Goal: Task Accomplishment & Management: Manage account settings

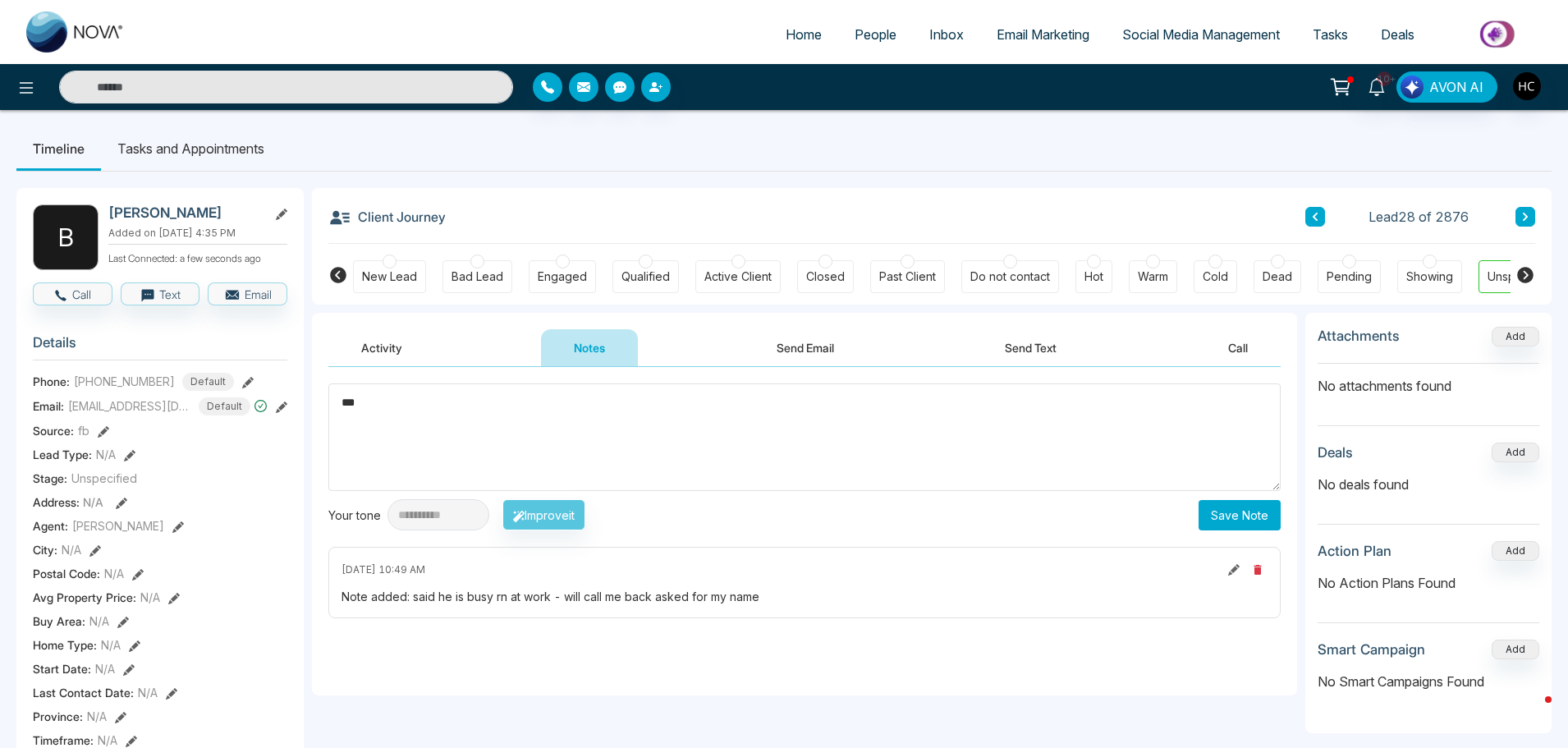
type textarea "***"
click at [1229, 520] on button "Save Note" at bounding box center [1239, 515] width 82 height 31
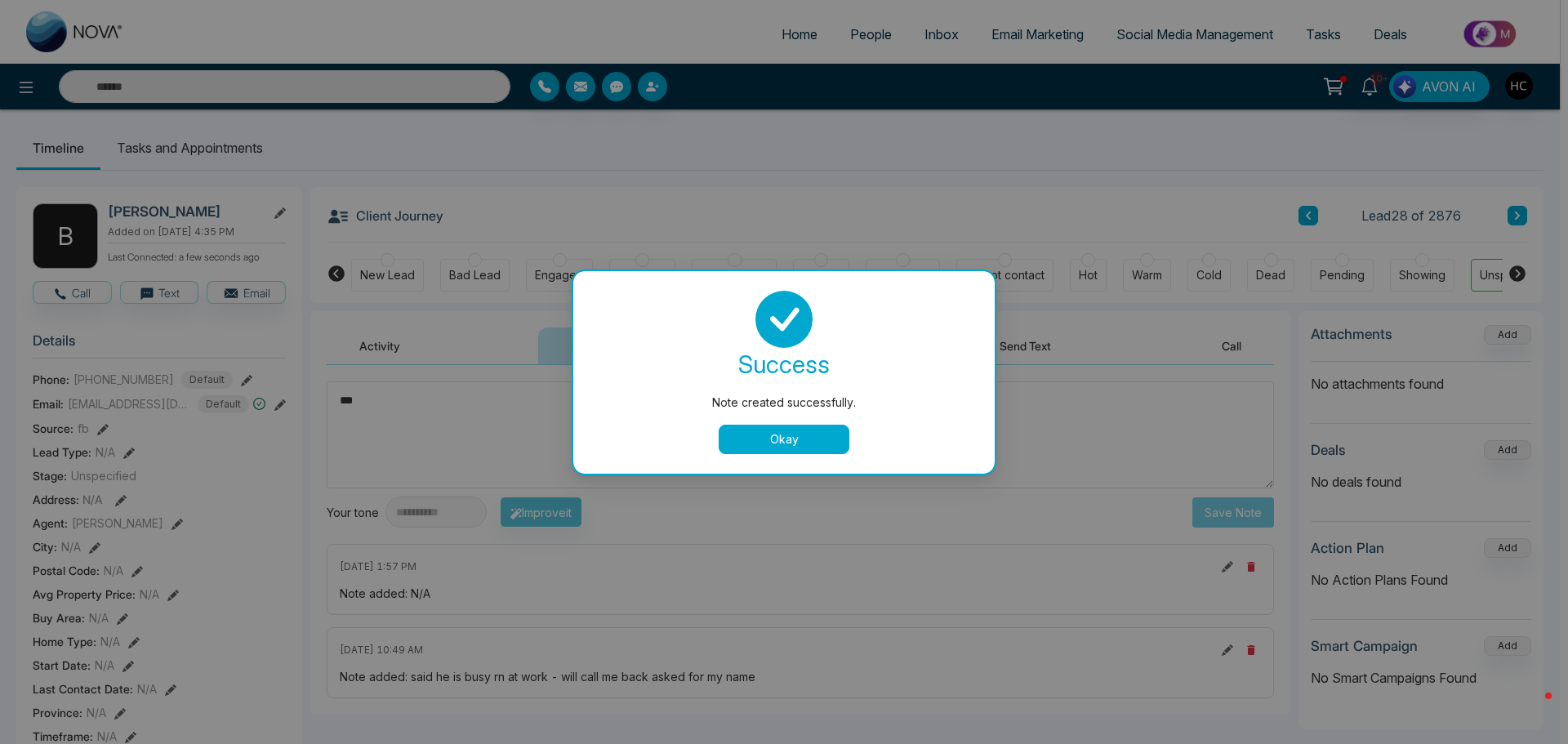
click at [761, 418] on div "success Note created successfully. Okay" at bounding box center [784, 372] width 382 height 164
click at [760, 438] on button "Okay" at bounding box center [783, 440] width 131 height 30
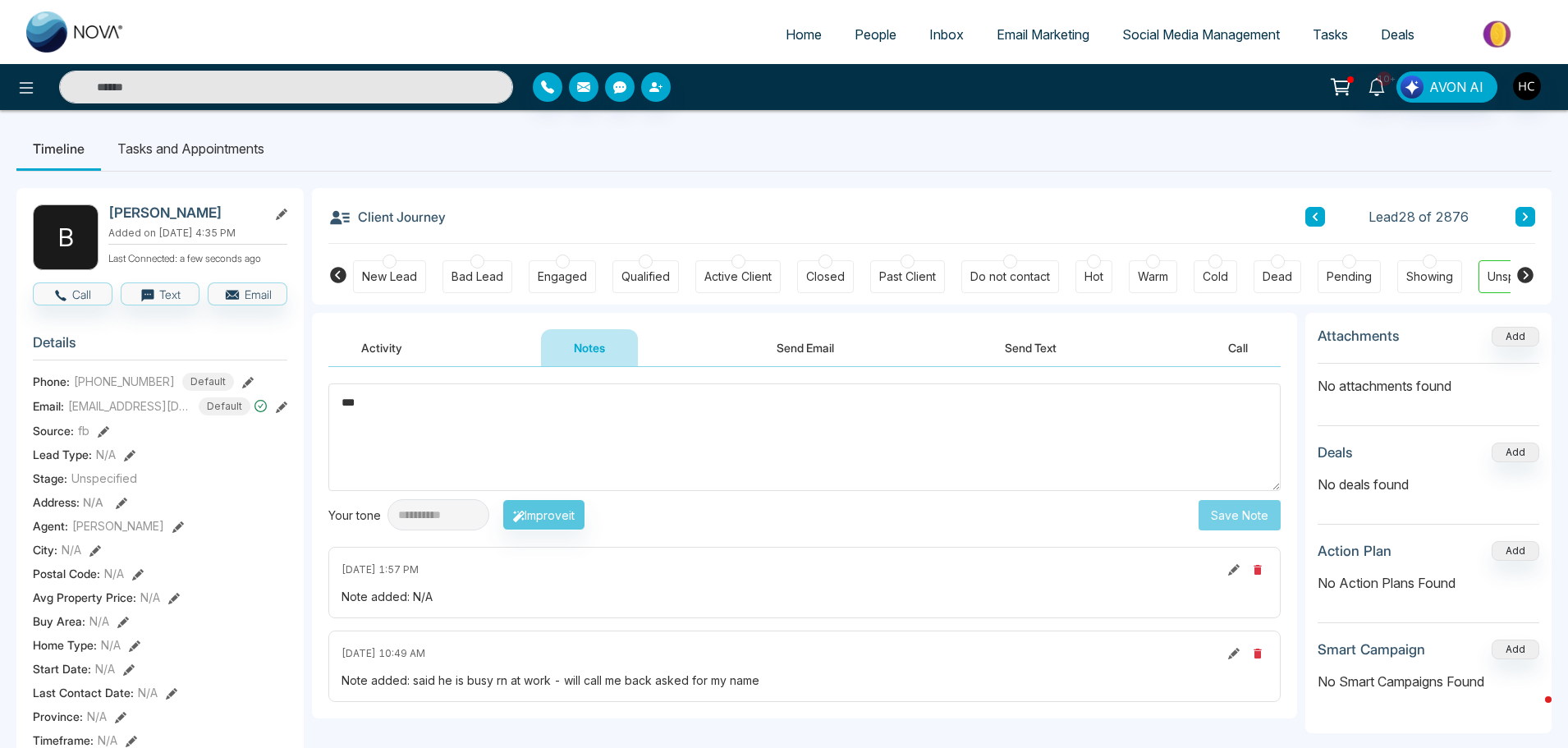
click at [1521, 213] on icon at bounding box center [1525, 217] width 8 height 10
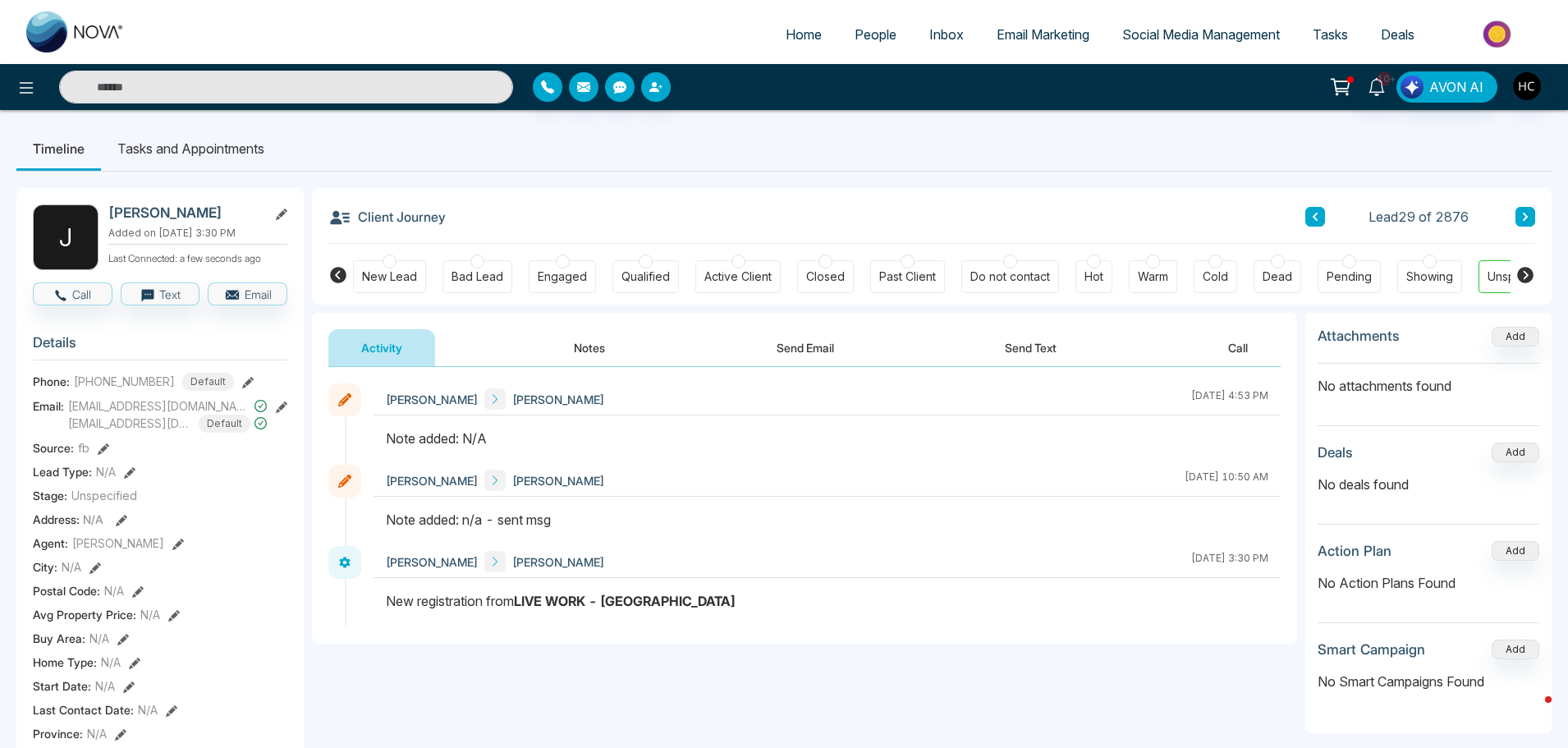
click at [597, 346] on button "Notes" at bounding box center [589, 347] width 97 height 37
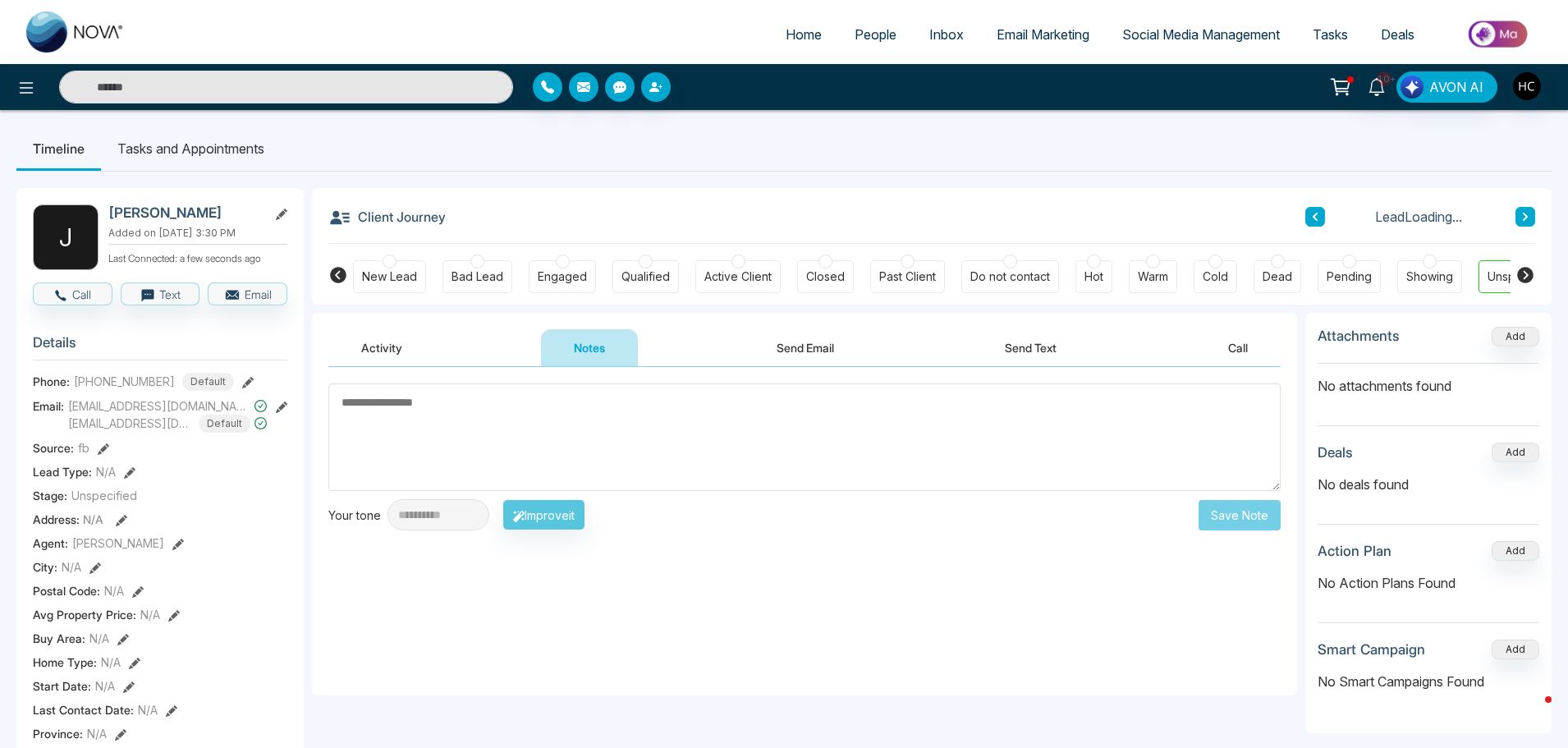
click at [623, 418] on textarea at bounding box center [805, 437] width 953 height 108
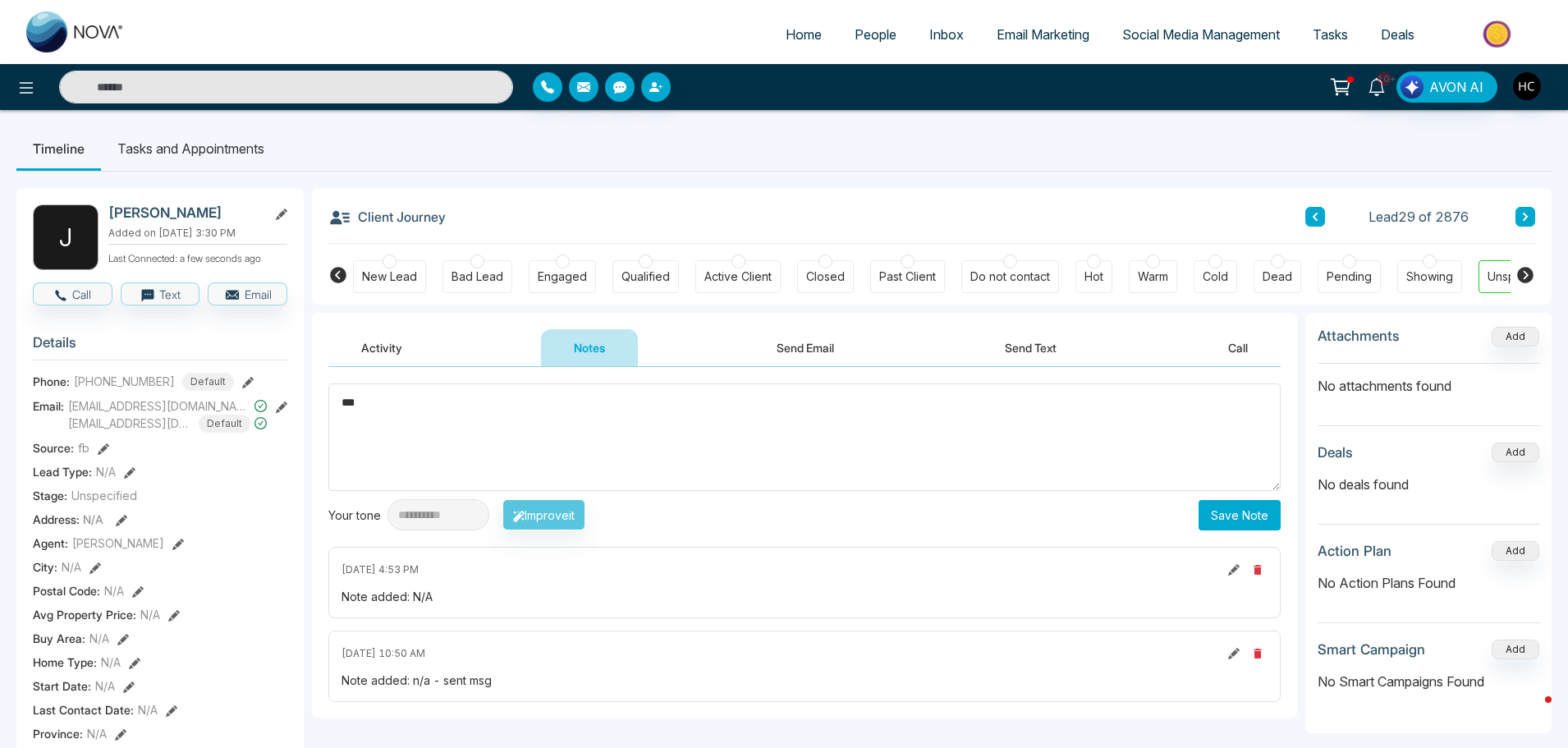
type textarea "***"
click at [1247, 519] on button "Save Note" at bounding box center [1239, 515] width 82 height 31
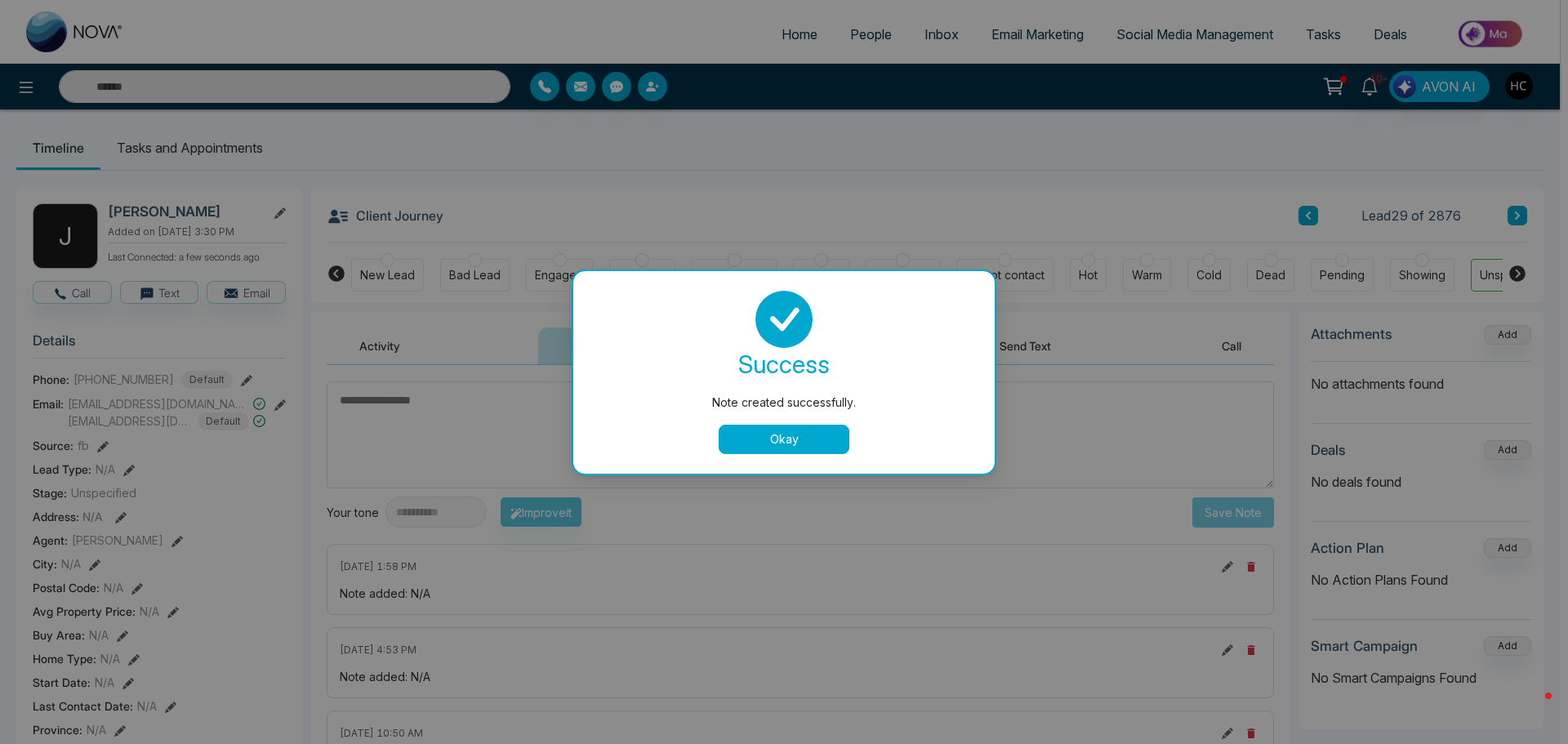
click at [813, 438] on button "Okay" at bounding box center [783, 440] width 131 height 30
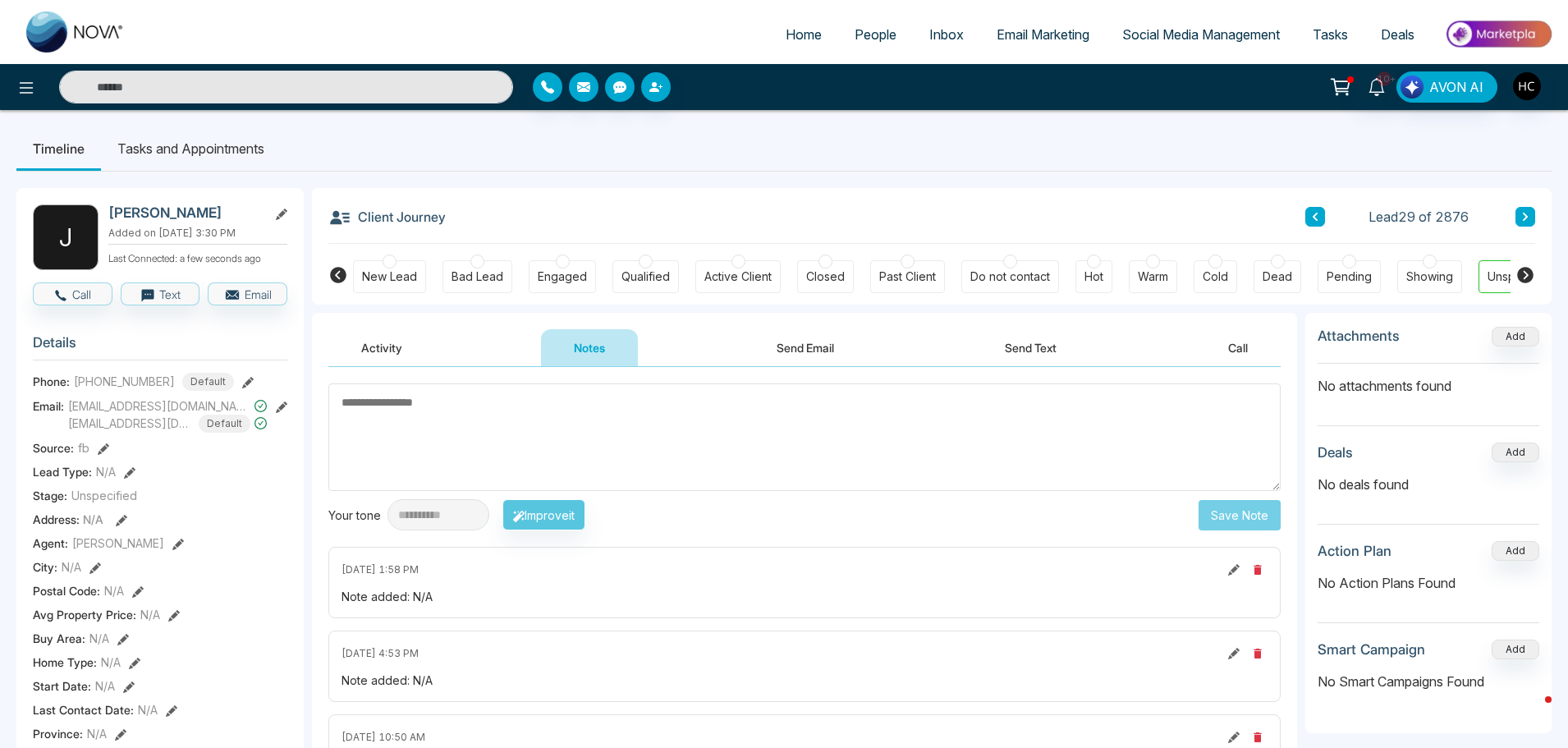
click at [1524, 217] on icon at bounding box center [1525, 217] width 8 height 10
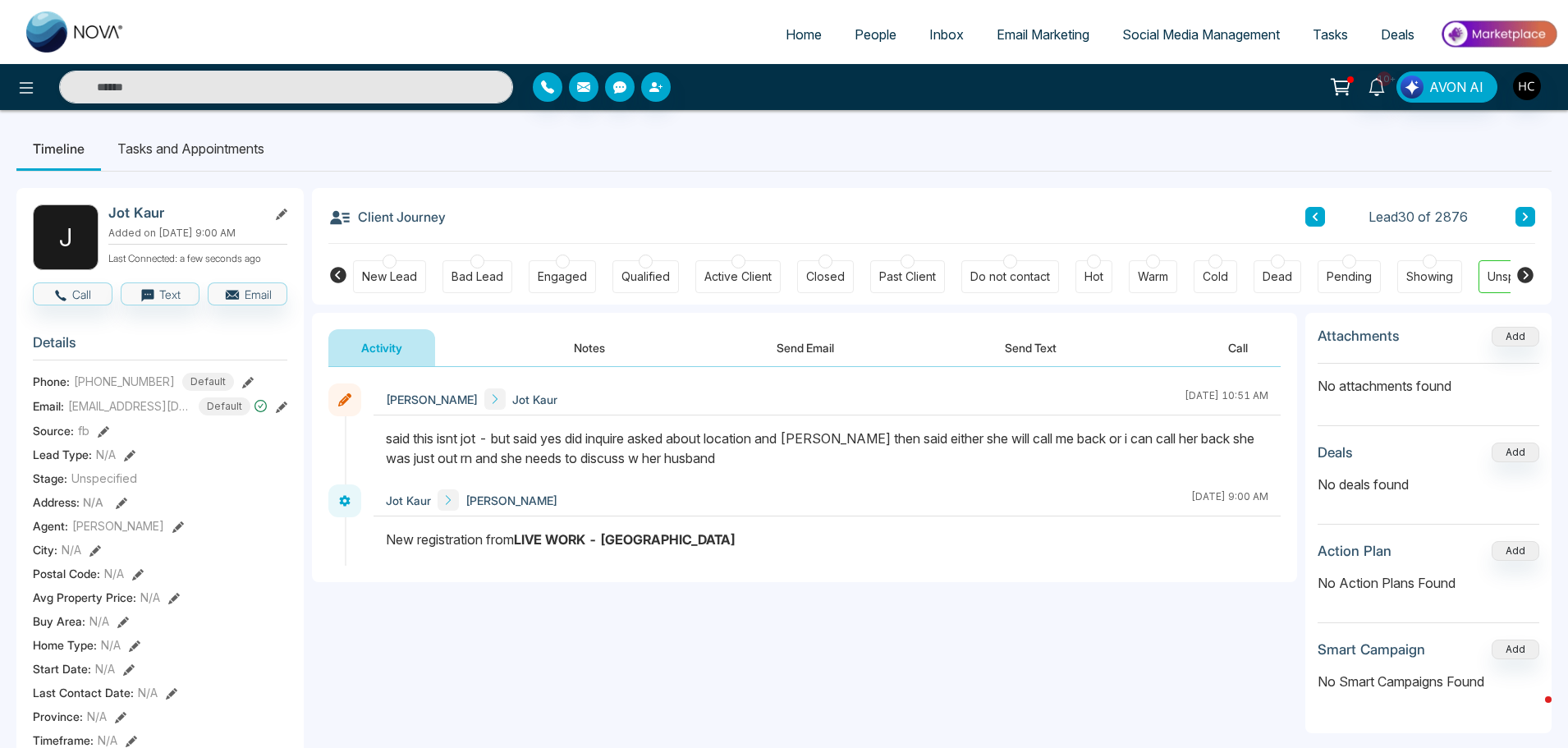
click at [580, 337] on button "Notes" at bounding box center [589, 347] width 97 height 37
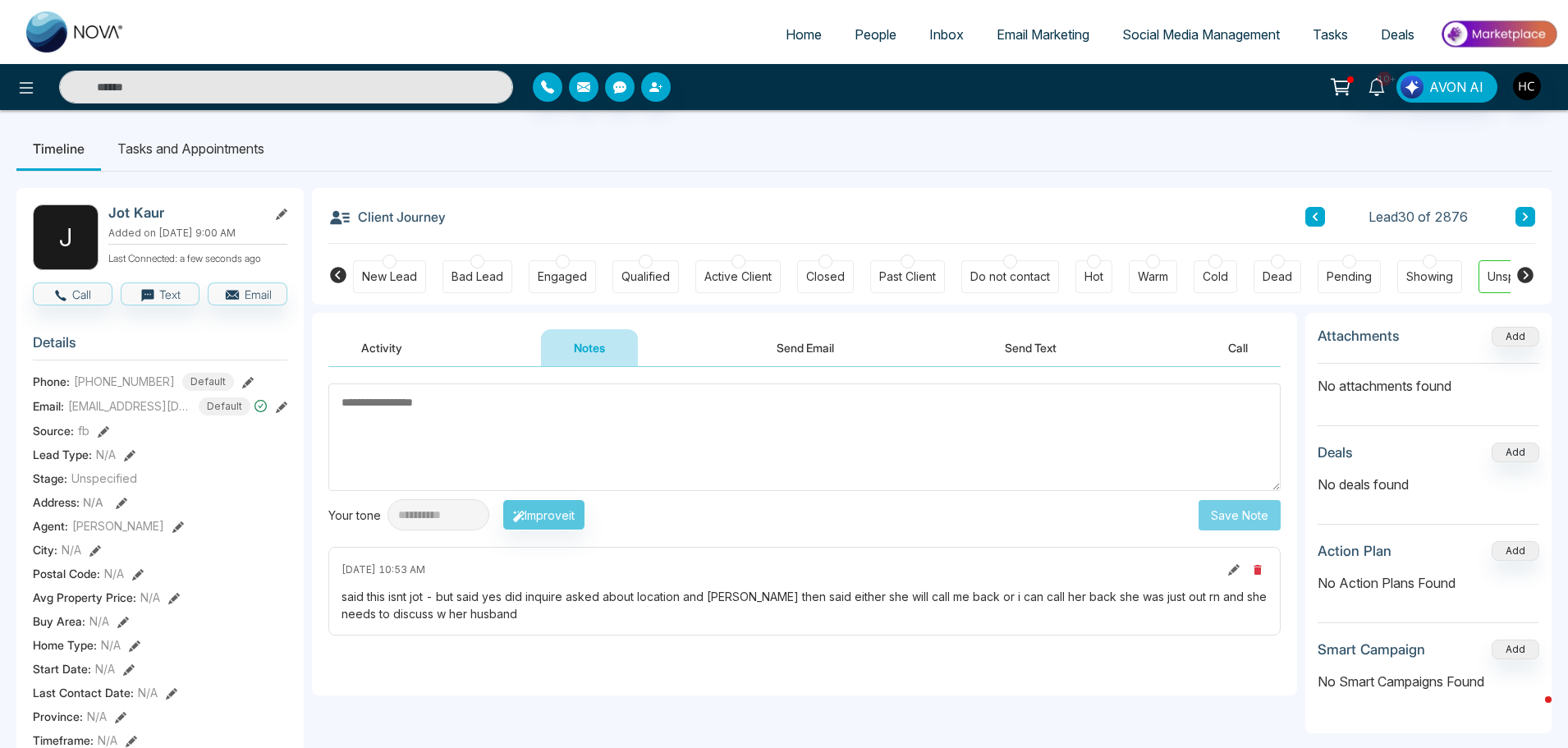
click at [1519, 207] on button at bounding box center [1525, 217] width 20 height 20
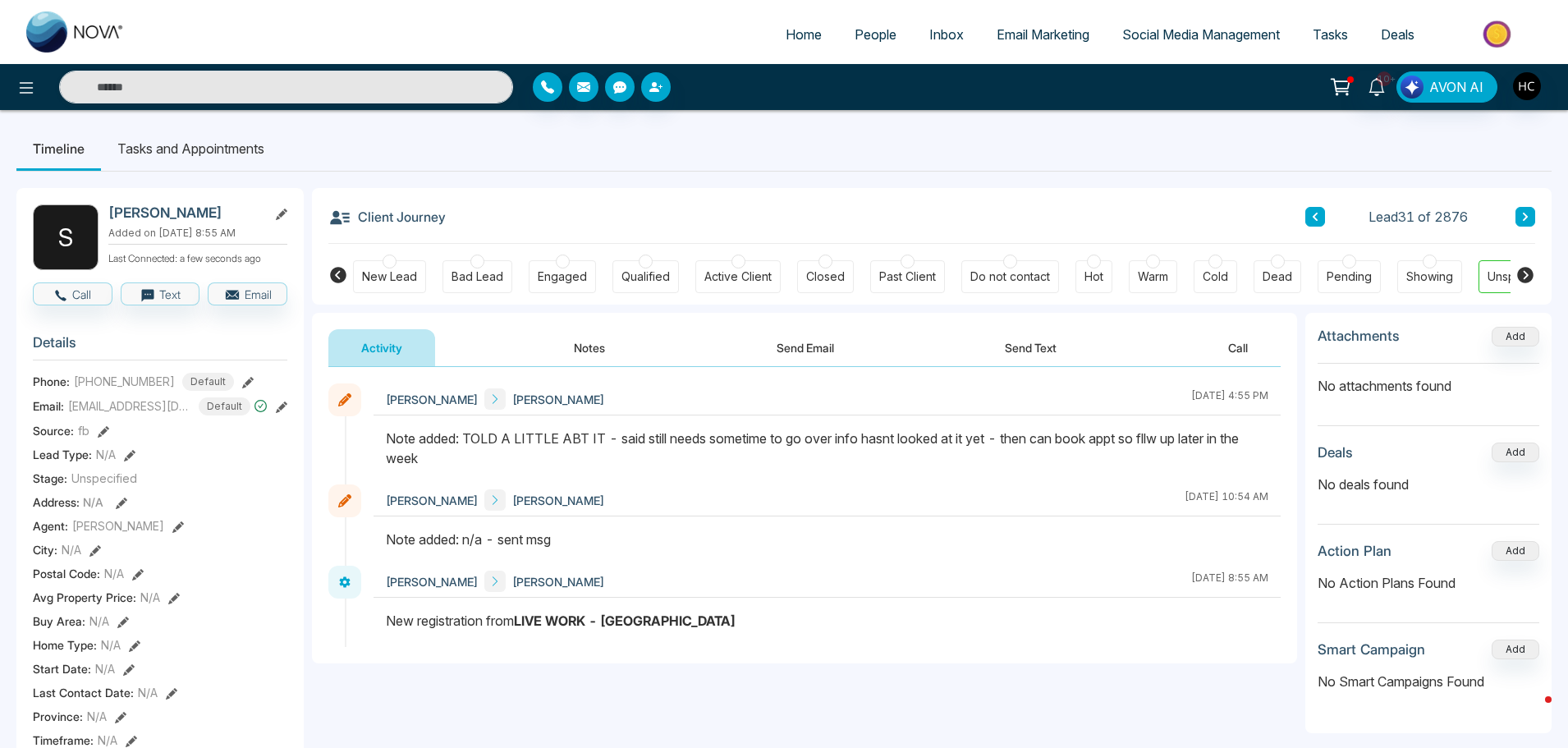
click at [589, 342] on button "Notes" at bounding box center [589, 347] width 97 height 37
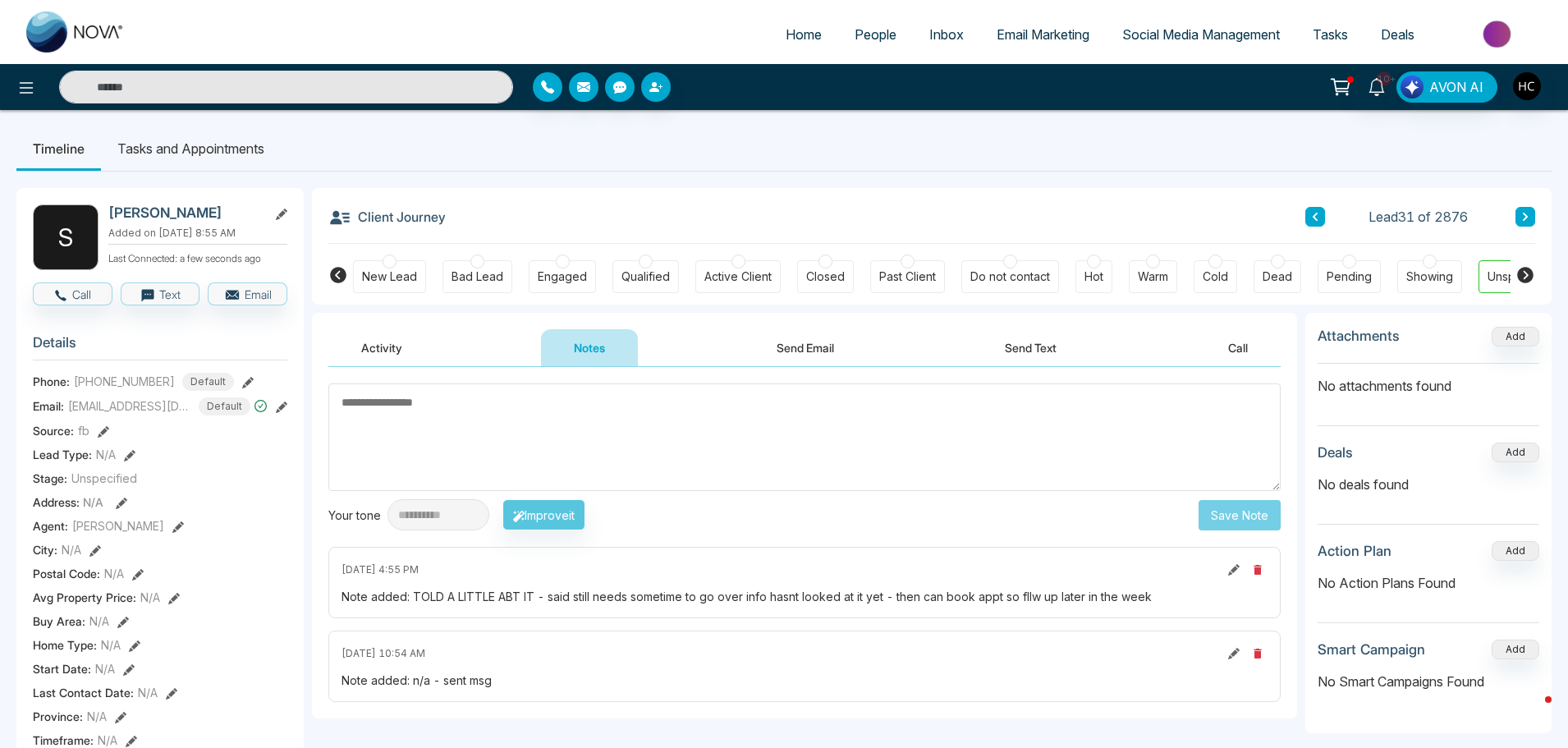
click at [432, 395] on textarea at bounding box center [805, 437] width 953 height 108
click at [639, 439] on textarea at bounding box center [805, 437] width 953 height 108
click at [591, 453] on textarea at bounding box center [805, 437] width 953 height 108
type textarea "**********"
click at [1228, 521] on button "Save Note" at bounding box center [1239, 515] width 82 height 31
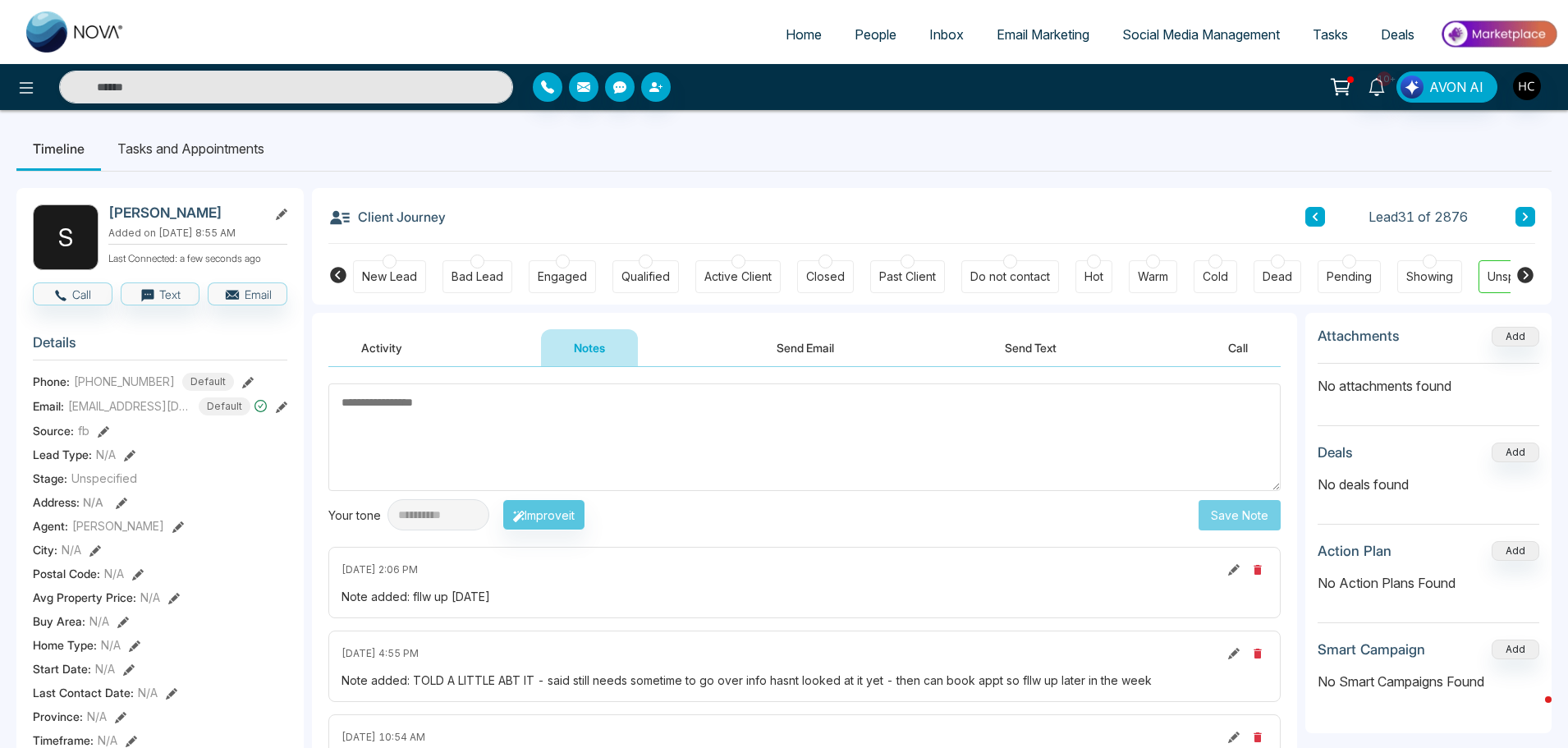
click at [1522, 209] on button at bounding box center [1525, 217] width 20 height 20
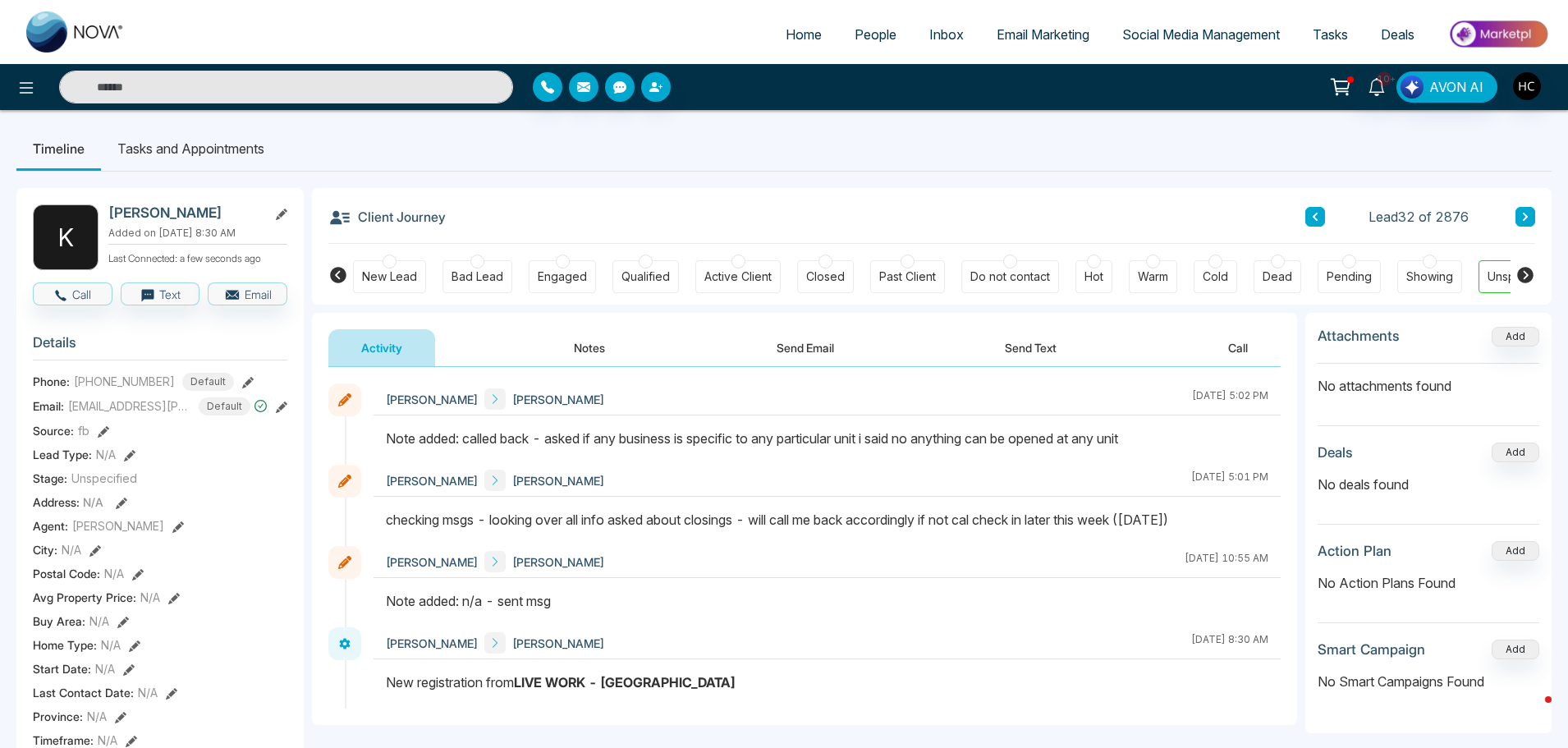
click at [867, 35] on span "People" at bounding box center [876, 35] width 42 height 17
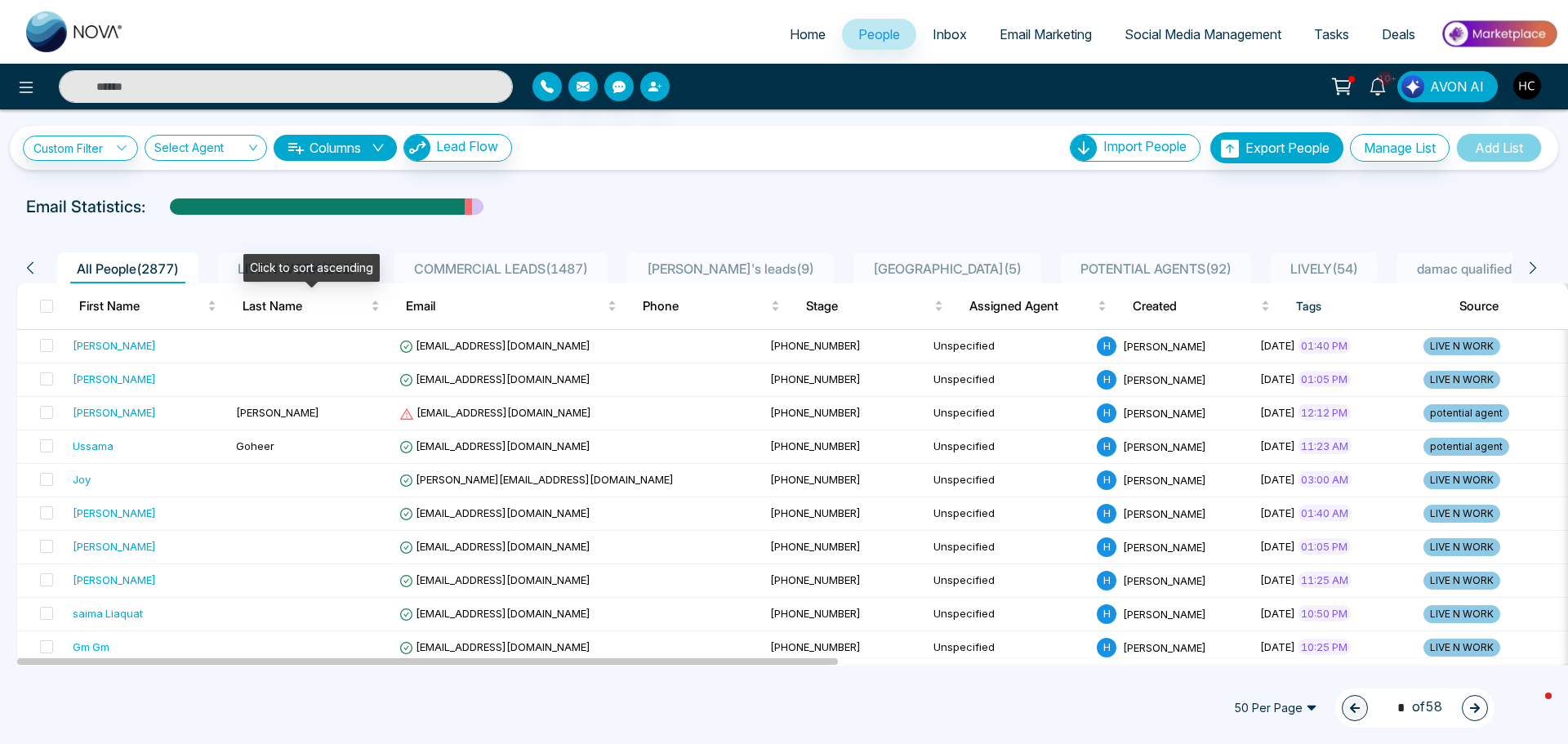
click at [331, 260] on div "Click to sort ascending" at bounding box center [311, 268] width 136 height 28
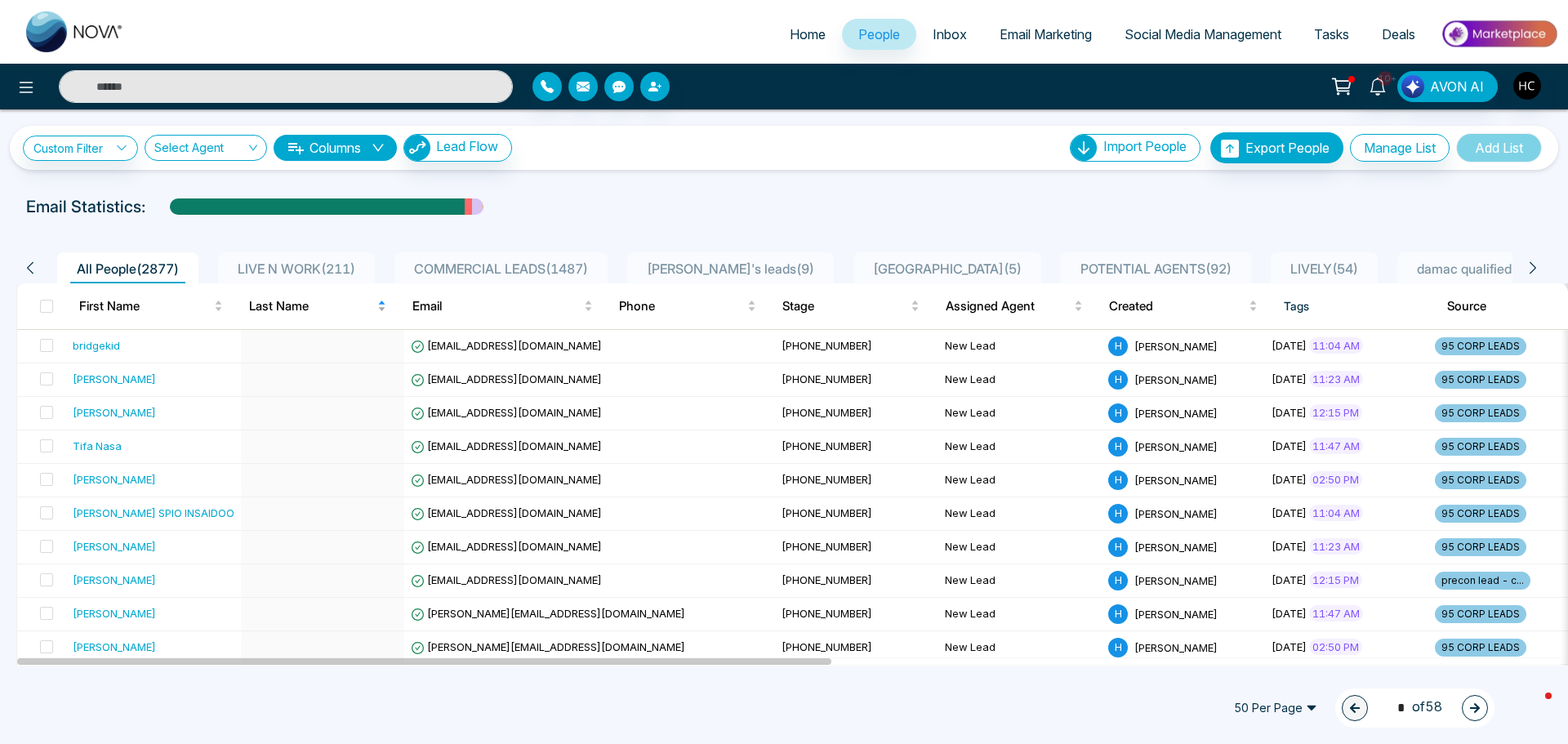
click at [299, 298] on span "Last Name" at bounding box center [311, 306] width 125 height 20
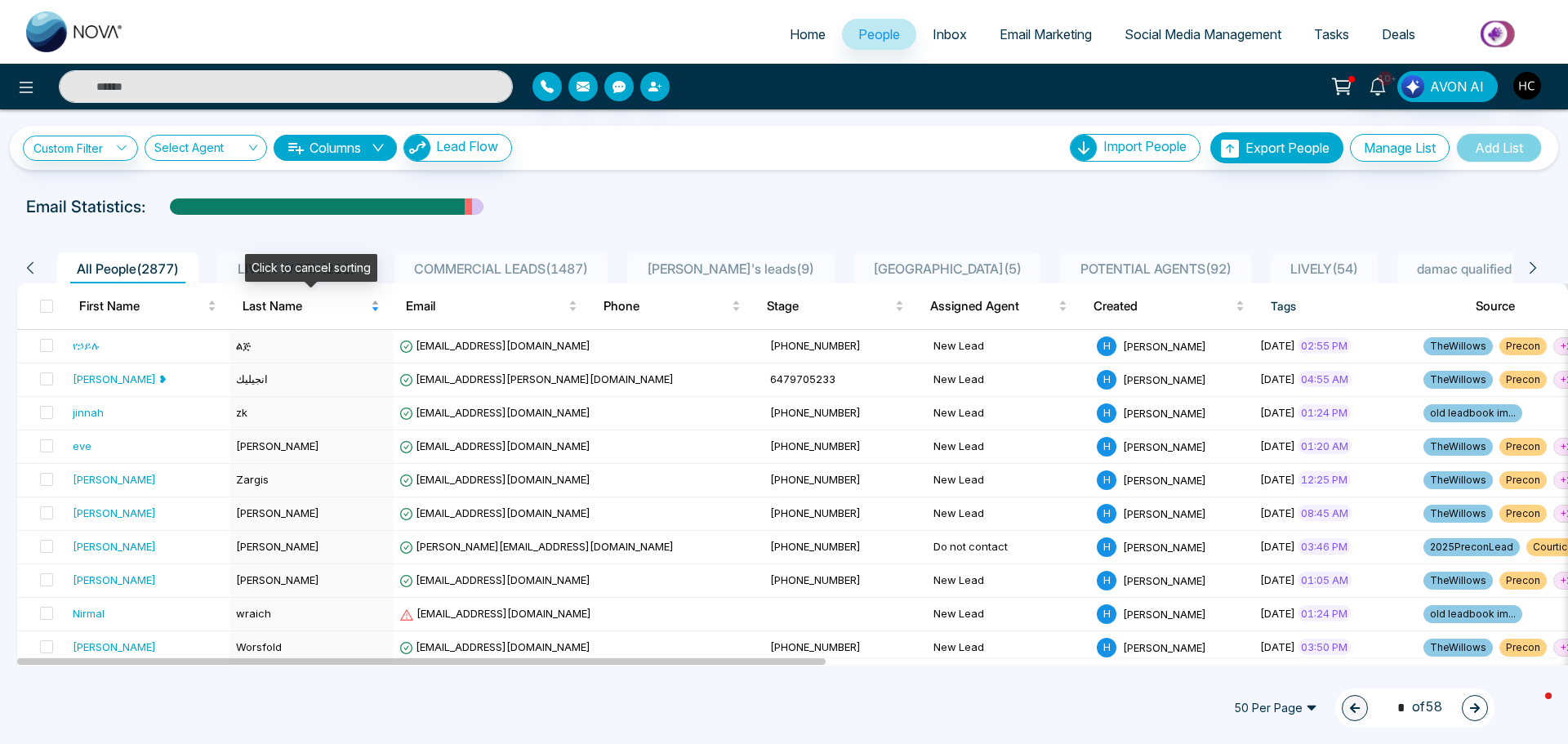
click at [289, 304] on span "Last Name" at bounding box center [304, 306] width 125 height 20
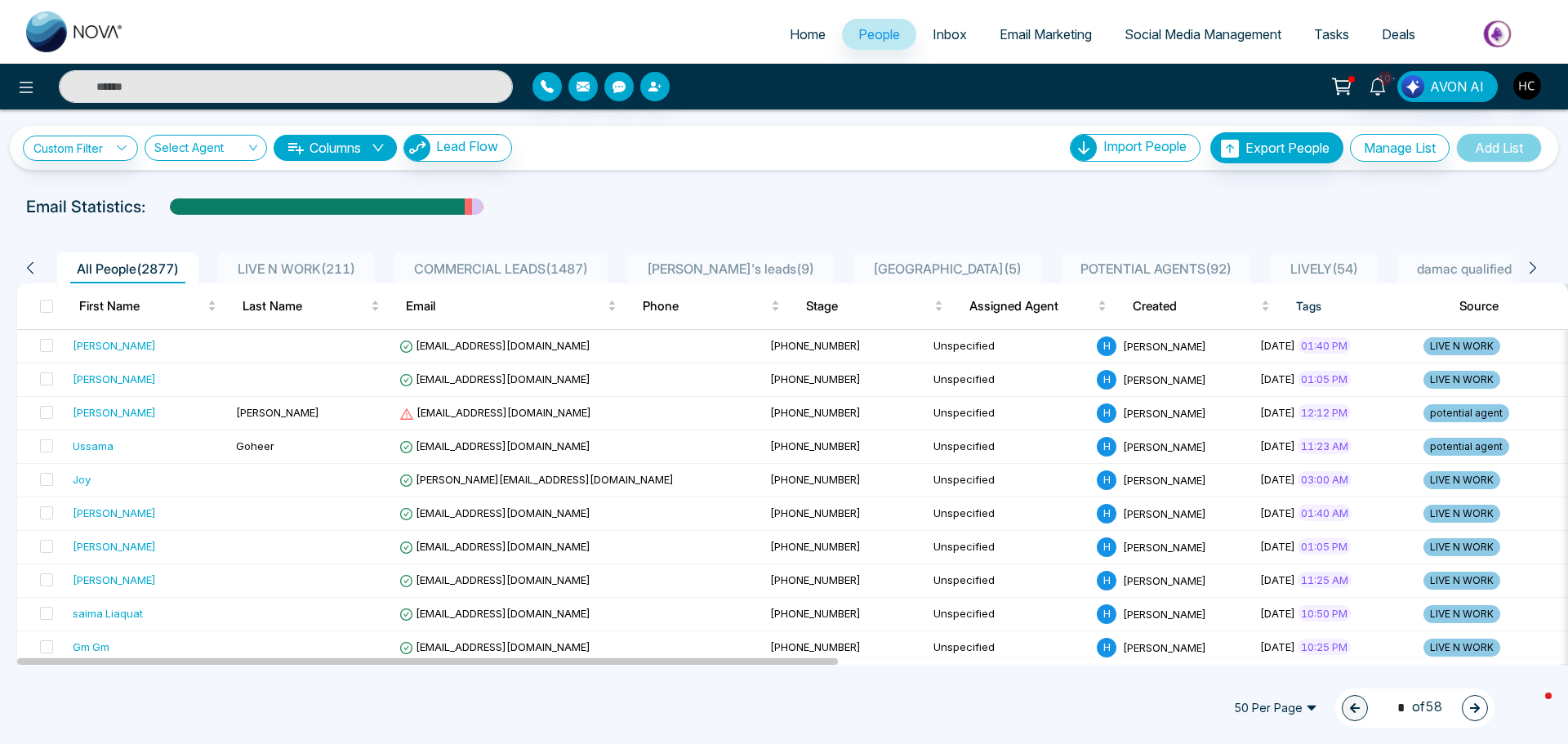
click at [312, 257] on li "LIVE N WORK ( 211 )" at bounding box center [295, 268] width 157 height 32
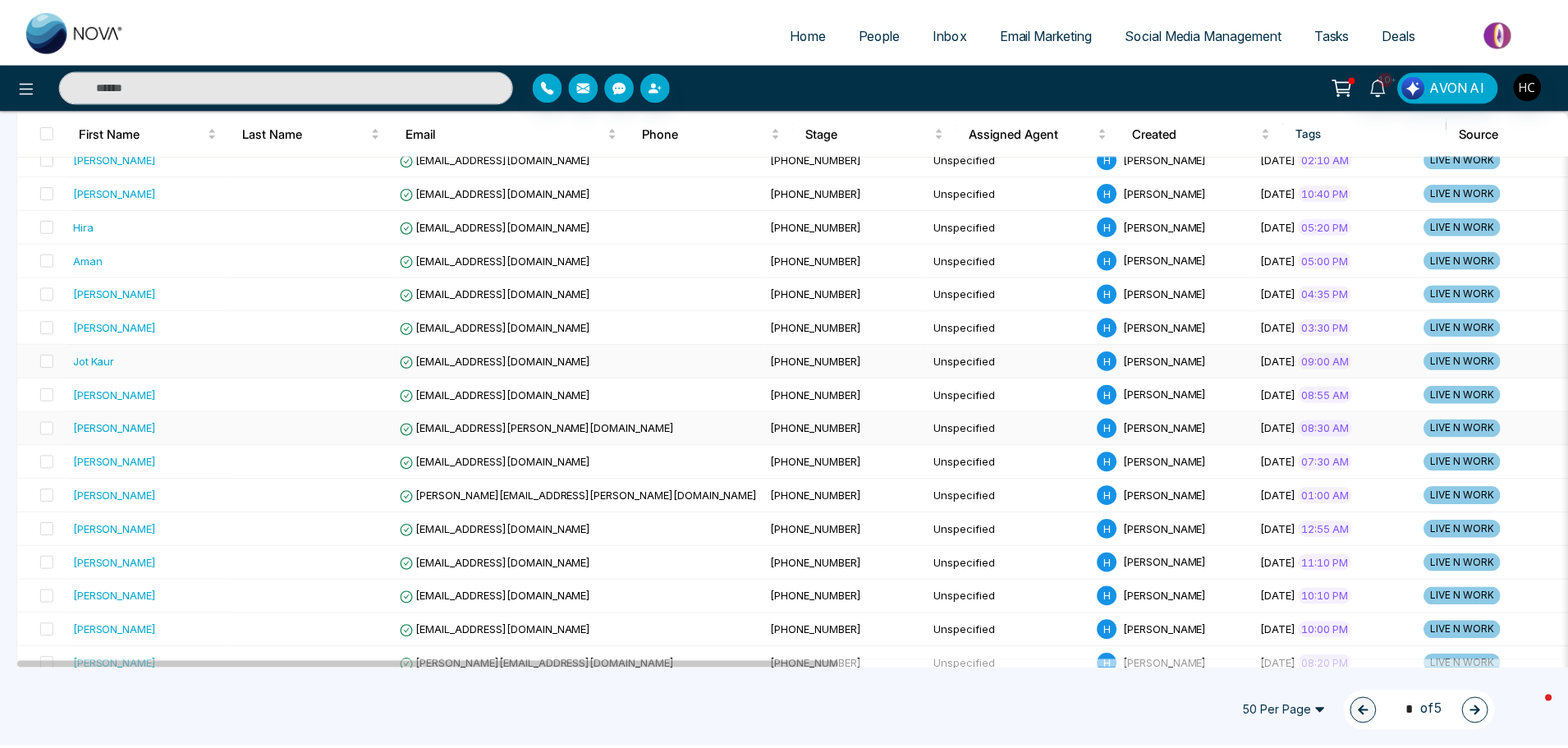
scroll to position [986, 0]
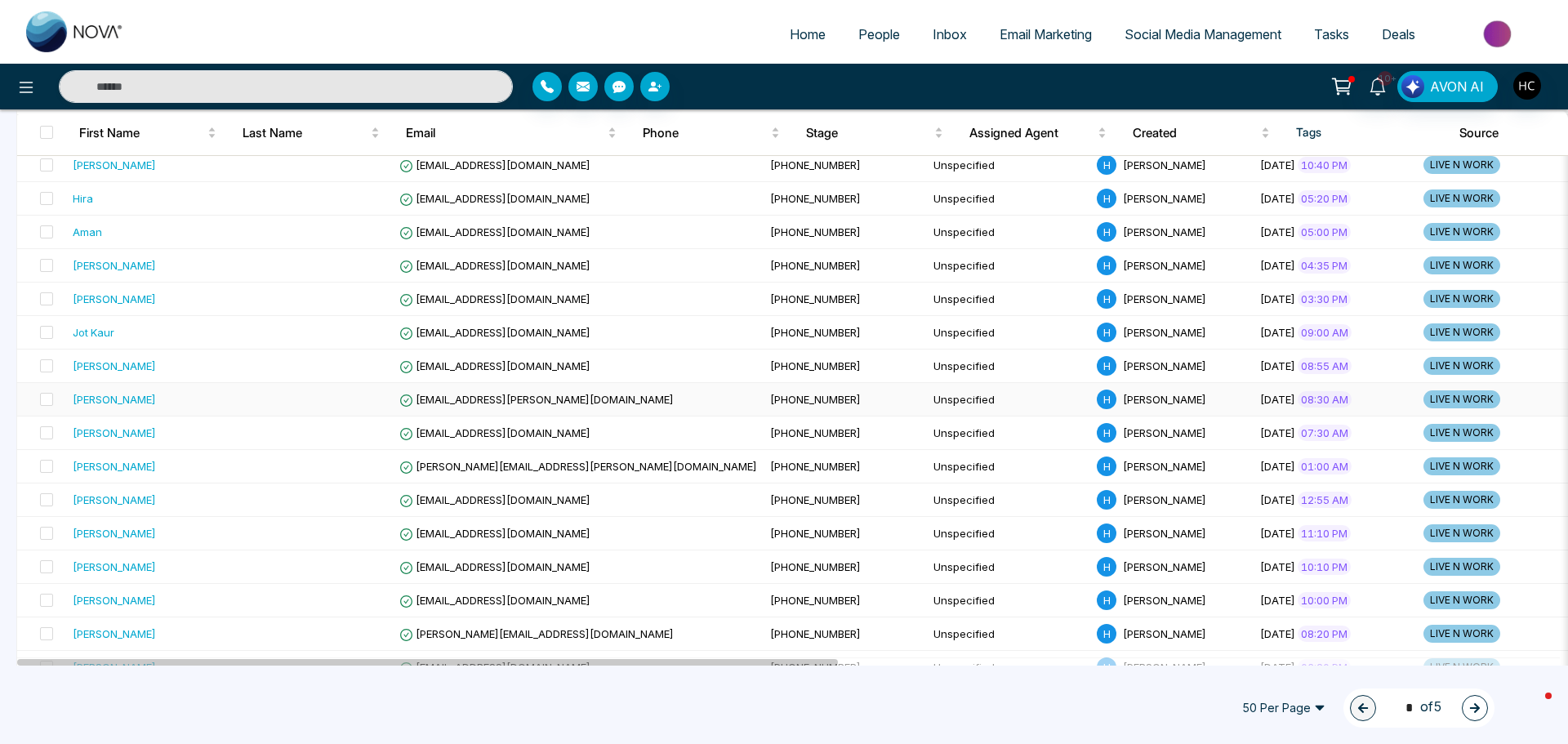
click at [115, 394] on div "[PERSON_NAME]" at bounding box center [114, 399] width 84 height 17
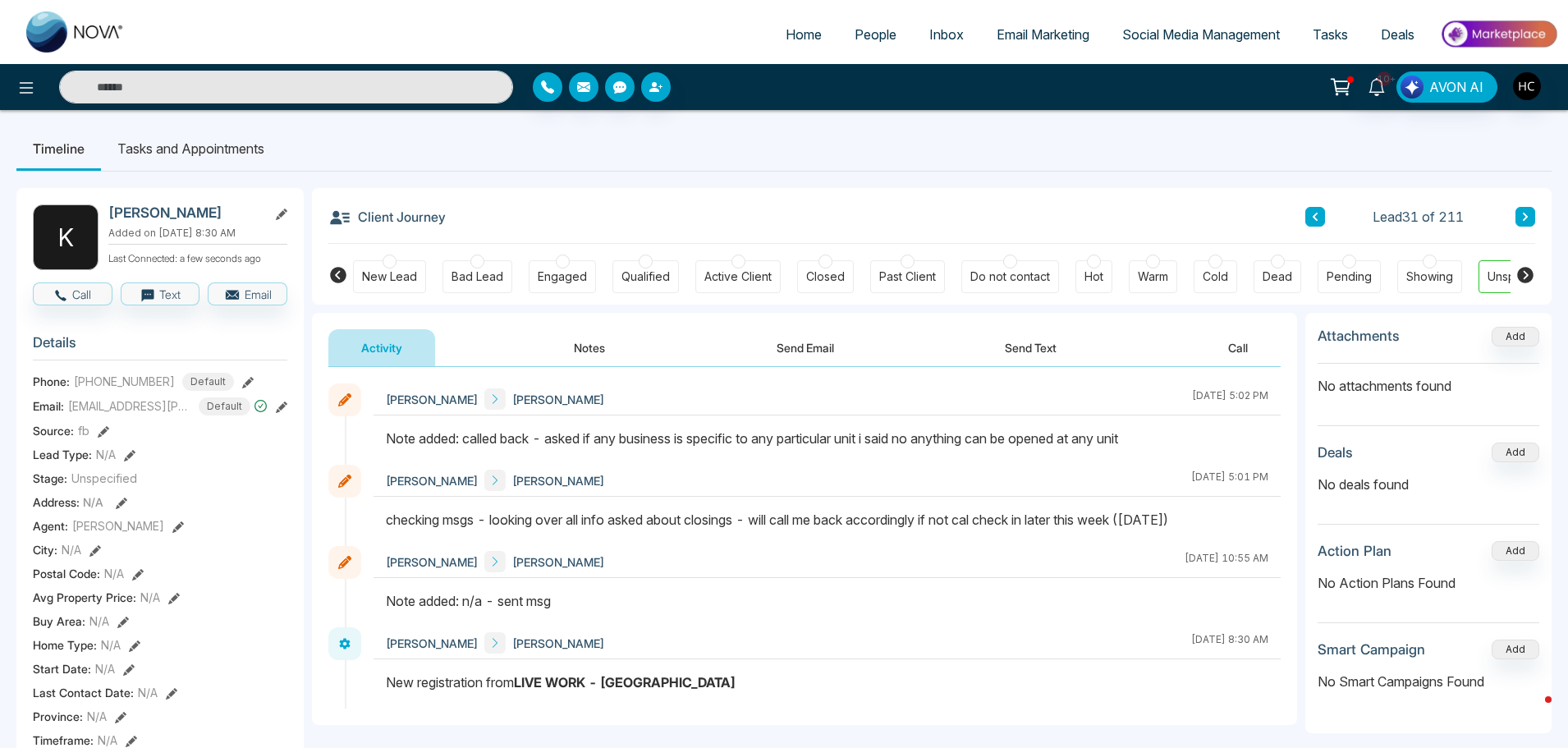
click at [1517, 216] on button at bounding box center [1525, 217] width 20 height 20
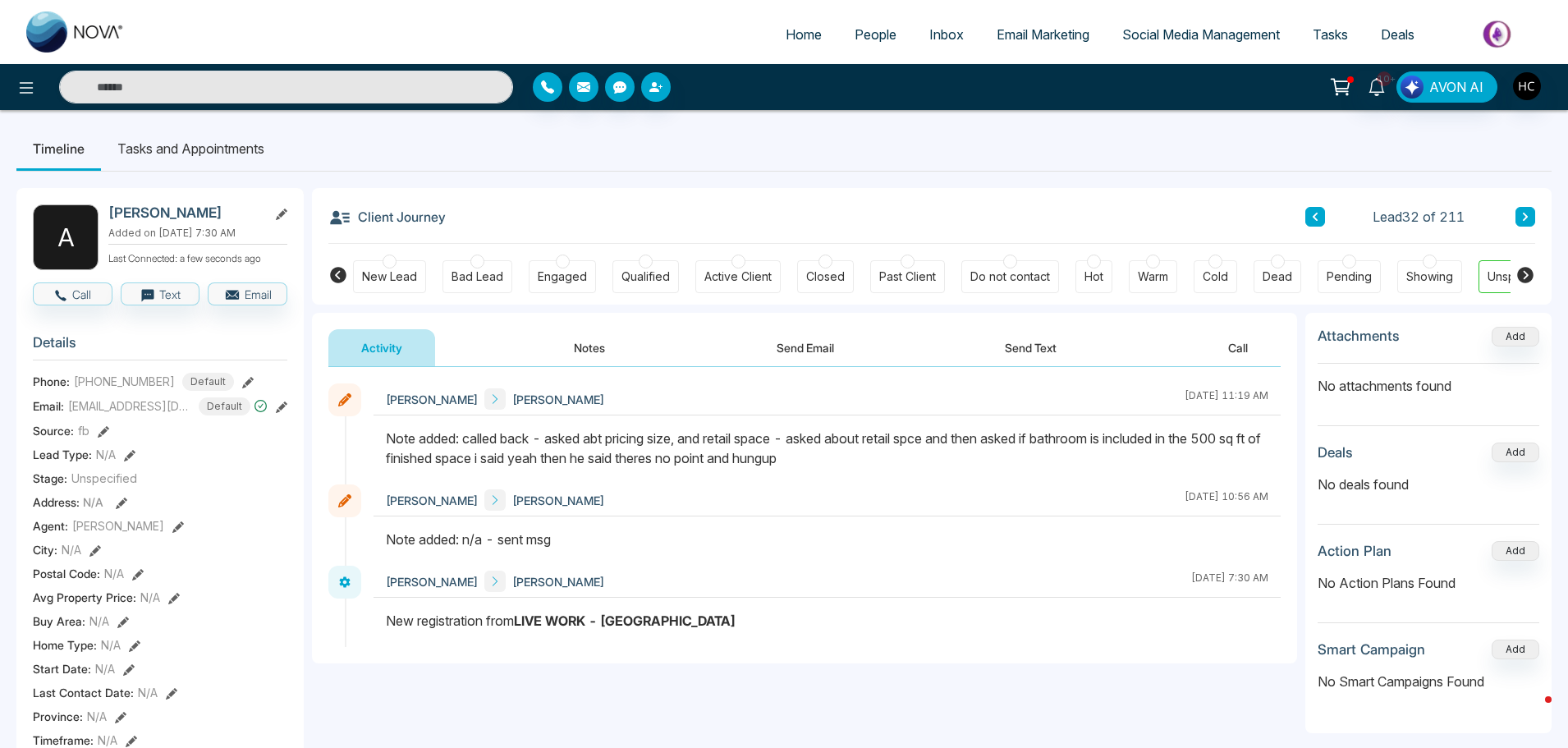
click at [1529, 214] on icon at bounding box center [1525, 217] width 8 height 10
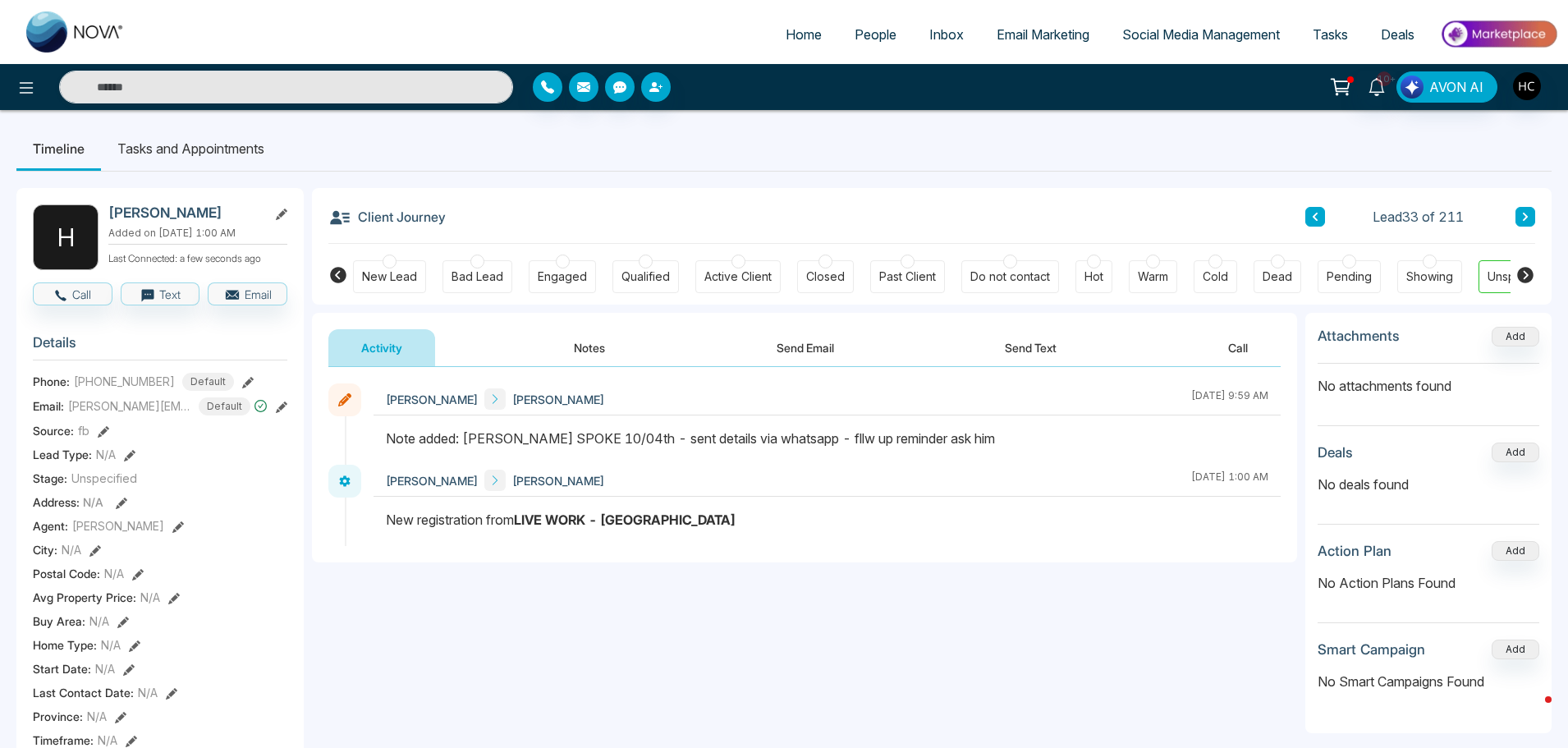
click at [1532, 219] on button at bounding box center [1525, 217] width 20 height 20
click at [579, 348] on button "Notes" at bounding box center [589, 347] width 97 height 37
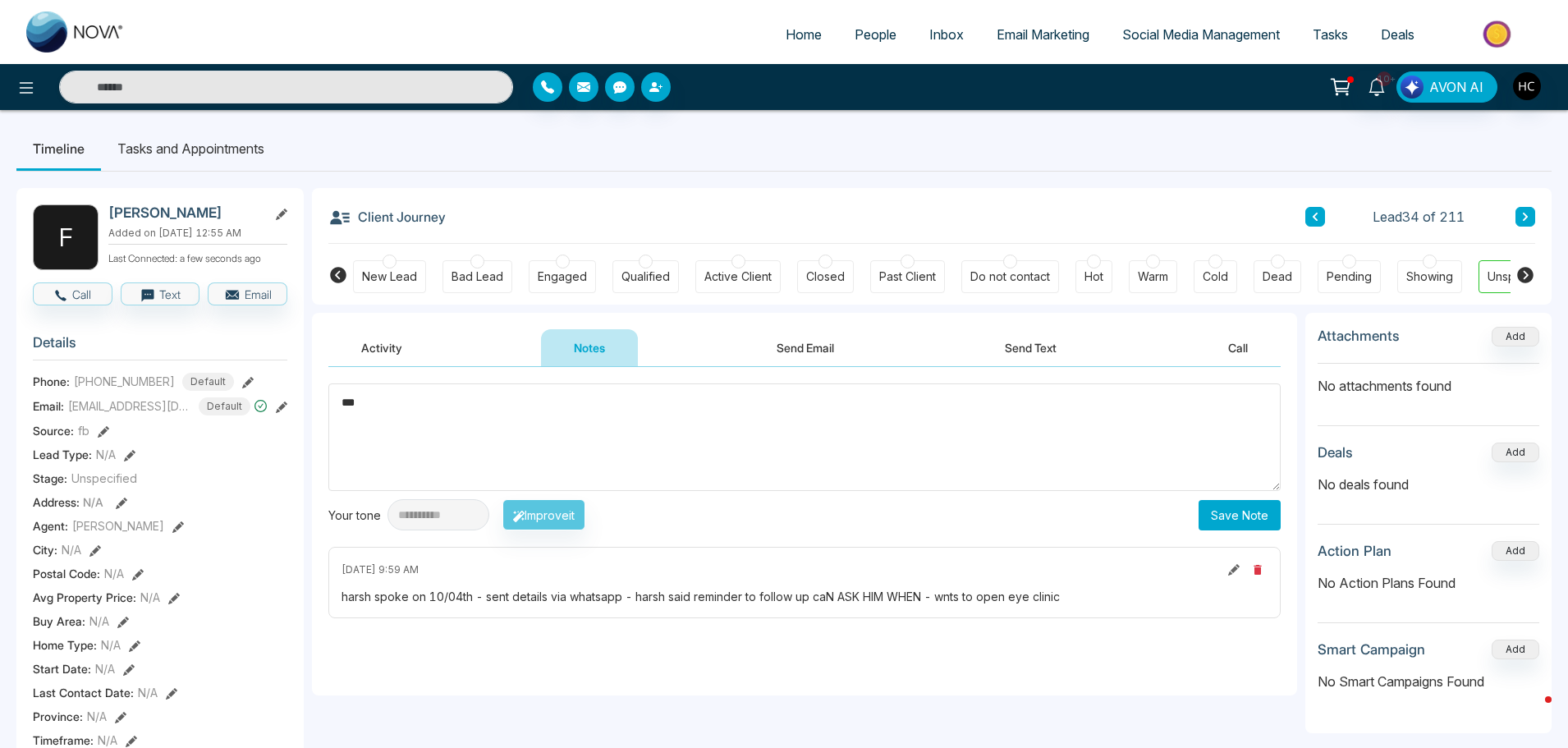
type textarea "***"
click at [1244, 513] on button "Save Note" at bounding box center [1239, 515] width 82 height 31
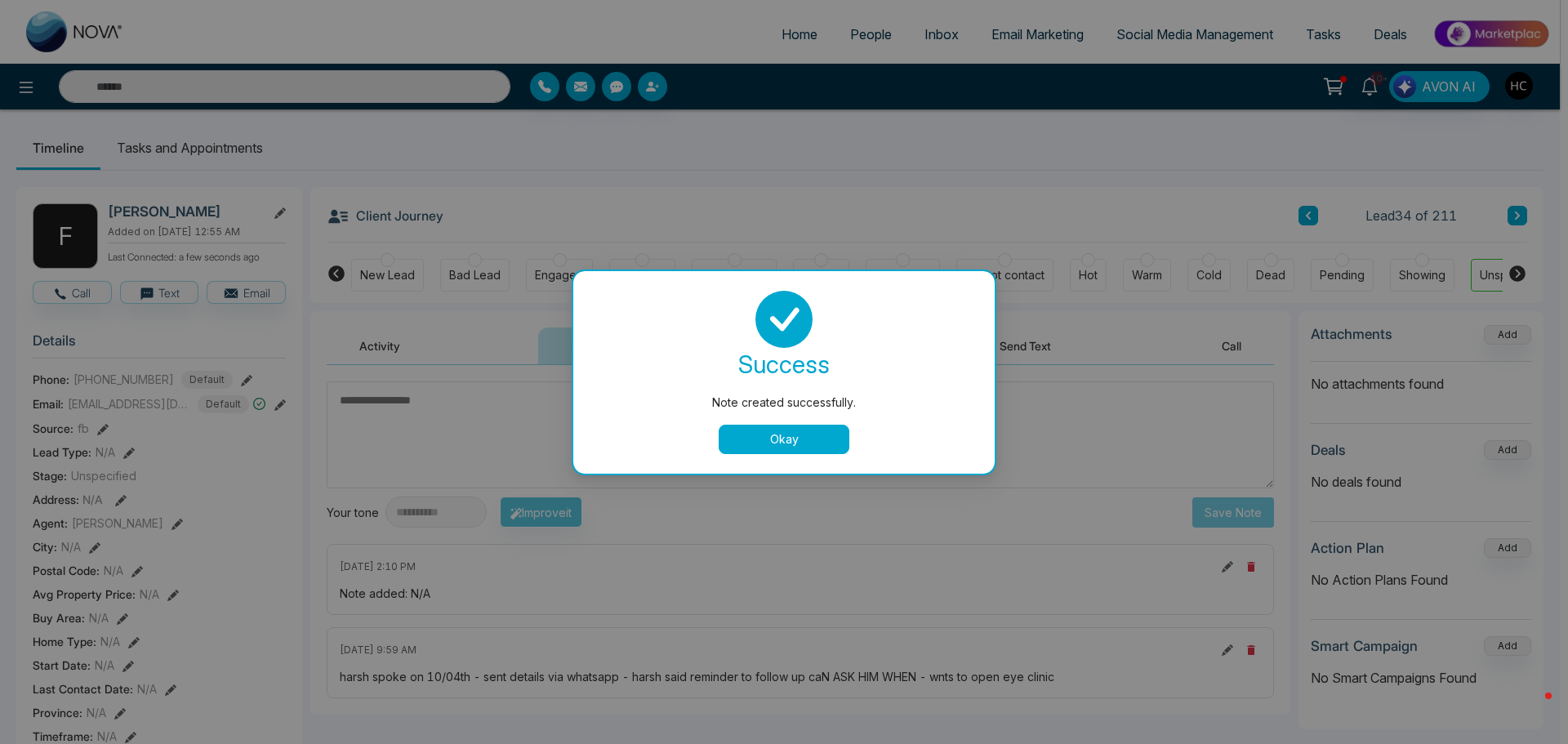
click at [765, 438] on button "Okay" at bounding box center [783, 440] width 131 height 30
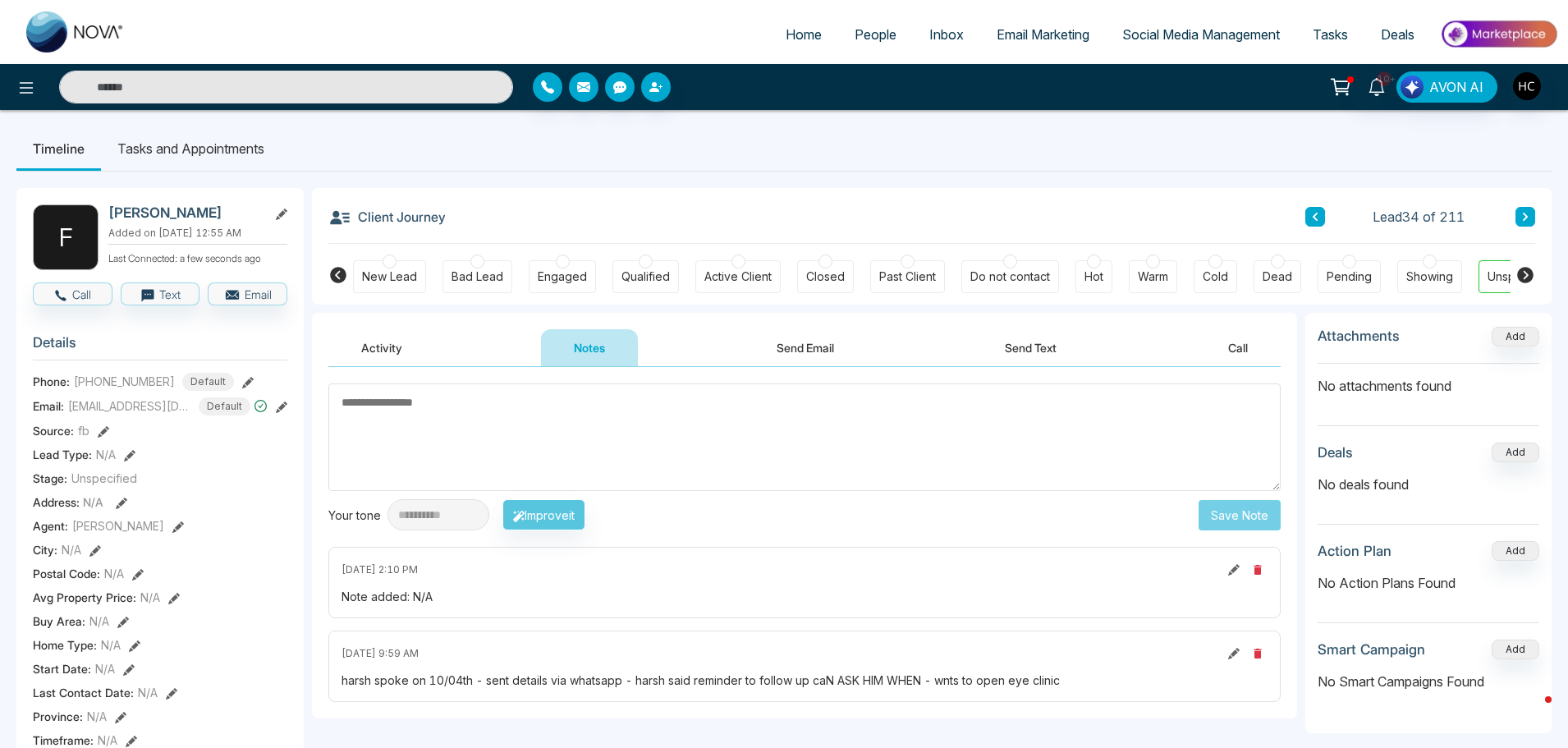
click at [1523, 212] on icon at bounding box center [1525, 217] width 8 height 10
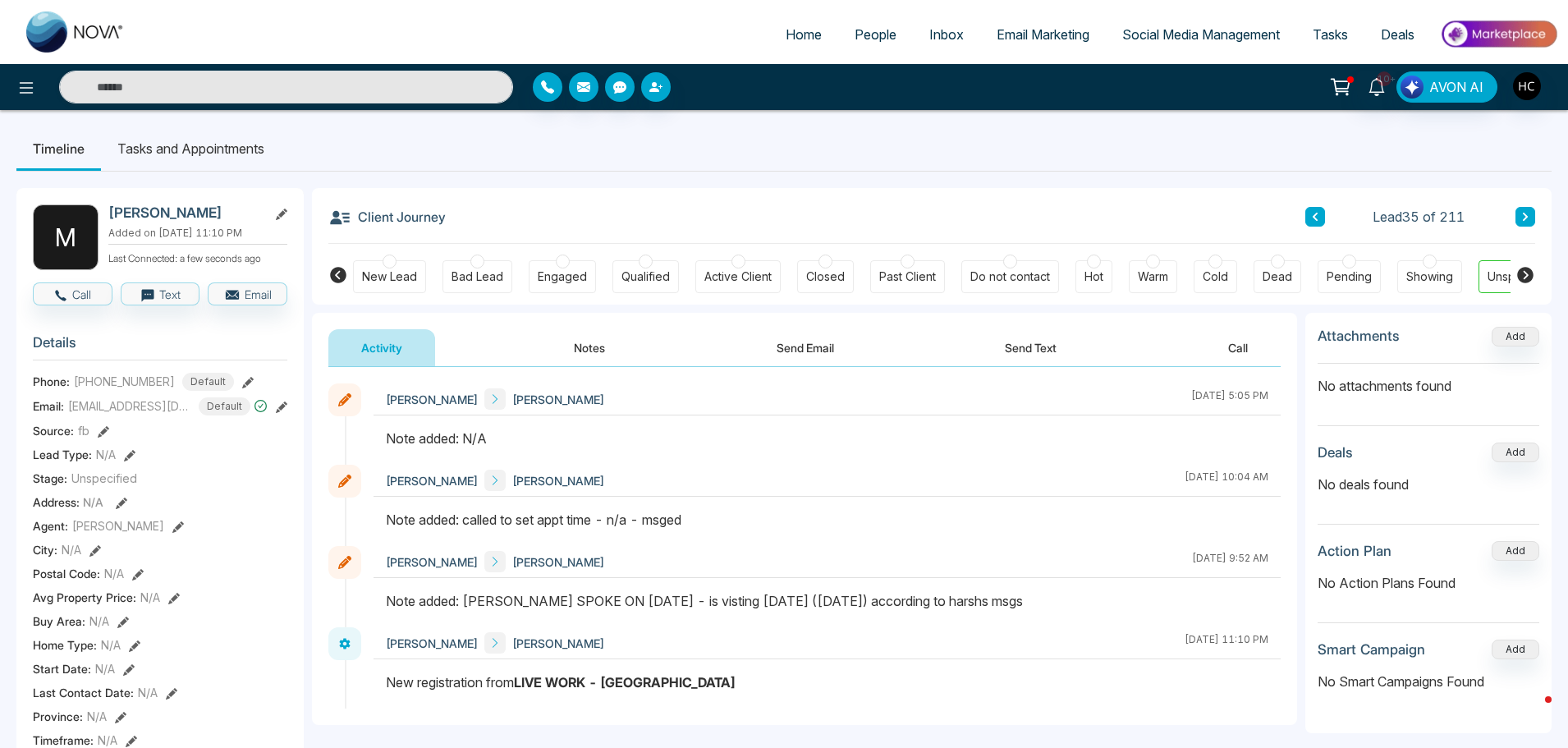
click at [573, 348] on button "Notes" at bounding box center [589, 347] width 97 height 37
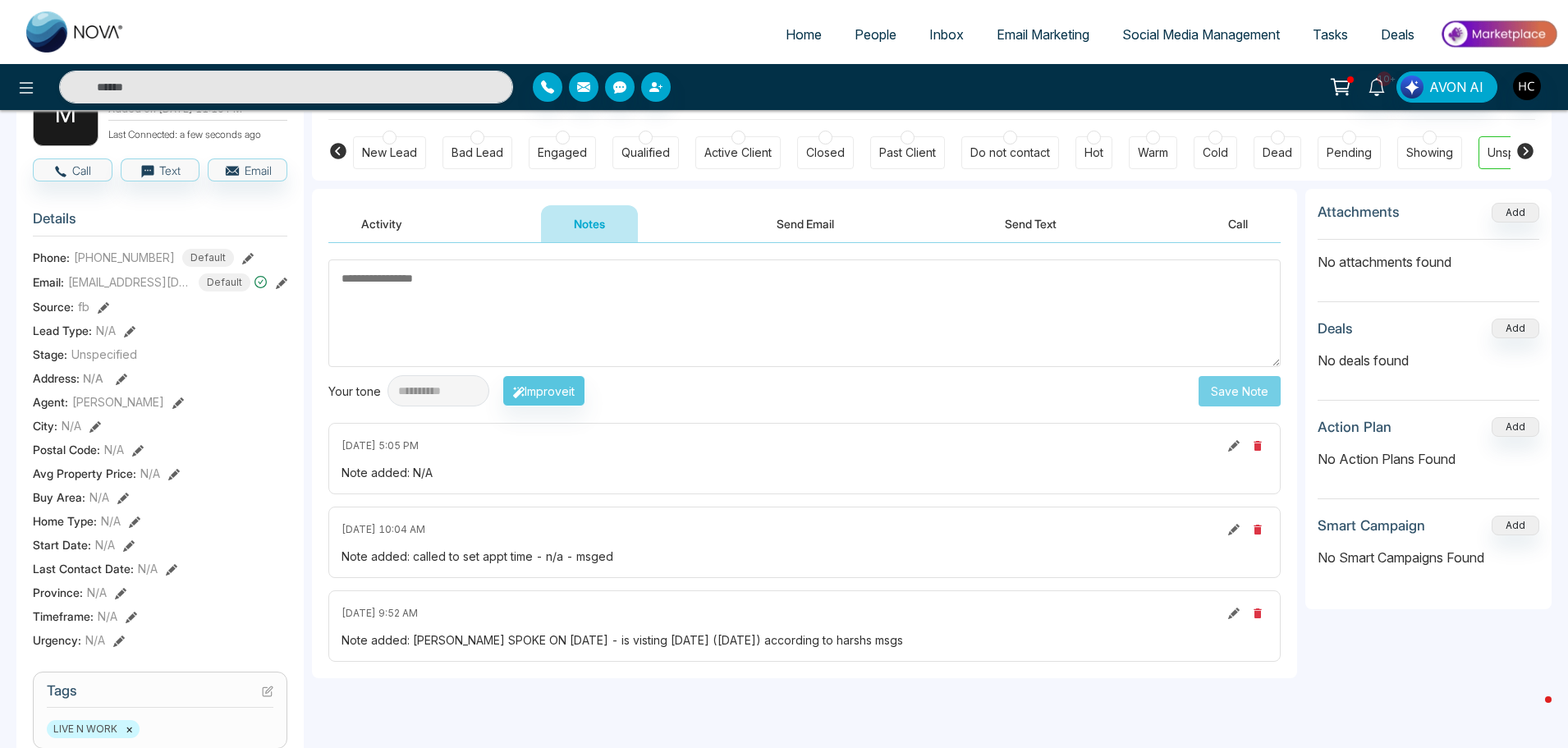
scroll to position [82, 0]
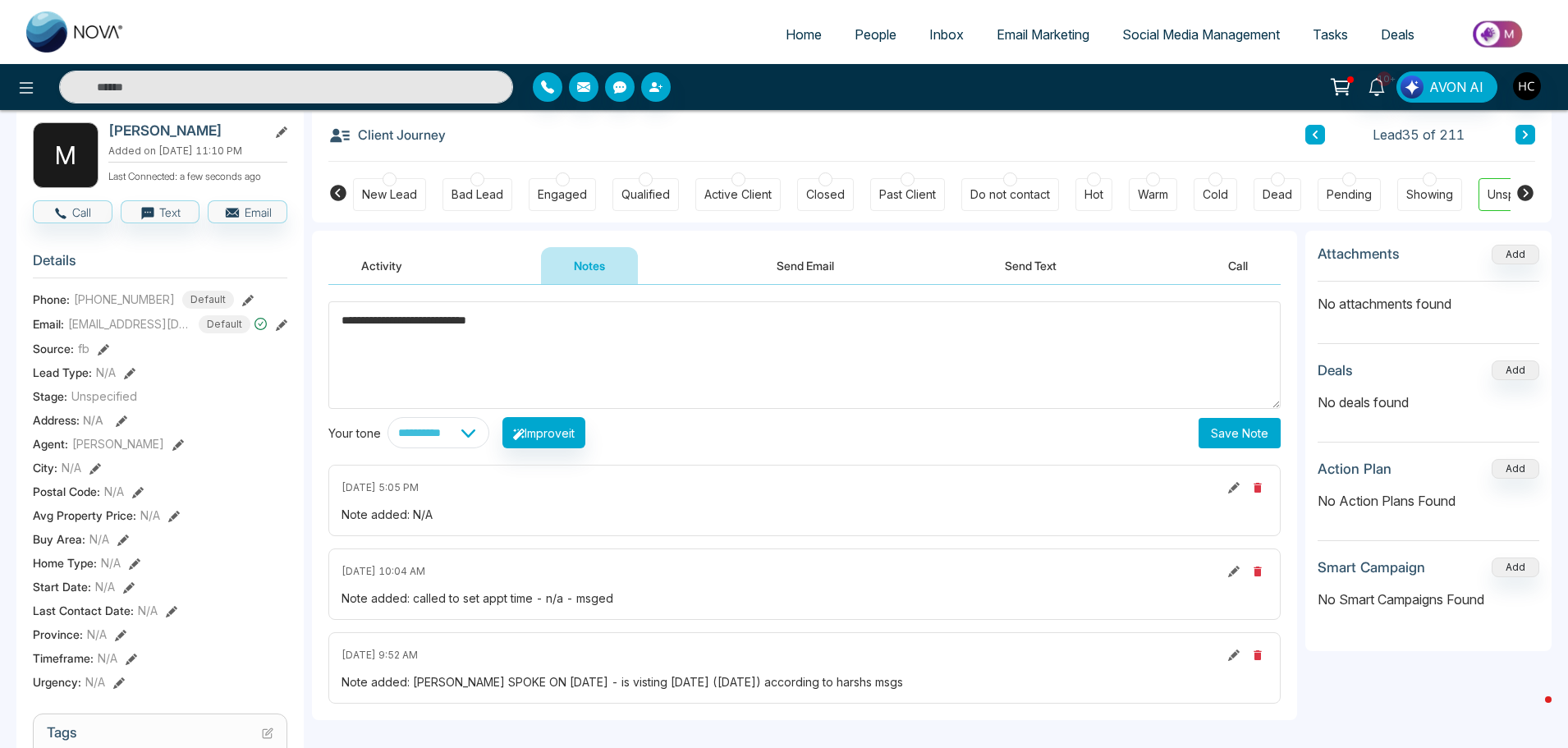
type textarea "**********"
click at [1242, 438] on button "Save Note" at bounding box center [1239, 433] width 82 height 31
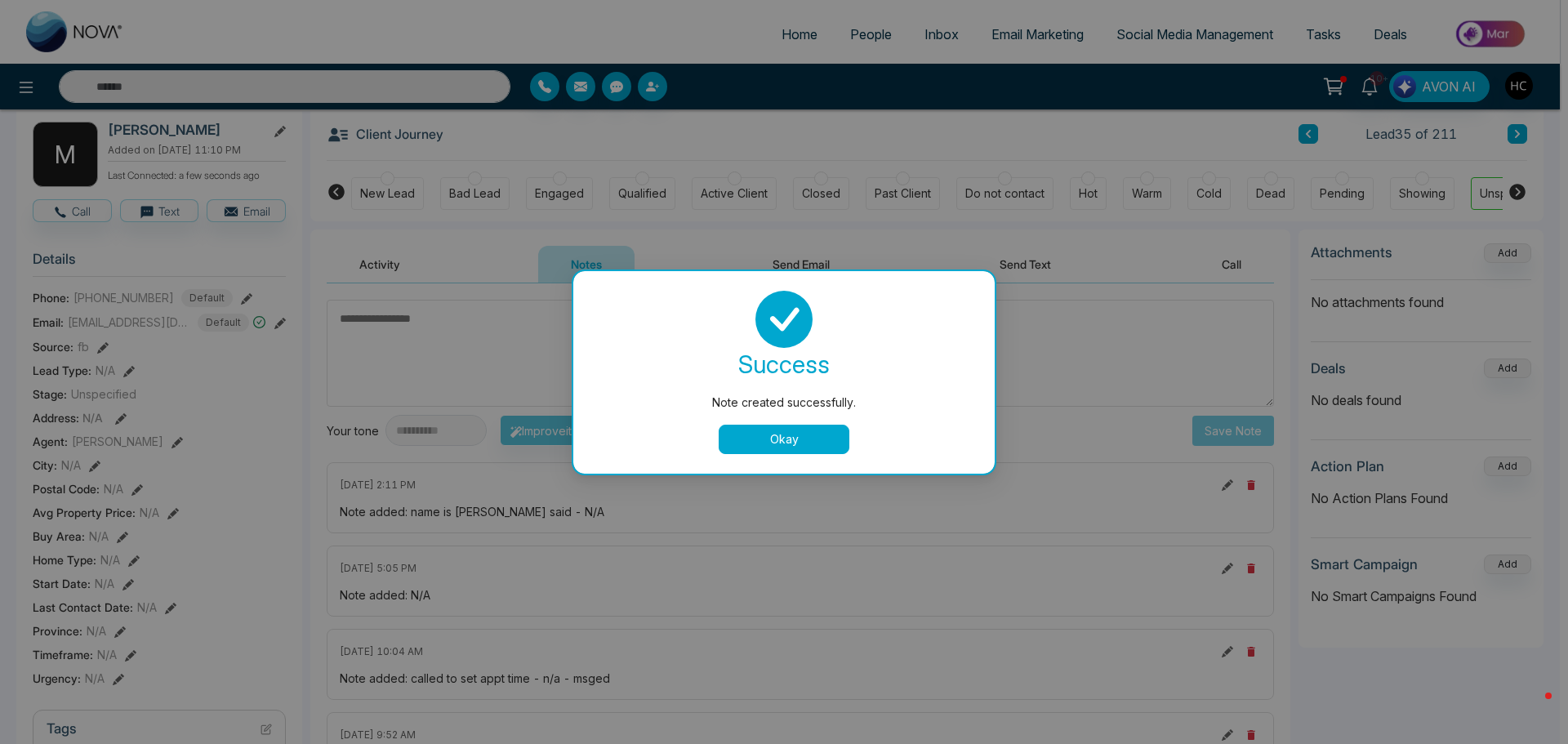
click at [750, 438] on button "Okay" at bounding box center [783, 440] width 131 height 30
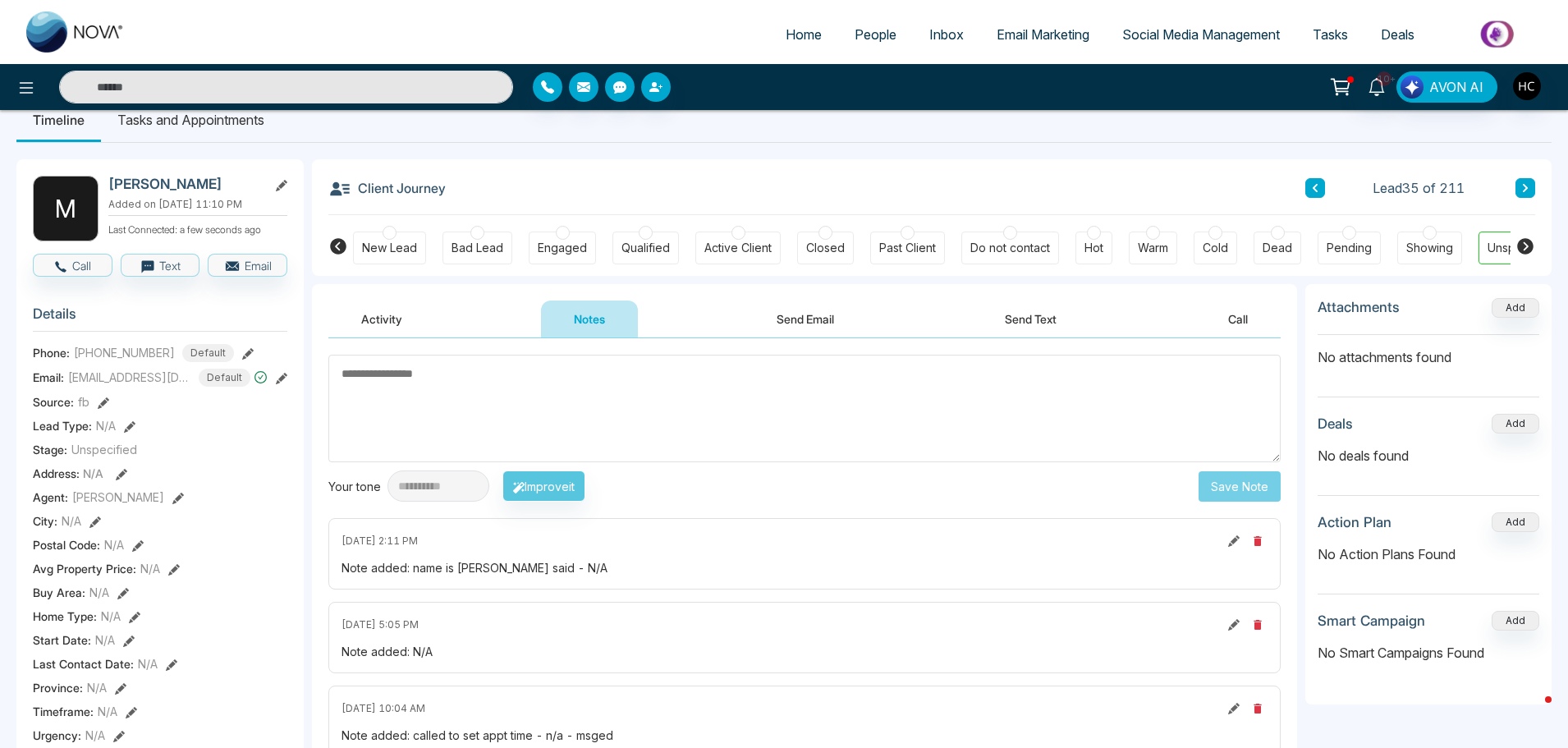
scroll to position [0, 0]
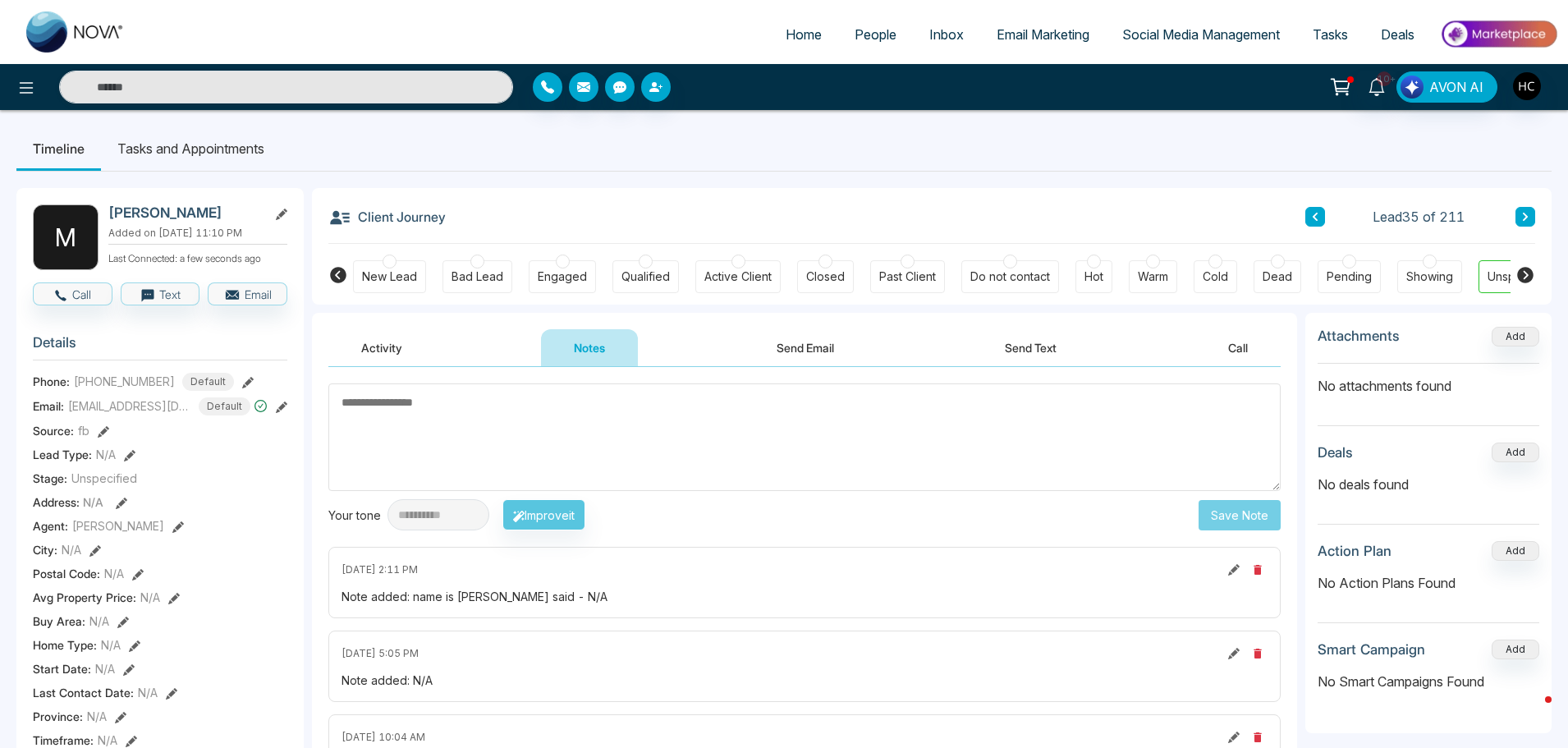
click at [1533, 222] on button at bounding box center [1525, 217] width 20 height 20
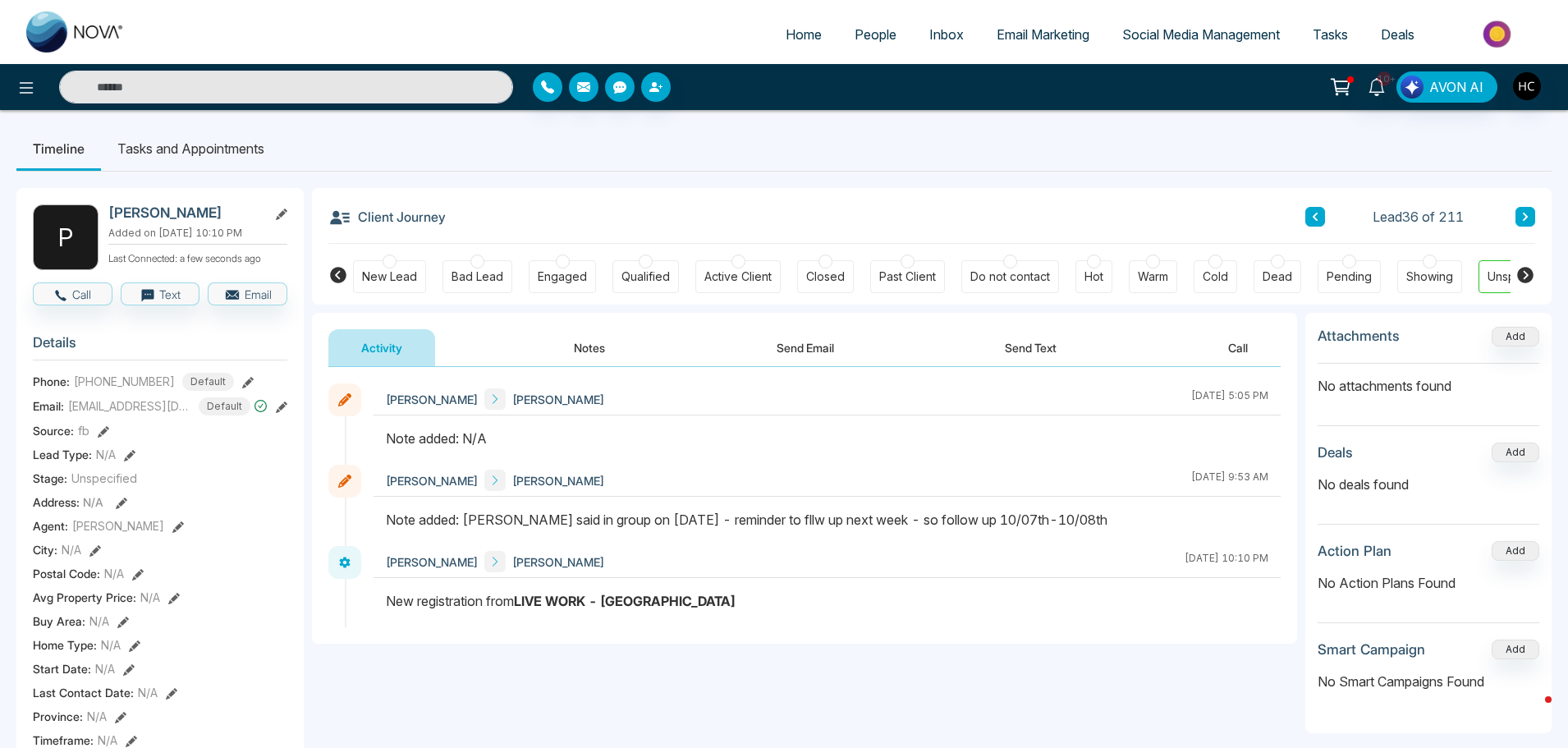
click at [586, 347] on button "Notes" at bounding box center [589, 347] width 97 height 37
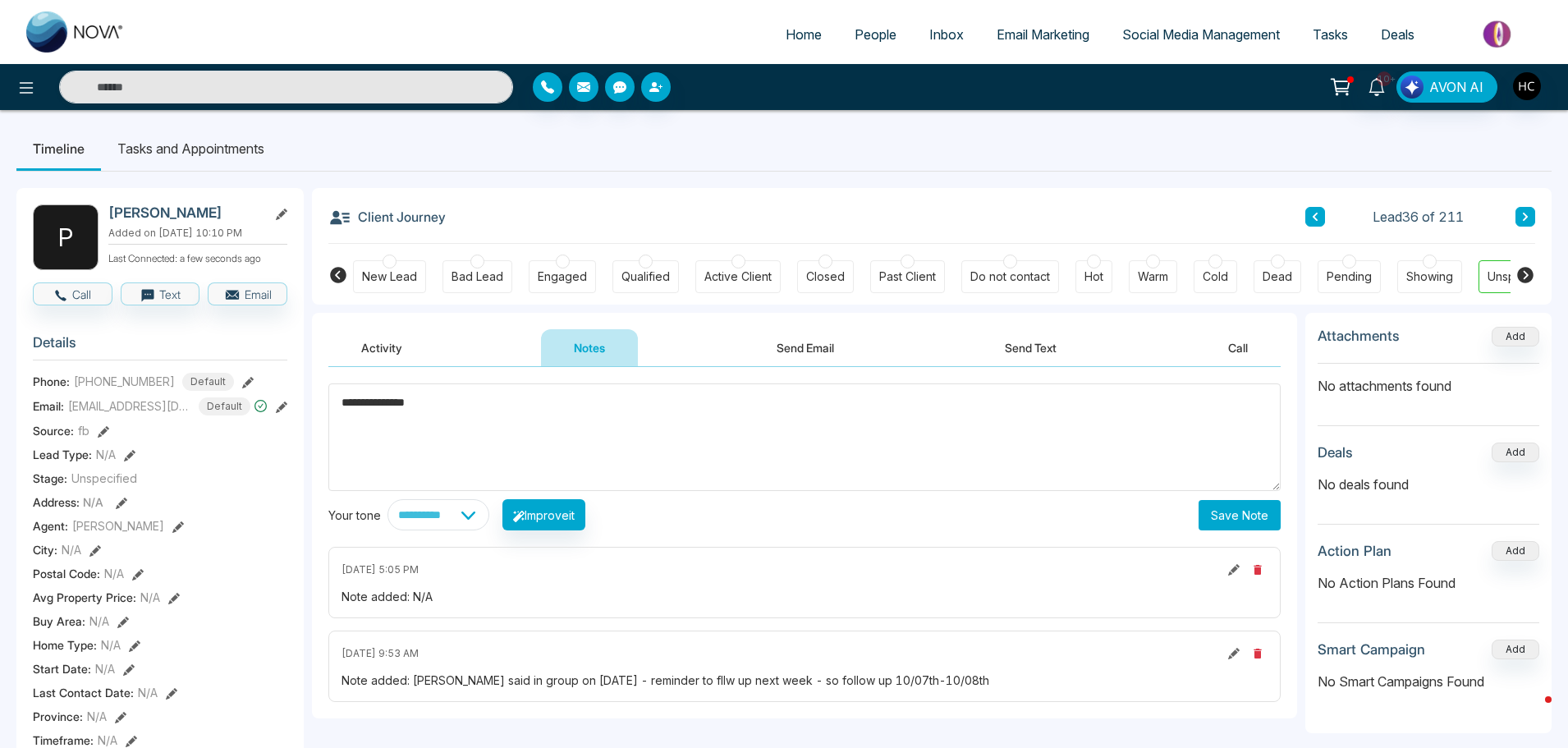
type textarea "**********"
click at [1215, 506] on button "Save Note" at bounding box center [1239, 515] width 82 height 31
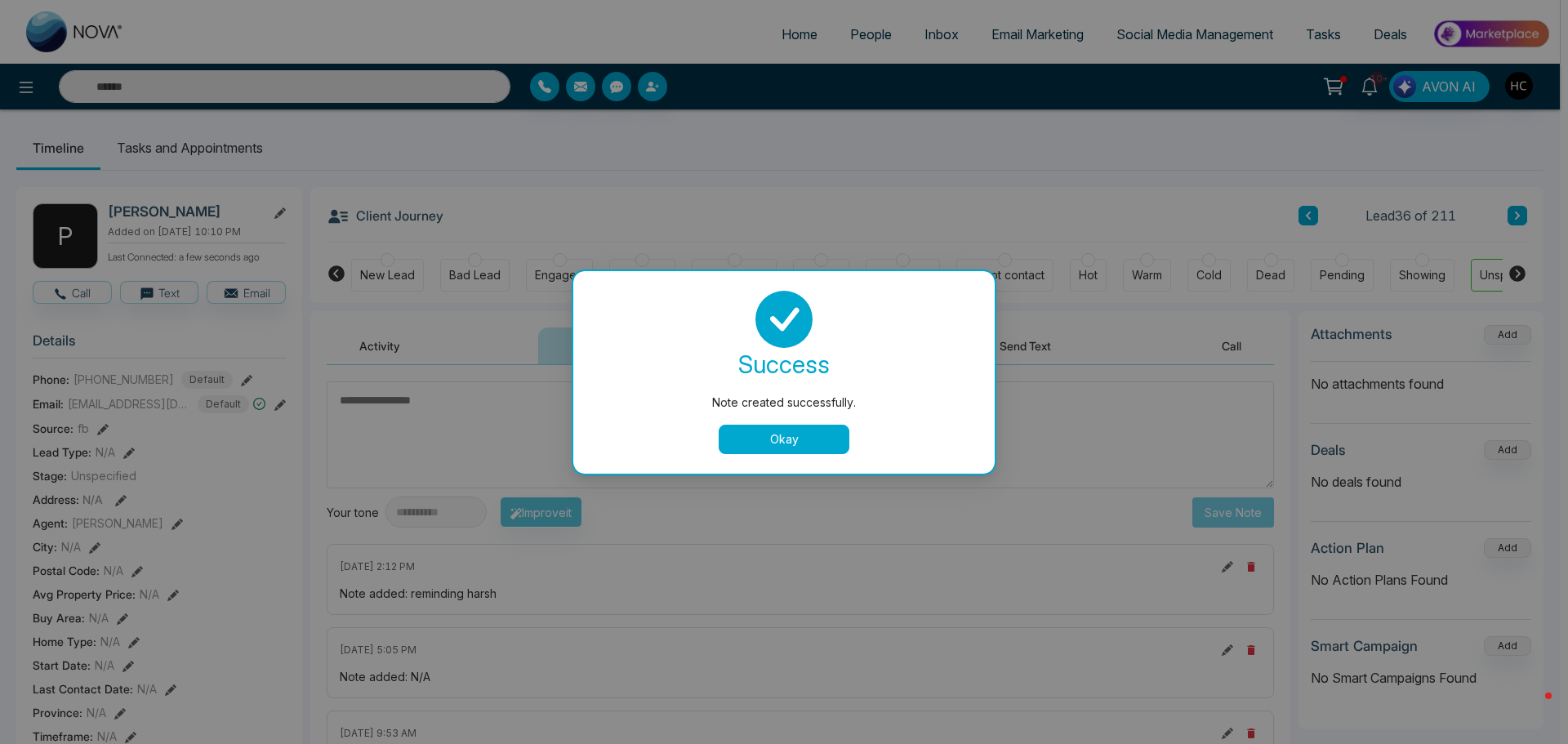
click at [671, 433] on div "Note created successfully. success Note created successfully. Okay" at bounding box center [784, 372] width 1568 height 744
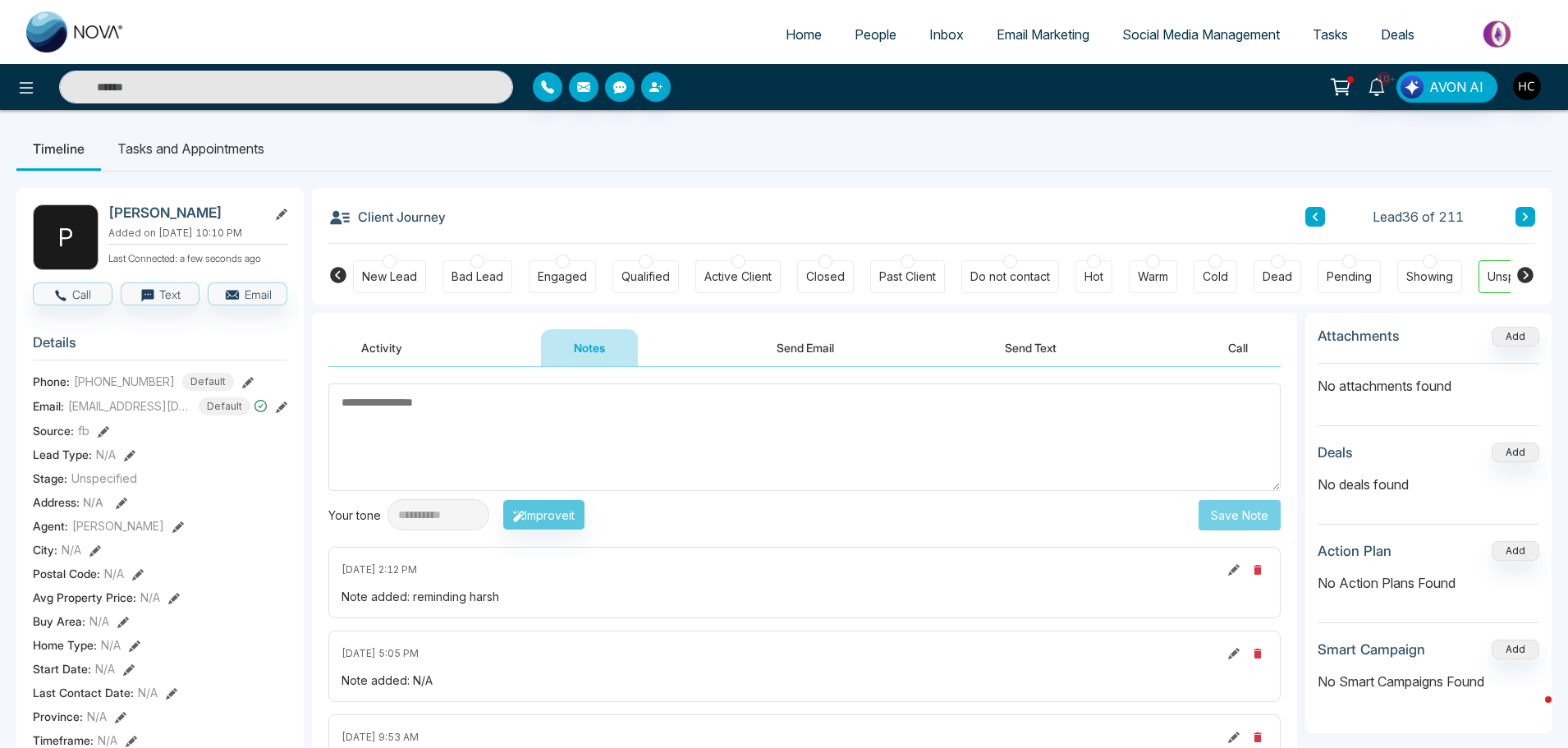
click at [1523, 218] on icon at bounding box center [1525, 217] width 8 height 10
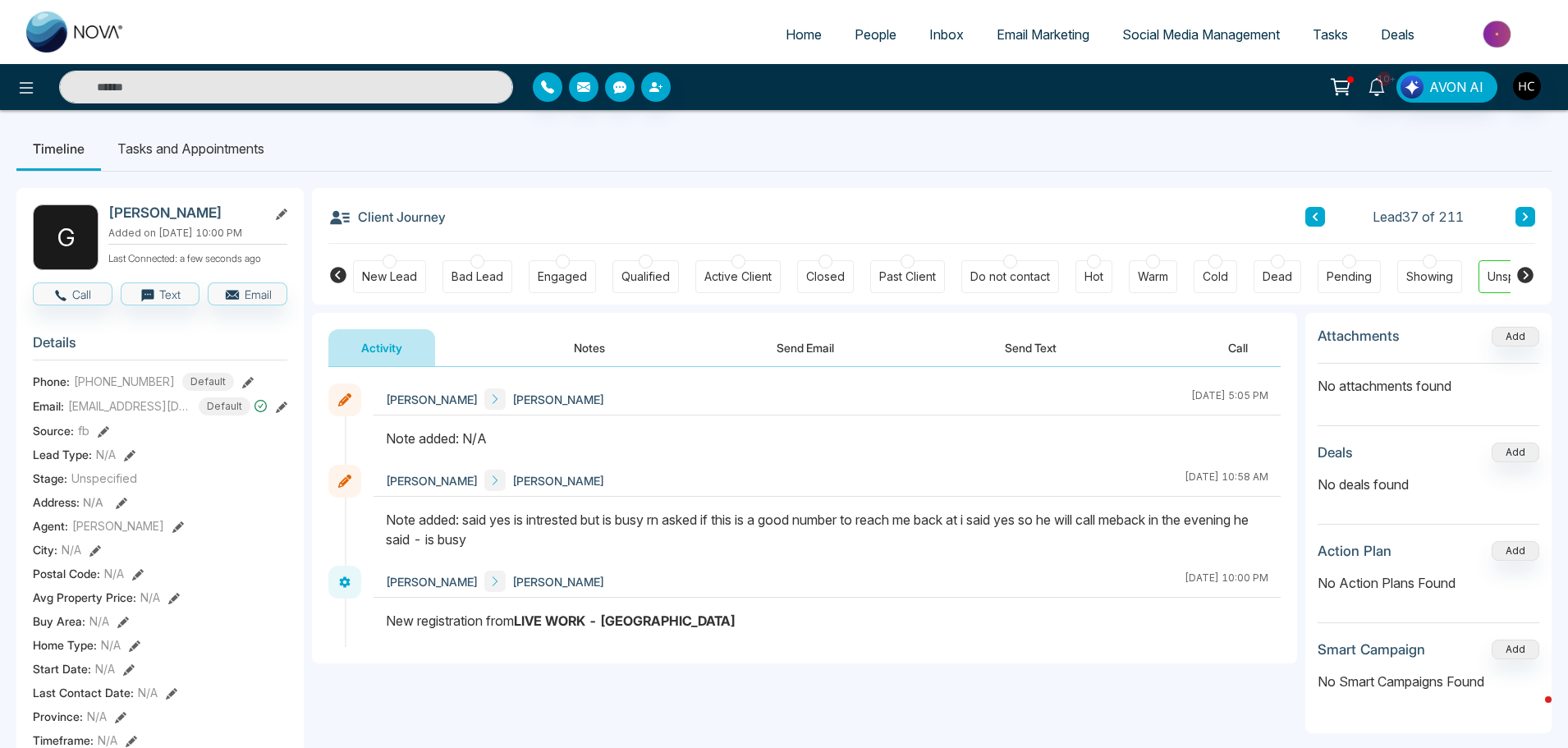
click at [1320, 221] on button at bounding box center [1315, 217] width 20 height 20
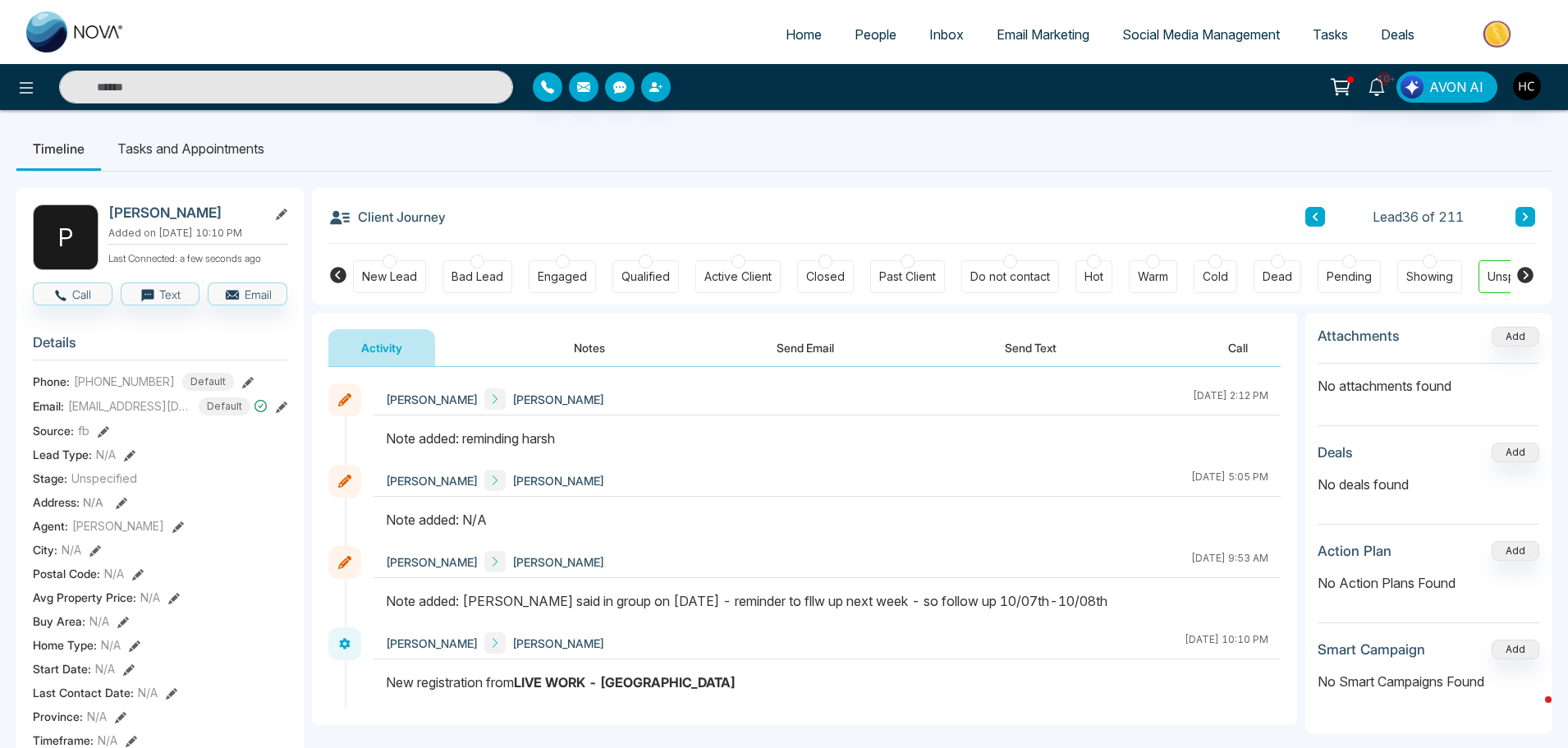
click at [1534, 222] on button at bounding box center [1525, 217] width 20 height 20
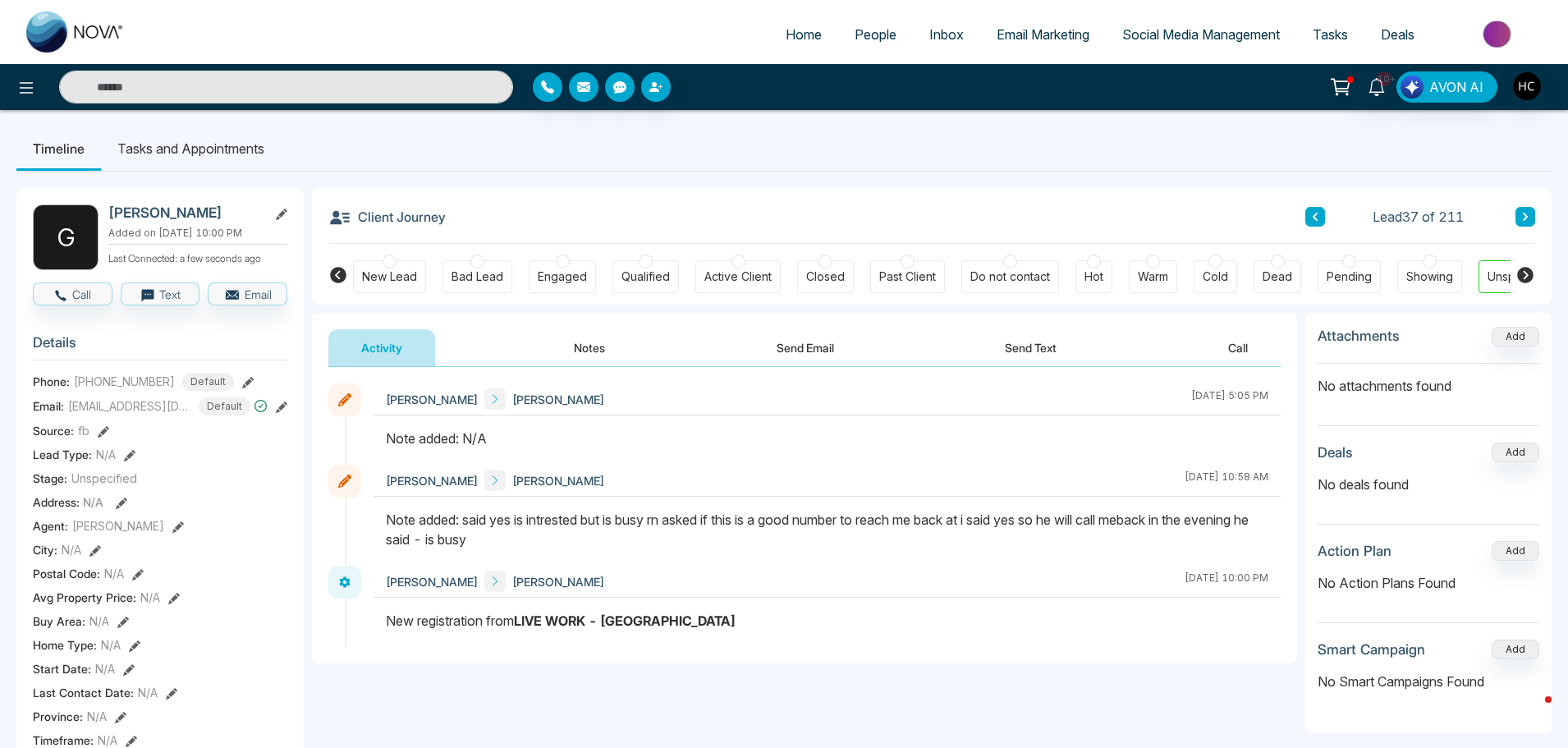
click at [595, 348] on button "Notes" at bounding box center [589, 347] width 97 height 37
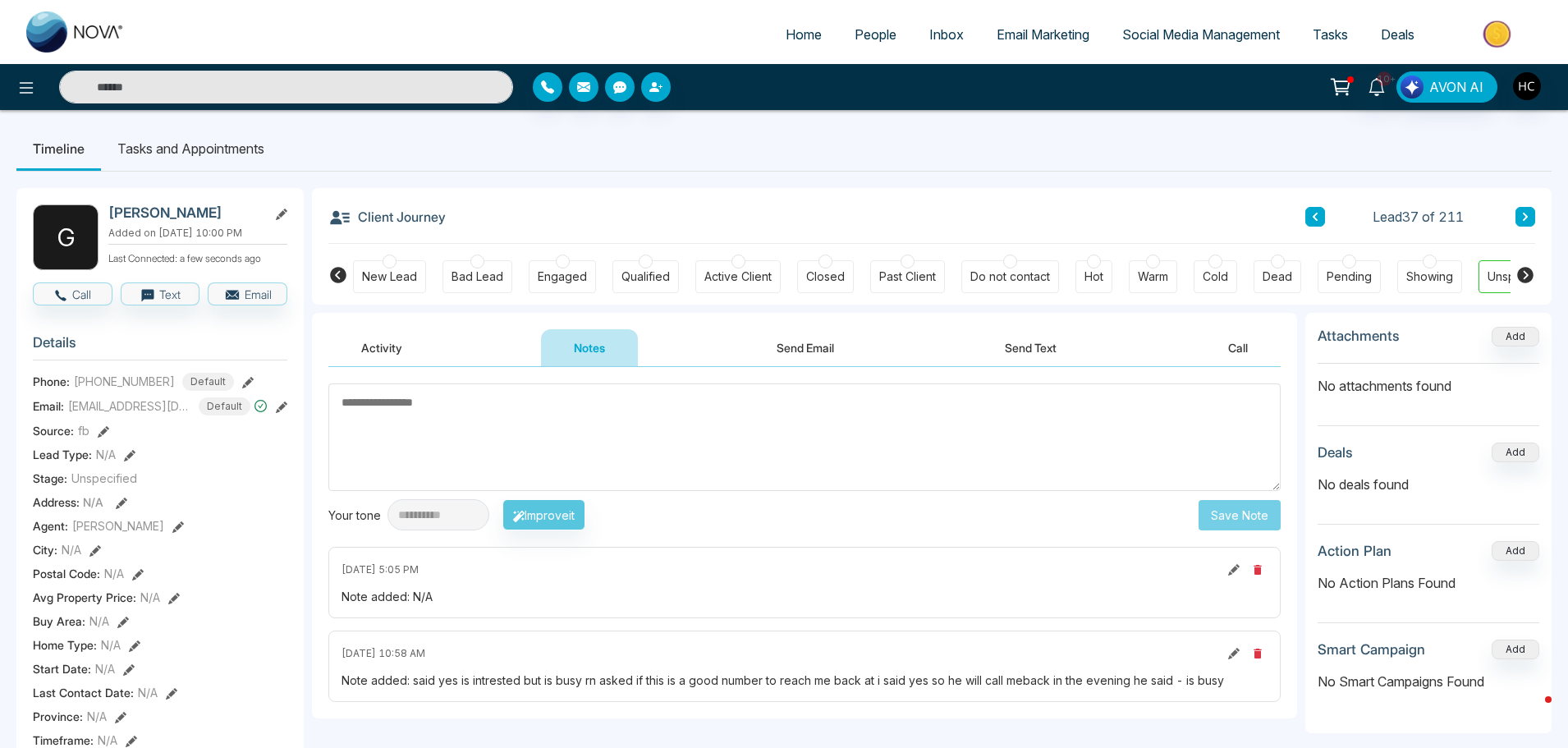
click at [540, 429] on textarea at bounding box center [805, 437] width 953 height 108
drag, startPoint x: 340, startPoint y: 404, endPoint x: 382, endPoint y: 404, distance: 42.0
click at [362, 404] on textarea at bounding box center [805, 437] width 953 height 108
click at [382, 404] on textarea at bounding box center [805, 437] width 953 height 108
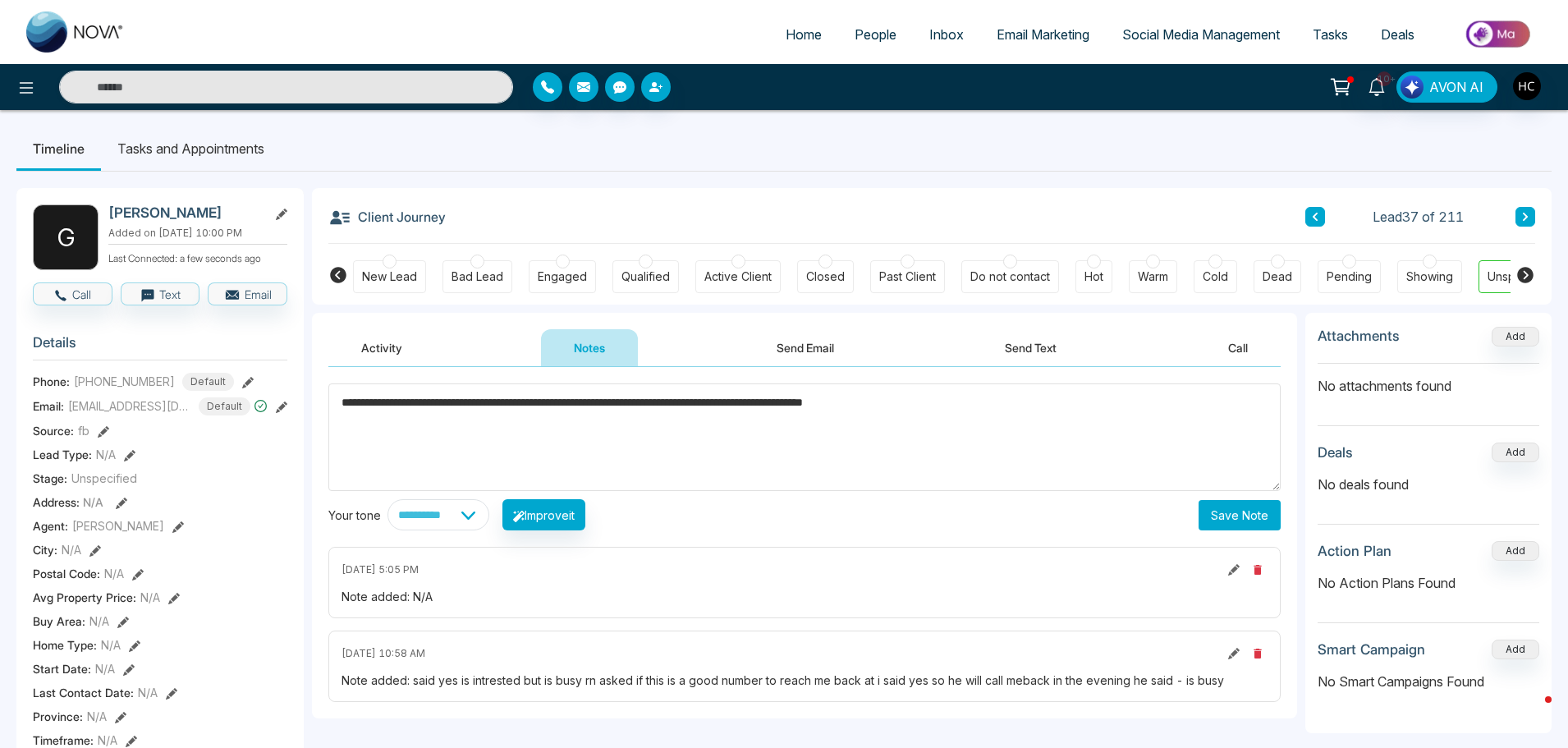
click at [956, 408] on textarea "**********" at bounding box center [805, 437] width 953 height 108
type textarea "**********"
click at [1231, 509] on button "Save Note" at bounding box center [1239, 515] width 82 height 31
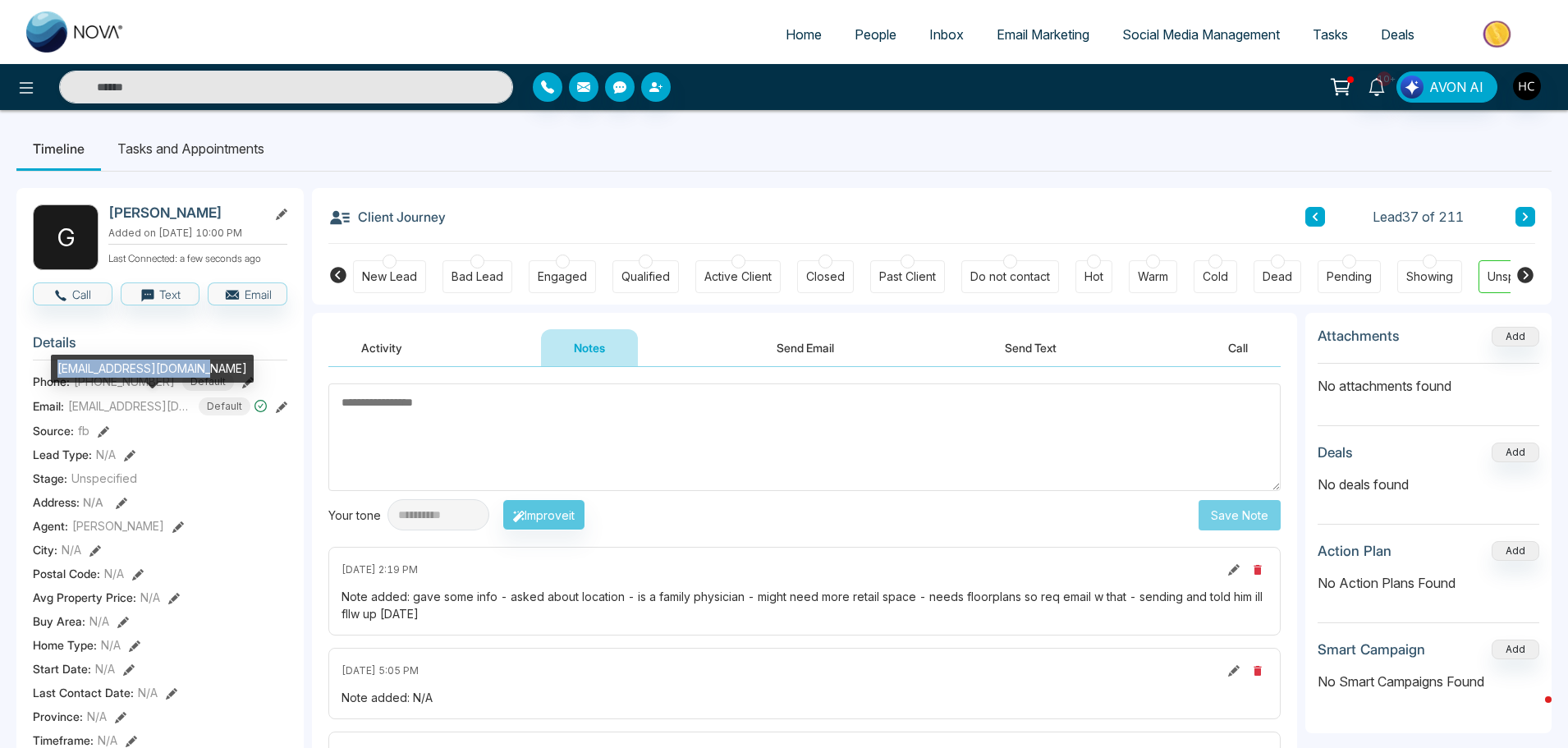
drag, startPoint x: 203, startPoint y: 367, endPoint x: 52, endPoint y: 363, distance: 151.1
click at [52, 363] on div "[EMAIL_ADDRESS][DOMAIN_NAME]" at bounding box center [152, 369] width 203 height 28
copy div "[EMAIL_ADDRESS][DOMAIN_NAME]"
click at [372, 415] on textarea at bounding box center [805, 437] width 953 height 108
click at [533, 422] on textarea at bounding box center [805, 437] width 953 height 108
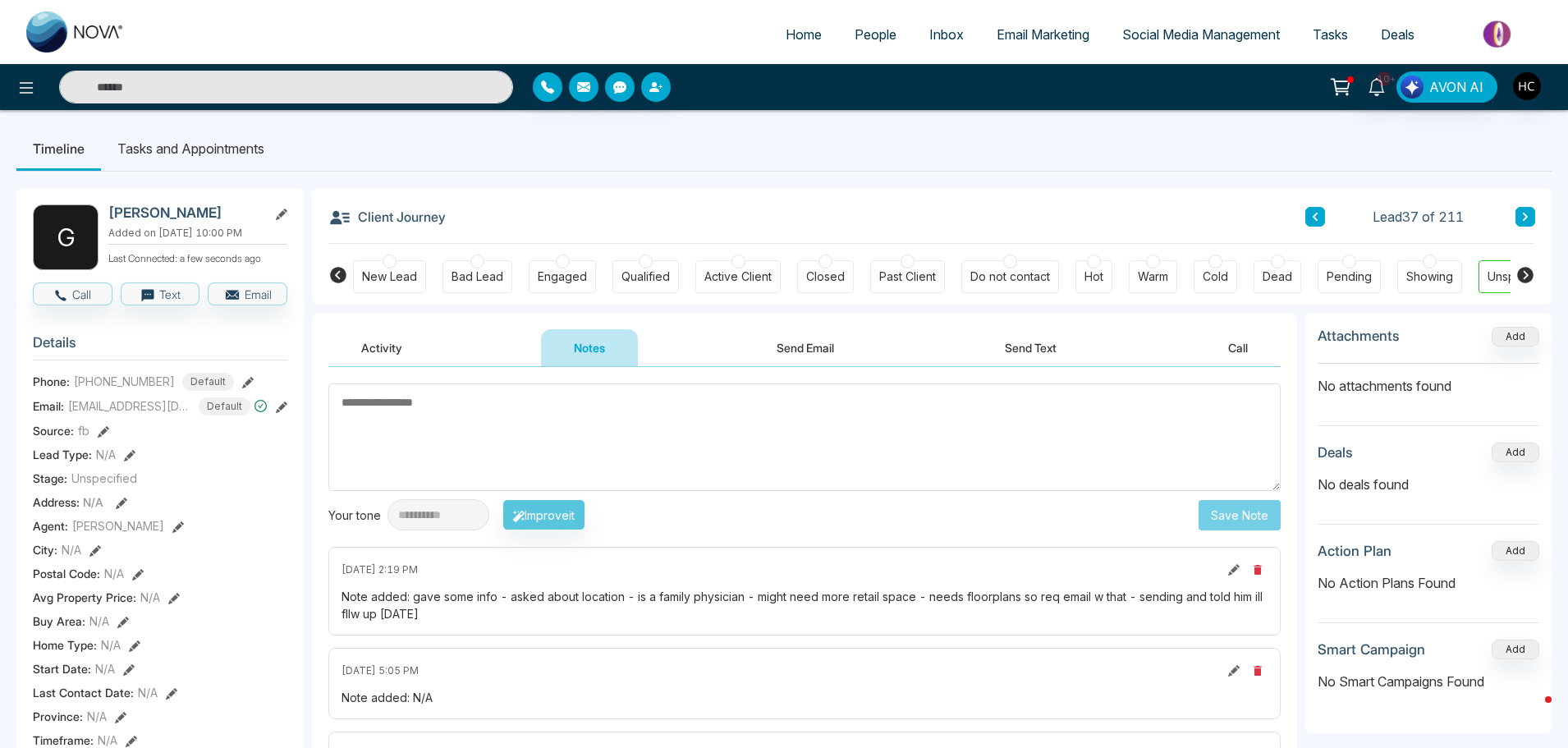
click at [1519, 218] on button at bounding box center [1525, 217] width 20 height 20
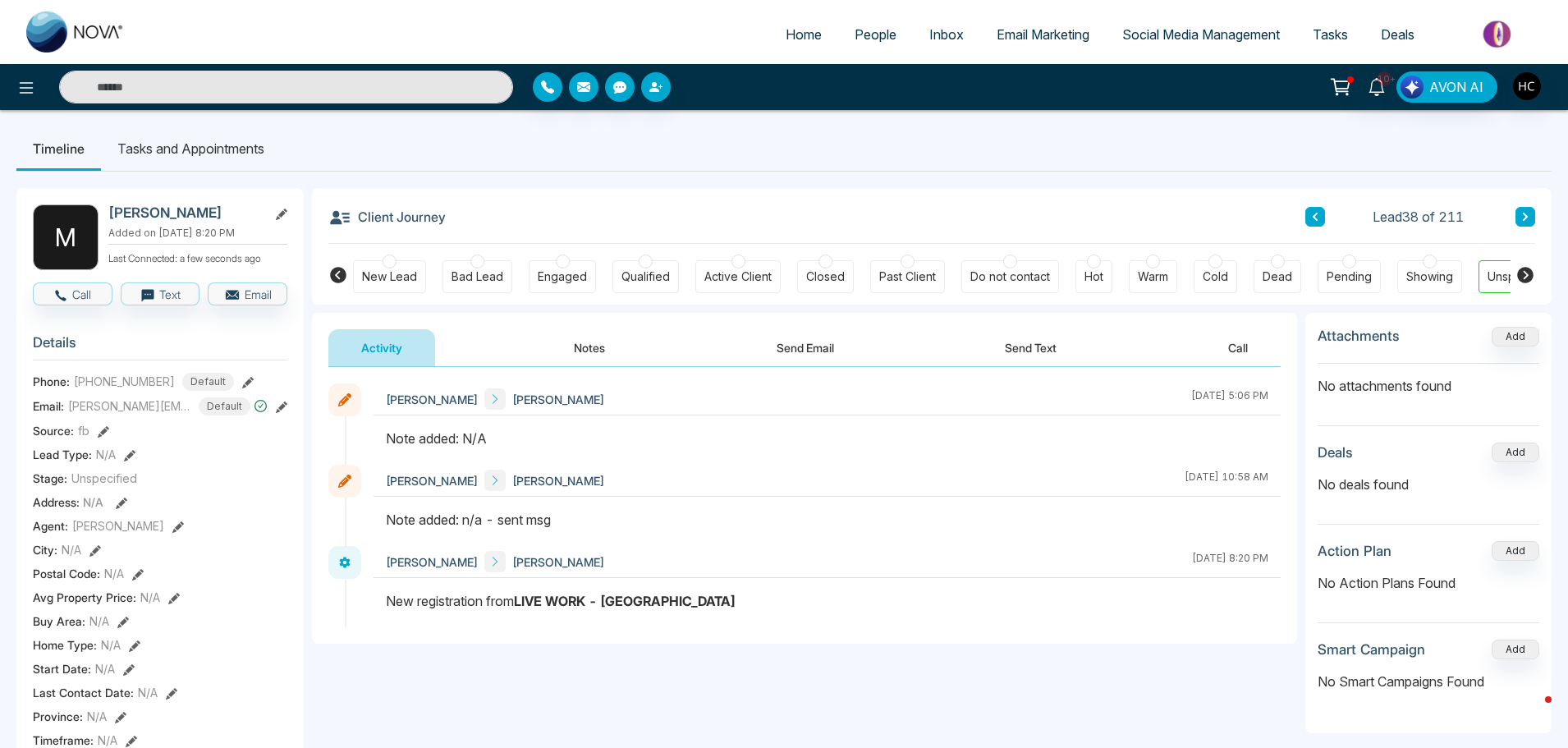
click at [584, 351] on button "Notes" at bounding box center [589, 347] width 97 height 37
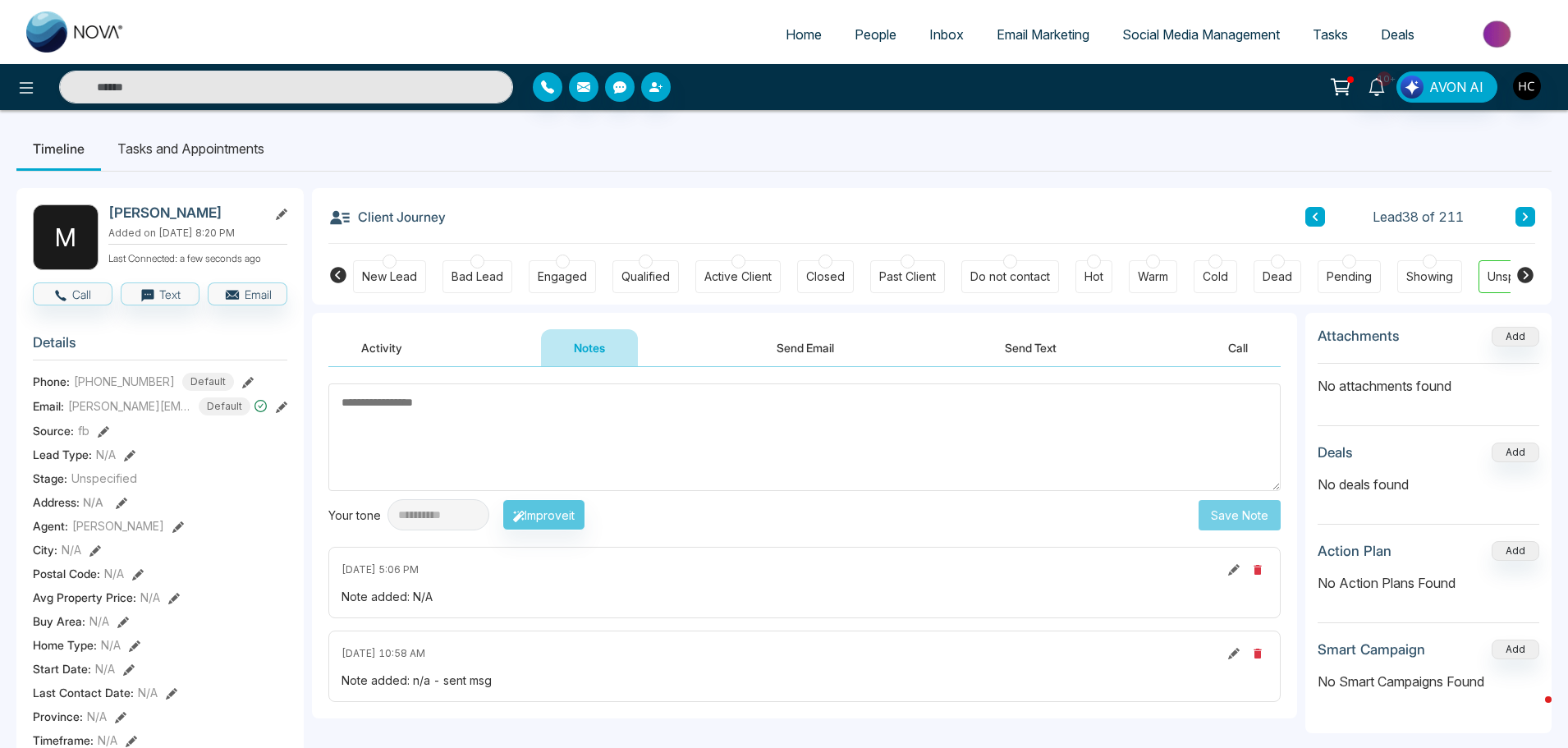
type textarea "**********"
drag, startPoint x: 255, startPoint y: 401, endPoint x: 361, endPoint y: 401, distance: 106.0
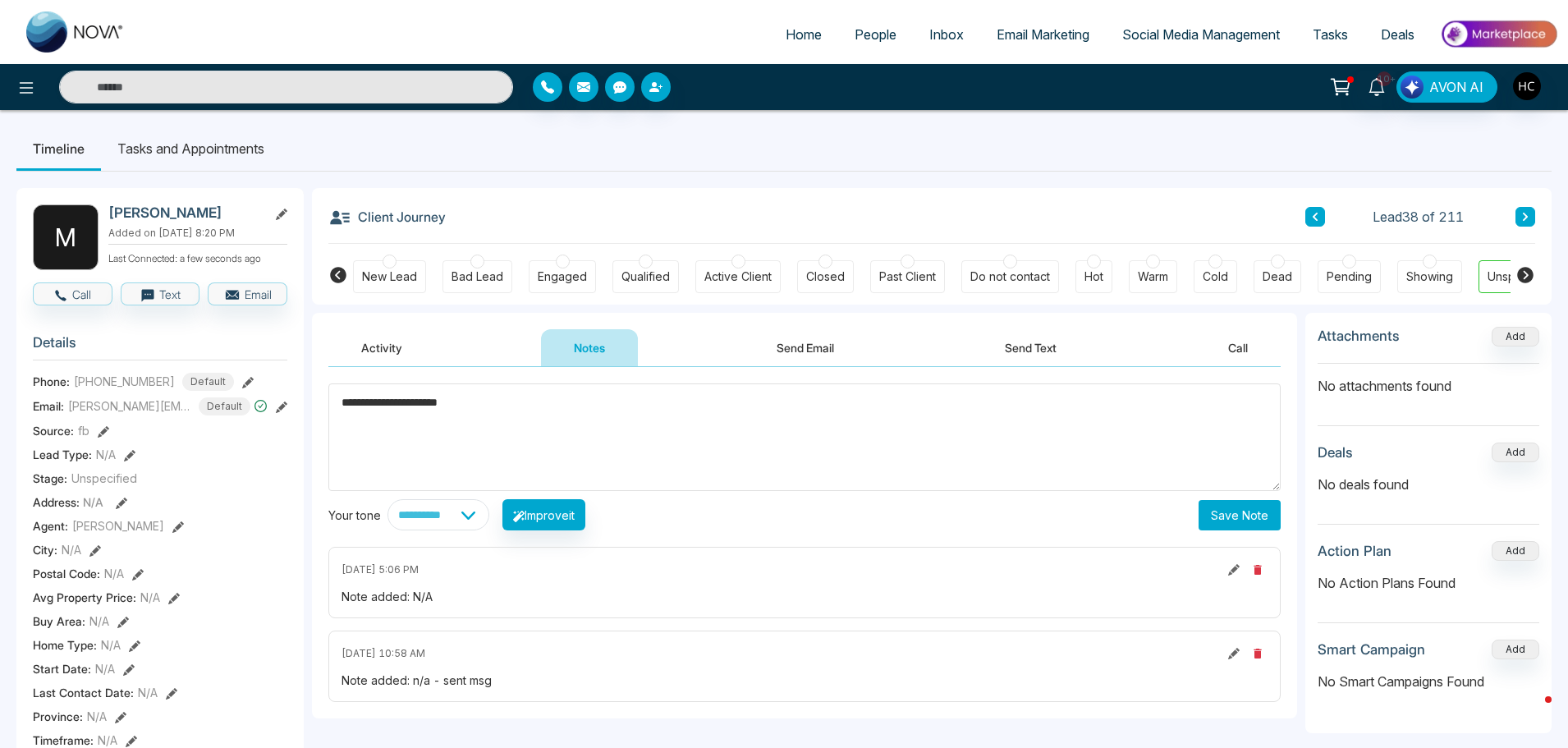
drag, startPoint x: 363, startPoint y: 410, endPoint x: 343, endPoint y: 411, distance: 20.0
click at [343, 411] on textarea "***" at bounding box center [805, 437] width 953 height 108
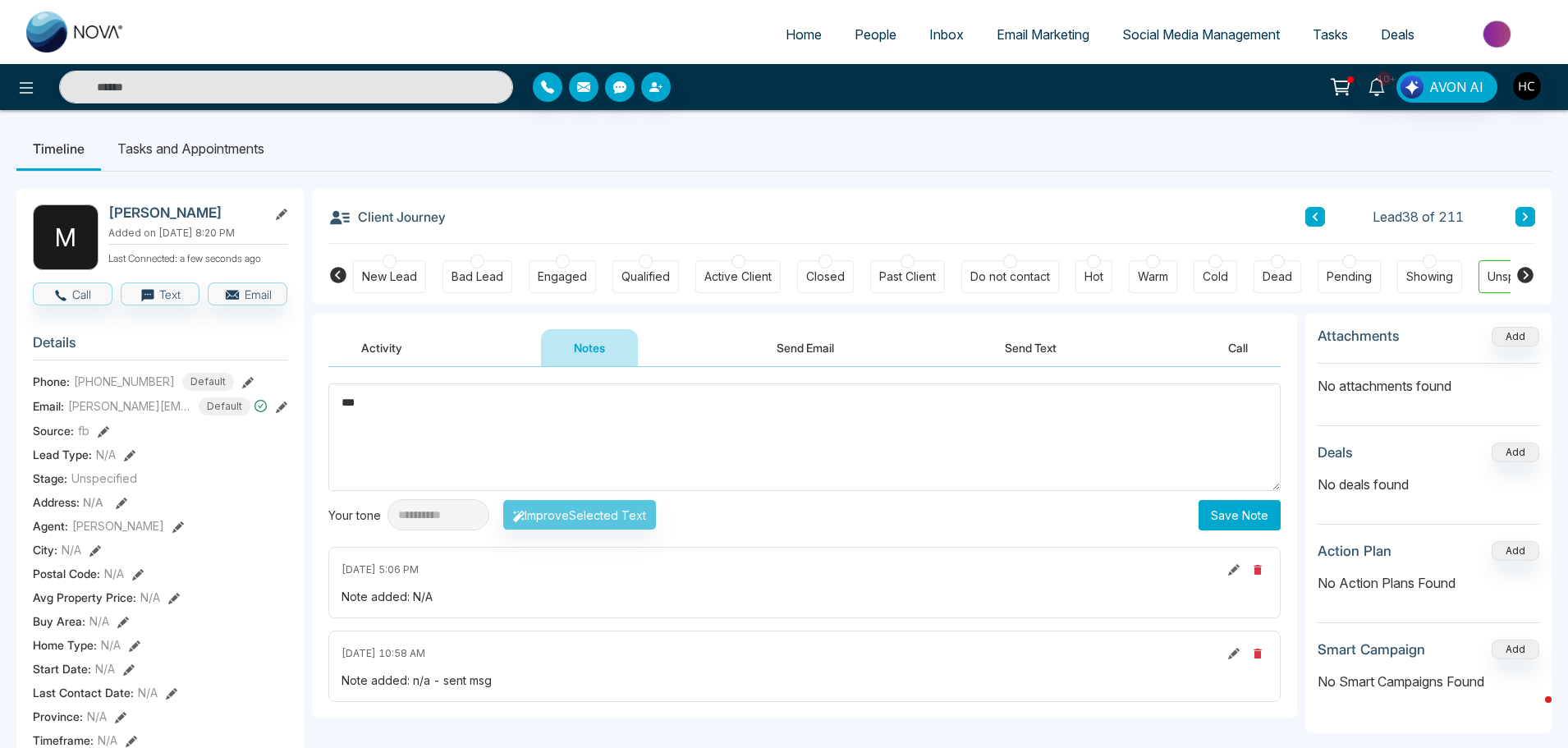
click at [465, 418] on textarea "***" at bounding box center [805, 437] width 953 height 108
type textarea "***"
click at [1256, 516] on button "Save Note" at bounding box center [1239, 515] width 82 height 31
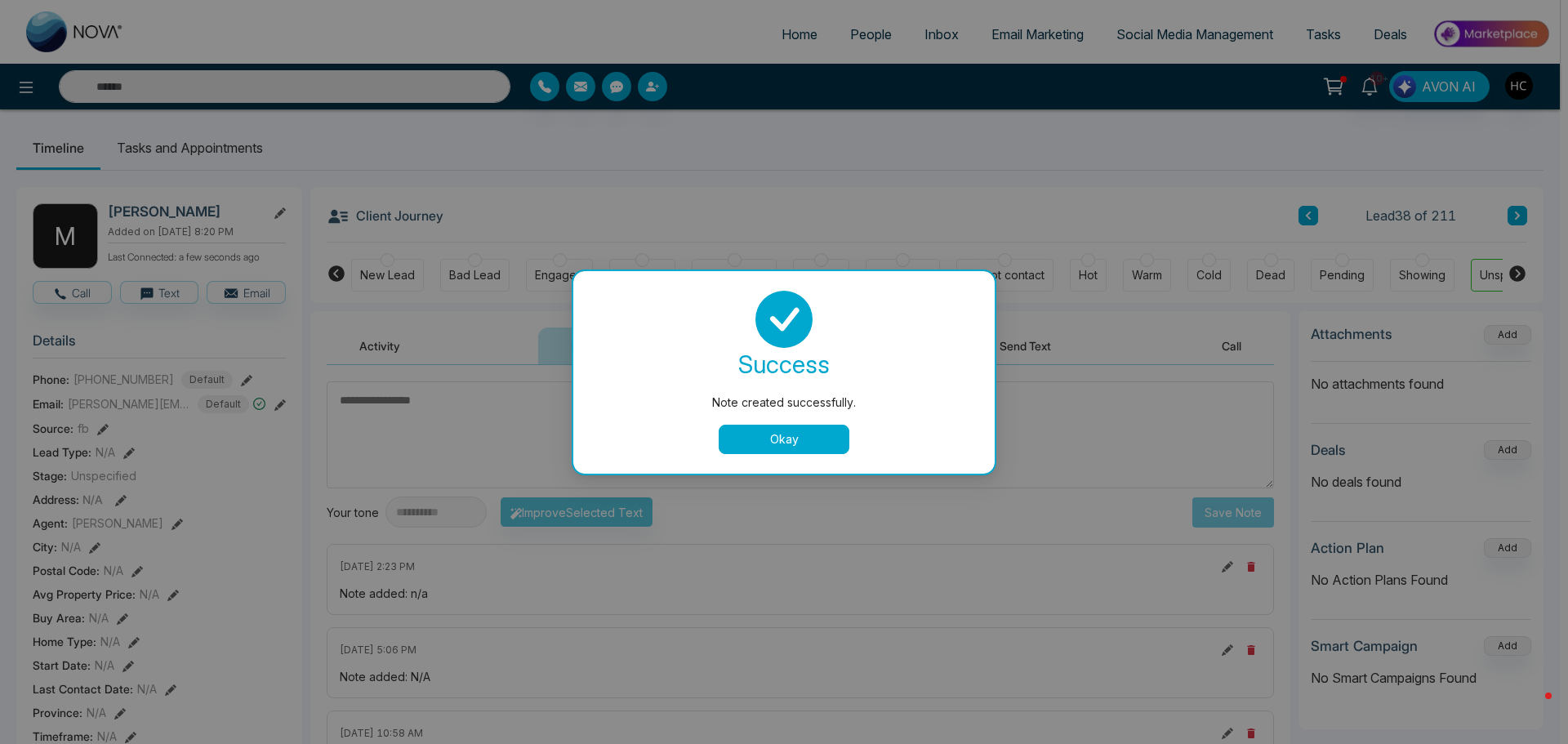
click at [806, 444] on button "Okay" at bounding box center [783, 440] width 131 height 30
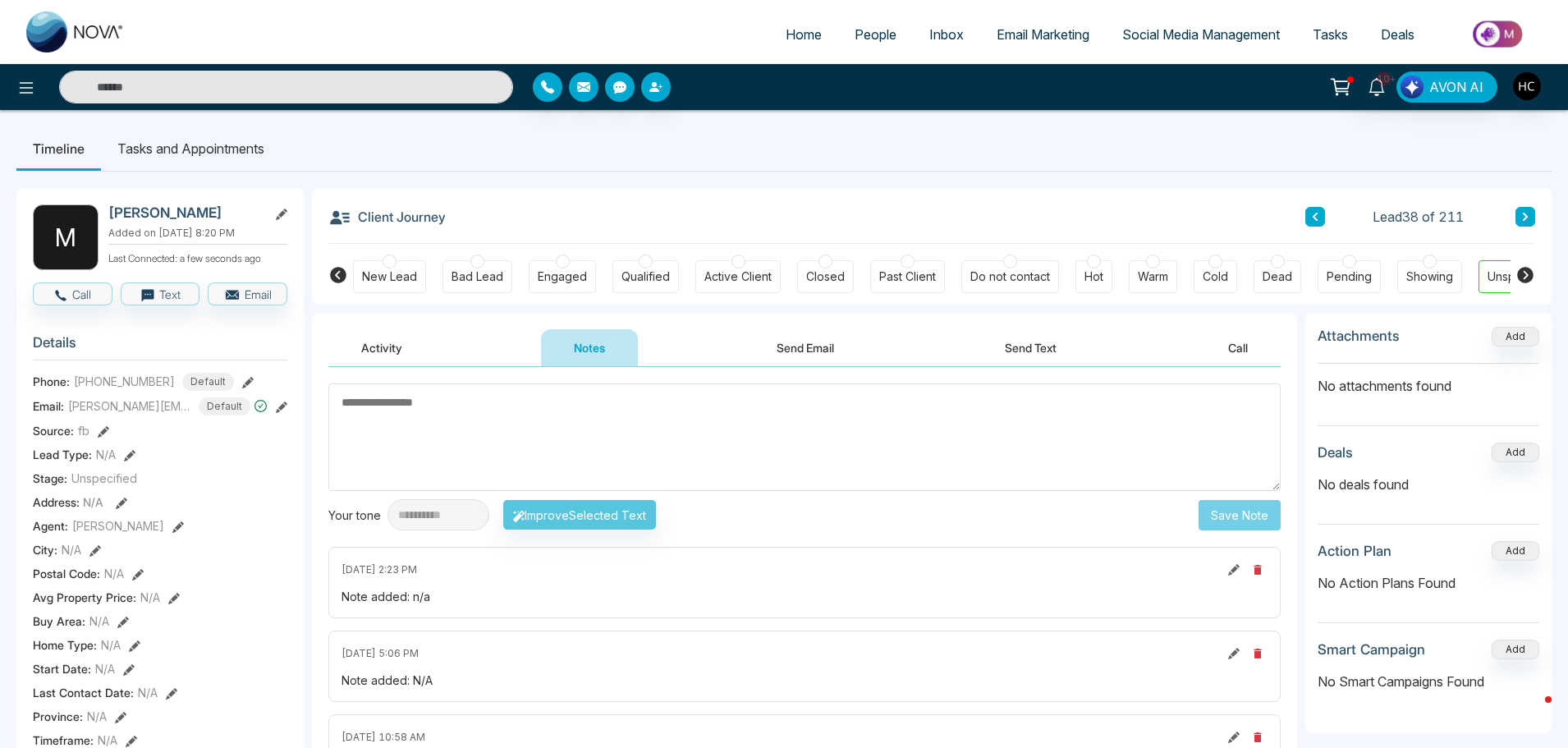
click at [1519, 216] on button at bounding box center [1525, 217] width 20 height 20
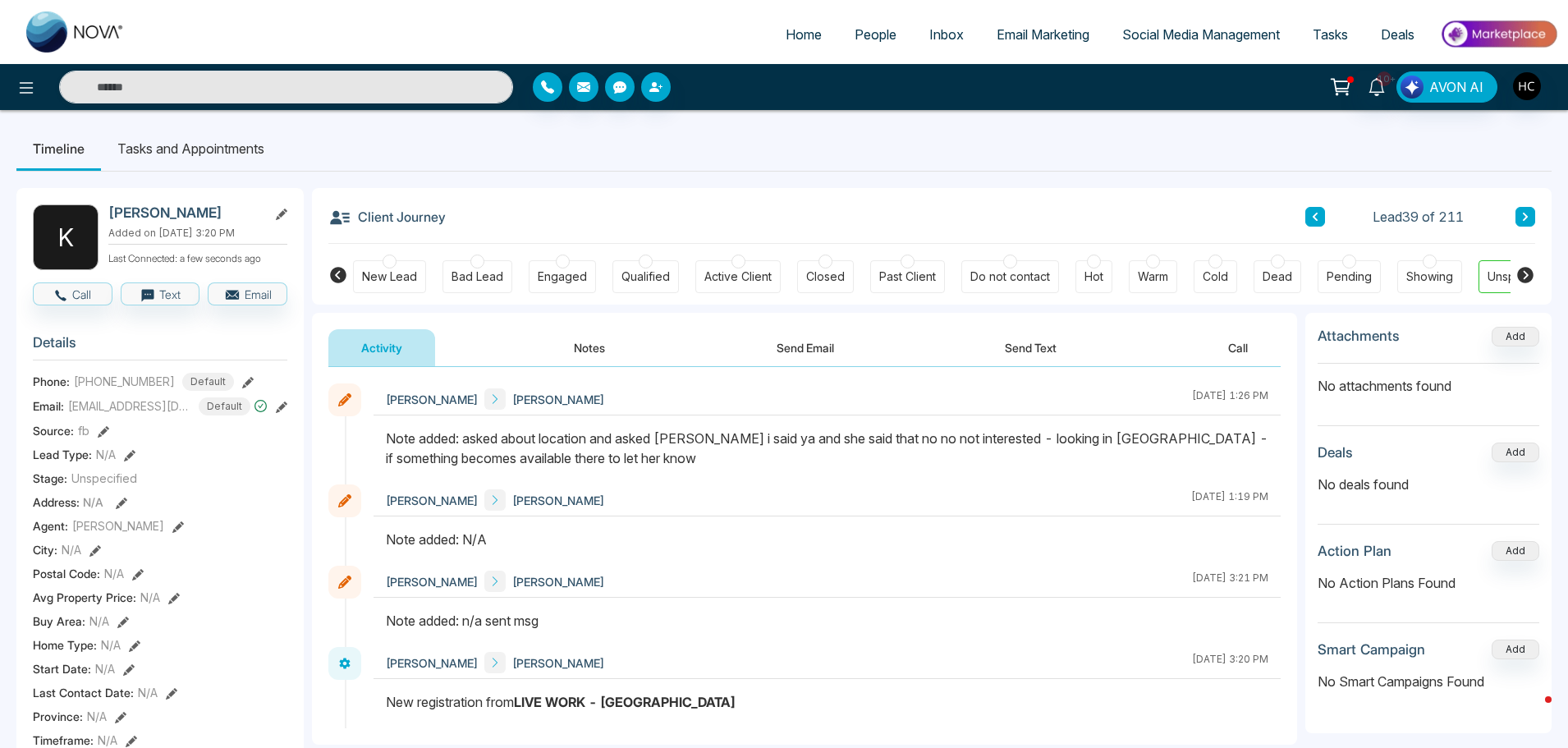
click at [1530, 210] on button at bounding box center [1525, 217] width 20 height 20
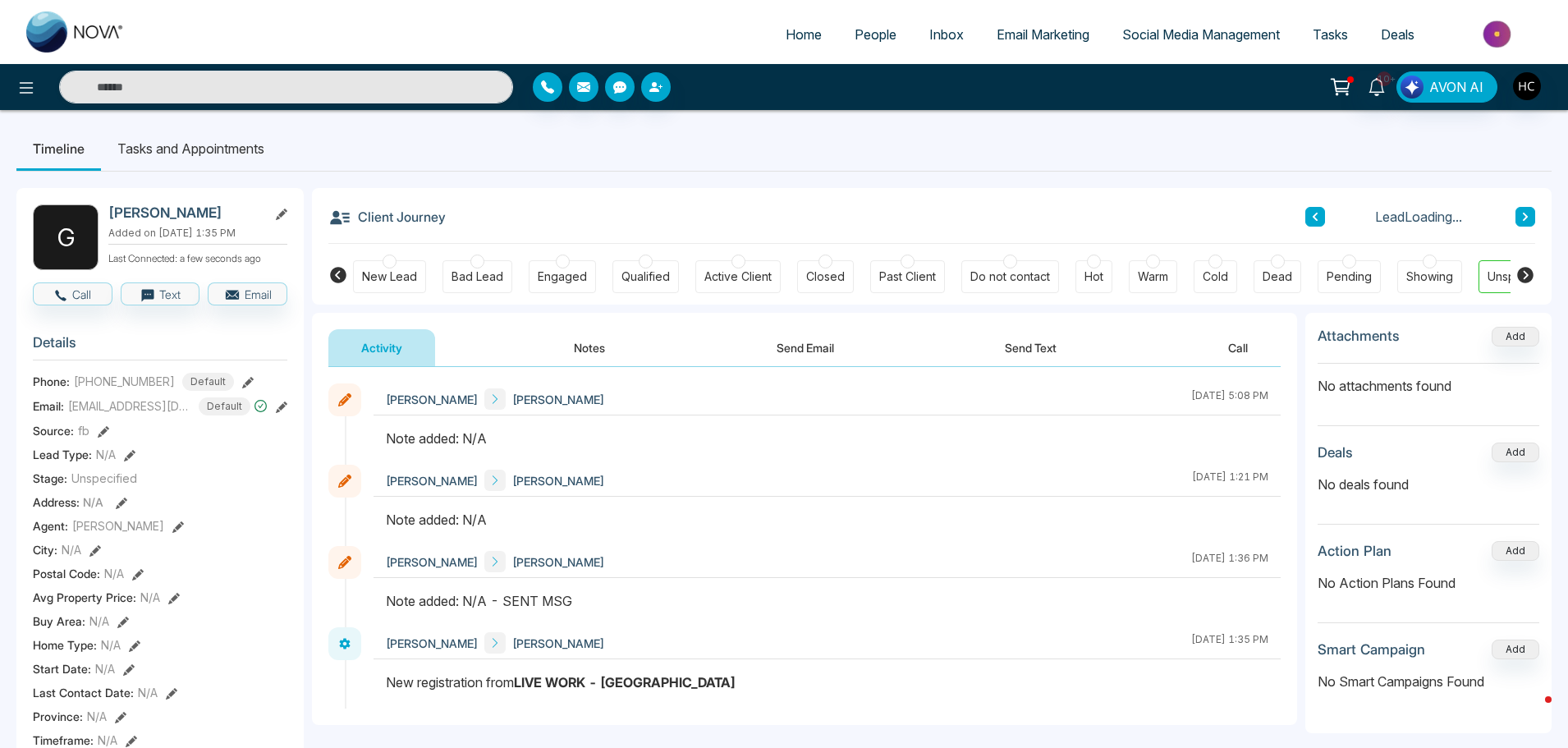
click at [591, 348] on button "Notes" at bounding box center [589, 347] width 97 height 37
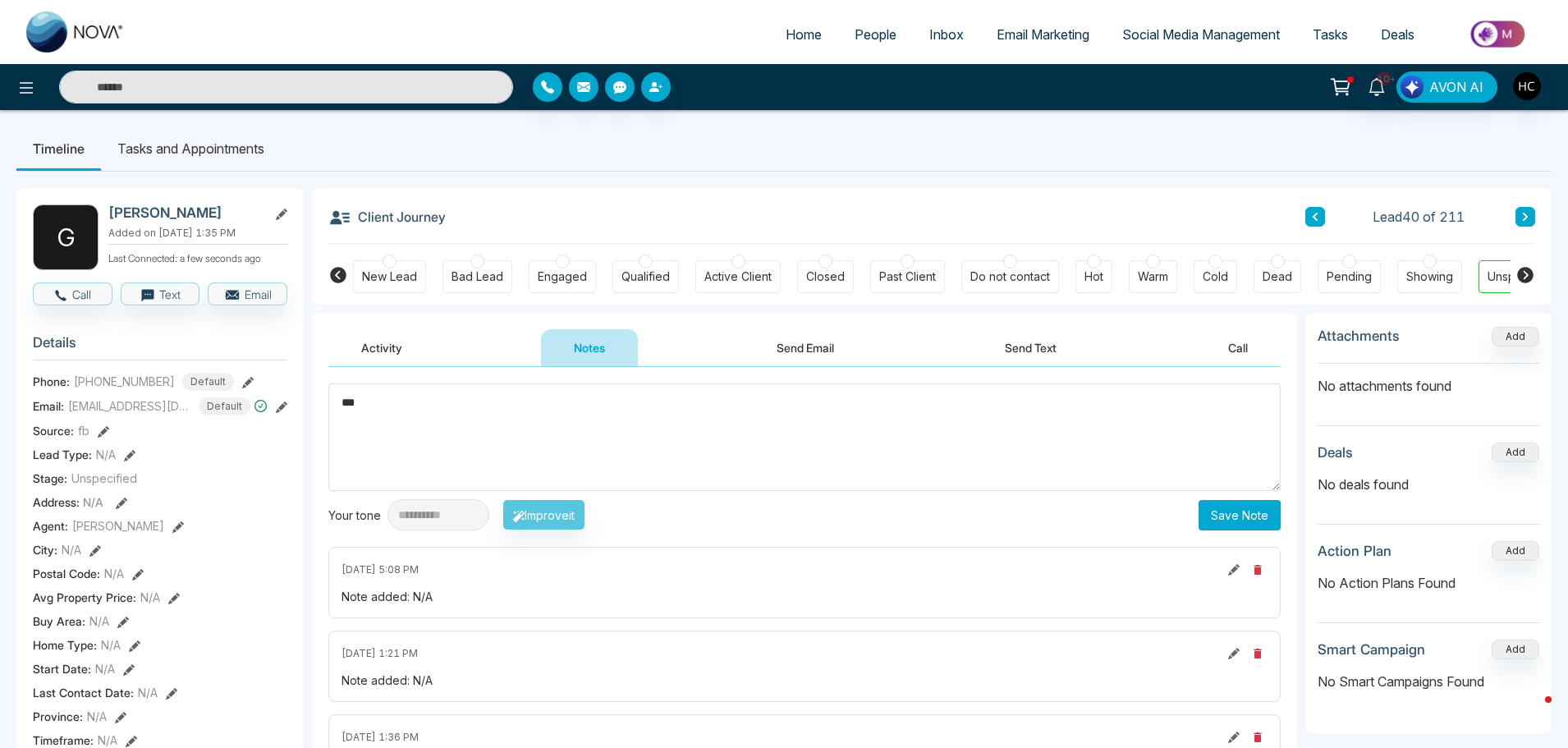
type textarea "***"
click at [1234, 513] on button "Save Note" at bounding box center [1239, 515] width 82 height 31
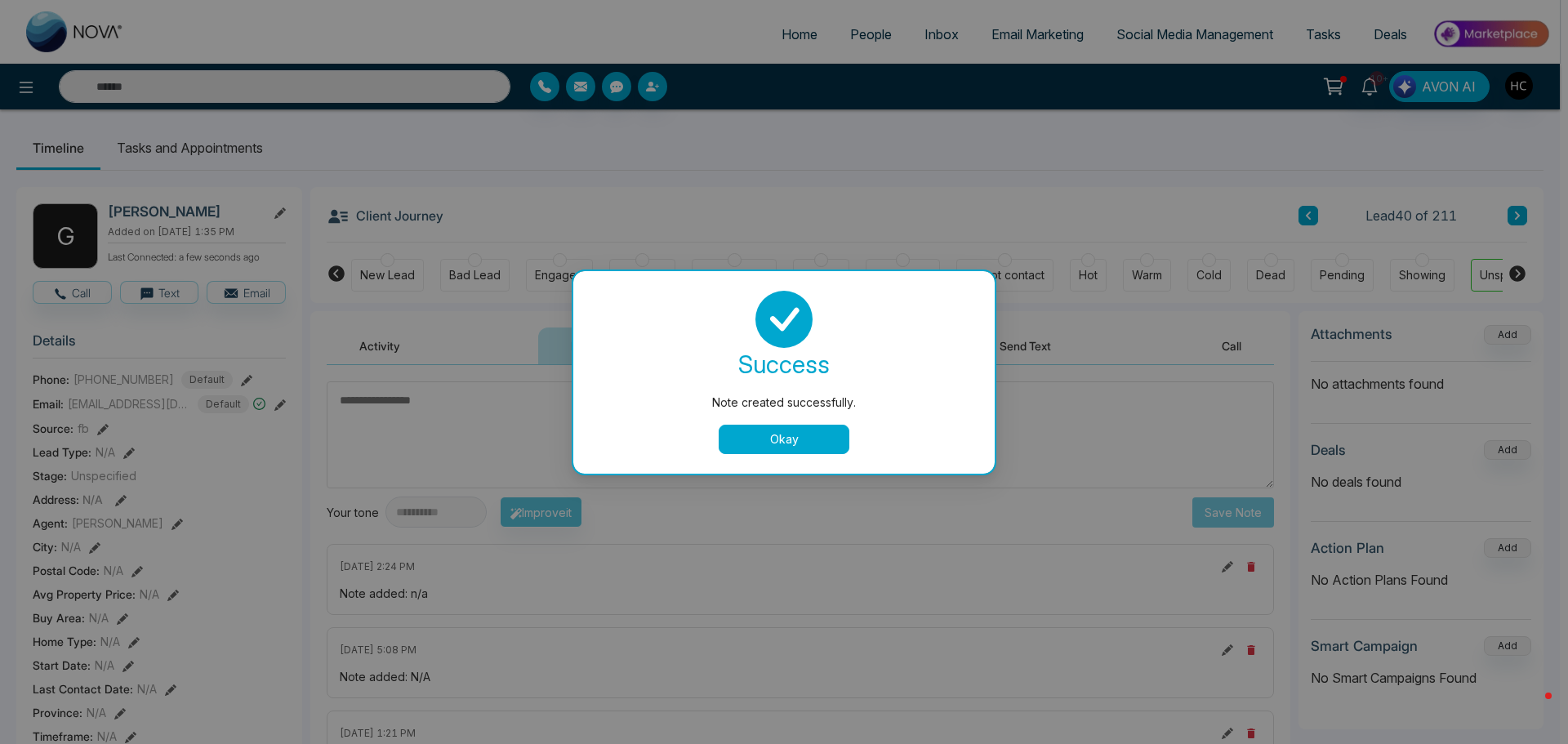
drag, startPoint x: 801, startPoint y: 442, endPoint x: 817, endPoint y: 440, distance: 16.1
click at [801, 441] on button "Okay" at bounding box center [783, 440] width 131 height 30
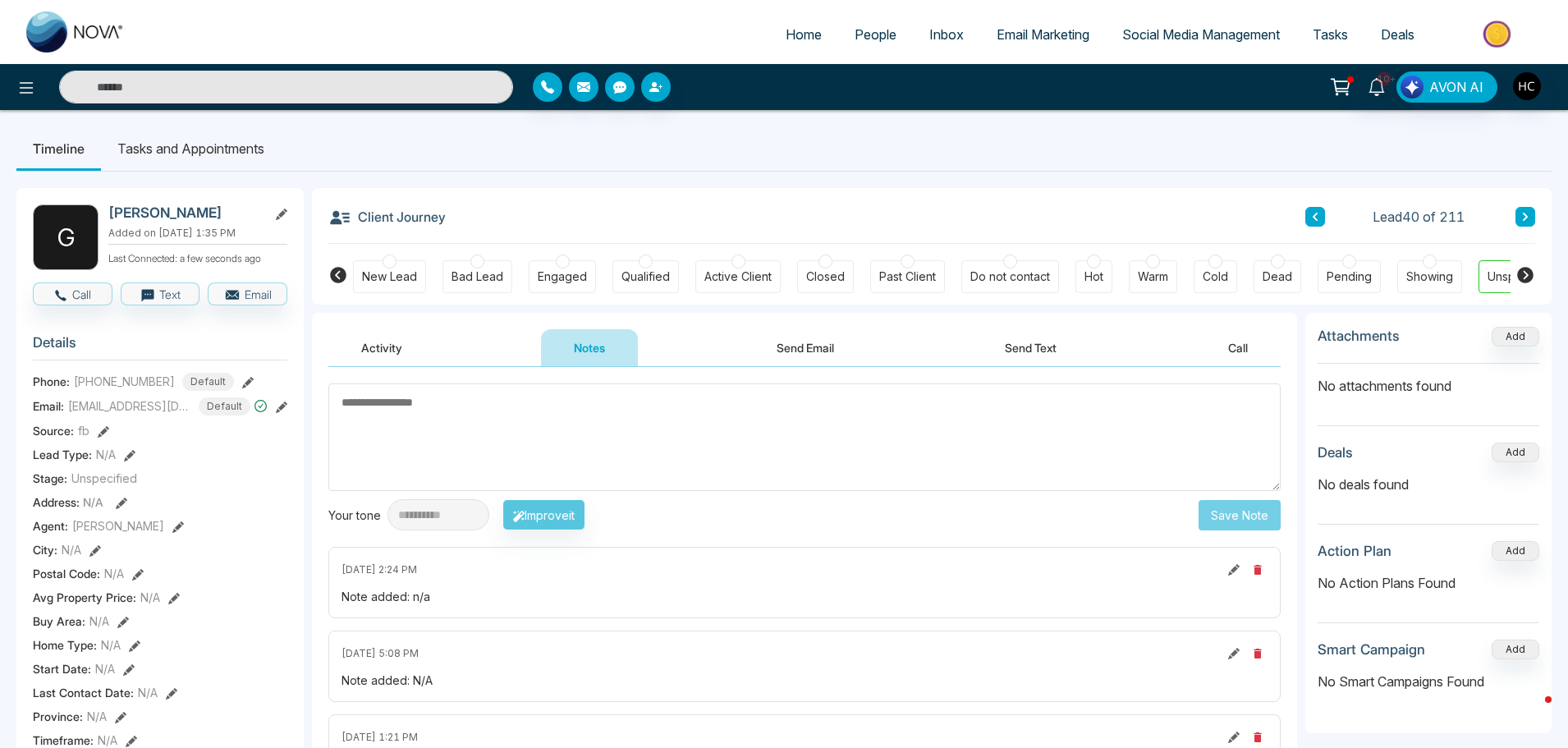
click at [1519, 209] on button at bounding box center [1525, 217] width 20 height 20
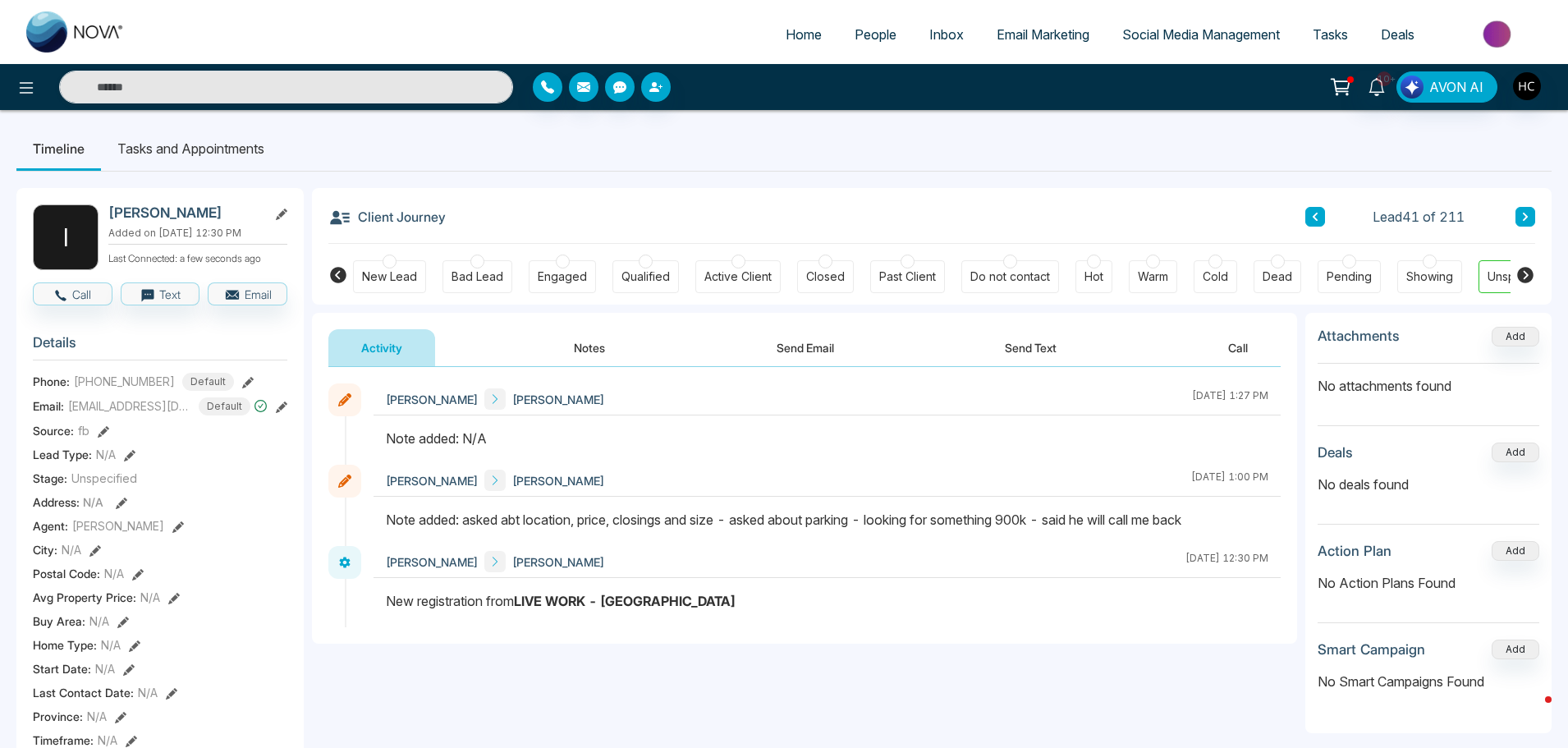
click at [1529, 218] on icon at bounding box center [1525, 217] width 8 height 10
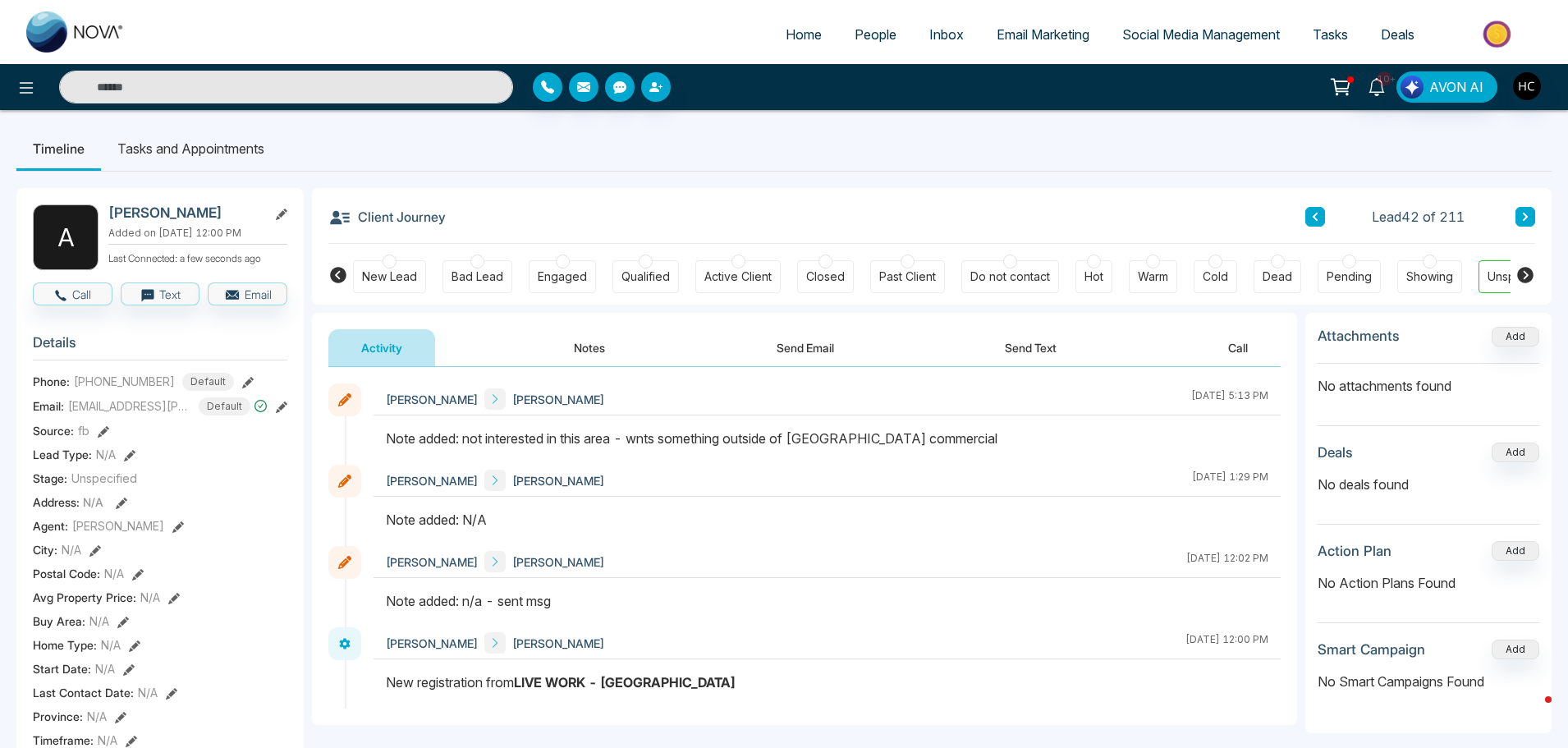
click at [1528, 221] on icon at bounding box center [1525, 217] width 8 height 10
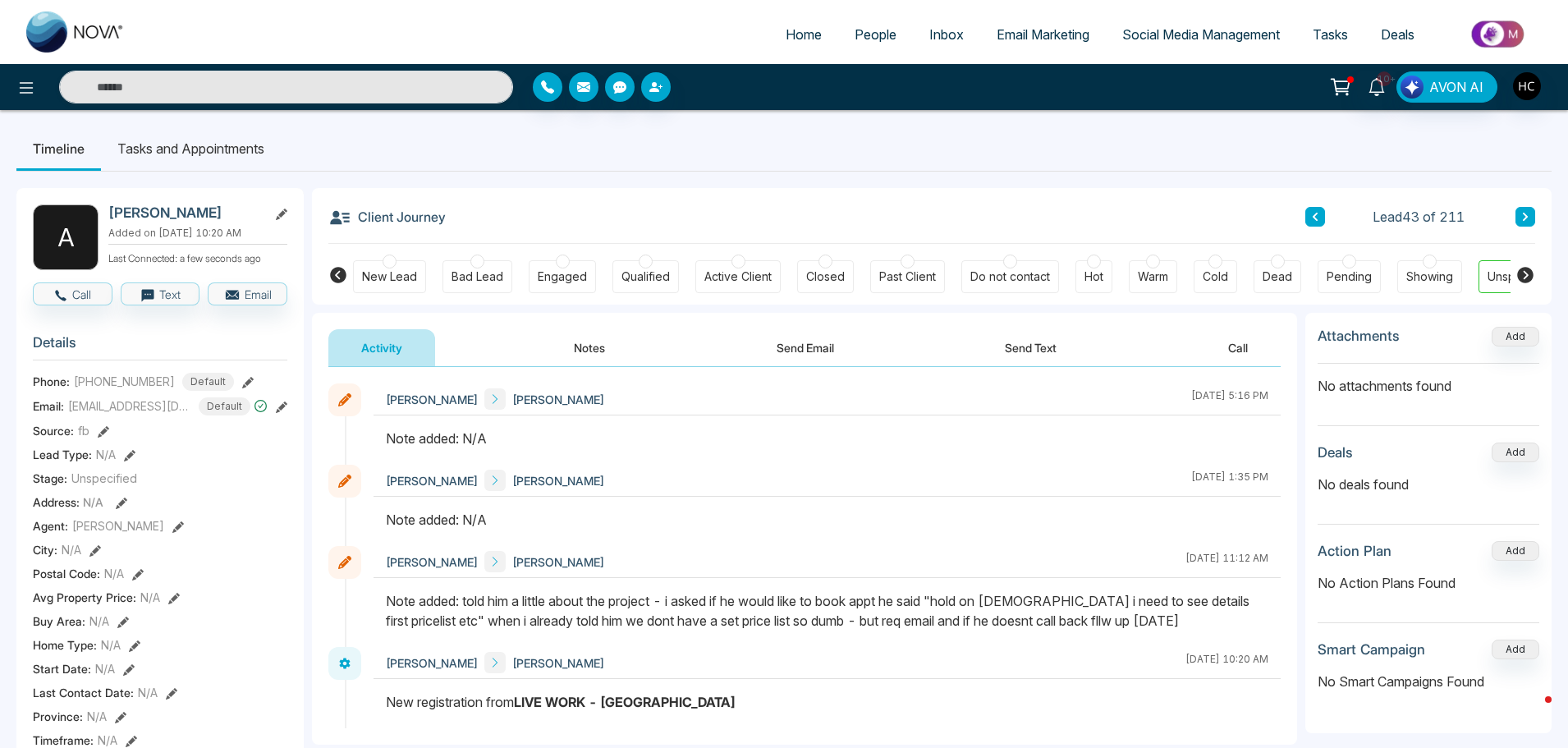
click at [593, 348] on button "Notes" at bounding box center [589, 347] width 97 height 37
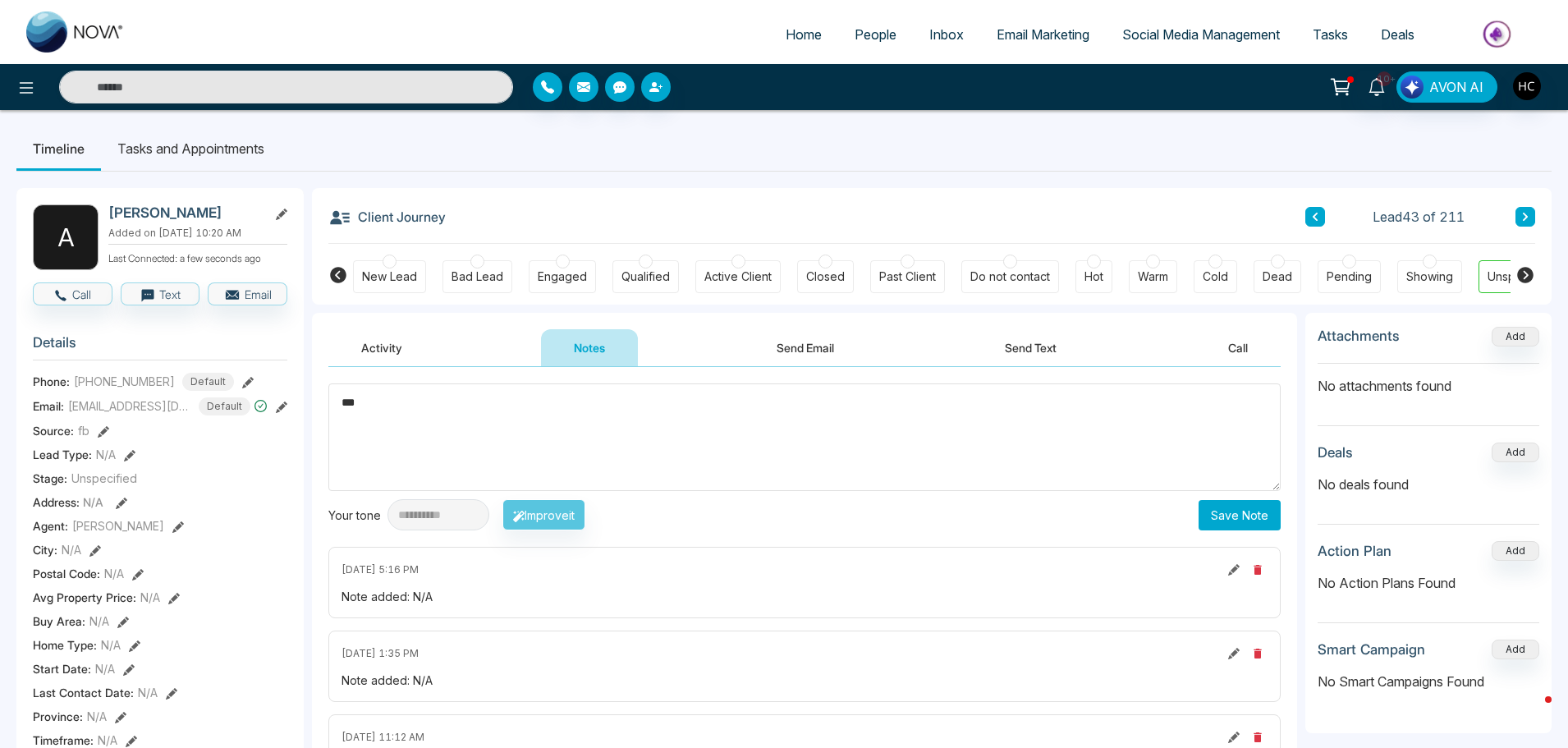
type textarea "***"
drag, startPoint x: 1238, startPoint y: 514, endPoint x: 1218, endPoint y: 516, distance: 20.1
click at [1237, 514] on button "Save Note" at bounding box center [1239, 515] width 82 height 31
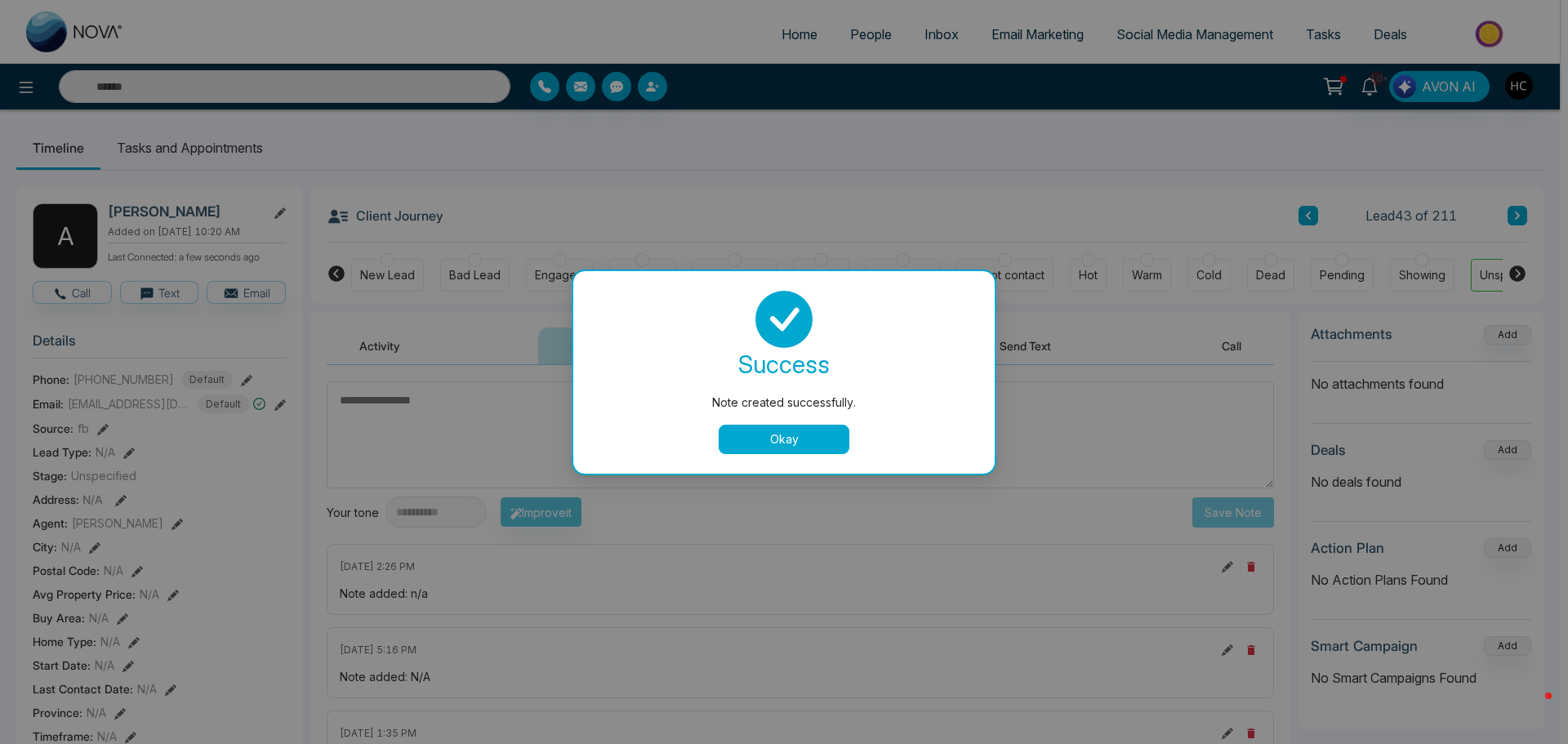
click at [804, 426] on button "Okay" at bounding box center [783, 440] width 131 height 30
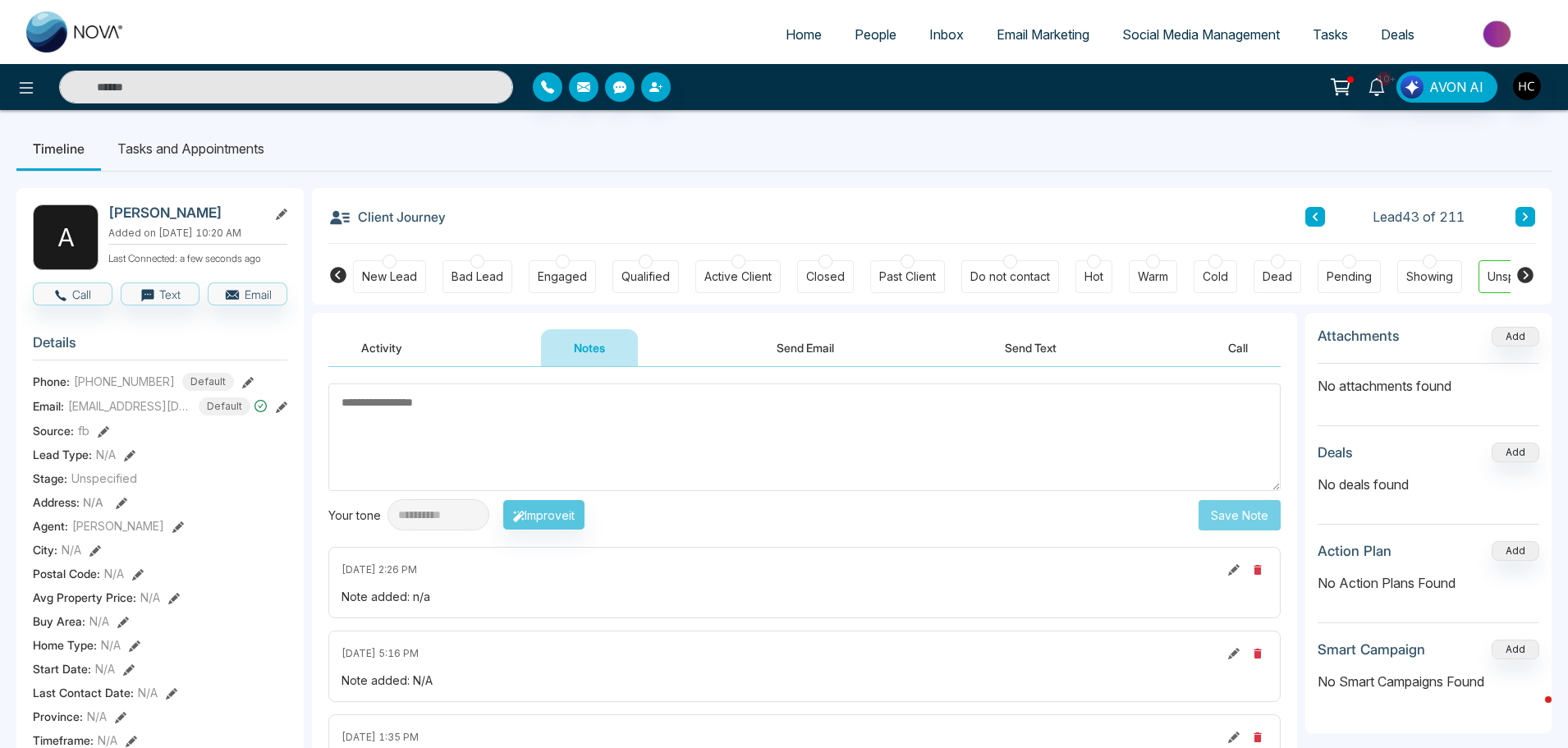
click at [1521, 209] on button at bounding box center [1525, 217] width 20 height 20
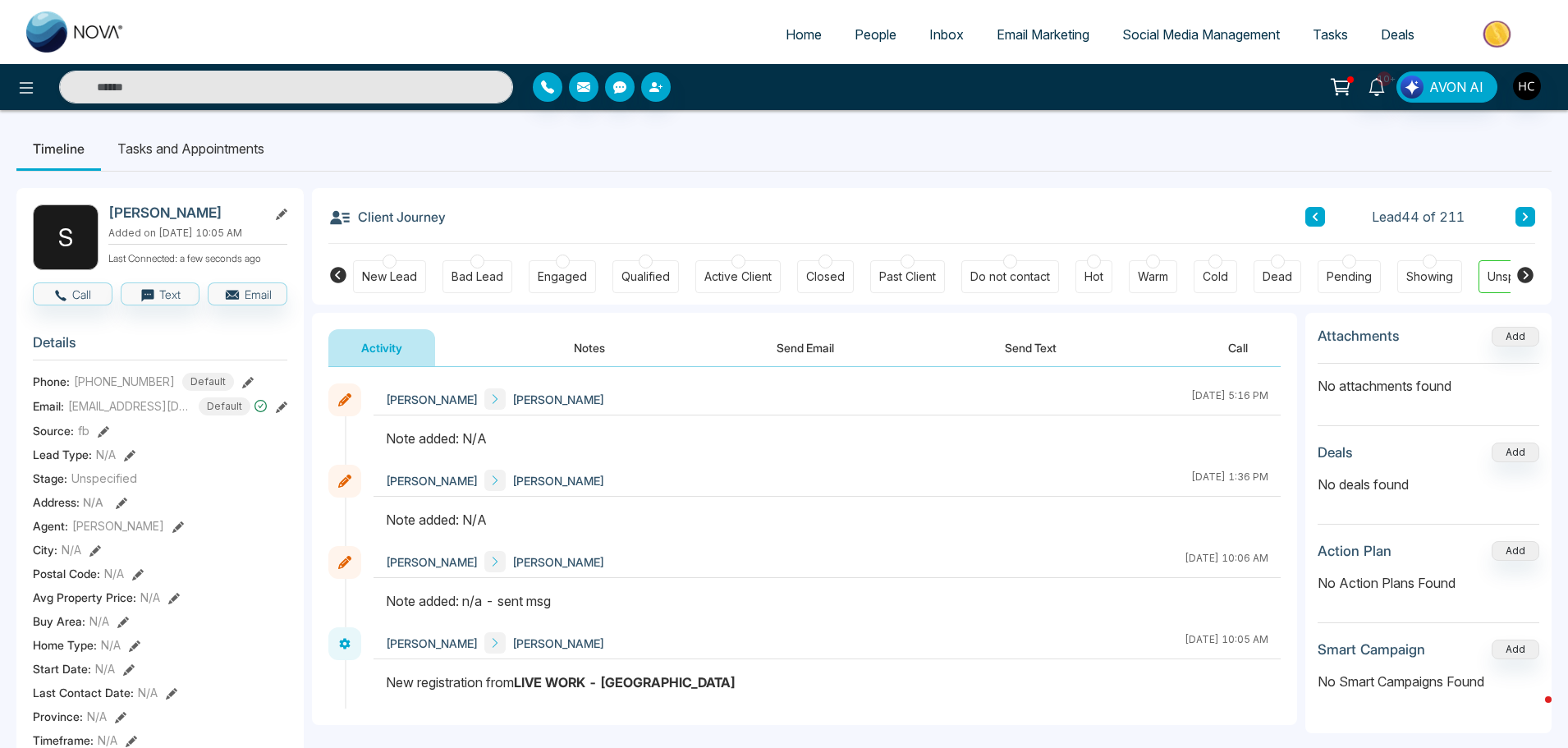
click at [585, 350] on button "Notes" at bounding box center [589, 347] width 97 height 37
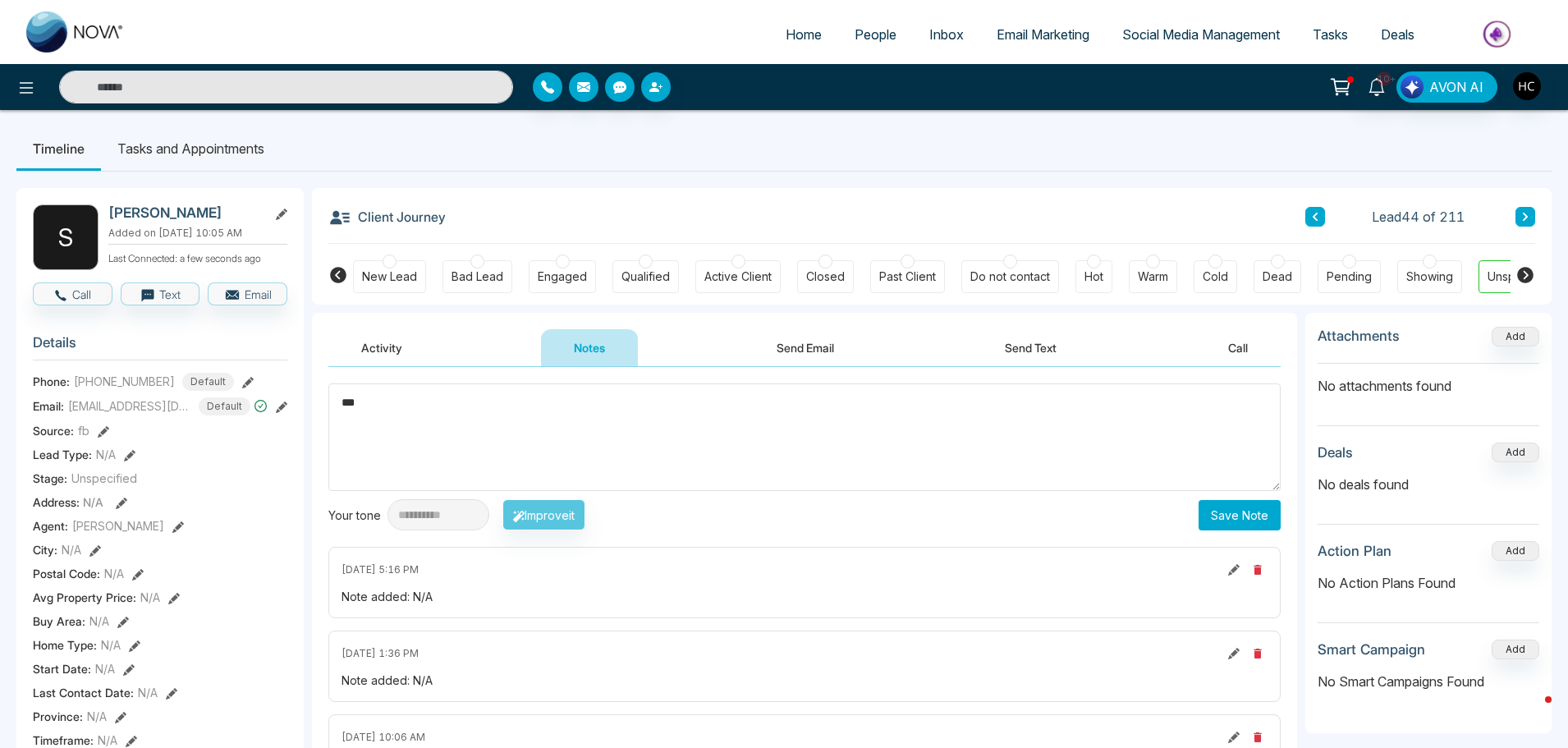
type textarea "***"
click at [1253, 511] on button "Save Note" at bounding box center [1239, 515] width 82 height 31
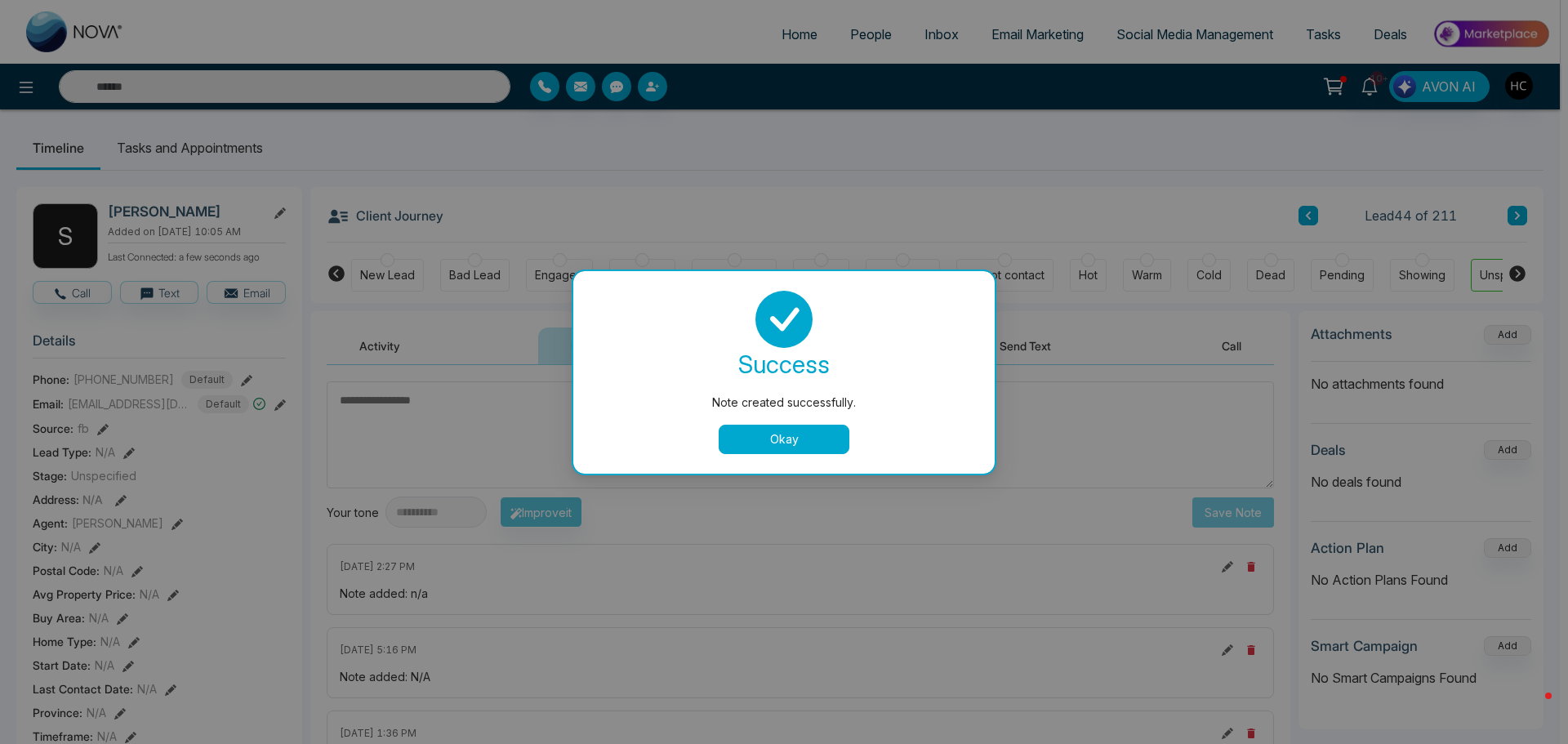
click at [776, 431] on button "Okay" at bounding box center [783, 440] width 131 height 30
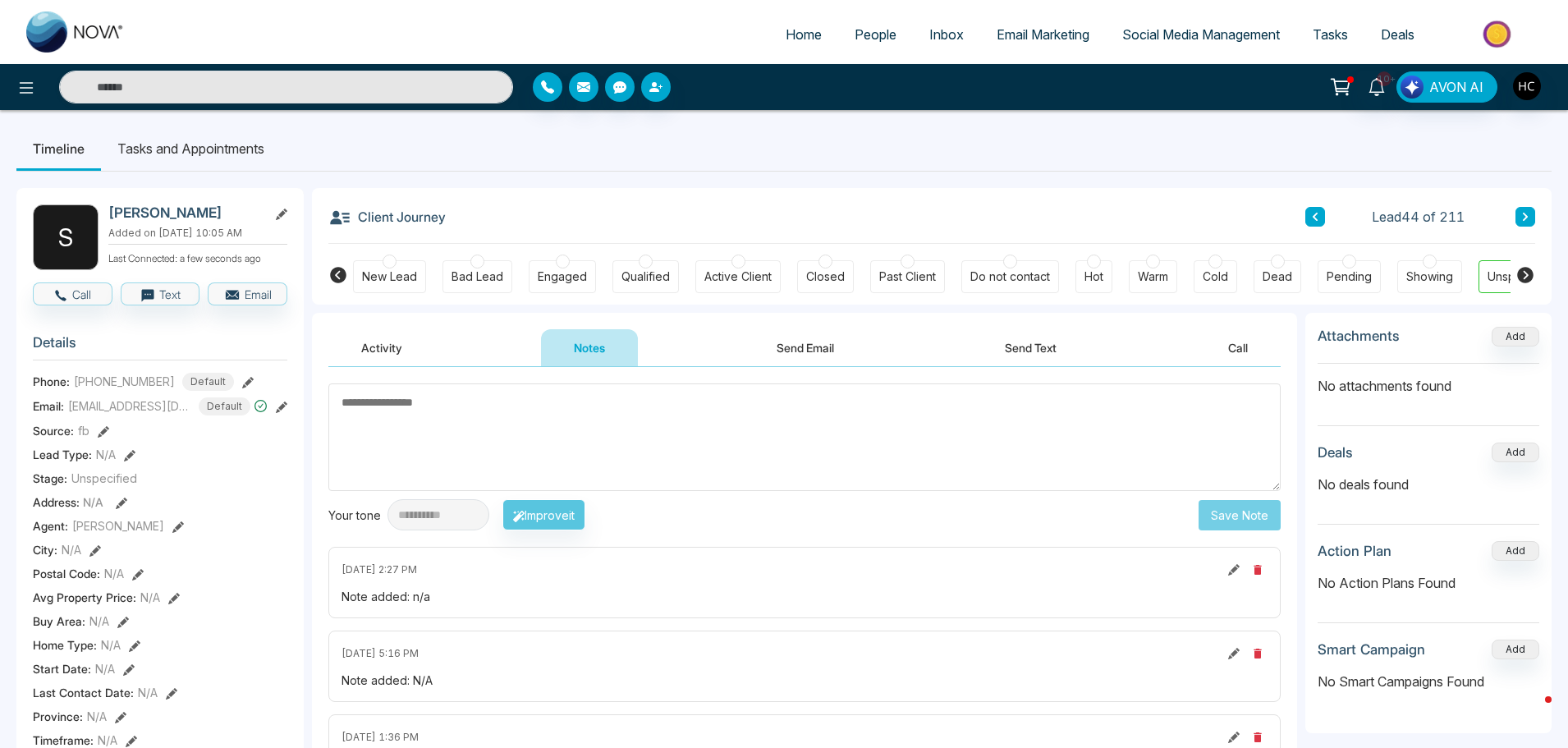
click at [1526, 222] on icon at bounding box center [1525, 217] width 8 height 10
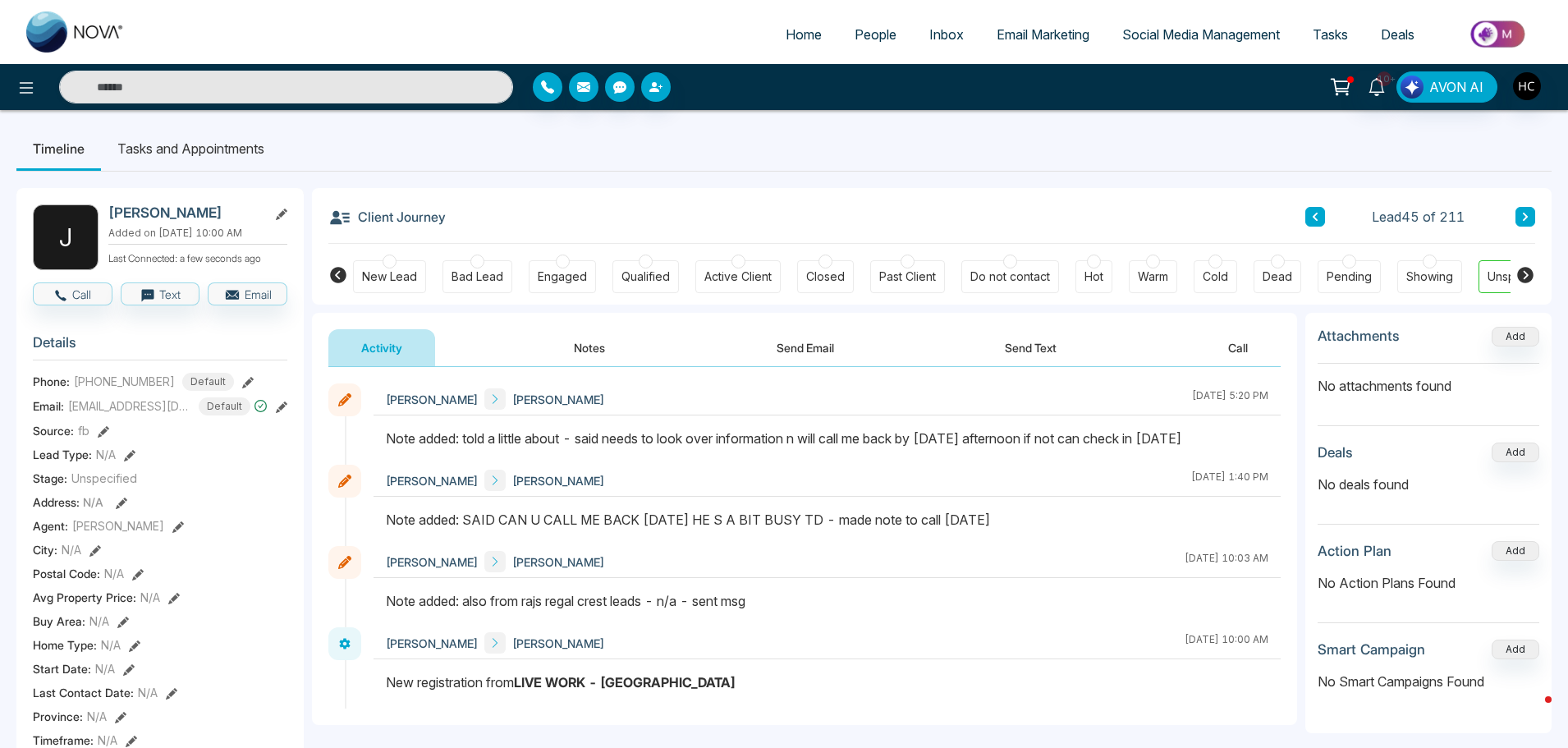
click at [582, 352] on button "Notes" at bounding box center [589, 347] width 97 height 37
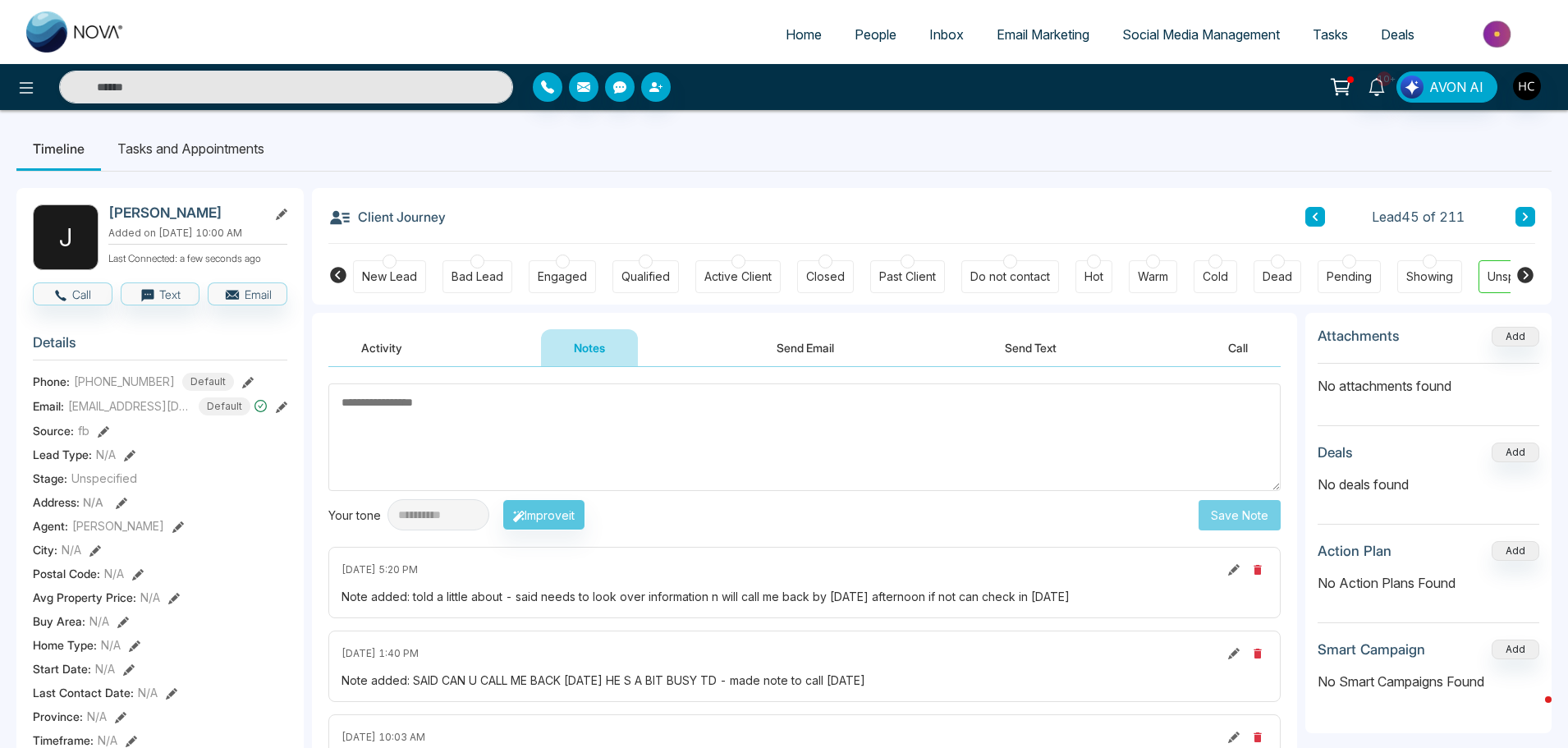
click at [609, 449] on textarea at bounding box center [805, 437] width 953 height 108
click at [1530, 209] on div "Client Journey Lead 45 of 211" at bounding box center [932, 216] width 1207 height 55
click at [1524, 212] on icon at bounding box center [1525, 217] width 8 height 10
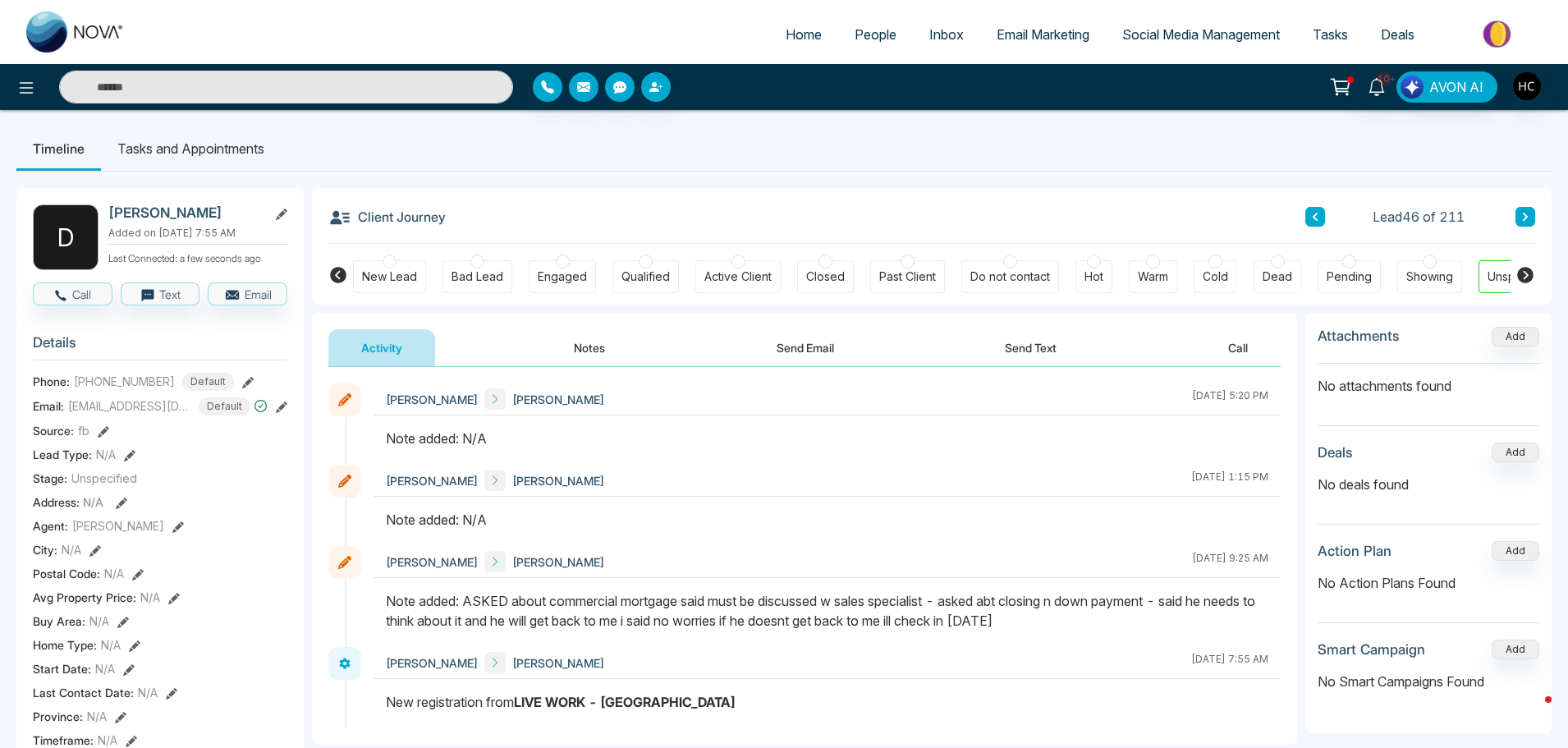
click at [588, 351] on button "Notes" at bounding box center [589, 347] width 97 height 37
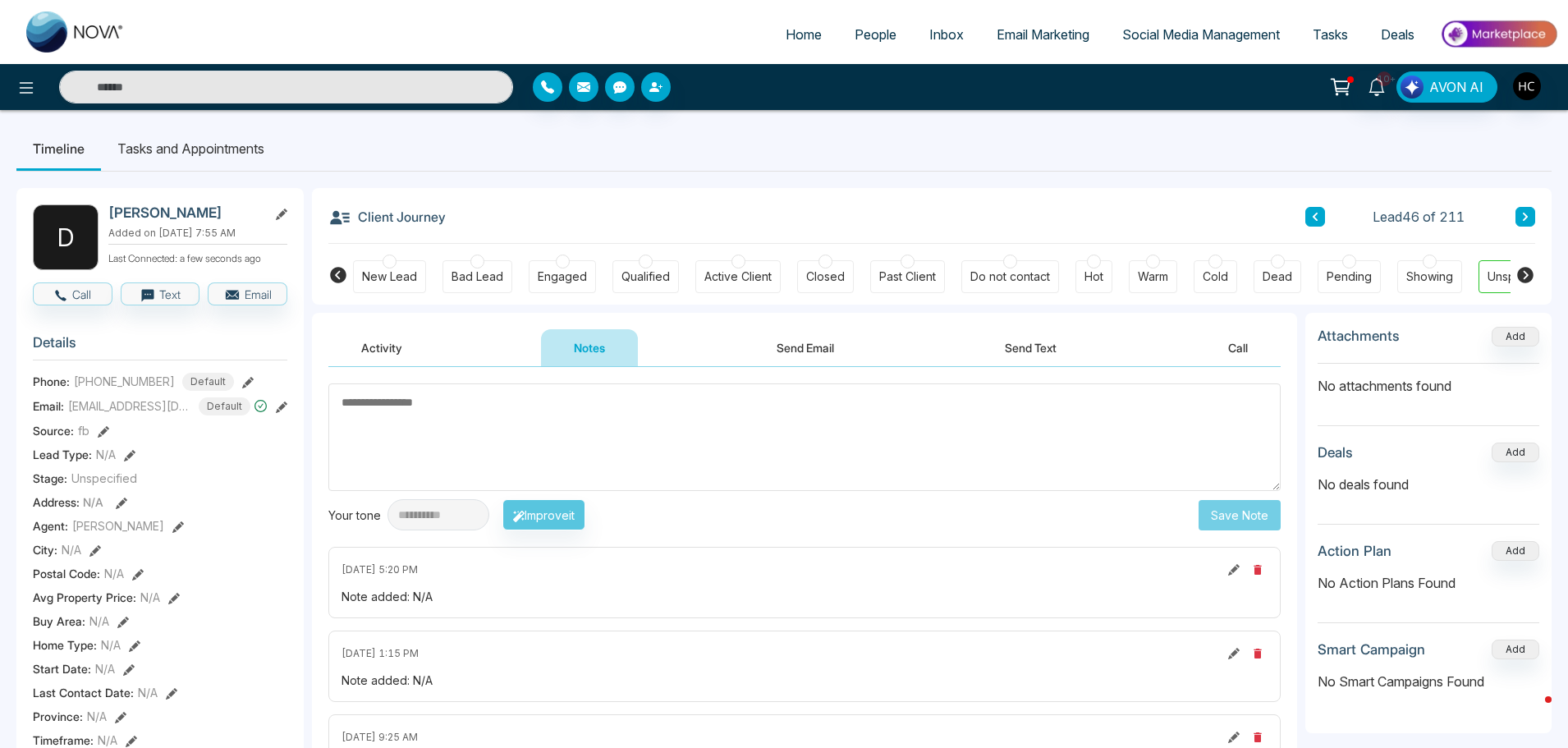
click at [515, 419] on textarea at bounding box center [805, 437] width 953 height 108
type textarea "***"
click at [1235, 517] on button "Save Note" at bounding box center [1239, 515] width 82 height 31
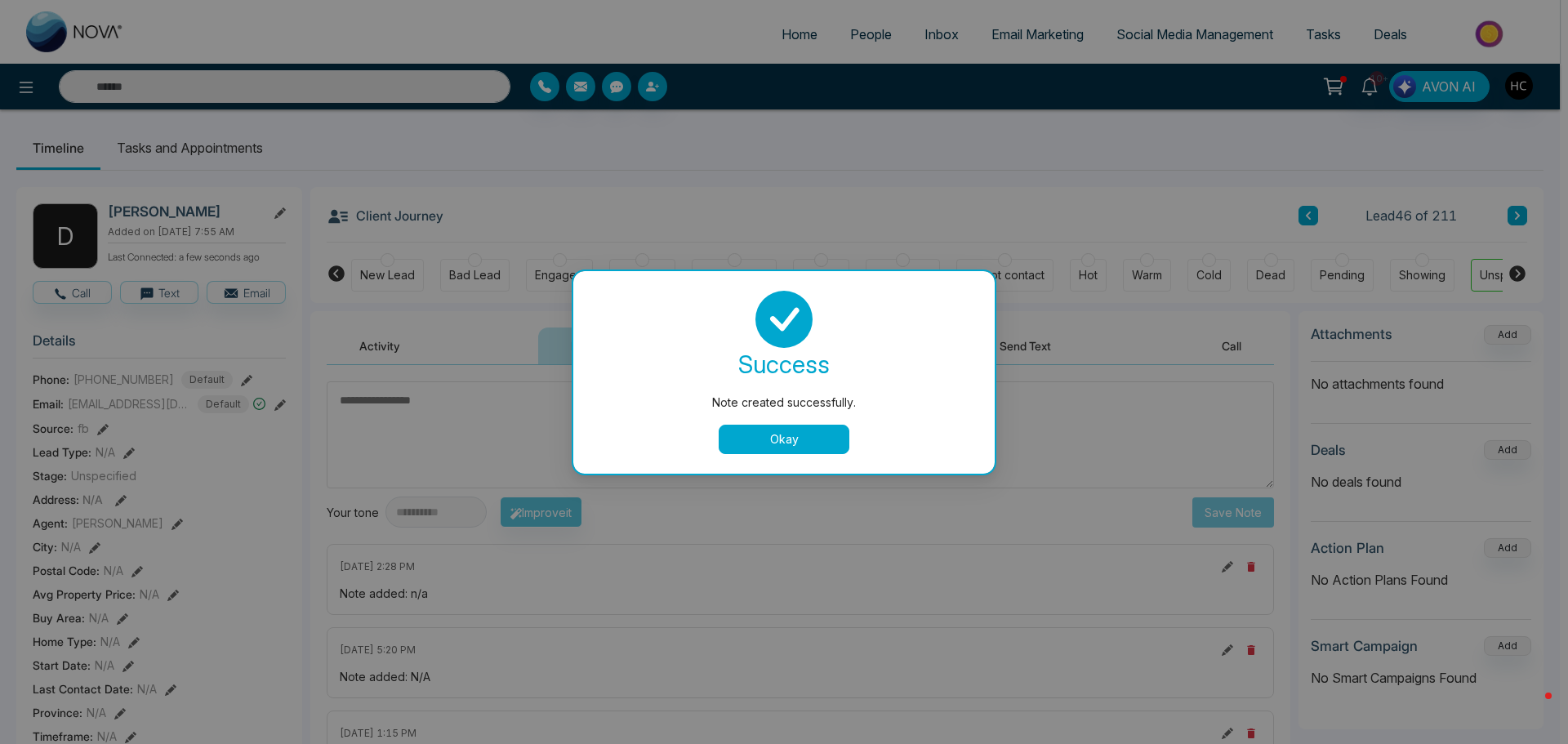
click at [1519, 216] on div "Note created successfully. success Note created successfully. Okay" at bounding box center [784, 372] width 1568 height 744
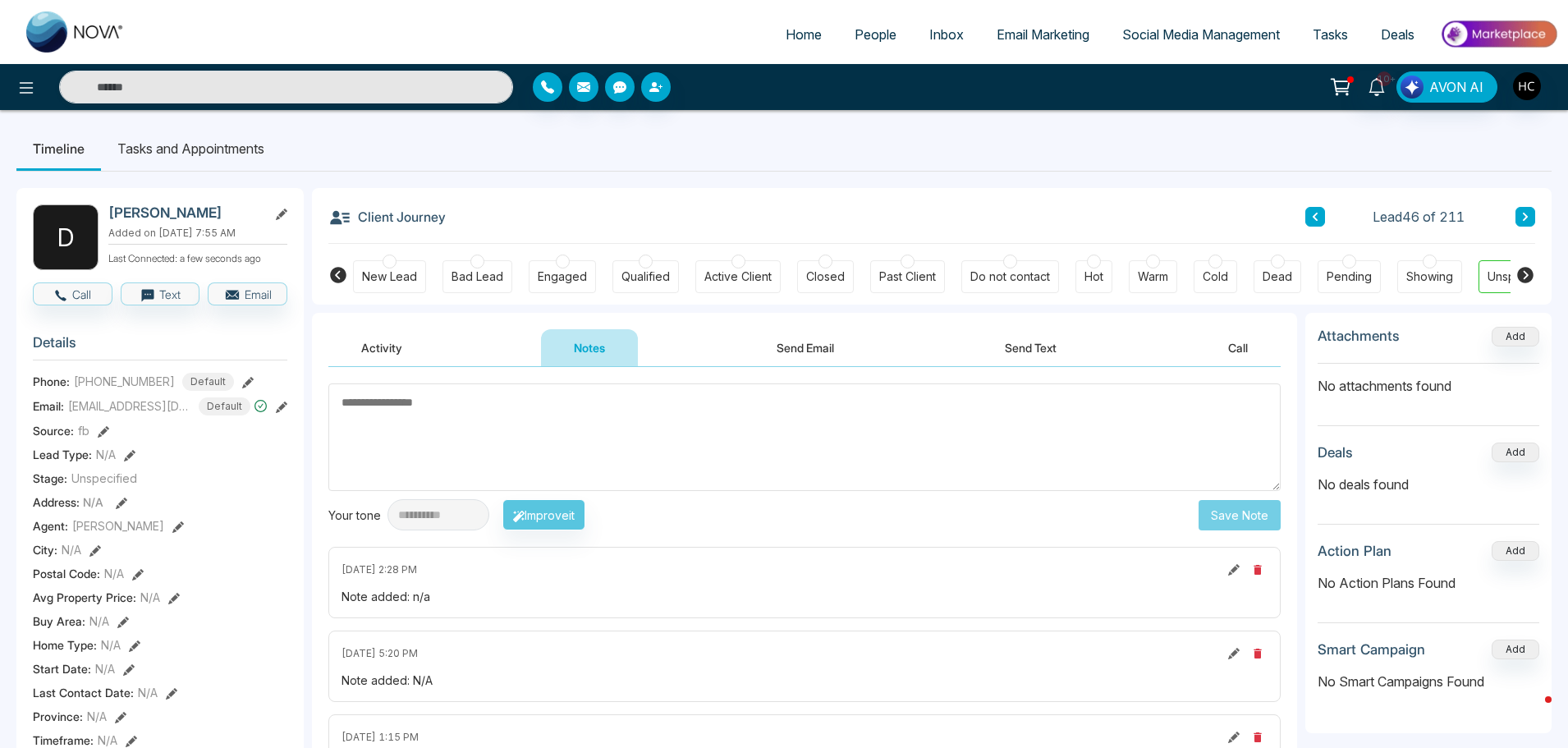
click at [1527, 217] on icon at bounding box center [1525, 217] width 5 height 8
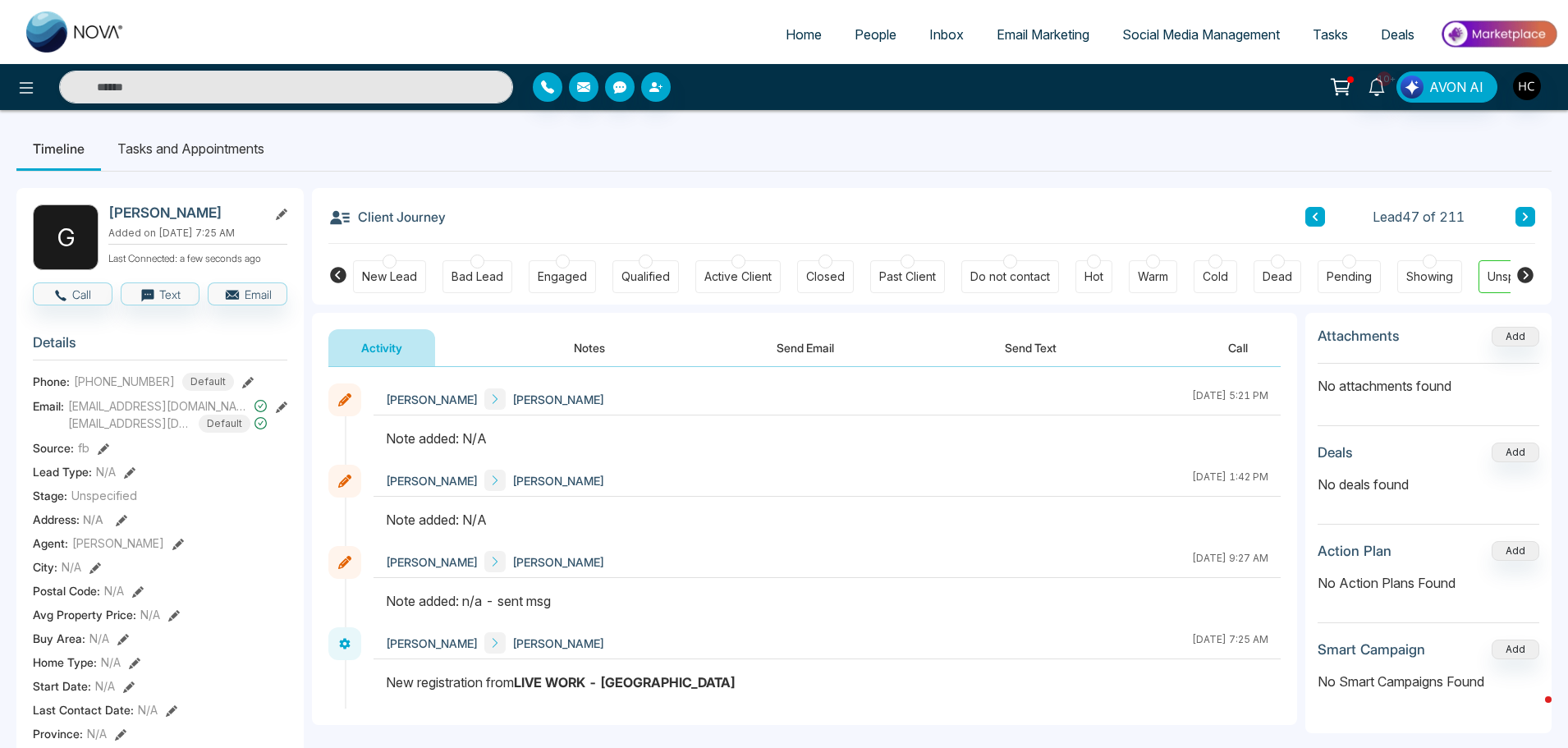
click at [600, 336] on button "Notes" at bounding box center [589, 347] width 97 height 37
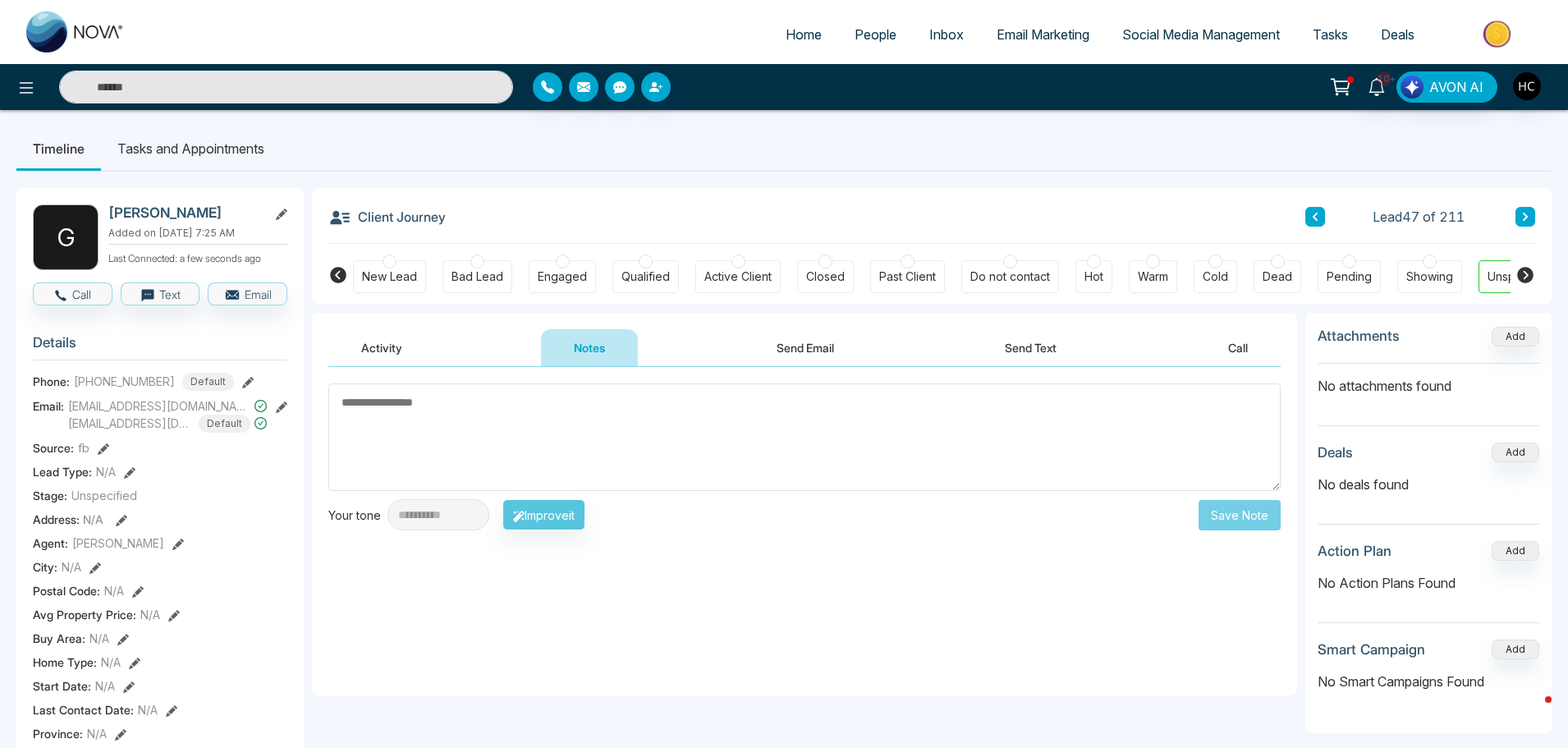
click at [579, 447] on textarea at bounding box center [805, 437] width 953 height 108
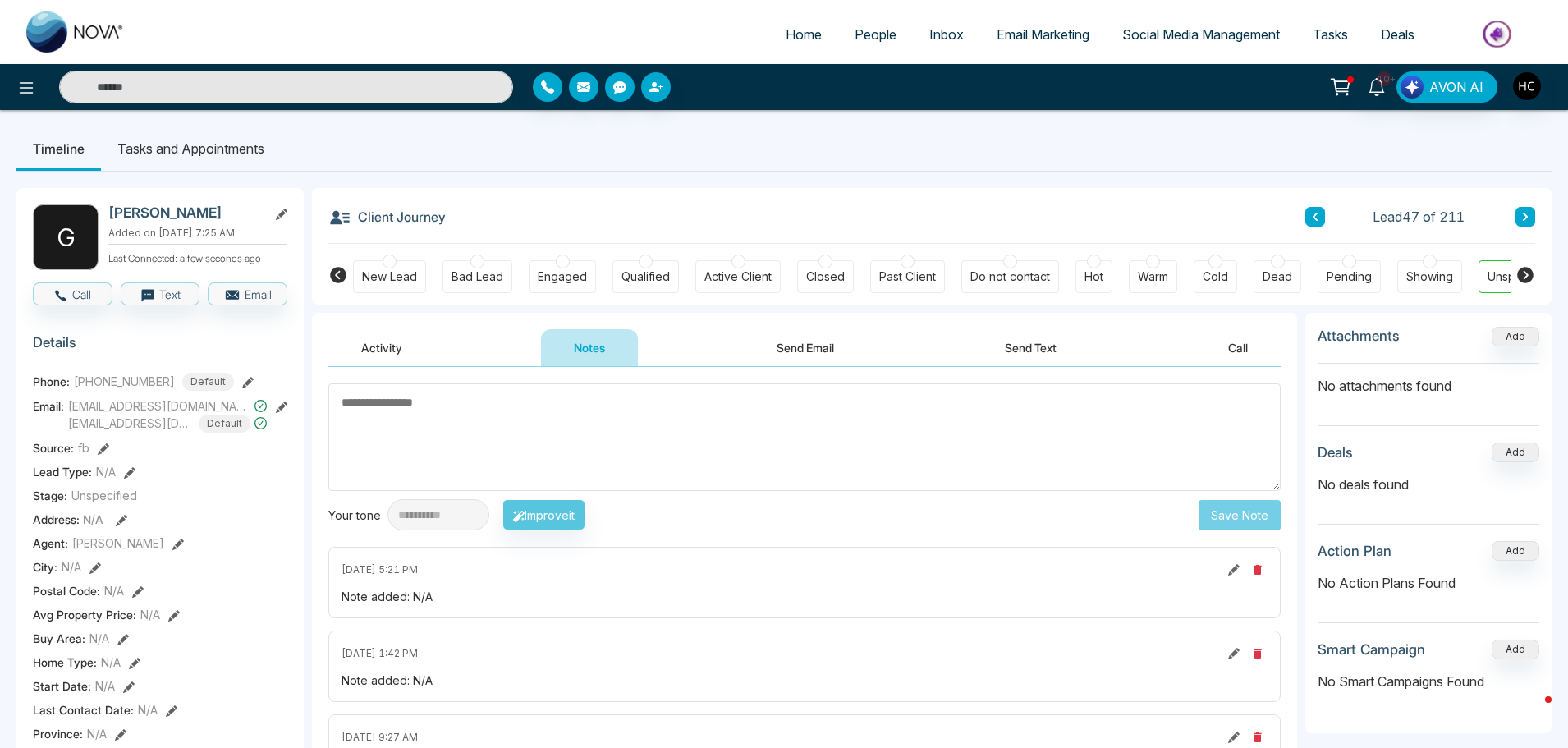
click at [438, 420] on textarea at bounding box center [805, 437] width 953 height 108
click at [369, 403] on textarea at bounding box center [805, 437] width 953 height 108
drag, startPoint x: 376, startPoint y: 416, endPoint x: 339, endPoint y: 408, distance: 37.9
click at [369, 415] on textarea at bounding box center [805, 437] width 953 height 108
drag, startPoint x: 339, startPoint y: 401, endPoint x: 516, endPoint y: 446, distance: 182.6
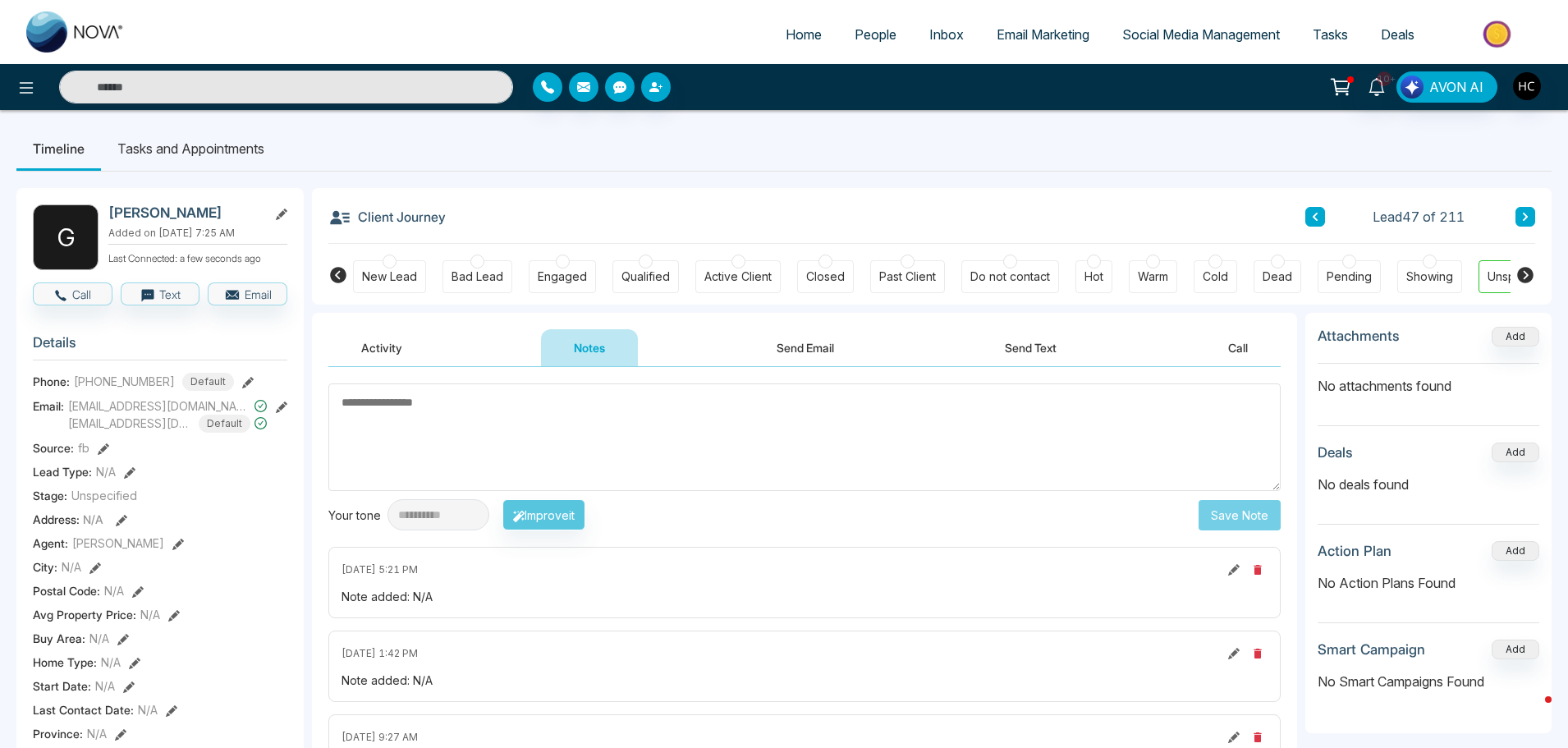
click at [516, 446] on textarea at bounding box center [805, 437] width 953 height 108
click at [446, 406] on textarea at bounding box center [805, 437] width 953 height 108
click at [424, 410] on textarea at bounding box center [805, 437] width 953 height 108
click at [413, 409] on textarea at bounding box center [805, 437] width 953 height 108
type textarea "***"
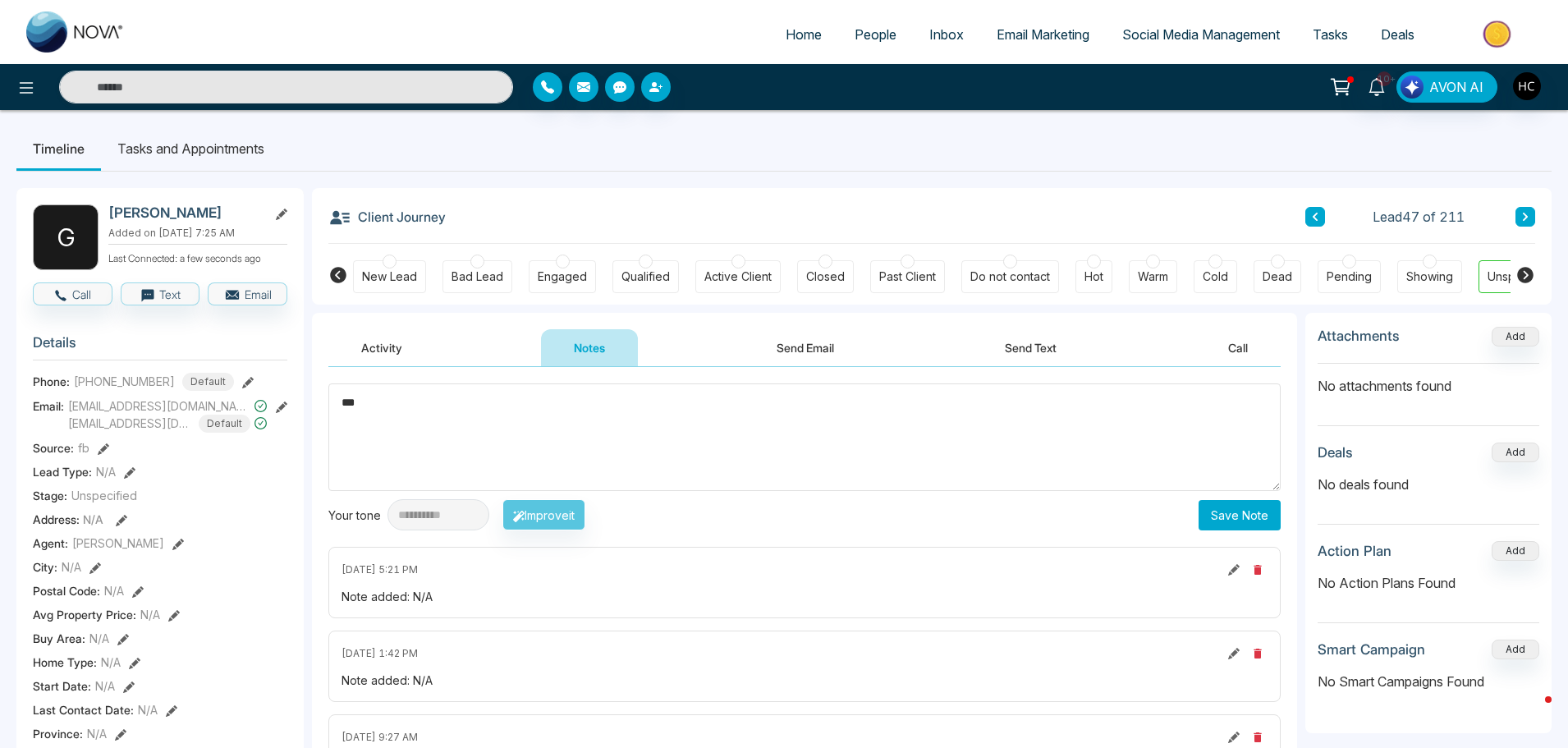
click at [1222, 514] on button "Save Note" at bounding box center [1239, 515] width 82 height 31
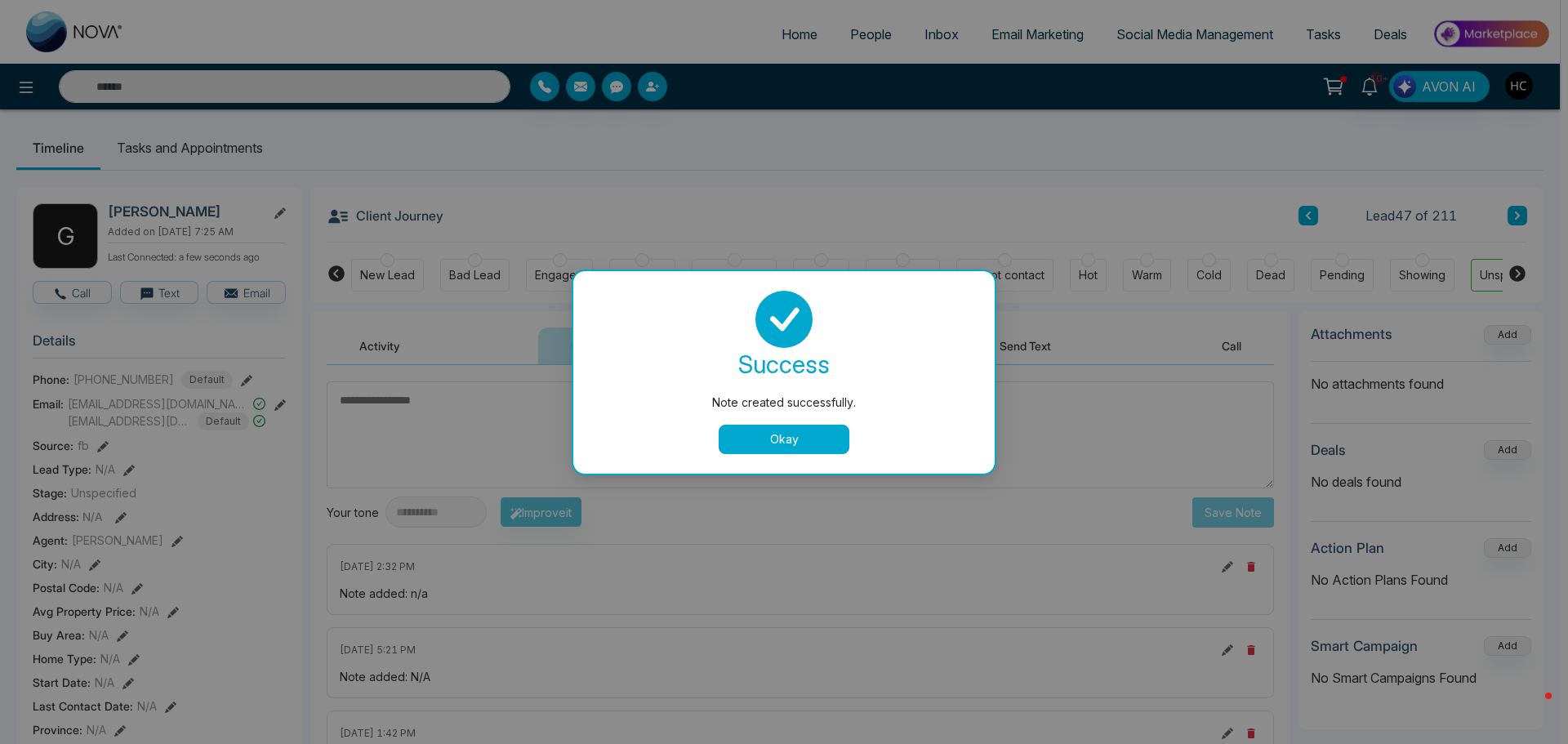
click at [800, 446] on button "Okay" at bounding box center [783, 440] width 131 height 30
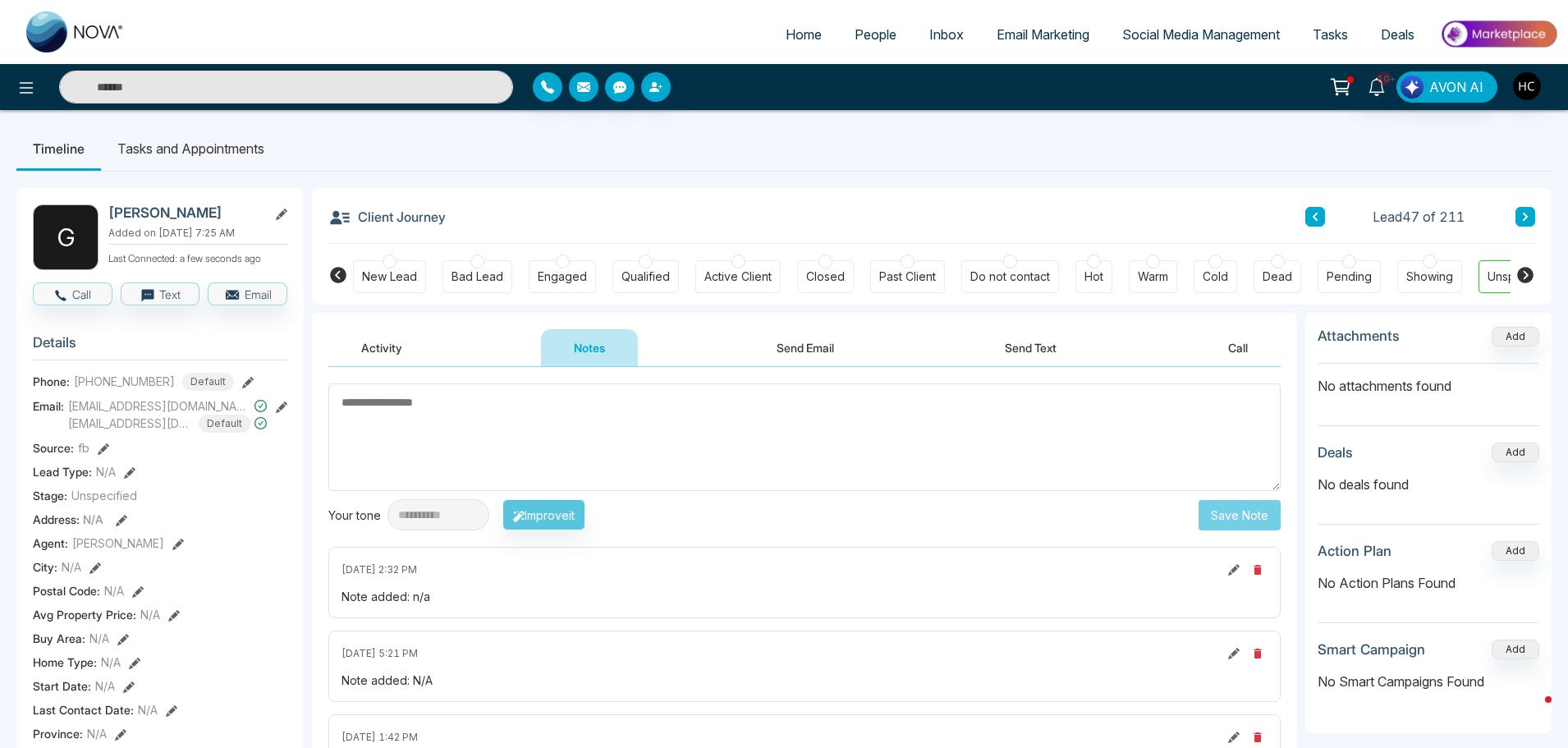
click at [1524, 212] on icon at bounding box center [1525, 217] width 8 height 10
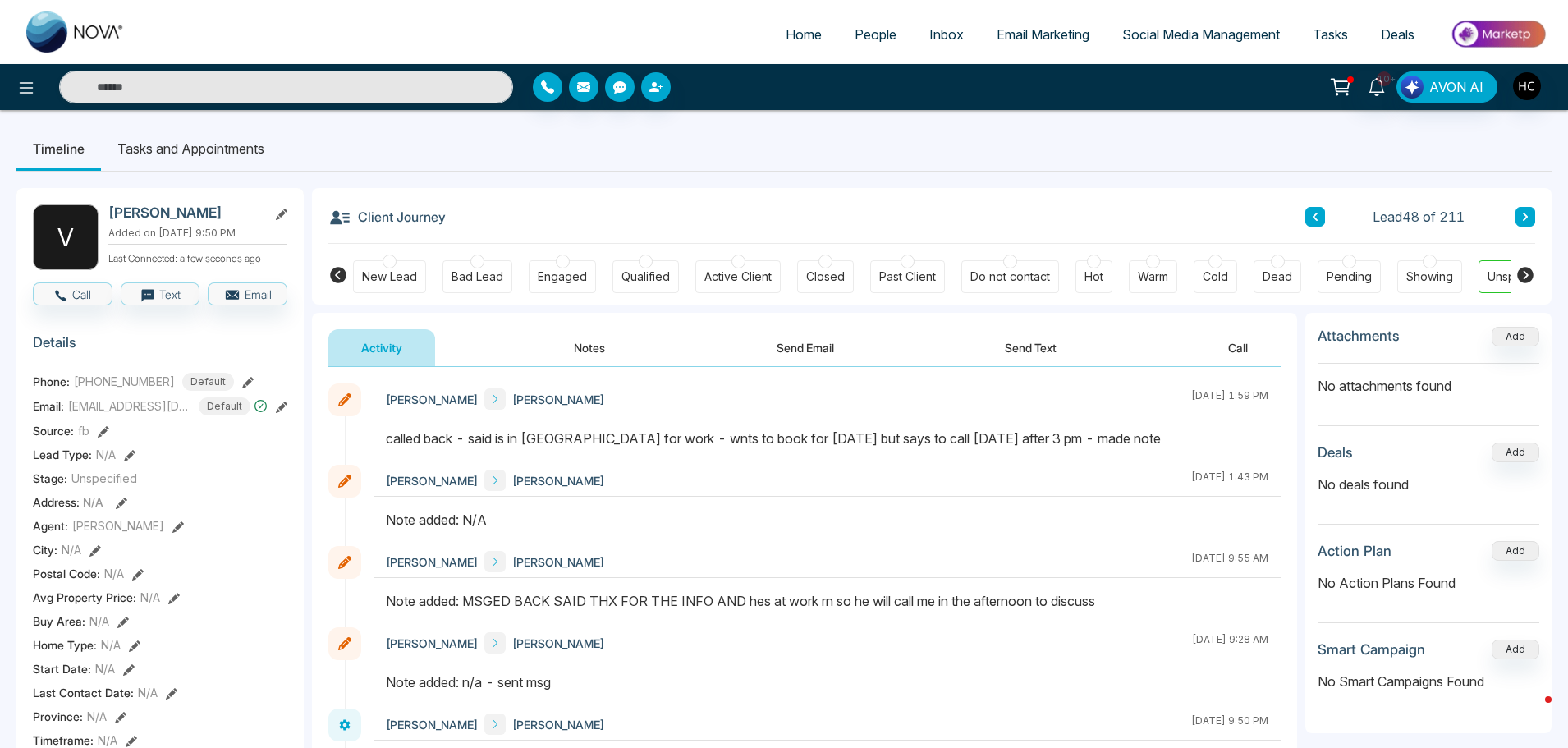
click at [1522, 213] on icon at bounding box center [1525, 217] width 8 height 10
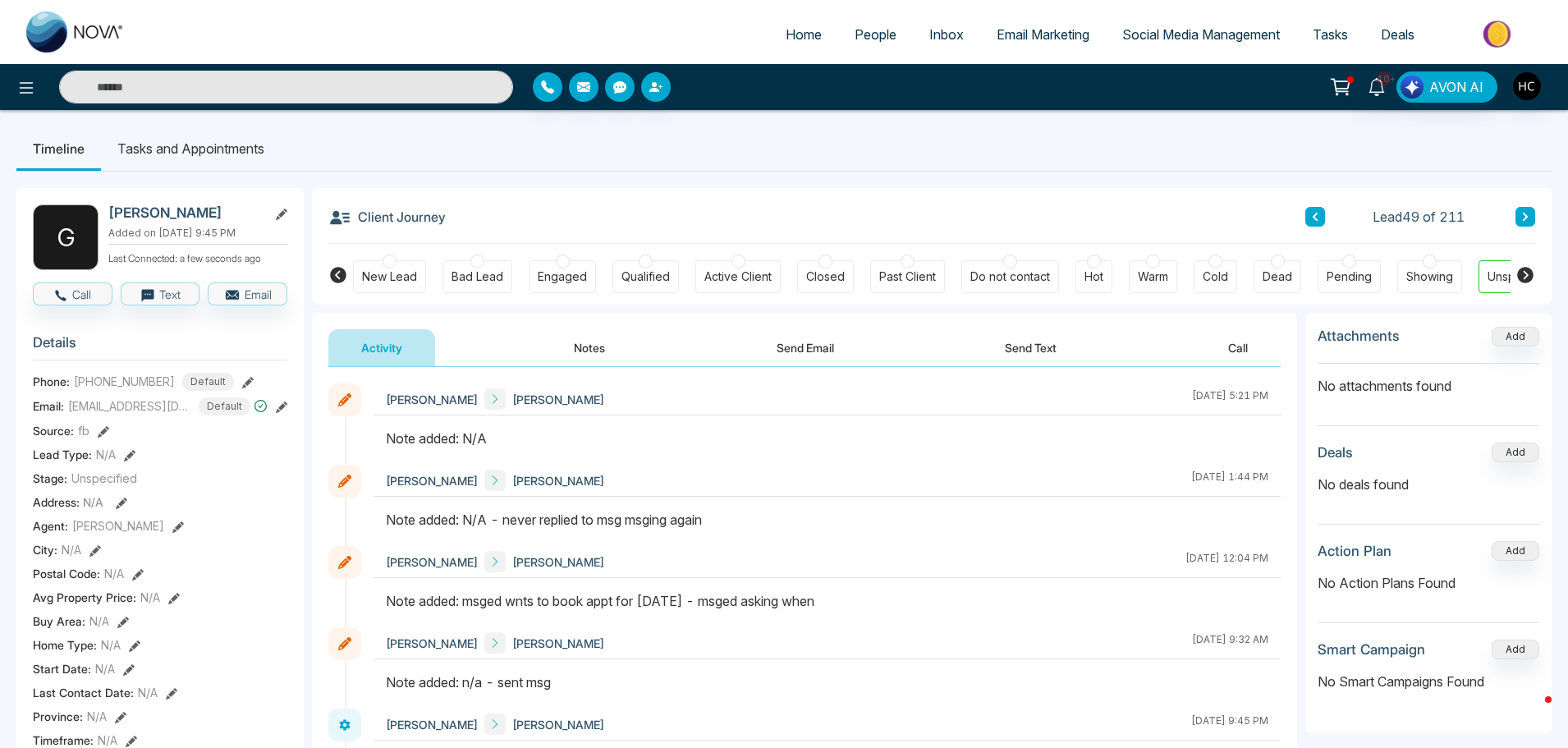
click at [604, 346] on button "Notes" at bounding box center [589, 347] width 97 height 37
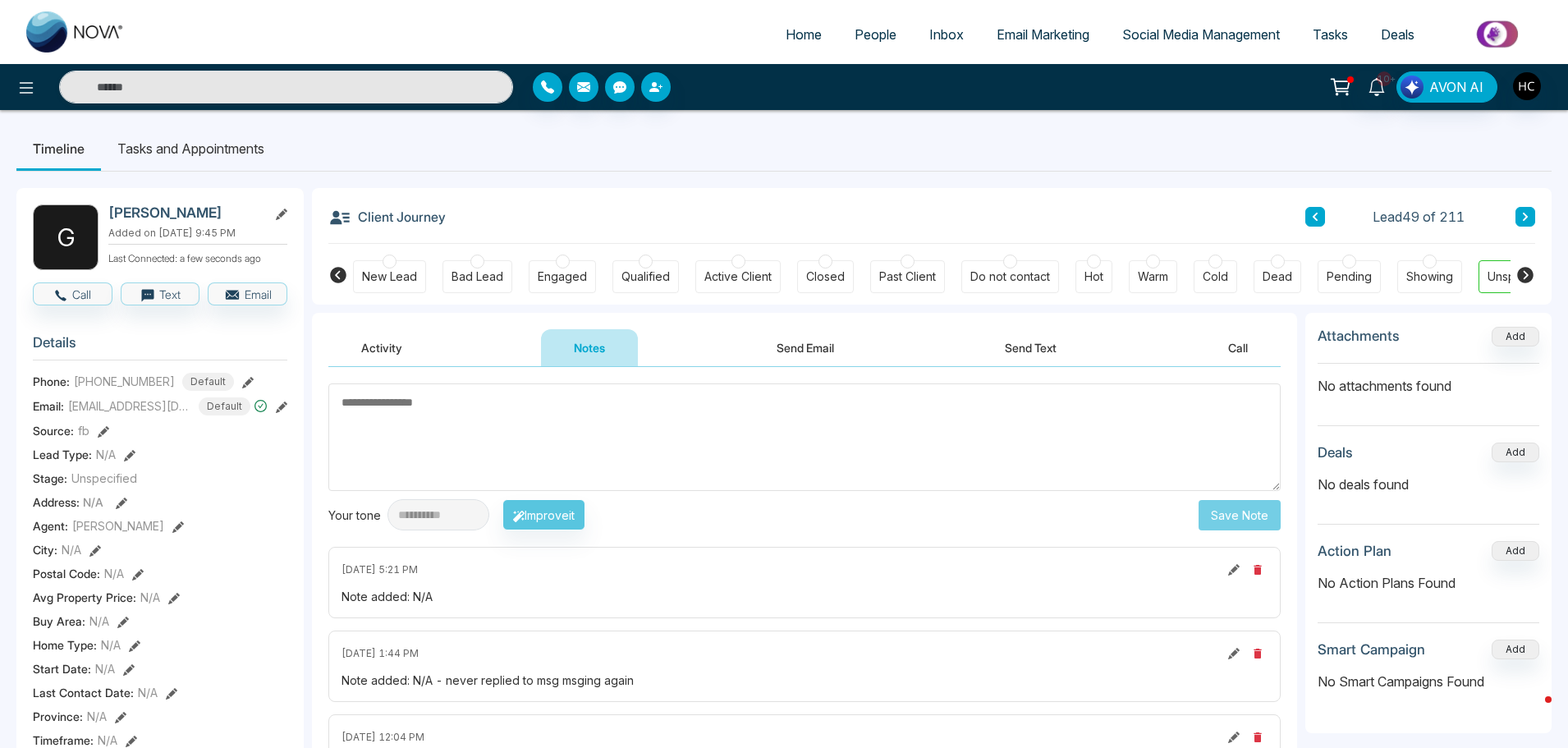
click at [555, 454] on textarea at bounding box center [805, 437] width 953 height 108
paste textarea "***"
type textarea "***"
click at [1225, 511] on button "Save Note" at bounding box center [1239, 515] width 82 height 31
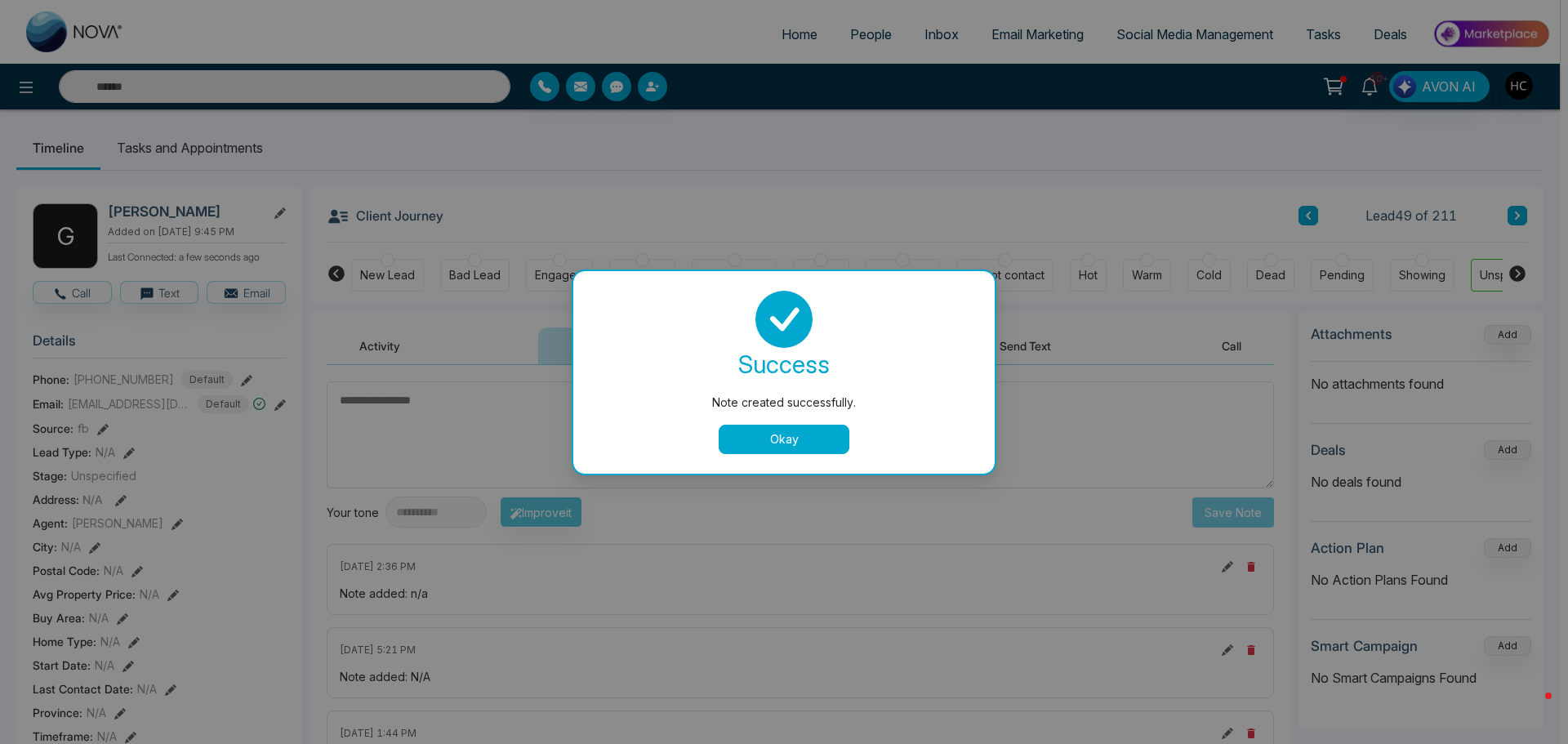
click at [810, 434] on button "Okay" at bounding box center [783, 440] width 131 height 30
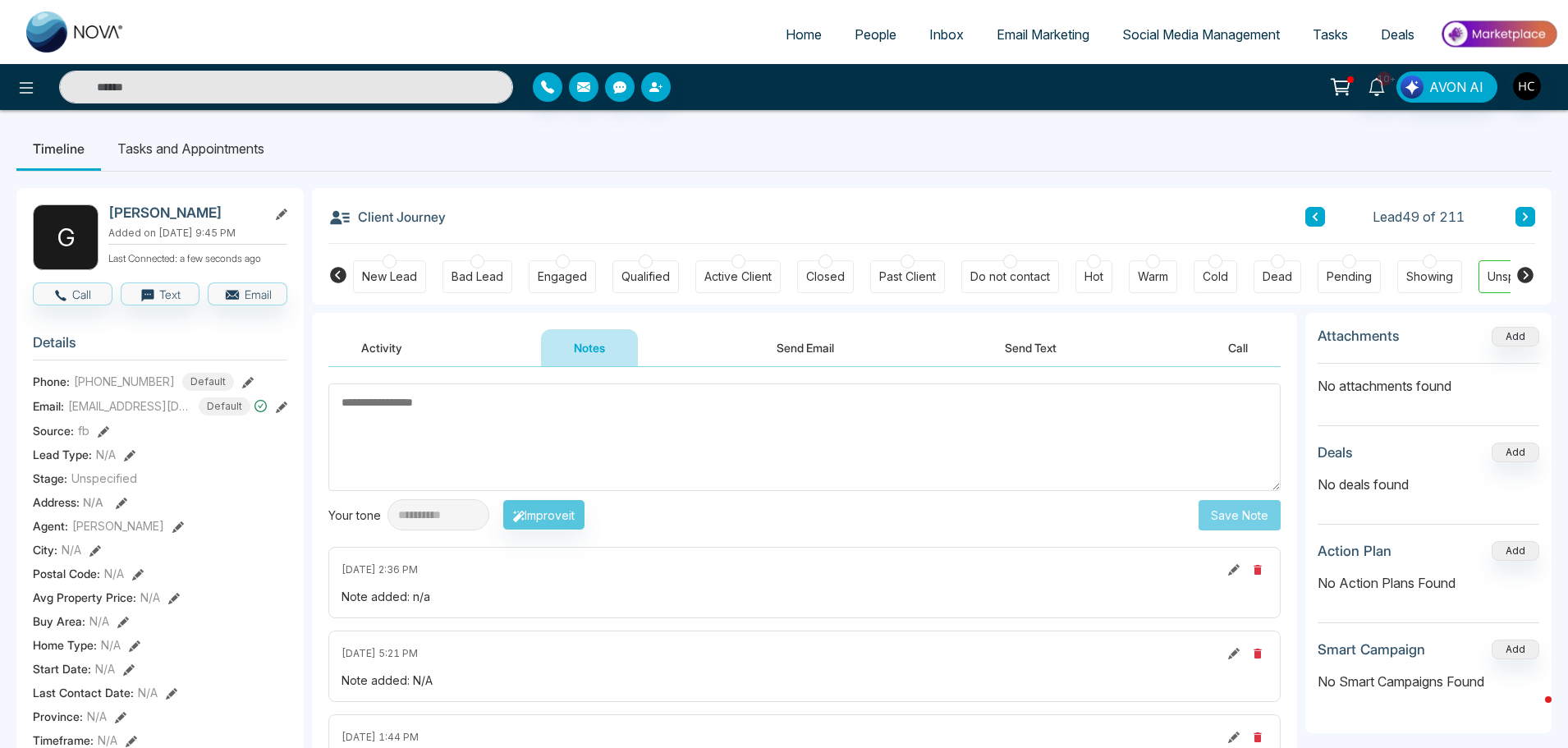
click at [1527, 211] on button at bounding box center [1525, 217] width 20 height 20
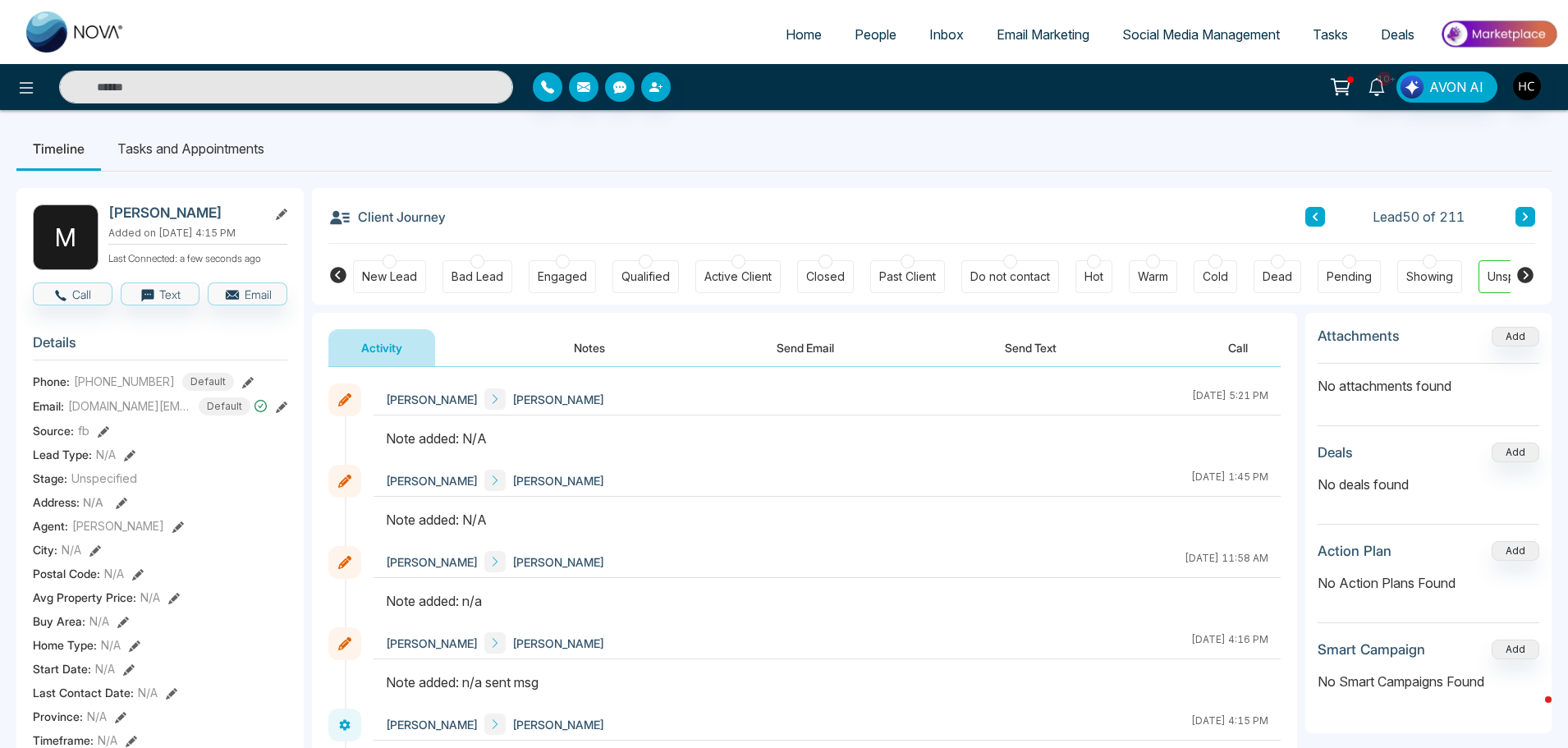
click at [604, 346] on button "Notes" at bounding box center [589, 347] width 97 height 37
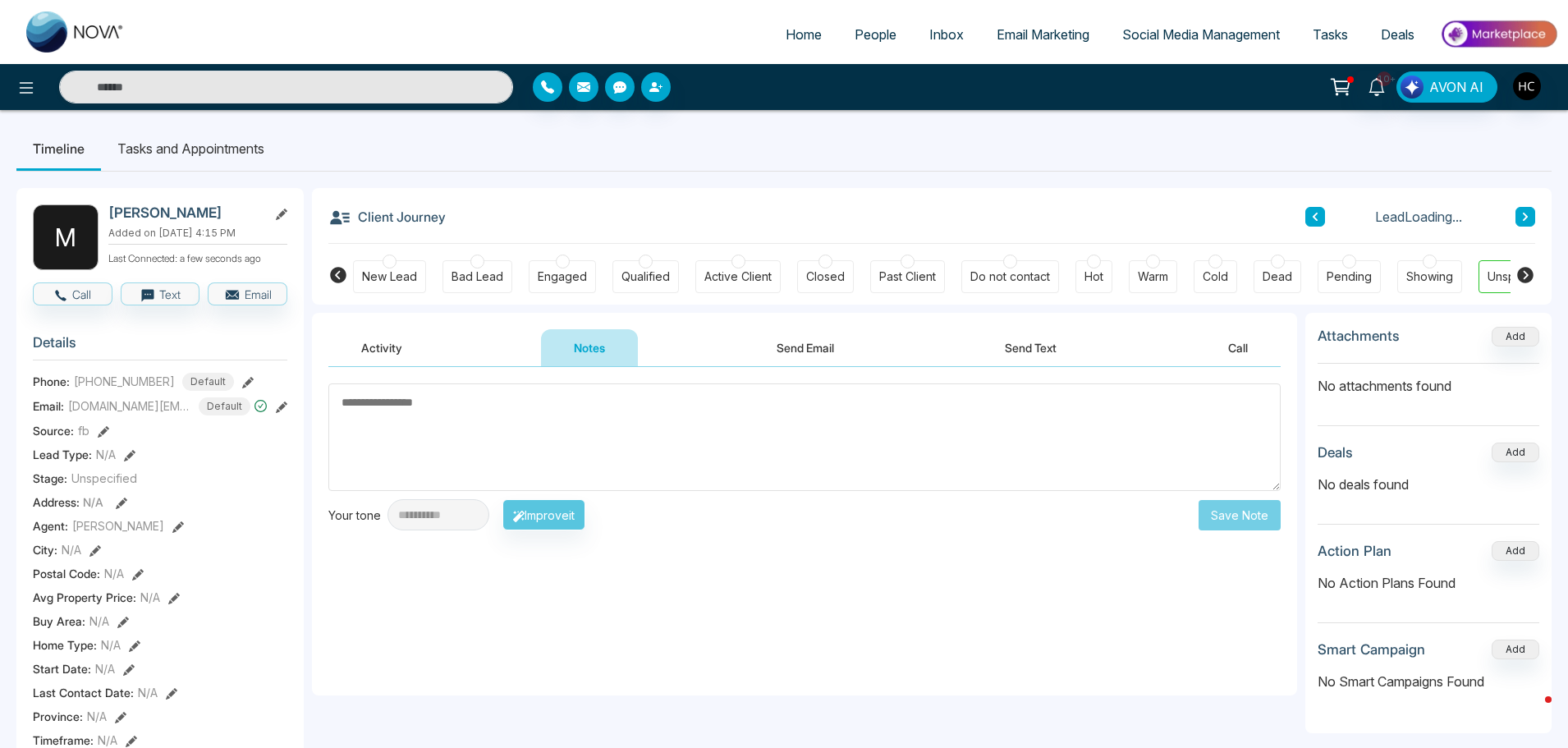
click at [636, 415] on textarea at bounding box center [805, 437] width 953 height 108
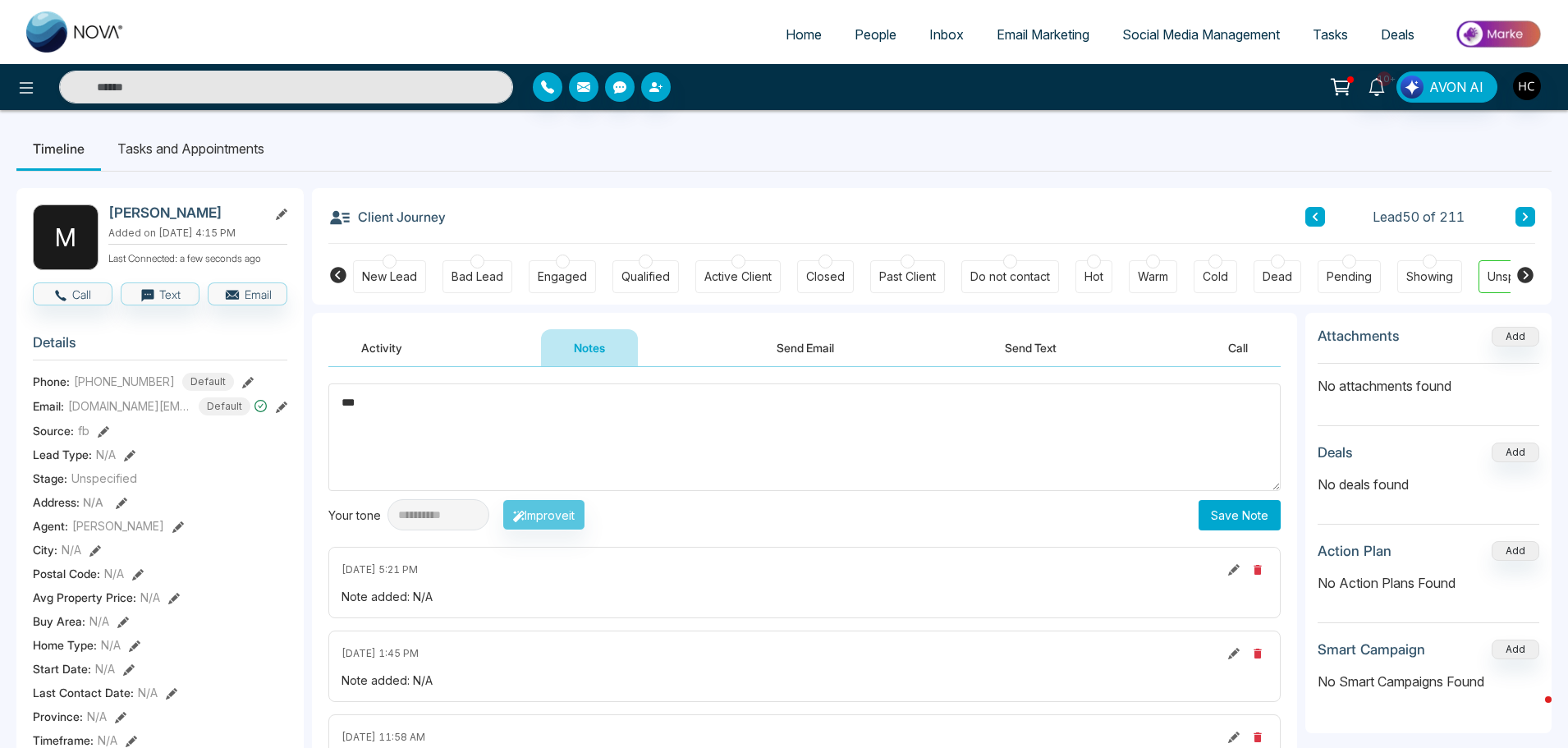
type textarea "***"
click at [1226, 512] on button "Save Note" at bounding box center [1239, 515] width 82 height 31
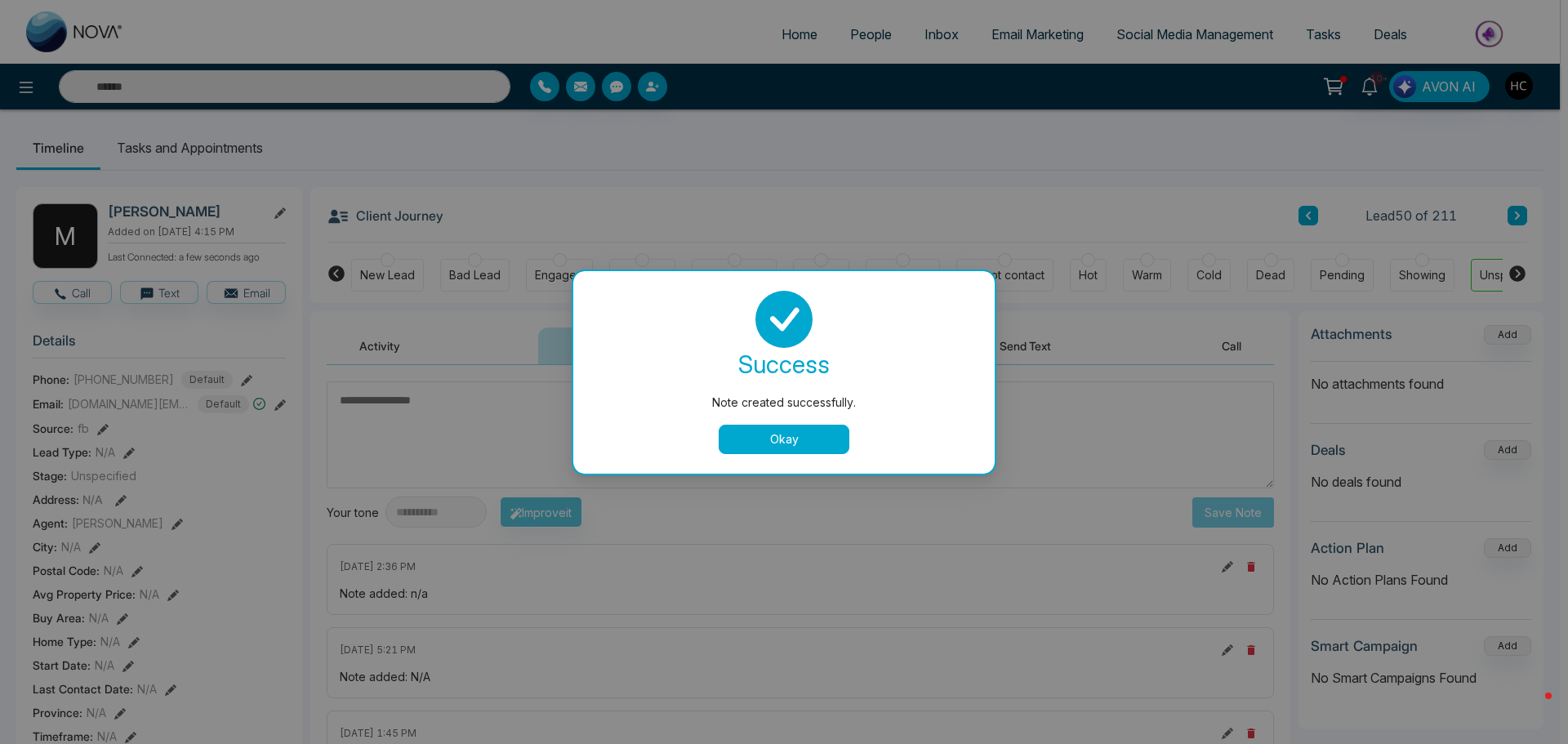
click at [754, 433] on button "Okay" at bounding box center [783, 440] width 131 height 30
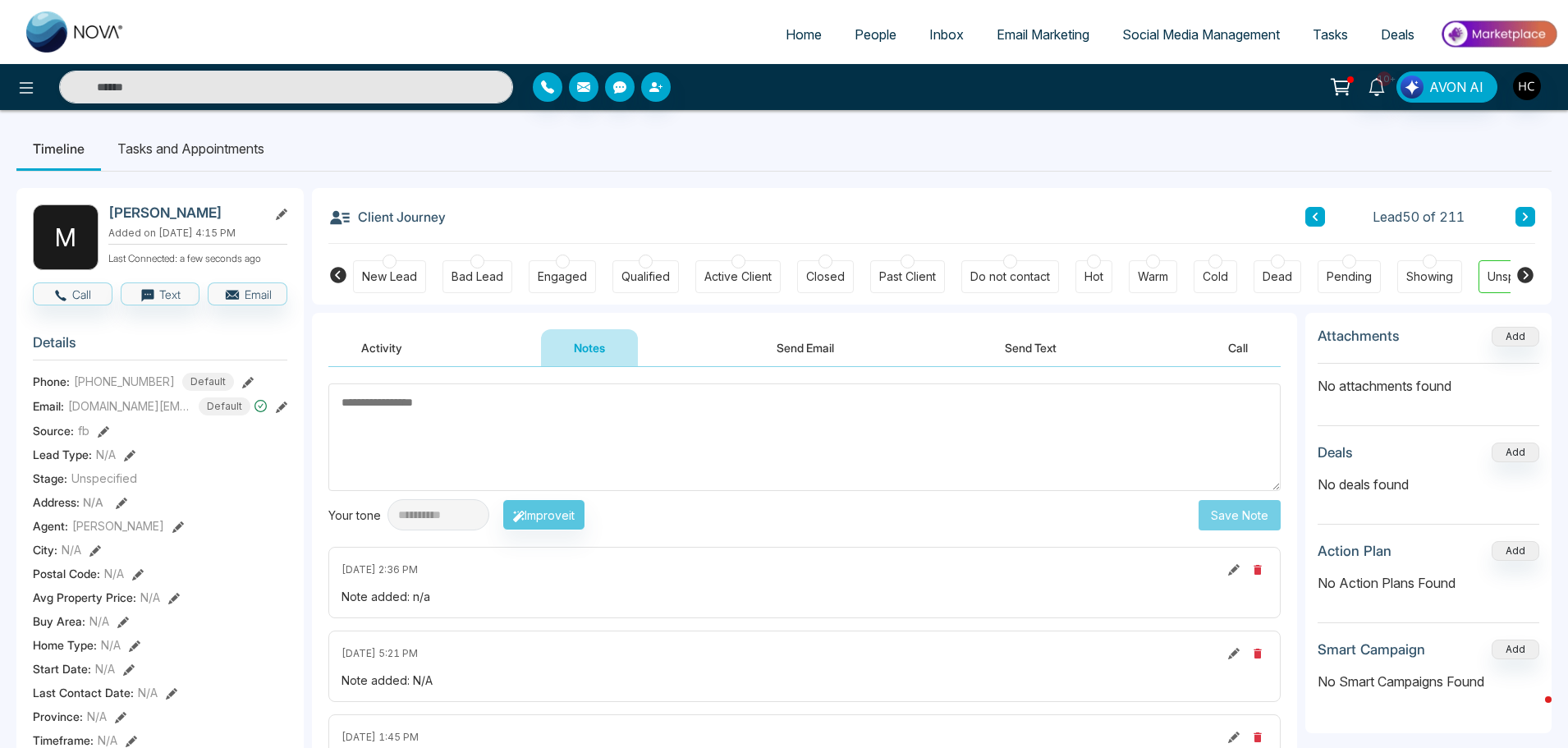
click at [1530, 212] on button at bounding box center [1525, 217] width 20 height 20
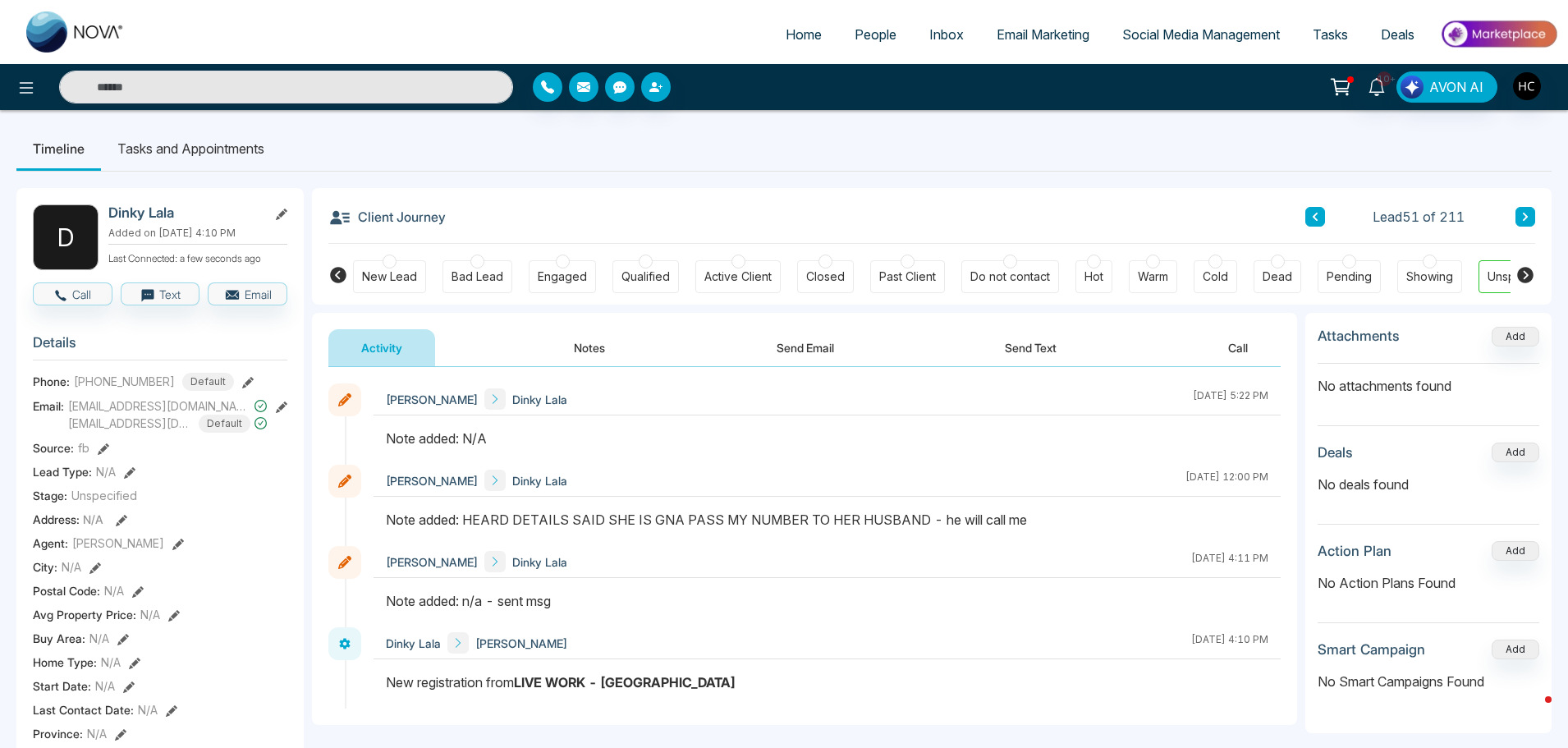
click at [577, 351] on button "Notes" at bounding box center [589, 347] width 97 height 37
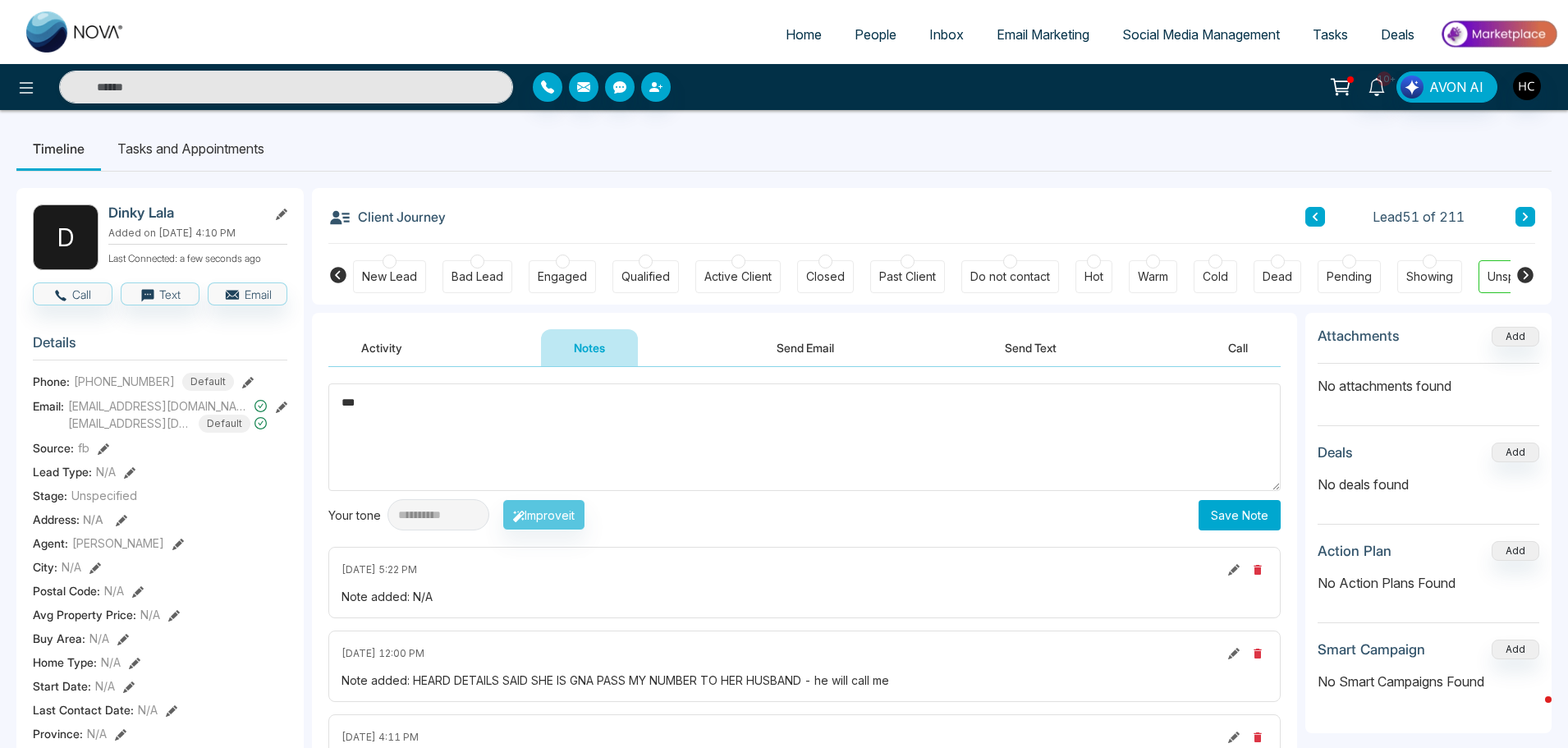
type textarea "***"
click at [1267, 506] on button "Save Note" at bounding box center [1239, 515] width 82 height 31
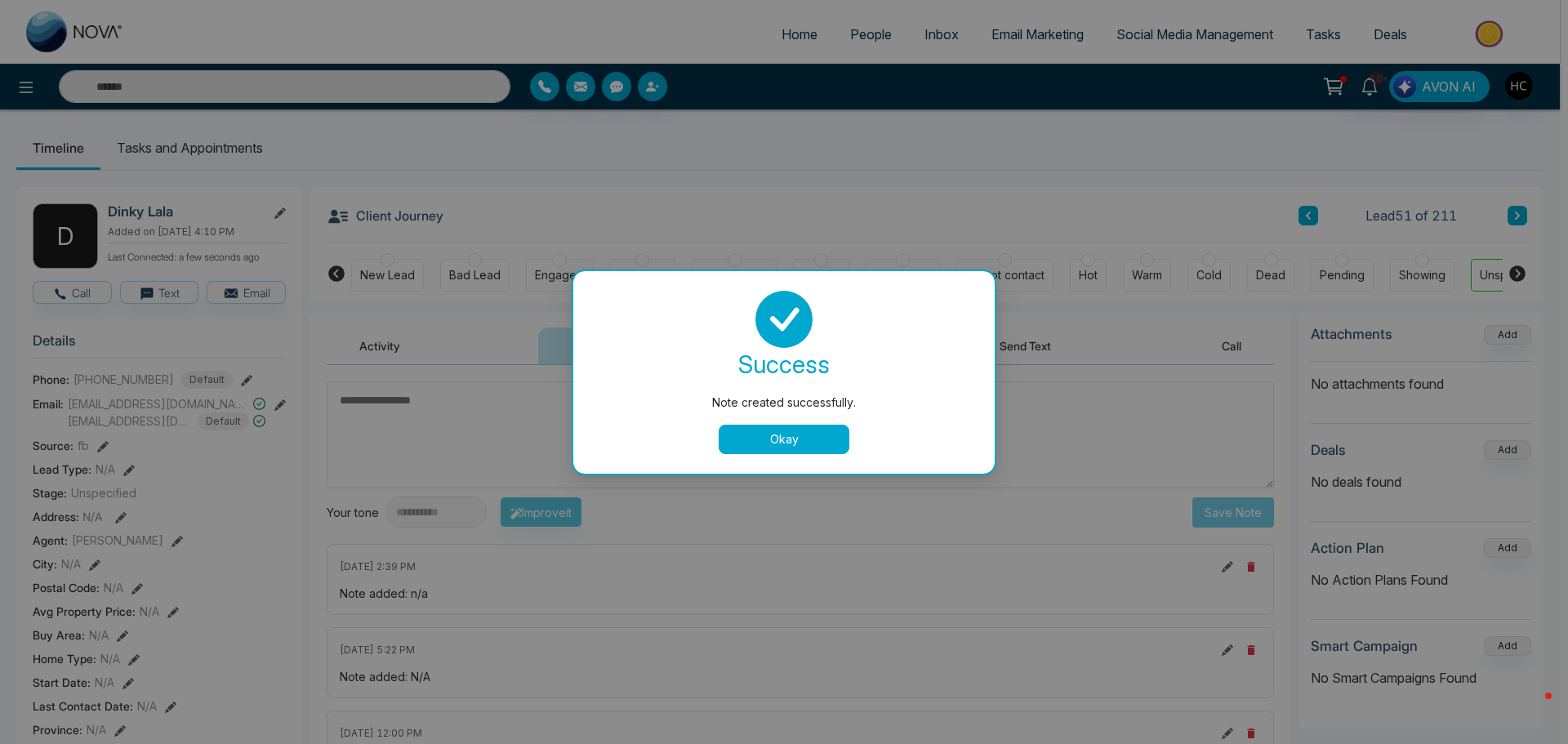
click at [831, 450] on button "Okay" at bounding box center [783, 440] width 131 height 30
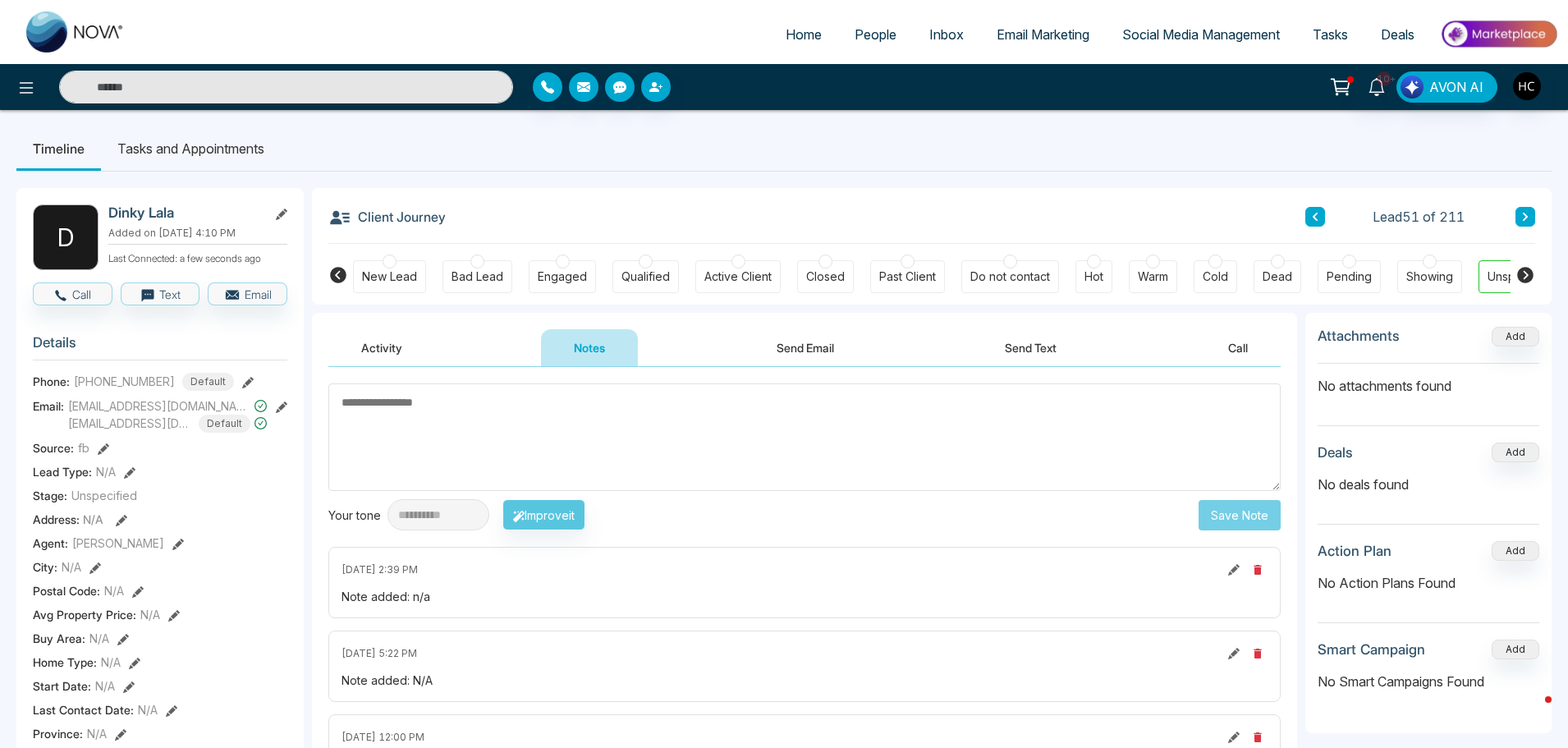
click at [1529, 215] on icon at bounding box center [1525, 217] width 8 height 10
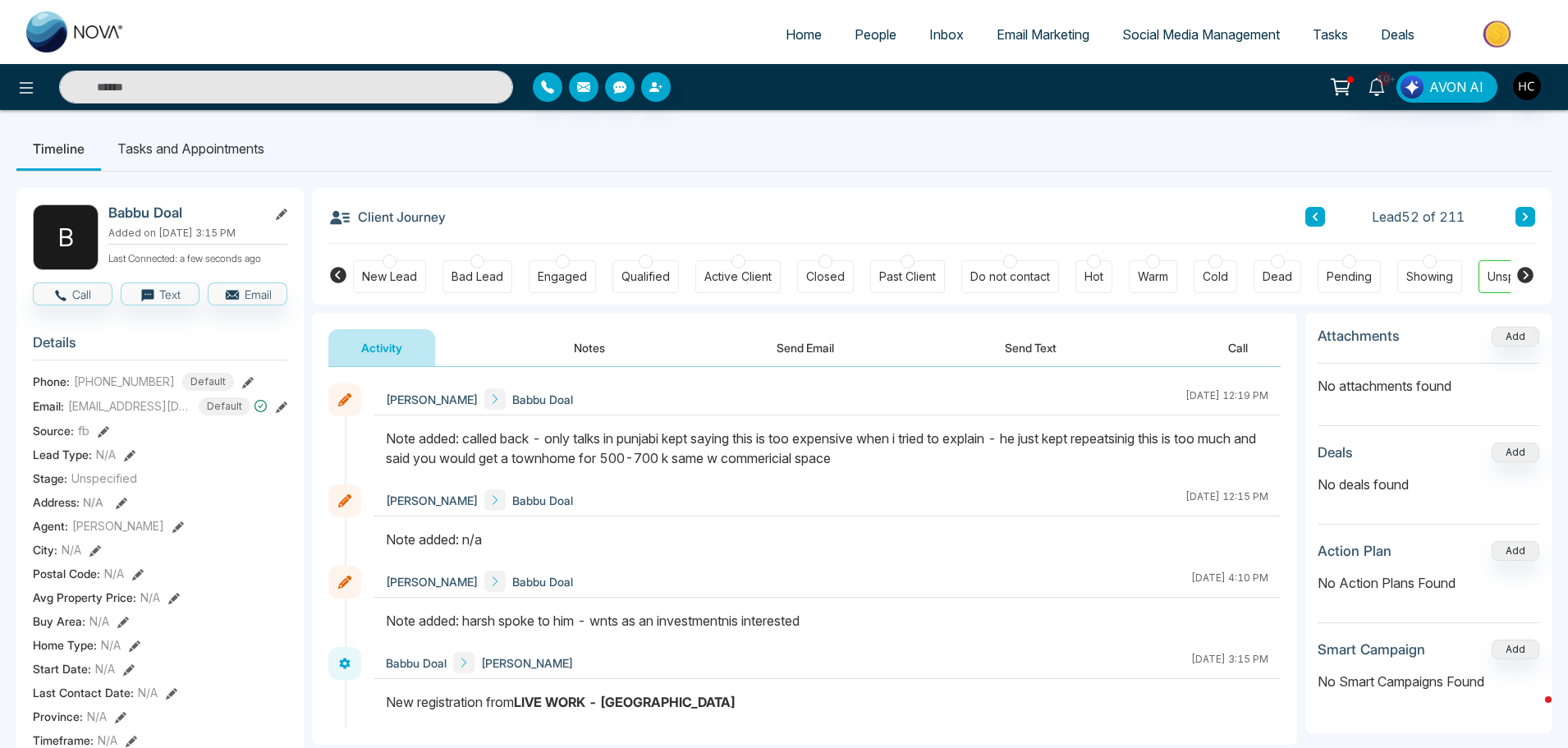
click at [1528, 217] on icon at bounding box center [1525, 217] width 5 height 8
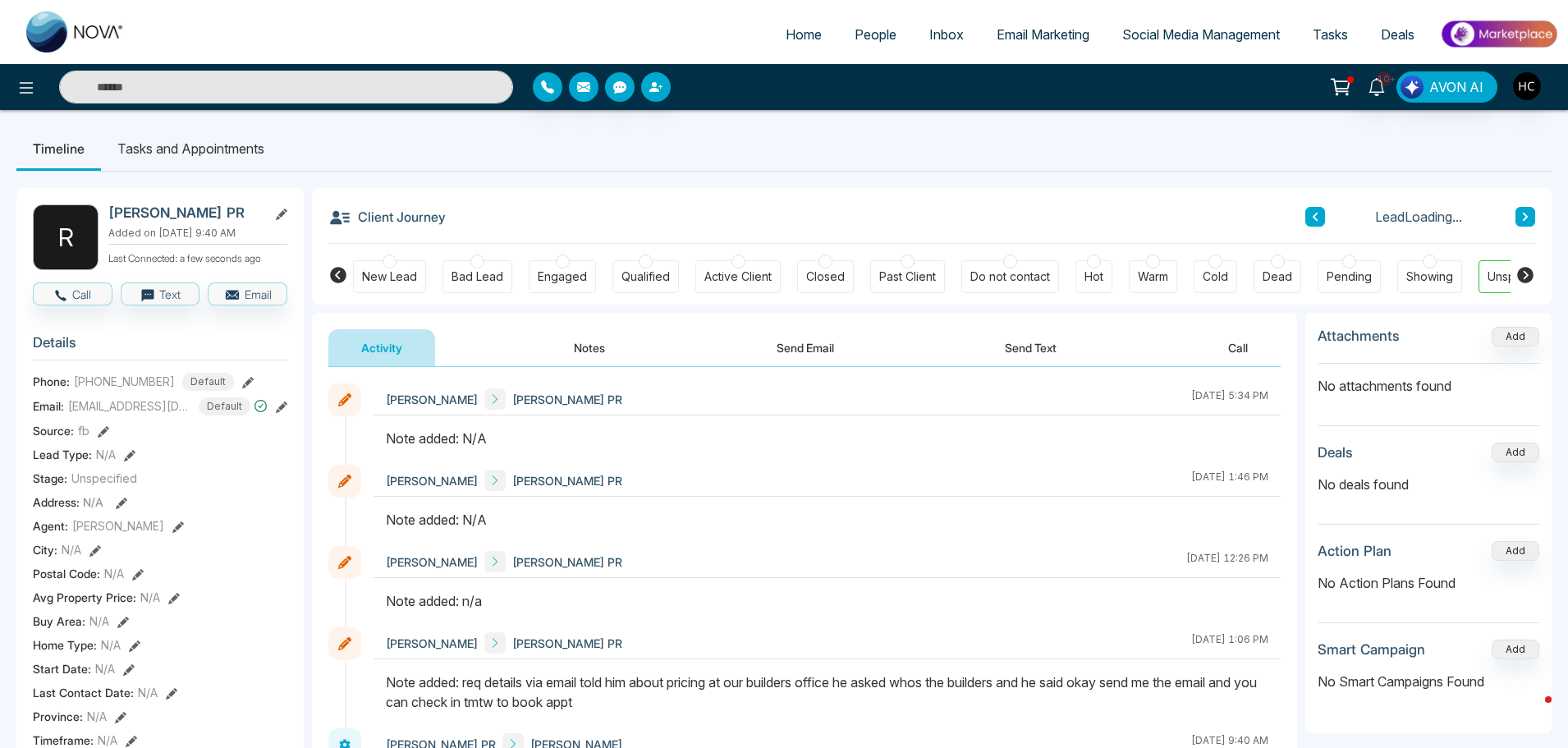
click at [597, 351] on button "Notes" at bounding box center [589, 347] width 97 height 37
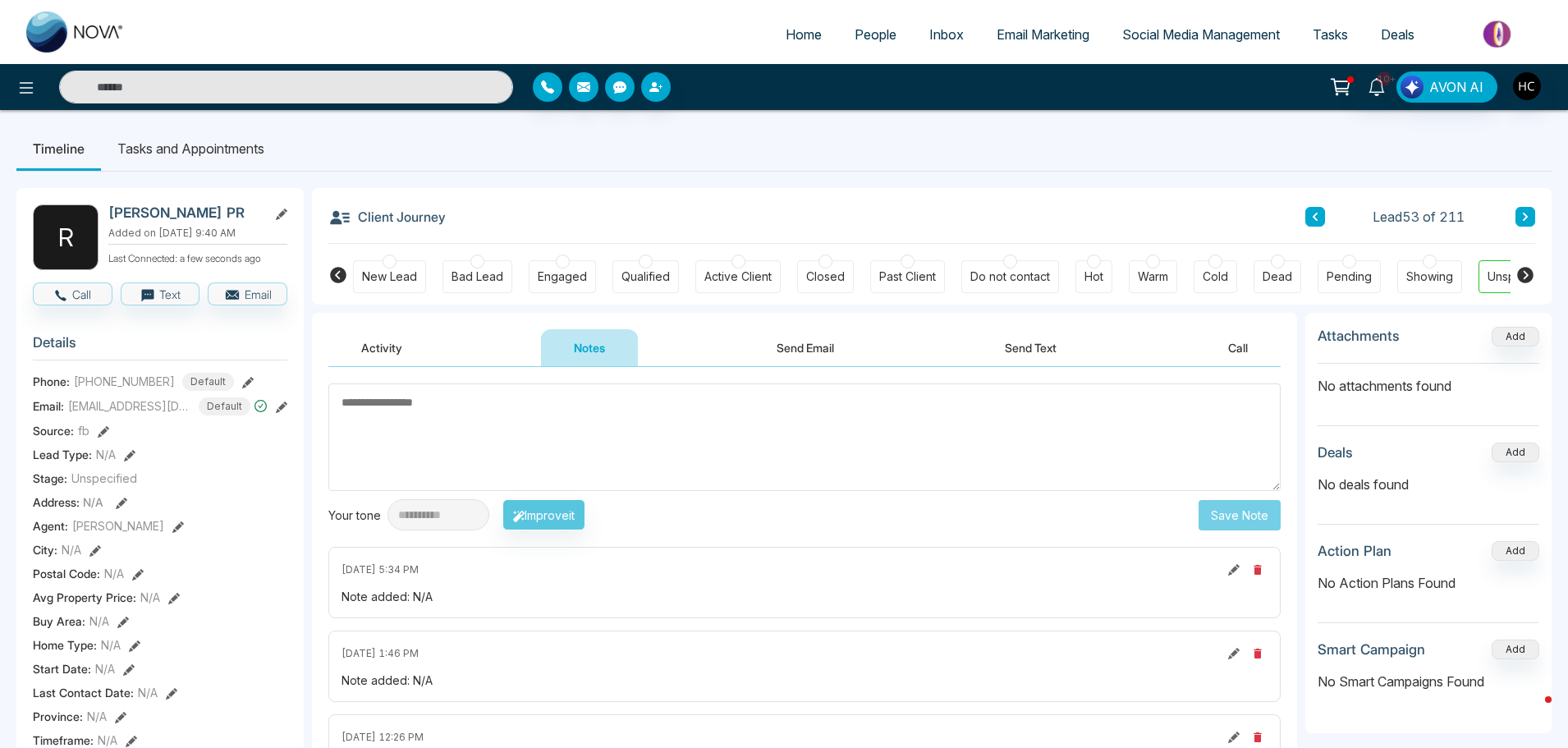
click at [426, 436] on textarea at bounding box center [805, 437] width 953 height 108
click at [490, 419] on textarea at bounding box center [805, 437] width 953 height 108
click at [614, 435] on textarea at bounding box center [805, 437] width 953 height 108
click at [550, 402] on textarea at bounding box center [805, 437] width 953 height 108
paste textarea "***"
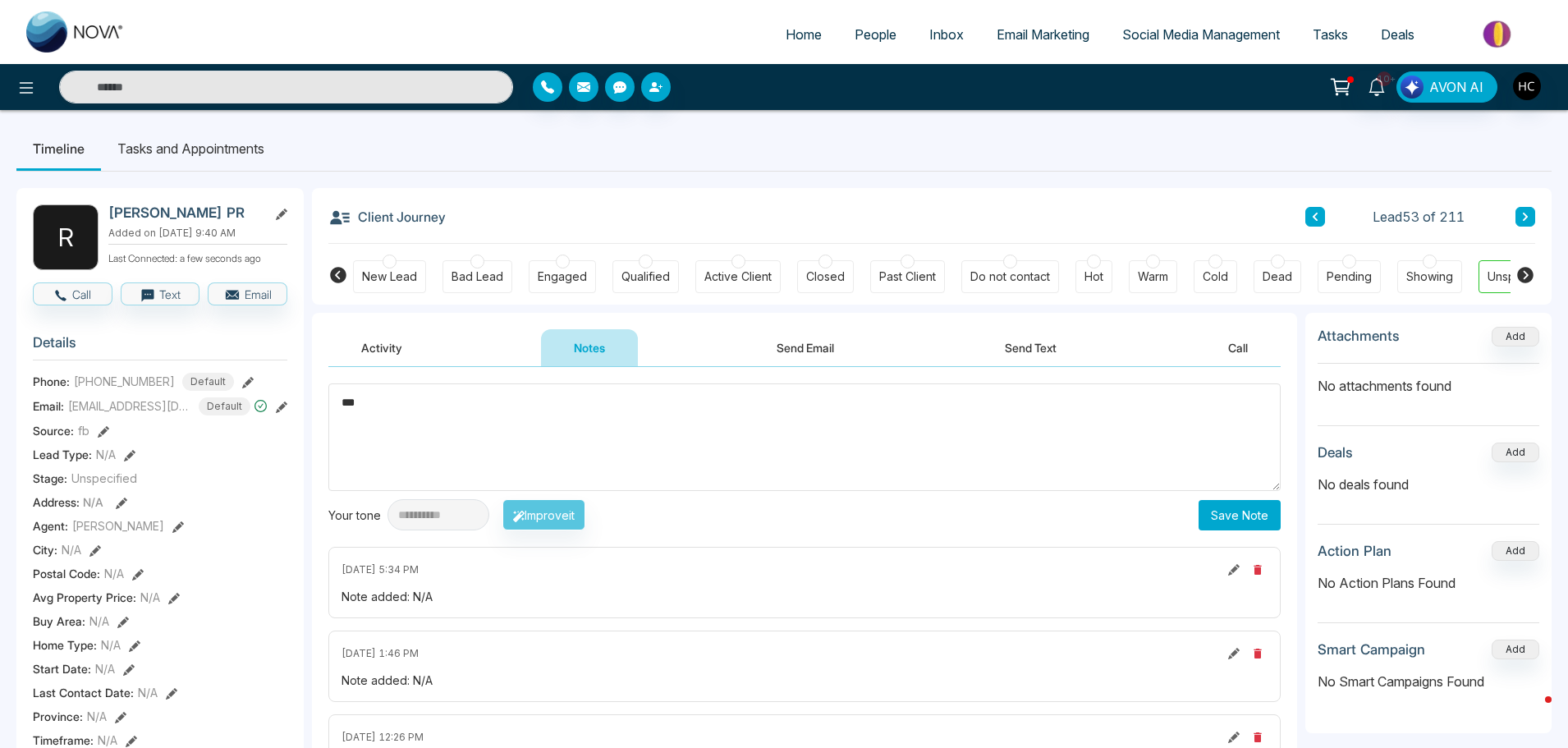
type textarea "***"
click at [1216, 522] on button "Save Note" at bounding box center [1239, 515] width 82 height 31
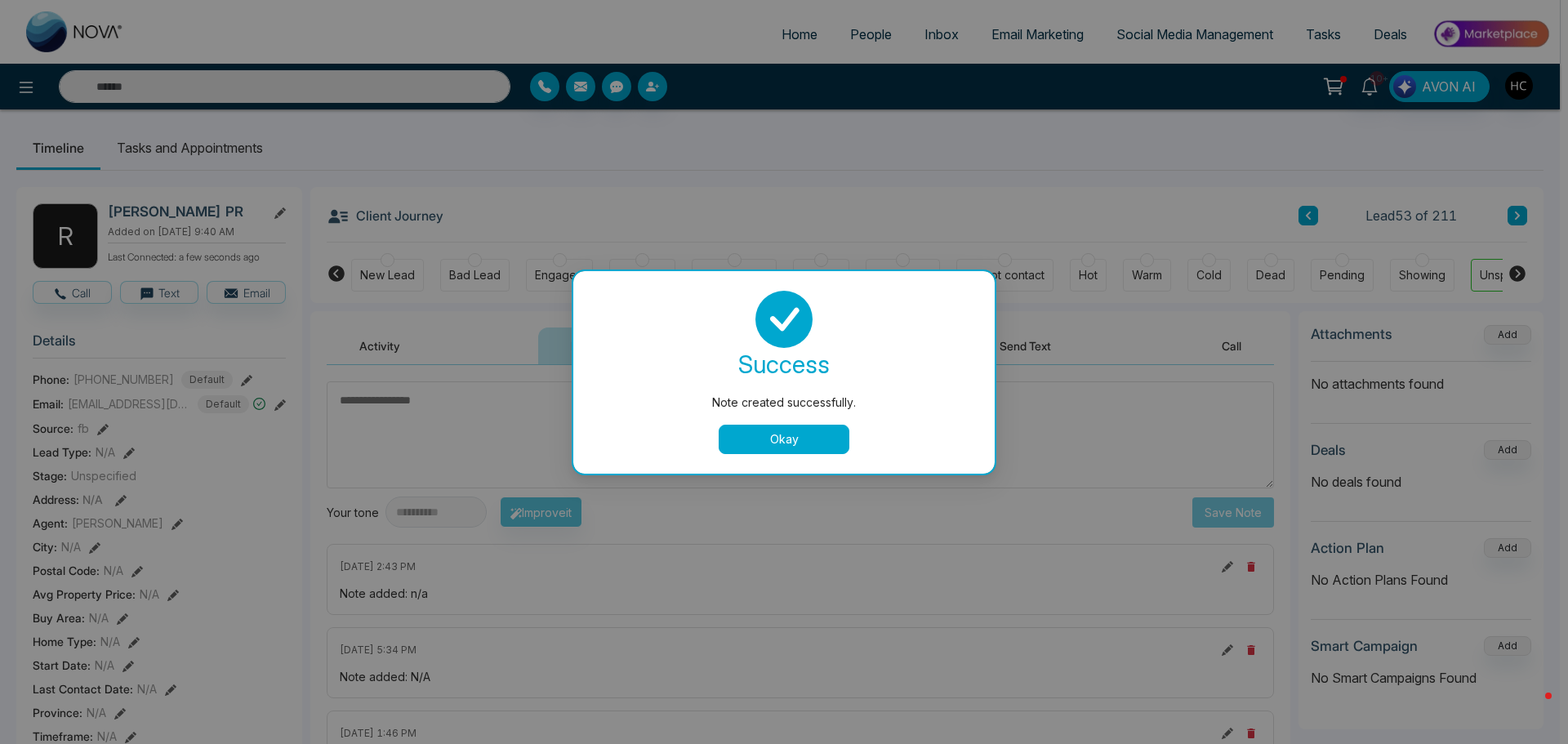
drag, startPoint x: 801, startPoint y: 442, endPoint x: 1153, endPoint y: 339, distance: 366.8
click at [803, 441] on button "Okay" at bounding box center [783, 440] width 131 height 30
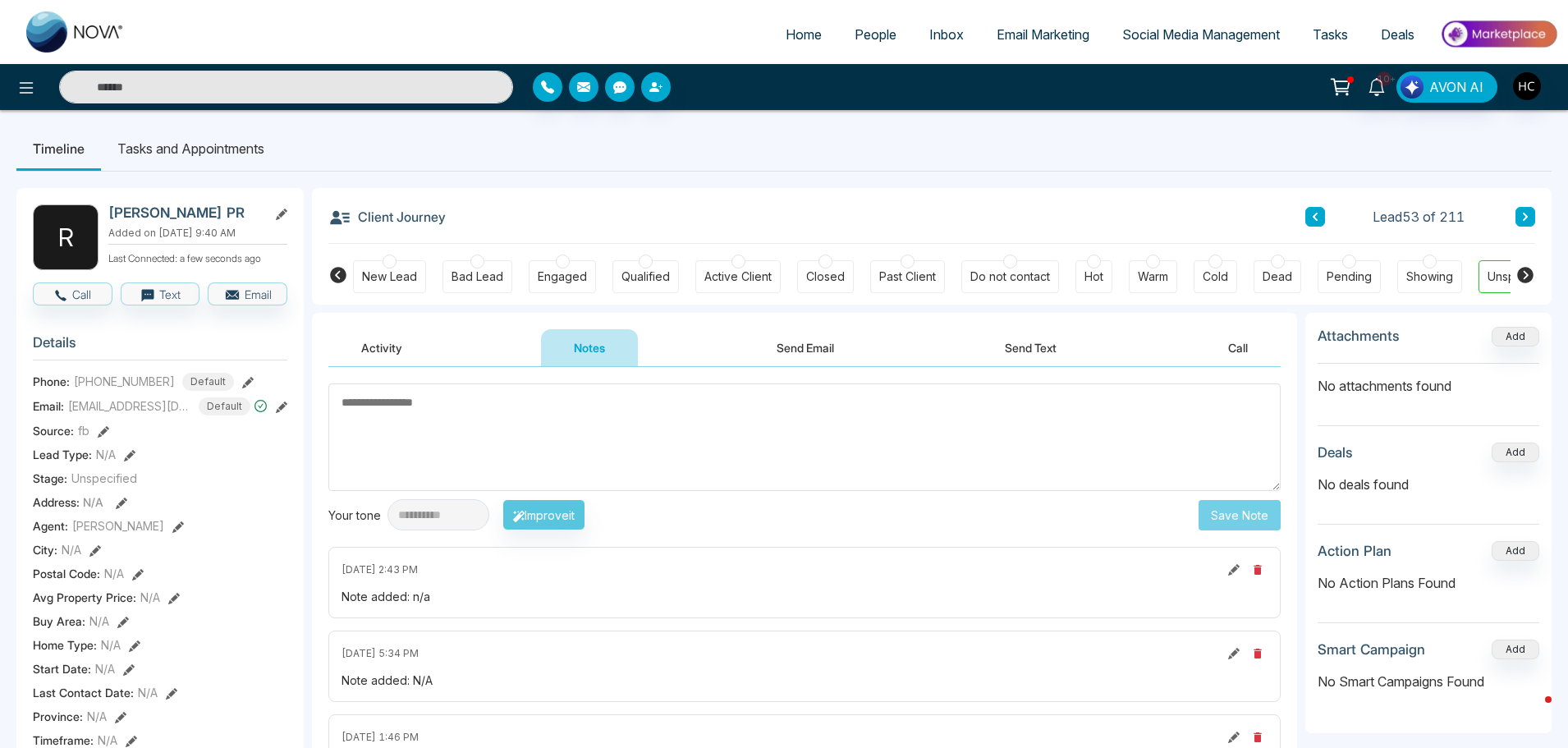
click at [1530, 214] on button at bounding box center [1525, 217] width 20 height 20
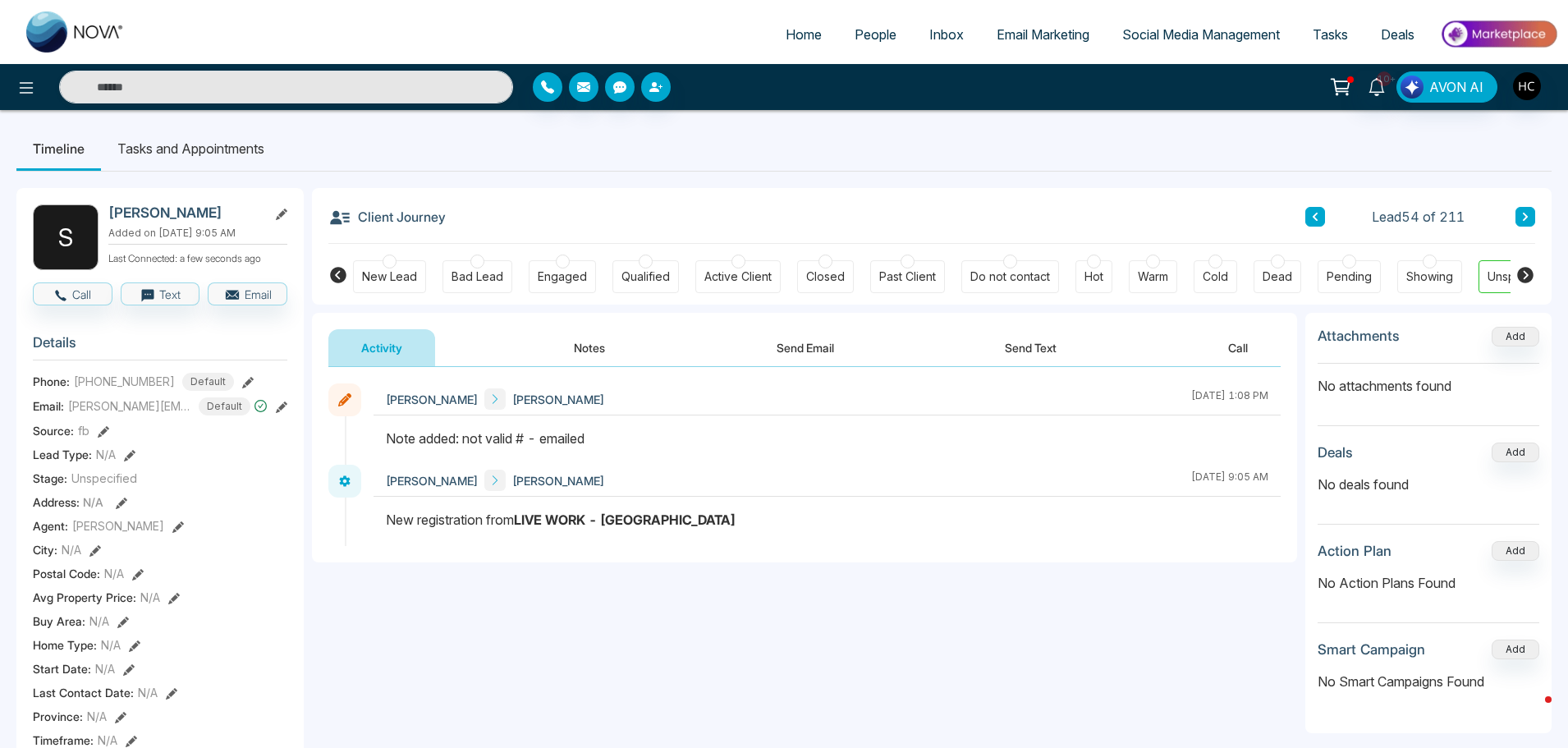
click at [1525, 212] on icon at bounding box center [1525, 217] width 8 height 10
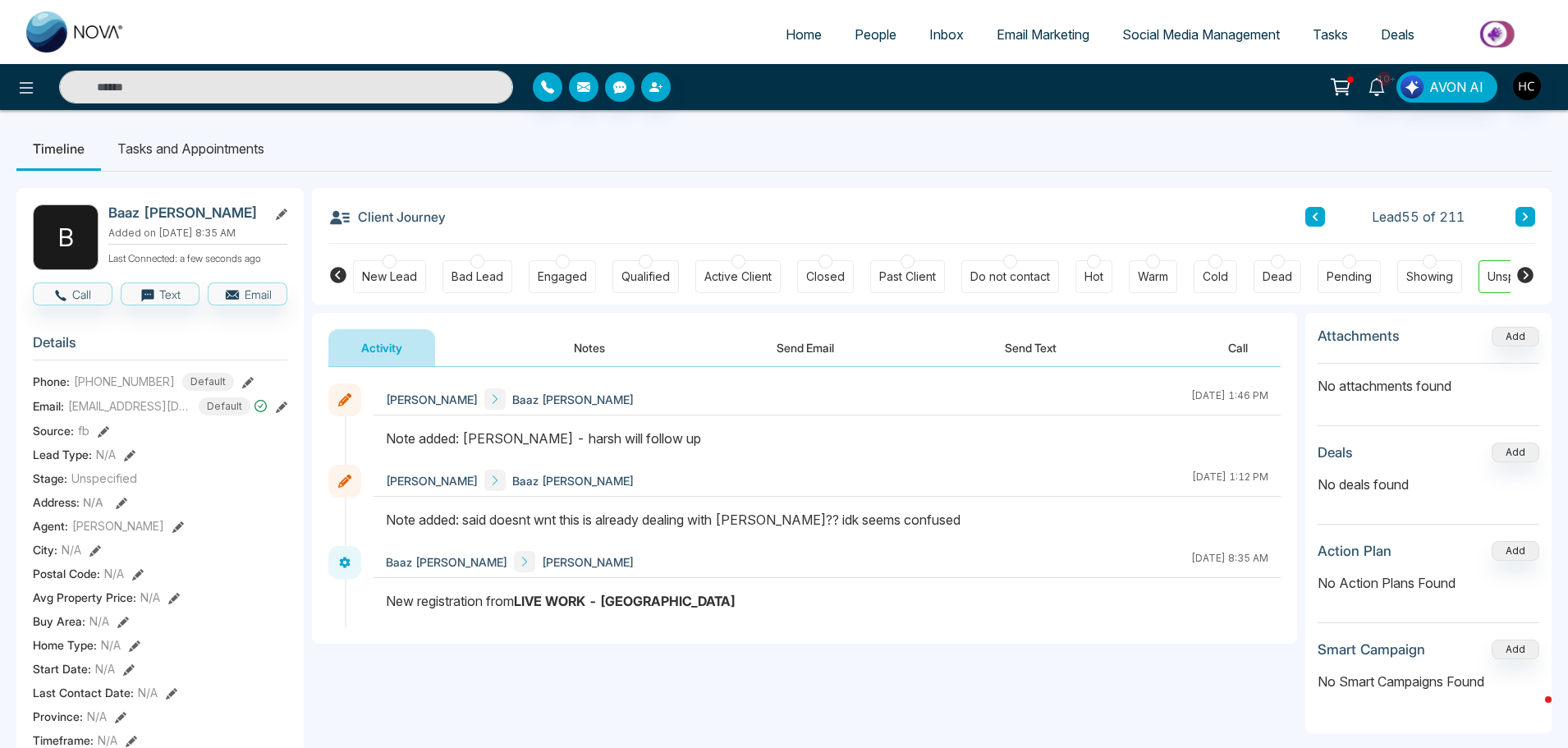
click at [1526, 205] on div "Client Journey Lead 55 of 211" at bounding box center [932, 216] width 1207 height 55
click at [1524, 214] on icon at bounding box center [1525, 217] width 5 height 8
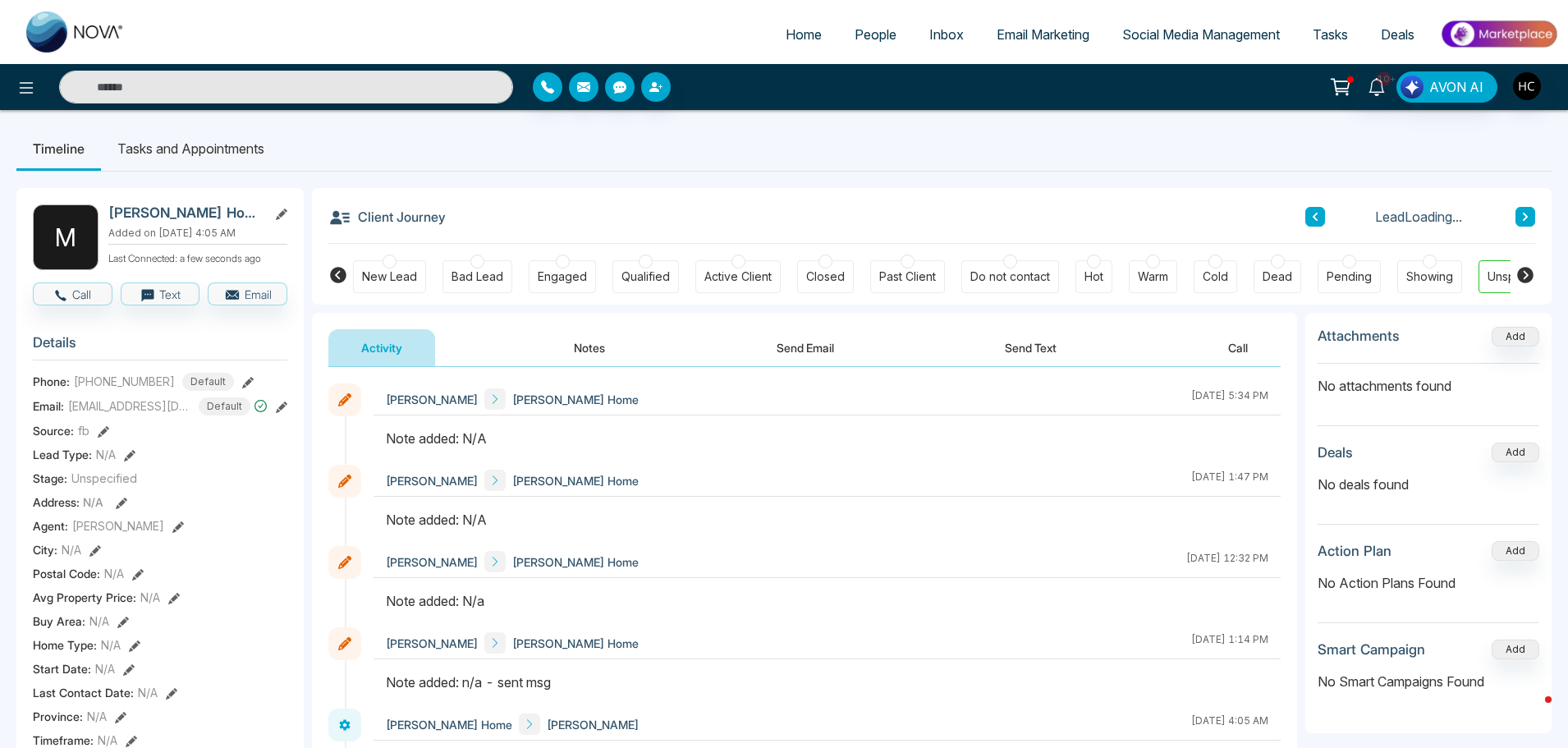
click at [587, 344] on button "Notes" at bounding box center [589, 347] width 97 height 37
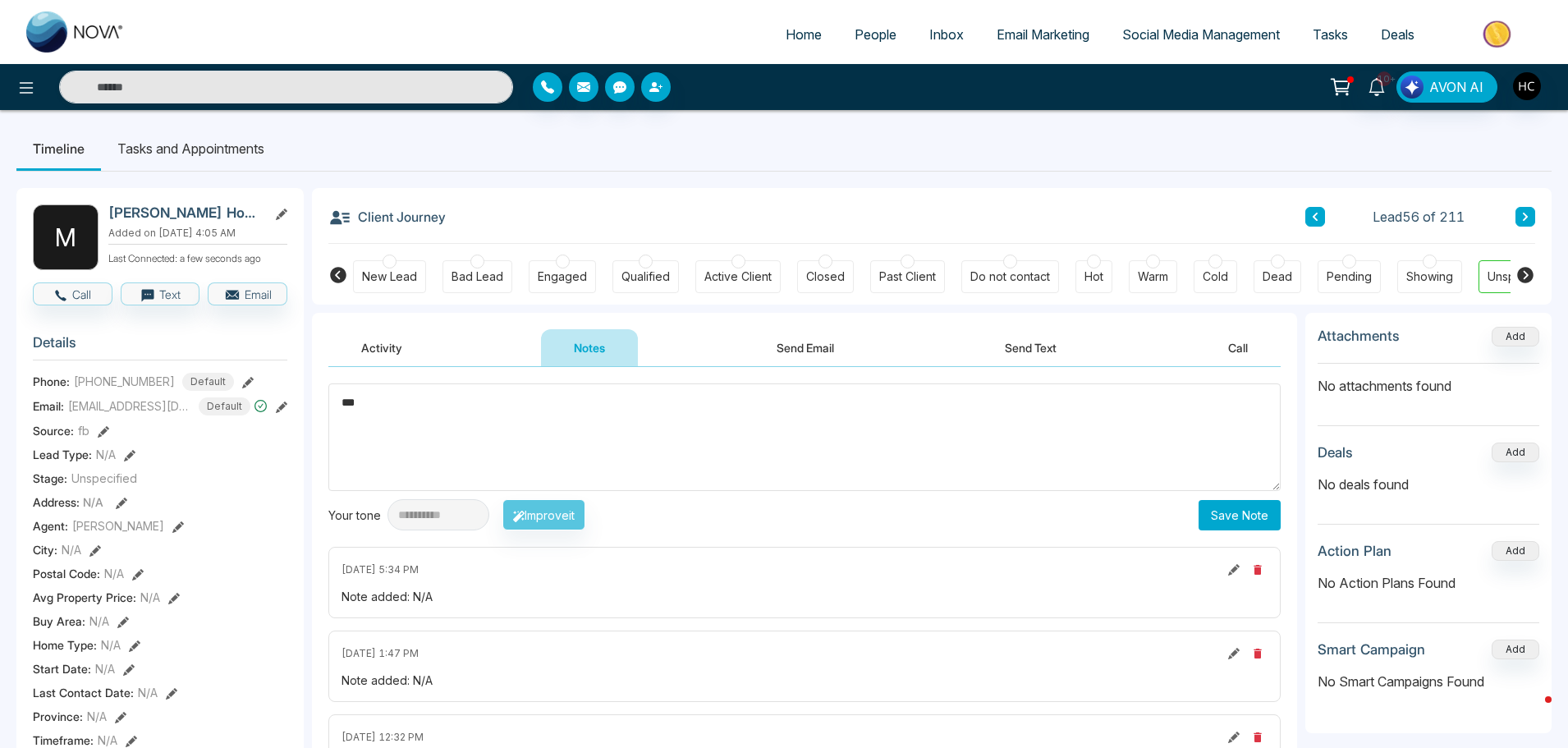
type textarea "***"
click at [1230, 509] on button "Save Note" at bounding box center [1239, 515] width 82 height 31
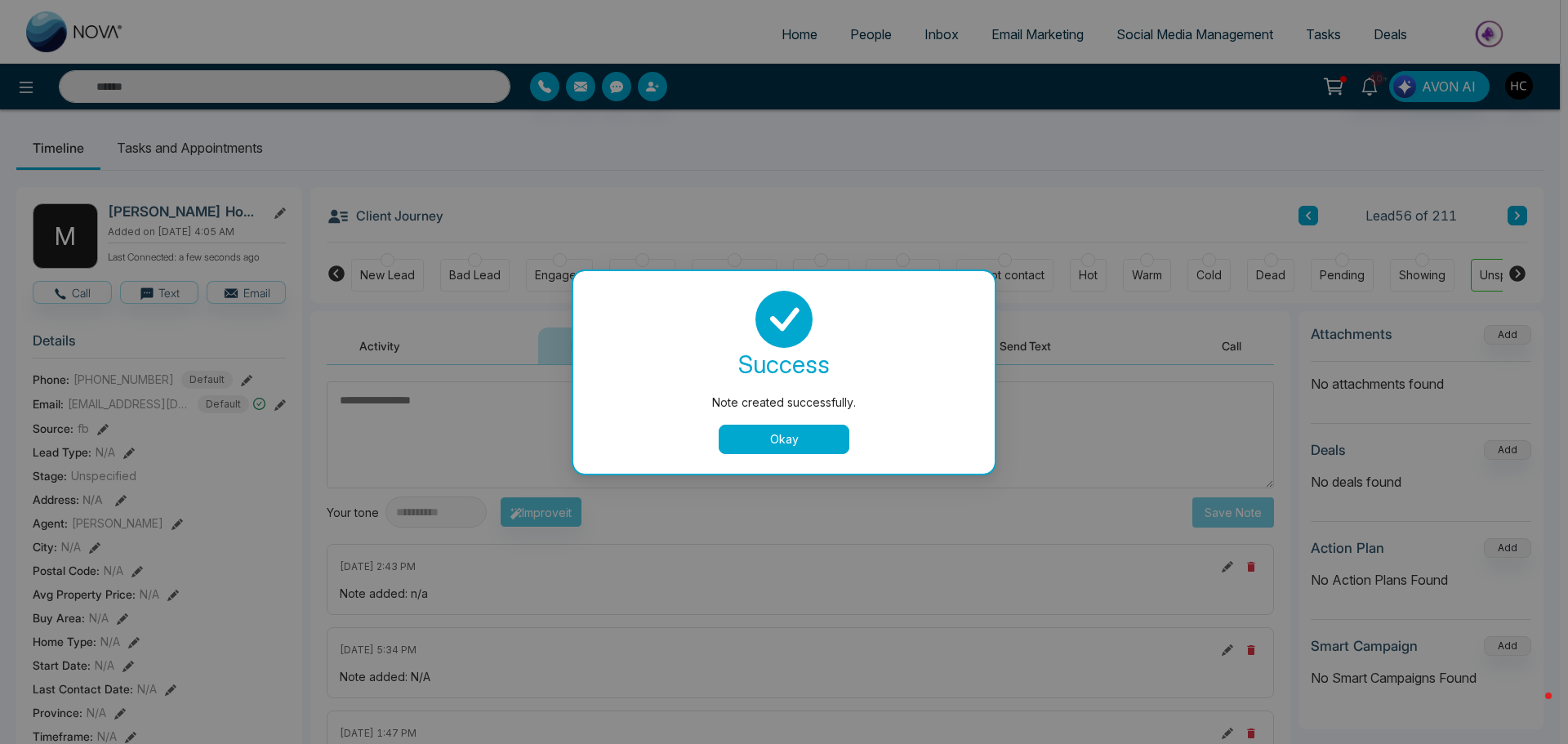
click at [826, 441] on button "Okay" at bounding box center [783, 440] width 131 height 30
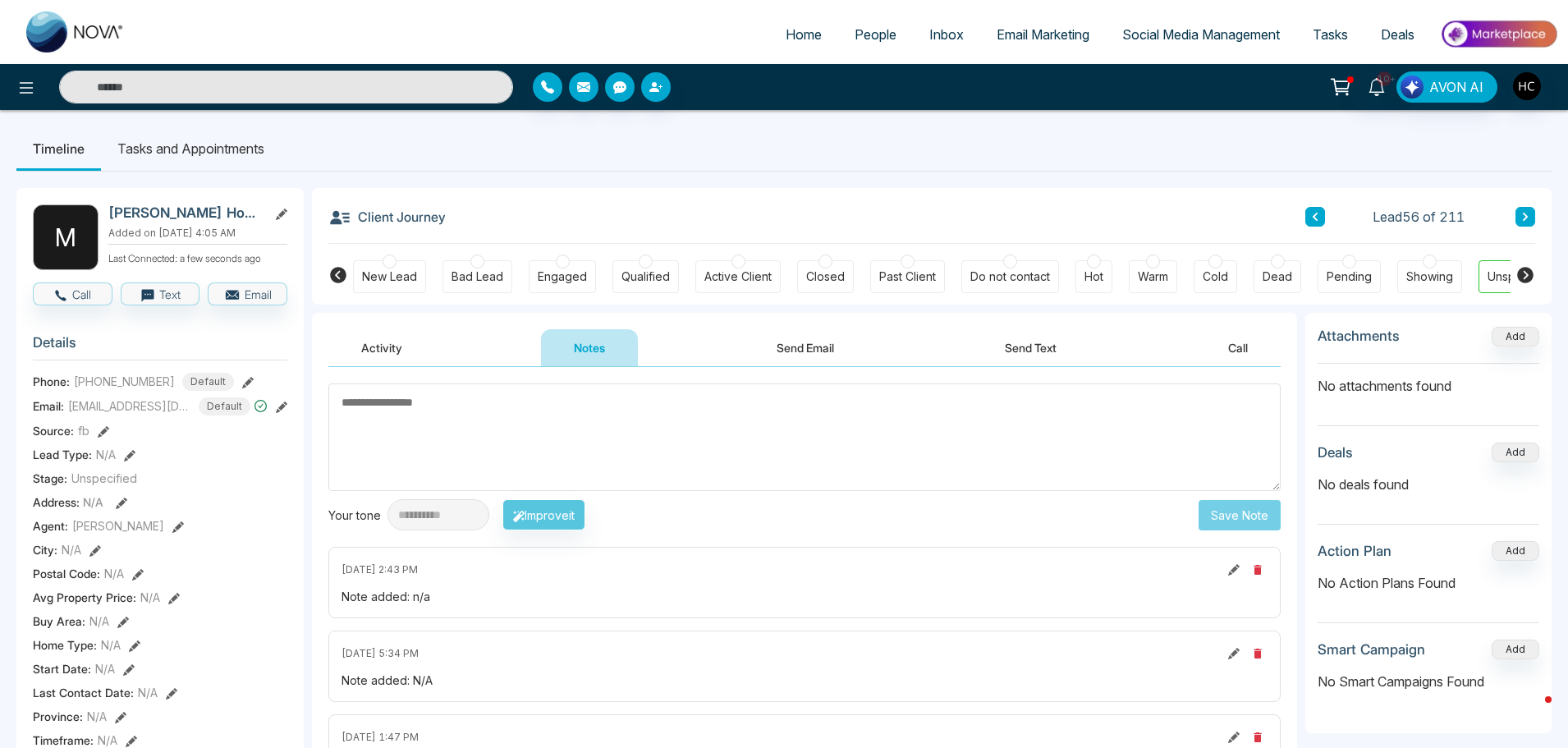
click at [1522, 214] on icon at bounding box center [1525, 217] width 8 height 10
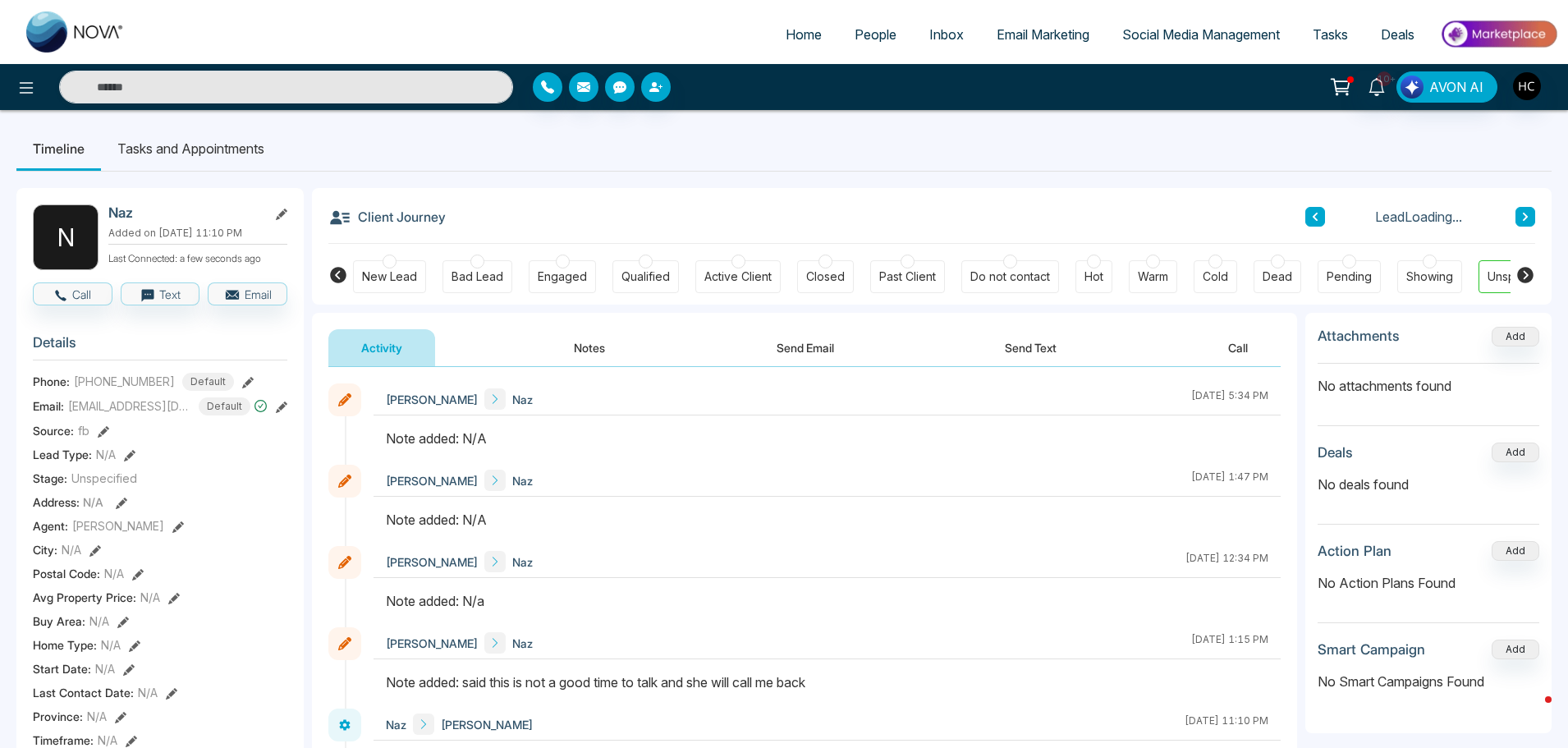
click at [602, 349] on button "Notes" at bounding box center [589, 347] width 97 height 37
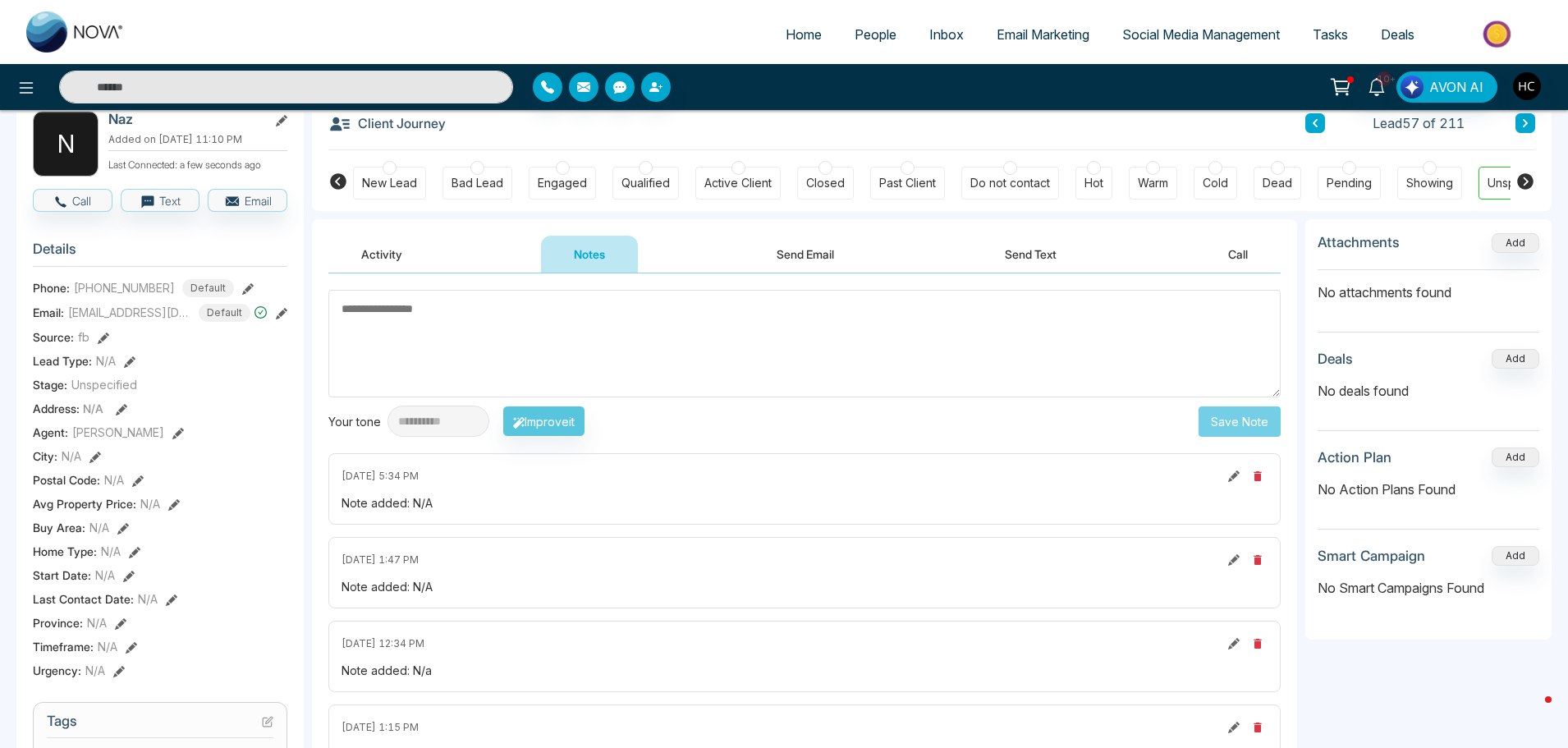
scroll to position [82, 0]
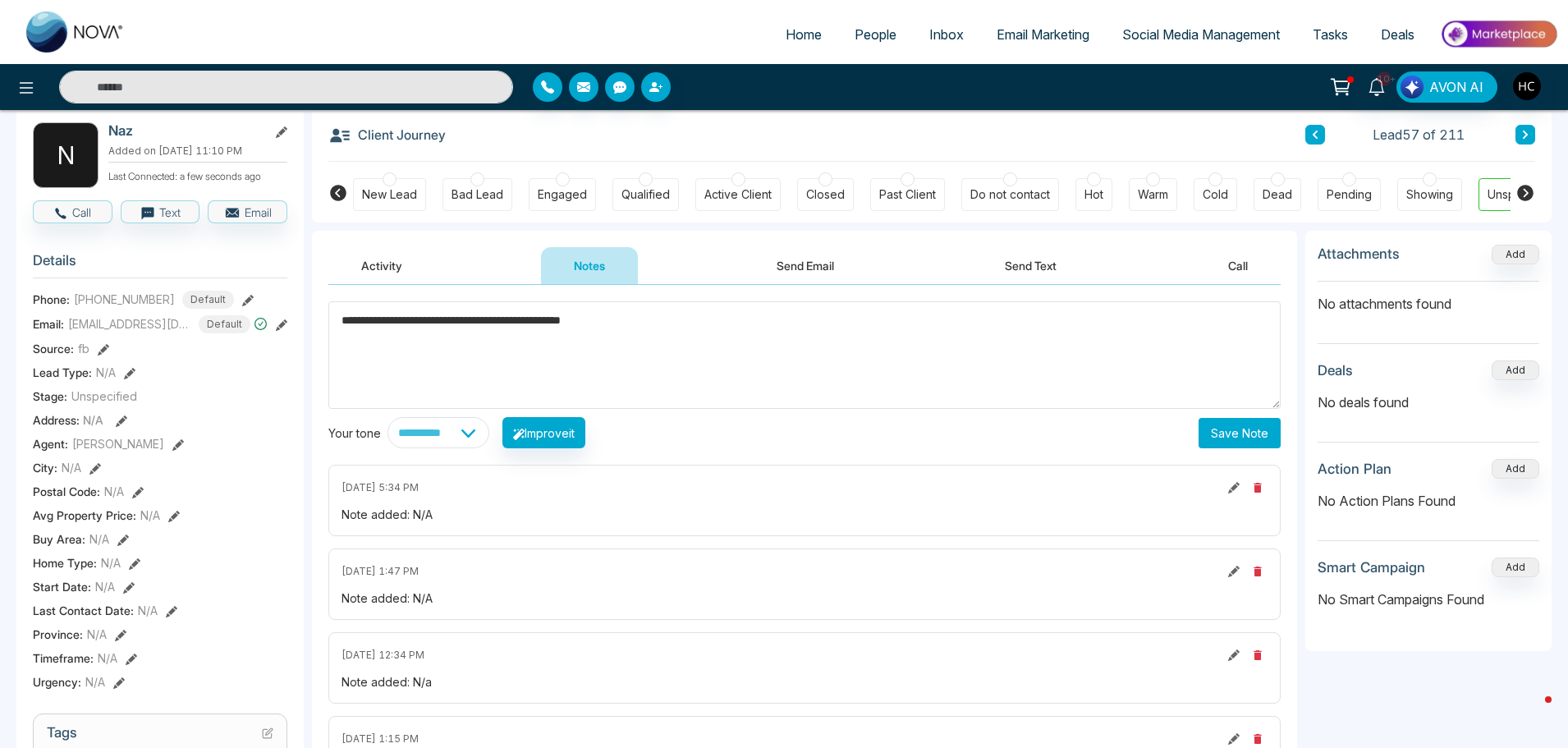
type textarea "**********"
click at [1258, 427] on button "Save Note" at bounding box center [1239, 433] width 82 height 31
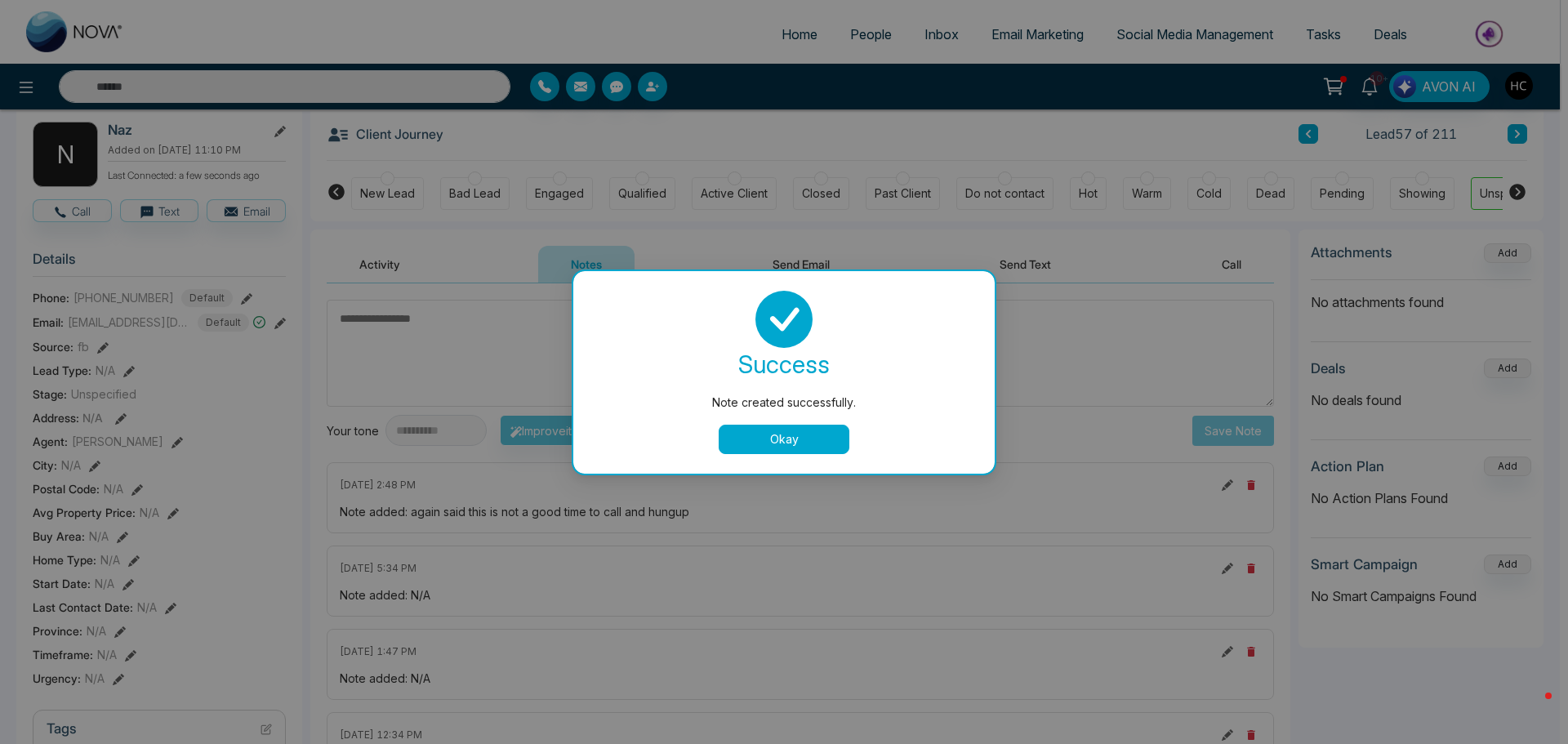
click at [827, 441] on button "Okay" at bounding box center [783, 440] width 131 height 30
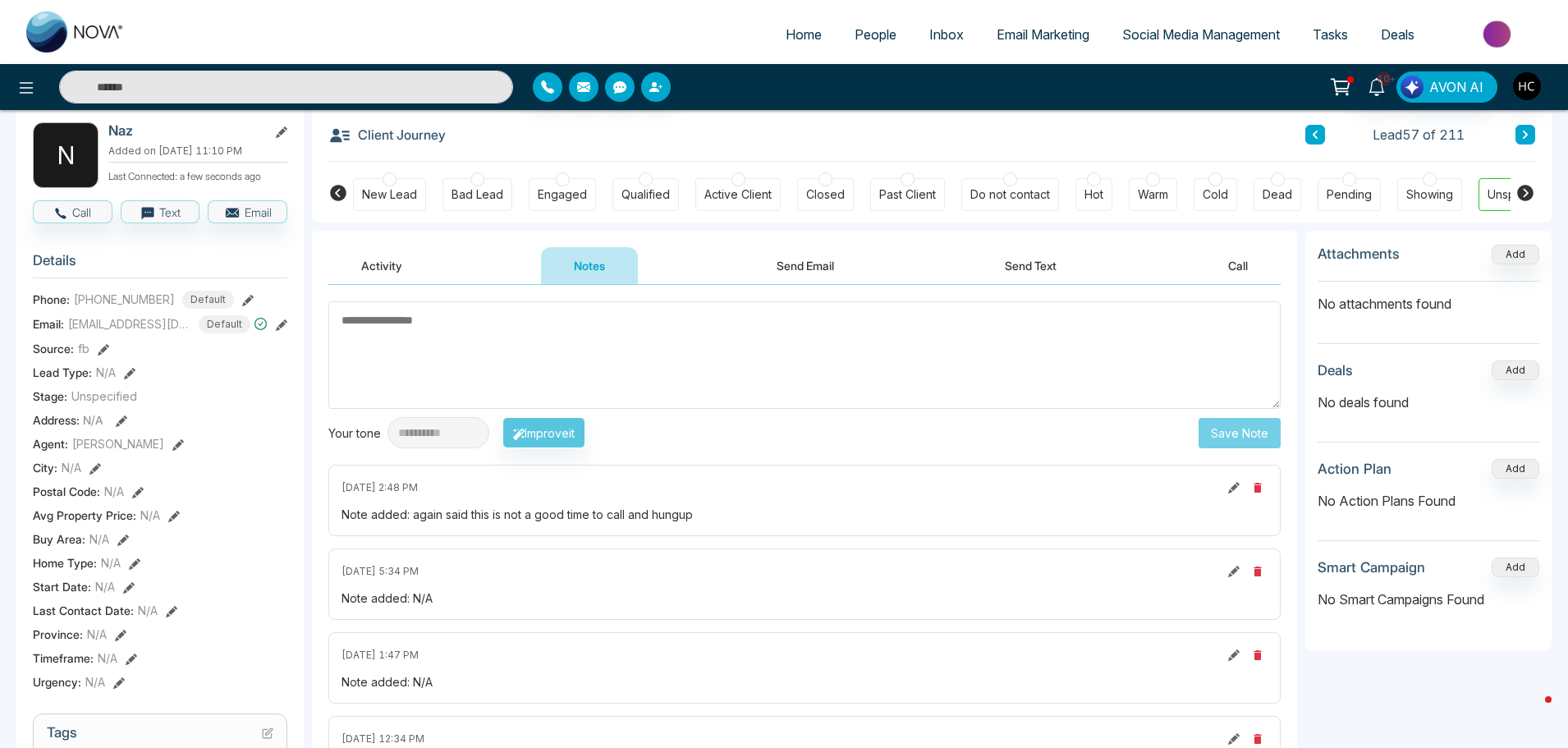
click at [1530, 140] on button at bounding box center [1525, 135] width 20 height 20
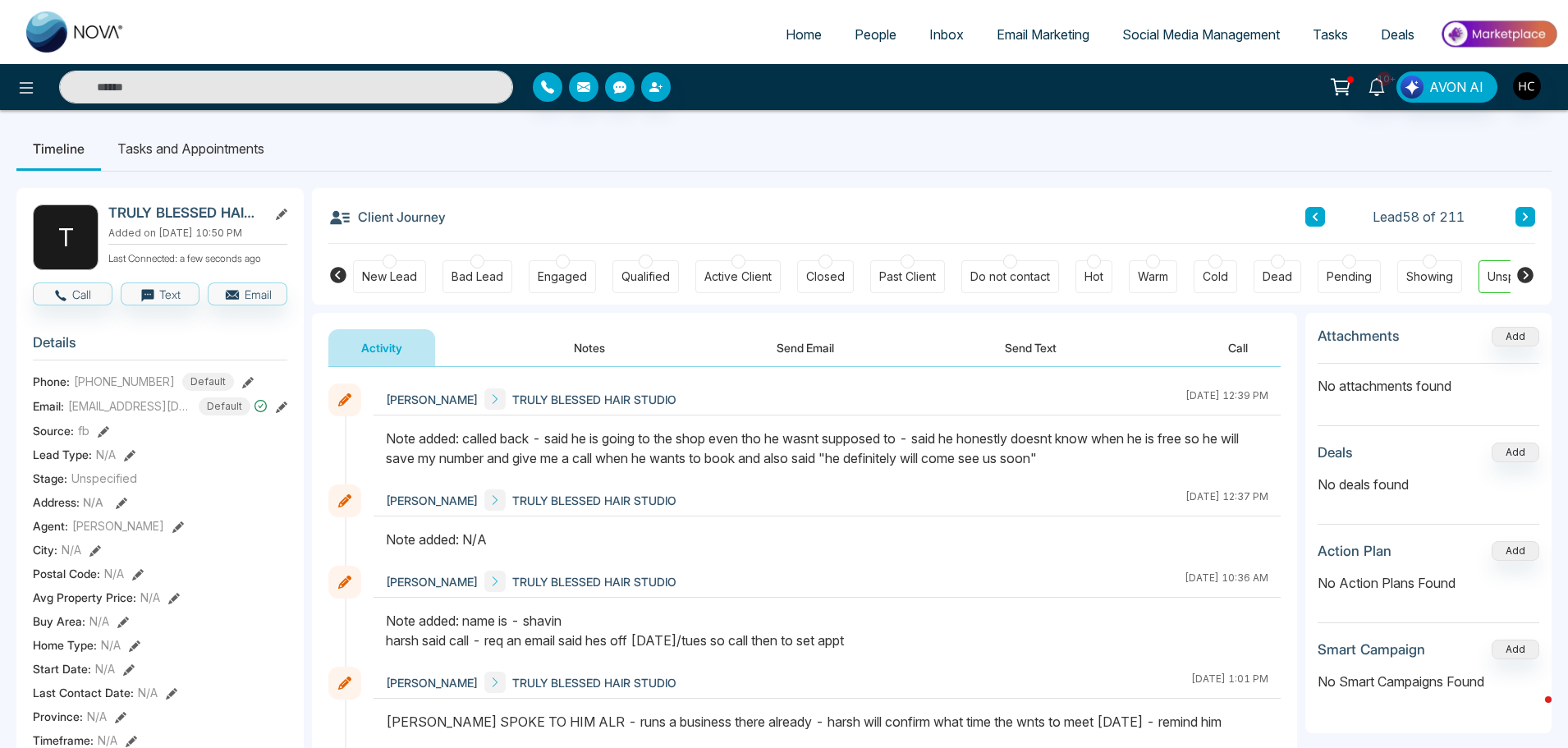
click at [578, 348] on button "Notes" at bounding box center [589, 347] width 97 height 37
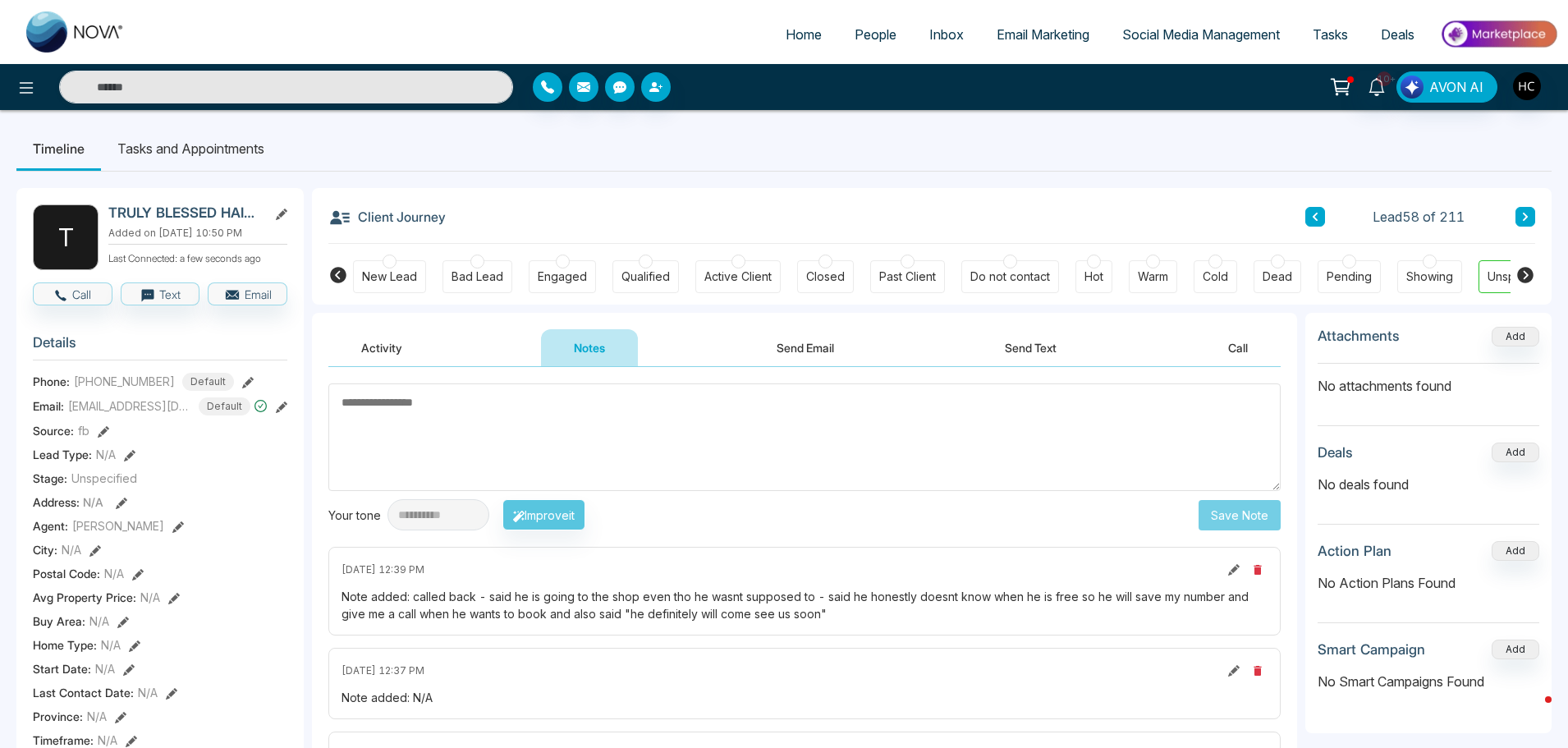
click at [1524, 213] on icon at bounding box center [1525, 217] width 8 height 10
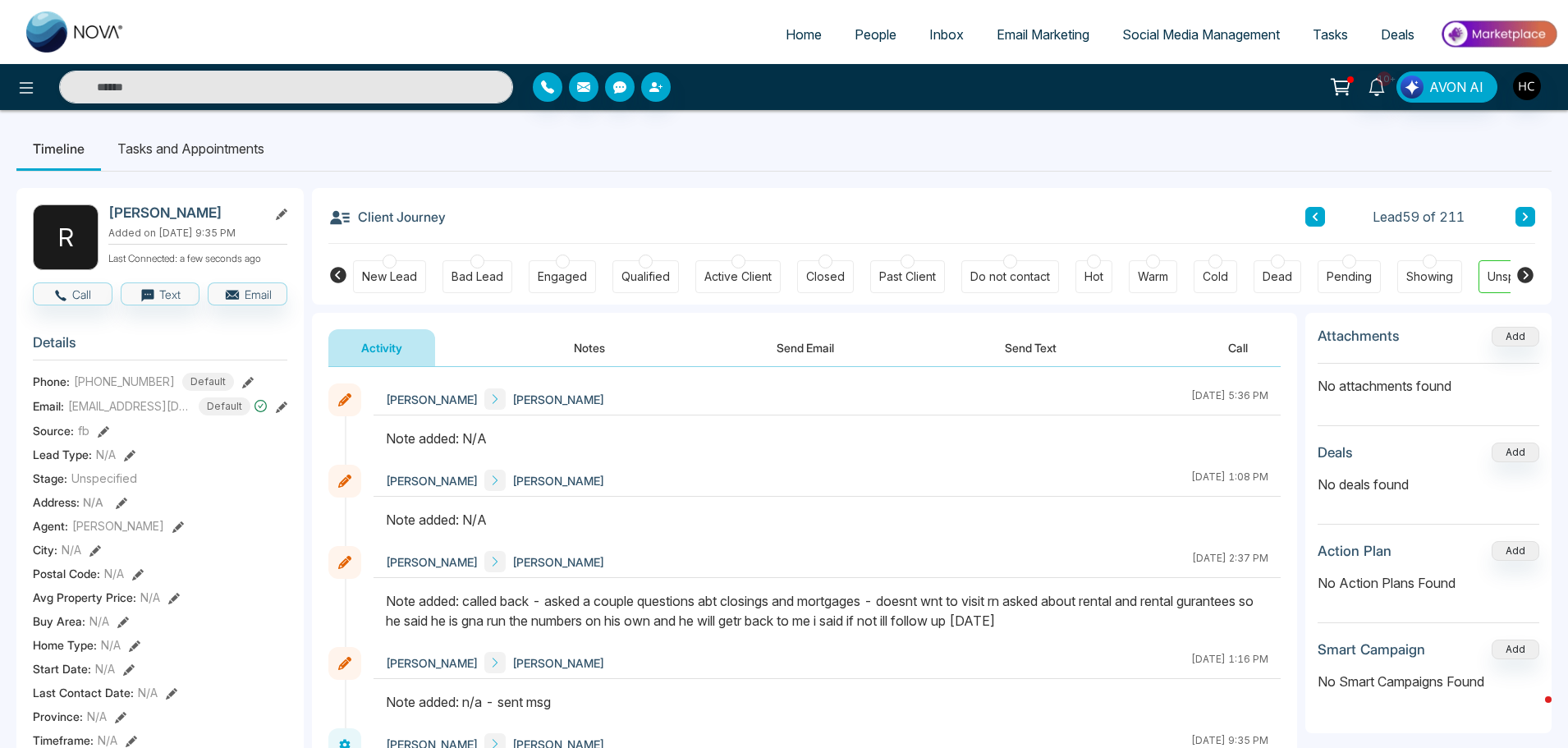
click at [594, 352] on button "Notes" at bounding box center [589, 347] width 97 height 37
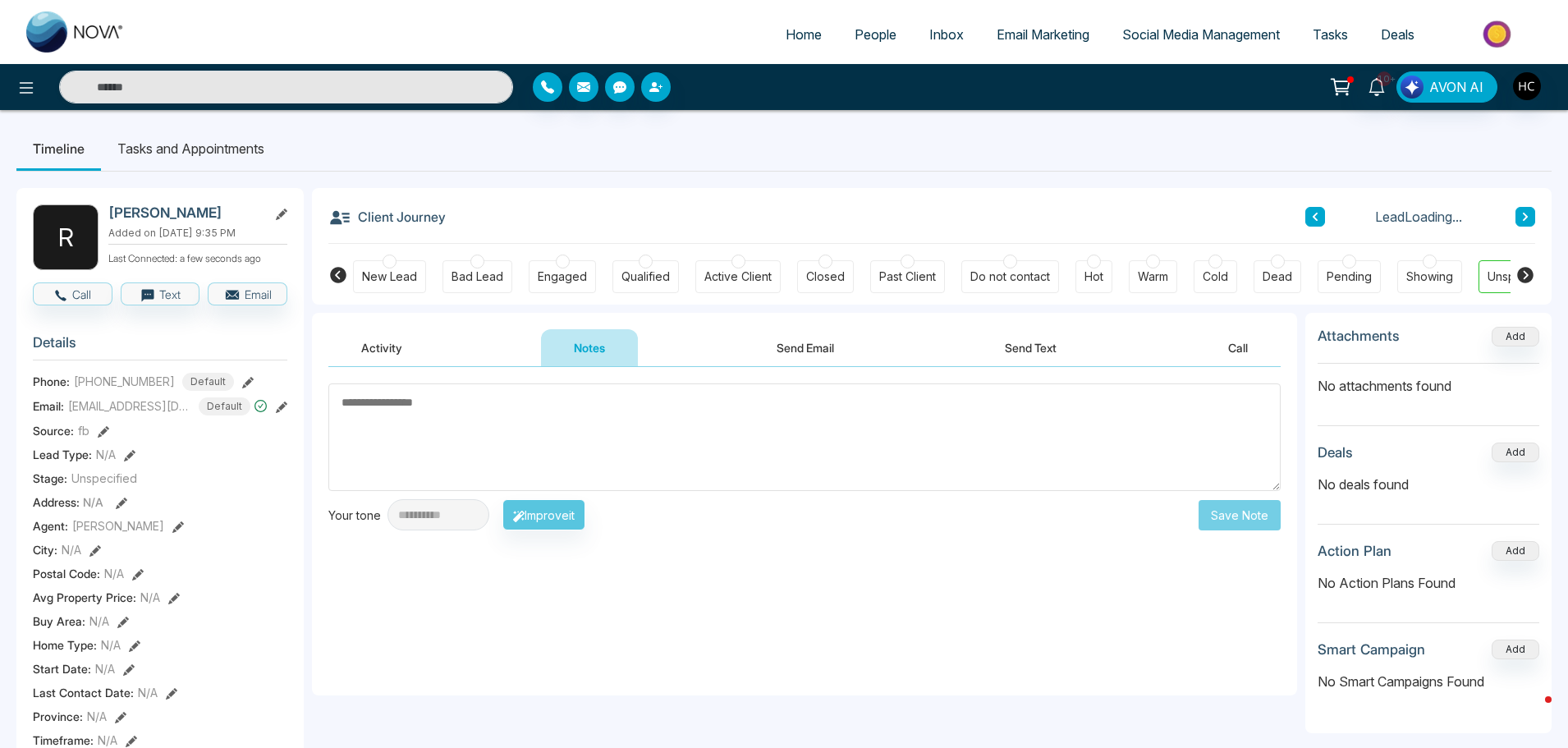
click at [531, 438] on textarea at bounding box center [805, 437] width 953 height 108
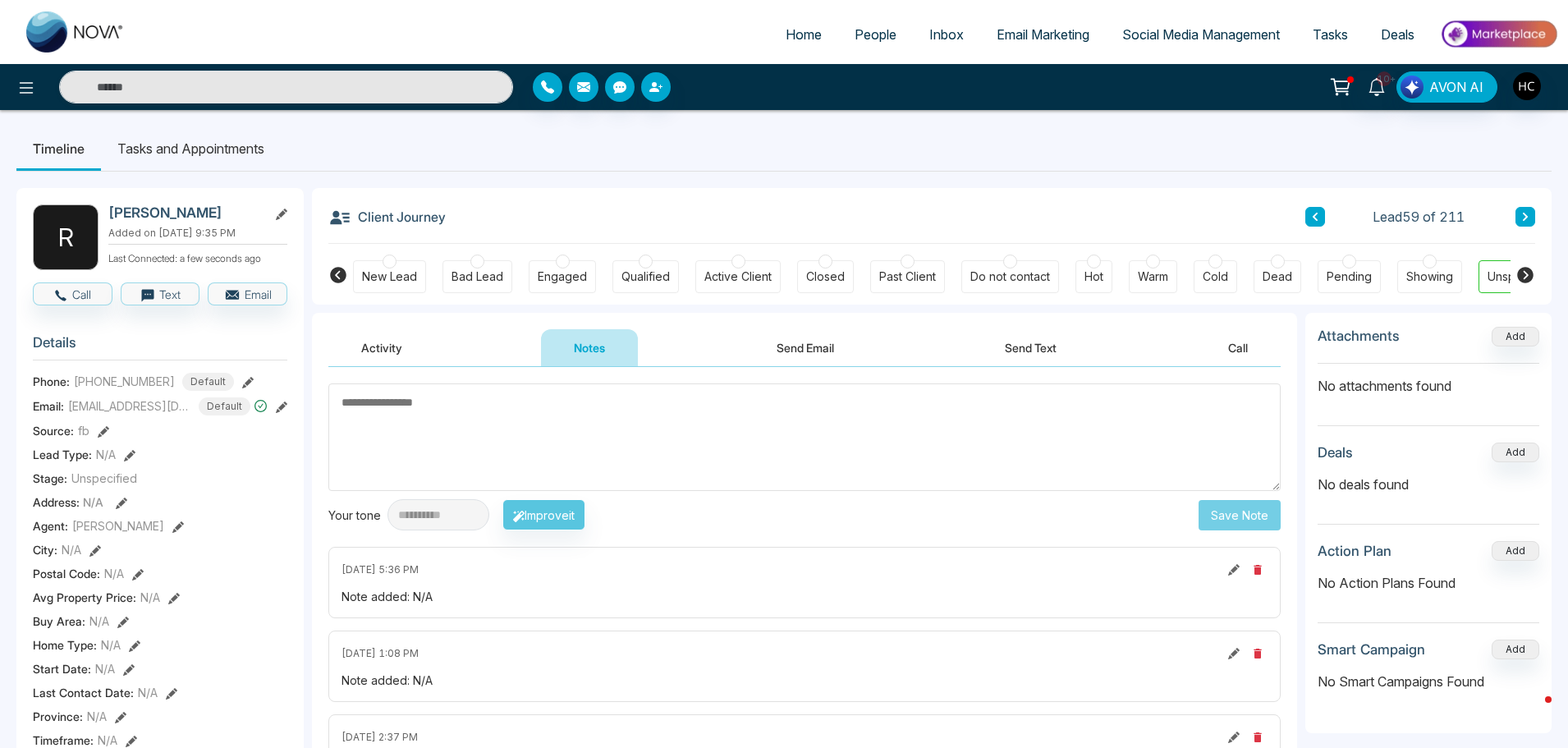
click at [516, 418] on textarea at bounding box center [805, 437] width 953 height 108
type textarea "***"
click at [1226, 513] on button "Save Note" at bounding box center [1239, 515] width 82 height 31
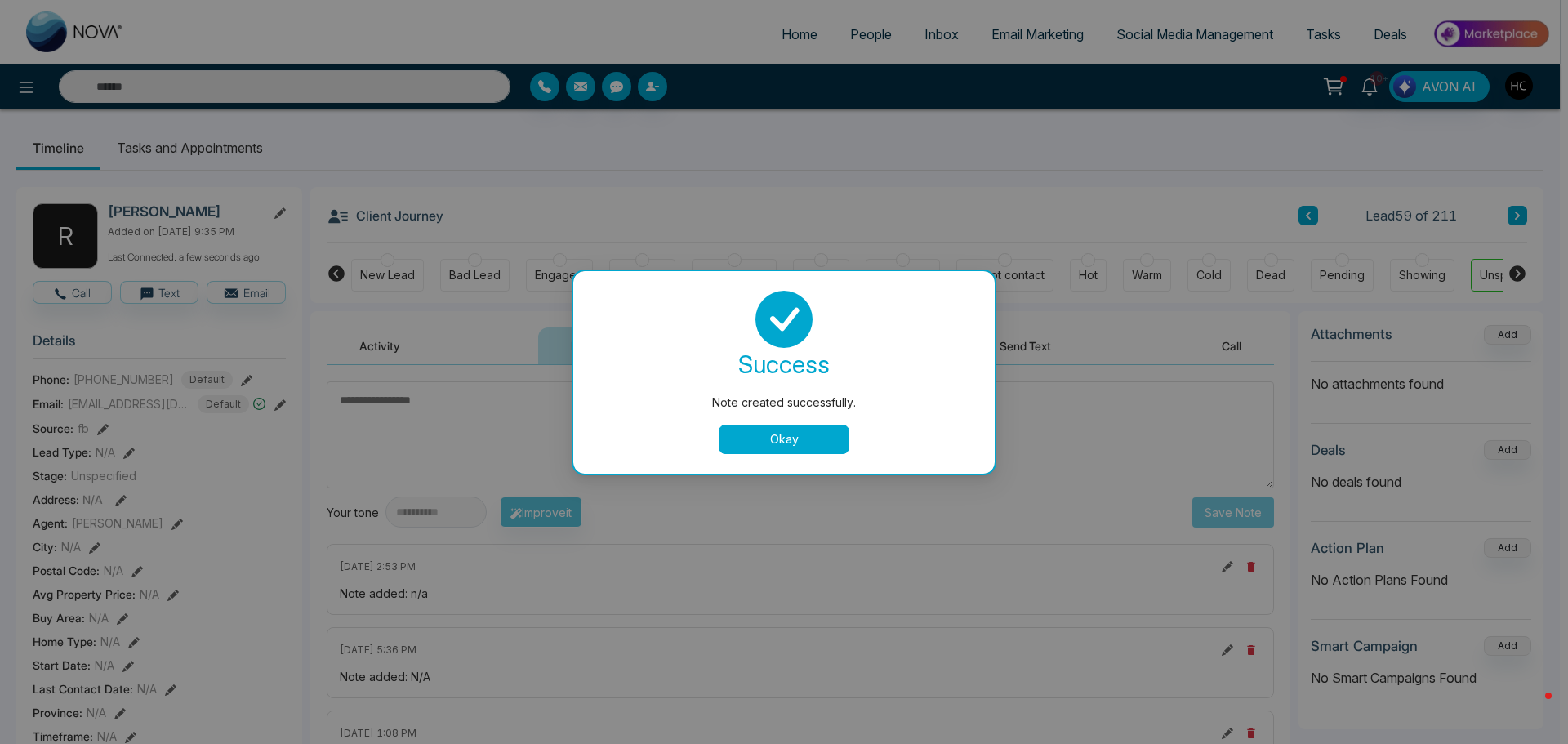
click at [809, 436] on button "Okay" at bounding box center [783, 440] width 131 height 30
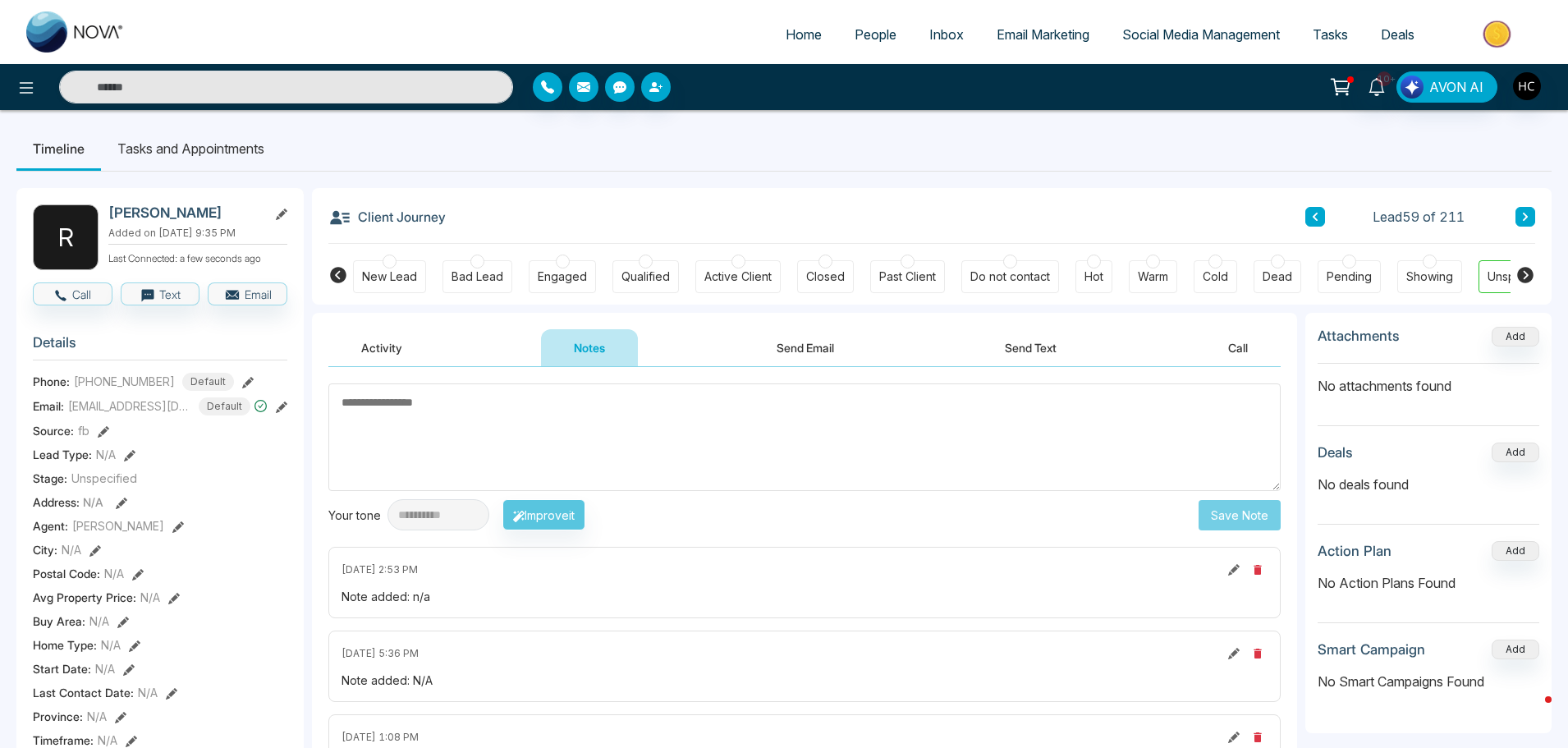
click at [1522, 213] on icon at bounding box center [1525, 217] width 8 height 10
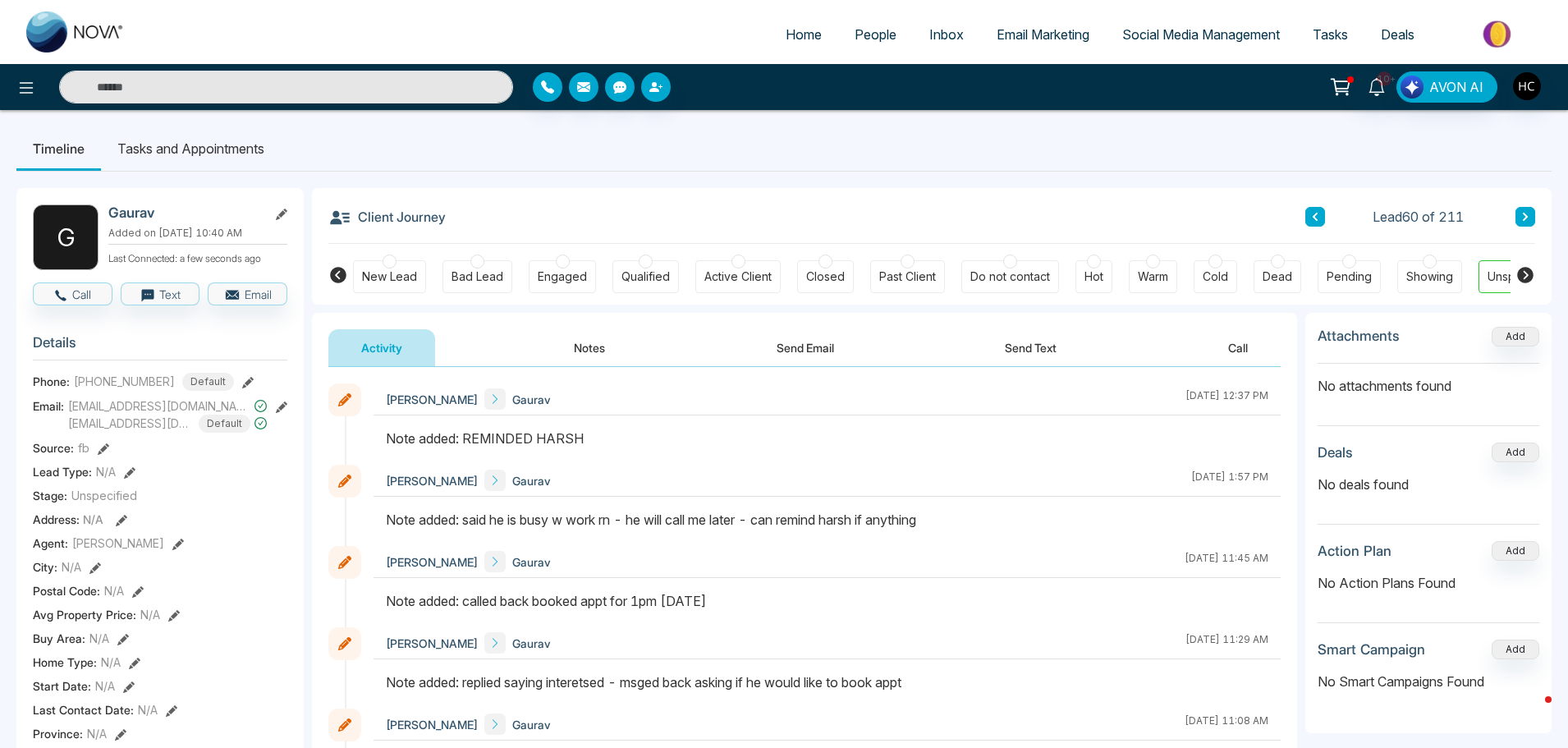
click at [581, 352] on button "Notes" at bounding box center [589, 347] width 97 height 37
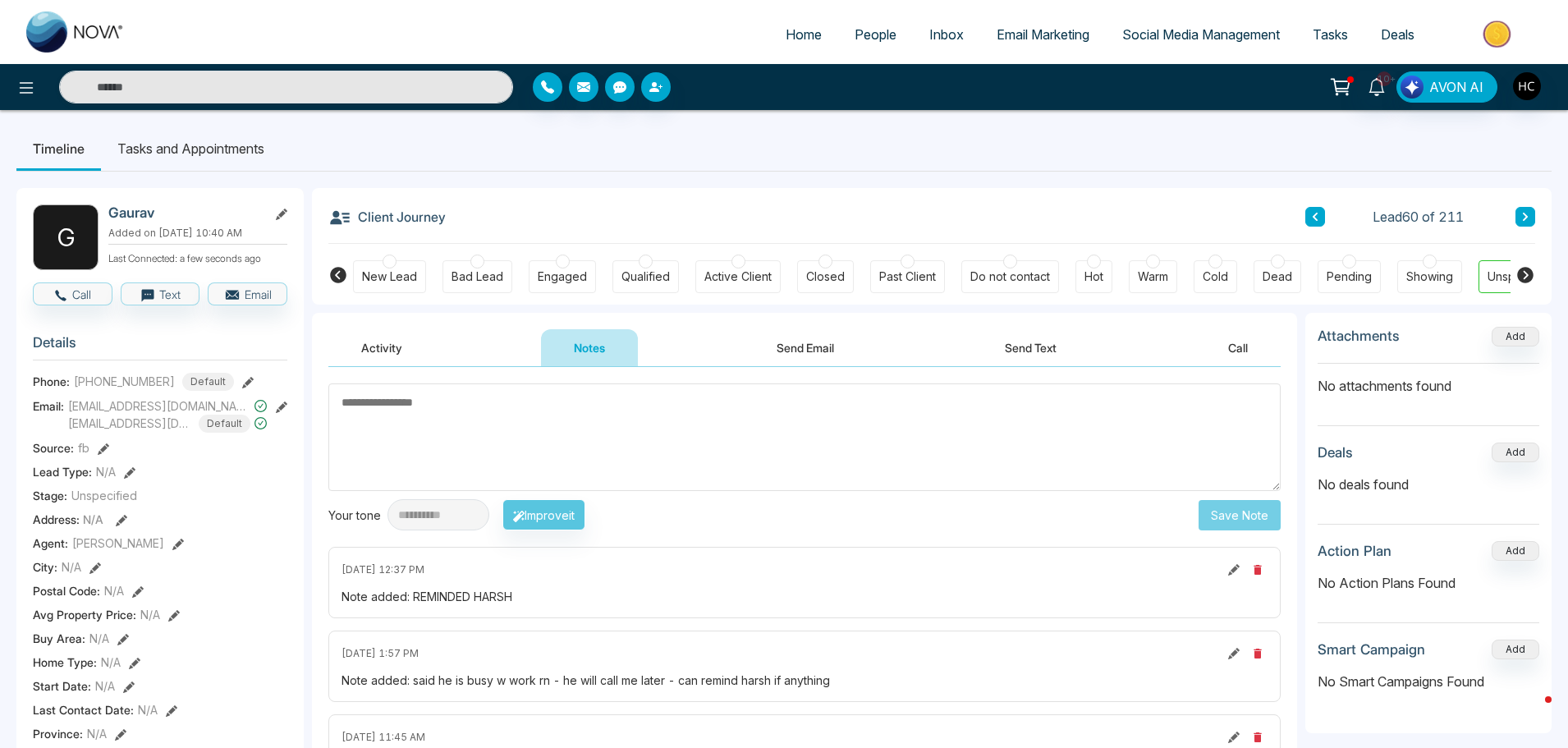
click at [1519, 212] on button at bounding box center [1525, 217] width 20 height 20
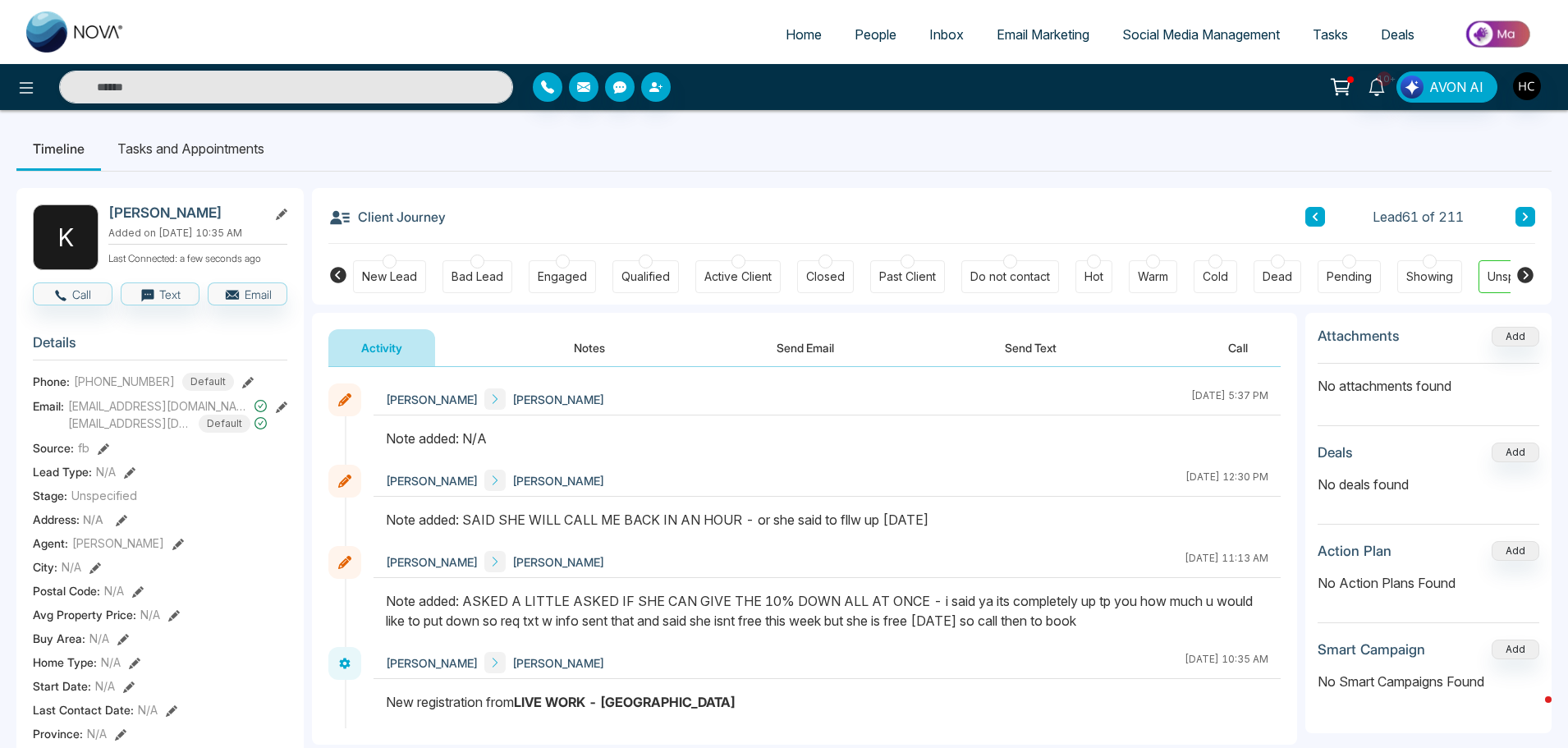
click at [575, 361] on button "Notes" at bounding box center [589, 347] width 97 height 37
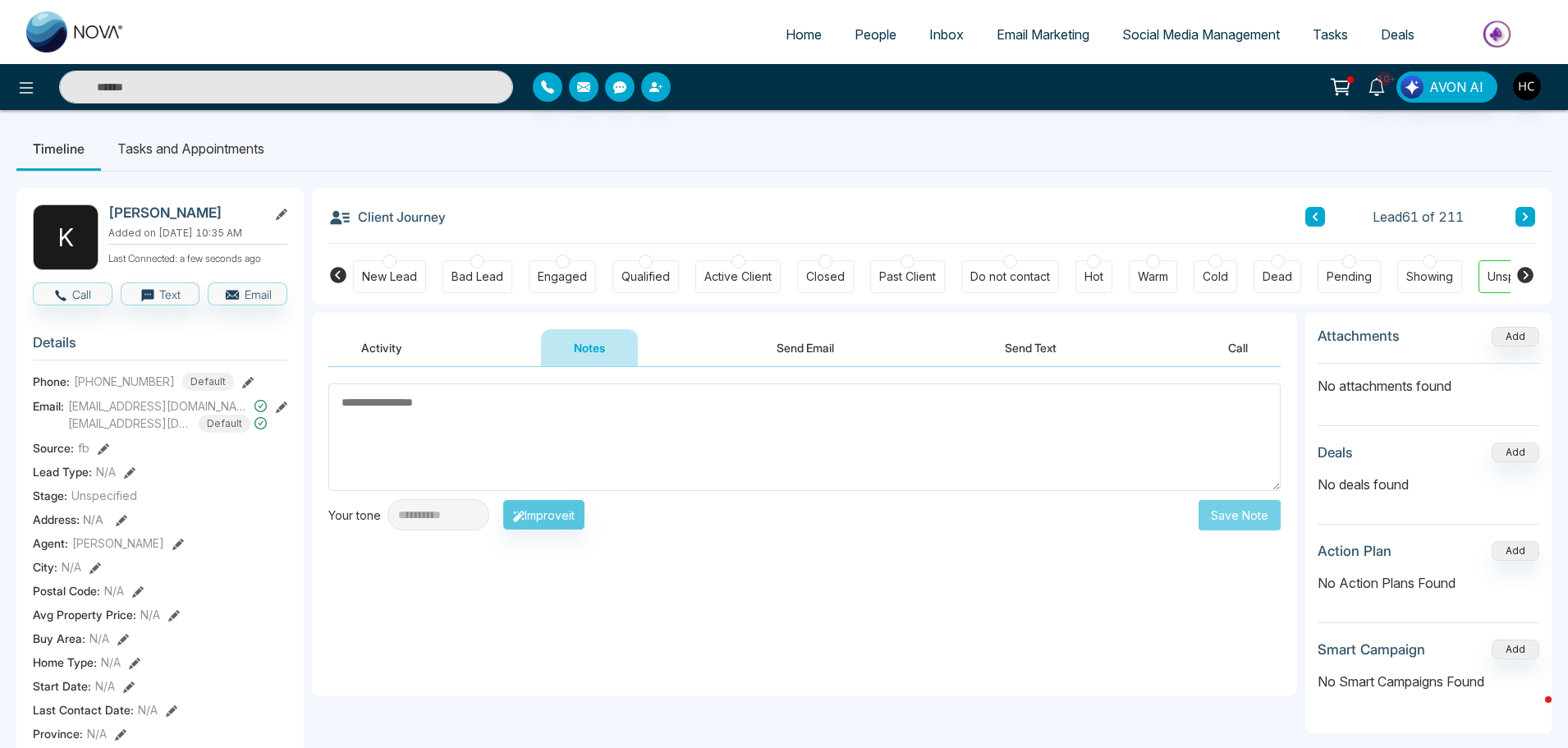
click at [611, 449] on textarea at bounding box center [805, 437] width 953 height 108
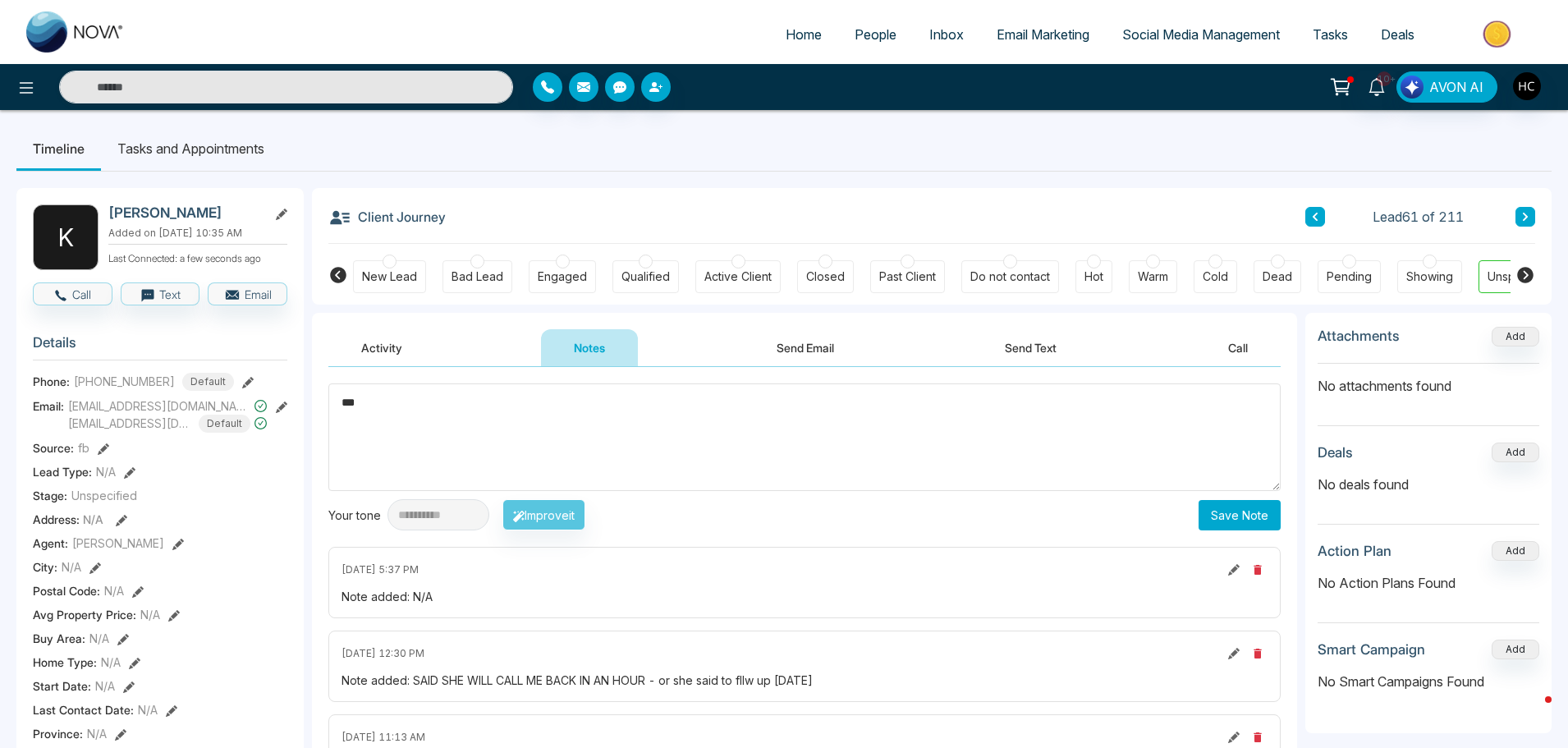
type textarea "***"
click at [1262, 510] on button "Save Note" at bounding box center [1239, 515] width 82 height 31
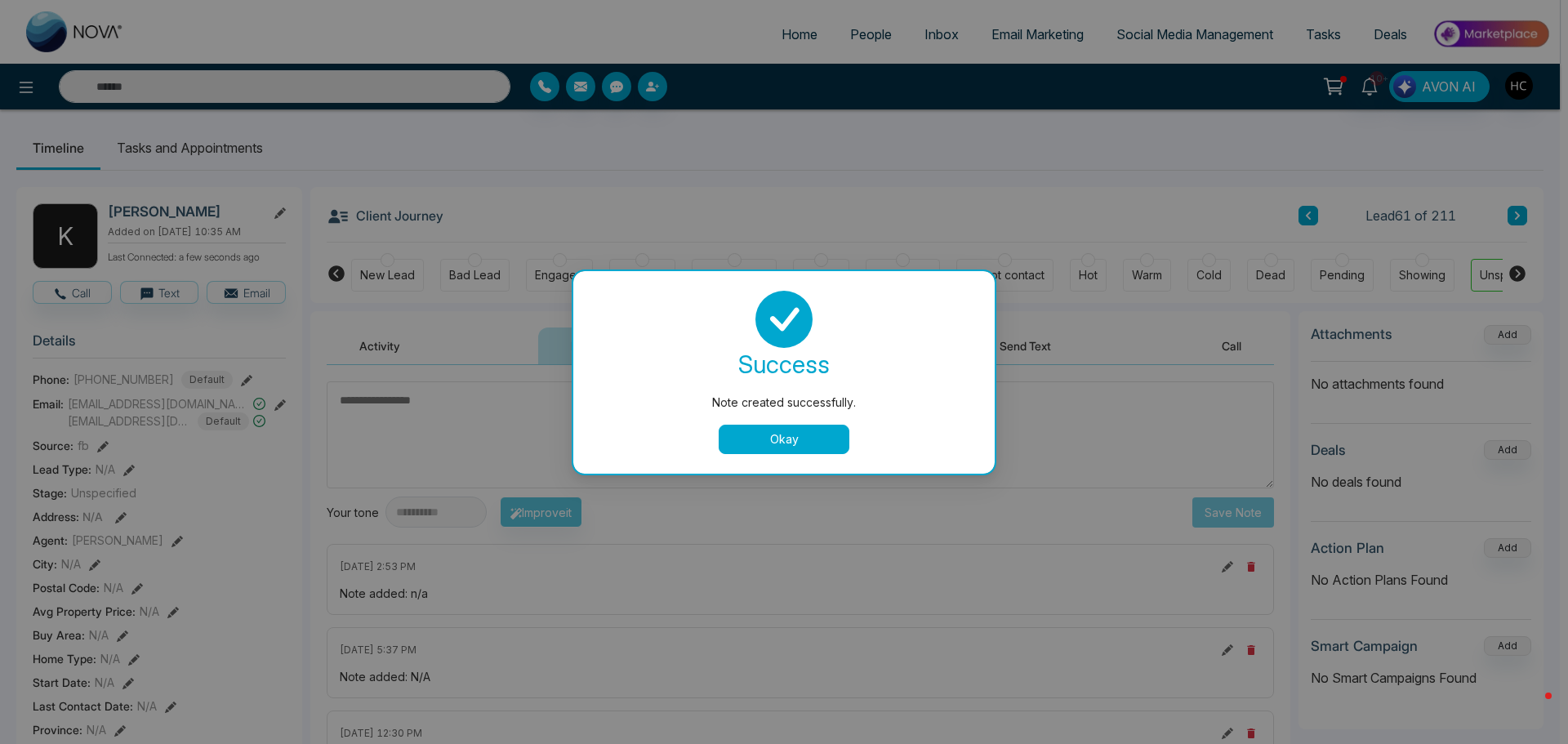
click at [747, 440] on button "Okay" at bounding box center [783, 440] width 131 height 30
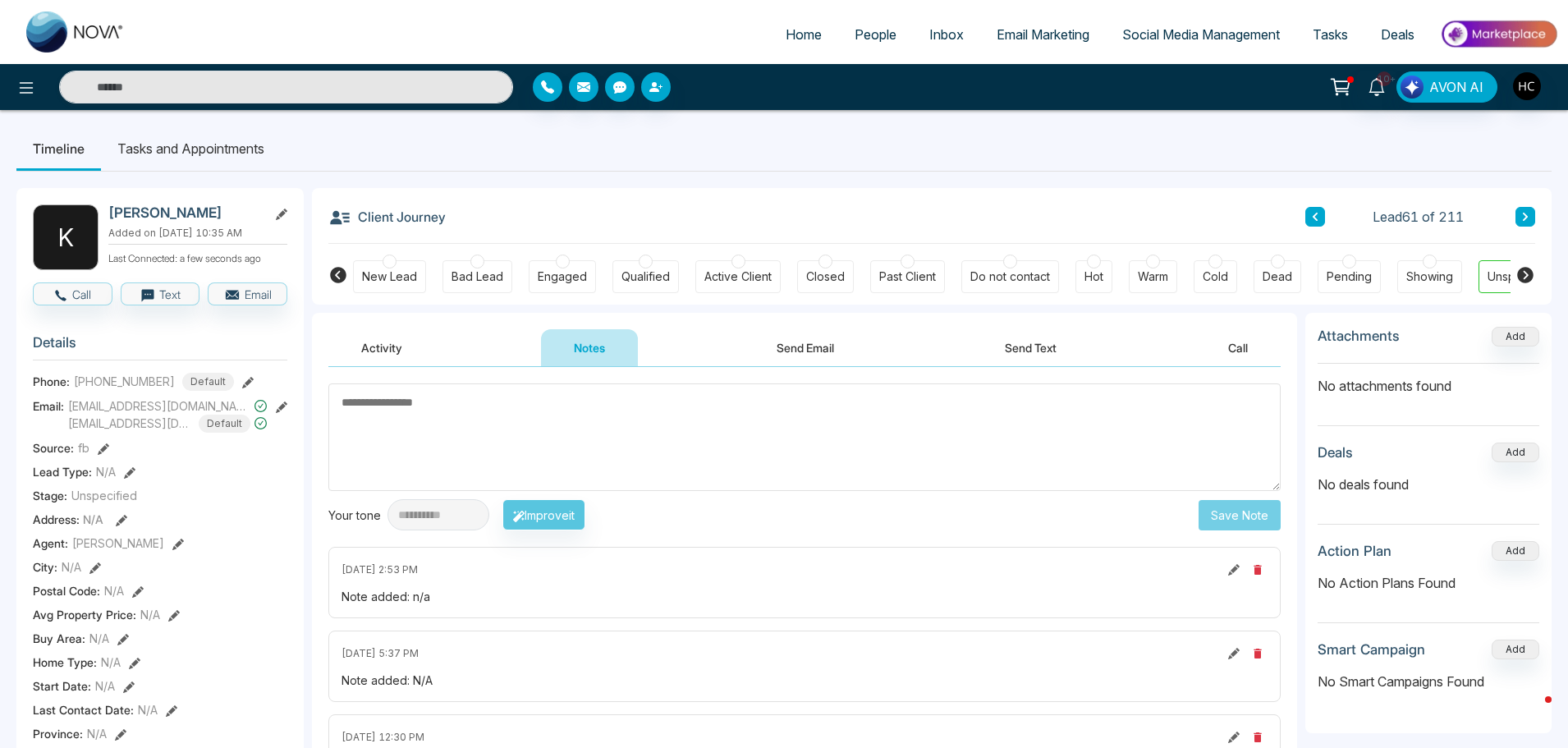
click at [1527, 218] on icon at bounding box center [1525, 217] width 5 height 8
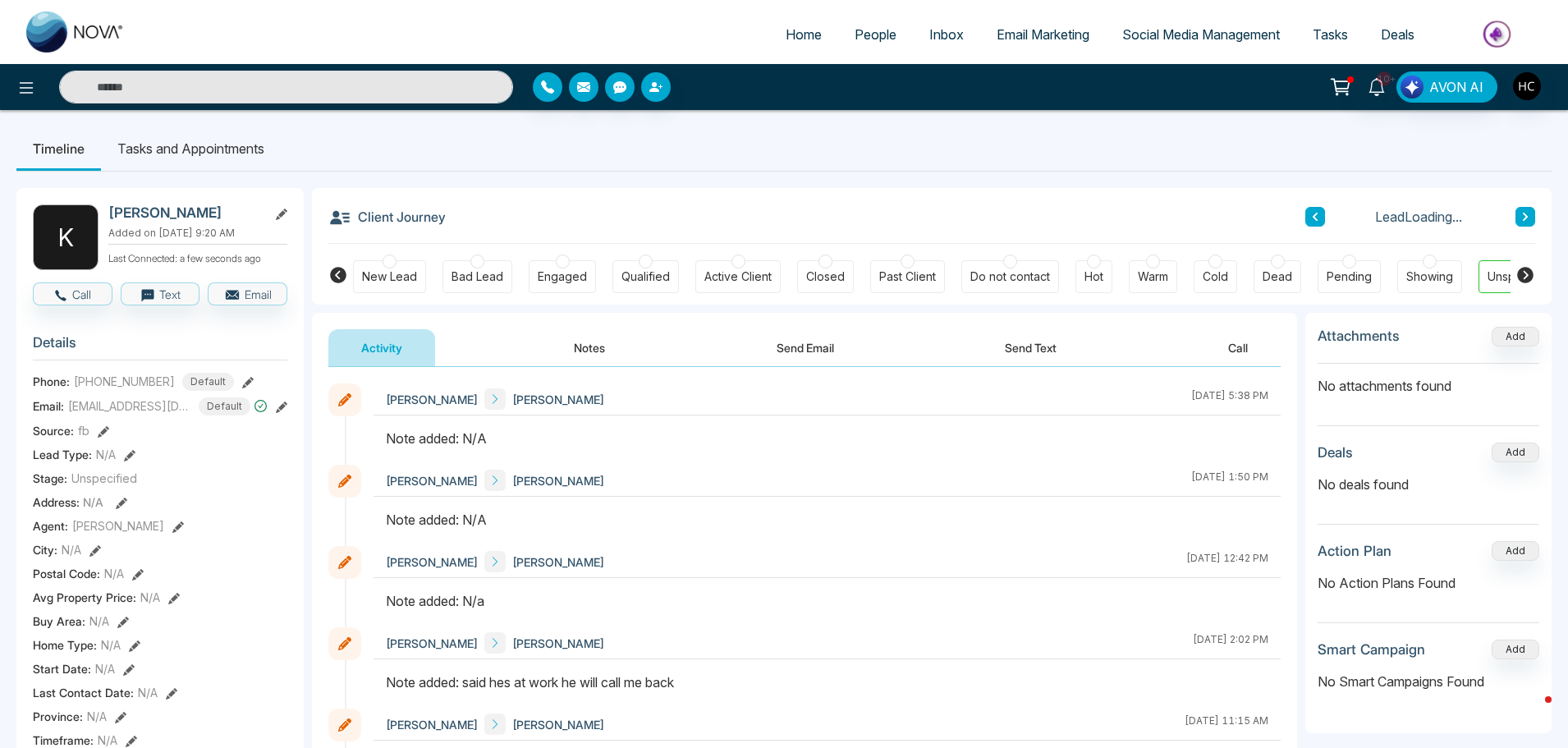
click at [589, 351] on button "Notes" at bounding box center [589, 347] width 97 height 37
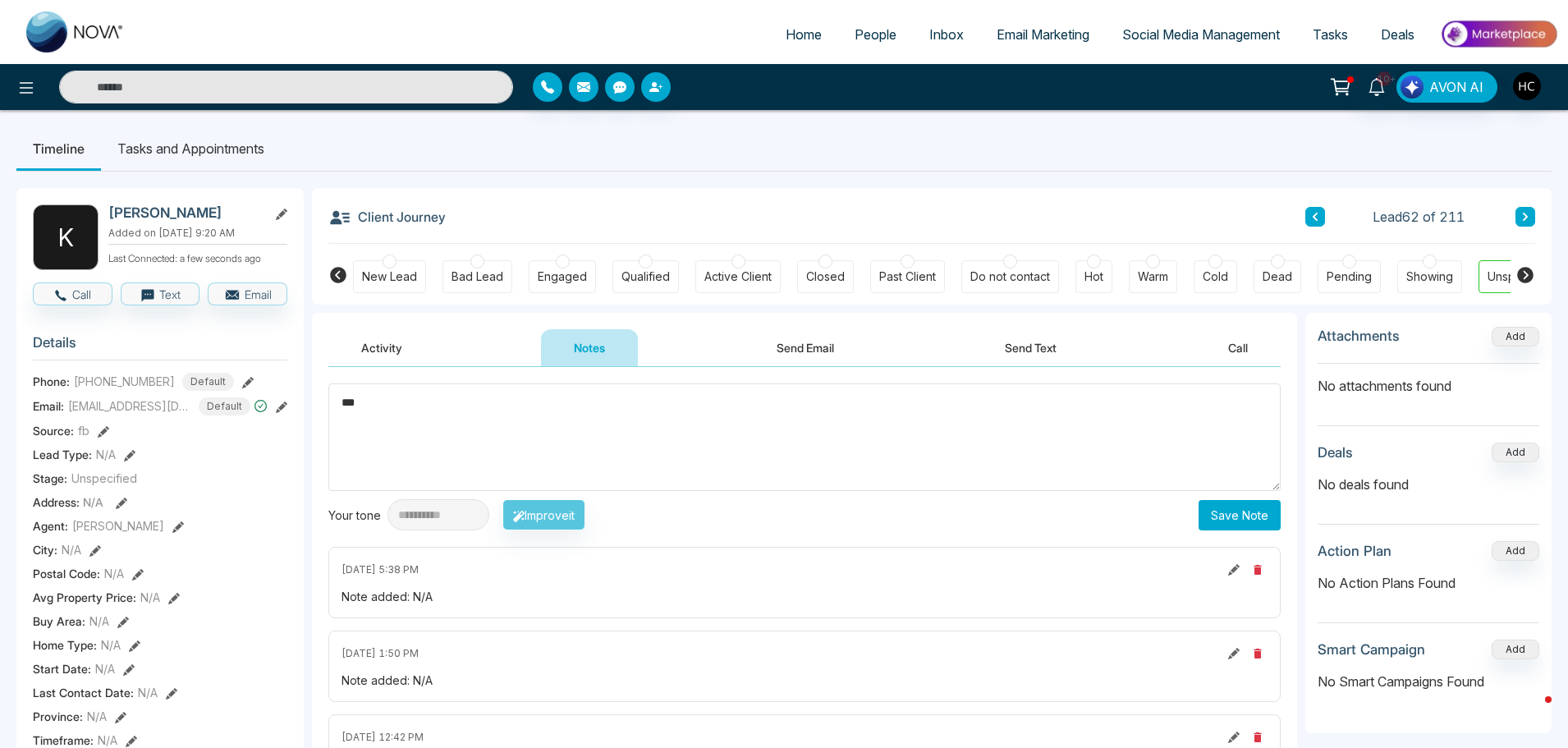
type textarea "***"
click at [1242, 502] on button "Save Note" at bounding box center [1239, 515] width 82 height 31
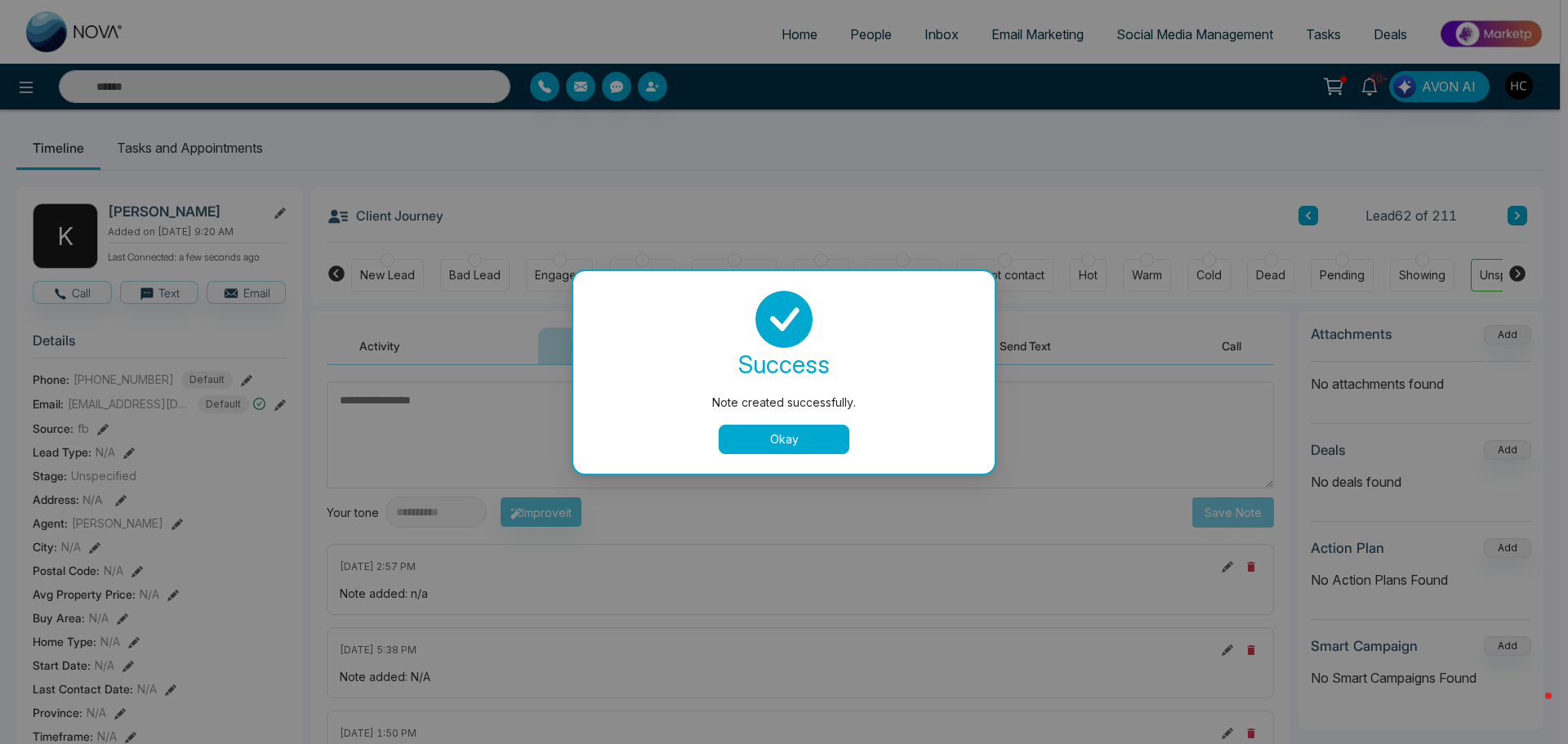
click at [783, 425] on button "Okay" at bounding box center [783, 440] width 131 height 30
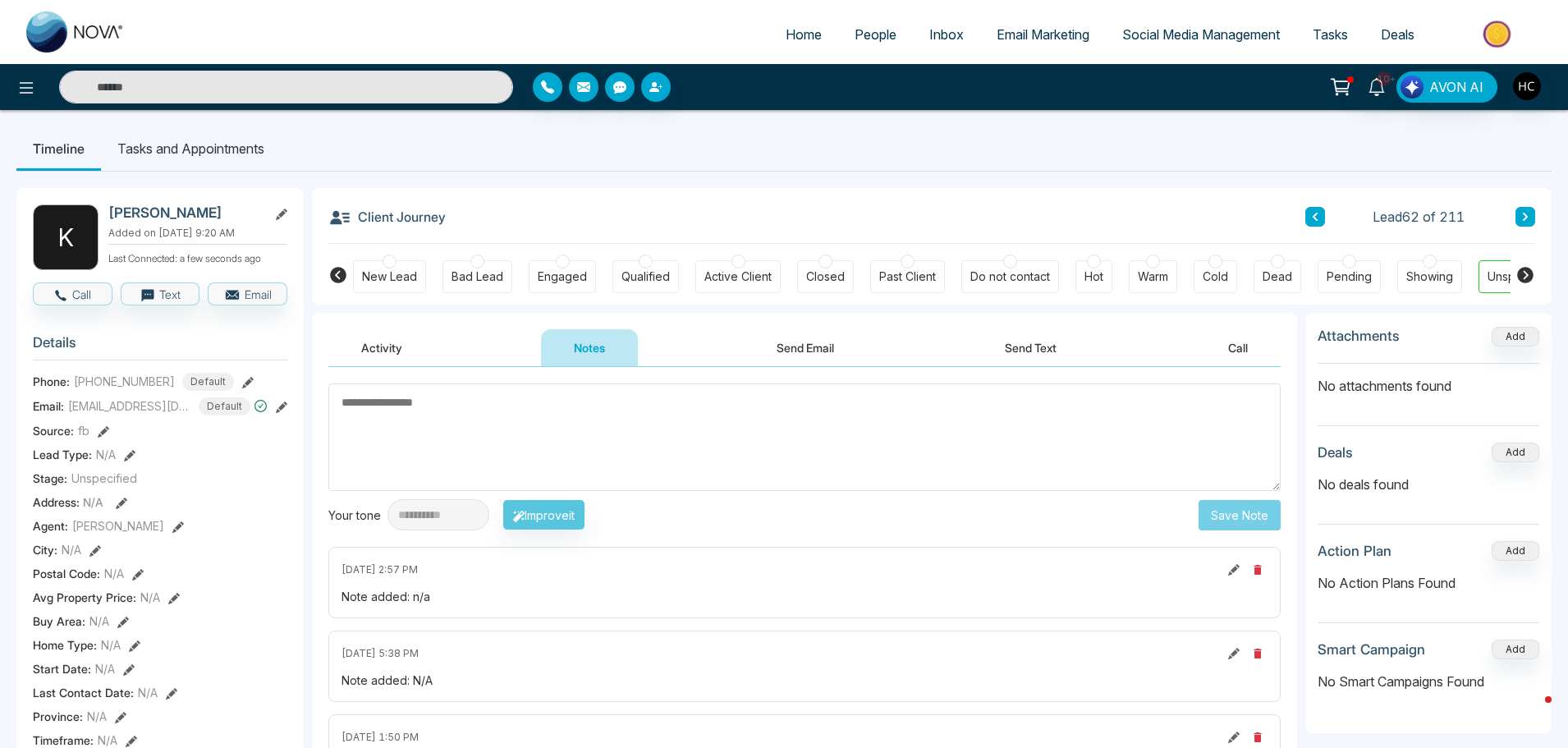
click at [1535, 214] on div "Client Journey Lead 62 of 211 New Lead Bad Lead Engaged Qualified Active Client…" at bounding box center [932, 247] width 1240 height 117
click at [1524, 218] on icon at bounding box center [1525, 217] width 8 height 10
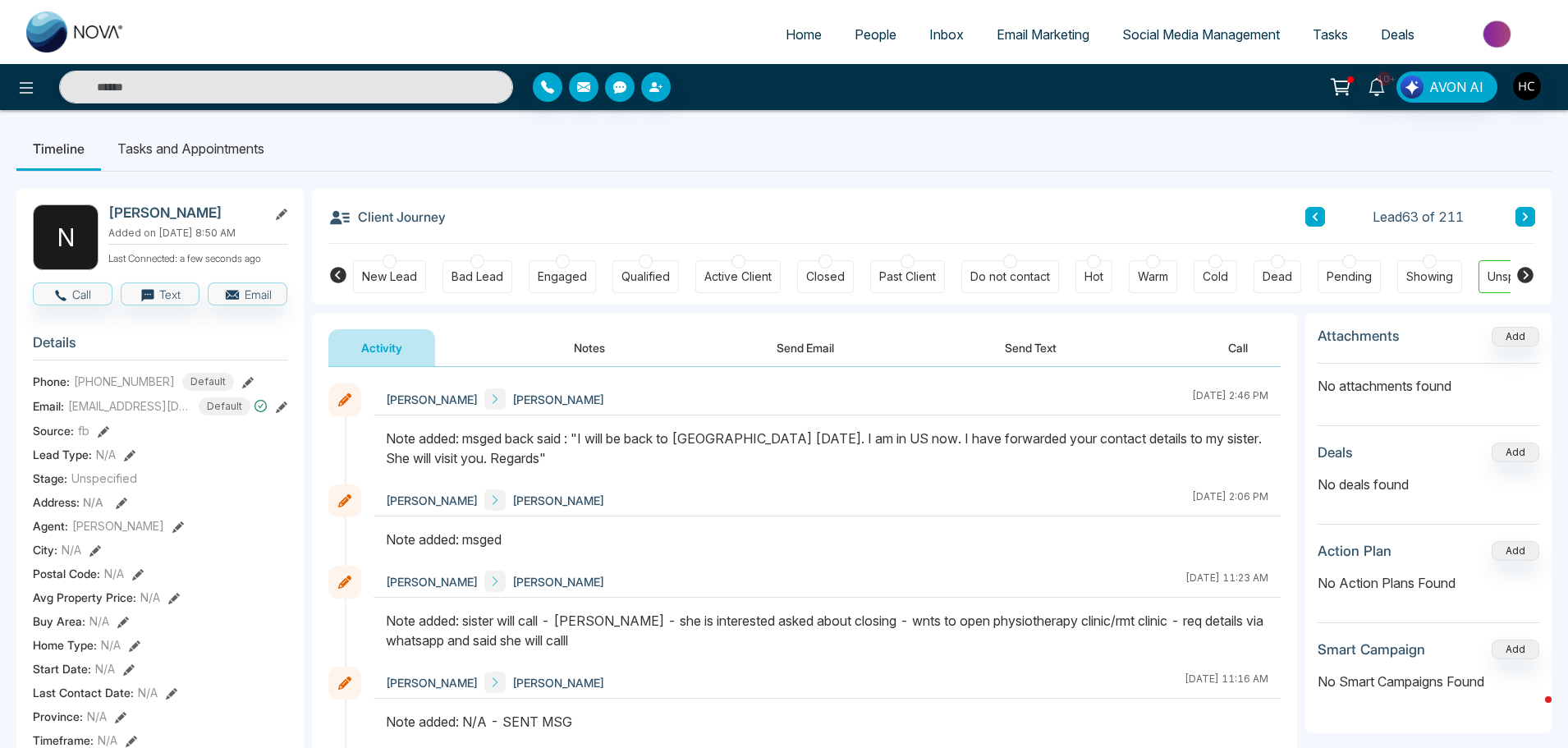
click at [1529, 214] on icon at bounding box center [1525, 217] width 8 height 10
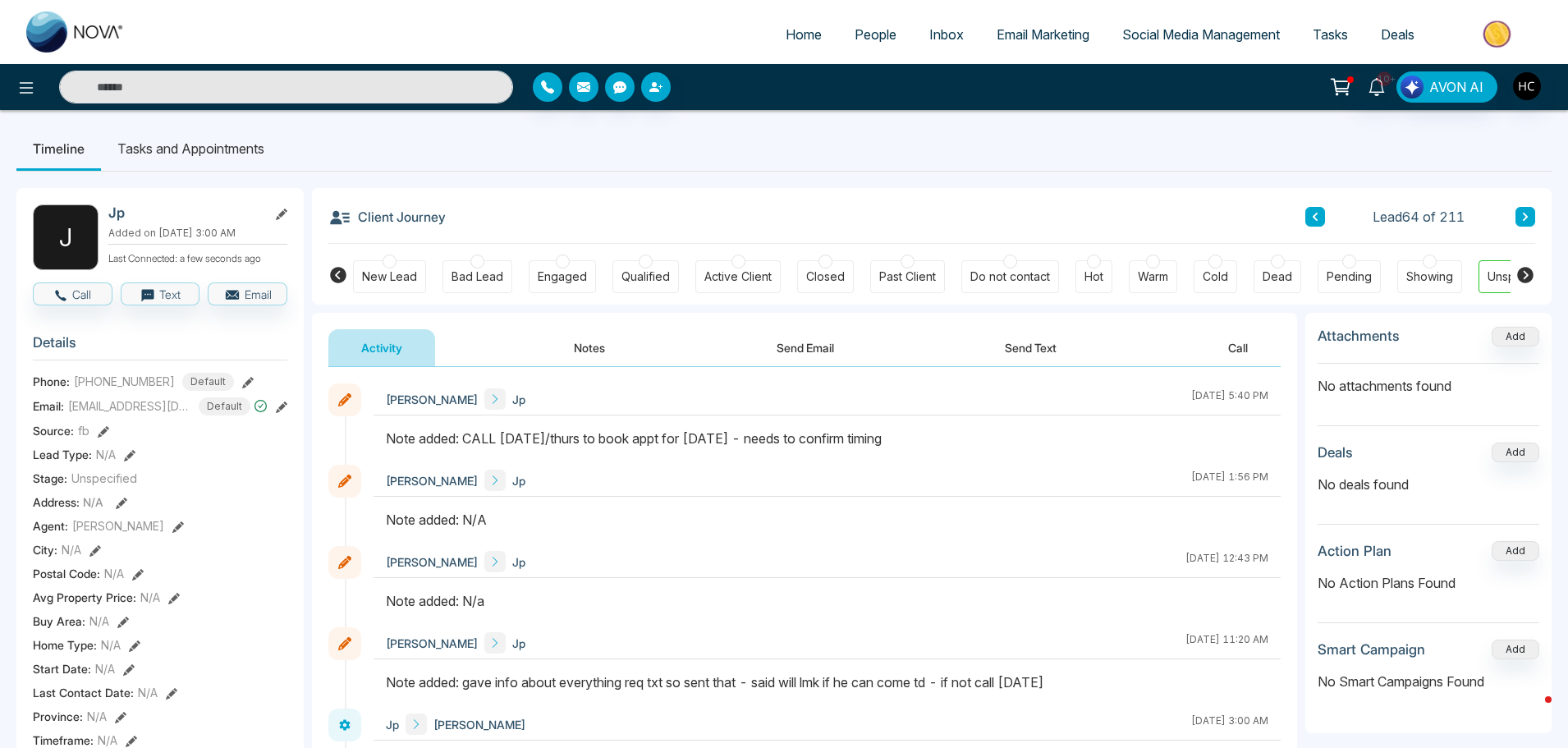
click at [1525, 209] on button at bounding box center [1525, 217] width 20 height 20
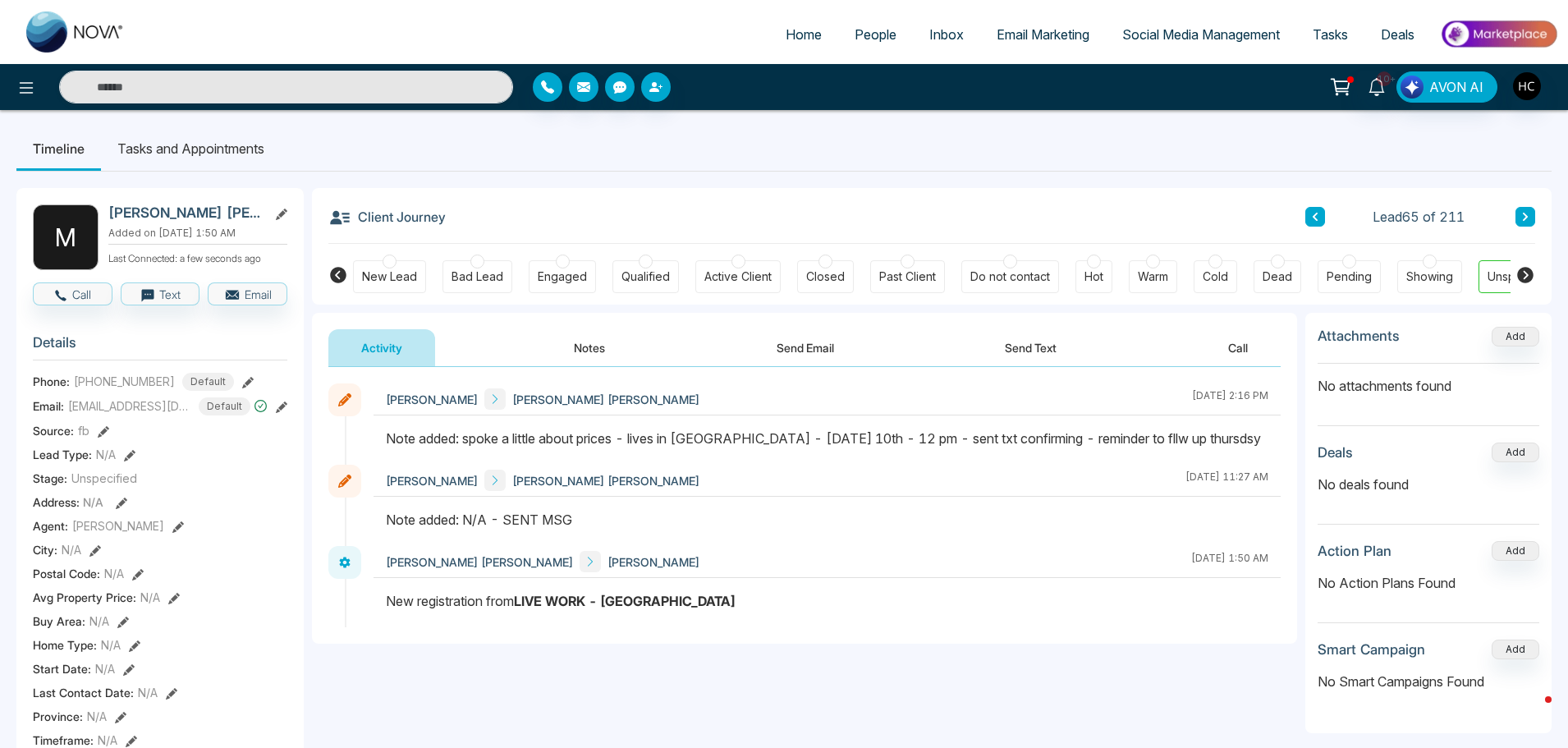
click at [1519, 218] on button at bounding box center [1525, 217] width 20 height 20
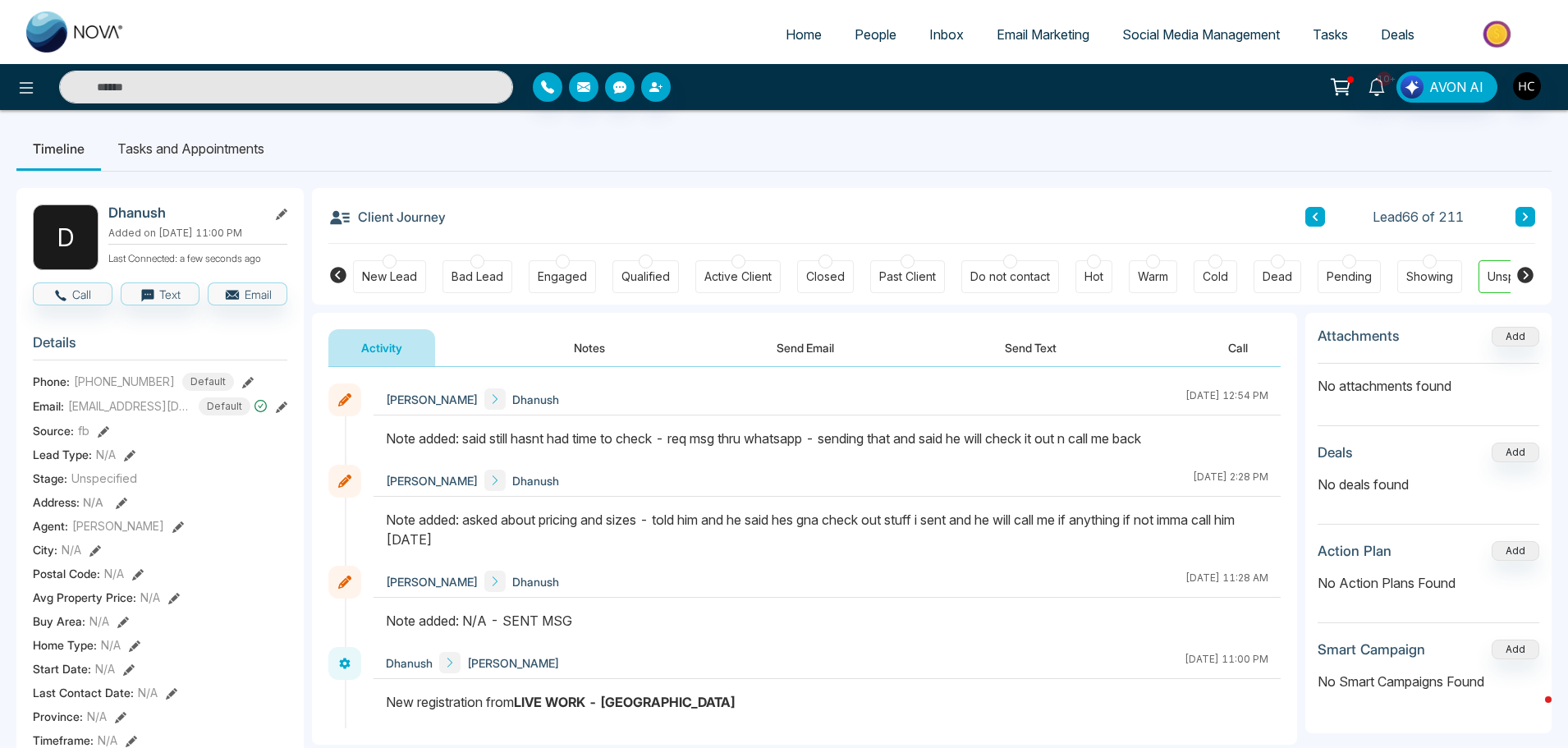
click at [1519, 205] on div "Client Journey Lead 66 of 211" at bounding box center [932, 216] width 1207 height 55
click at [1520, 212] on button at bounding box center [1525, 217] width 20 height 20
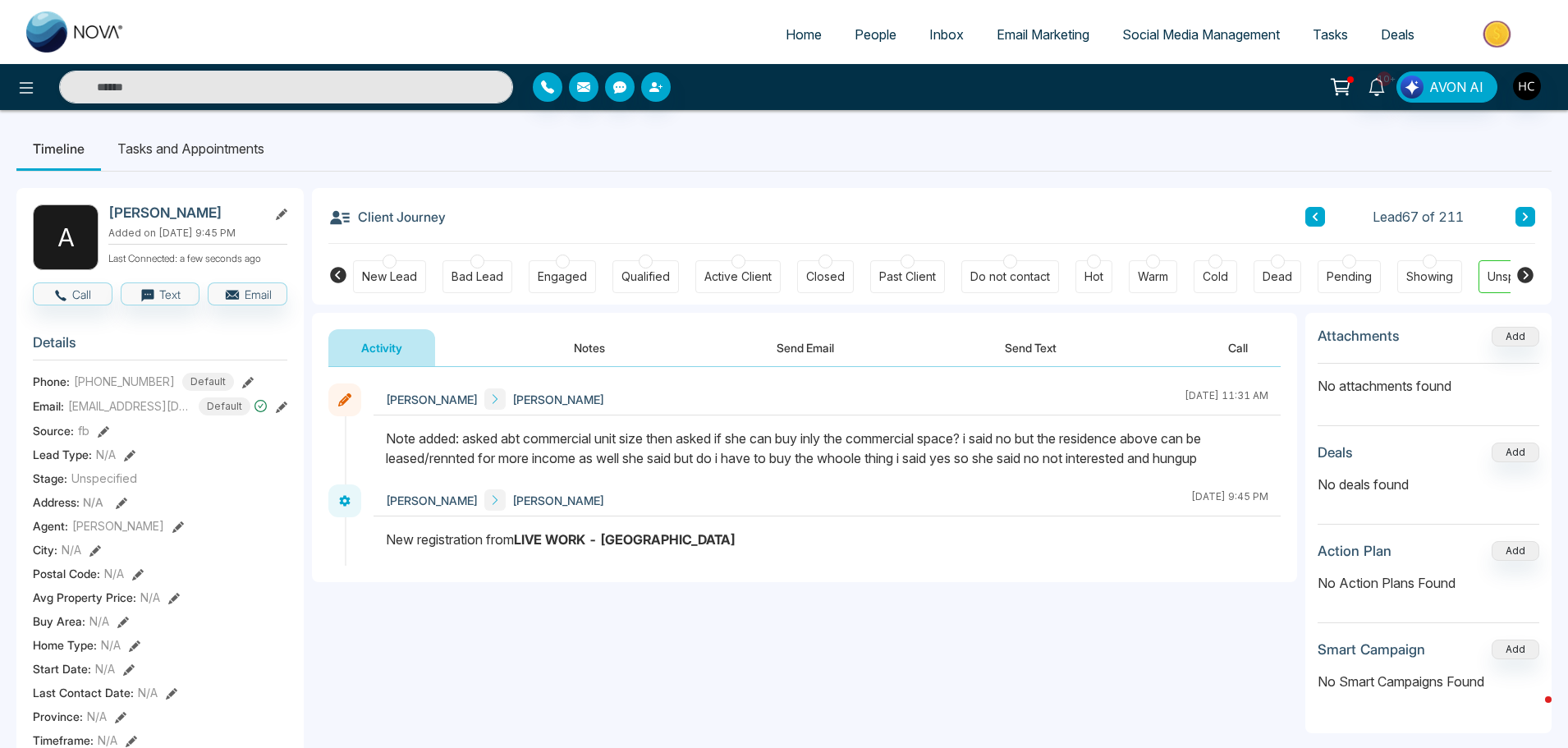
click at [1532, 214] on button at bounding box center [1525, 217] width 20 height 20
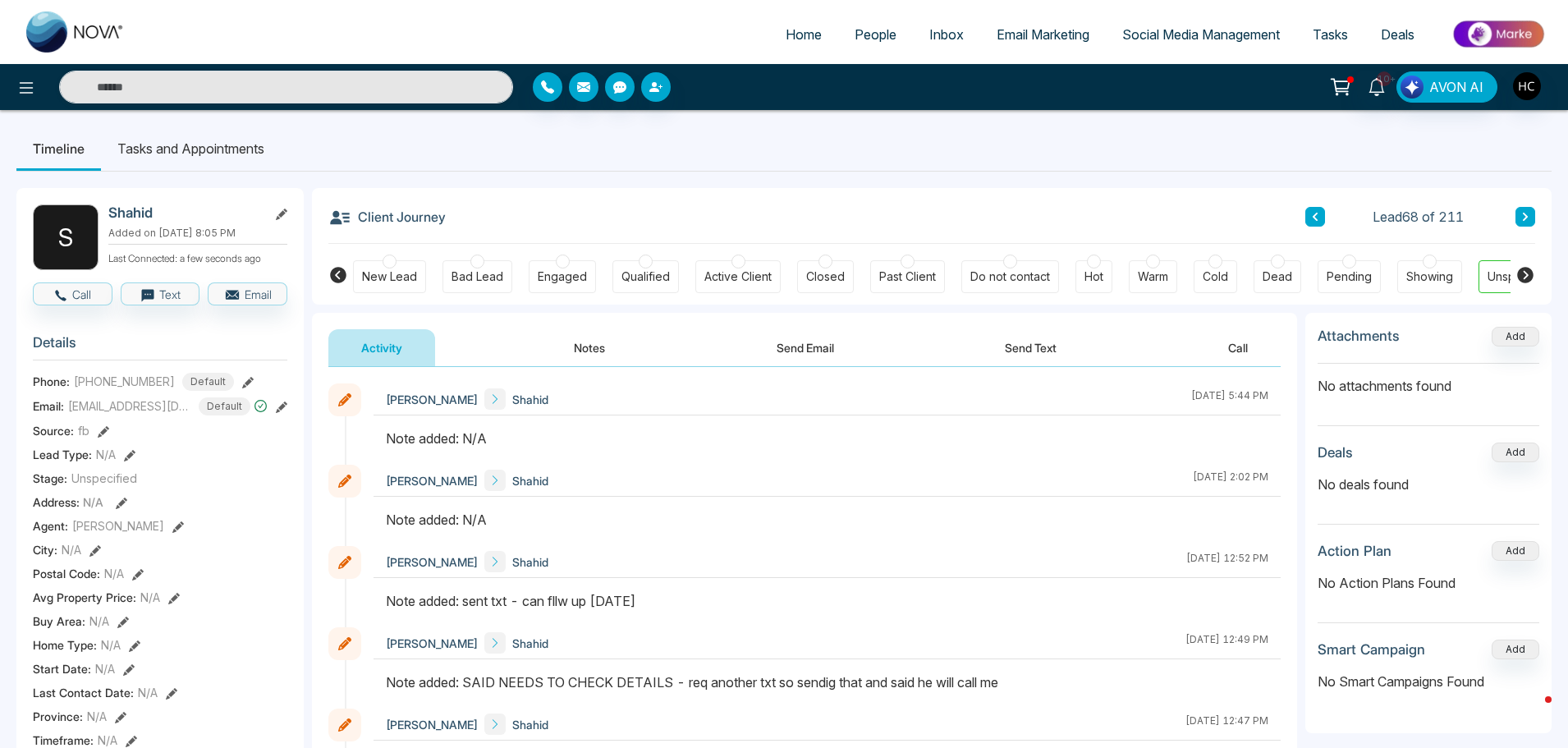
click at [614, 345] on button "Notes" at bounding box center [589, 347] width 97 height 37
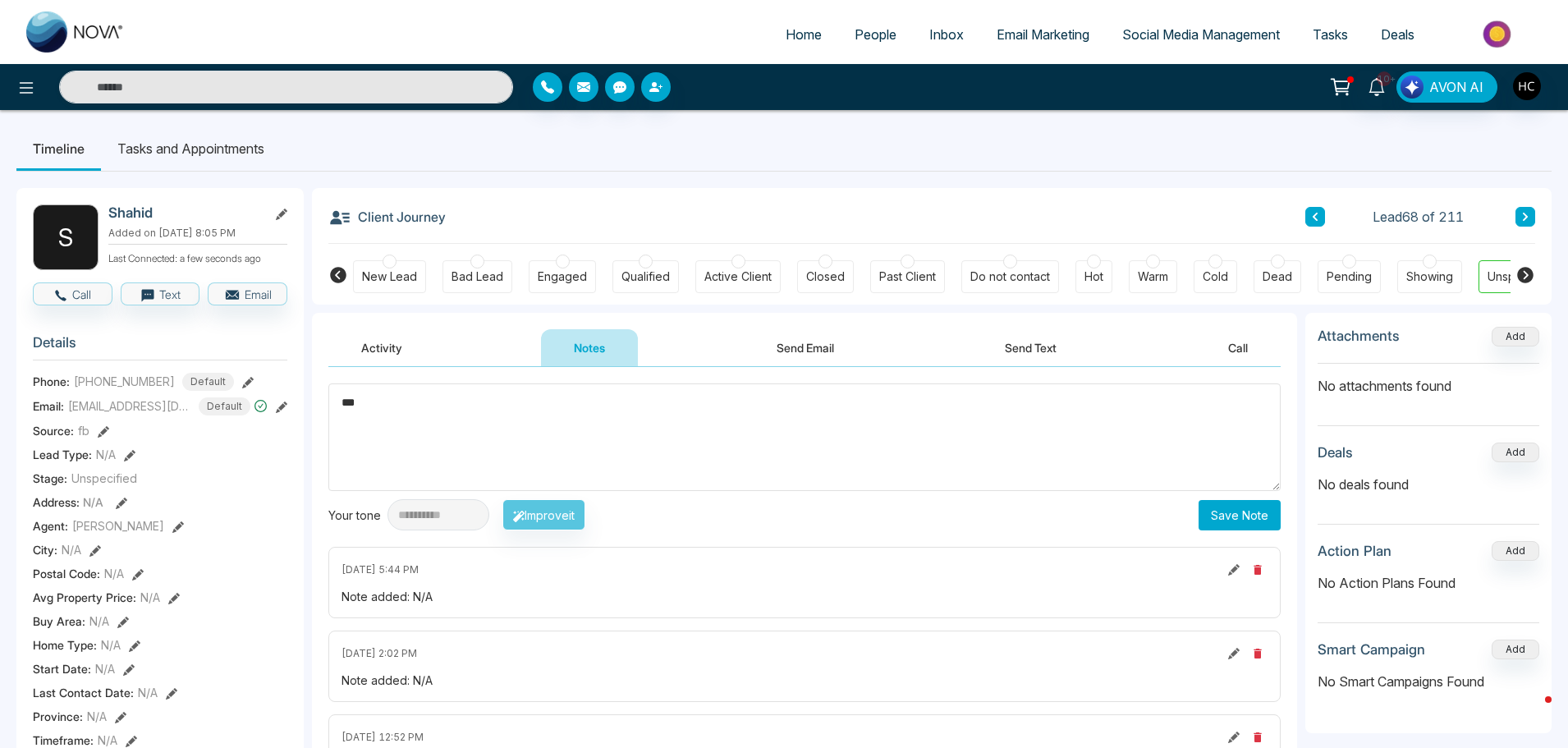
type textarea "***"
click at [1236, 513] on button "Save Note" at bounding box center [1239, 515] width 82 height 31
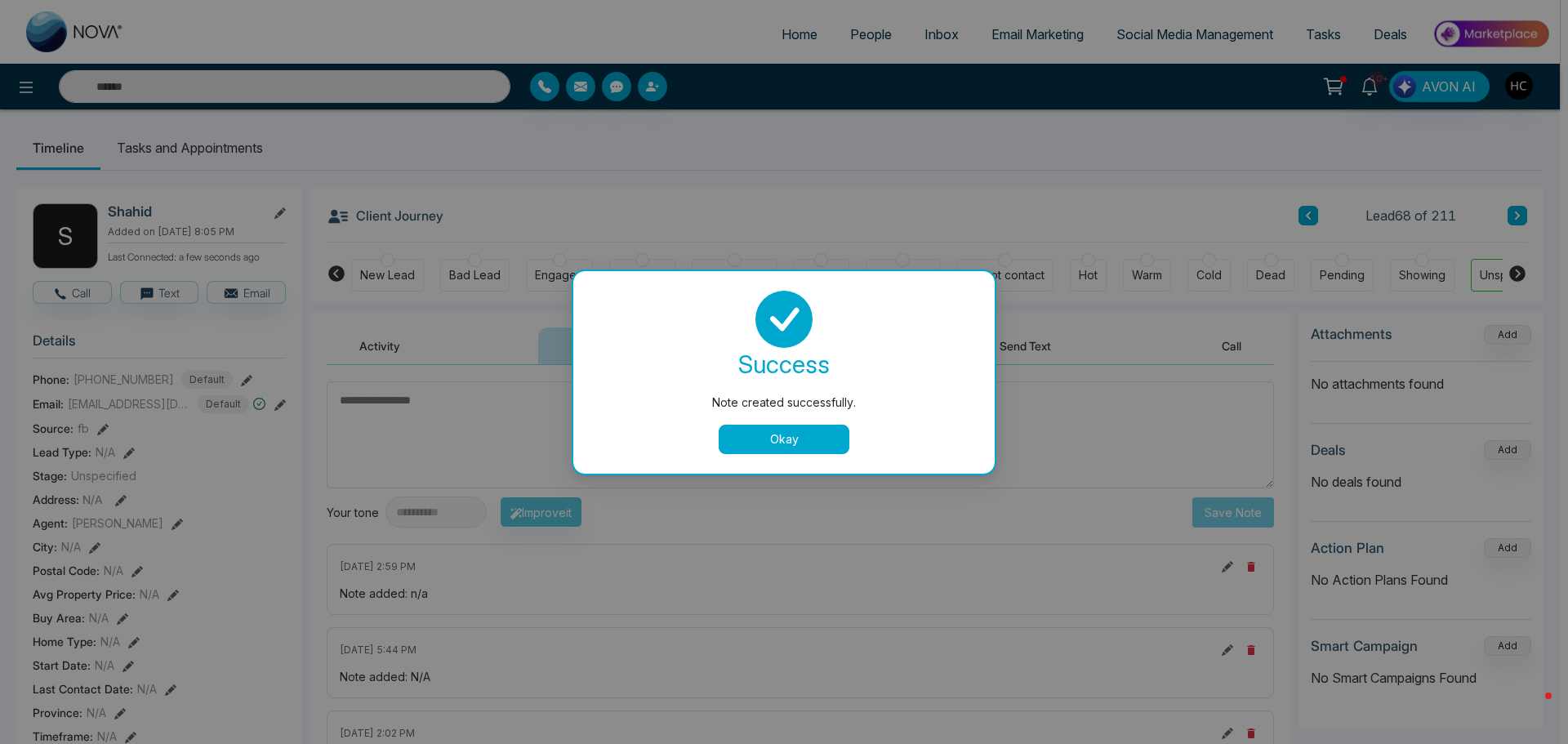
click at [801, 440] on button "Okay" at bounding box center [783, 440] width 131 height 30
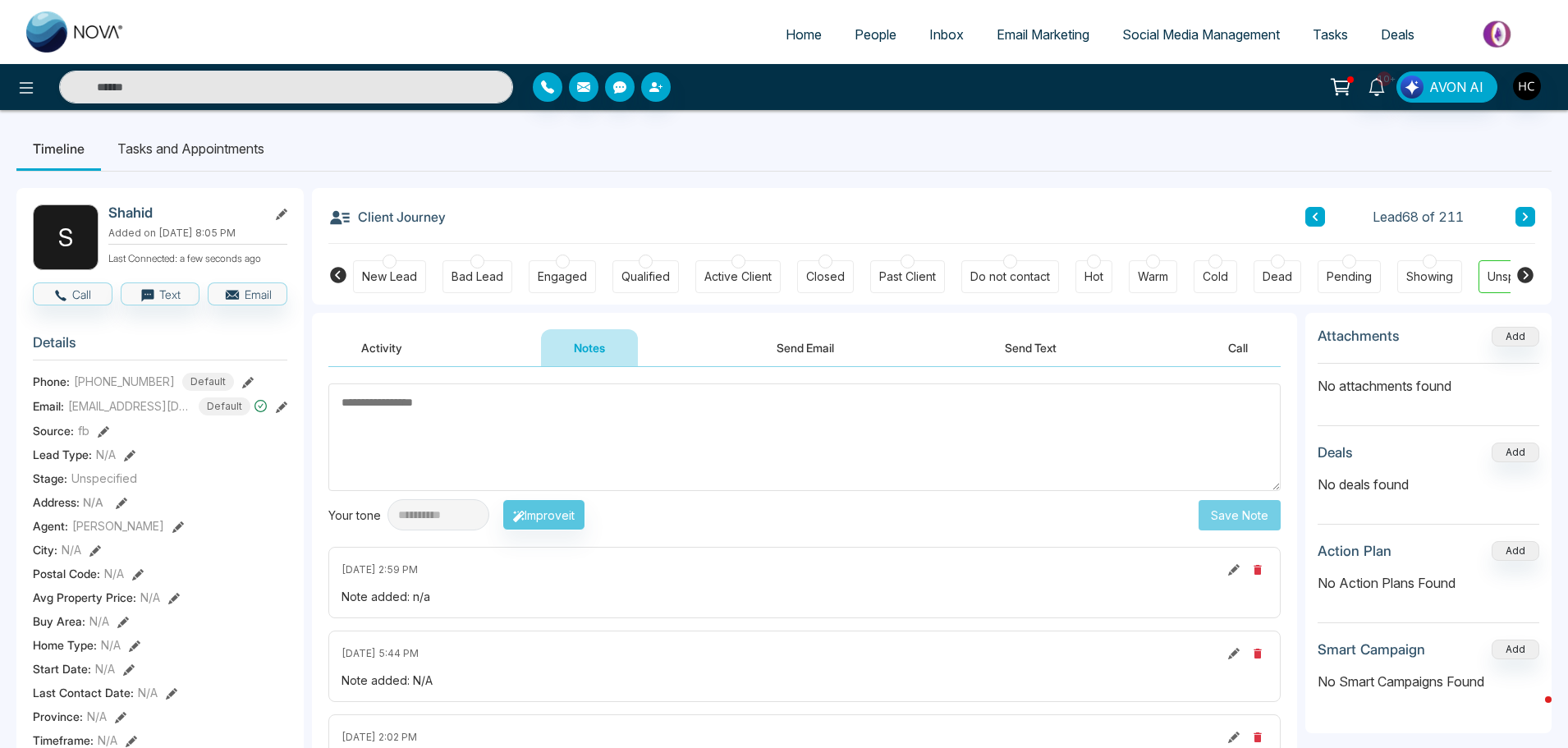
click at [1519, 214] on button at bounding box center [1525, 217] width 20 height 20
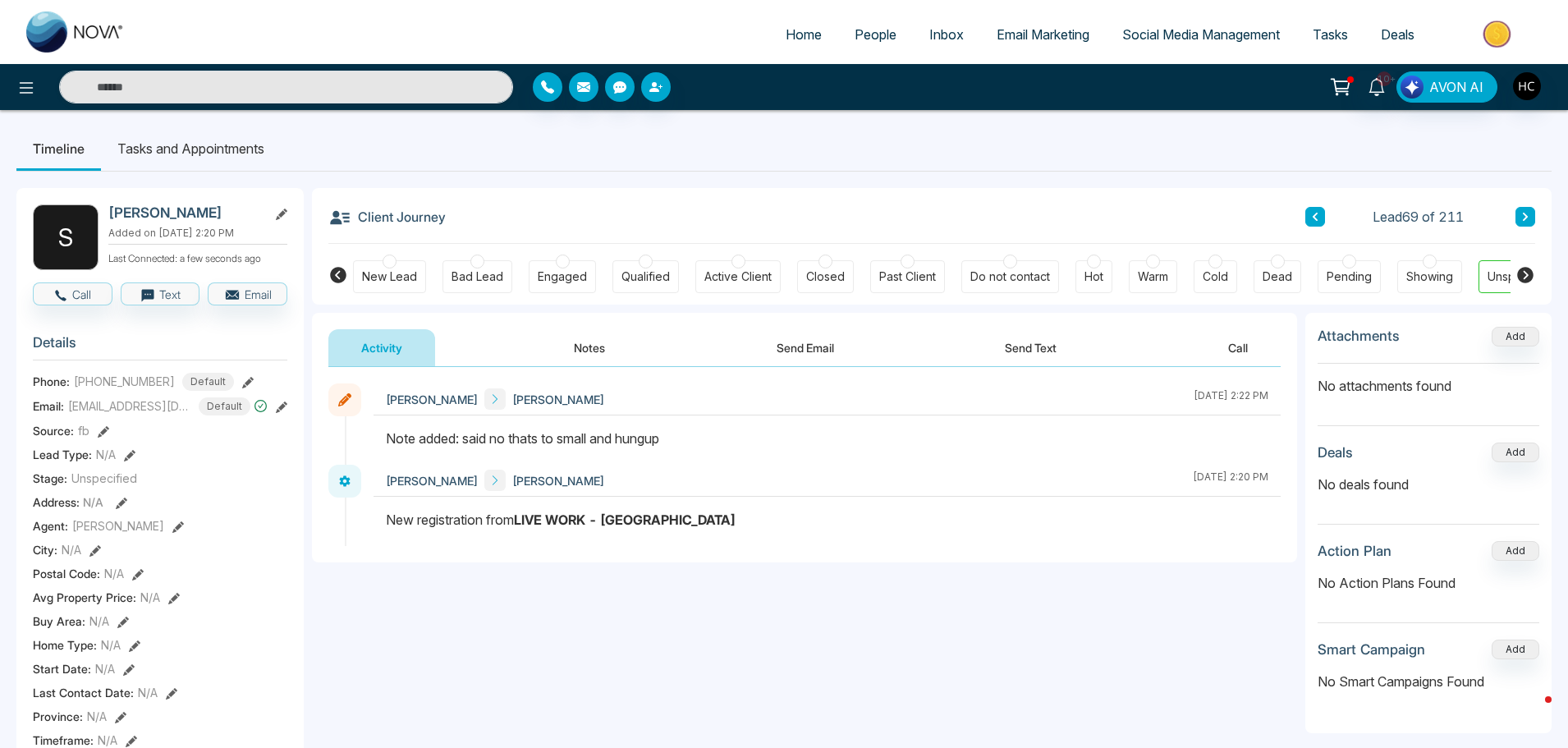
click at [1533, 217] on button at bounding box center [1525, 217] width 20 height 20
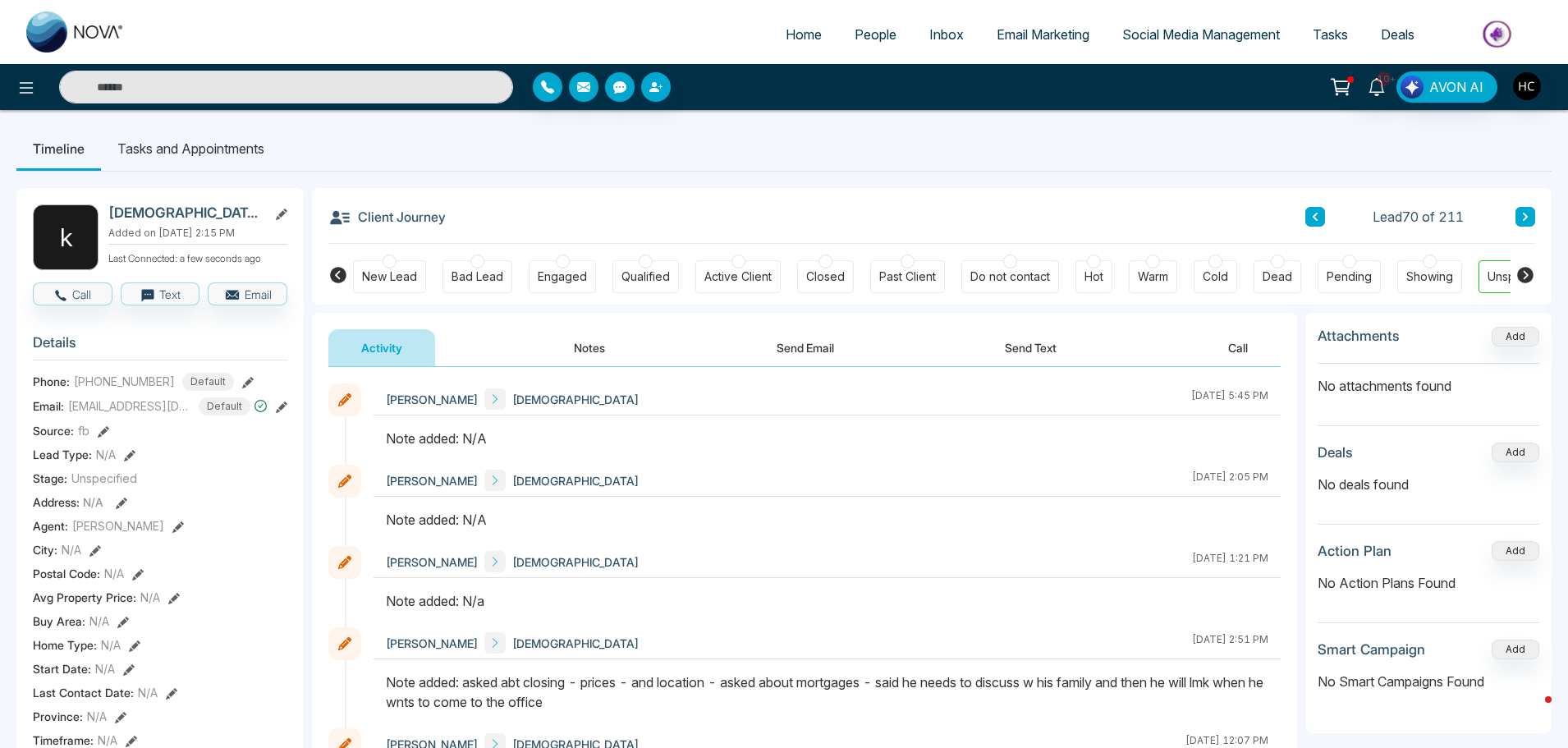
click at [593, 348] on button "Notes" at bounding box center [589, 347] width 97 height 37
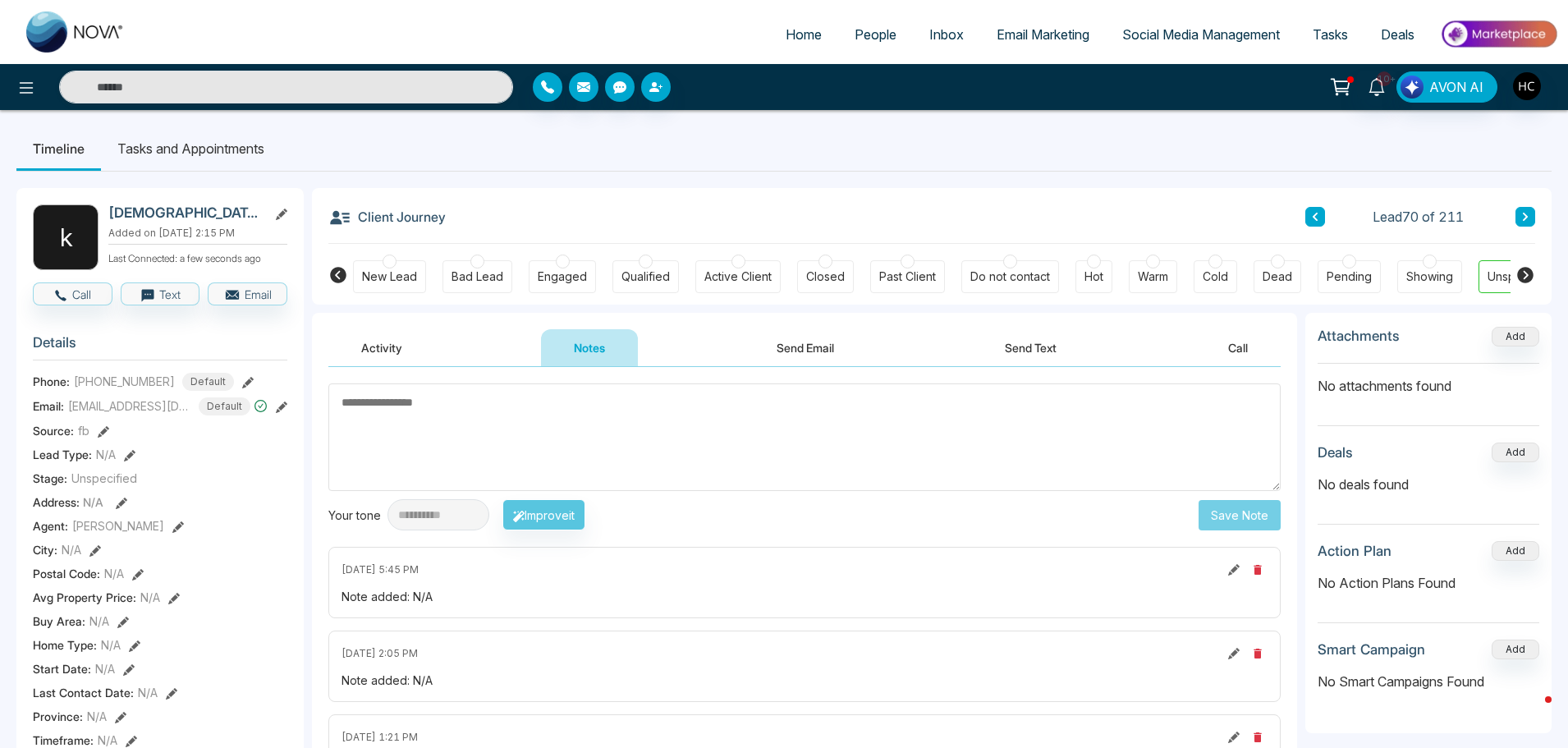
click at [645, 410] on textarea at bounding box center [805, 437] width 953 height 108
type textarea "***"
click at [1228, 516] on button "Save Note" at bounding box center [1239, 515] width 82 height 31
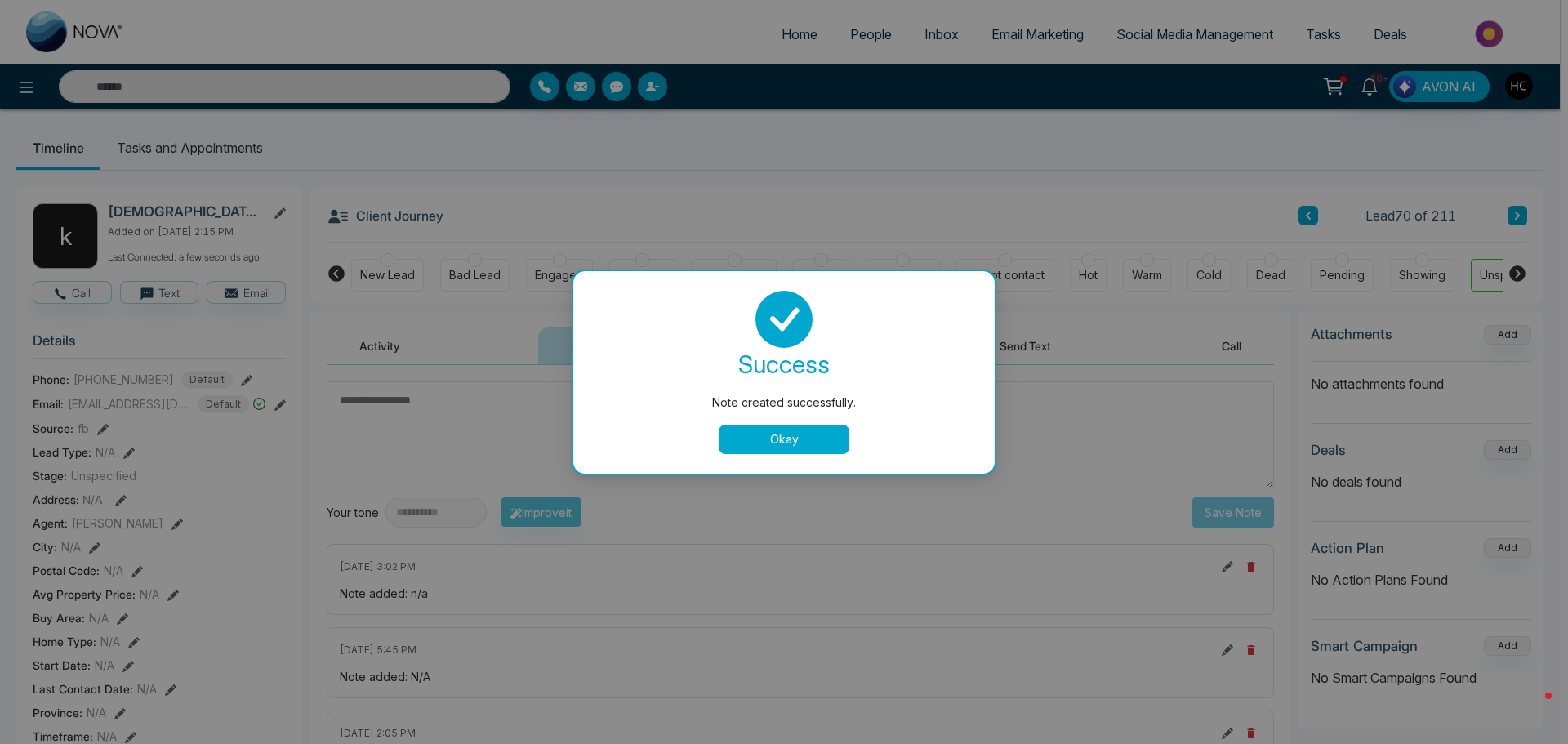
click at [817, 446] on button "Okay" at bounding box center [783, 440] width 131 height 30
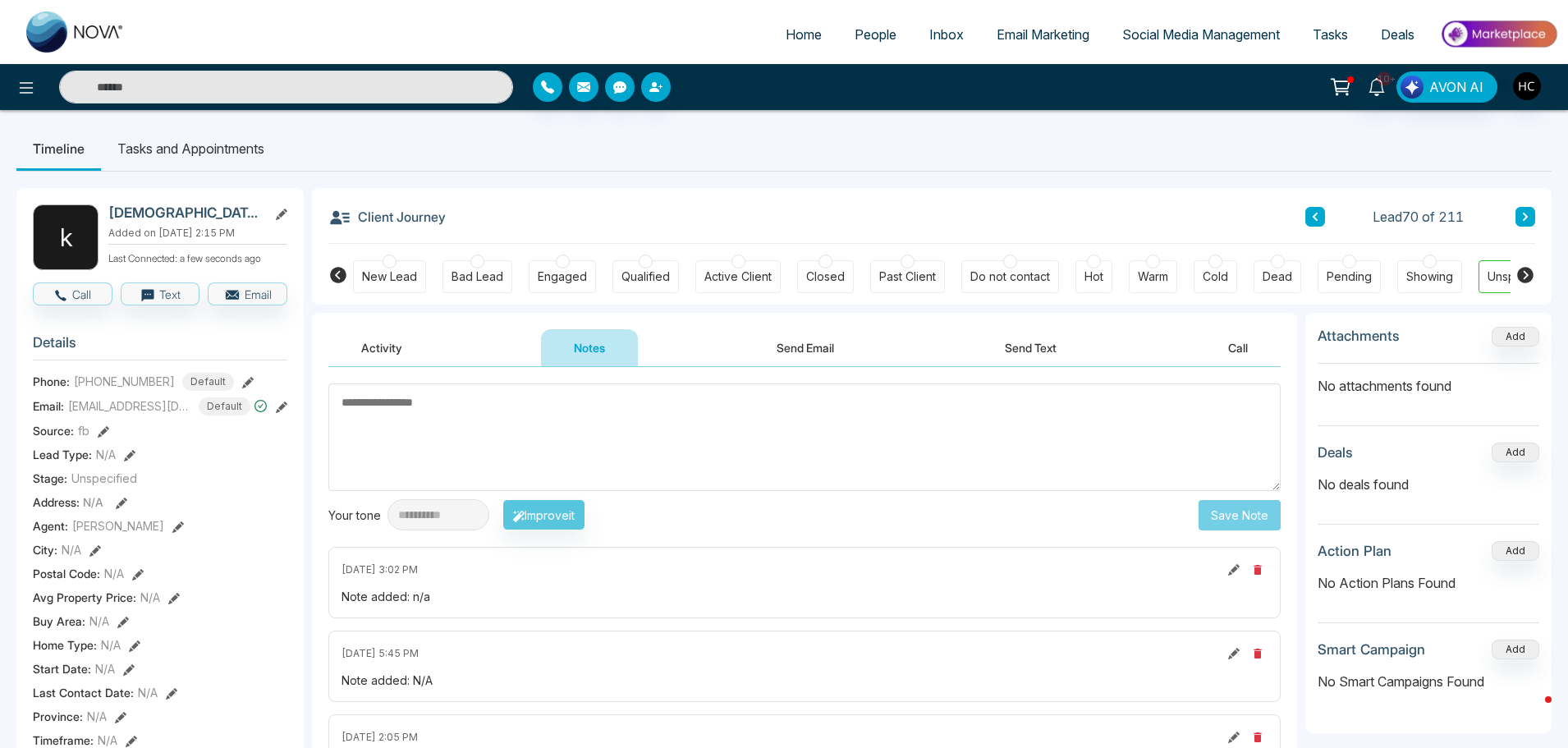
click at [1532, 215] on button at bounding box center [1525, 217] width 20 height 20
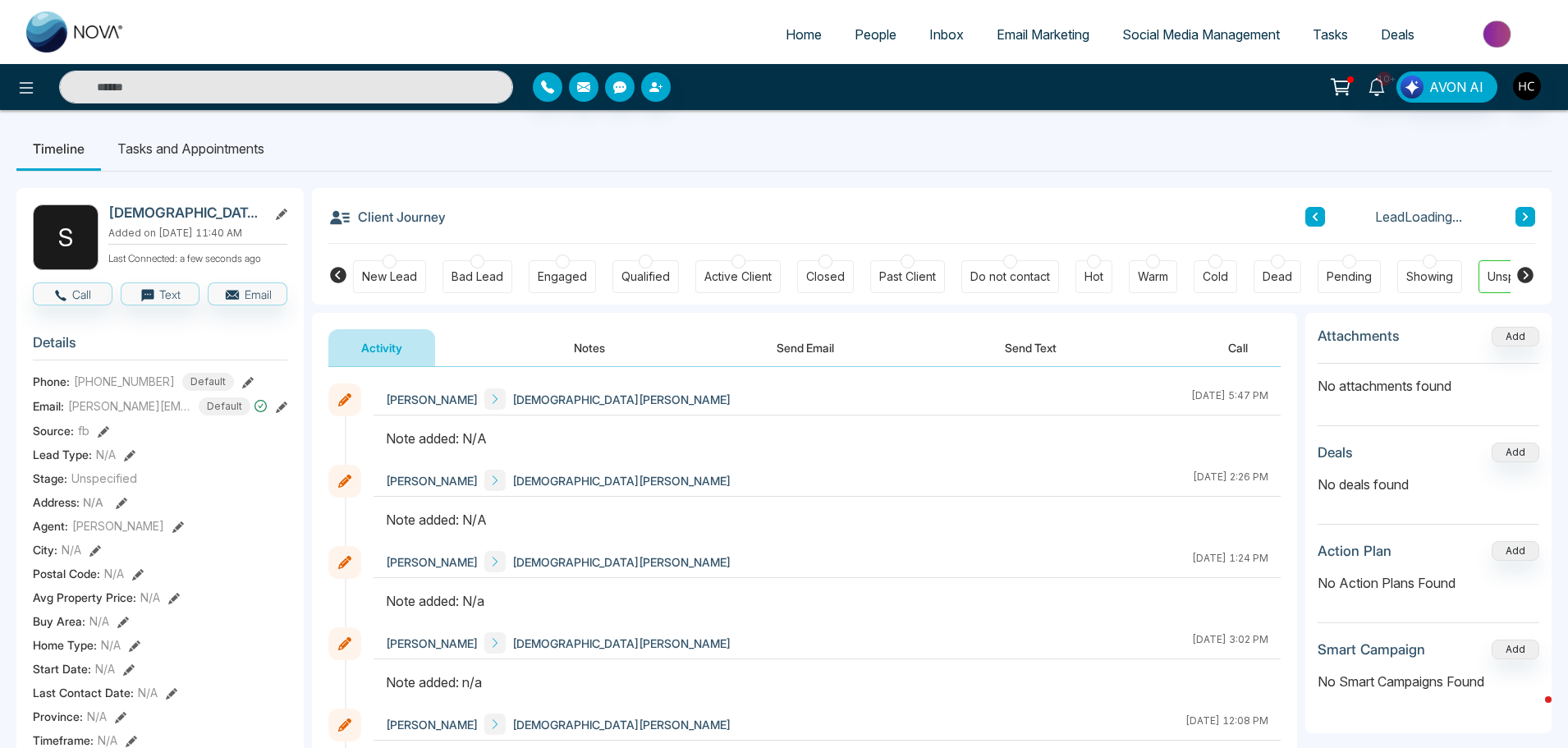
click at [588, 349] on button "Notes" at bounding box center [589, 347] width 97 height 37
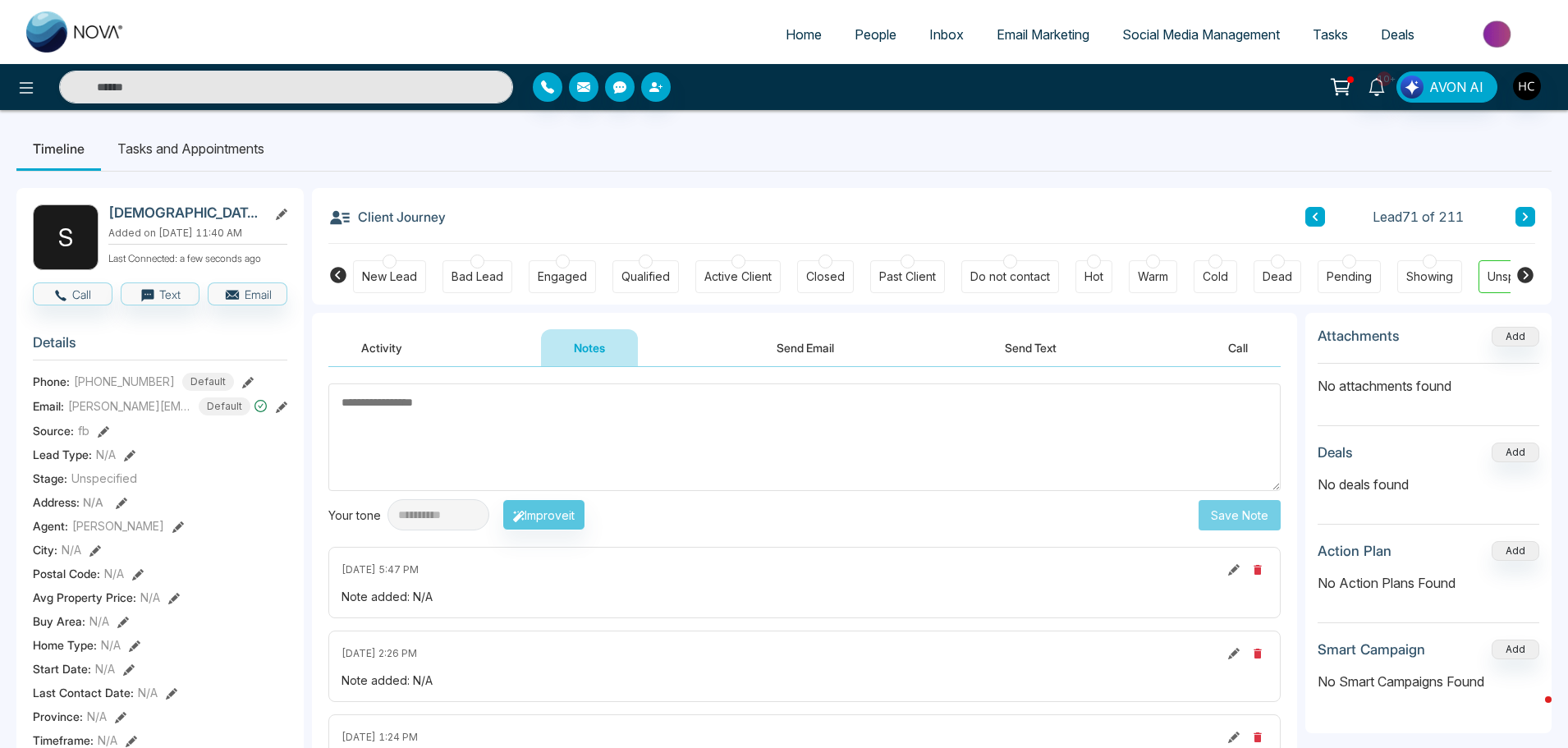
click at [613, 462] on textarea at bounding box center [805, 437] width 953 height 108
type textarea "***"
click at [1236, 514] on button "Save Note" at bounding box center [1239, 515] width 82 height 31
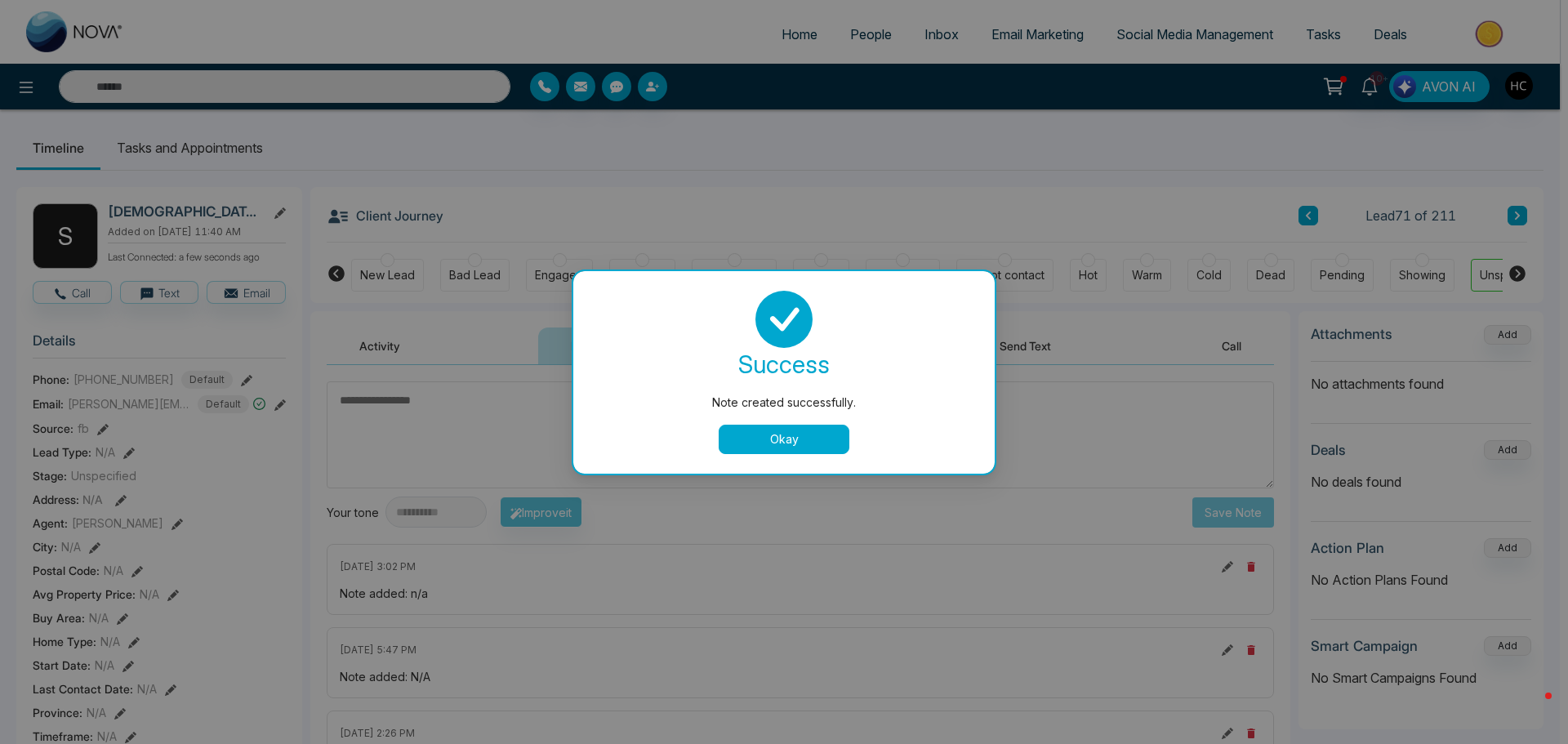
click at [808, 441] on button "Okay" at bounding box center [783, 440] width 131 height 30
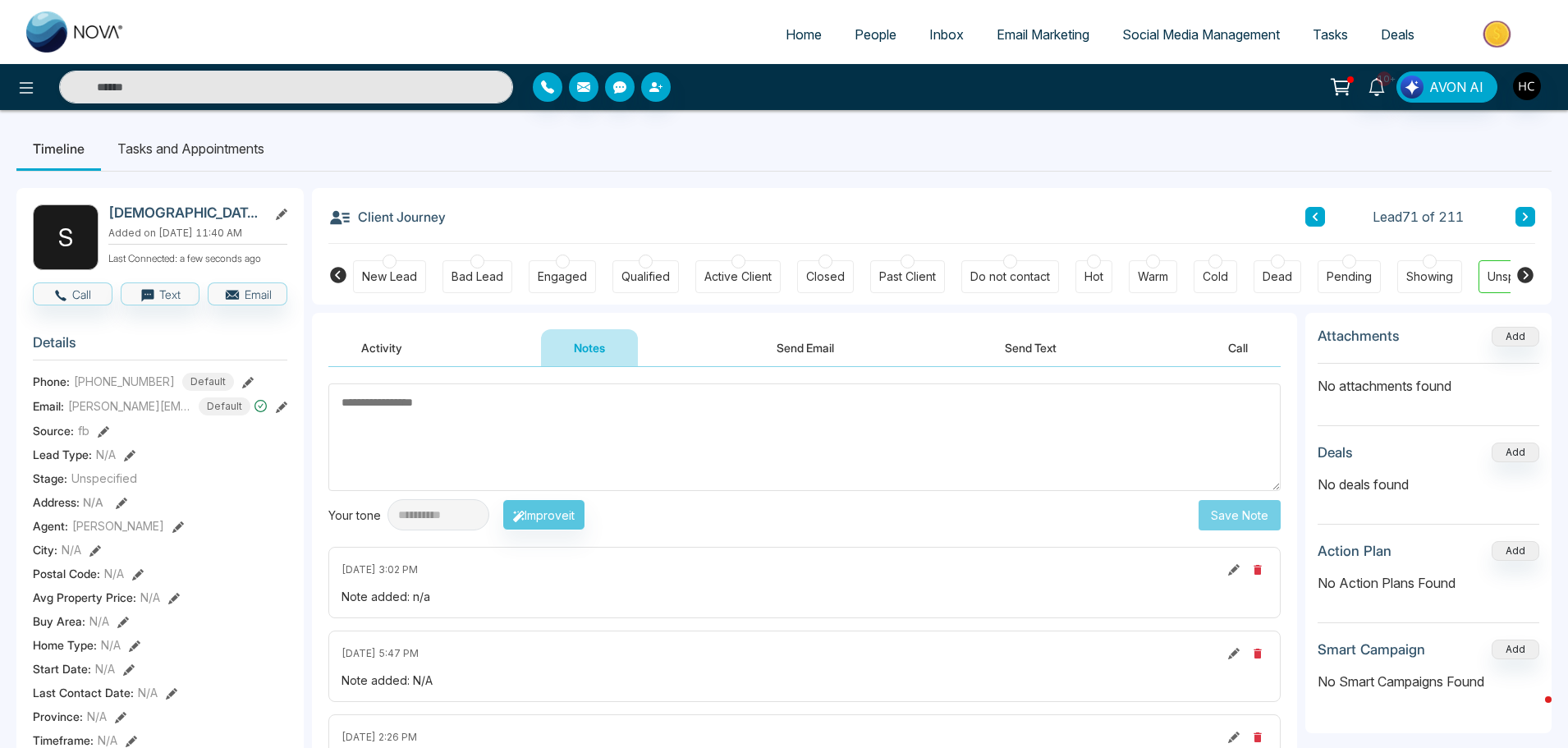
click at [1519, 214] on button at bounding box center [1525, 217] width 20 height 20
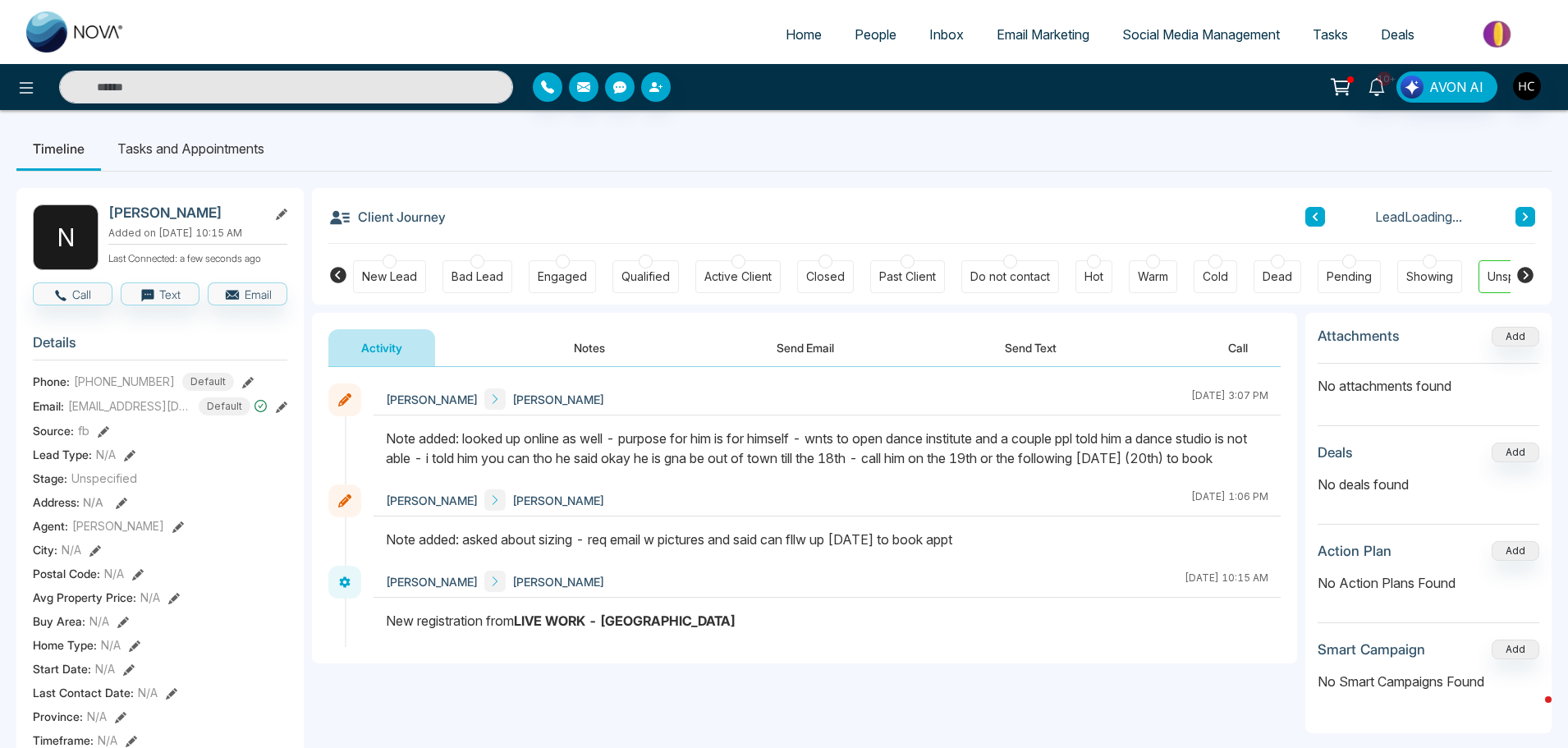
click at [580, 348] on button "Notes" at bounding box center [589, 347] width 97 height 37
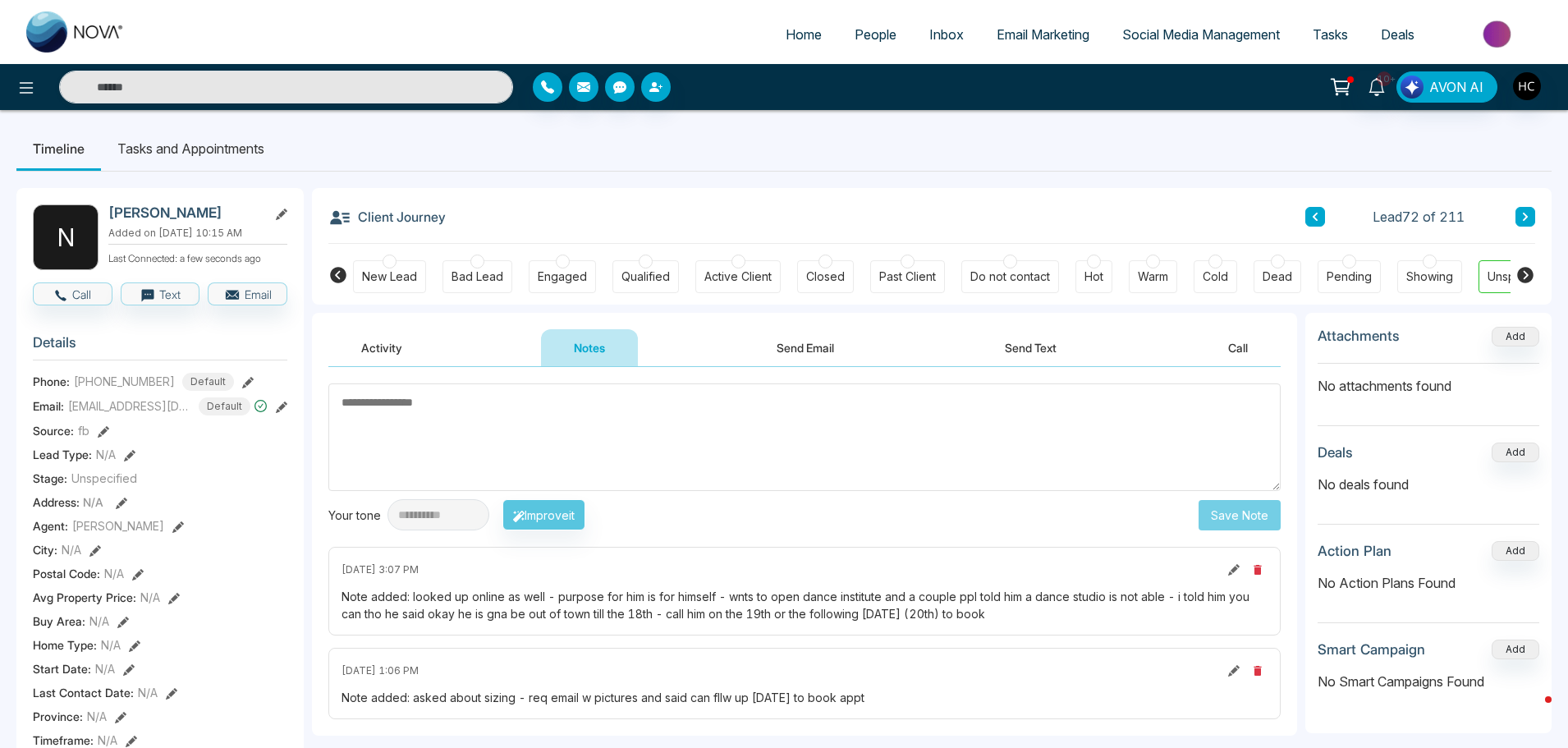
click at [1522, 214] on icon at bounding box center [1525, 217] width 8 height 10
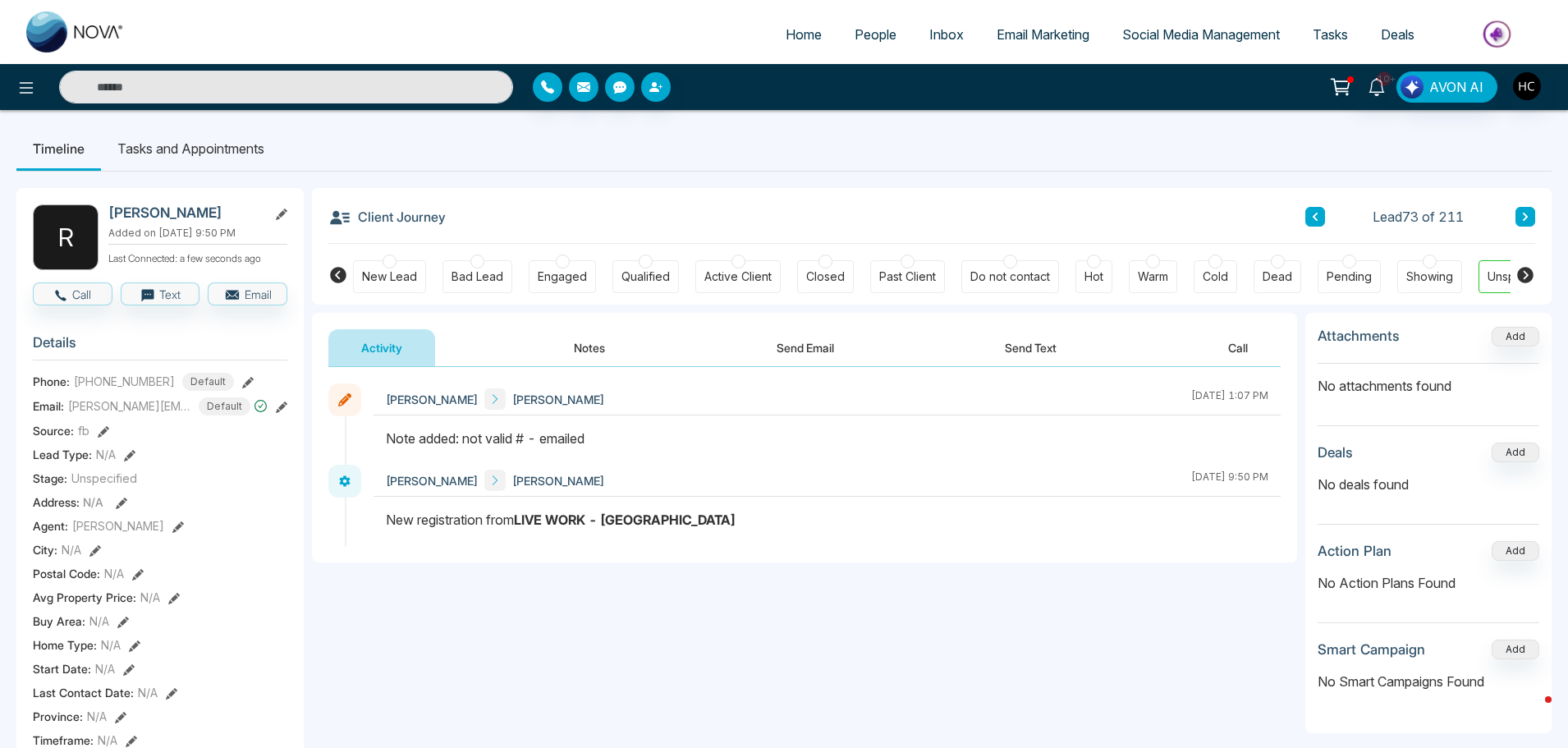
click at [1516, 214] on button at bounding box center [1525, 217] width 20 height 20
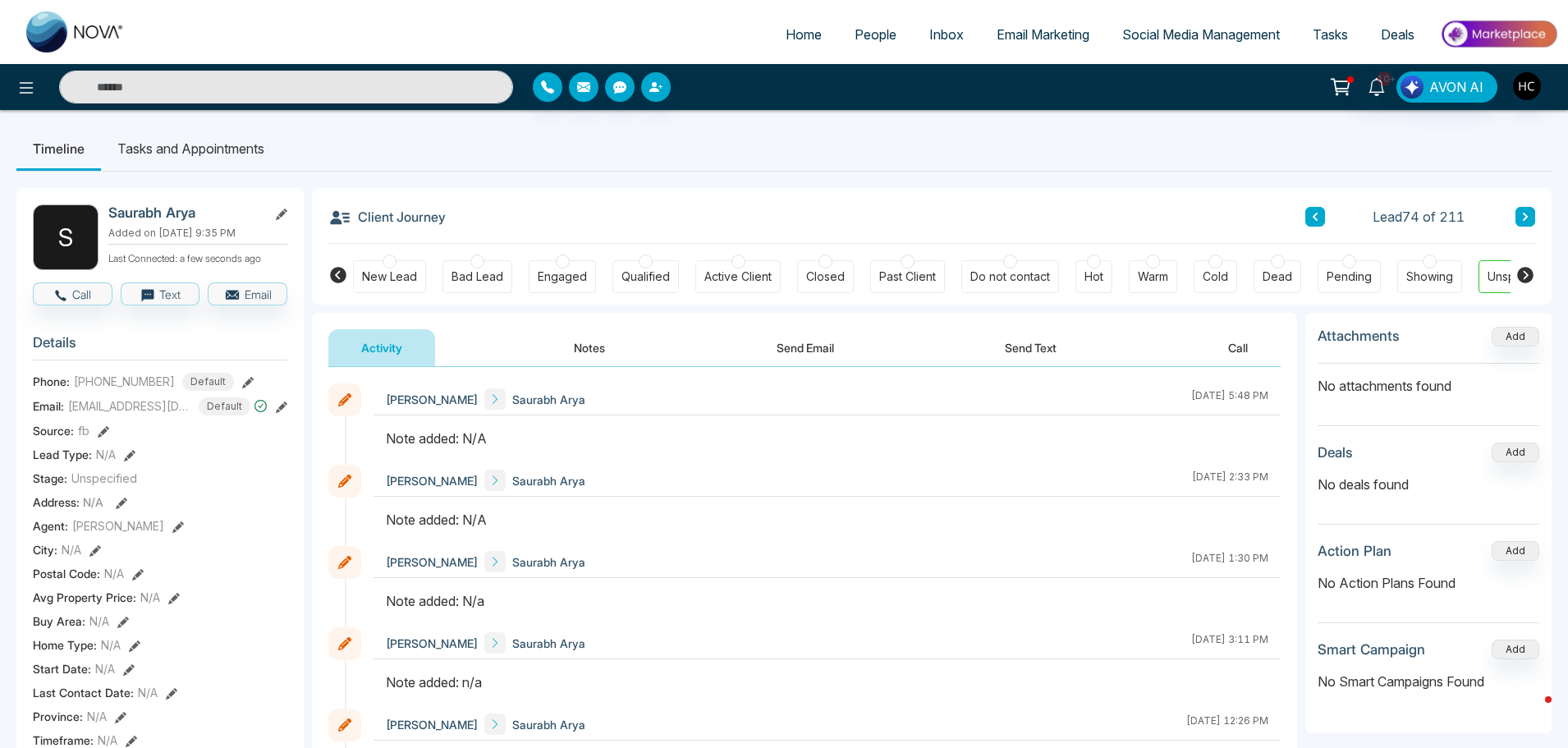
click at [583, 353] on button "Notes" at bounding box center [589, 347] width 97 height 37
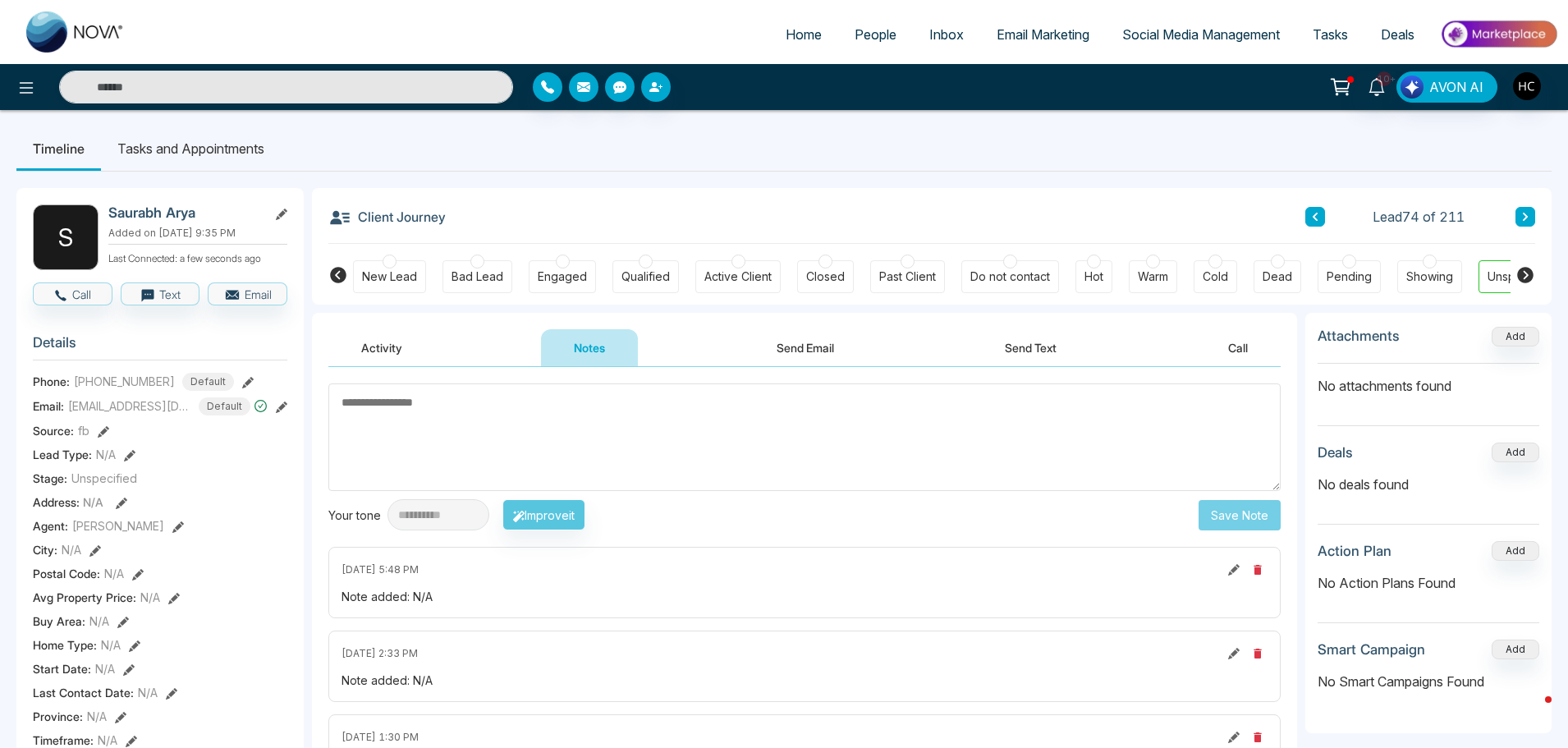
click at [589, 450] on textarea at bounding box center [805, 437] width 953 height 108
type textarea "***"
click at [1233, 520] on button "Save Note" at bounding box center [1239, 515] width 82 height 31
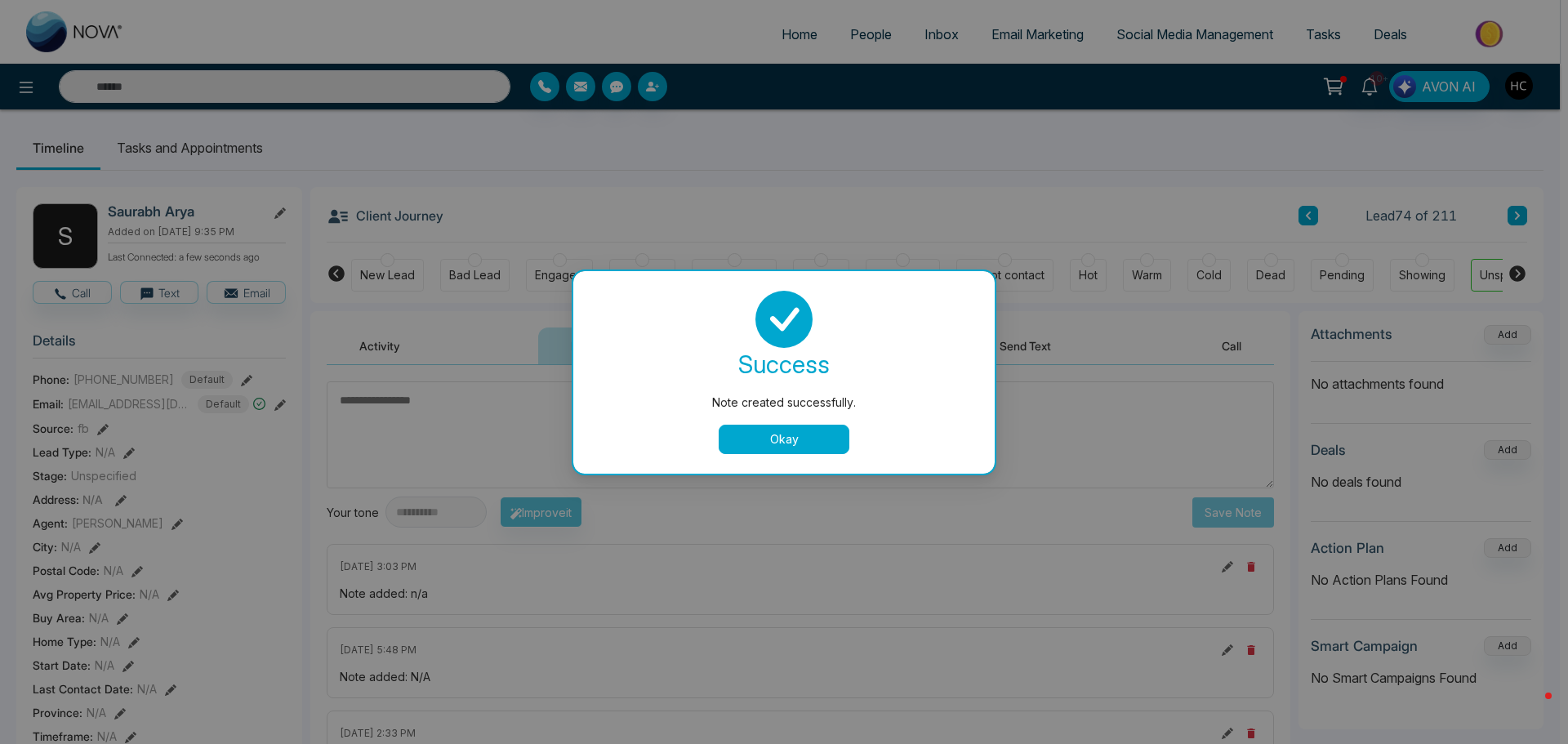
click at [824, 428] on button "Okay" at bounding box center [783, 440] width 131 height 30
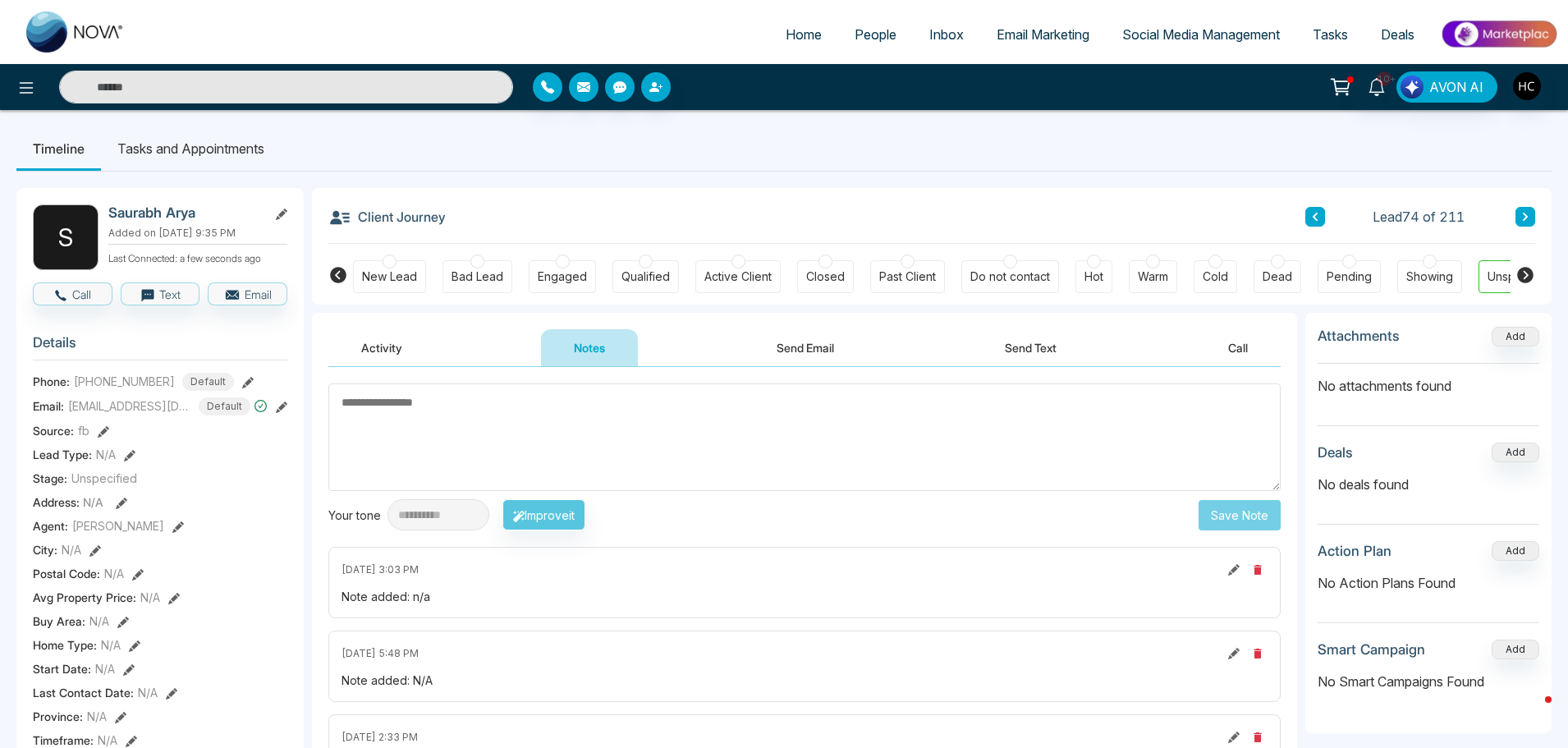
click at [1520, 223] on button at bounding box center [1525, 217] width 20 height 20
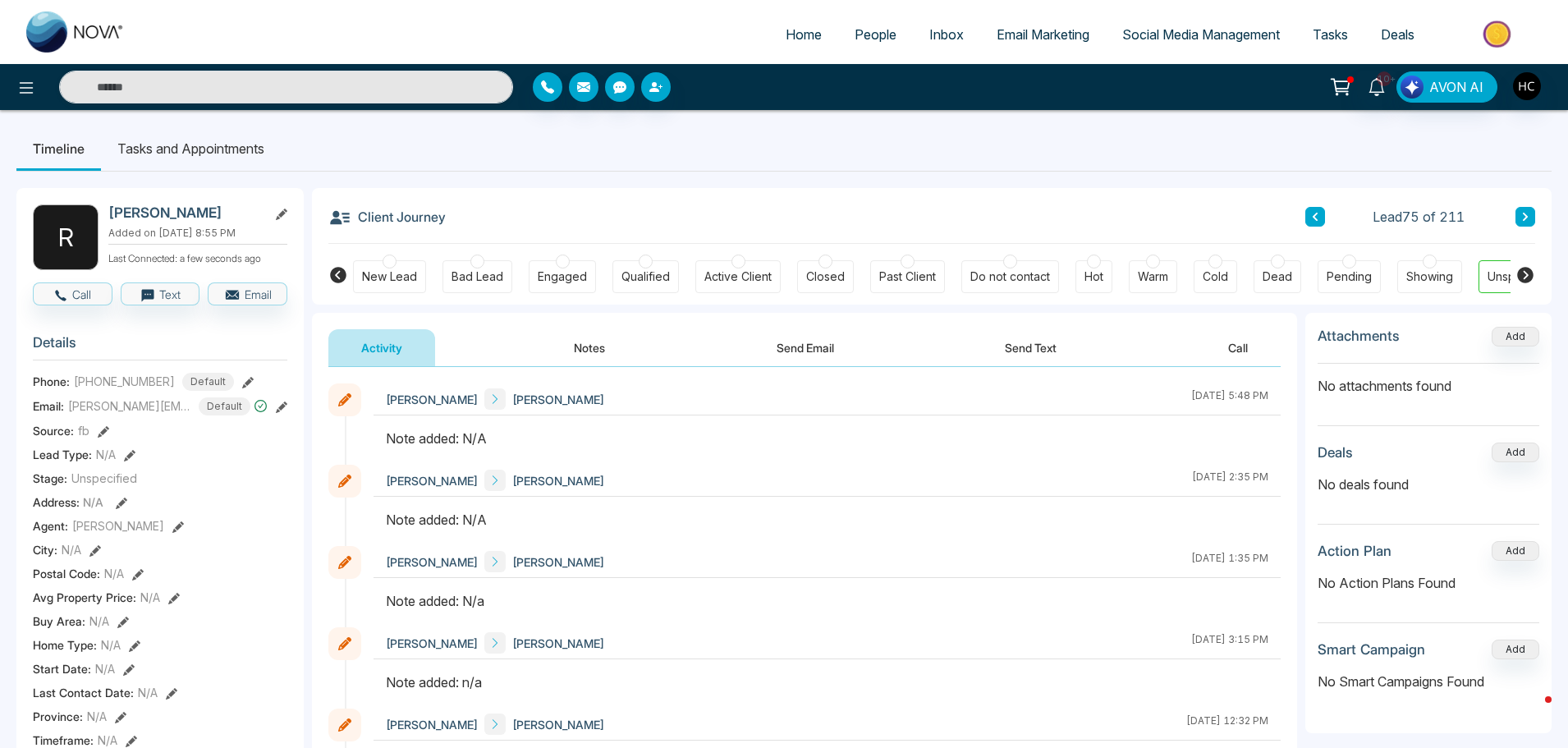
click at [600, 344] on button "Notes" at bounding box center [589, 347] width 97 height 37
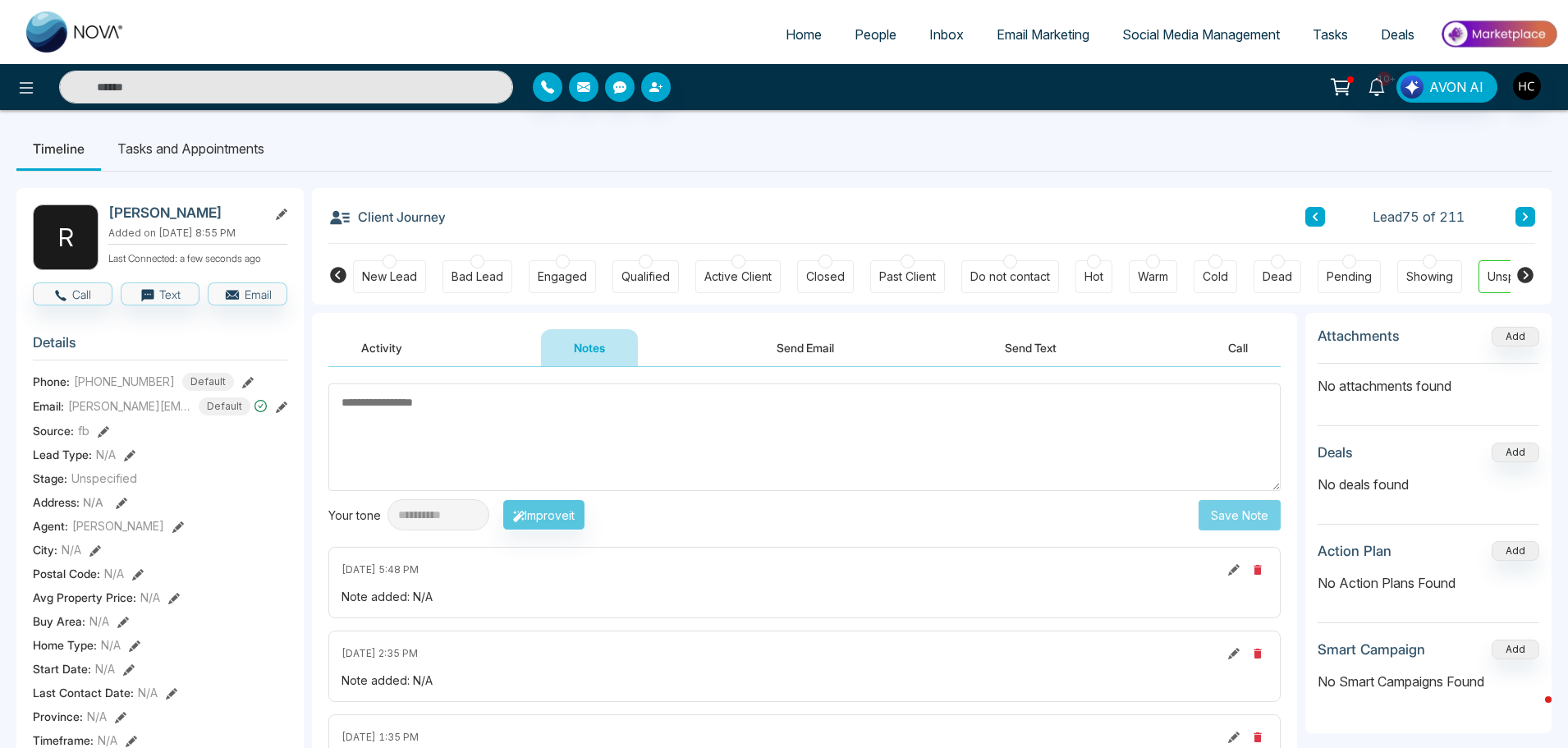
click at [540, 449] on textarea at bounding box center [805, 437] width 953 height 108
type textarea "***"
click at [1212, 520] on button "Save Note" at bounding box center [1239, 515] width 82 height 31
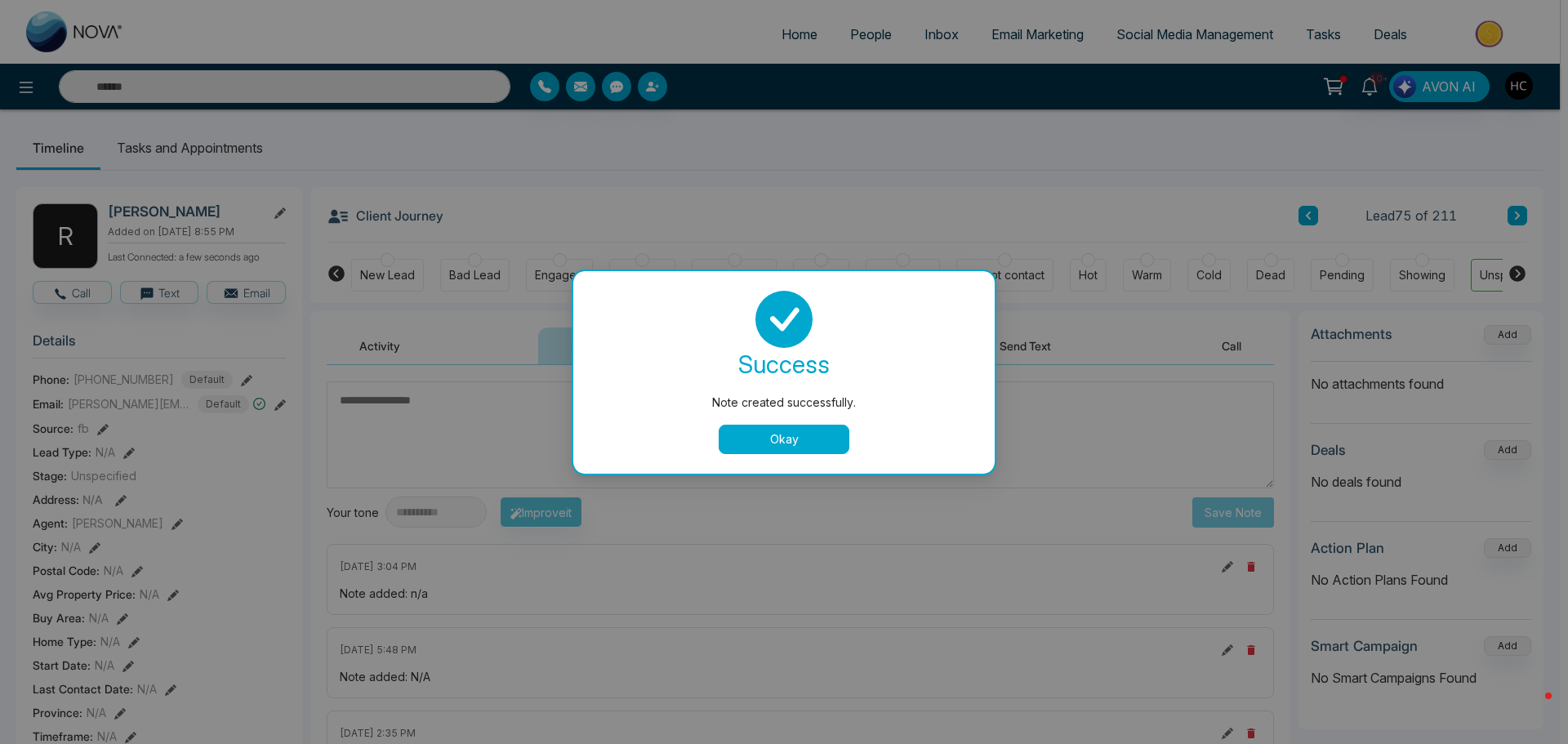
click at [814, 445] on button "Okay" at bounding box center [783, 440] width 131 height 30
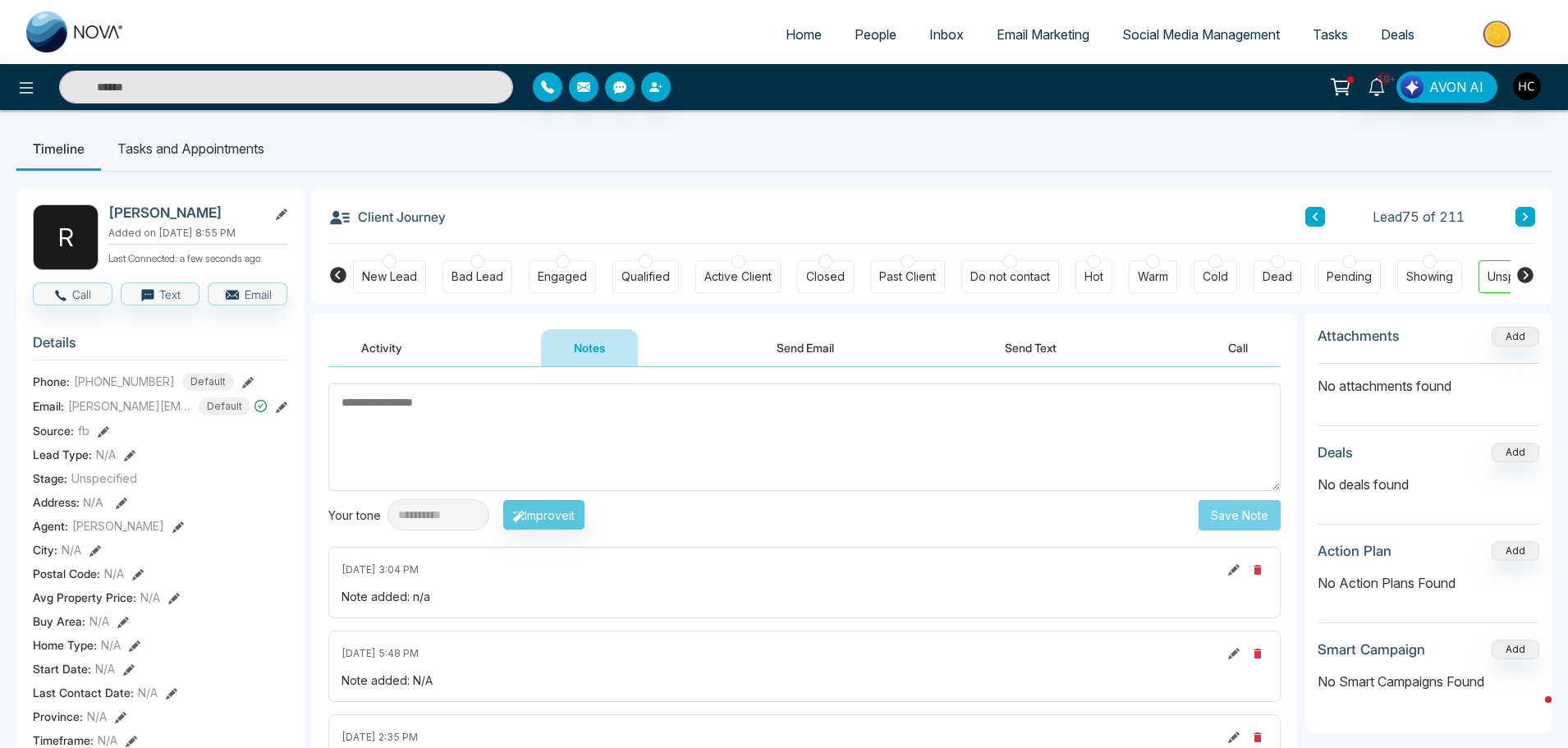
click at [1525, 217] on icon at bounding box center [1525, 217] width 8 height 10
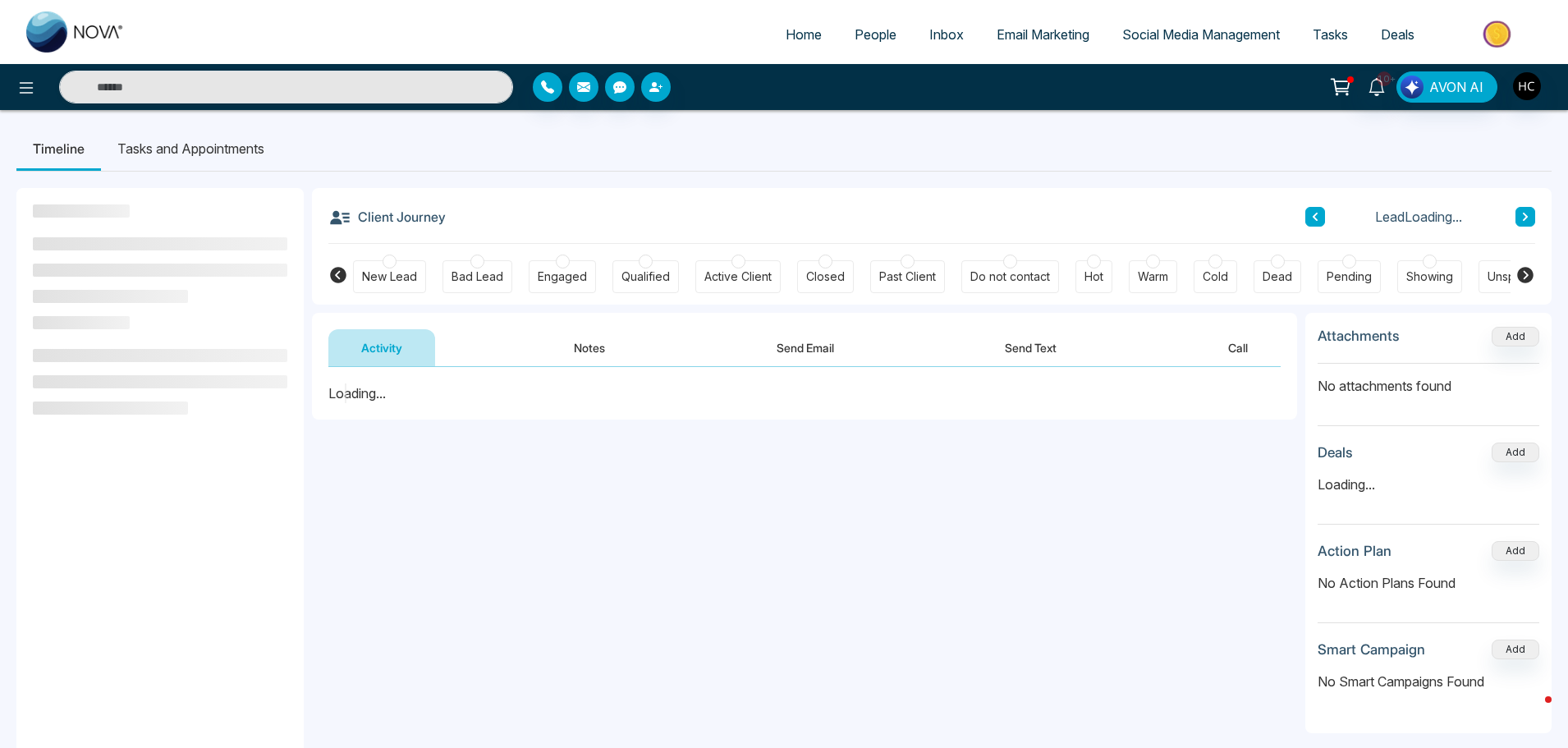
click at [585, 351] on button "Notes" at bounding box center [589, 347] width 97 height 37
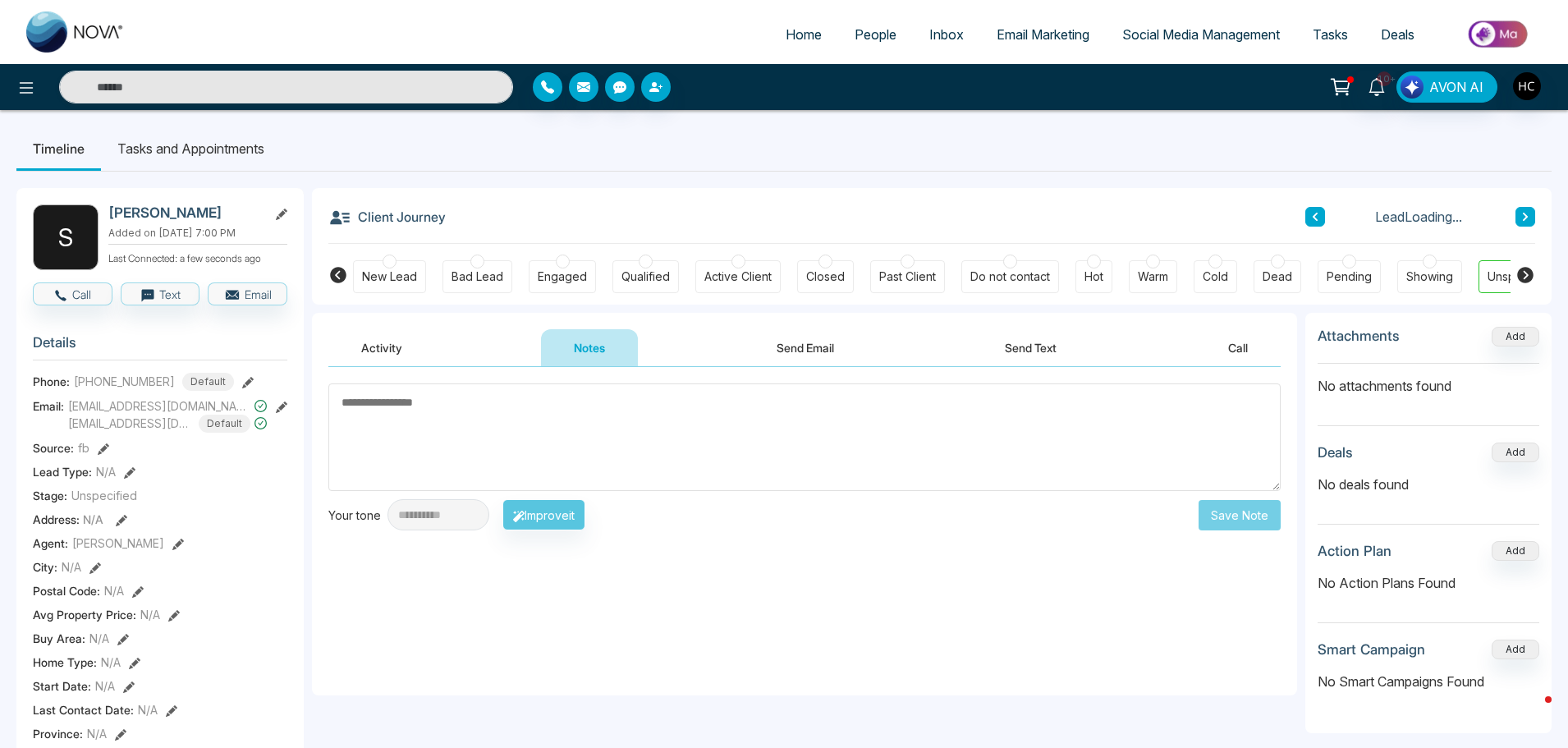
scroll to position [82, 0]
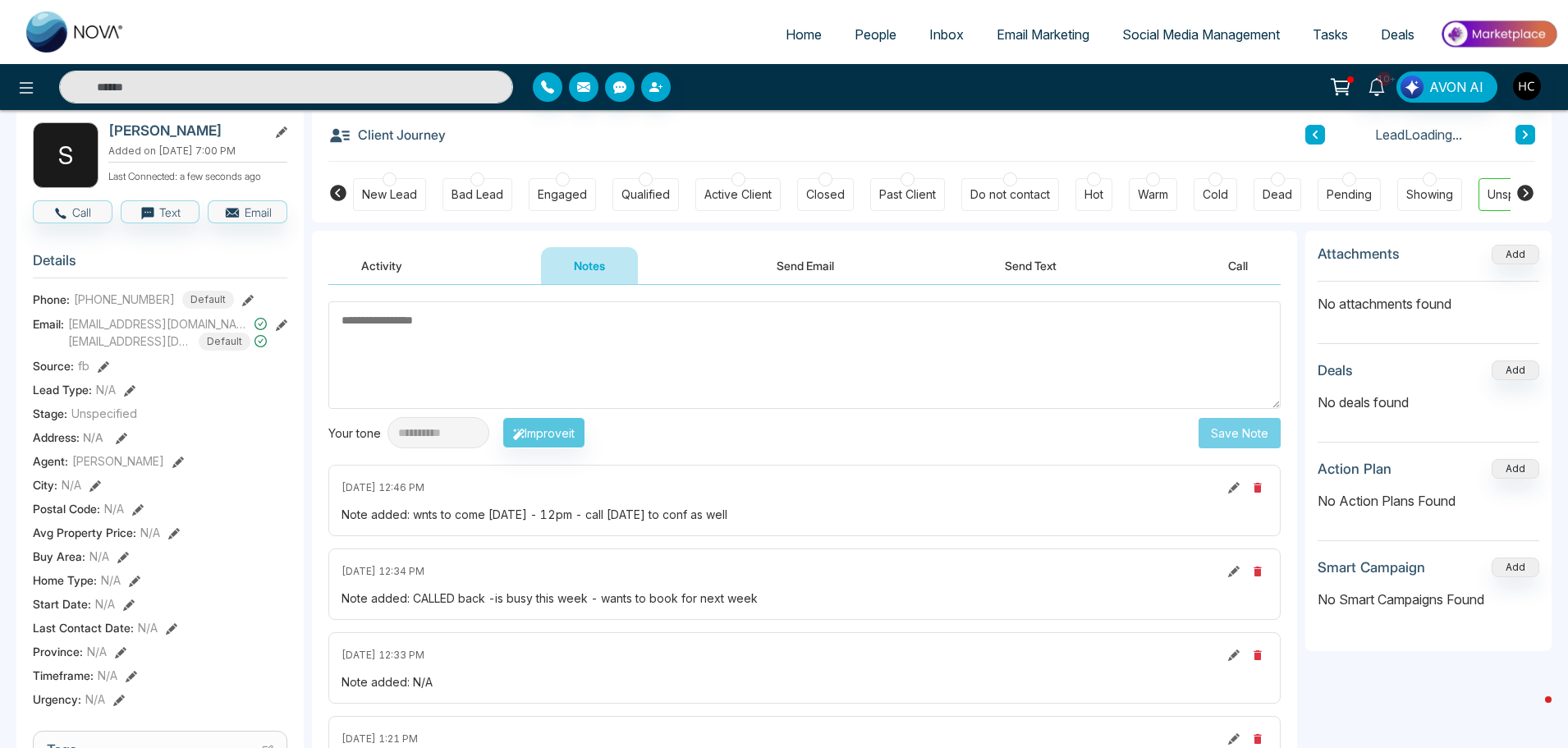
click at [617, 344] on textarea at bounding box center [805, 355] width 953 height 108
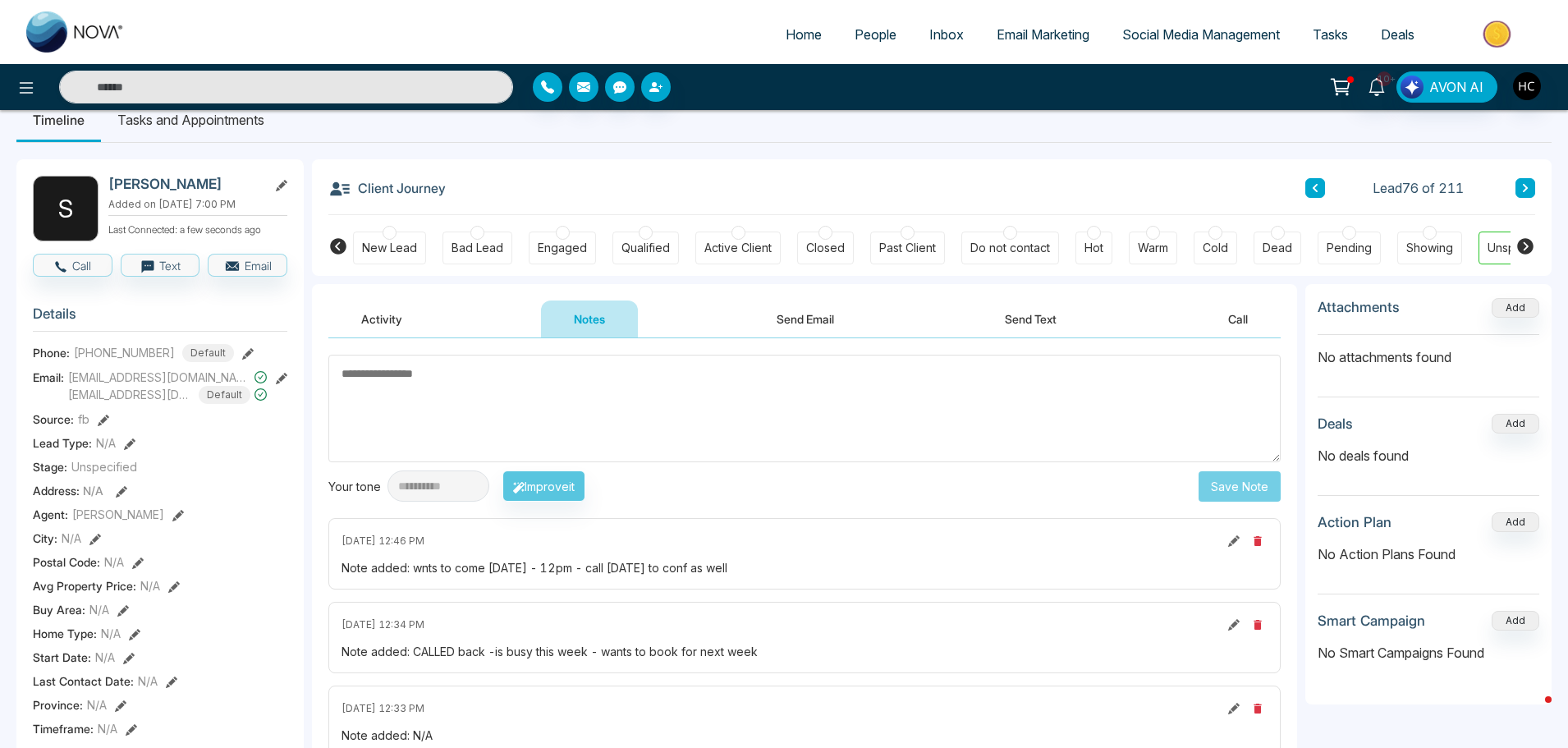
scroll to position [0, 0]
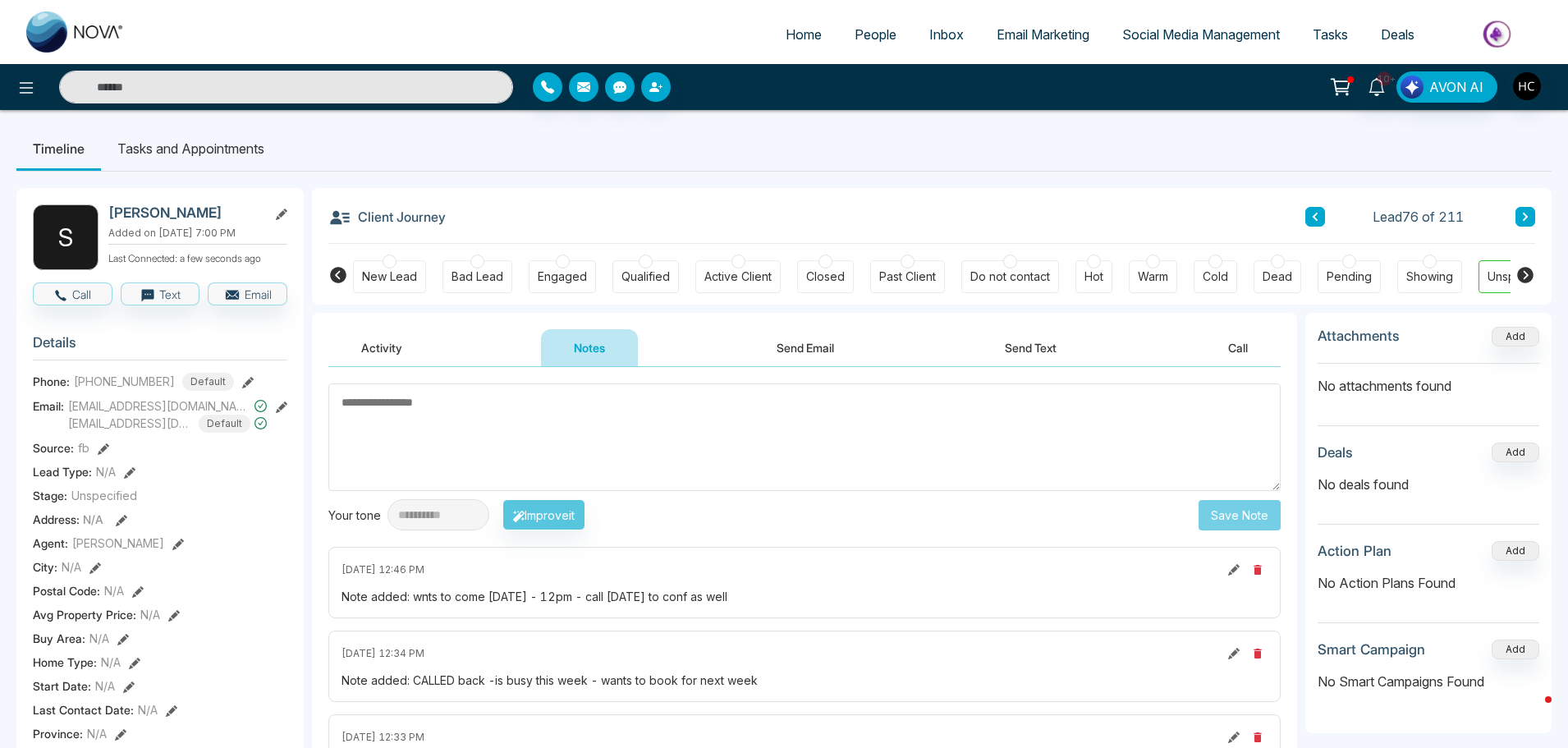
click at [653, 437] on textarea at bounding box center [805, 437] width 953 height 108
click at [1515, 216] on div "Lead 76 of 211" at bounding box center [1420, 217] width 230 height 20
click at [1521, 215] on icon at bounding box center [1525, 217] width 8 height 10
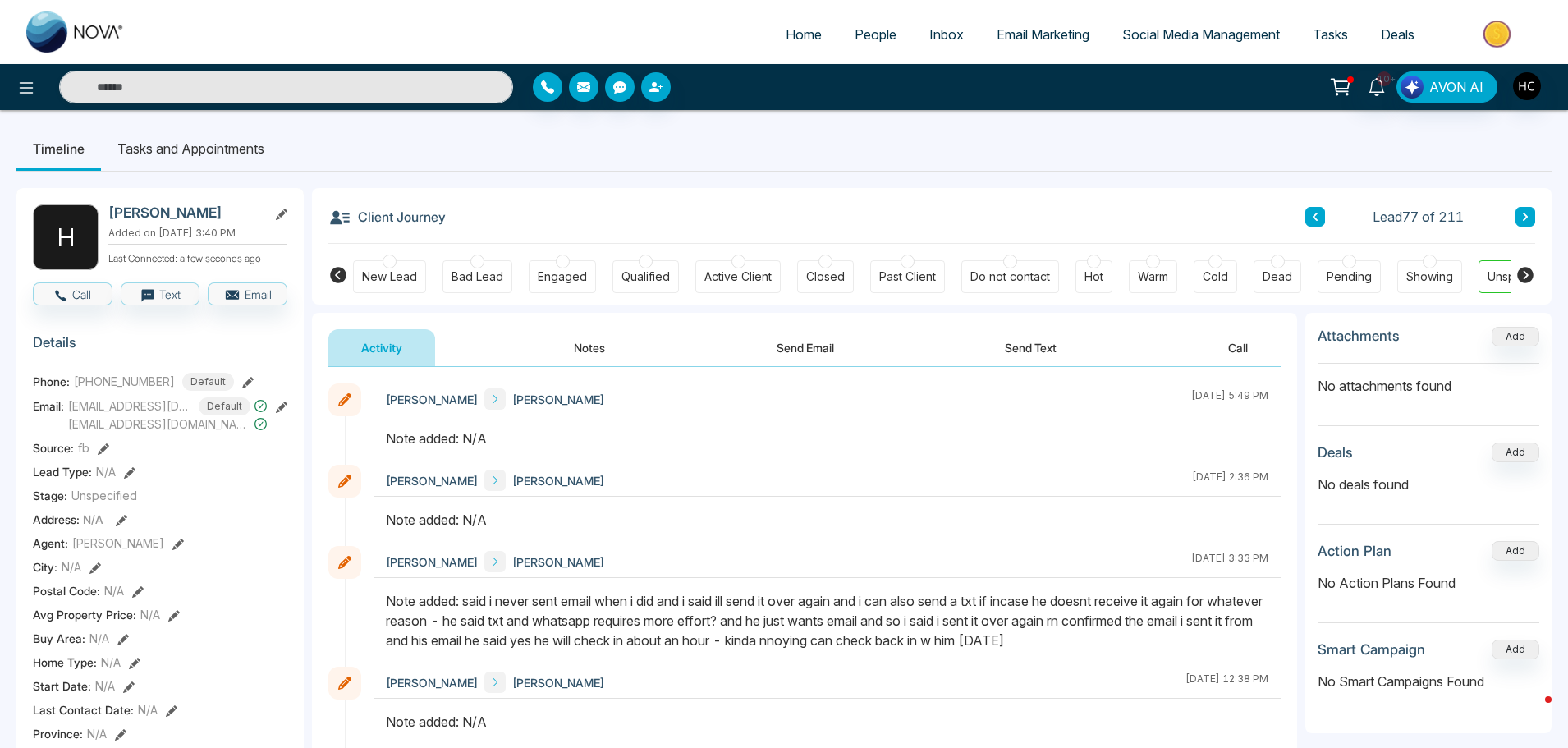
click at [596, 353] on button "Notes" at bounding box center [589, 347] width 97 height 37
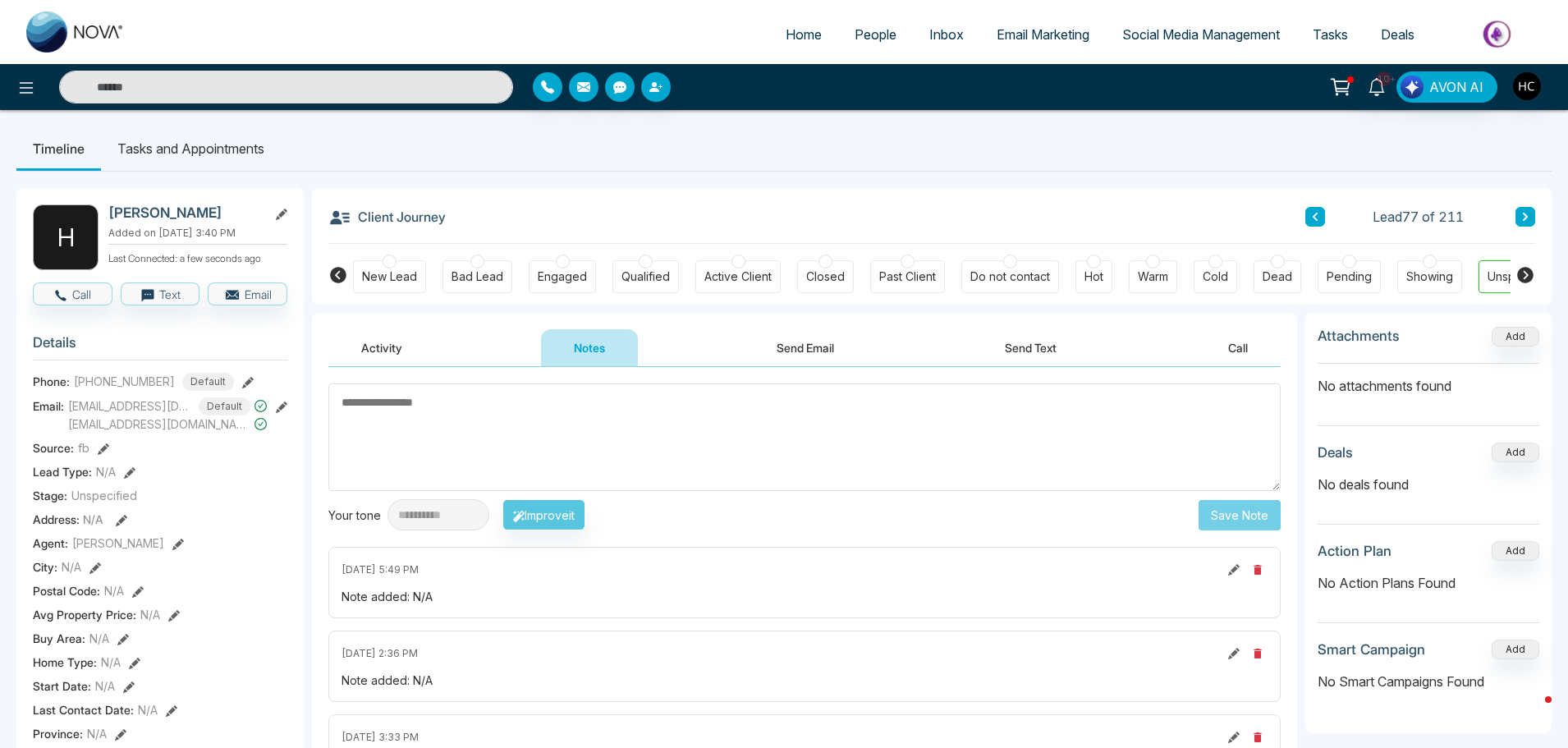
click at [706, 433] on textarea at bounding box center [805, 437] width 953 height 108
click at [538, 420] on textarea at bounding box center [805, 437] width 953 height 108
type textarea "***"
click at [1241, 510] on button "Save Note" at bounding box center [1239, 515] width 82 height 31
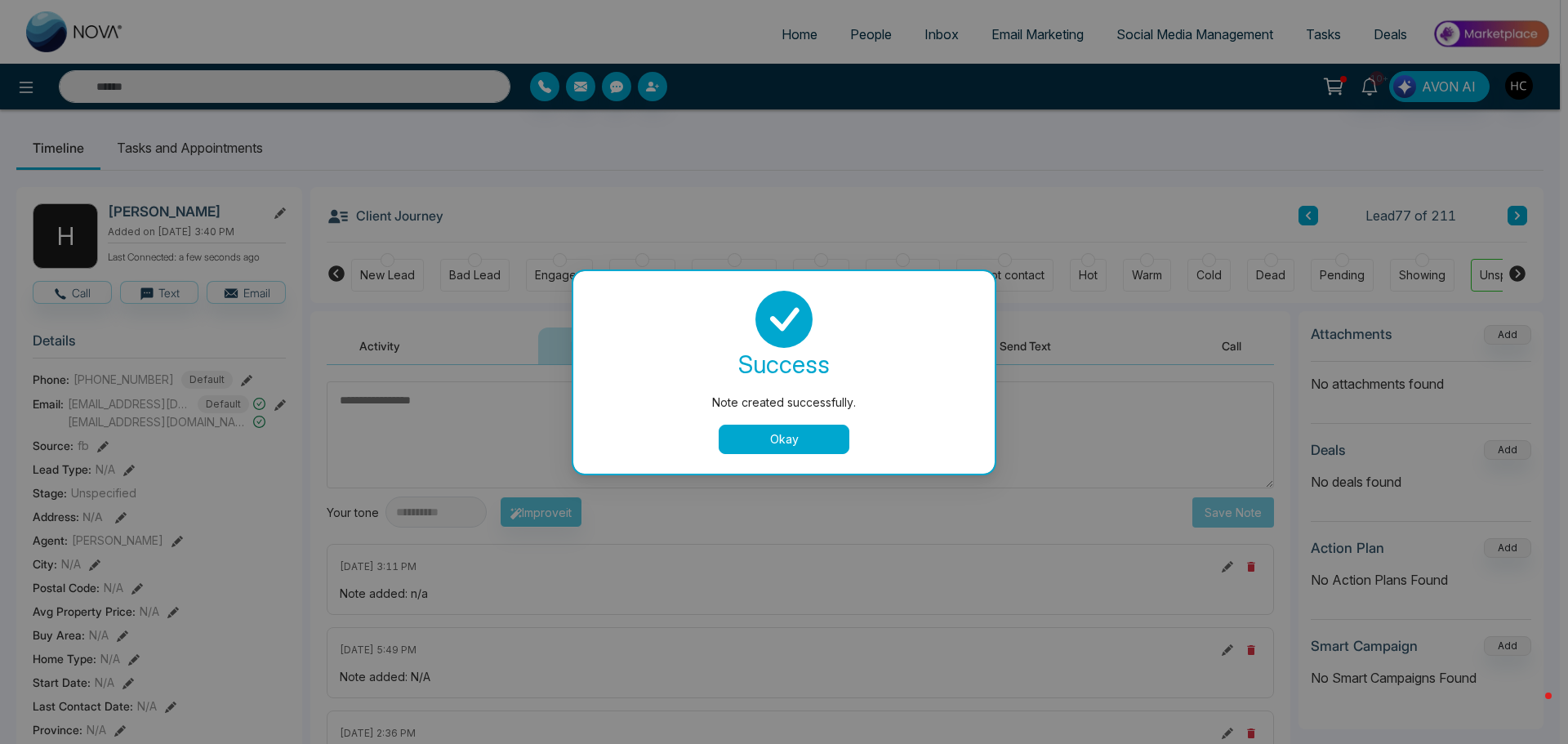
drag, startPoint x: 802, startPoint y: 440, endPoint x: 1000, endPoint y: 411, distance: 200.1
click at [802, 440] on button "Okay" at bounding box center [783, 440] width 131 height 30
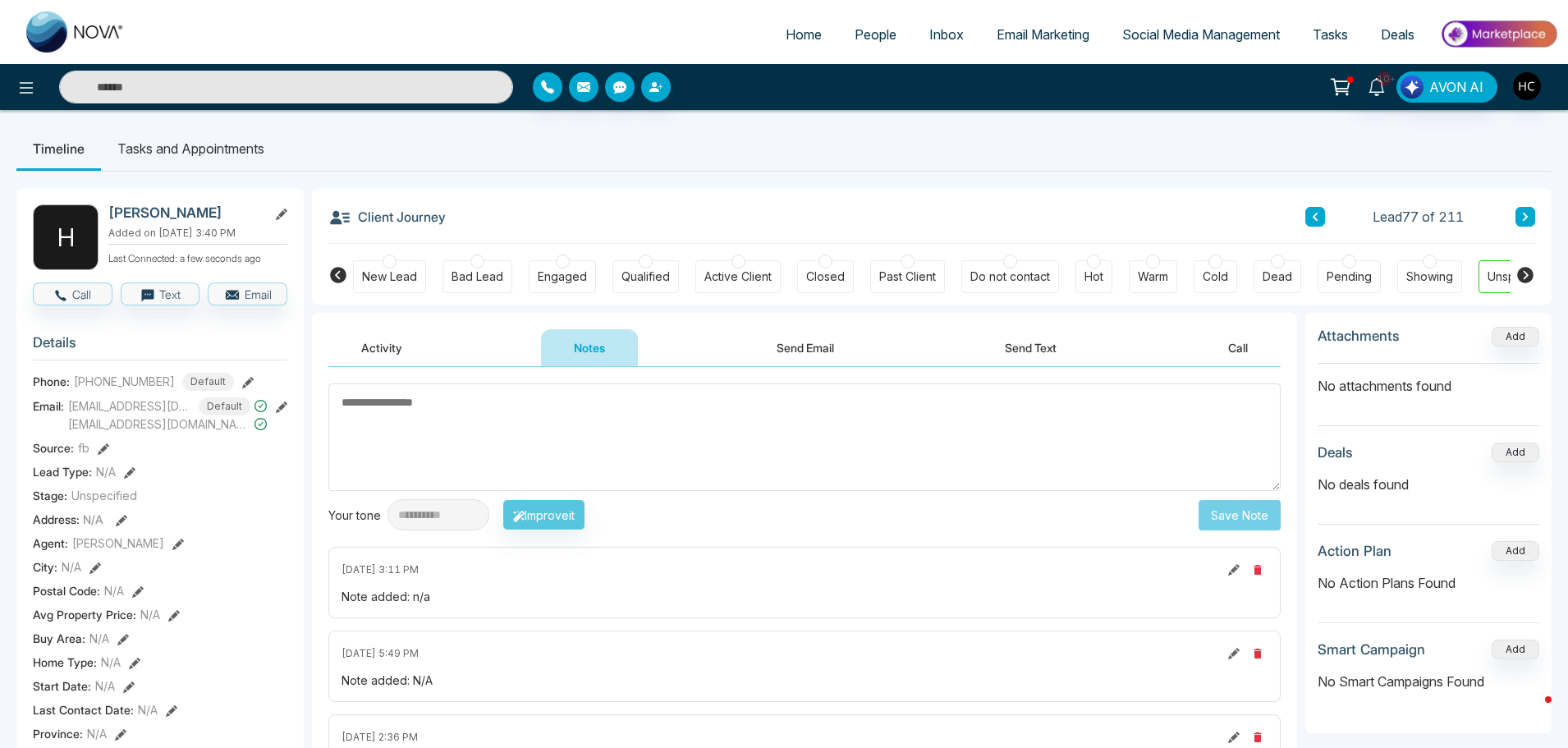
click at [1515, 215] on div "Lead 77 of 211" at bounding box center [1420, 217] width 230 height 20
click at [1523, 203] on div "Client Journey Lead 77 of 211" at bounding box center [932, 216] width 1207 height 55
click at [1521, 217] on icon at bounding box center [1525, 217] width 8 height 10
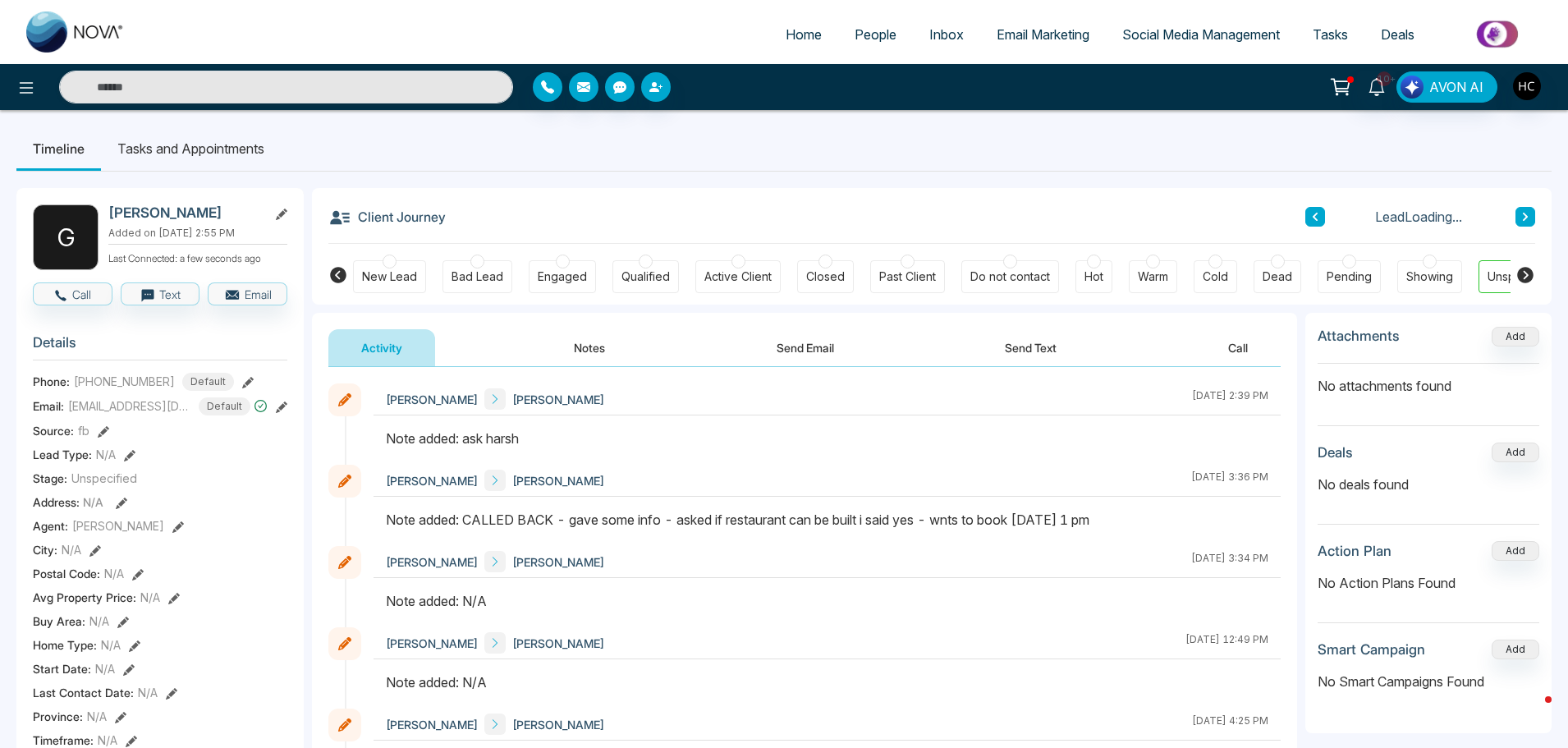
click at [580, 346] on button "Notes" at bounding box center [589, 347] width 97 height 37
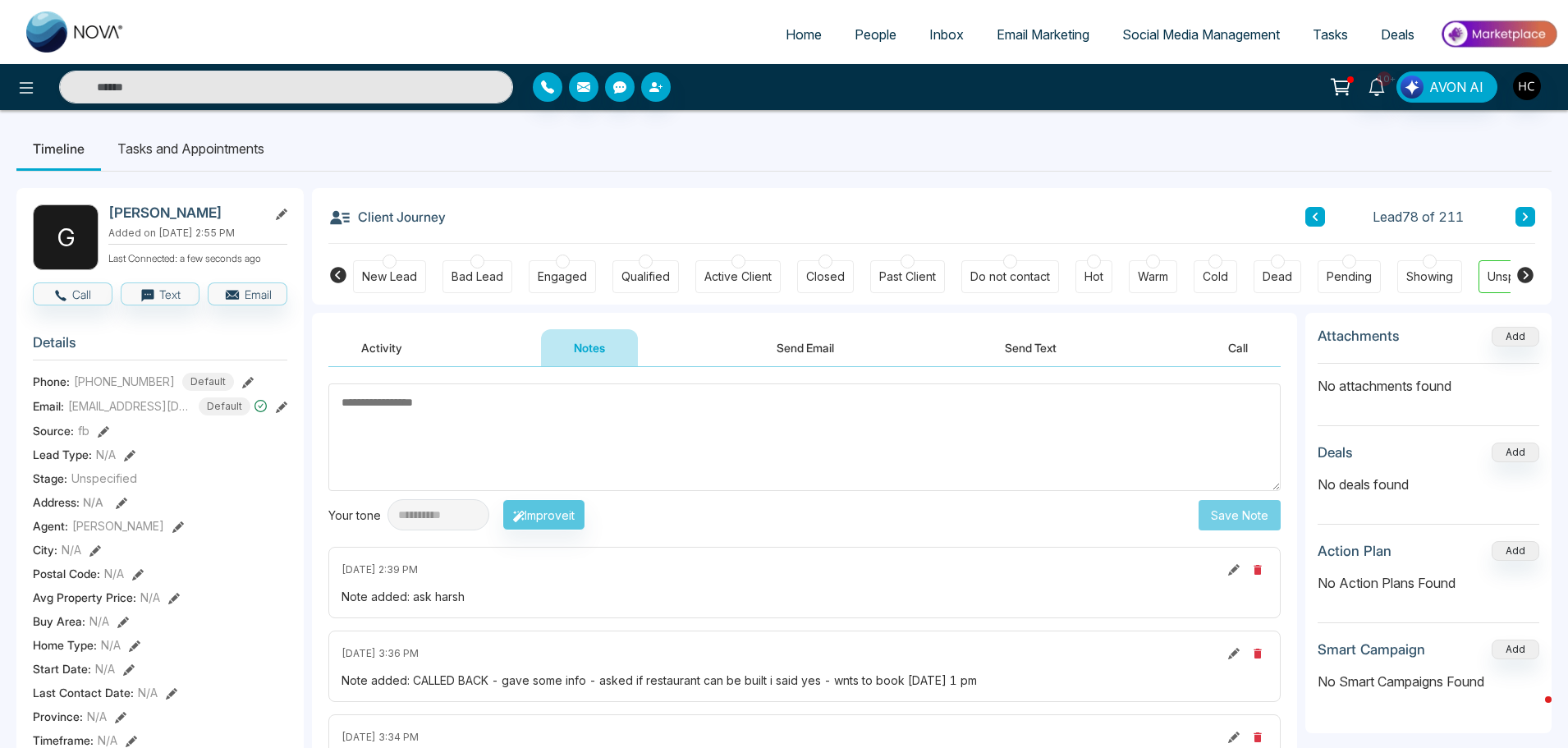
click at [644, 429] on textarea at bounding box center [805, 437] width 953 height 108
click at [629, 442] on textarea at bounding box center [805, 437] width 953 height 108
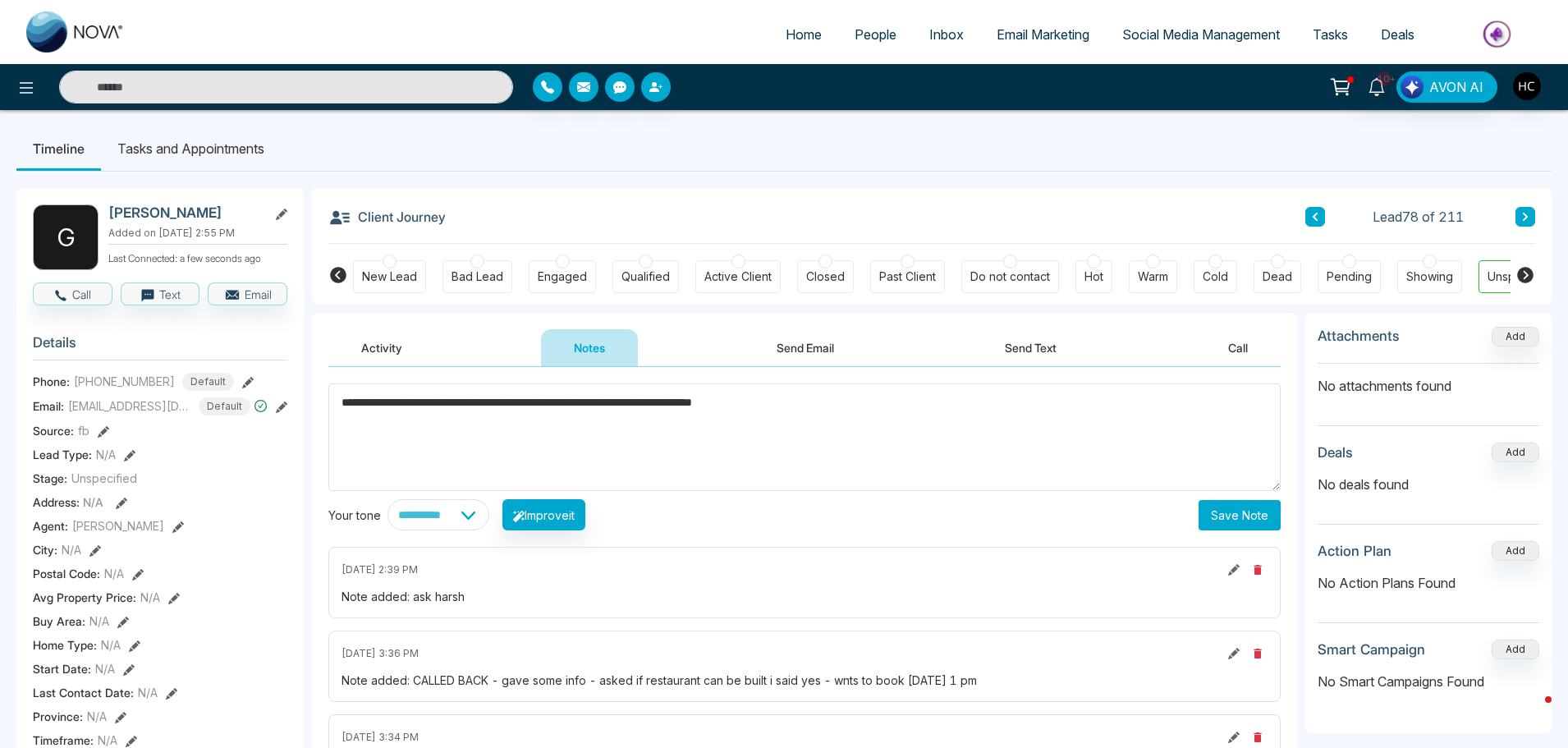
click at [419, 406] on textarea "**********" at bounding box center [805, 437] width 953 height 108
type textarea "**********"
click at [1218, 507] on button "Save Note" at bounding box center [1239, 515] width 82 height 31
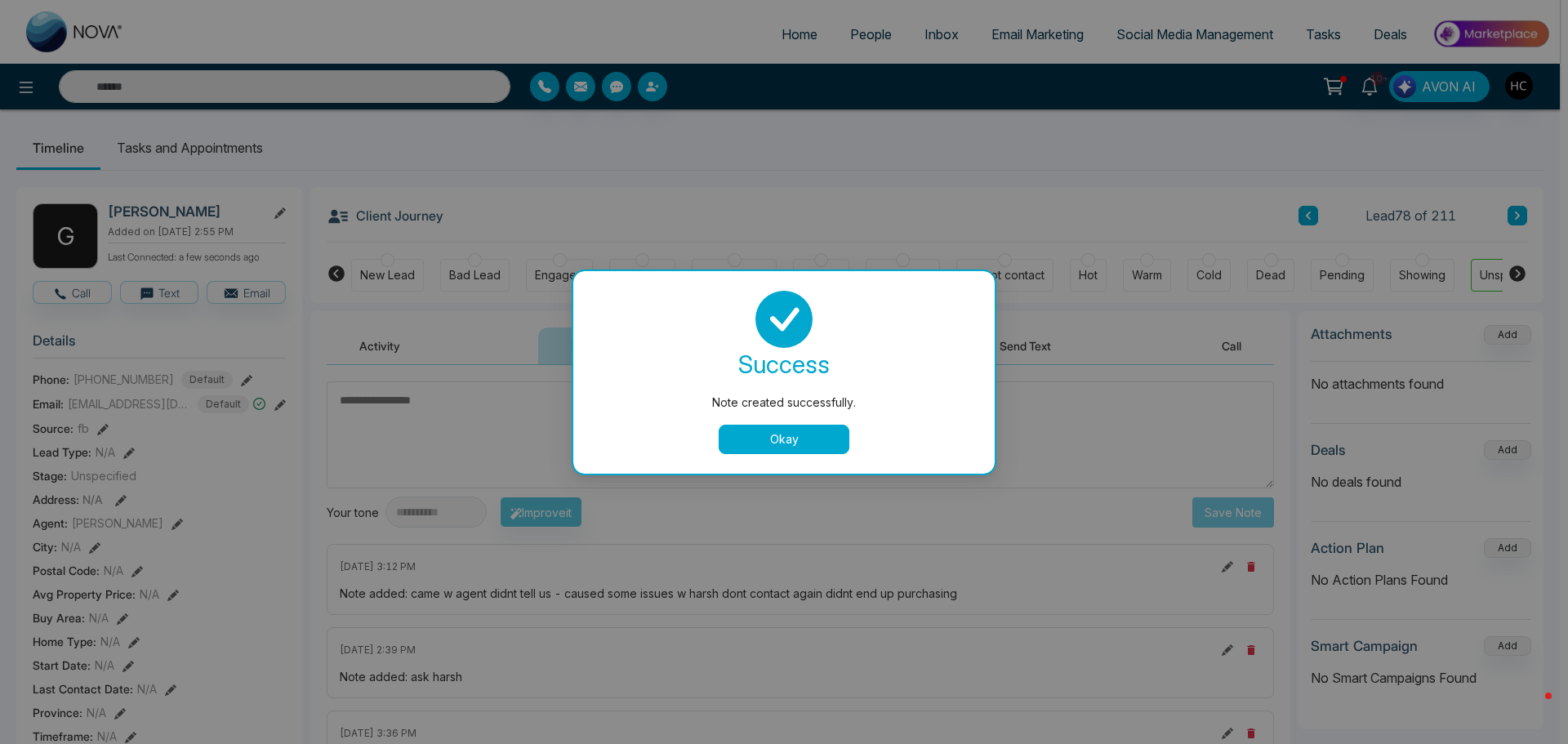
click at [810, 433] on button "Okay" at bounding box center [783, 440] width 131 height 30
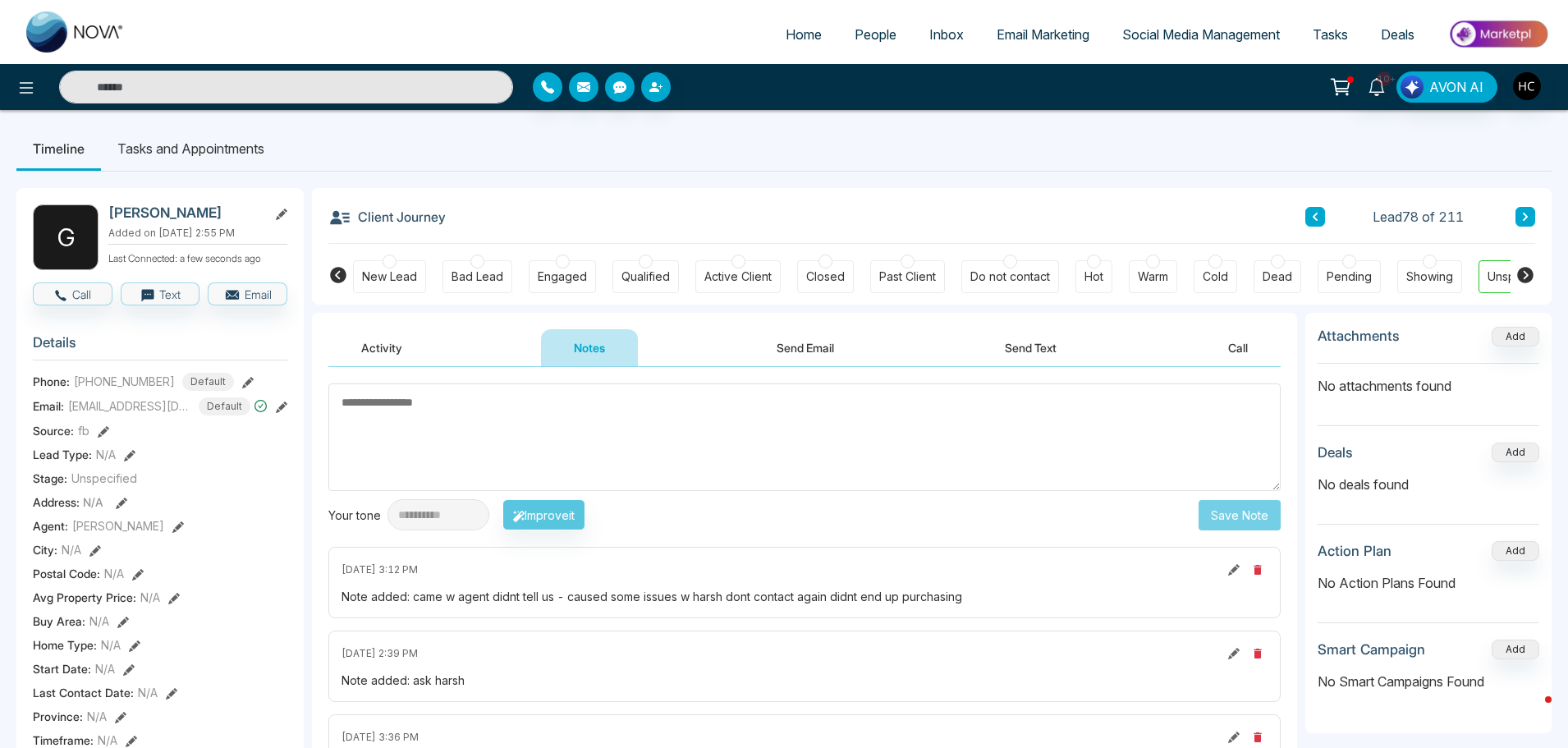
click at [1529, 214] on icon at bounding box center [1525, 217] width 8 height 10
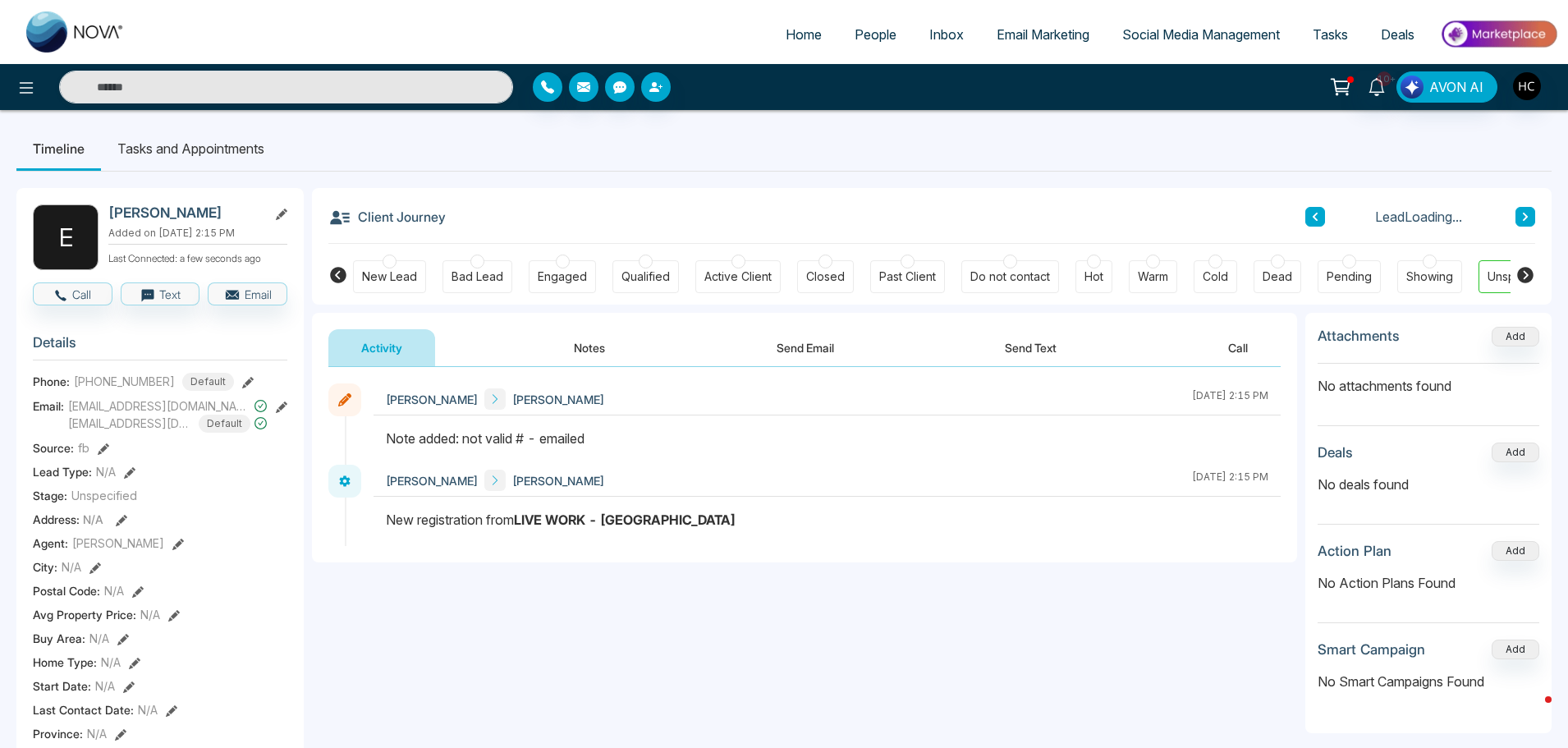
click at [1519, 217] on button at bounding box center [1525, 217] width 20 height 20
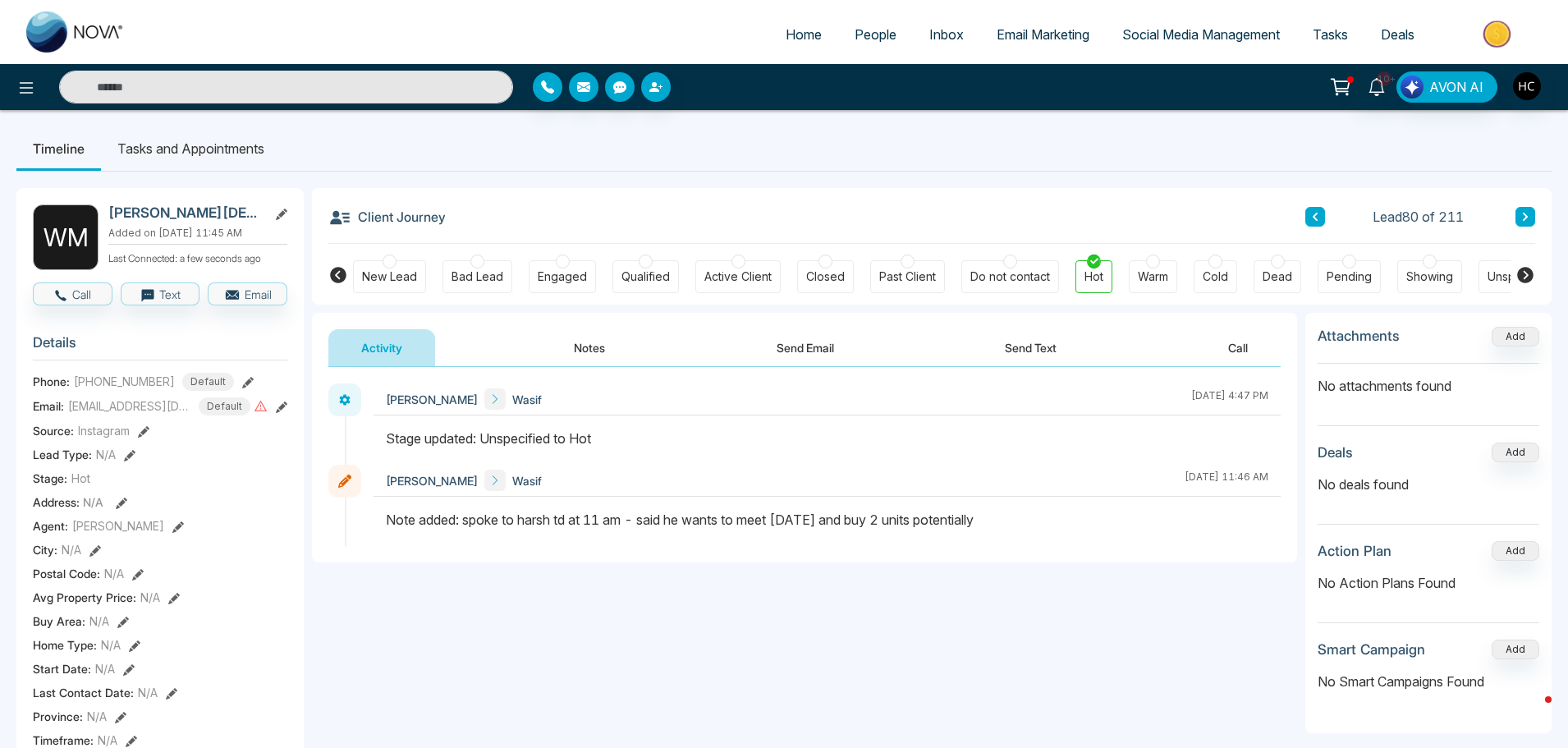
click at [1516, 212] on button at bounding box center [1525, 217] width 20 height 20
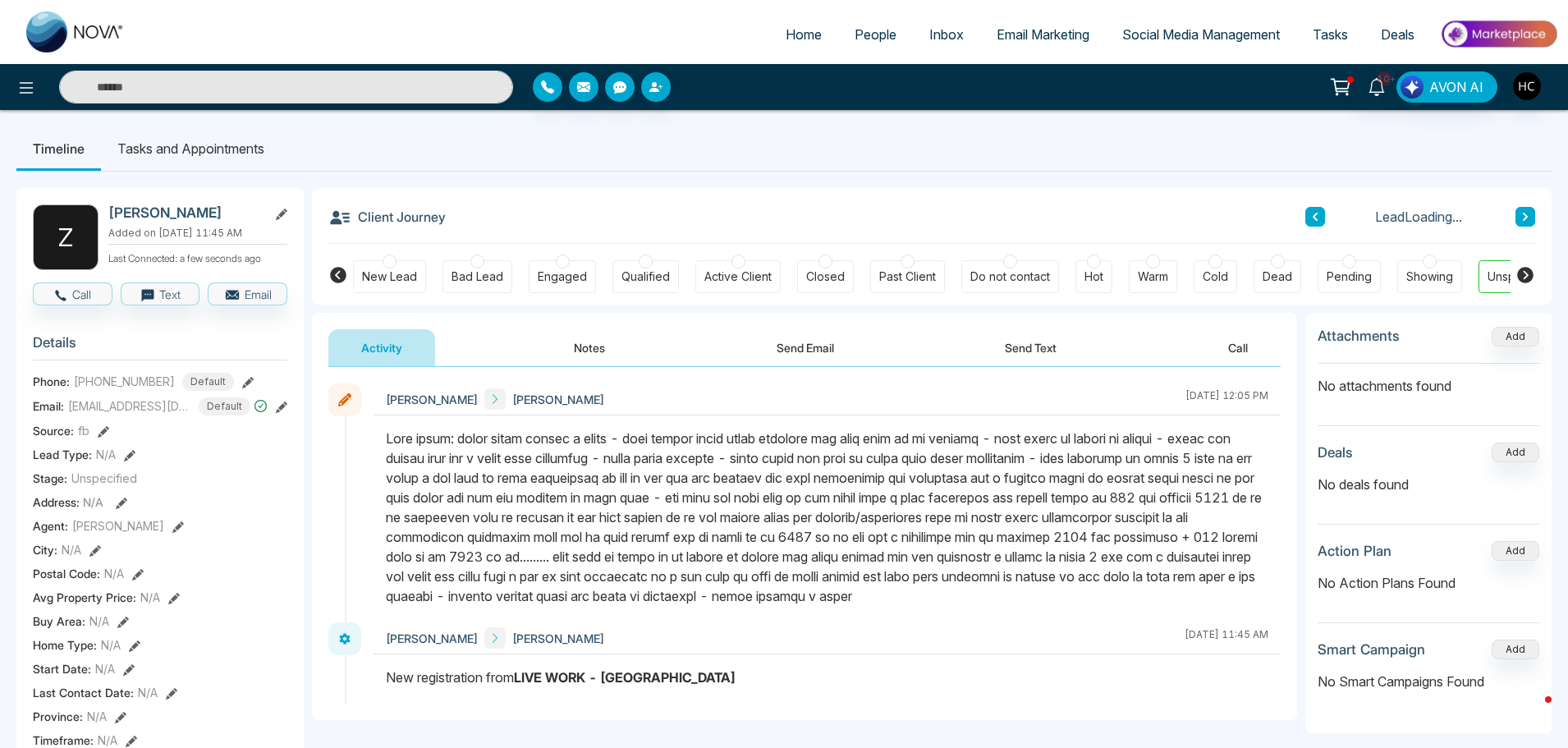
click at [1516, 218] on button at bounding box center [1525, 217] width 20 height 20
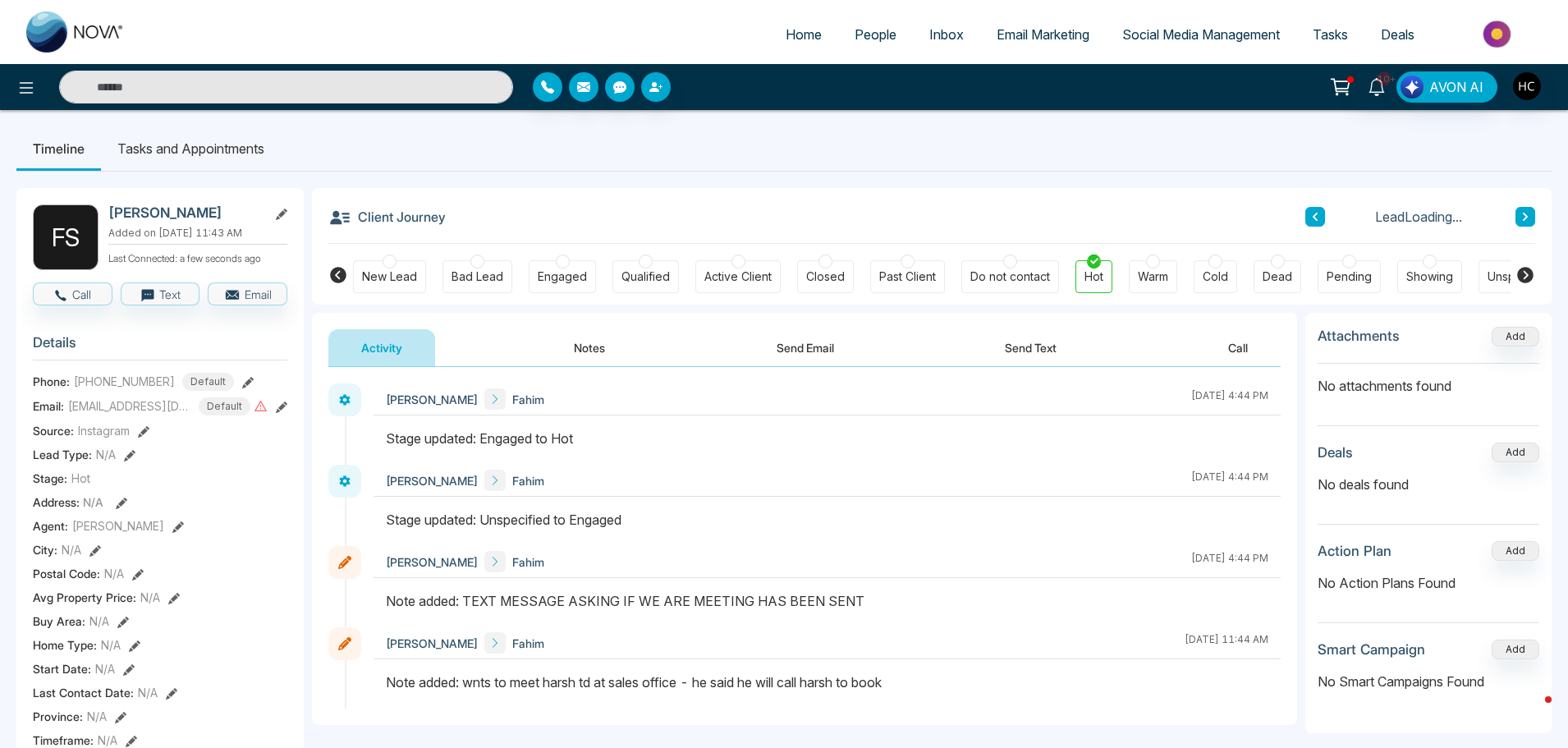
click at [1529, 215] on button at bounding box center [1525, 217] width 20 height 20
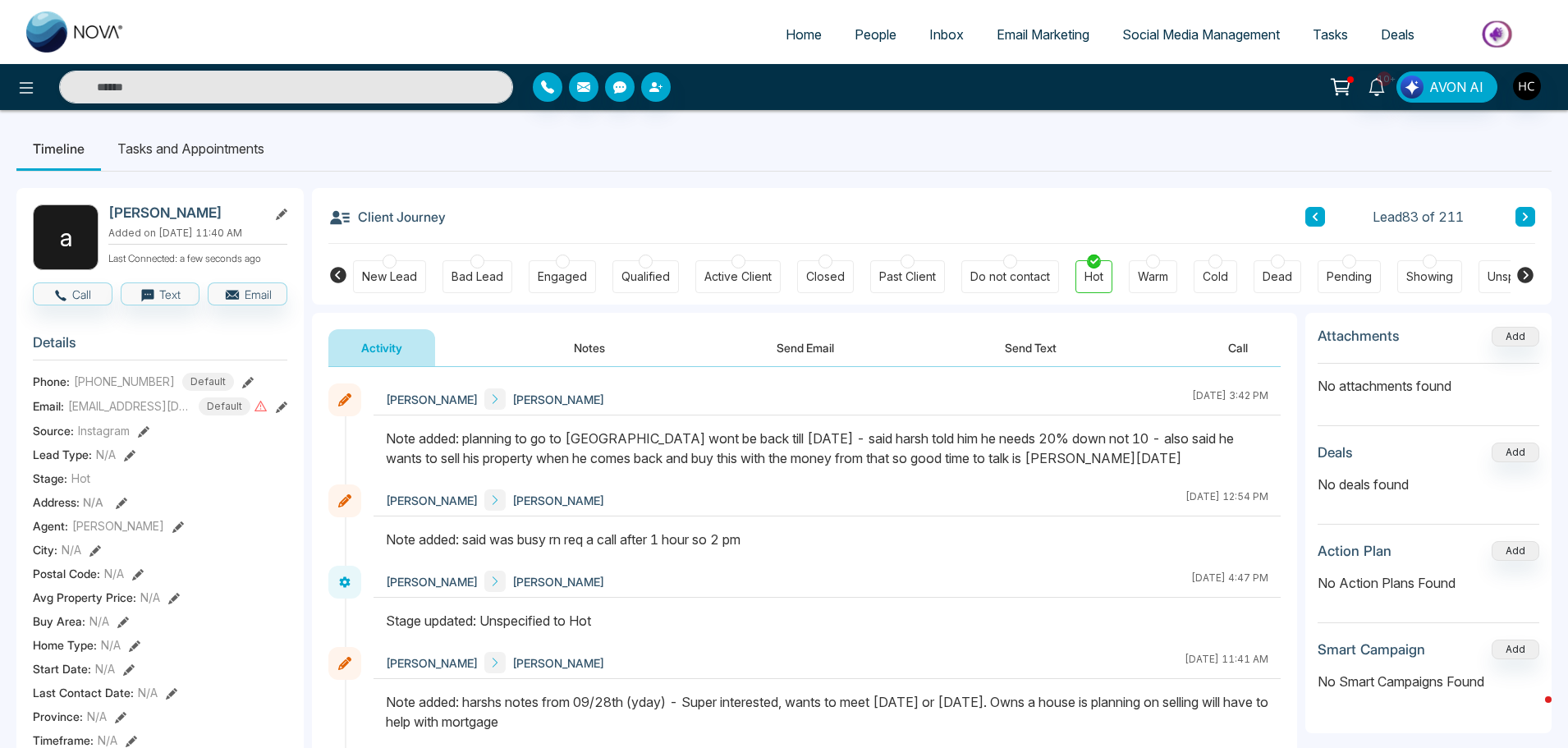
click at [1525, 214] on icon at bounding box center [1525, 217] width 8 height 10
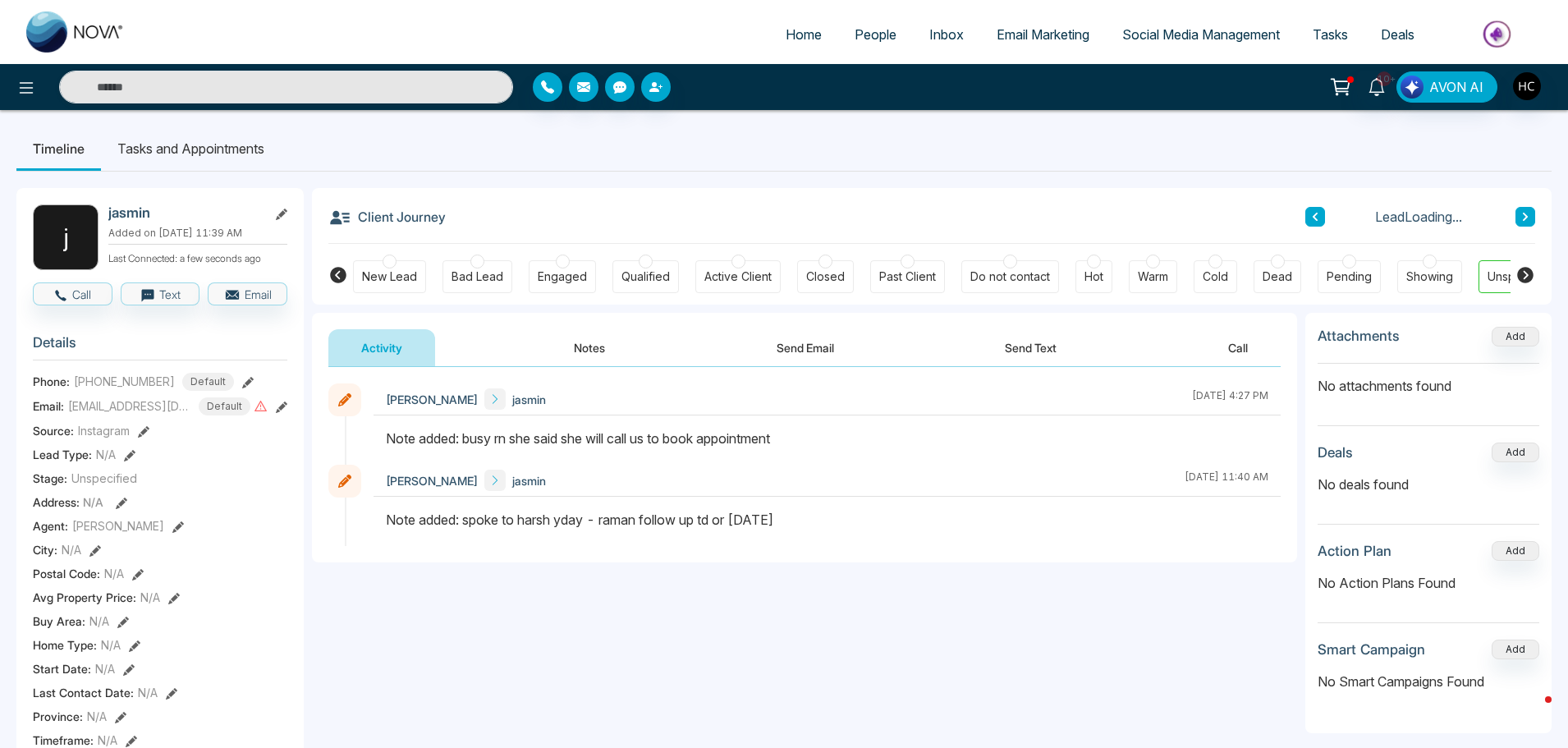
click at [1524, 215] on icon at bounding box center [1525, 217] width 5 height 8
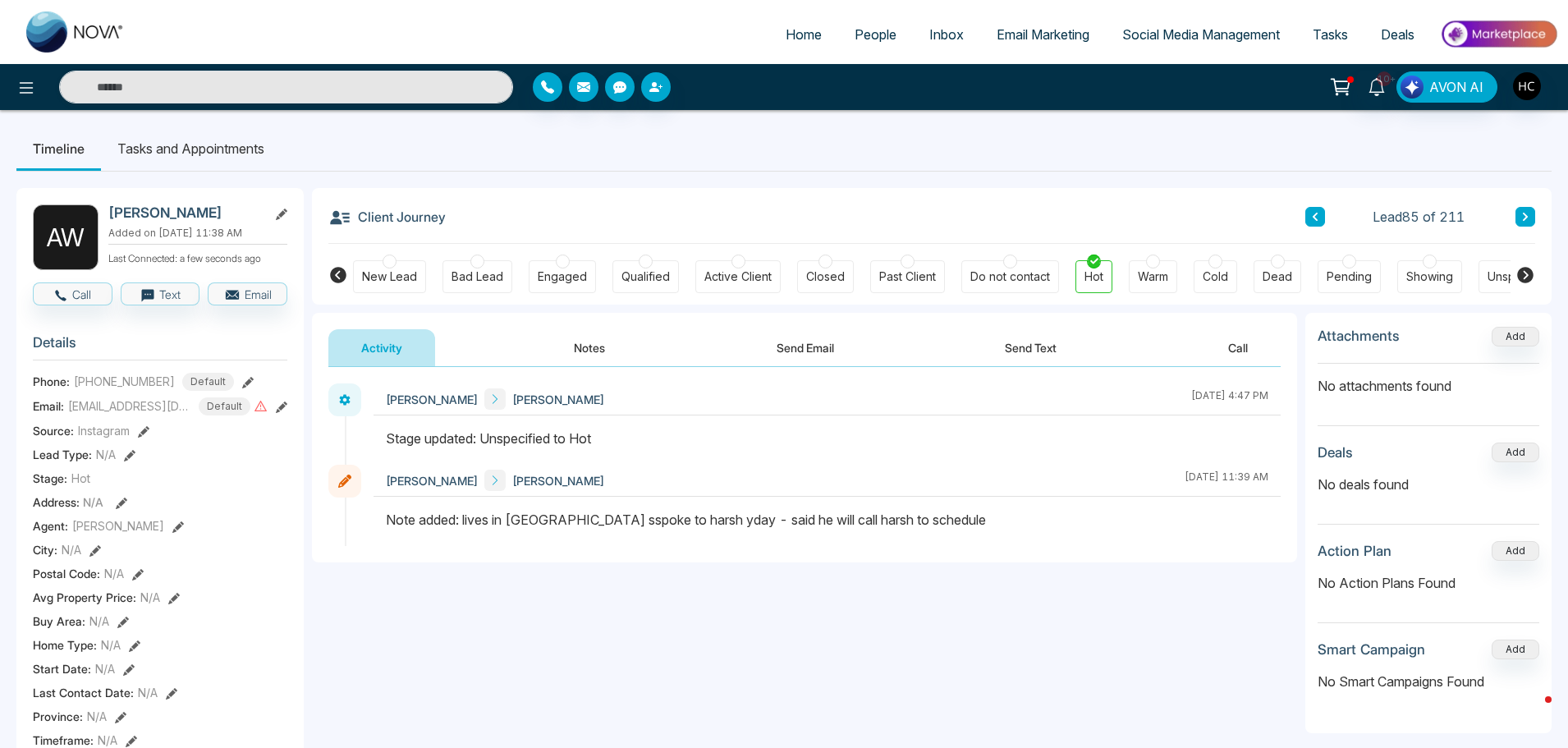
click at [1520, 215] on button at bounding box center [1525, 217] width 20 height 20
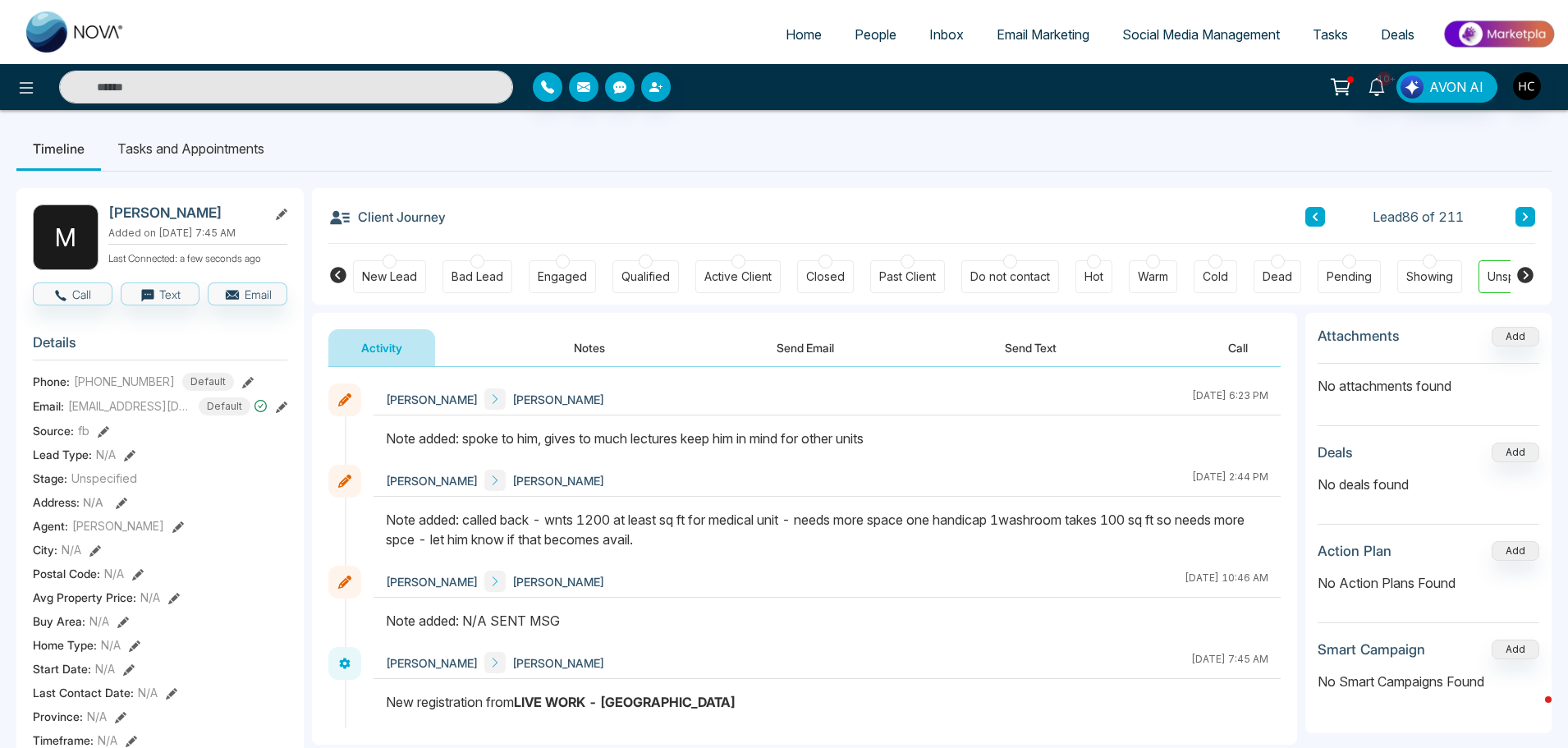
click at [1527, 220] on icon at bounding box center [1525, 217] width 8 height 10
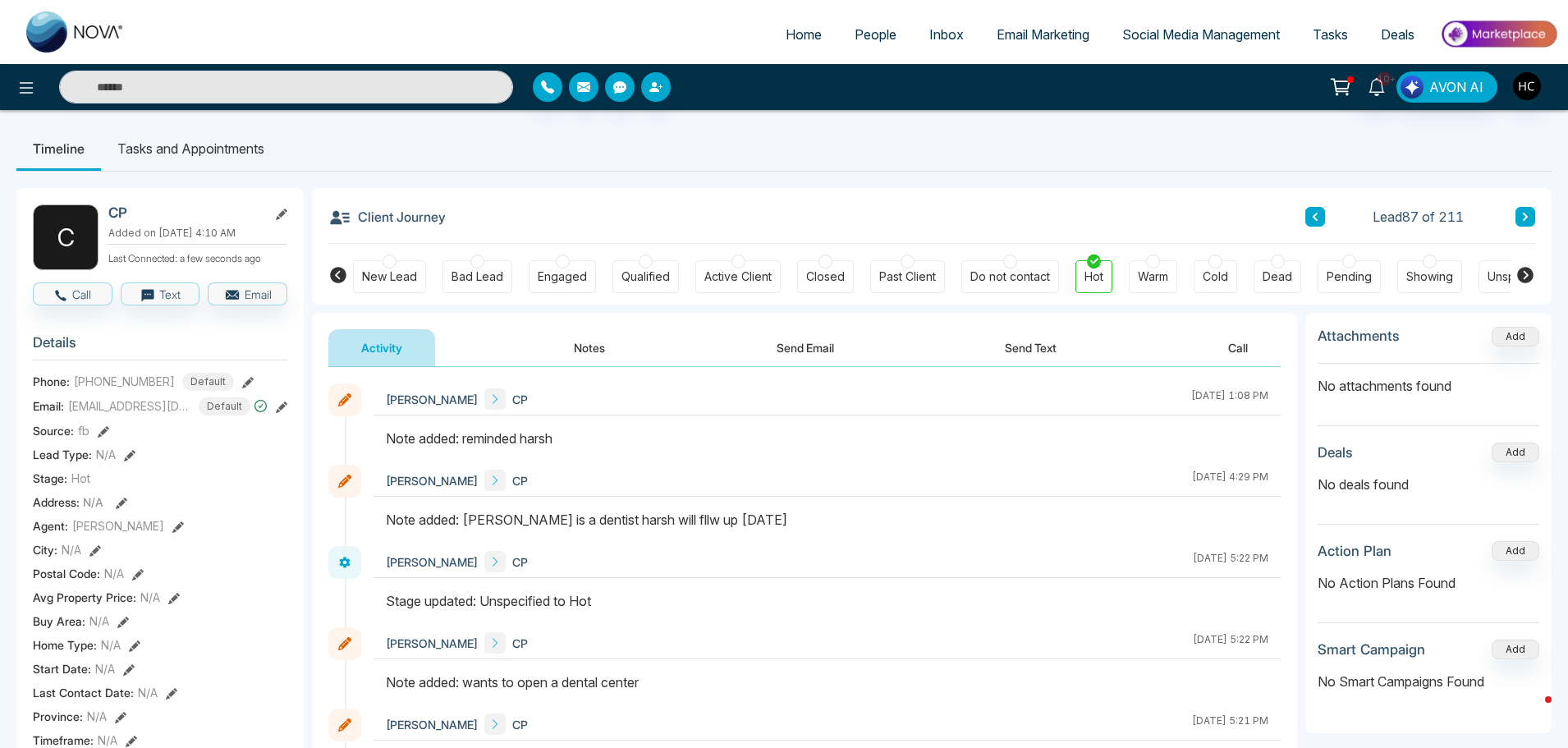
click at [1521, 214] on icon at bounding box center [1525, 217] width 8 height 10
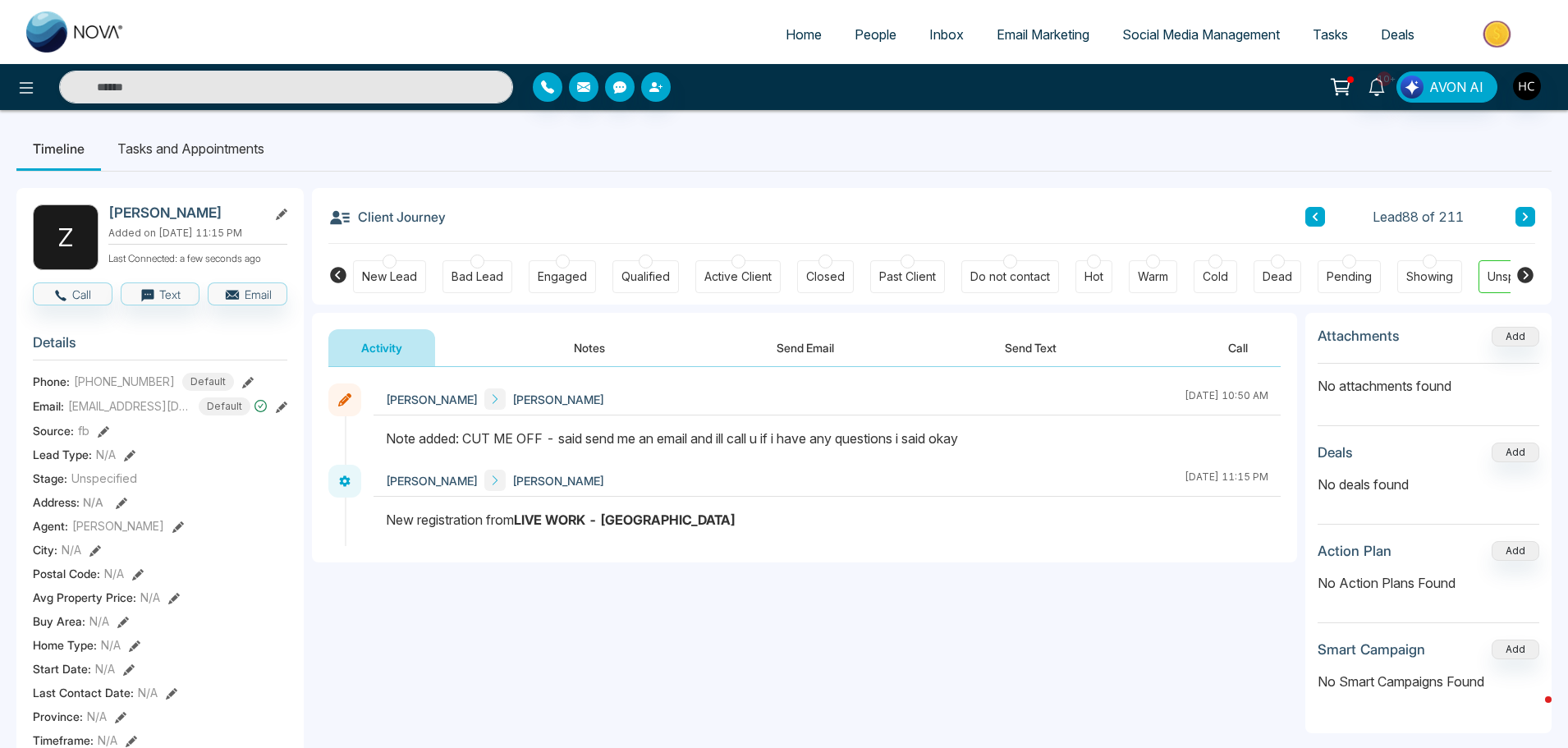
click at [1540, 211] on div "Client Journey Lead 88 of 211 New Lead Bad Lead Engaged Qualified Active Client…" at bounding box center [932, 247] width 1240 height 117
click at [1518, 222] on button at bounding box center [1525, 217] width 20 height 20
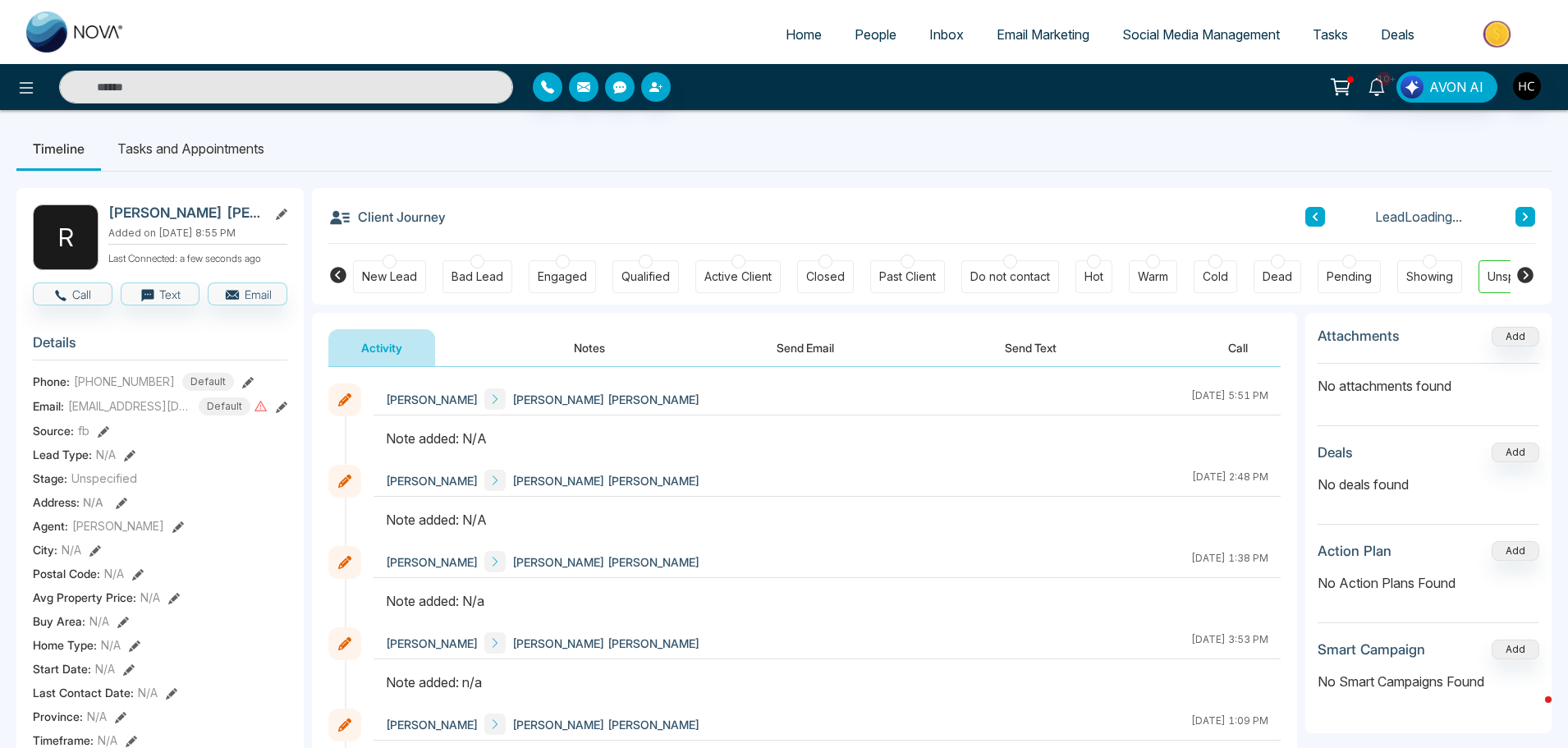
drag, startPoint x: 605, startPoint y: 348, endPoint x: 601, endPoint y: 361, distance: 13.6
click at [602, 349] on button "Notes" at bounding box center [589, 347] width 97 height 37
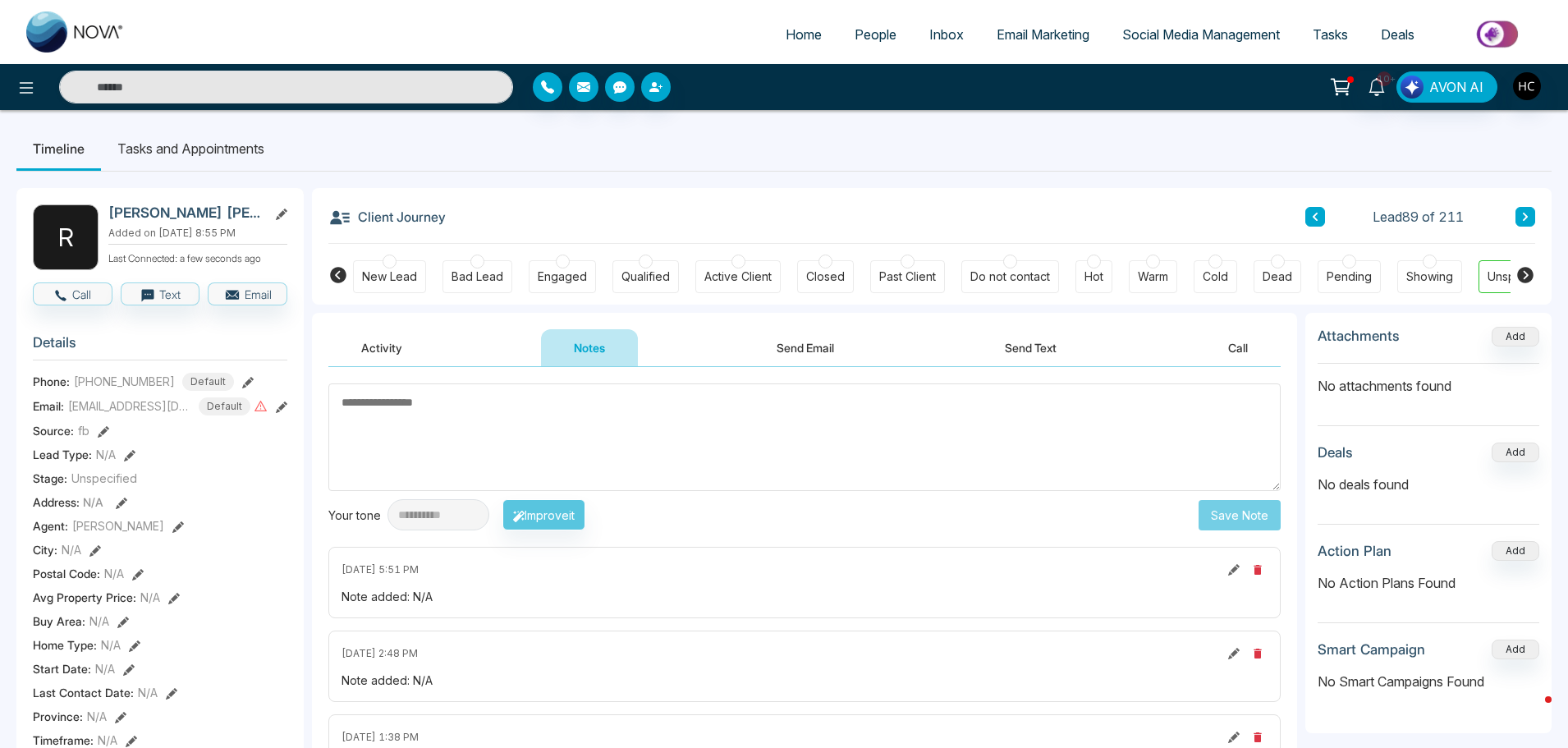
click at [585, 443] on textarea at bounding box center [805, 437] width 953 height 108
type textarea "***"
click at [1216, 511] on button "Save Note" at bounding box center [1239, 515] width 82 height 31
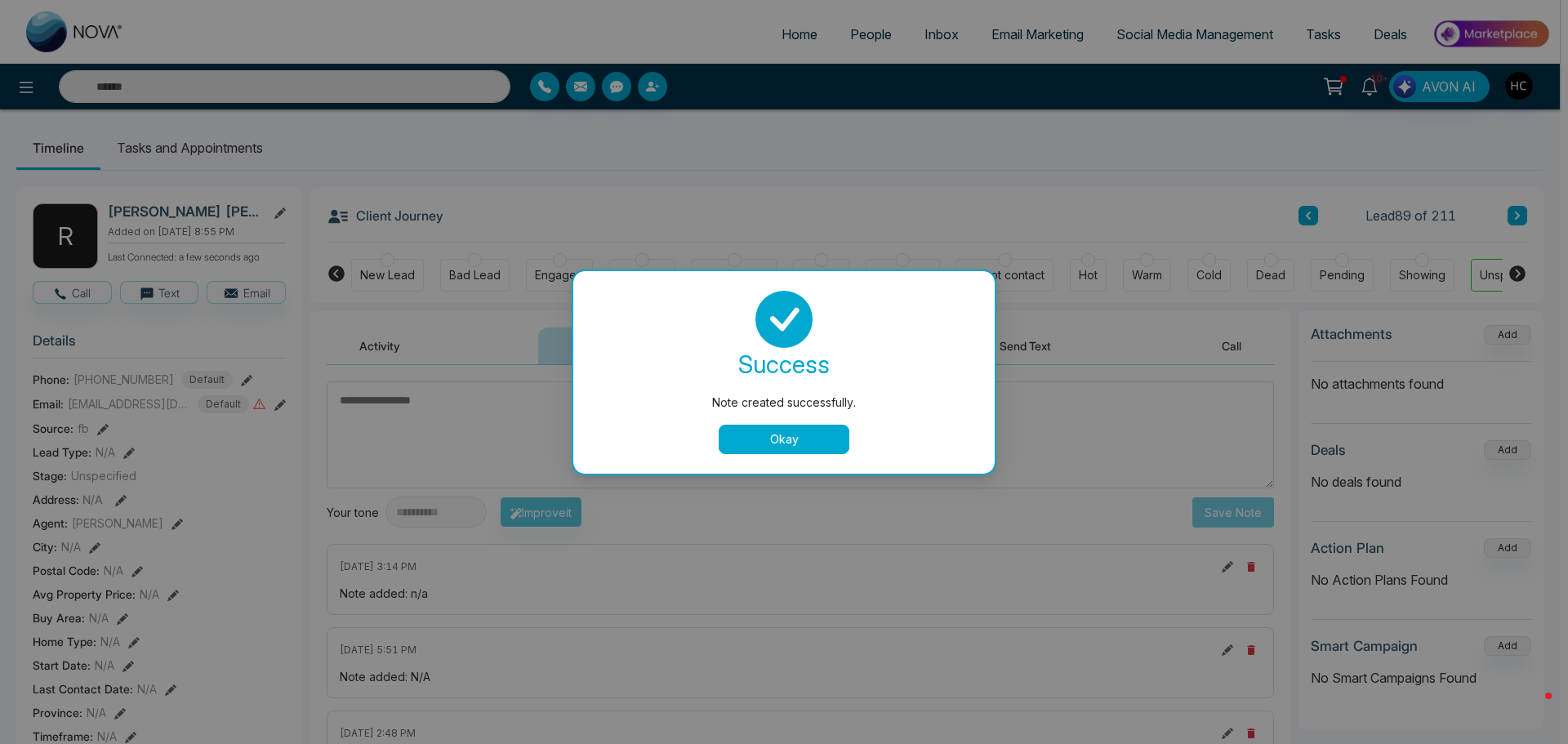
click at [785, 436] on button "Okay" at bounding box center [783, 440] width 131 height 30
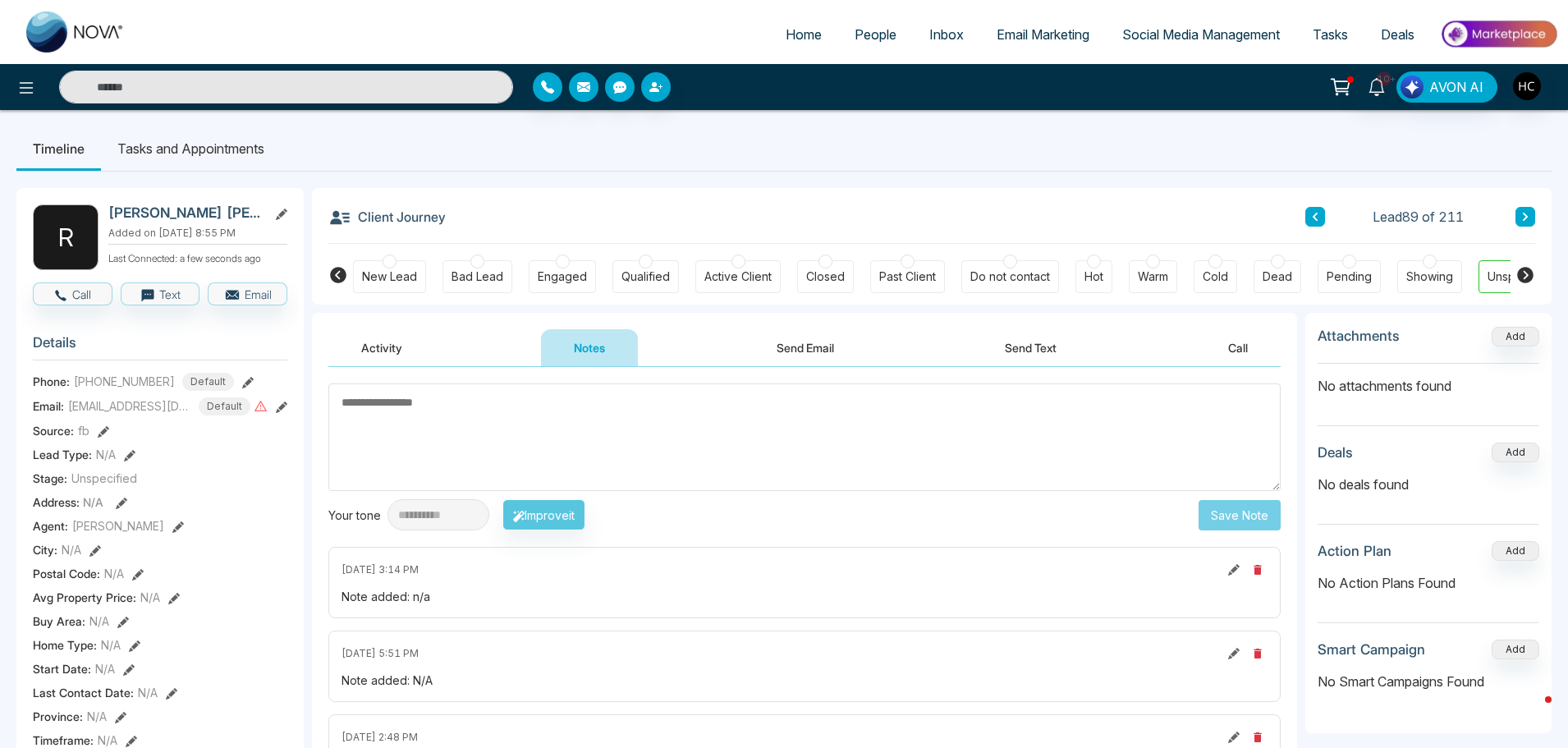
click at [1524, 215] on icon at bounding box center [1525, 217] width 5 height 8
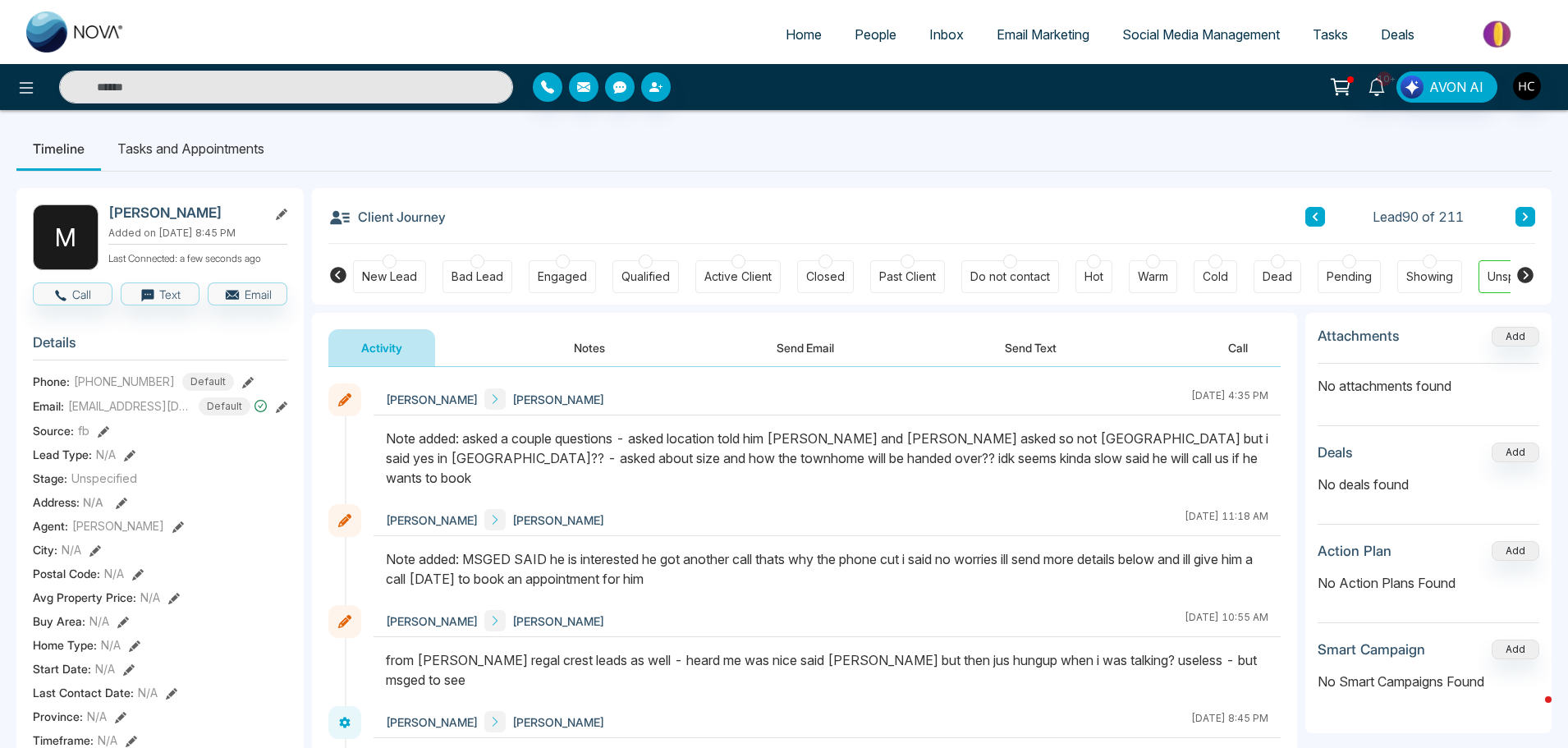
click at [1529, 212] on icon at bounding box center [1525, 217] width 8 height 10
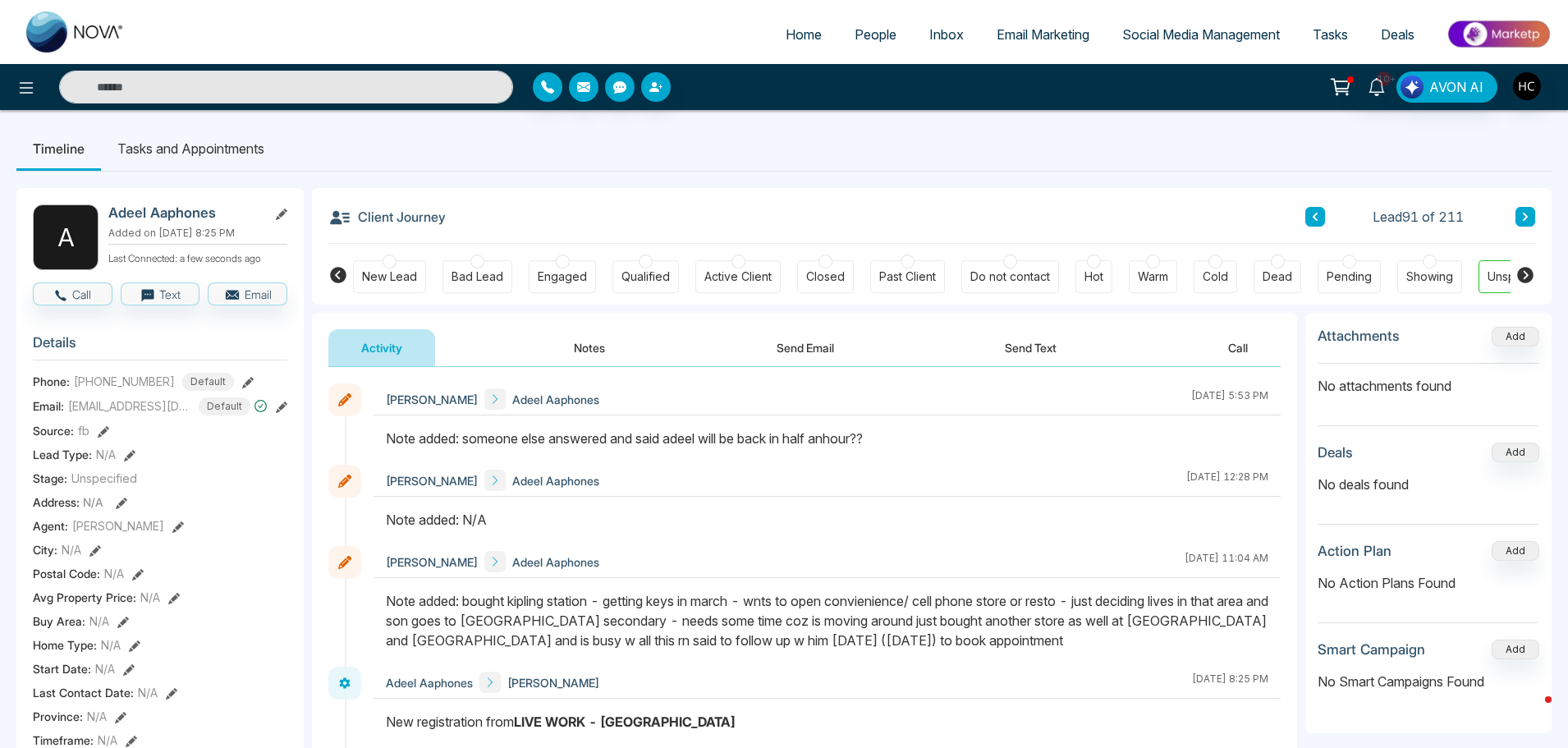
click at [574, 337] on button "Notes" at bounding box center [589, 347] width 97 height 37
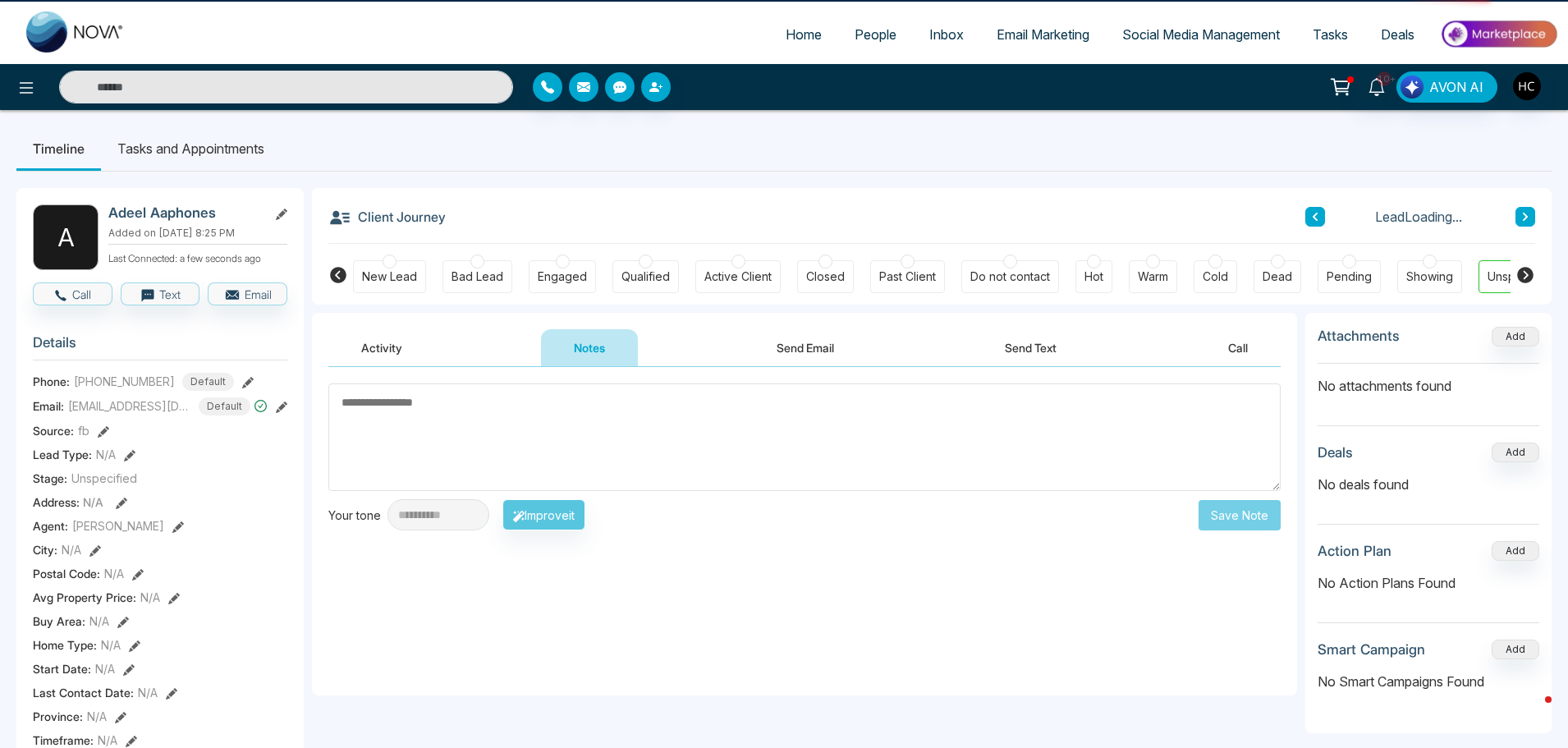
click at [695, 444] on textarea at bounding box center [805, 437] width 953 height 108
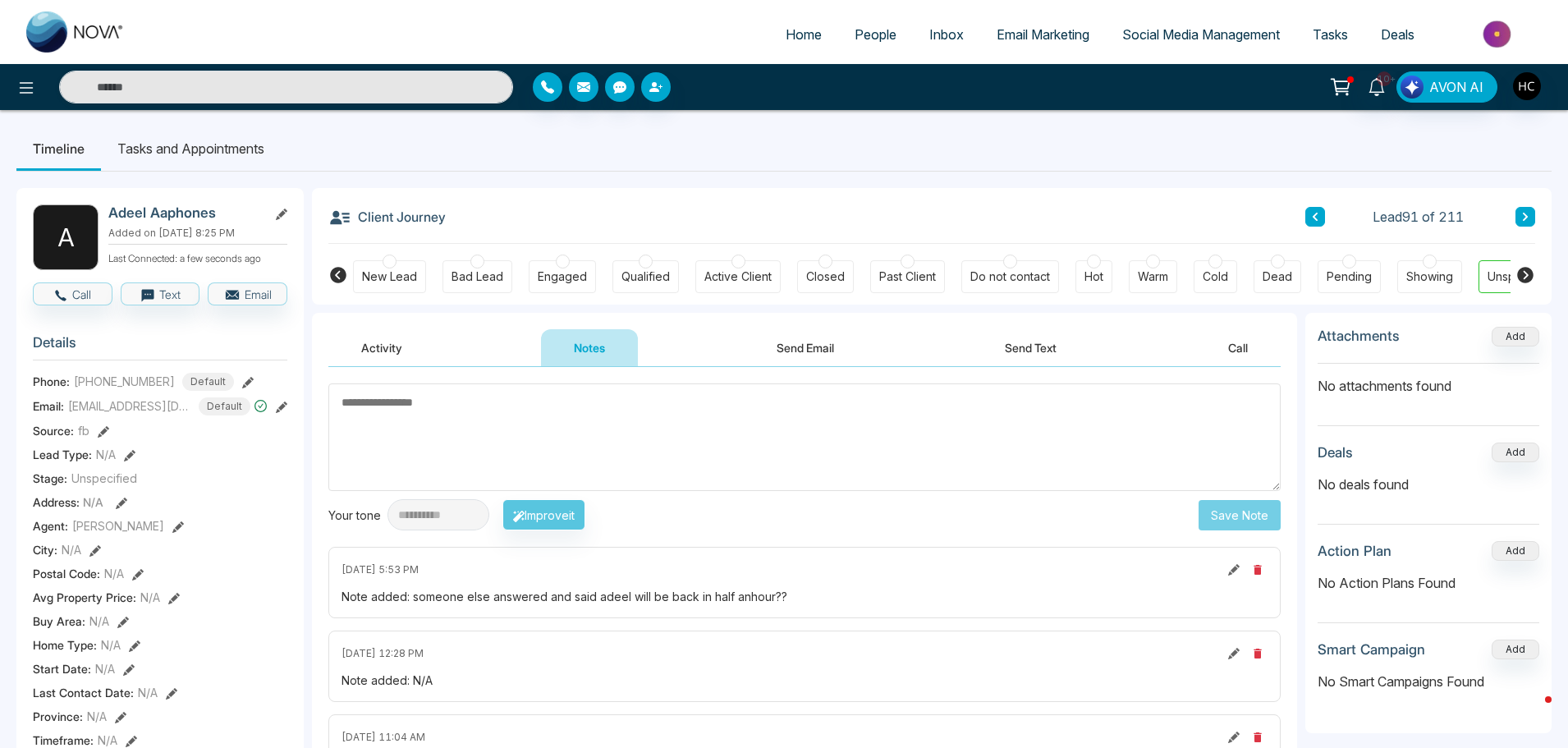
click at [582, 418] on textarea at bounding box center [805, 437] width 953 height 108
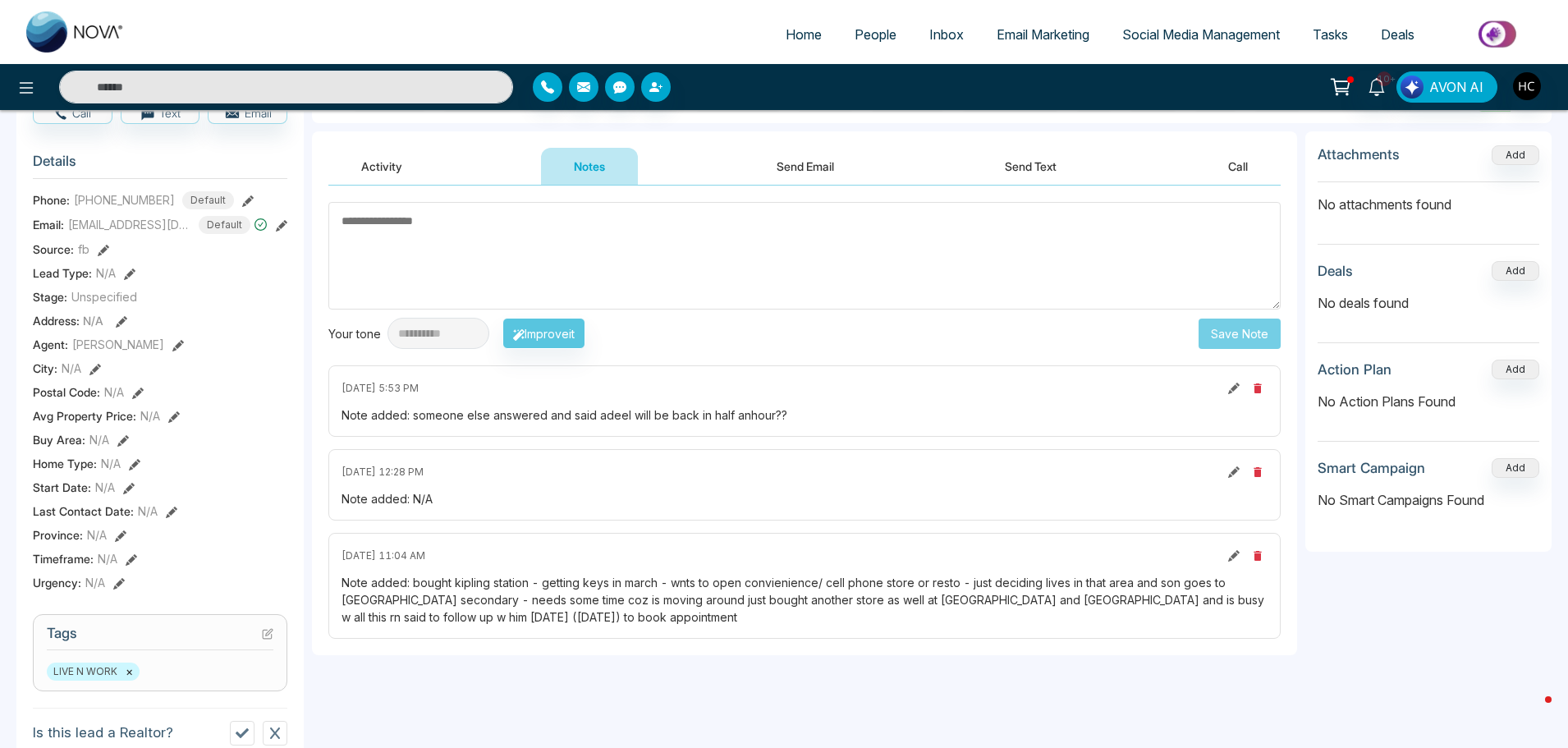
scroll to position [82, 0]
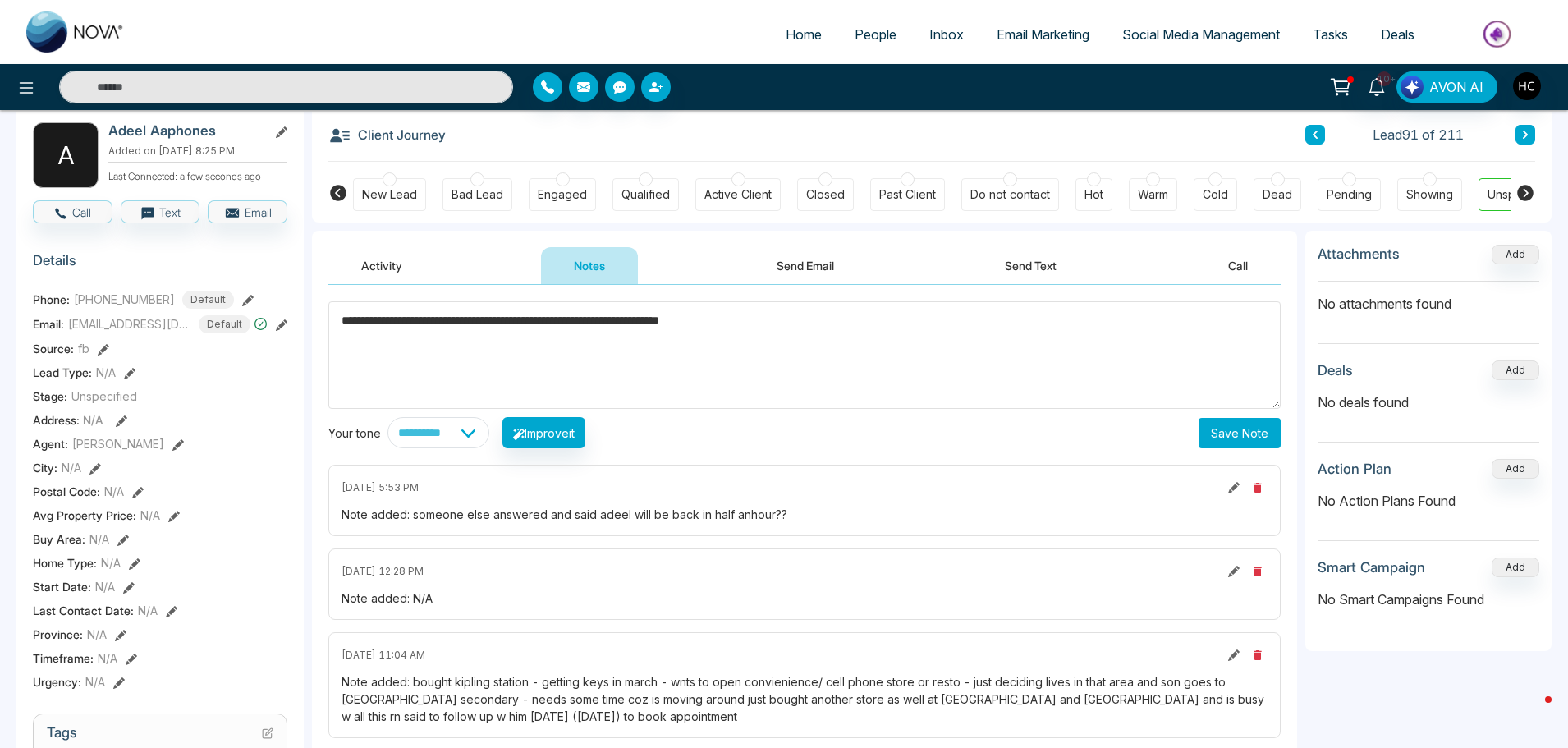
type textarea "**********"
click at [1242, 438] on button "Save Note" at bounding box center [1239, 433] width 82 height 31
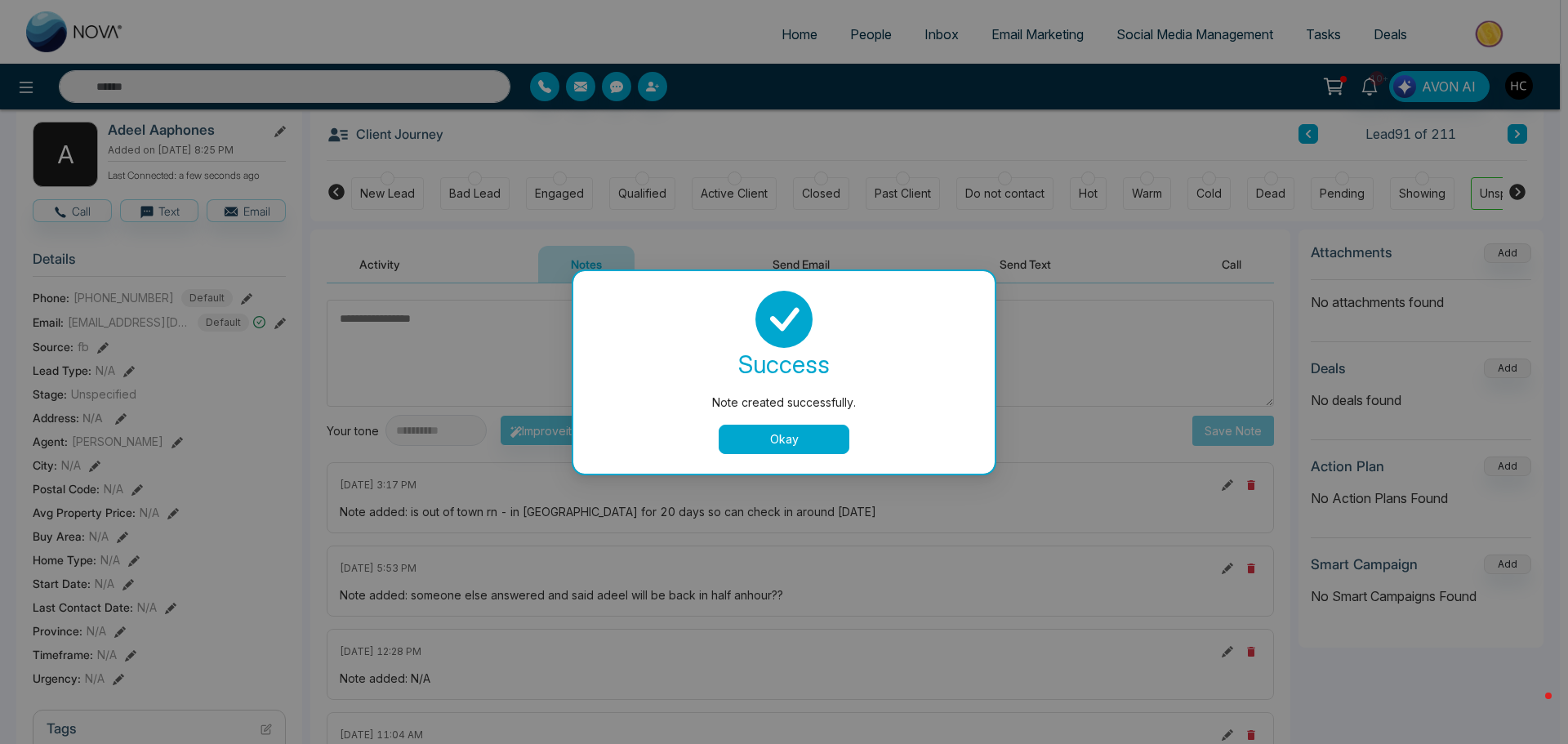
click at [768, 441] on button "Okay" at bounding box center [783, 440] width 131 height 30
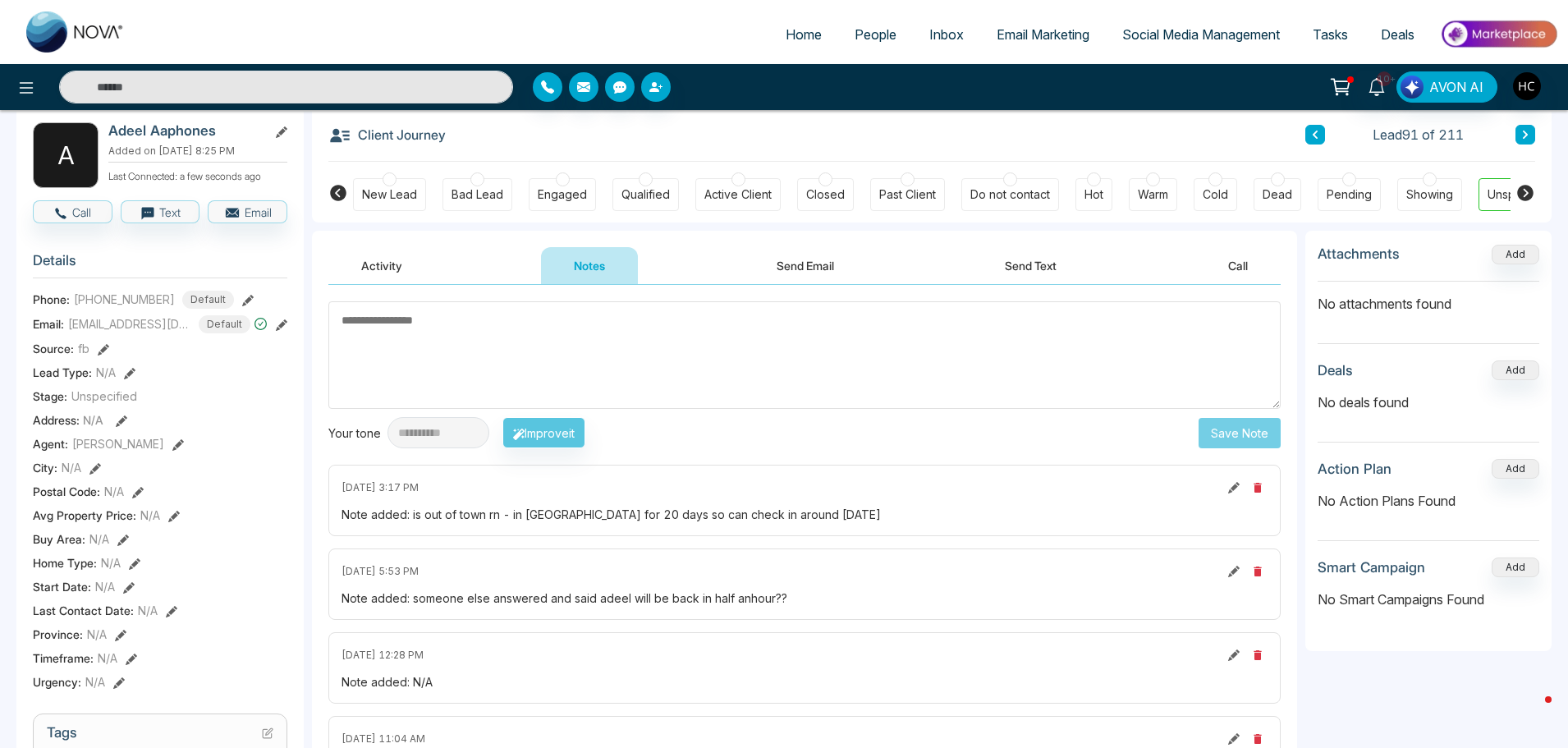
click at [1519, 128] on button at bounding box center [1525, 135] width 20 height 20
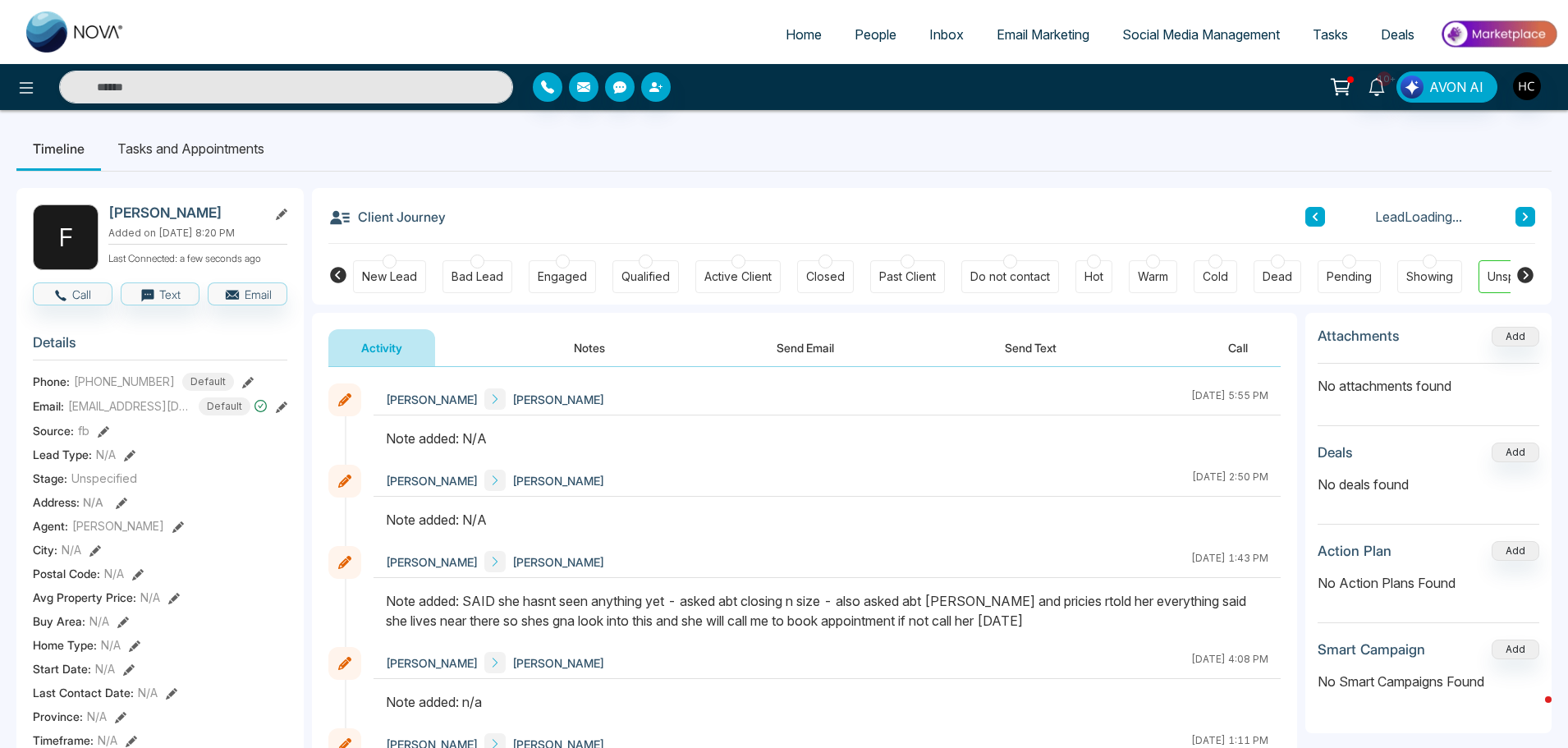
click at [581, 345] on button "Notes" at bounding box center [589, 347] width 97 height 37
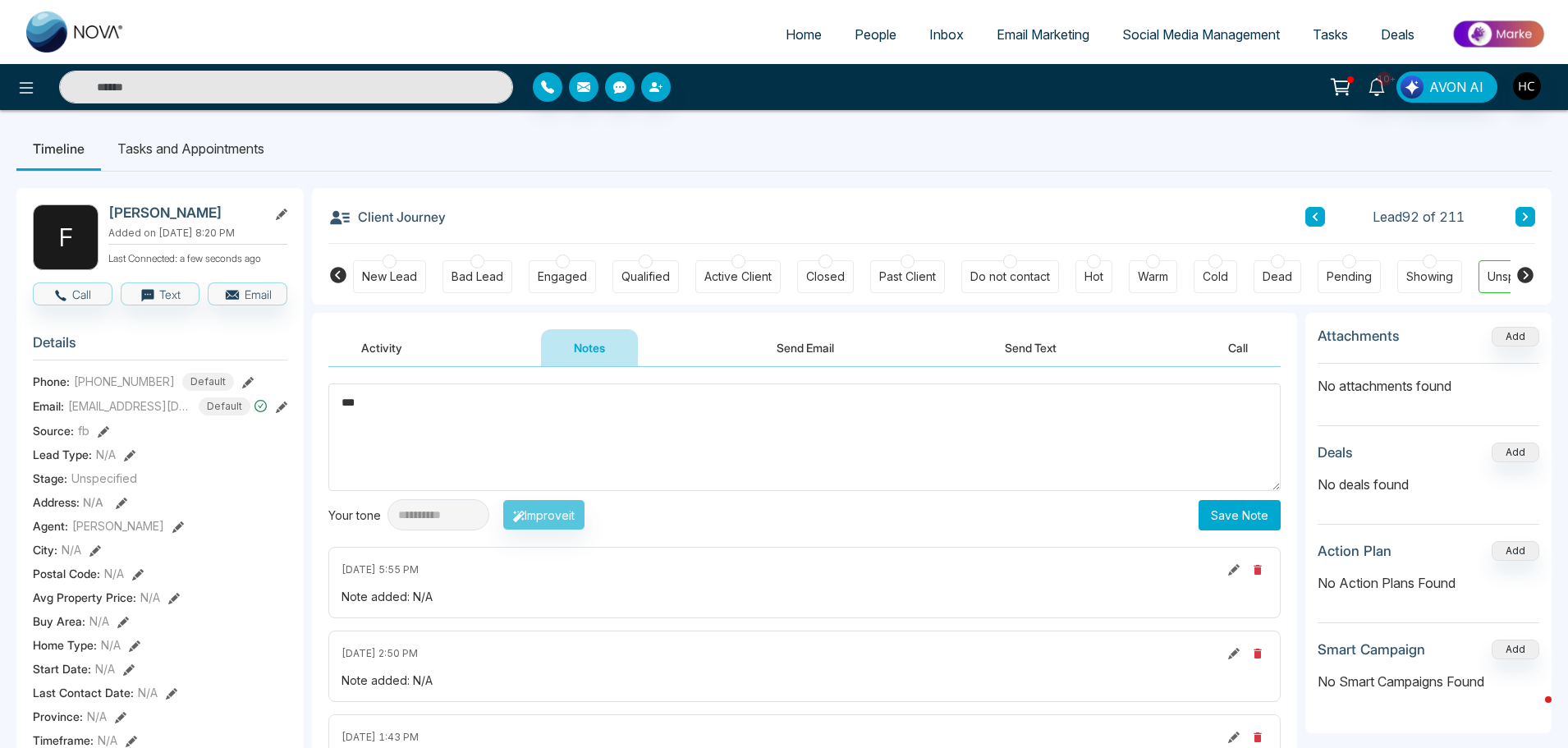
type textarea "***"
click at [1231, 517] on button "Save Note" at bounding box center [1239, 515] width 82 height 31
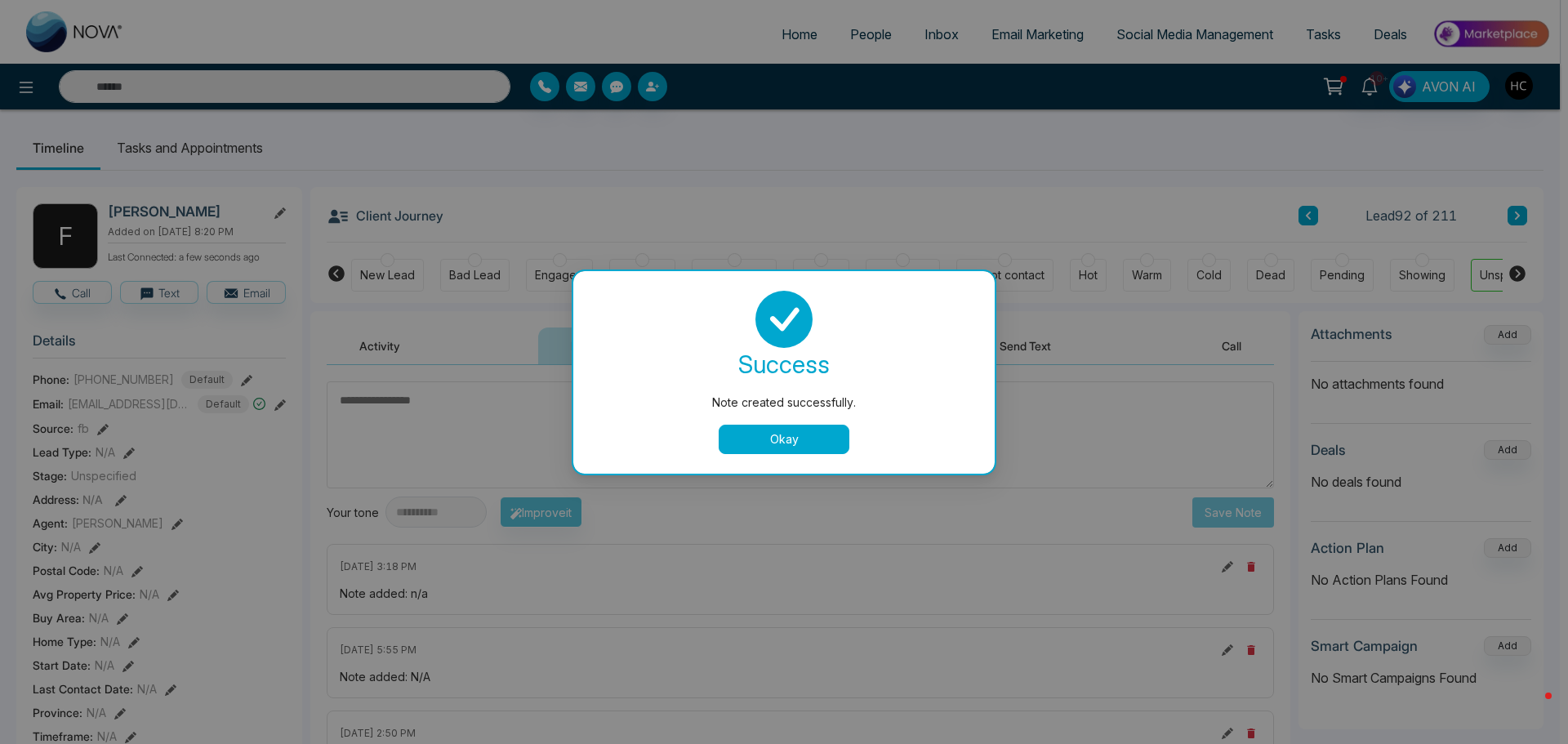
click at [769, 441] on button "Okay" at bounding box center [783, 440] width 131 height 30
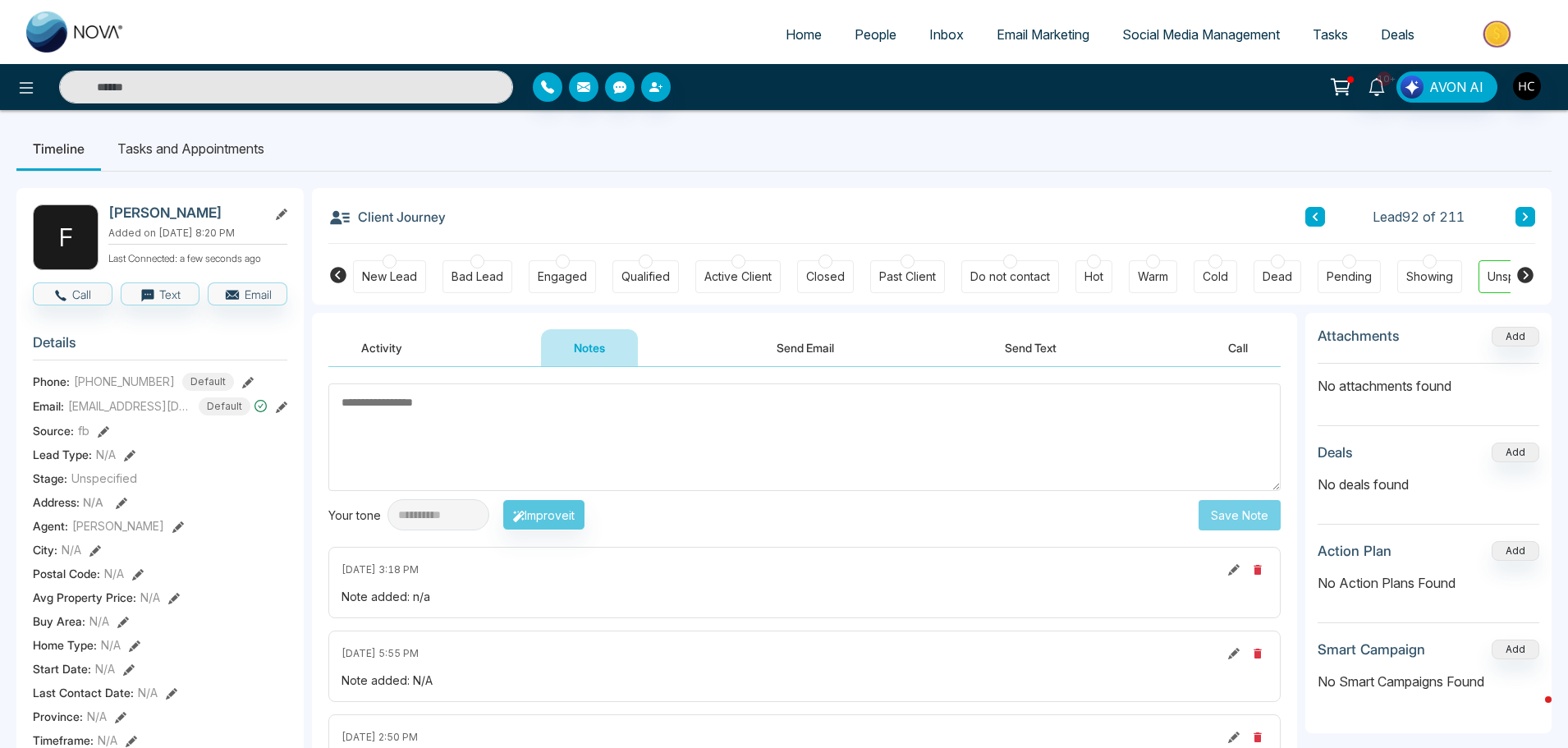
click at [1518, 214] on button at bounding box center [1525, 217] width 20 height 20
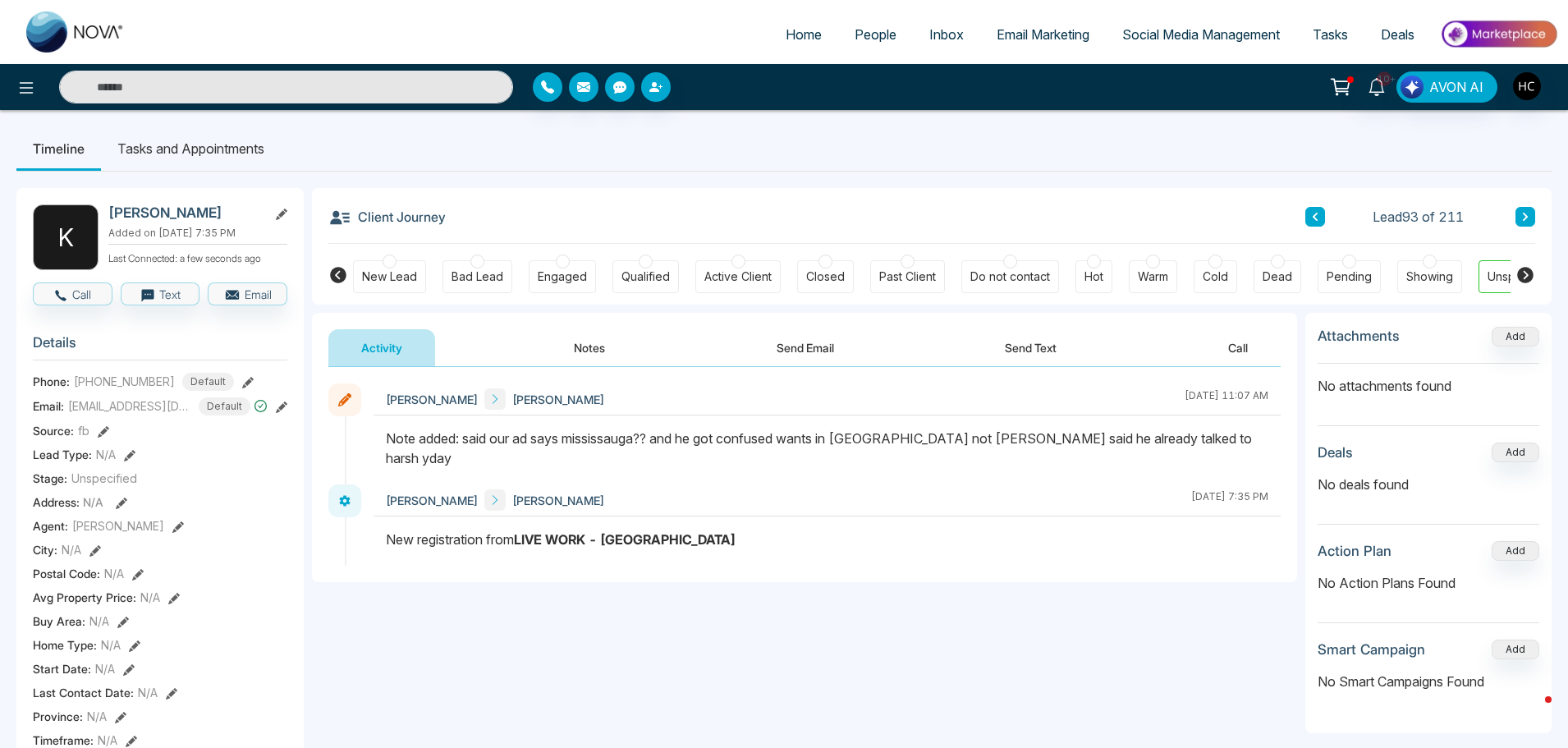
click at [1518, 209] on button at bounding box center [1525, 217] width 20 height 20
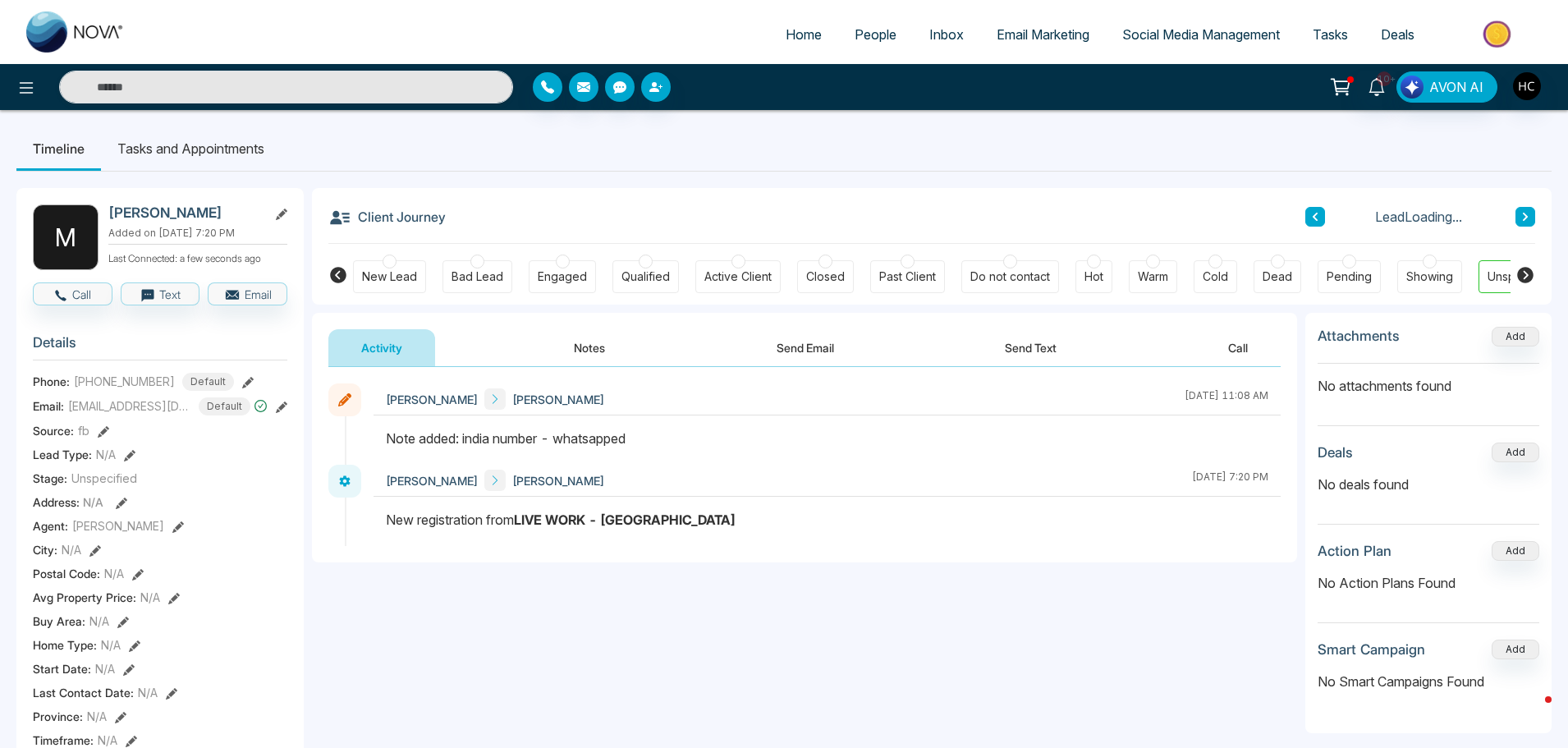
click at [1519, 218] on button at bounding box center [1525, 217] width 20 height 20
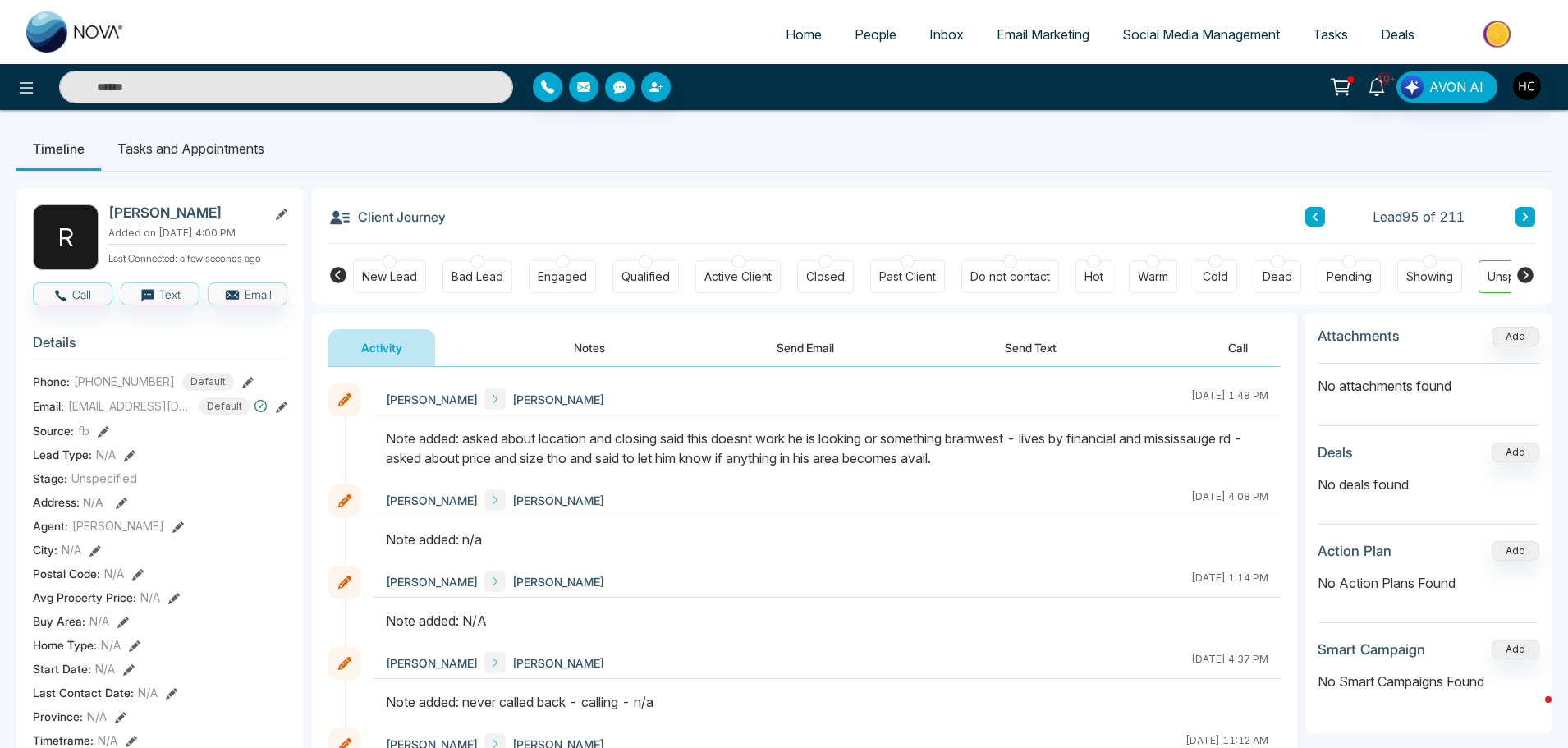
drag, startPoint x: 1528, startPoint y: 213, endPoint x: 1515, endPoint y: 216, distance: 13.3
click at [1527, 213] on icon at bounding box center [1525, 217] width 8 height 10
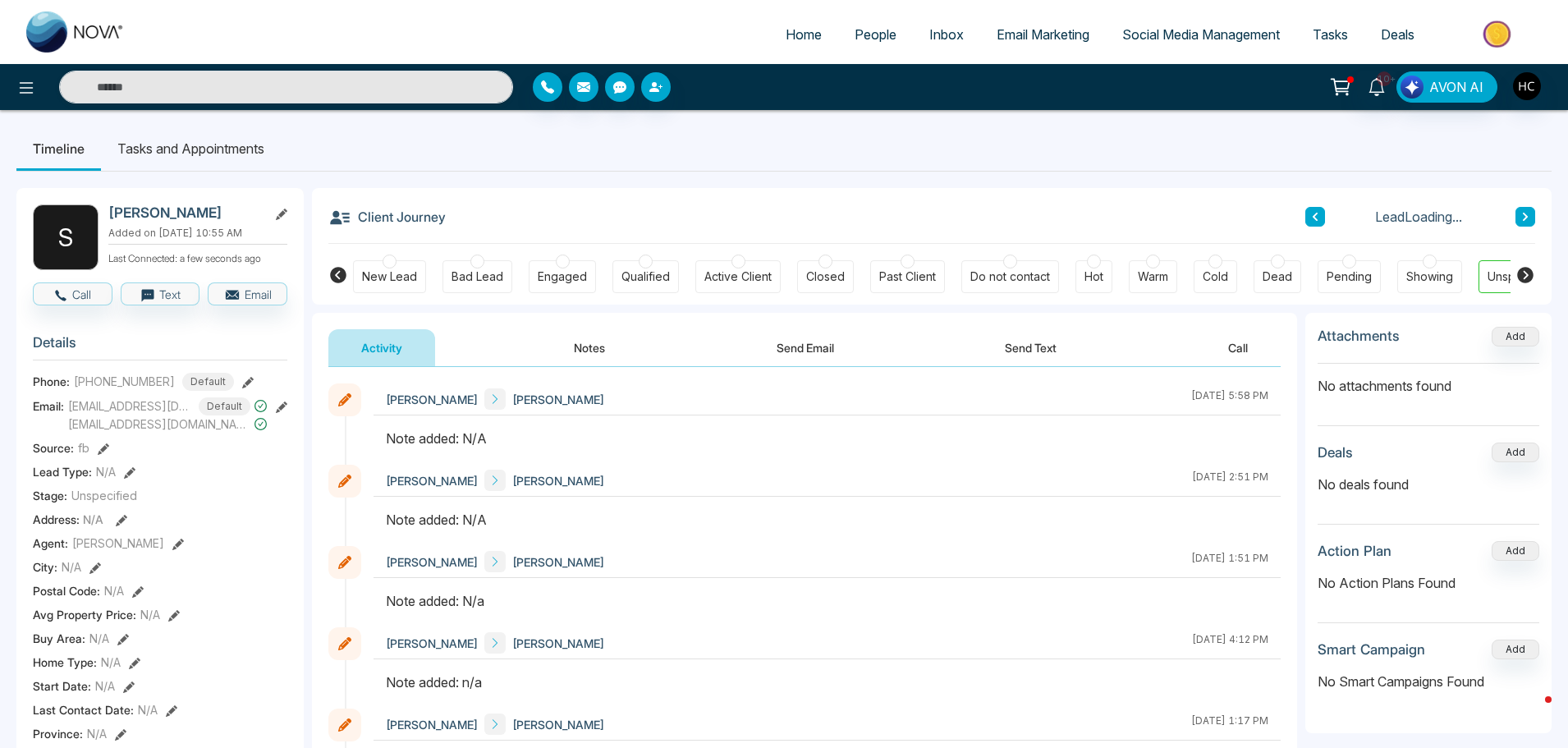
click at [580, 339] on button "Notes" at bounding box center [589, 347] width 97 height 37
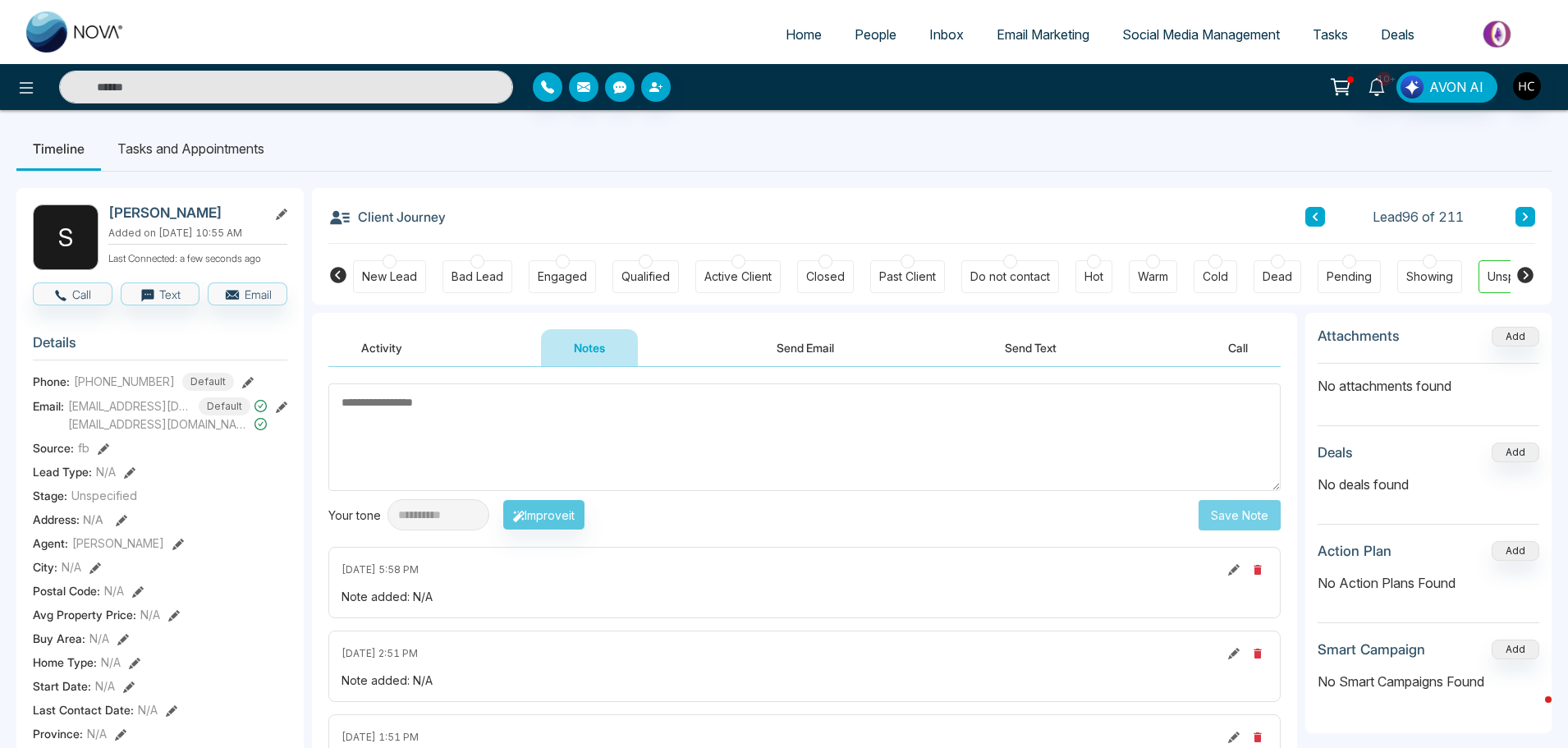
type textarea "***"
drag, startPoint x: 613, startPoint y: 414, endPoint x: 343, endPoint y: 409, distance: 270.0
click at [343, 409] on textarea "***" at bounding box center [805, 437] width 953 height 108
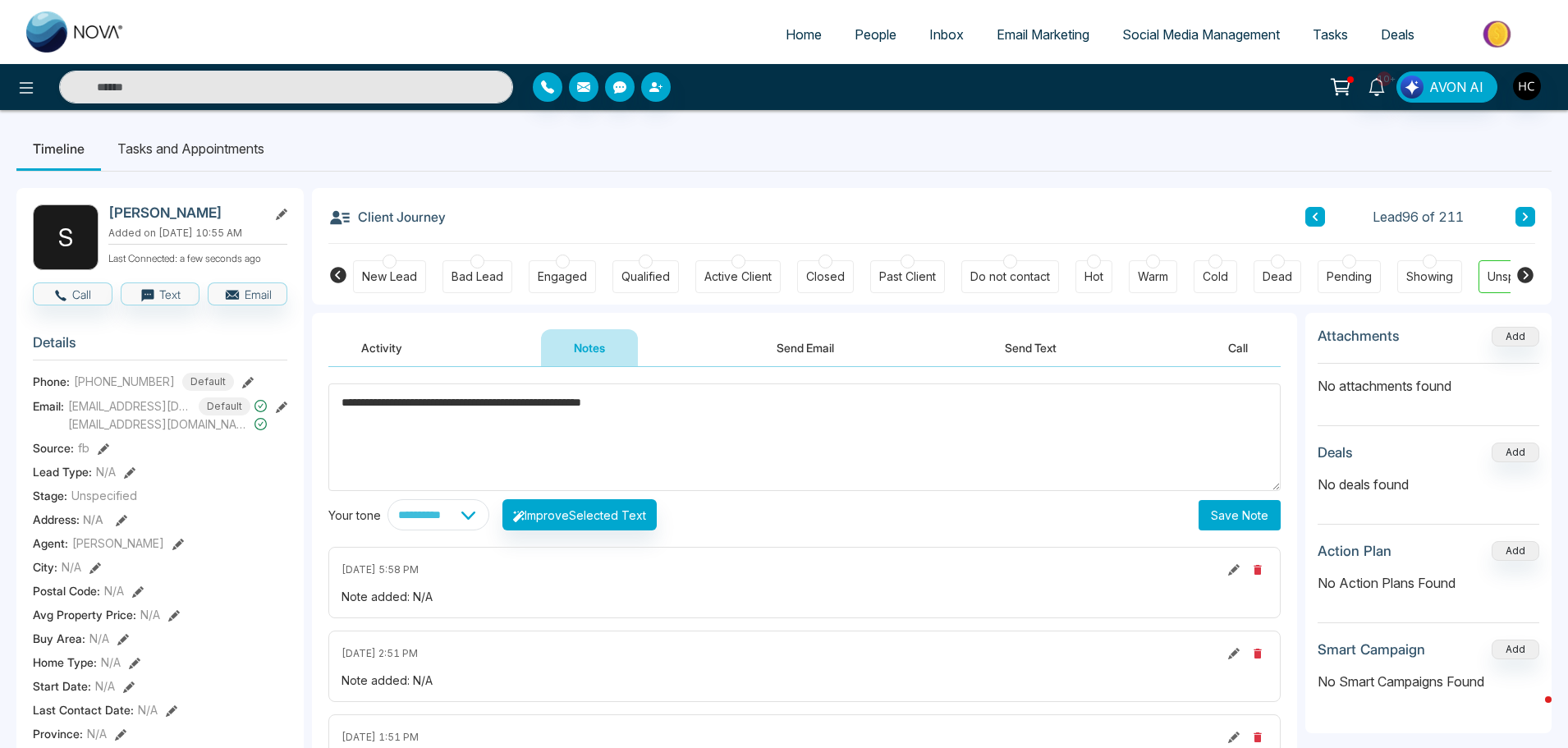
type textarea "**********"
click at [1236, 512] on button "Save Note" at bounding box center [1239, 515] width 82 height 31
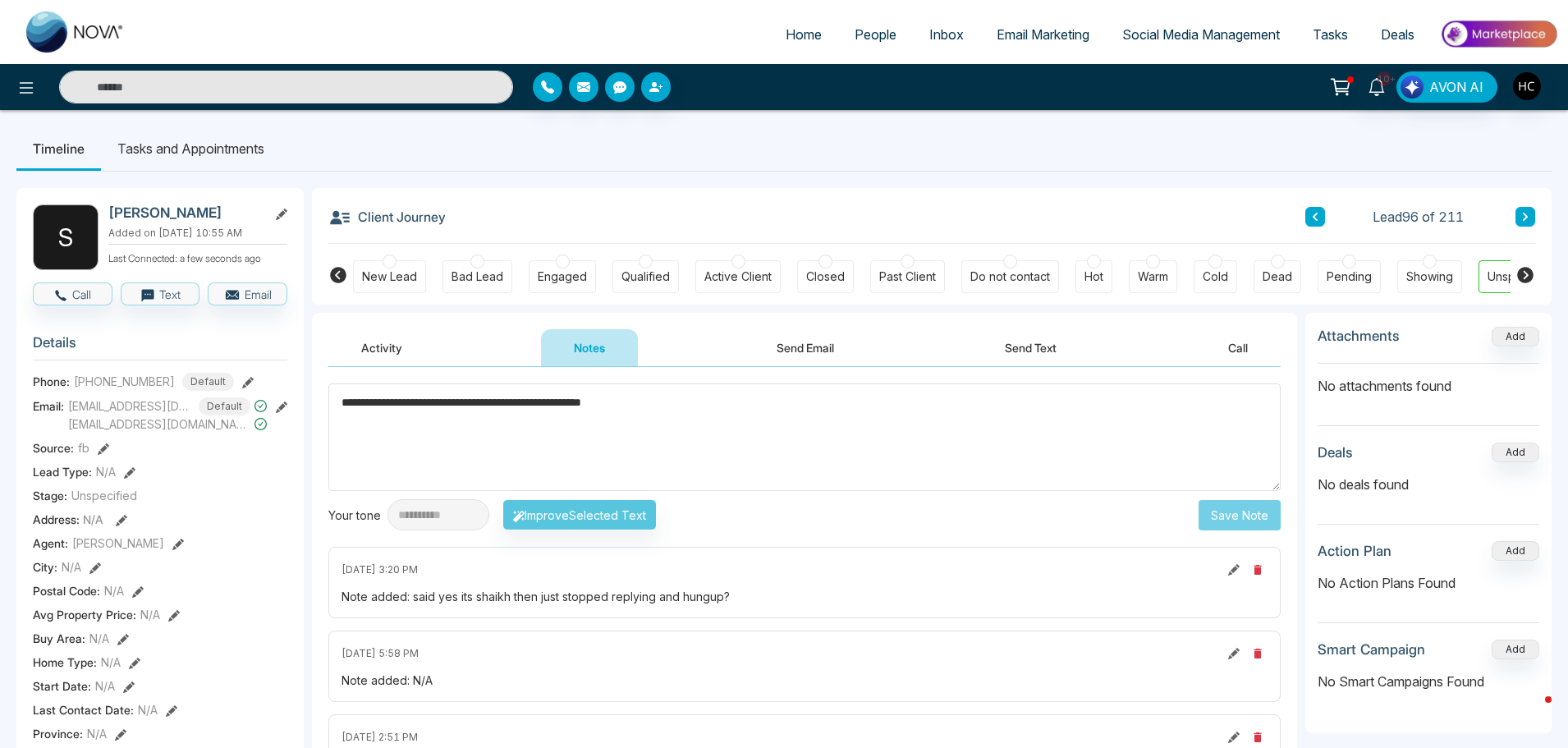
click at [969, 421] on textarea "**********" at bounding box center [805, 437] width 953 height 108
click at [929, 424] on textarea "**********" at bounding box center [805, 437] width 953 height 108
click at [1529, 214] on icon at bounding box center [1525, 217] width 8 height 10
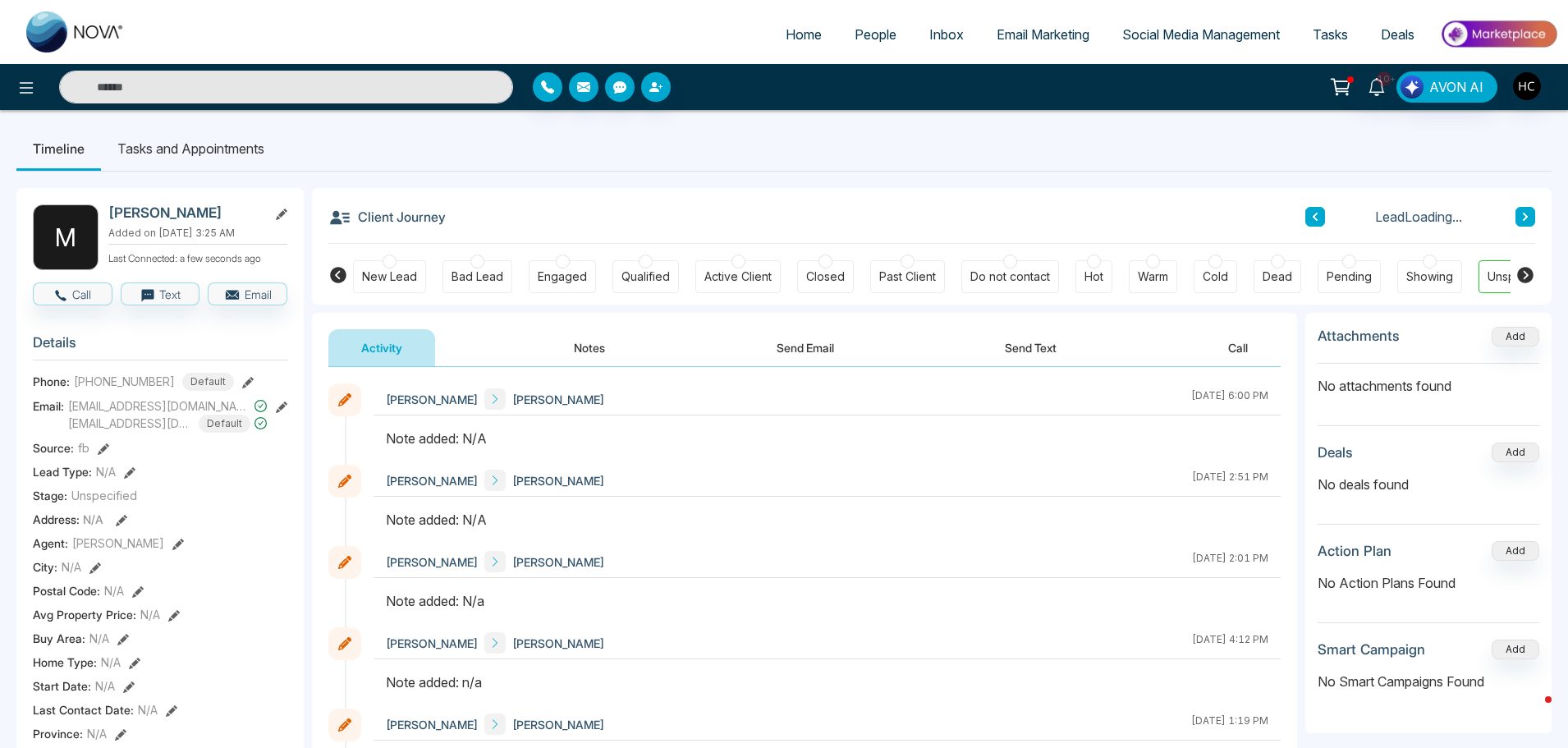
click at [602, 352] on button "Notes" at bounding box center [589, 347] width 97 height 37
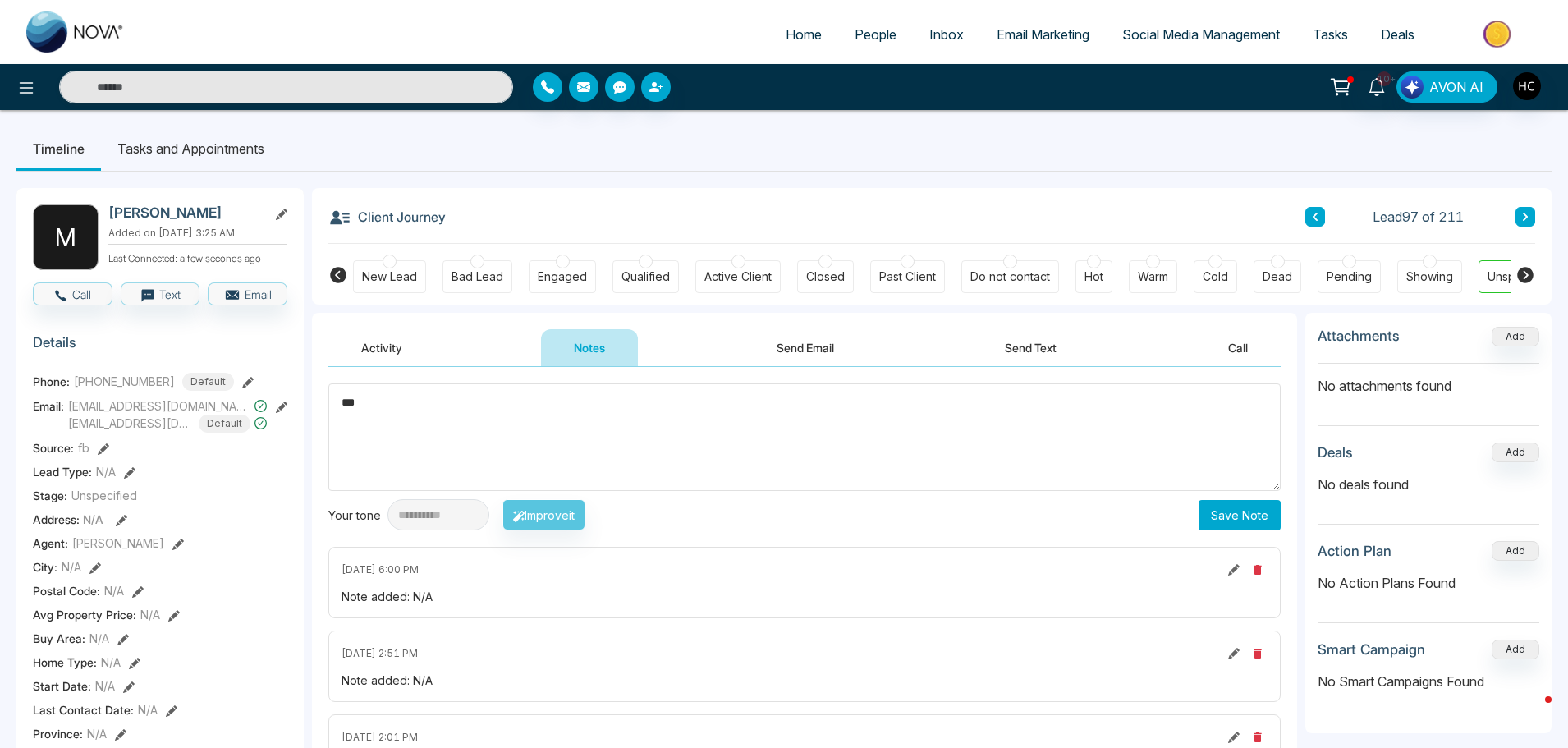
type textarea "***"
click at [1239, 516] on button "Save Note" at bounding box center [1239, 515] width 82 height 31
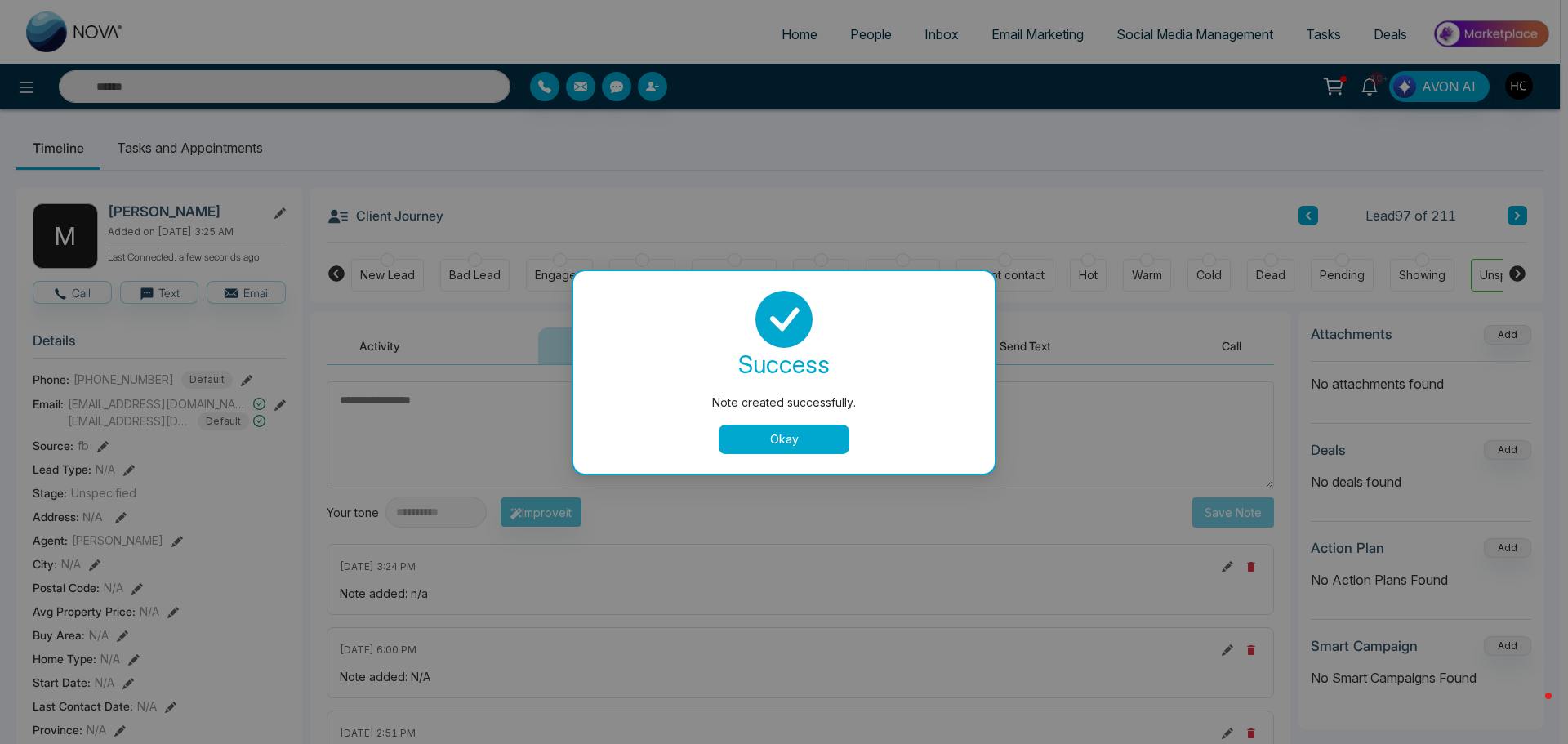
click at [774, 428] on button "Okay" at bounding box center [783, 440] width 131 height 30
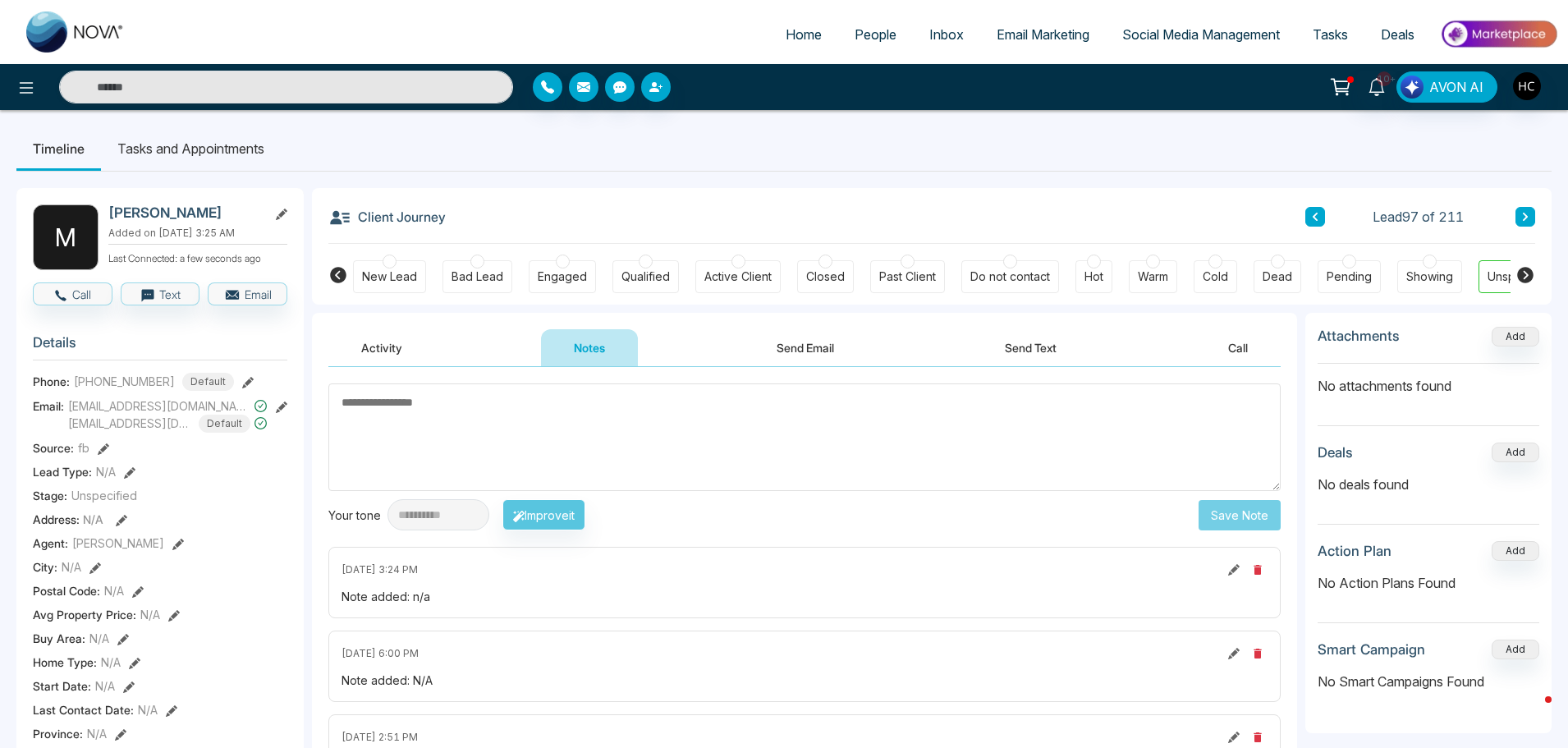
click at [1536, 211] on div "Client Journey Lead 97 of 211 New Lead Bad Lead Engaged Qualified Active Client…" at bounding box center [932, 247] width 1240 height 117
click at [1506, 221] on div "Lead 97 of 211" at bounding box center [1420, 217] width 230 height 20
click at [1523, 219] on icon at bounding box center [1525, 217] width 8 height 10
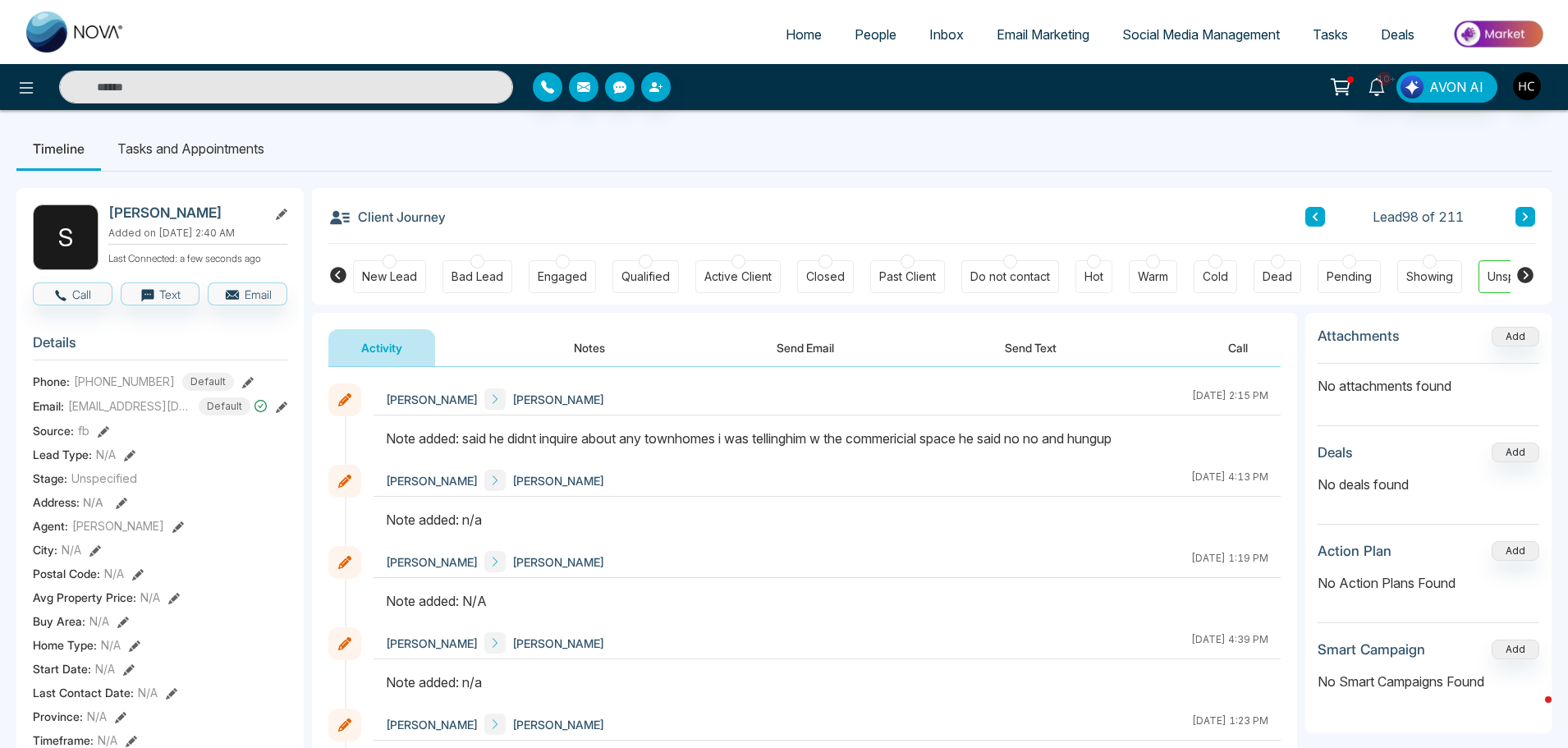
click at [577, 348] on button "Notes" at bounding box center [589, 347] width 97 height 37
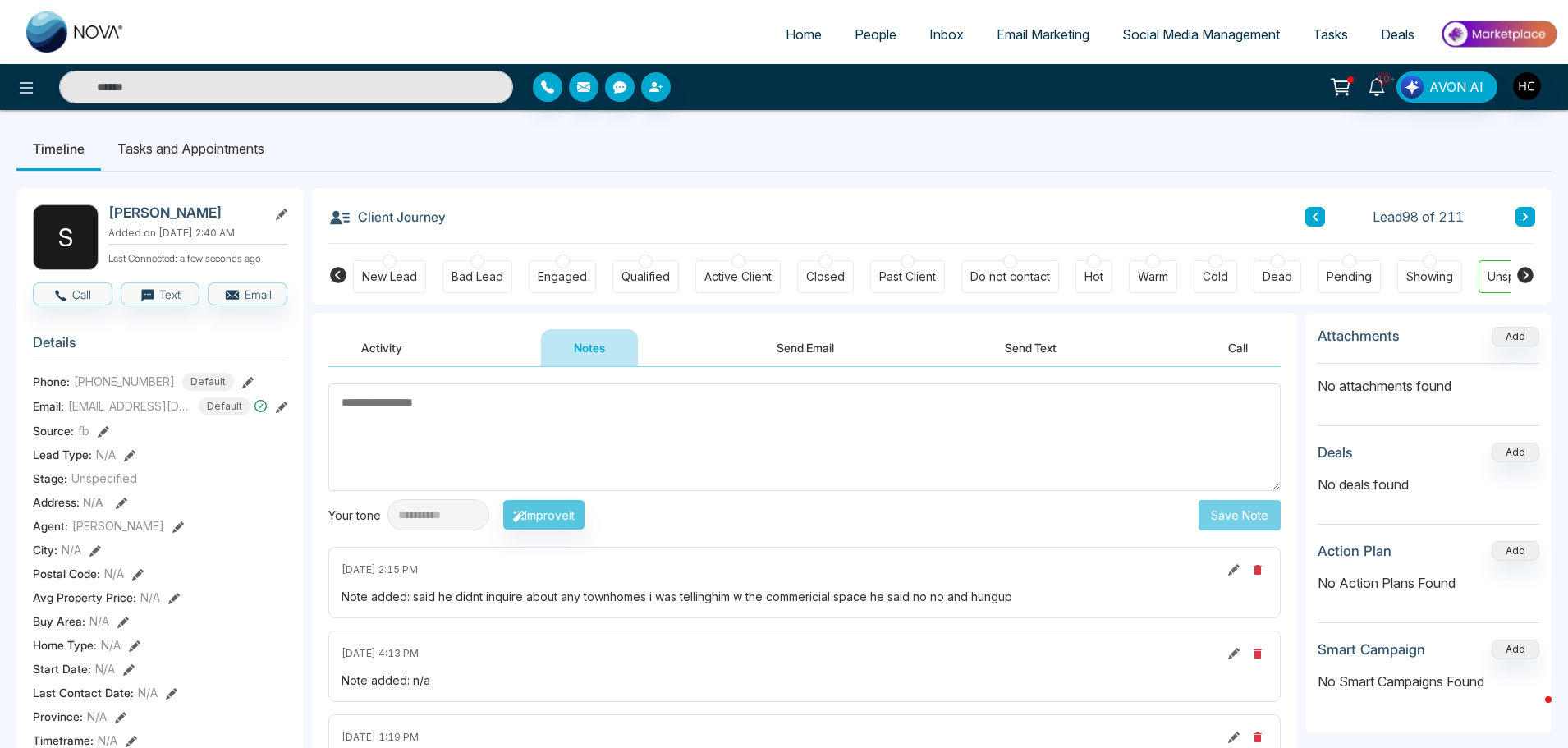
click at [611, 421] on textarea at bounding box center [805, 437] width 953 height 108
drag, startPoint x: 1030, startPoint y: 447, endPoint x: 1524, endPoint y: 218, distance: 544.5
click at [1524, 210] on button at bounding box center [1525, 217] width 20 height 20
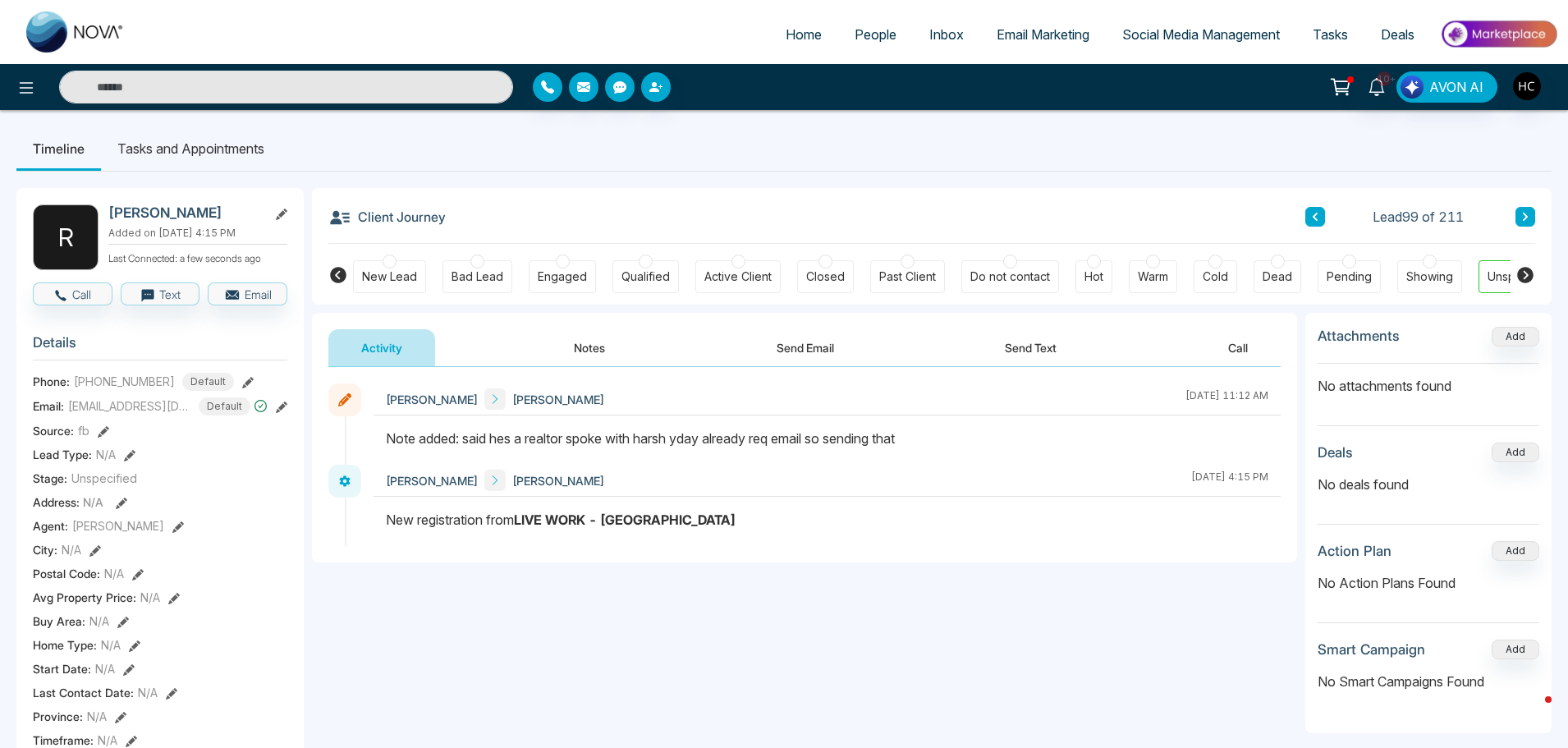
click at [1523, 214] on icon at bounding box center [1525, 217] width 5 height 8
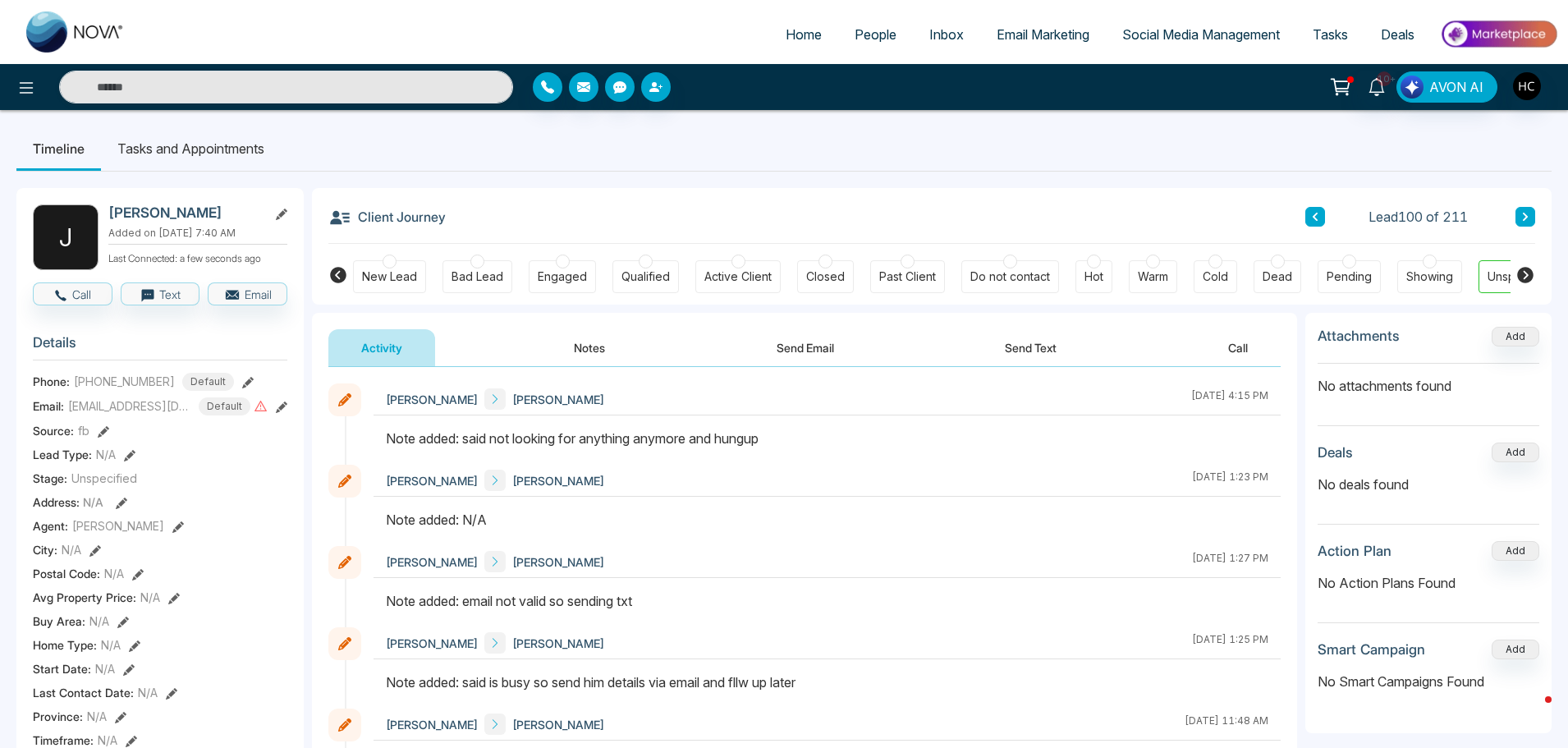
click at [1522, 205] on div "Client Journey Lead 100 of 211" at bounding box center [932, 216] width 1207 height 55
click at [1516, 215] on button at bounding box center [1525, 217] width 20 height 20
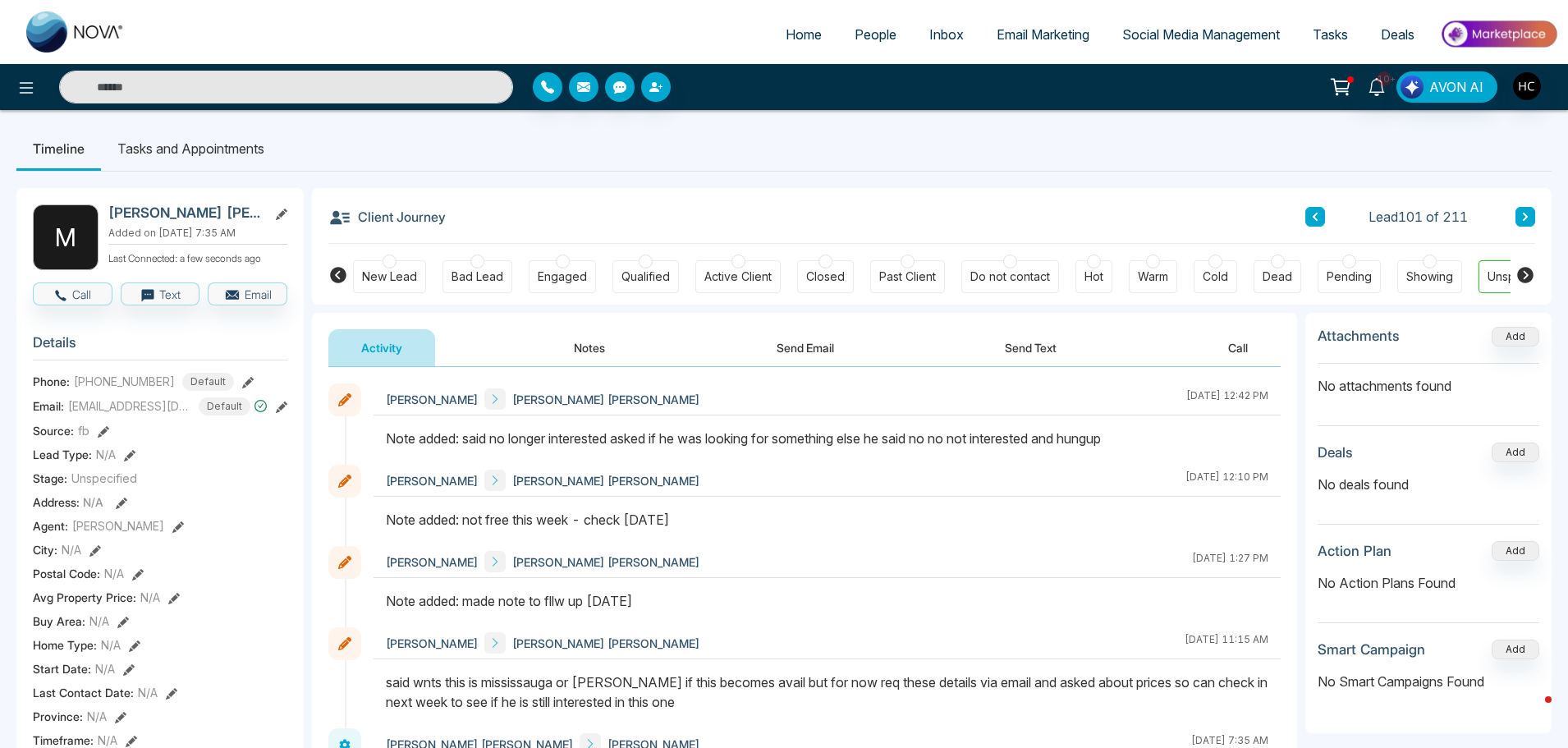
click at [1528, 215] on icon at bounding box center [1525, 217] width 8 height 10
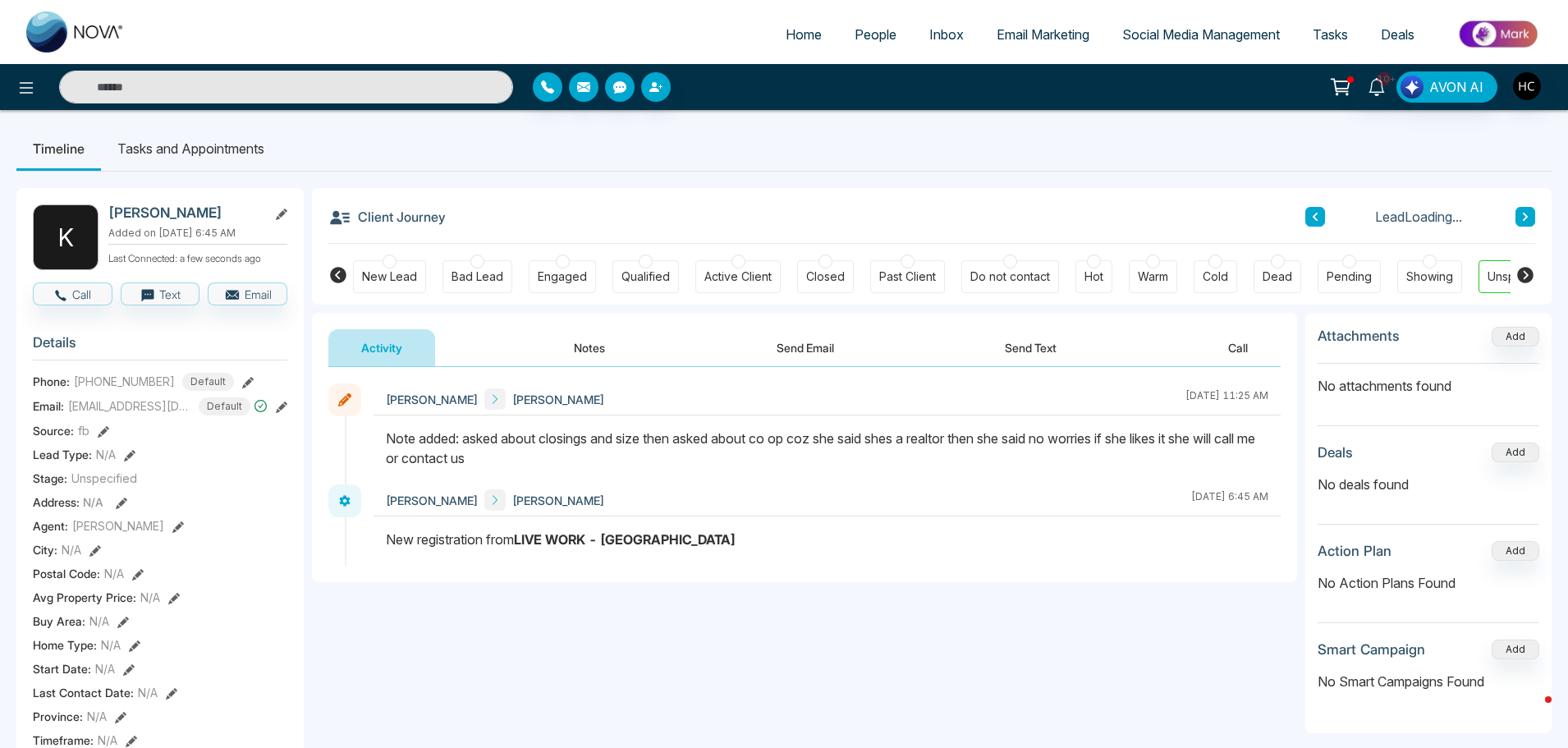
click at [1525, 215] on icon at bounding box center [1525, 217] width 5 height 8
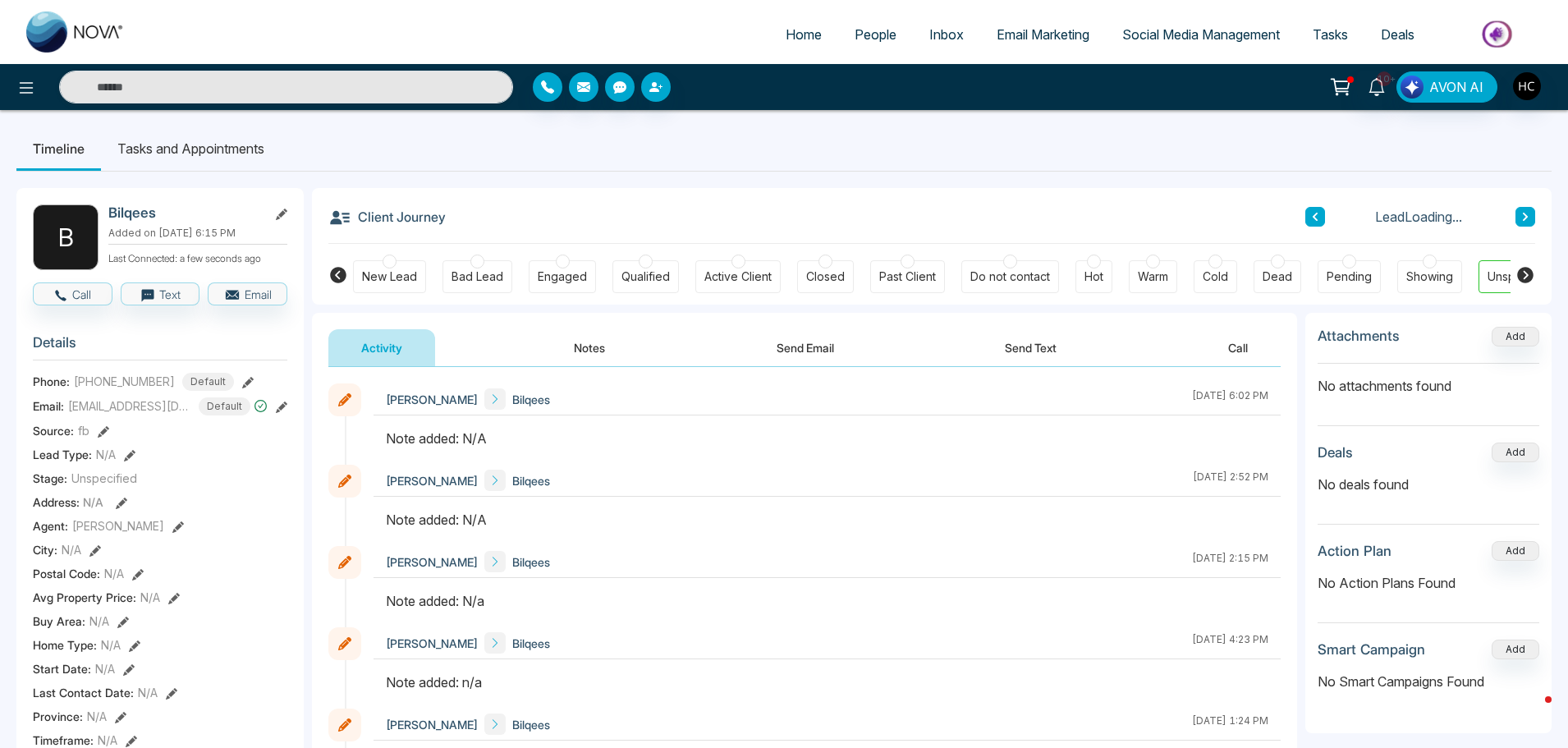
click at [602, 350] on button "Notes" at bounding box center [589, 347] width 97 height 37
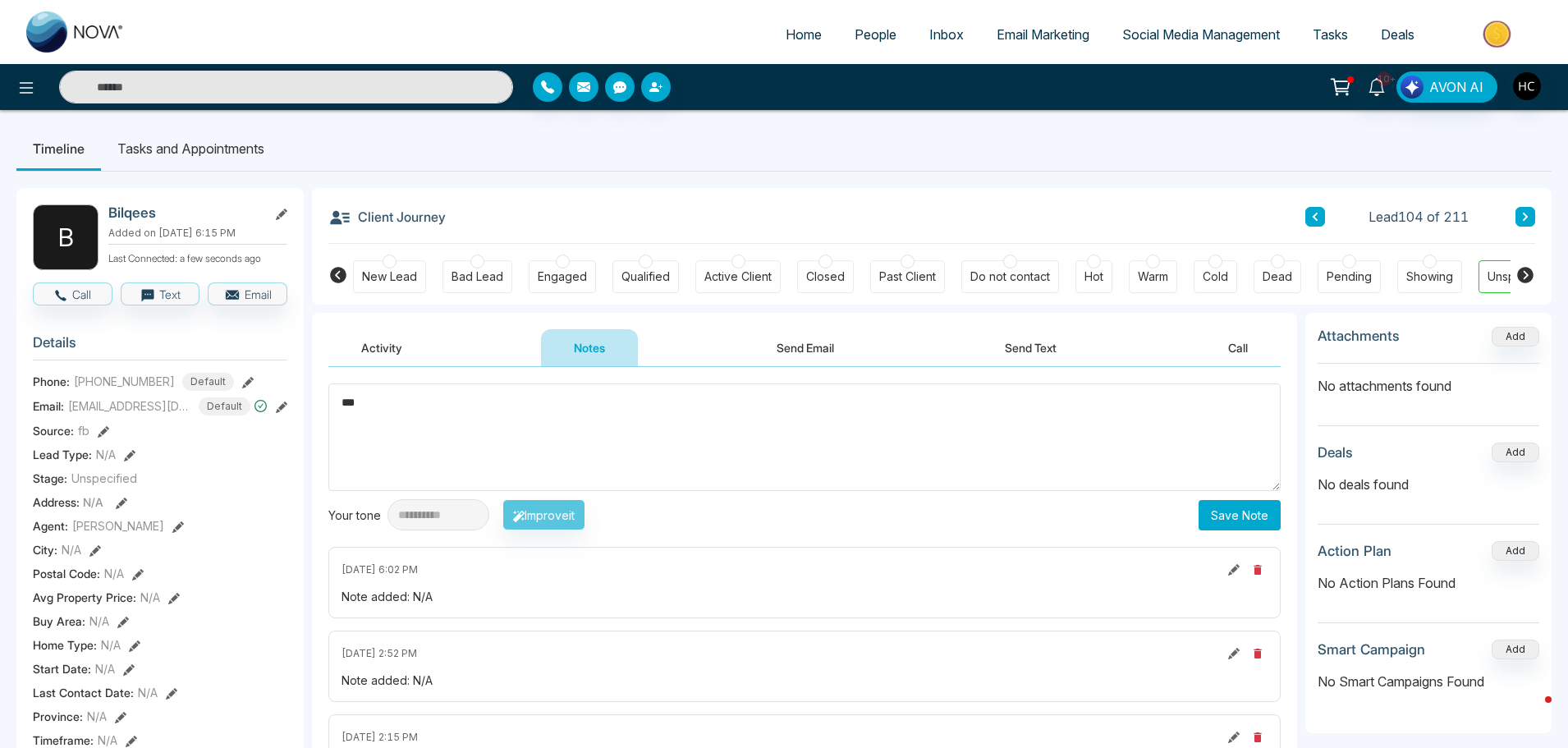
type textarea "***"
click at [1229, 514] on button "Save Note" at bounding box center [1239, 515] width 82 height 31
click at [1524, 219] on icon at bounding box center [1525, 217] width 8 height 10
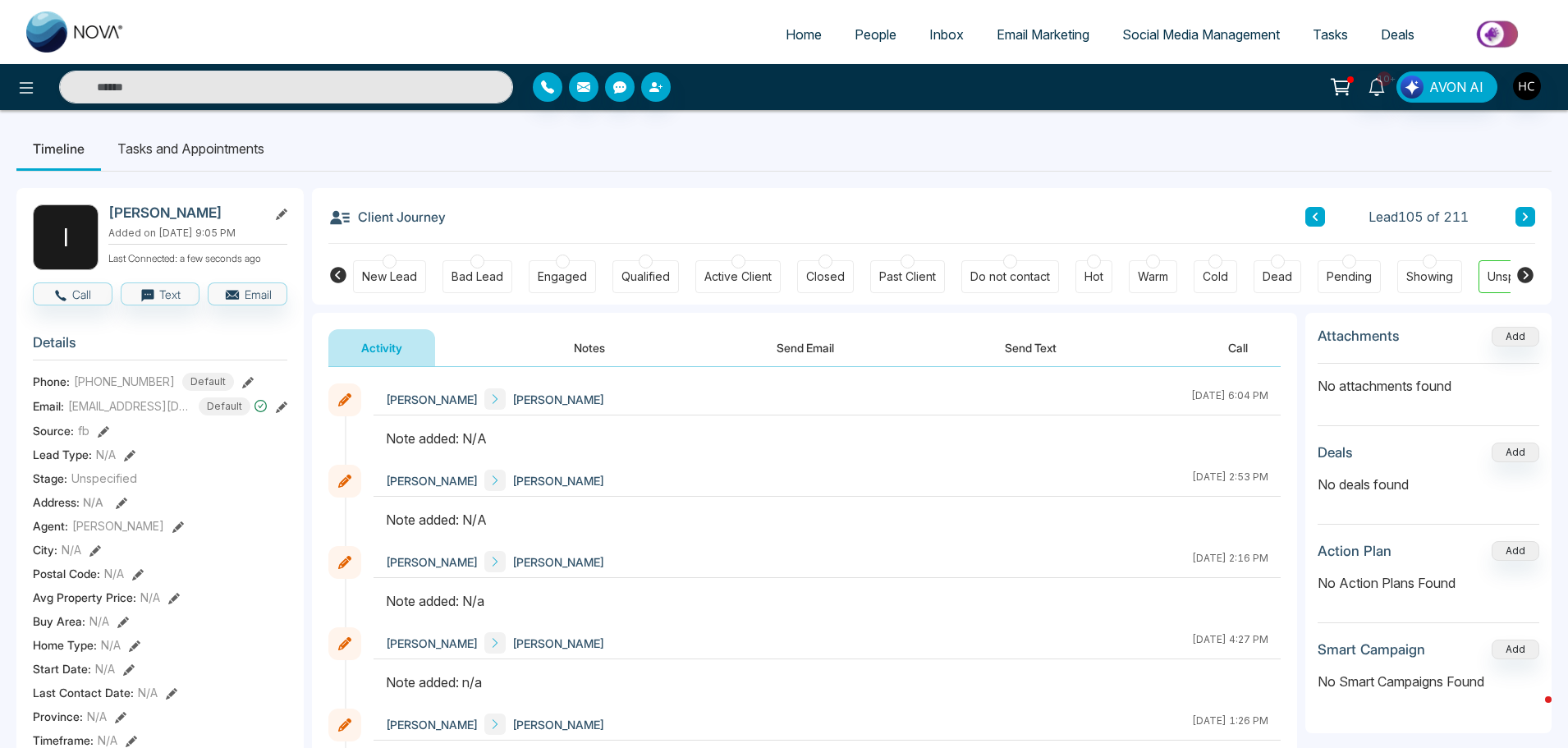
click at [573, 348] on button "Notes" at bounding box center [589, 347] width 97 height 37
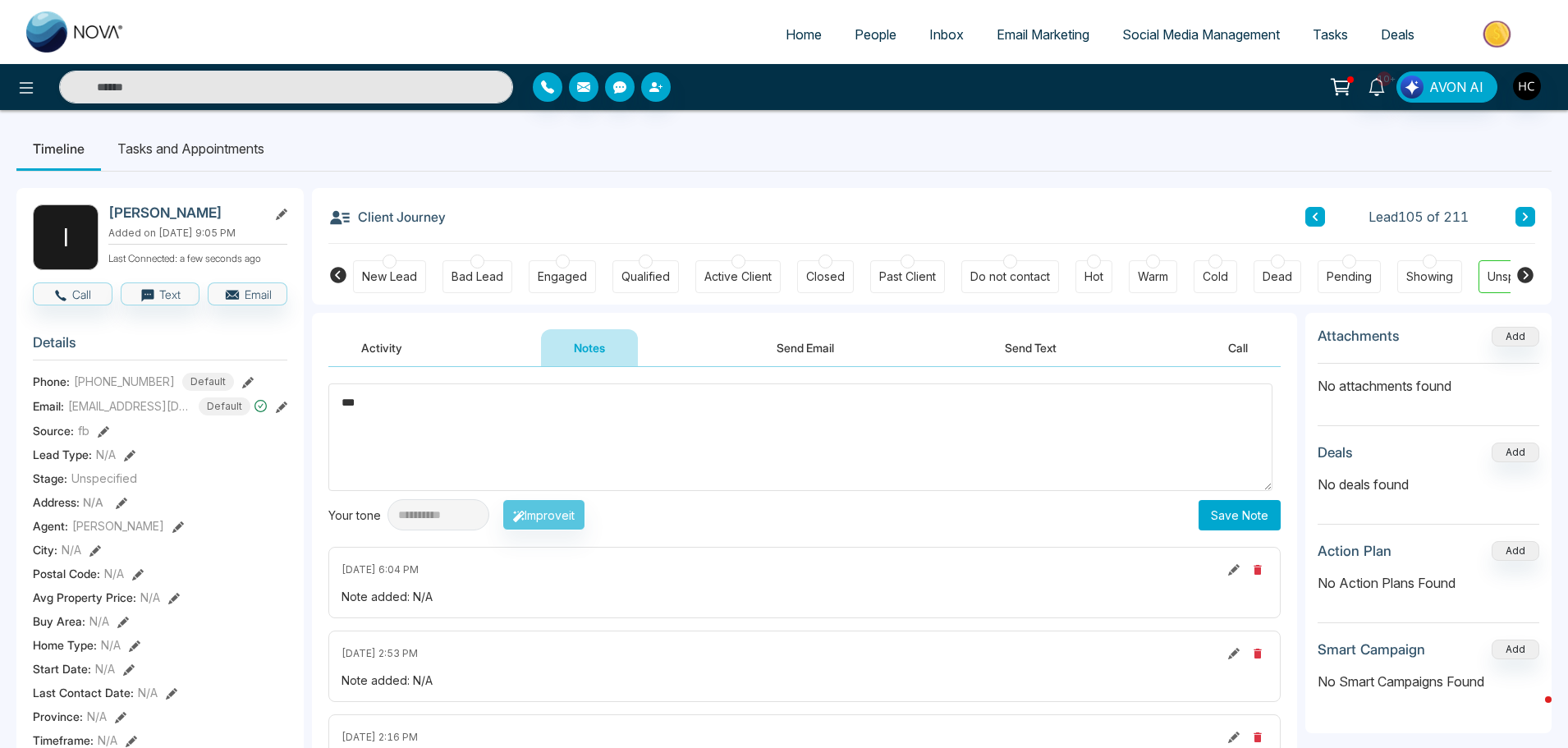
type textarea "***"
click at [1229, 500] on button "Save Note" at bounding box center [1239, 515] width 82 height 31
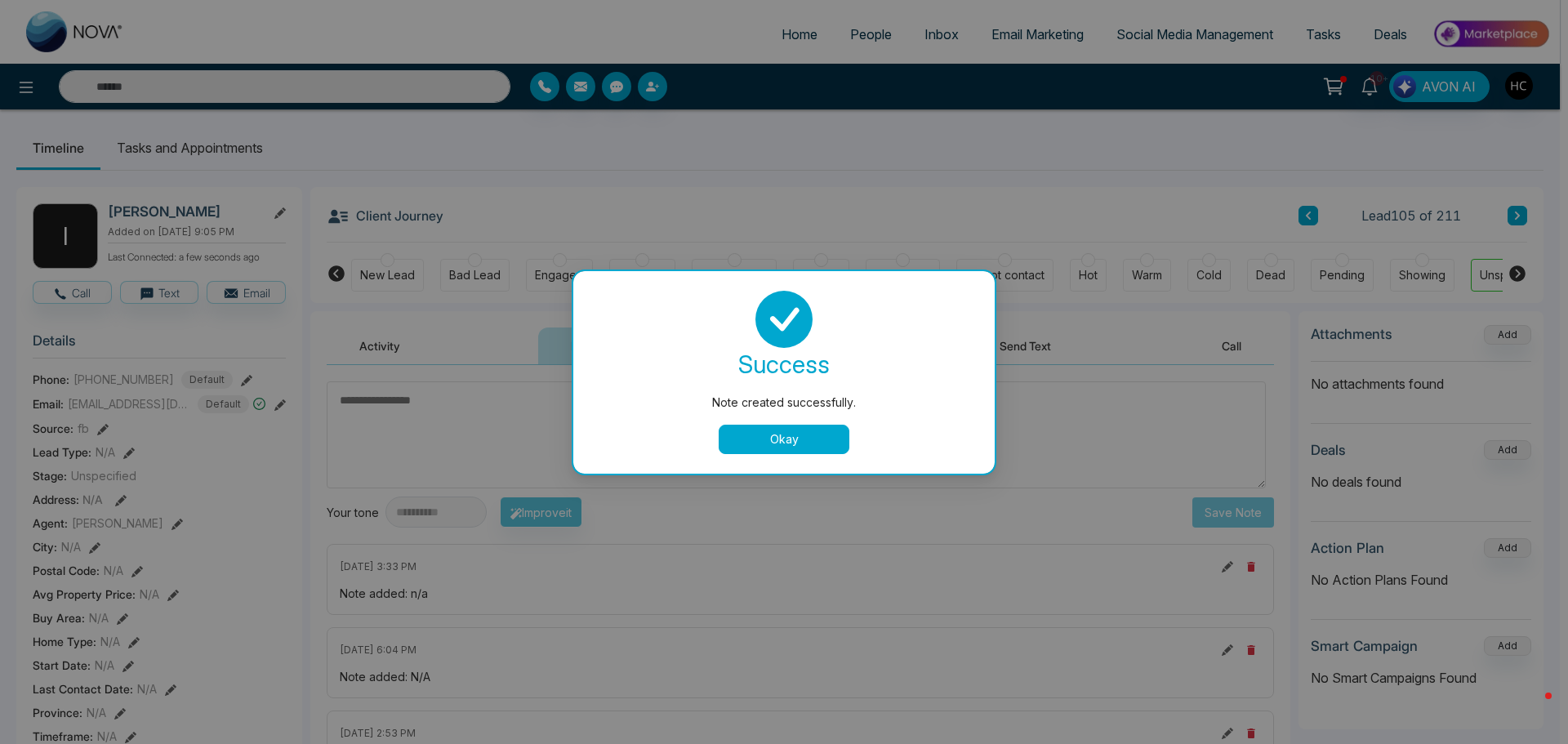
click at [776, 440] on button "Okay" at bounding box center [783, 440] width 131 height 30
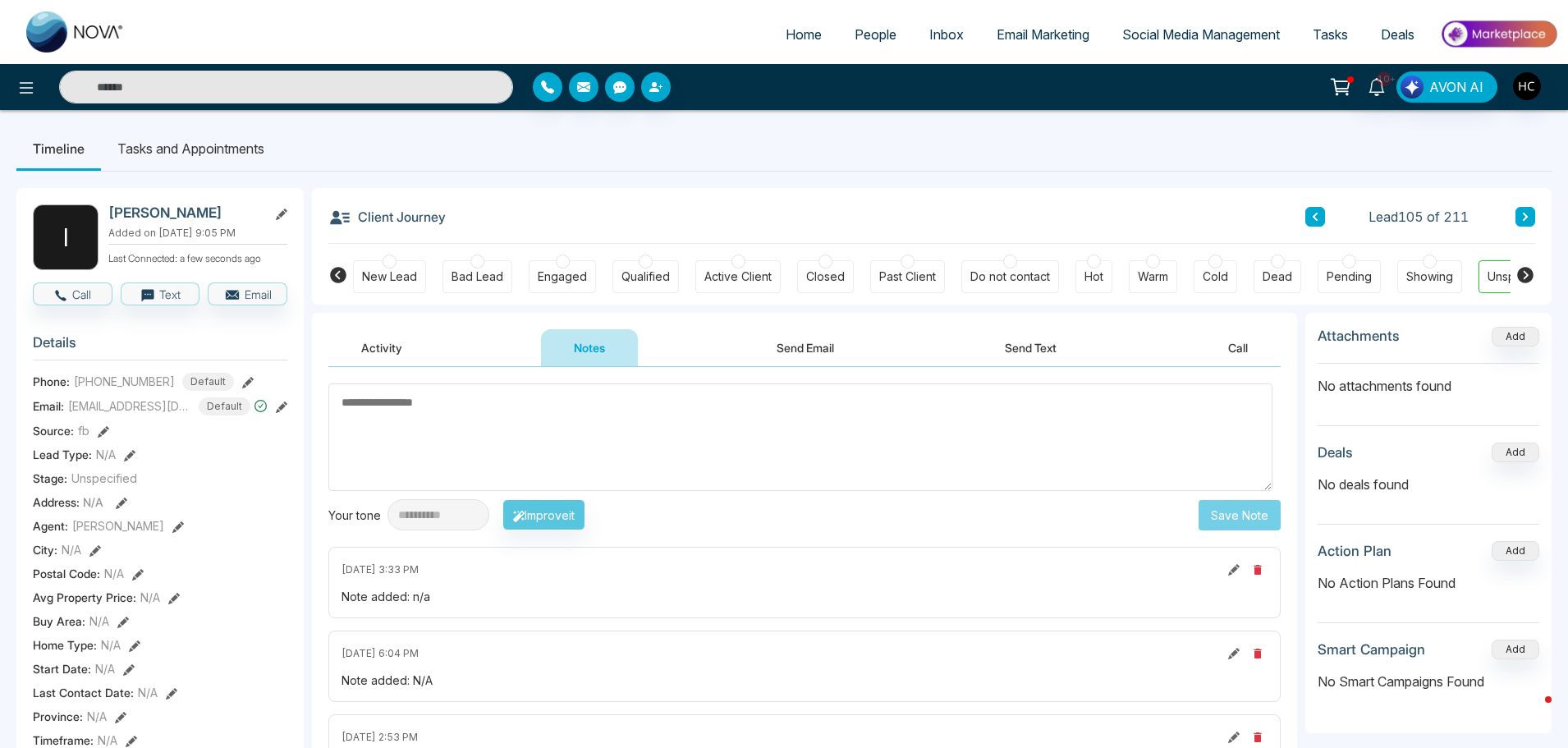
click at [1524, 223] on button at bounding box center [1525, 217] width 20 height 20
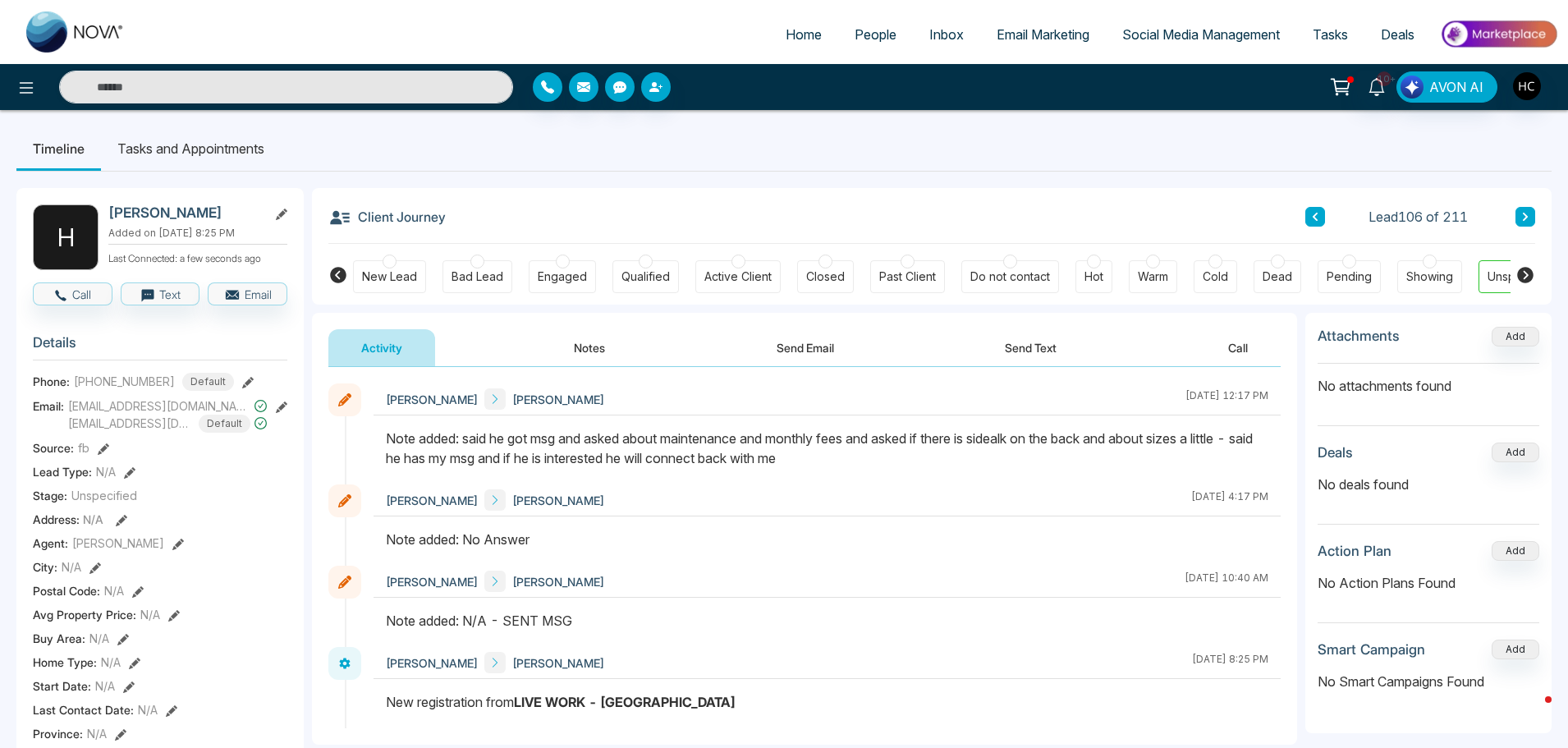
click at [1534, 212] on button at bounding box center [1525, 217] width 20 height 20
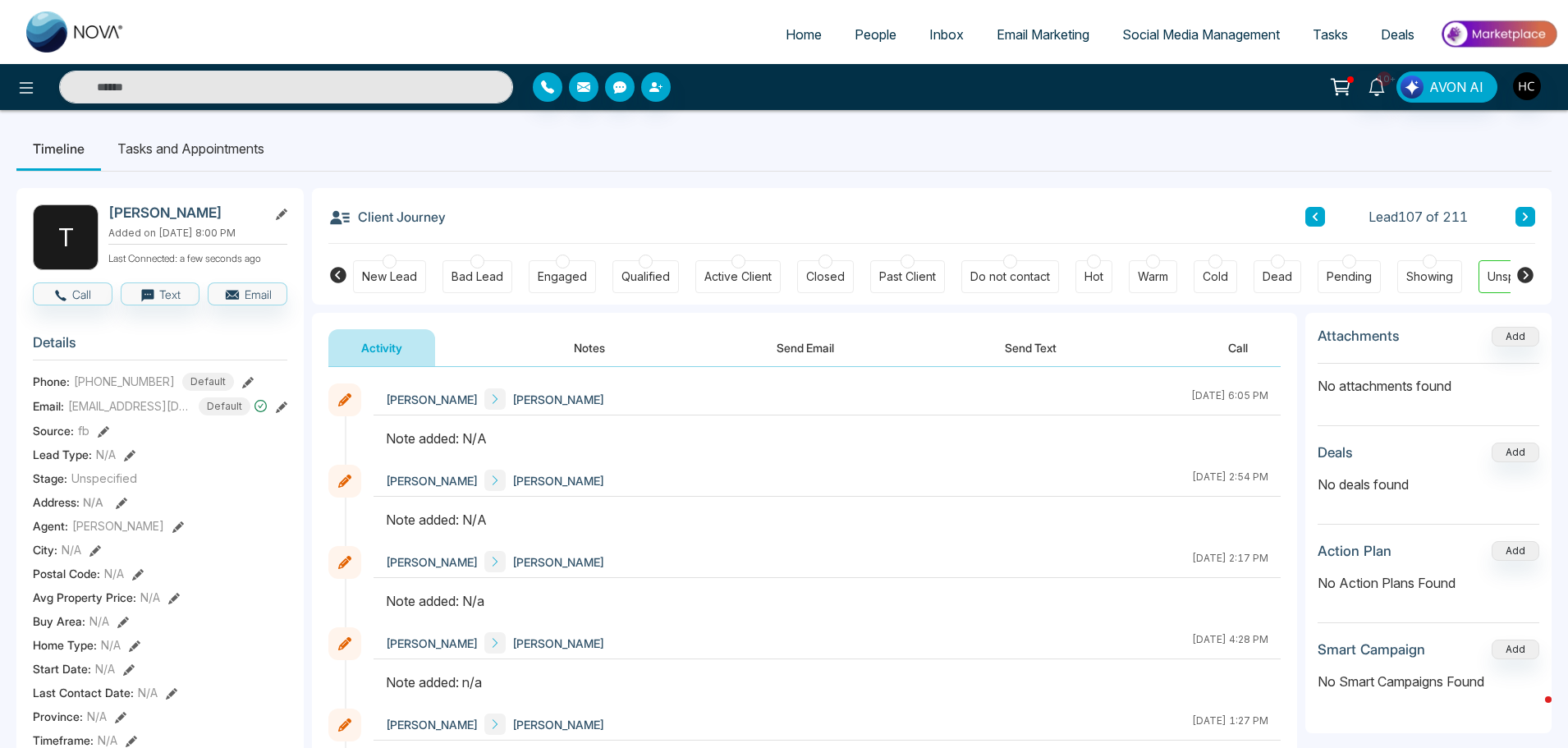
click at [596, 320] on div "Activity Notes Send Email Send Text Call" at bounding box center [804, 340] width 986 height 54
click at [602, 344] on button "Notes" at bounding box center [589, 347] width 97 height 37
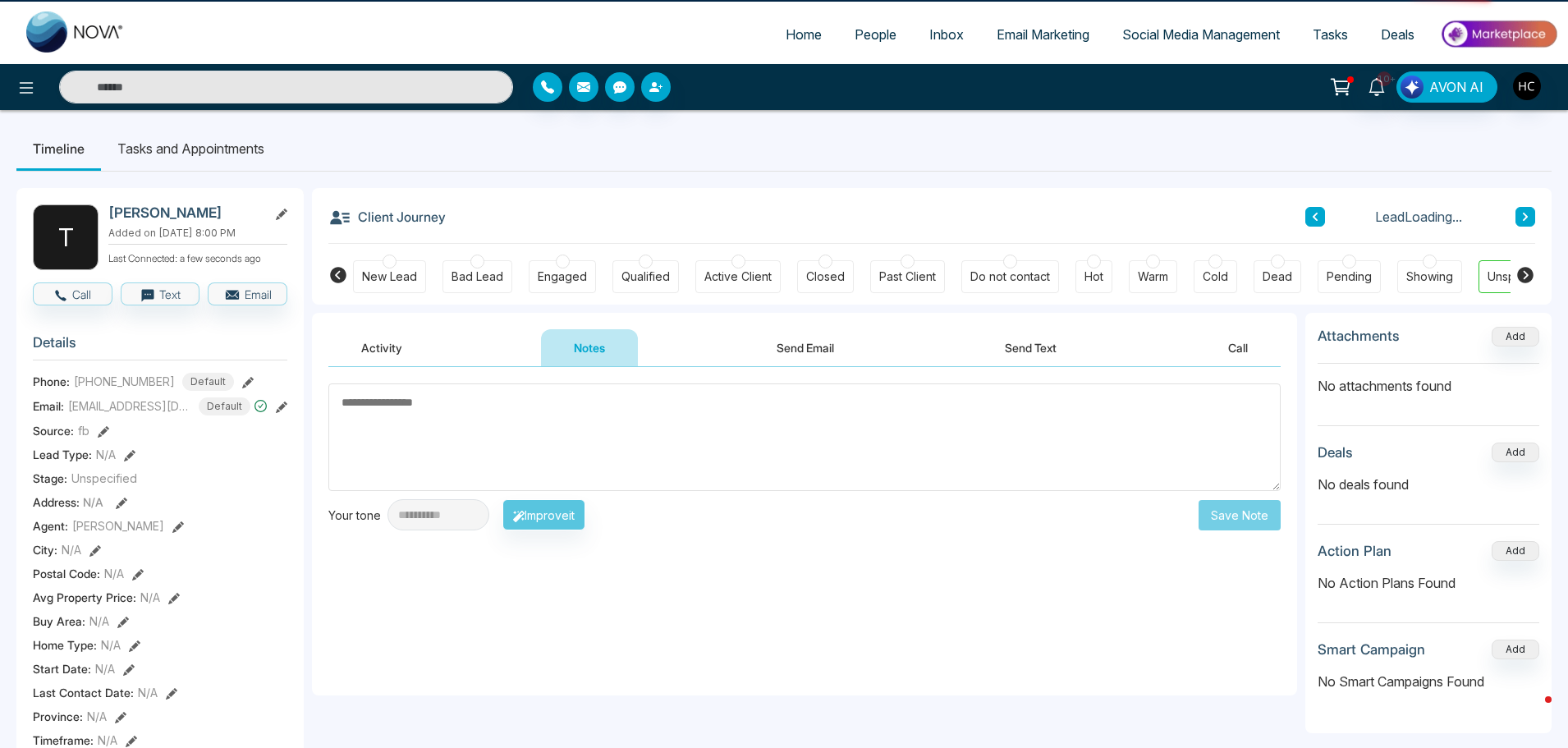
click at [623, 393] on textarea at bounding box center [805, 437] width 953 height 108
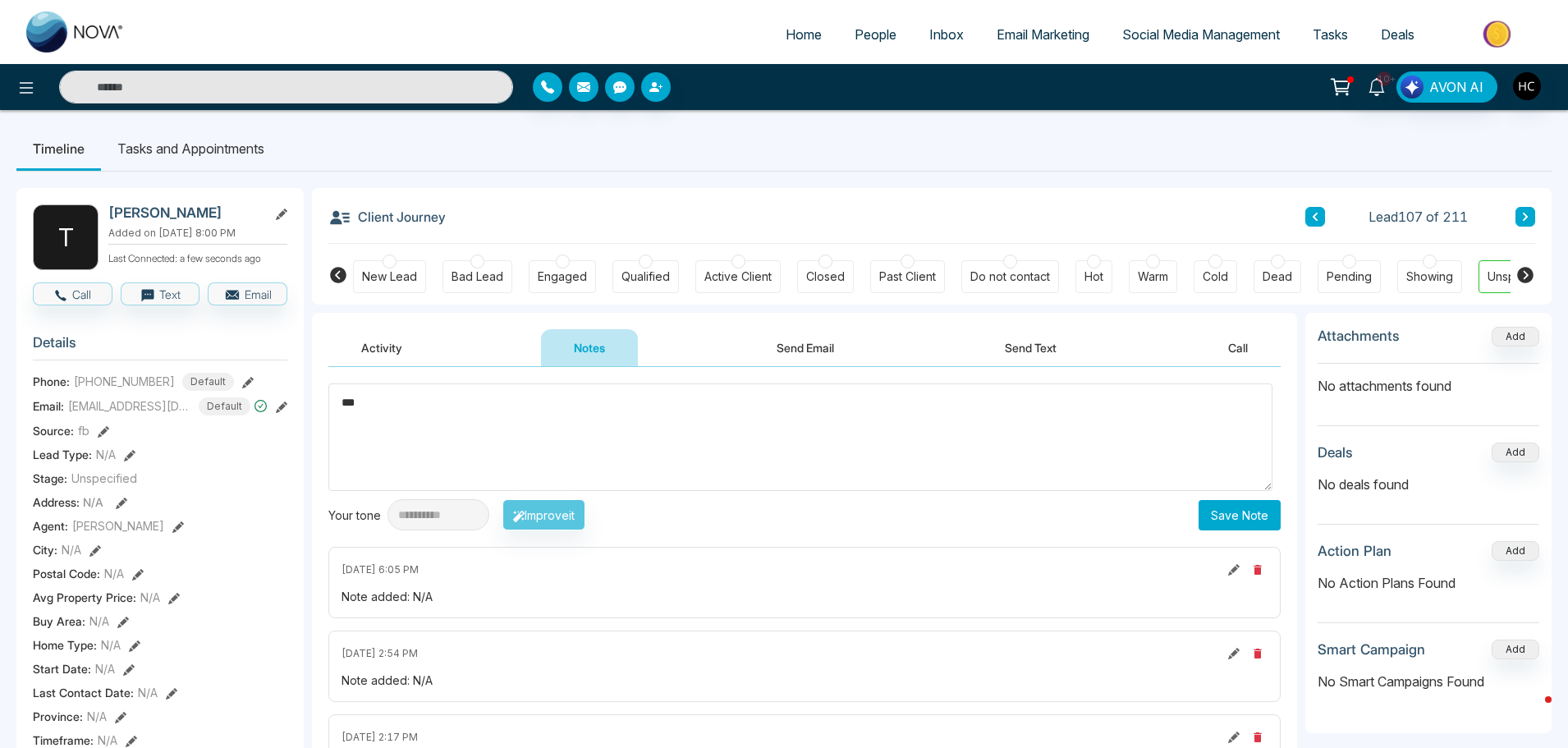
type textarea "***"
click at [1217, 511] on button "Save Note" at bounding box center [1239, 515] width 82 height 31
click at [1523, 216] on icon at bounding box center [1525, 217] width 8 height 10
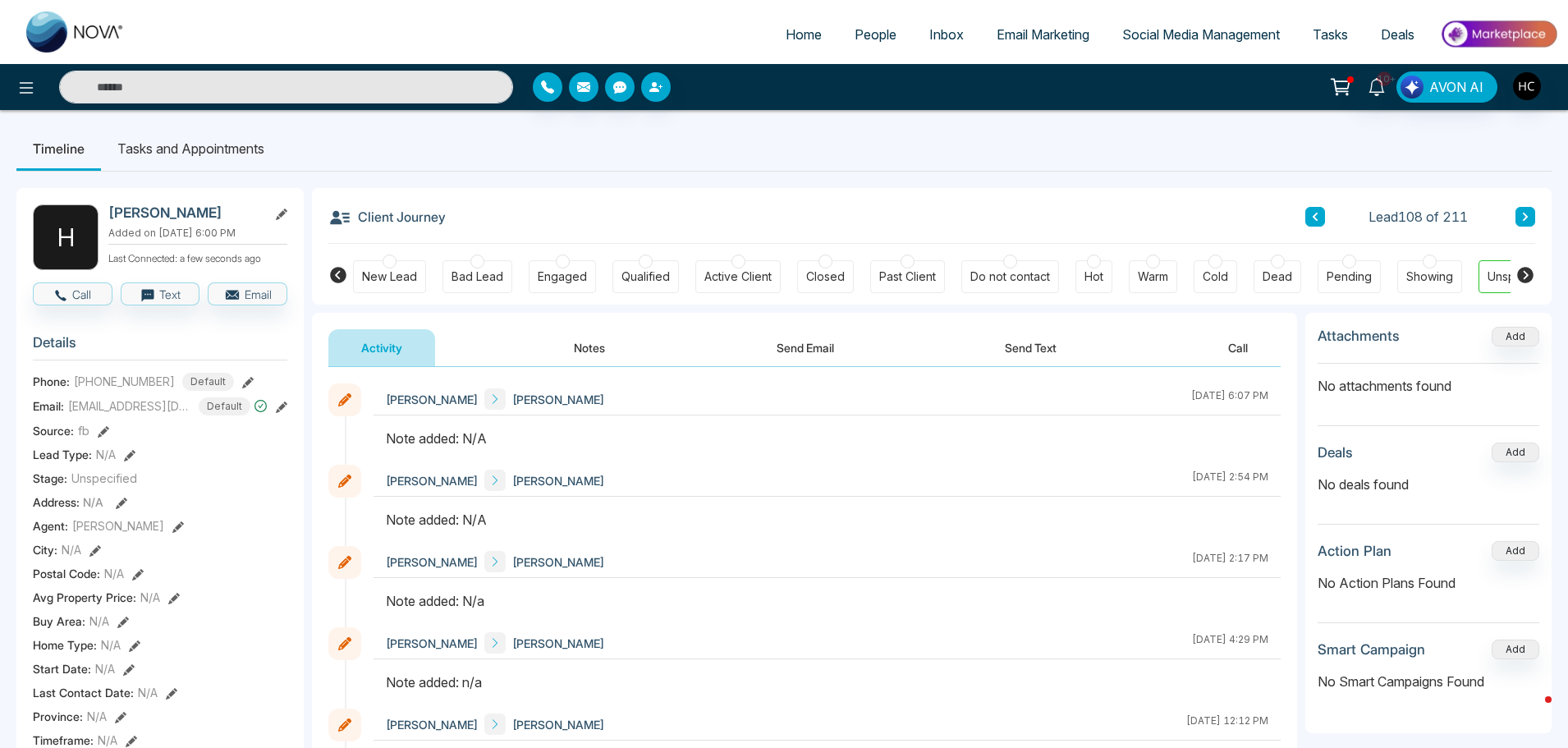
click at [597, 347] on button "Notes" at bounding box center [589, 347] width 97 height 37
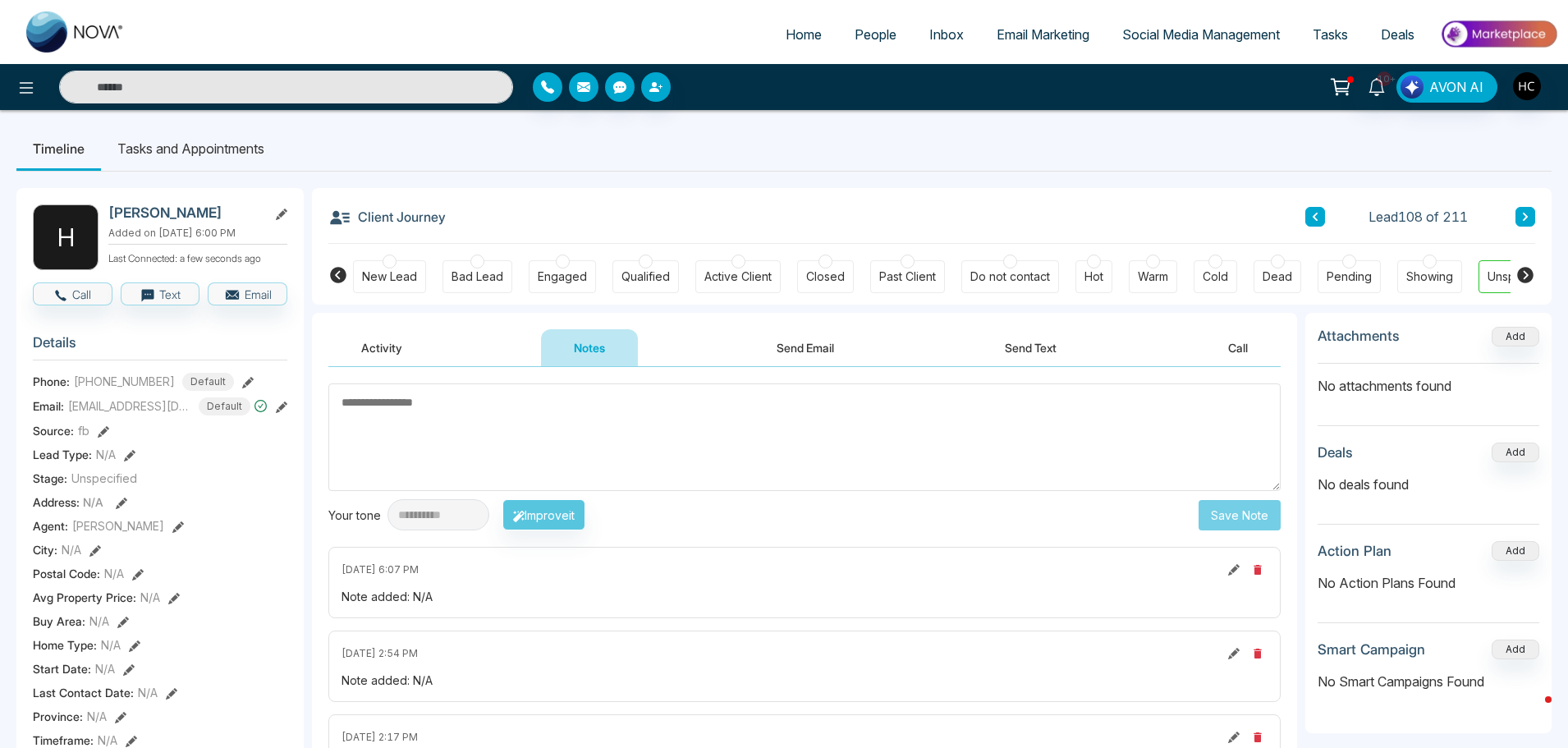
click at [501, 437] on textarea at bounding box center [805, 437] width 953 height 108
paste textarea "***"
type textarea "***"
click at [1252, 501] on button "Save Note" at bounding box center [1239, 515] width 82 height 31
click at [1533, 214] on button at bounding box center [1525, 217] width 20 height 20
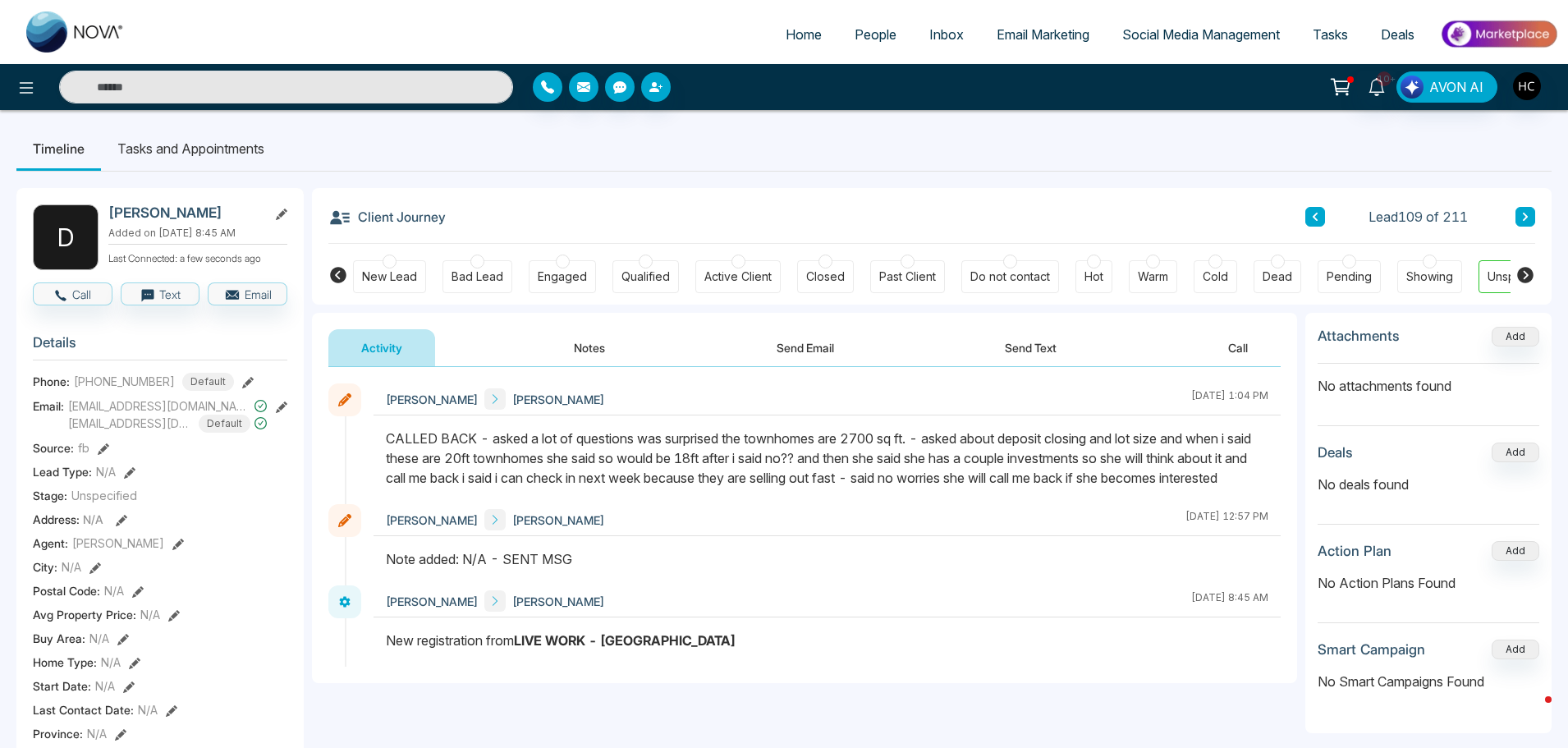
click at [1527, 221] on icon at bounding box center [1525, 217] width 8 height 10
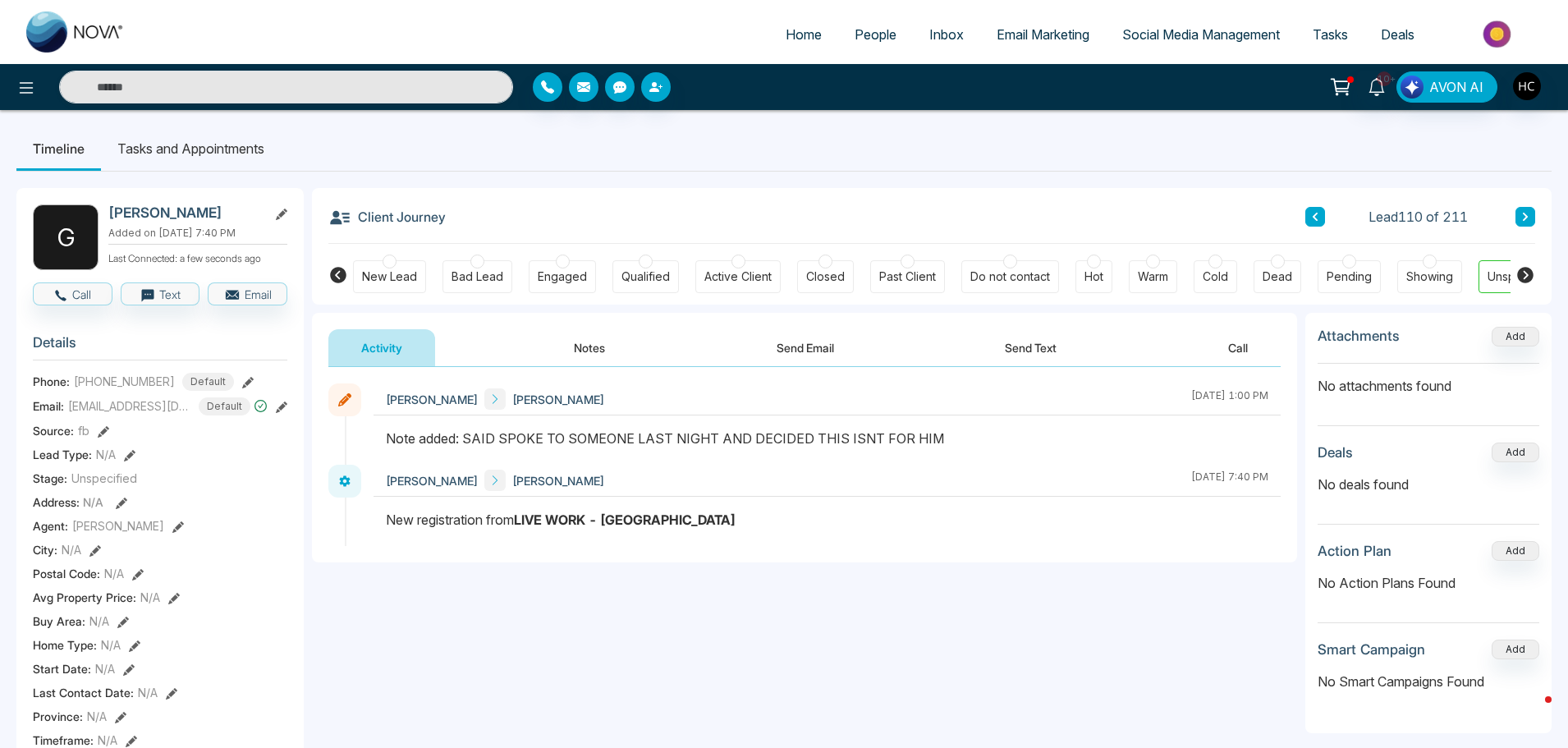
click at [1520, 213] on button at bounding box center [1525, 217] width 20 height 20
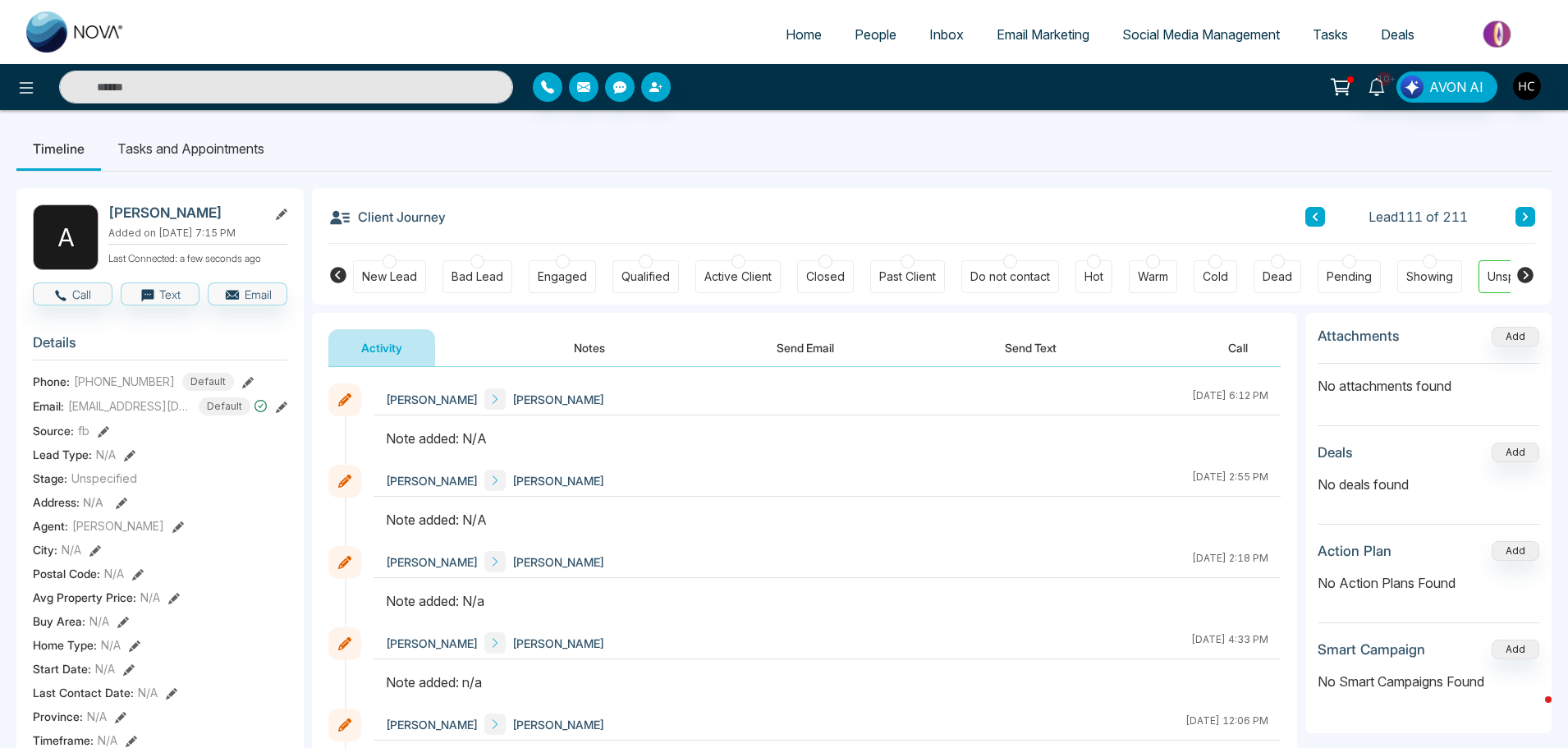
click at [593, 342] on button "Notes" at bounding box center [589, 347] width 97 height 37
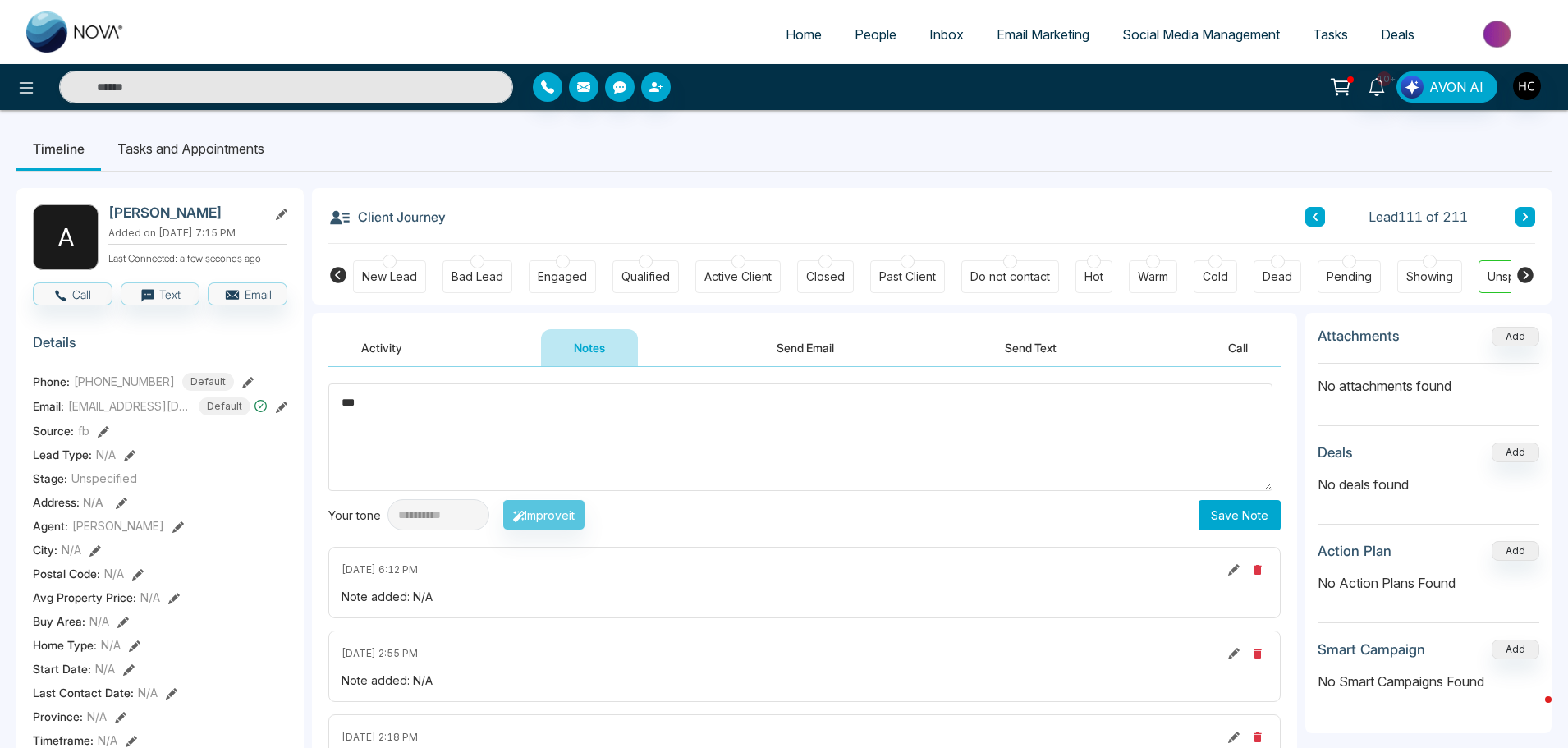
type textarea "***"
click at [1216, 511] on button "Save Note" at bounding box center [1239, 515] width 82 height 31
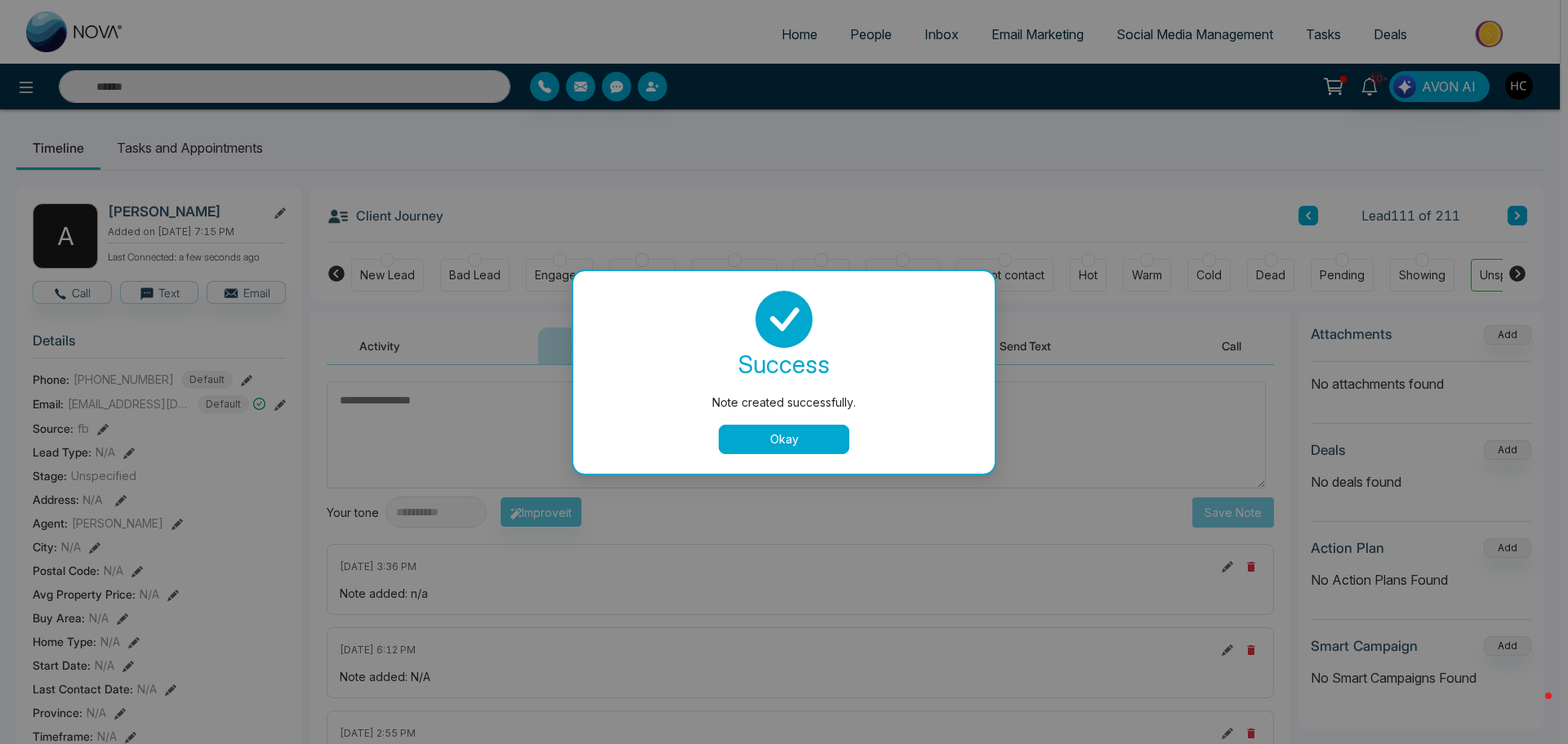
click at [732, 431] on button "Okay" at bounding box center [783, 440] width 131 height 30
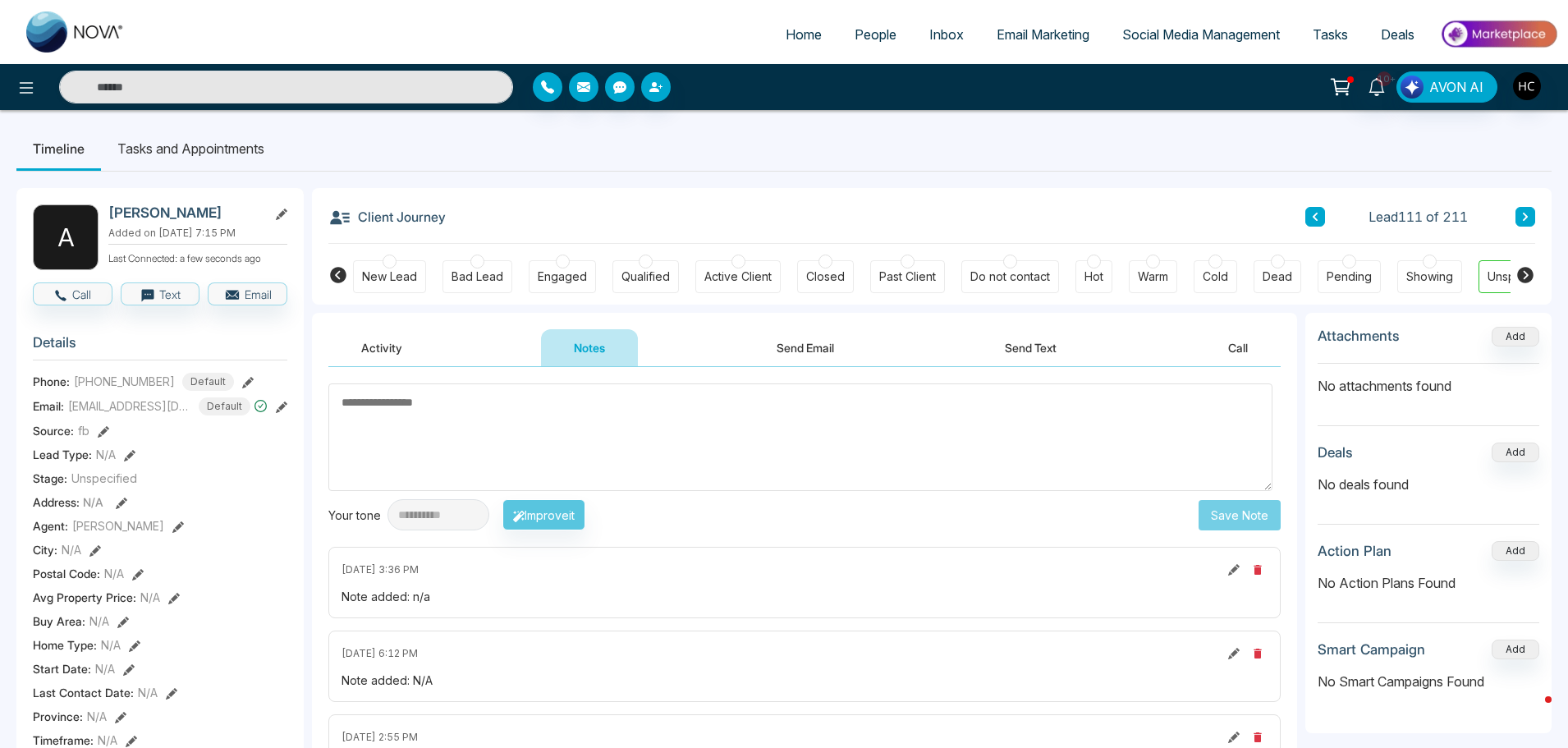
click at [1524, 218] on icon at bounding box center [1525, 217] width 8 height 10
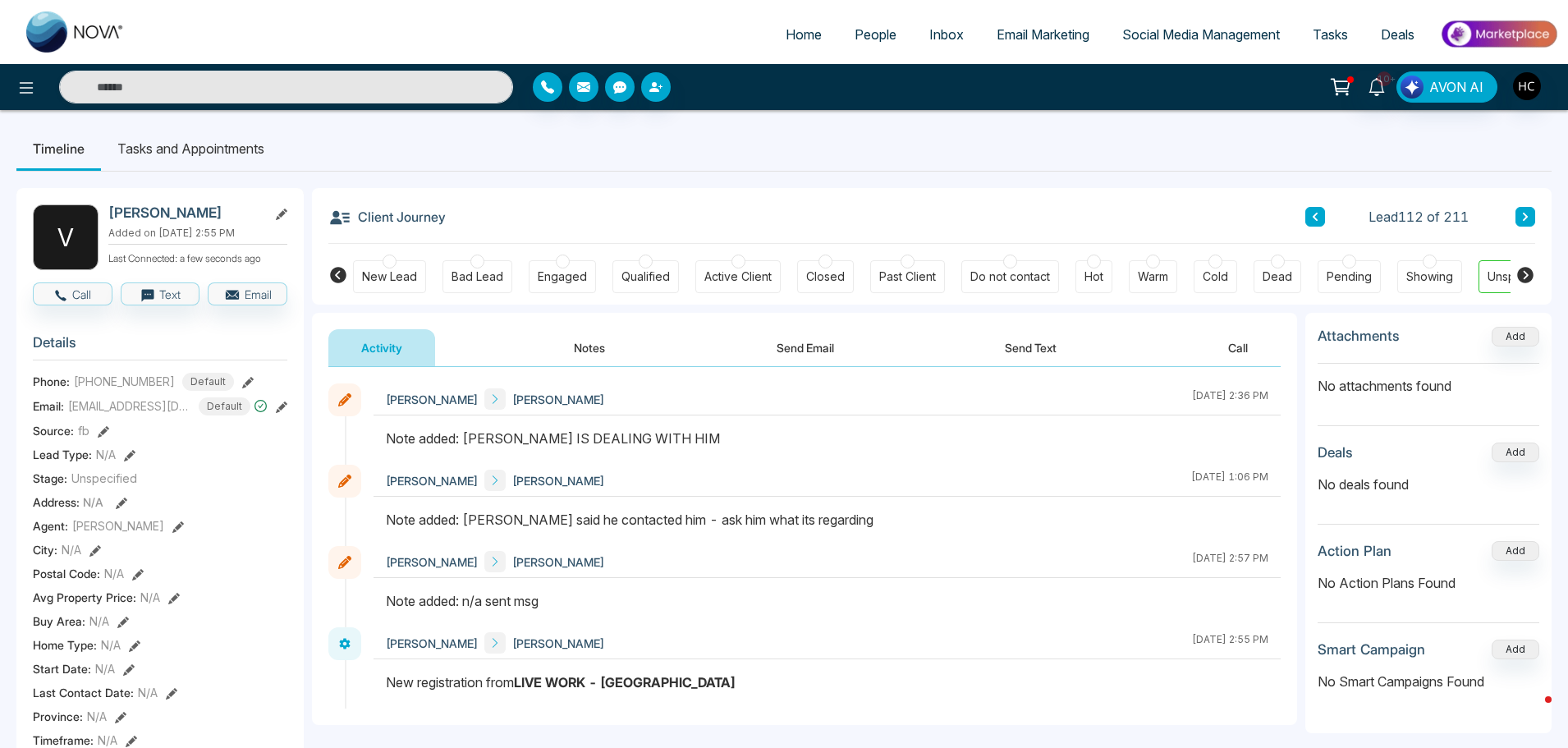
click at [1524, 217] on icon at bounding box center [1525, 217] width 8 height 10
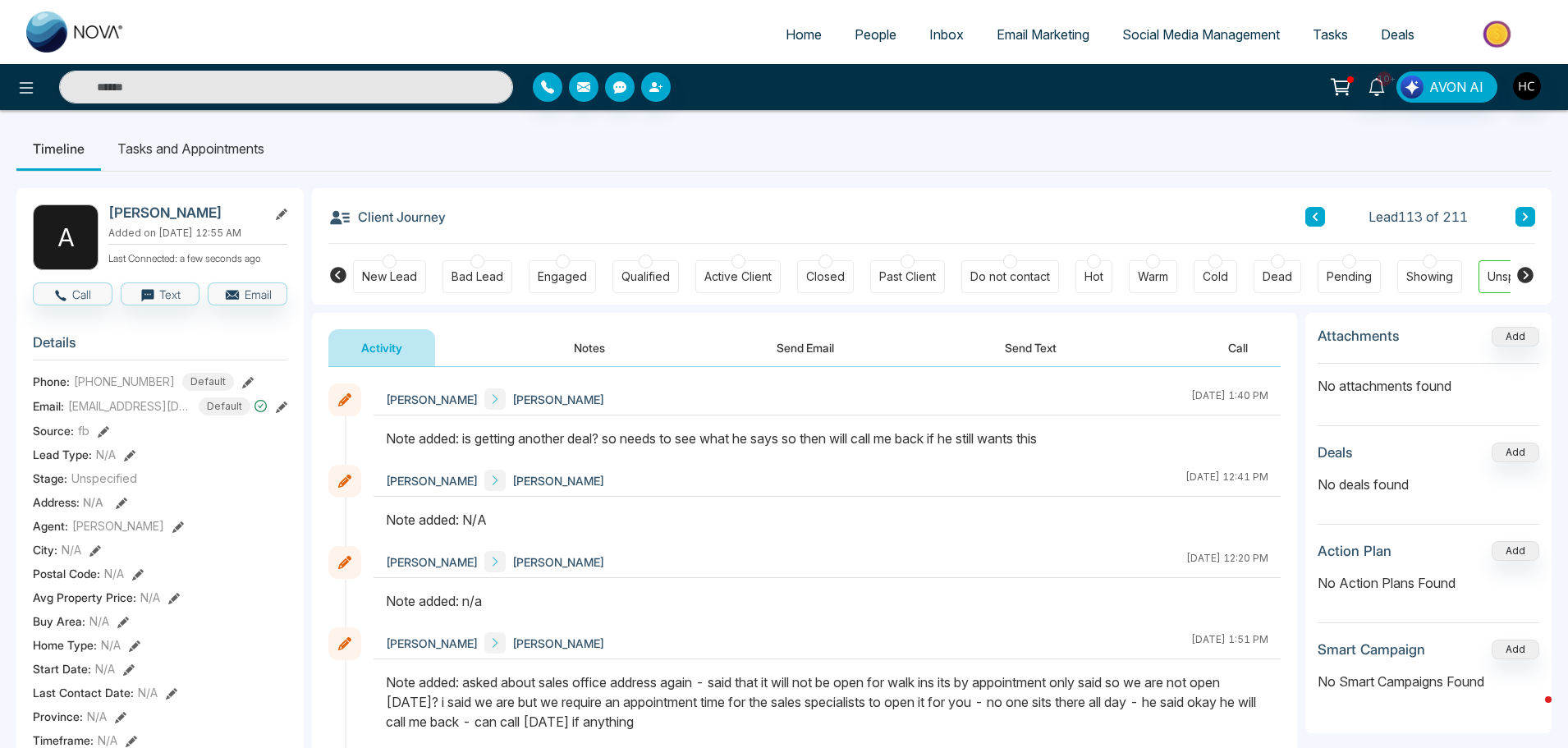
click at [1525, 223] on button at bounding box center [1525, 217] width 20 height 20
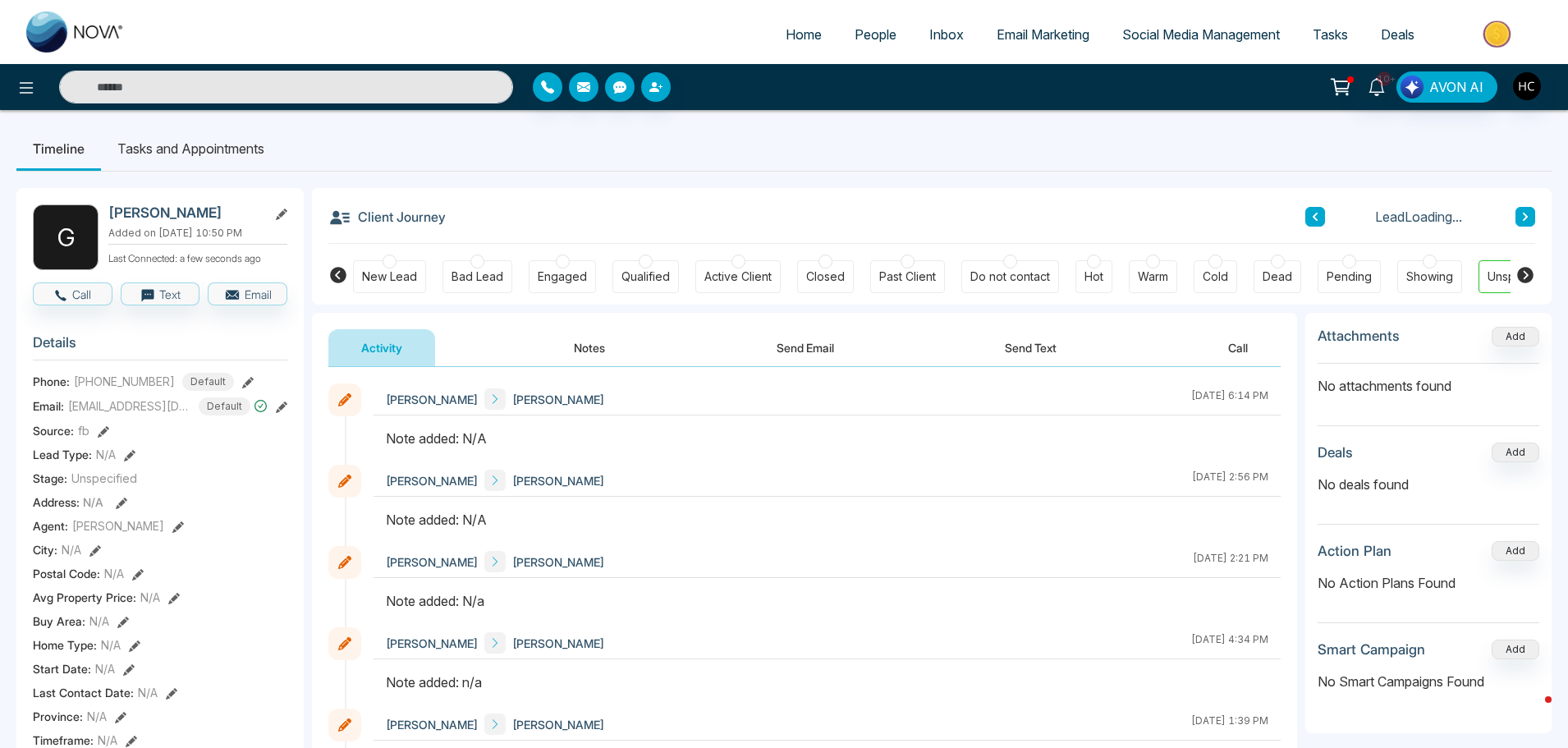
click at [560, 345] on button "Notes" at bounding box center [589, 347] width 97 height 37
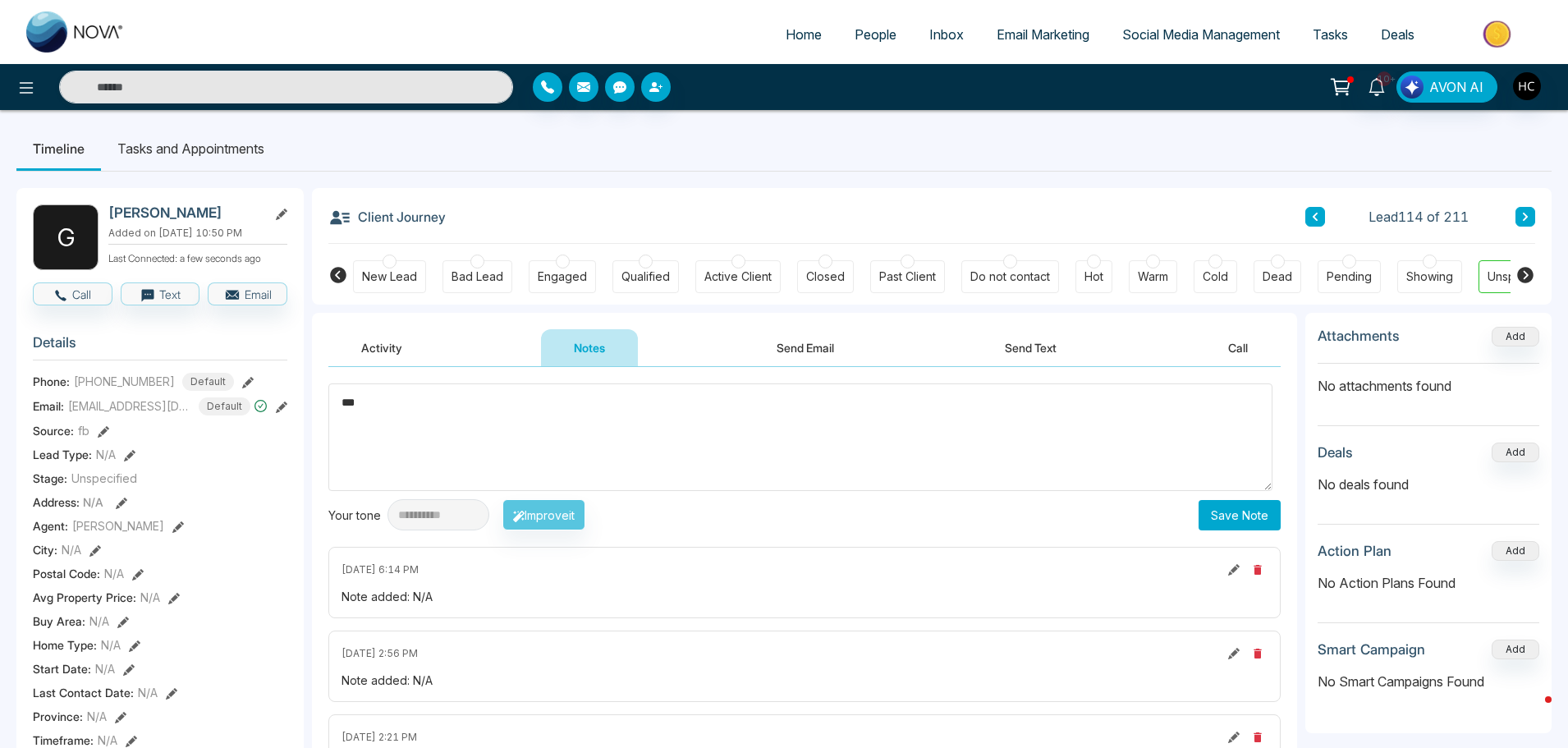
type textarea "***"
click at [1215, 508] on button "Save Note" at bounding box center [1239, 515] width 82 height 31
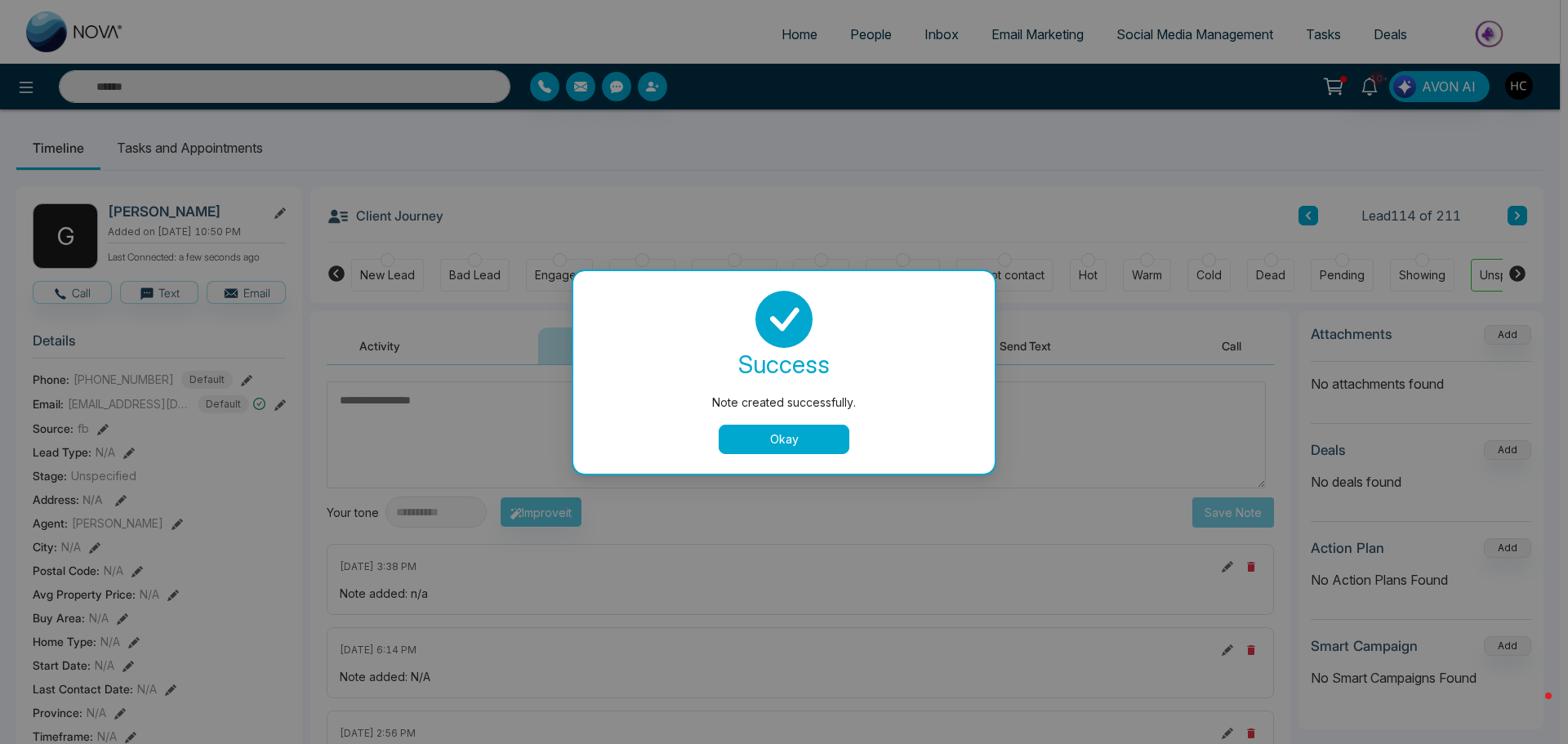
click at [778, 447] on button "Okay" at bounding box center [783, 440] width 131 height 30
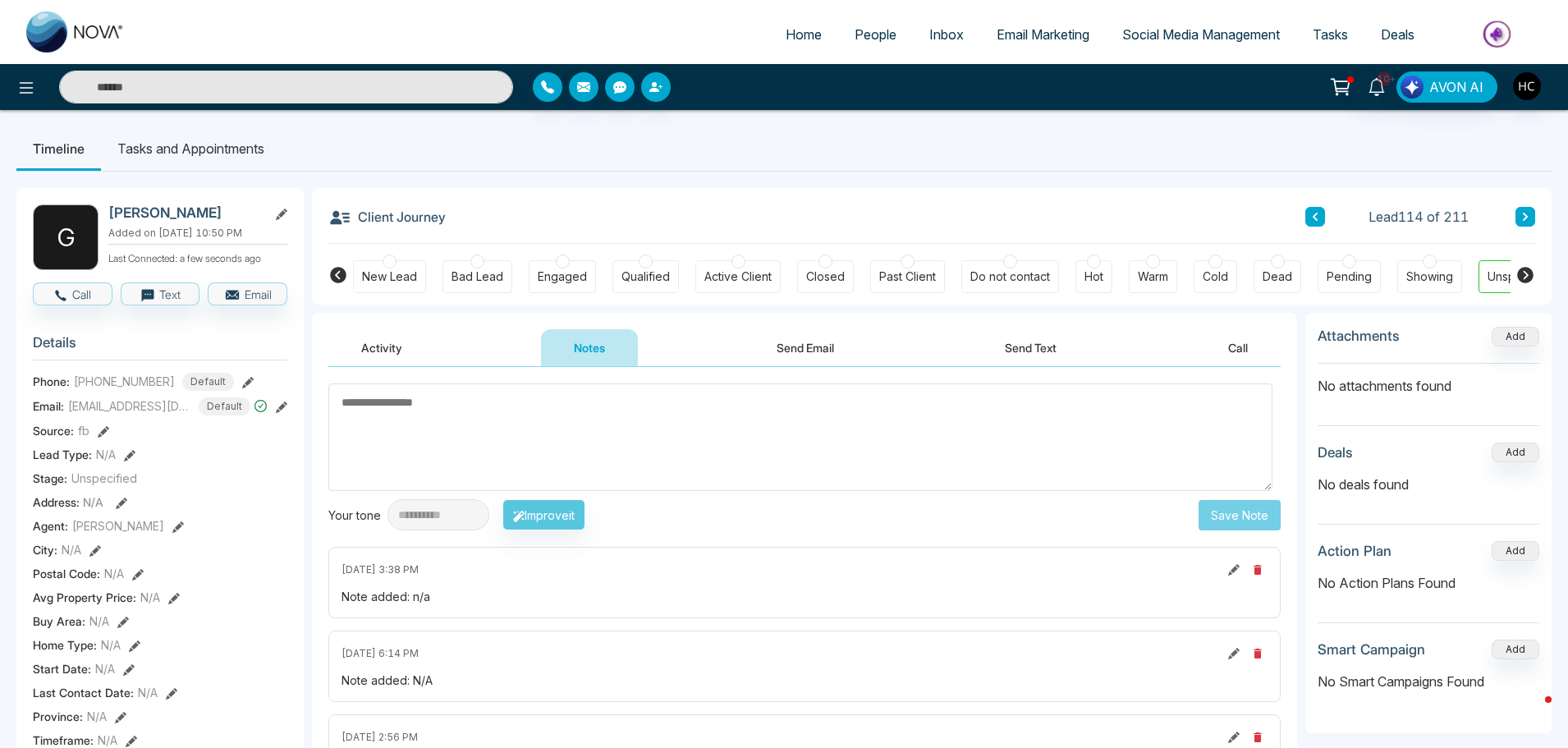
click at [1526, 215] on icon at bounding box center [1525, 217] width 5 height 8
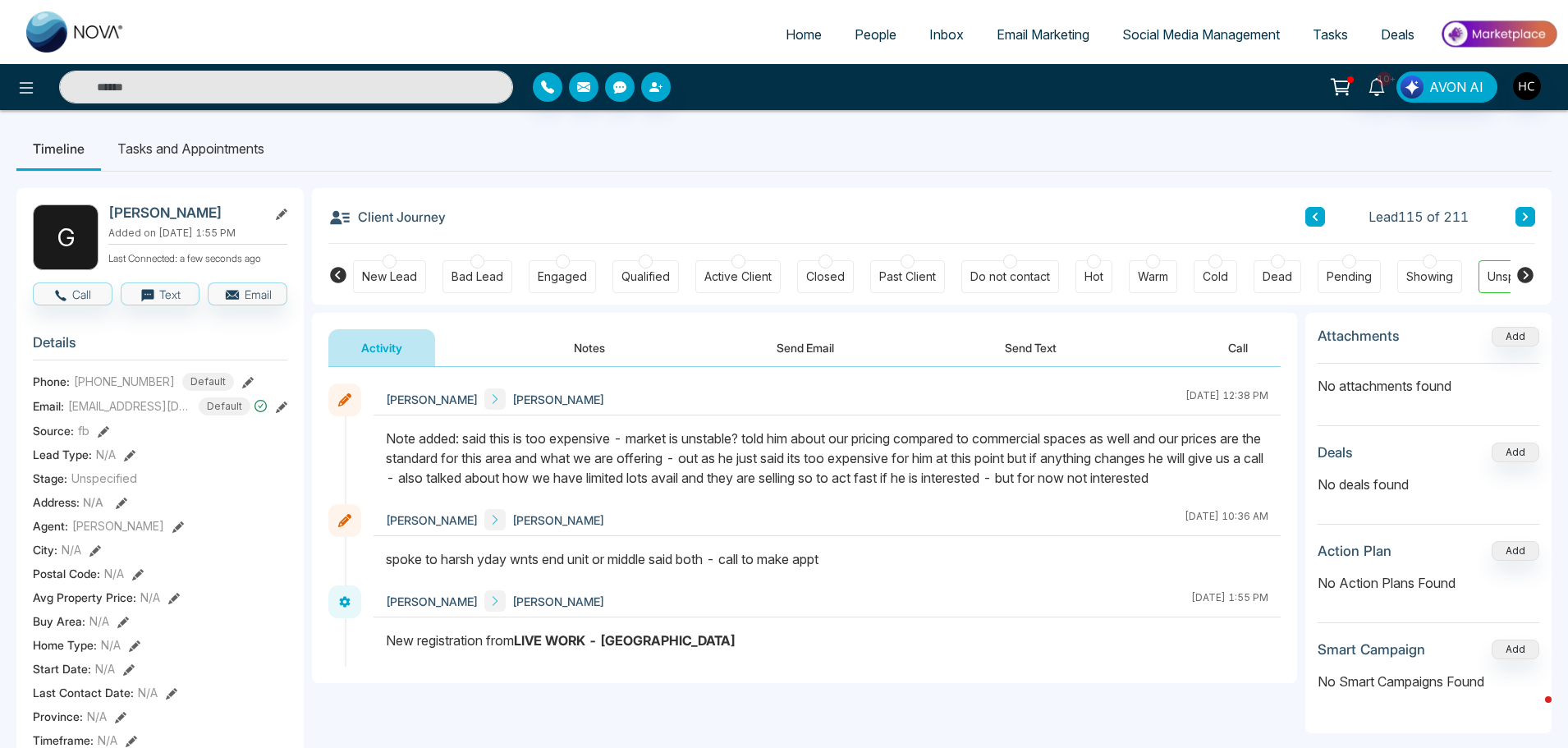
click at [1523, 215] on icon at bounding box center [1525, 217] width 8 height 10
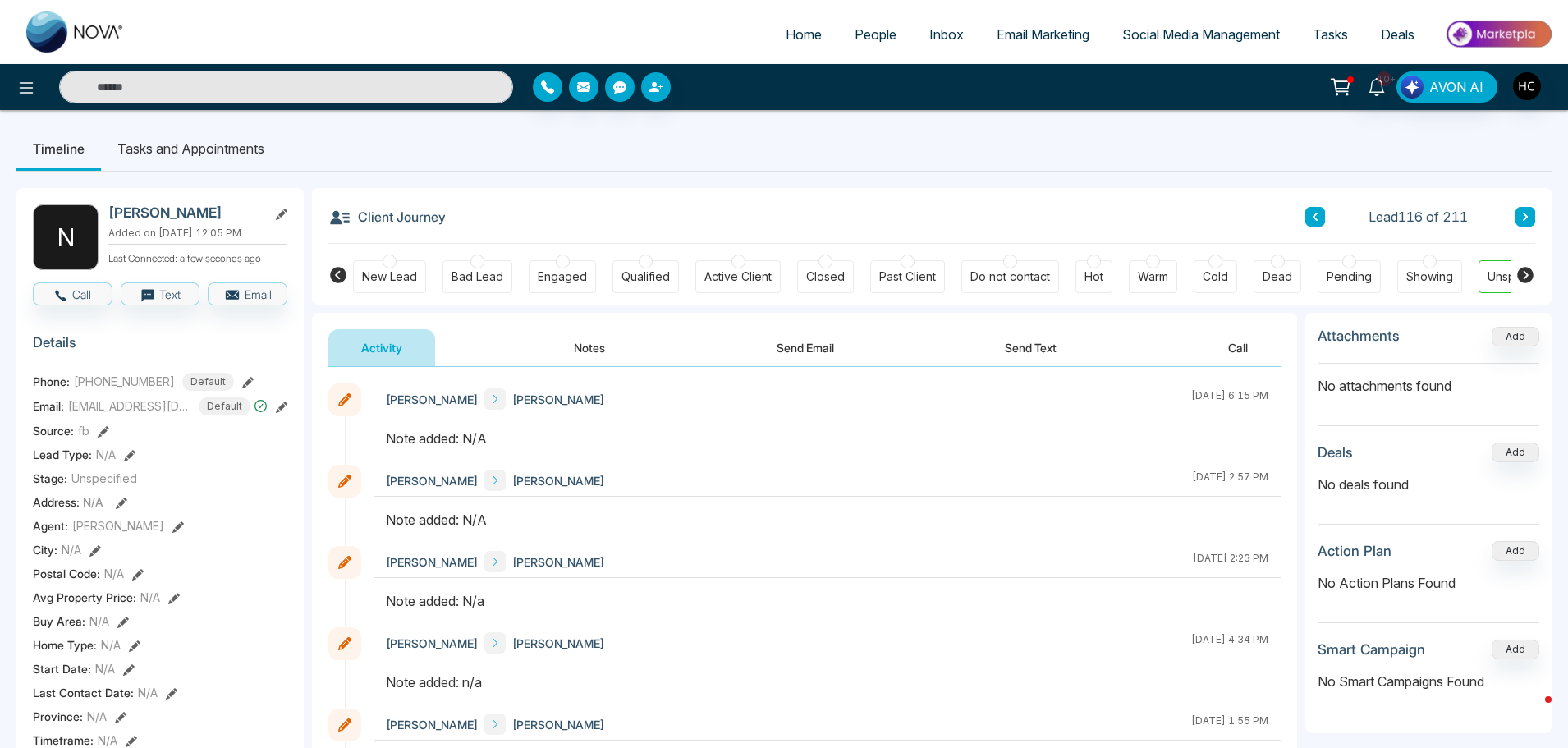
drag, startPoint x: 569, startPoint y: 344, endPoint x: 581, endPoint y: 350, distance: 13.4
click at [569, 345] on button "Notes" at bounding box center [589, 347] width 97 height 37
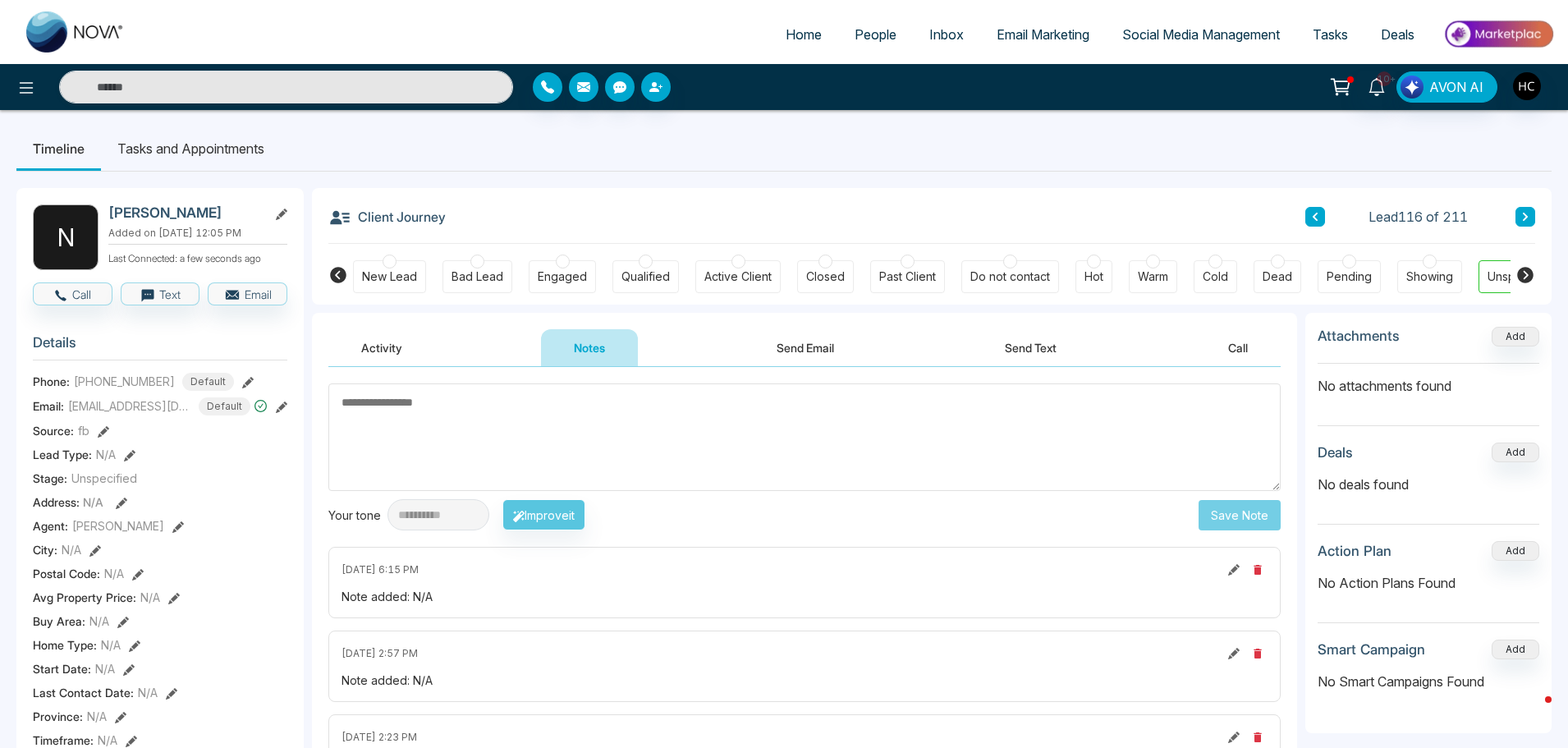
click at [490, 426] on textarea at bounding box center [805, 437] width 953 height 108
click at [521, 432] on textarea at bounding box center [805, 437] width 953 height 108
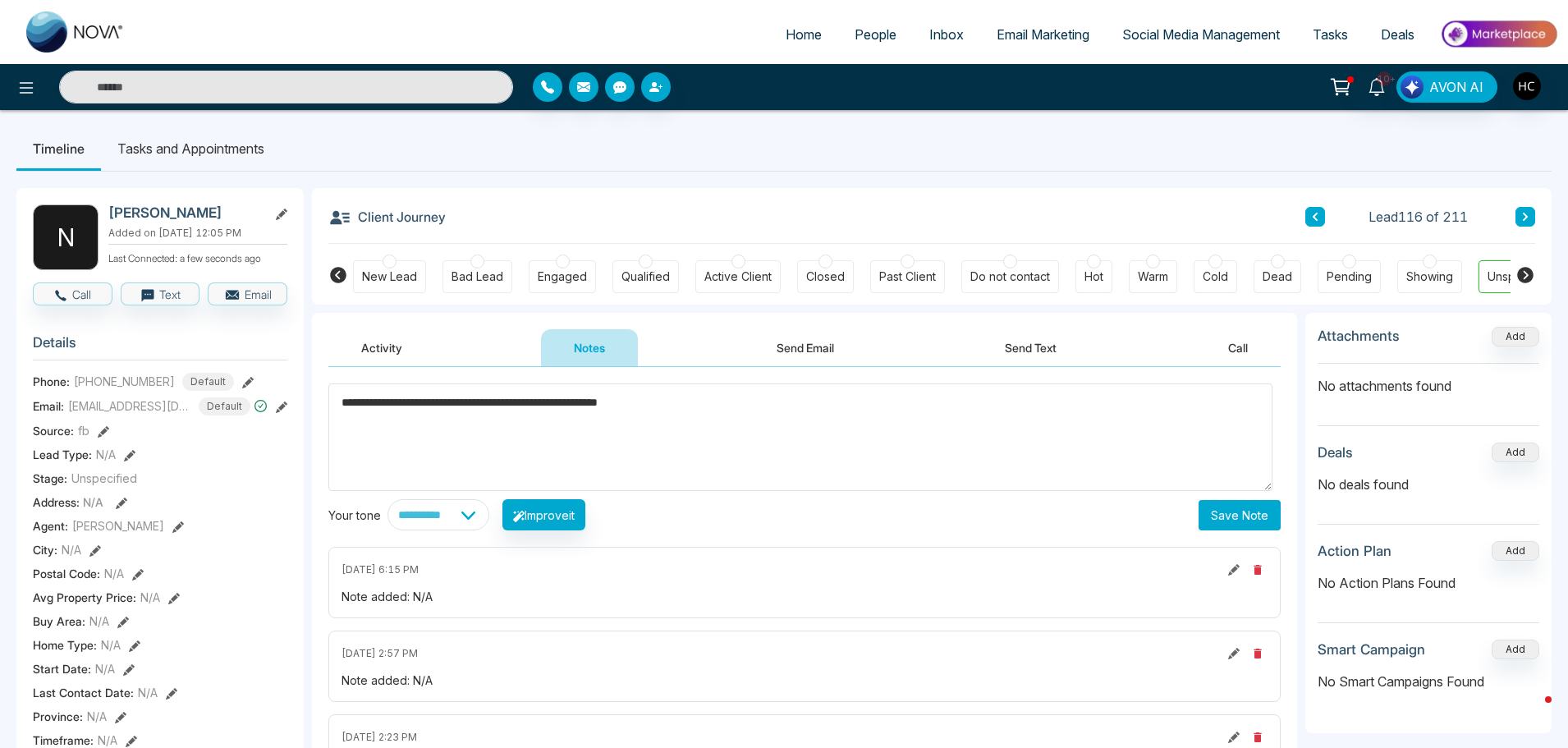
type textarea "**********"
click at [1236, 515] on button "Save Note" at bounding box center [1239, 515] width 82 height 31
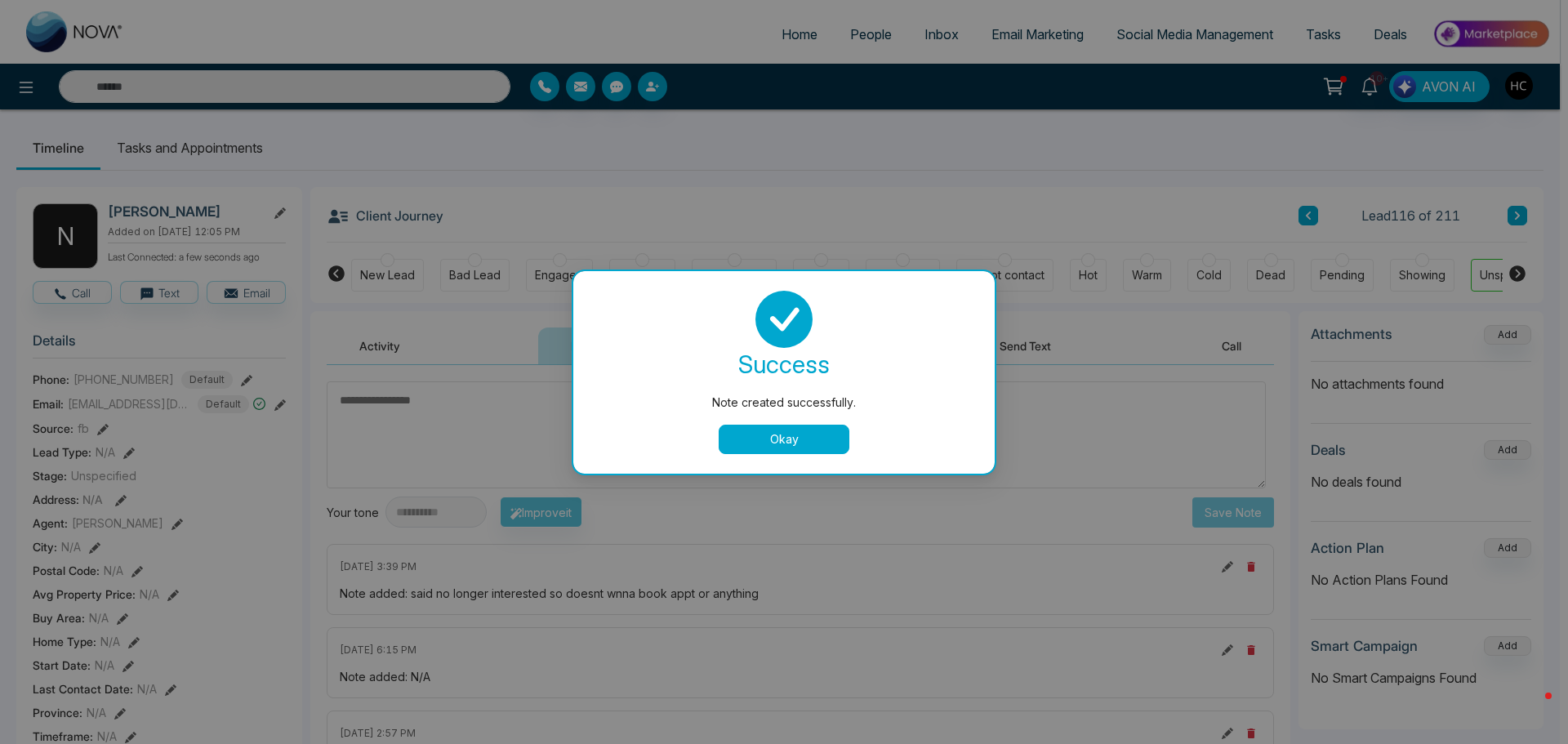
click at [793, 444] on button "Okay" at bounding box center [783, 440] width 131 height 30
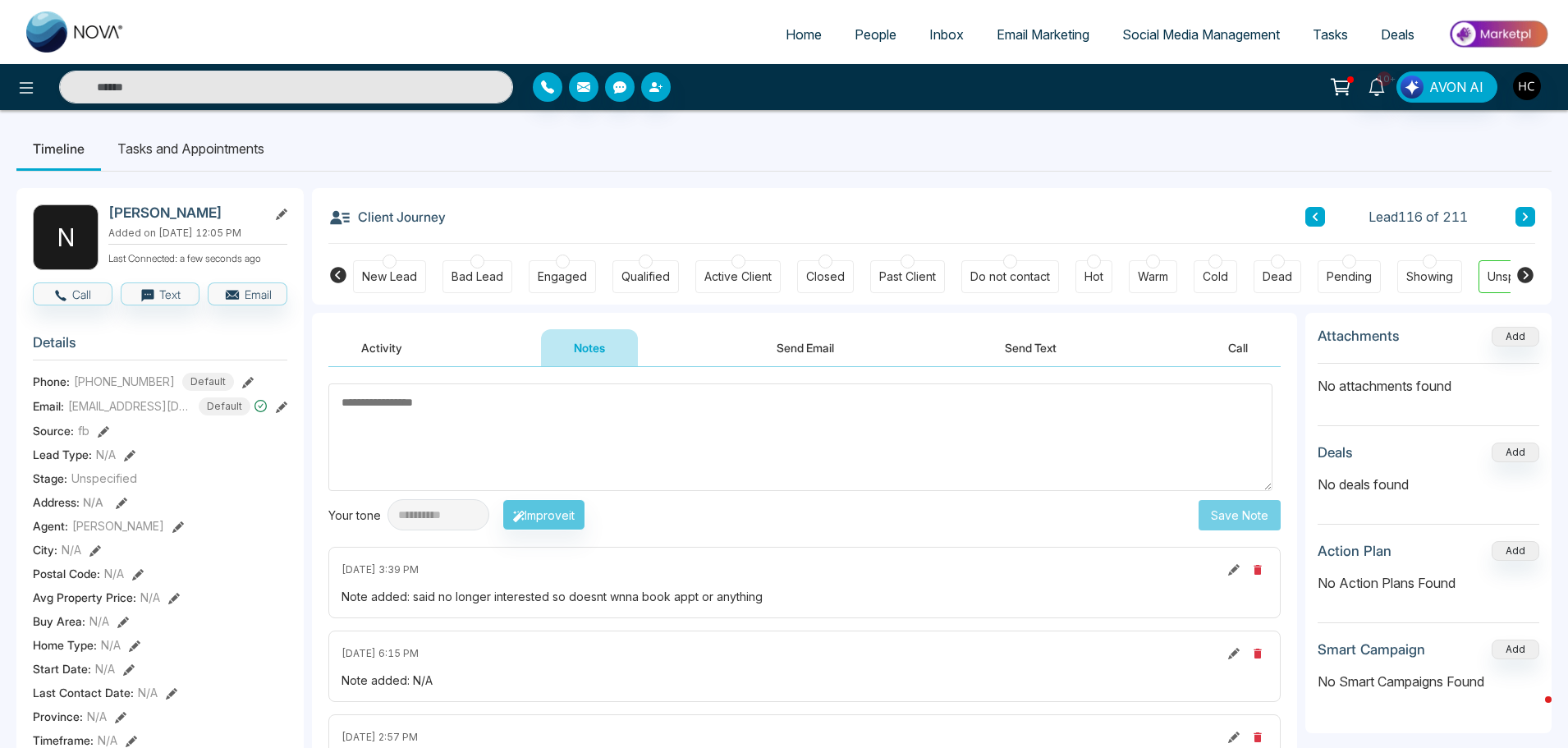
click at [1528, 210] on button at bounding box center [1525, 217] width 20 height 20
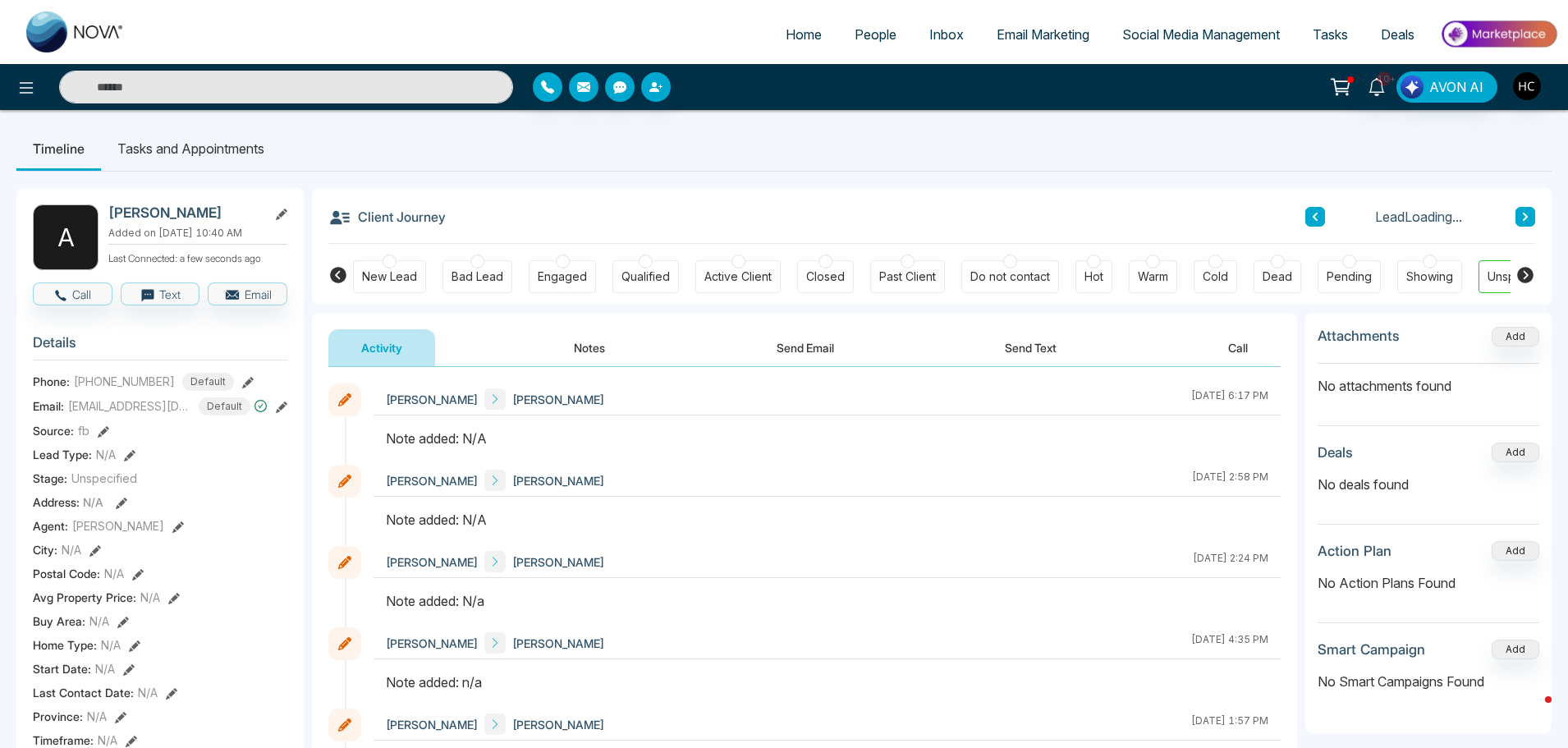
click at [586, 342] on button "Notes" at bounding box center [589, 347] width 97 height 37
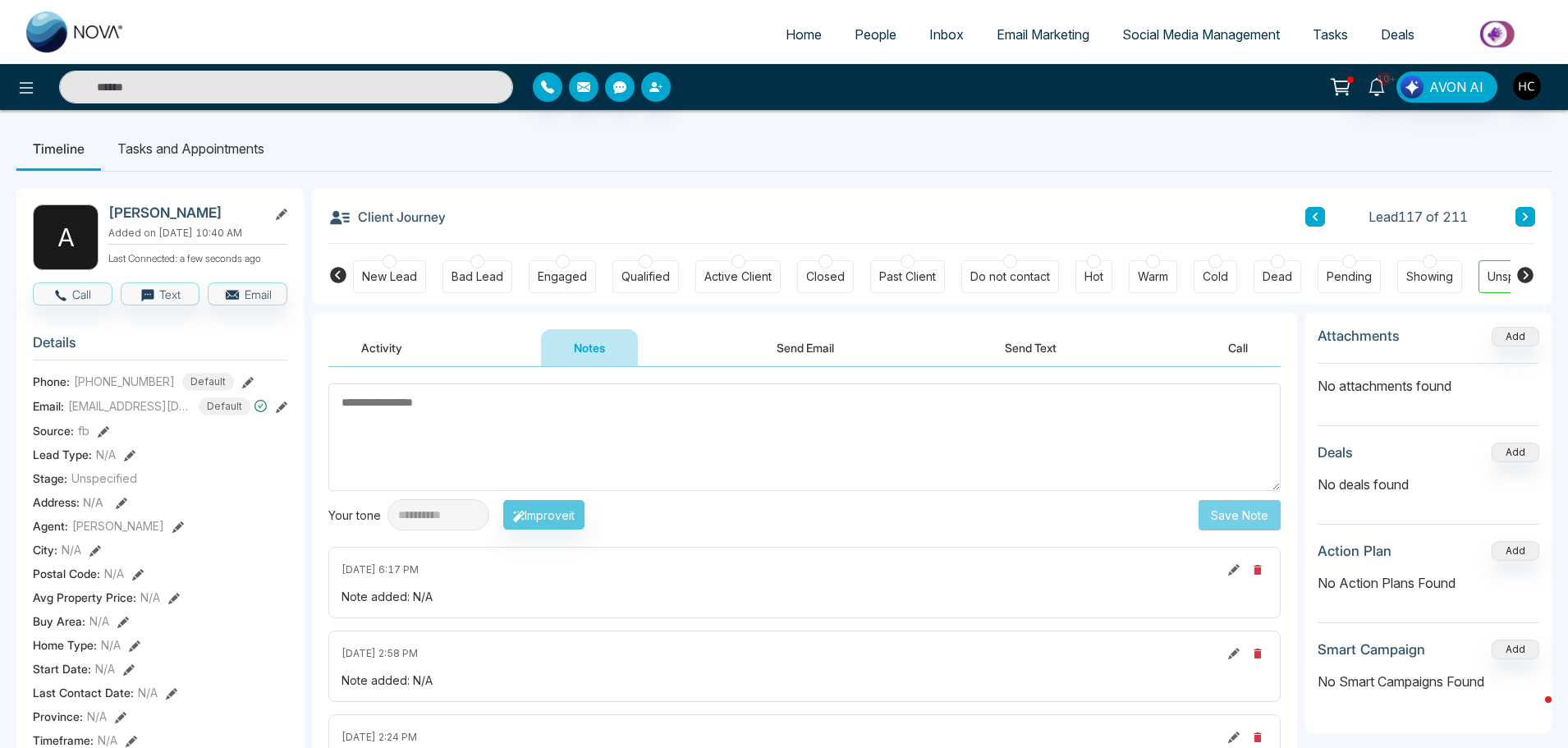
click at [432, 427] on textarea at bounding box center [805, 437] width 953 height 108
click at [396, 429] on textarea at bounding box center [805, 437] width 953 height 108
drag, startPoint x: 422, startPoint y: 434, endPoint x: 390, endPoint y: 429, distance: 32.4
click at [390, 429] on textarea at bounding box center [805, 437] width 953 height 108
drag, startPoint x: 348, startPoint y: 402, endPoint x: 430, endPoint y: 403, distance: 82.0
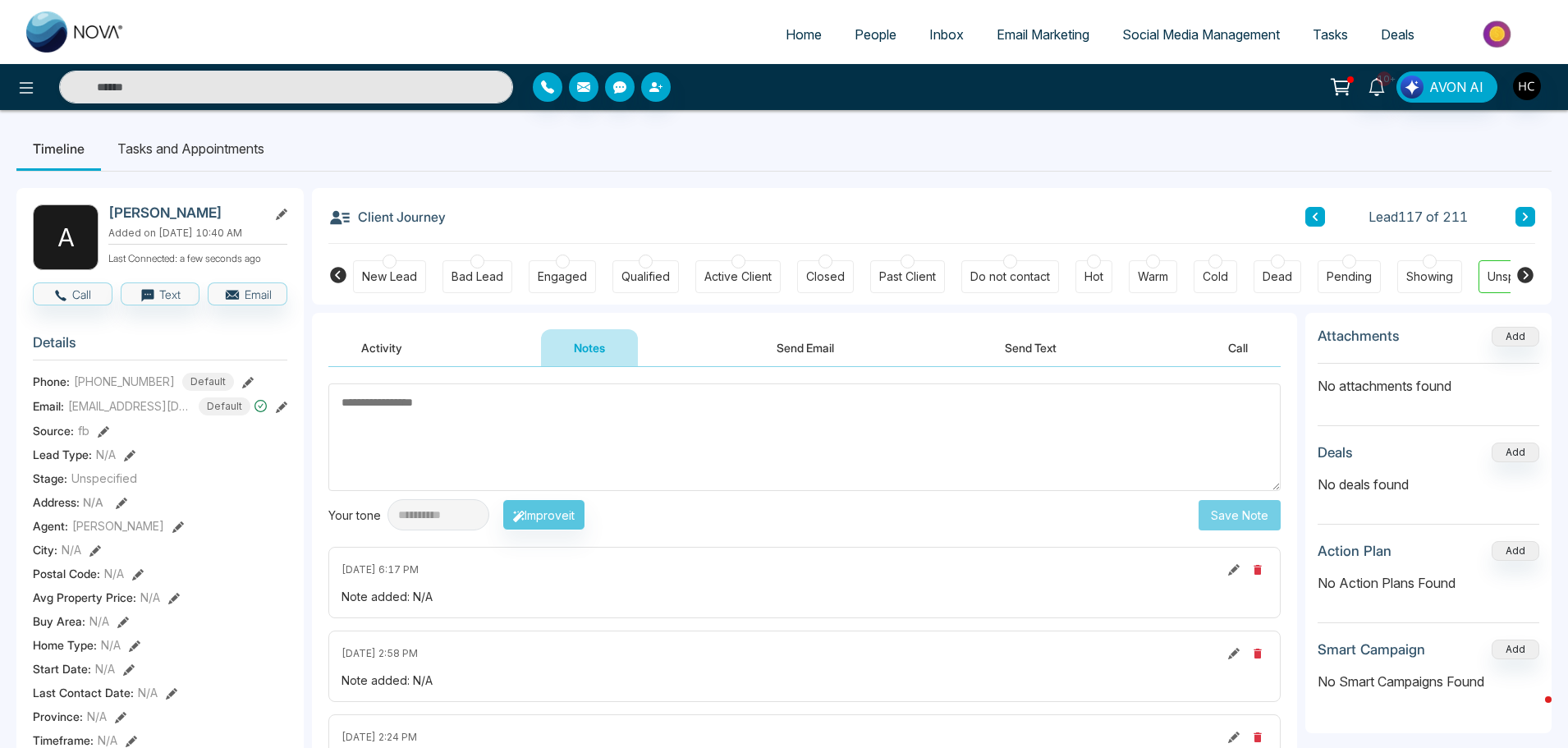
click at [428, 406] on textarea at bounding box center [805, 437] width 953 height 108
drag, startPoint x: 430, startPoint y: 402, endPoint x: 416, endPoint y: 409, distance: 15.7
click at [417, 409] on textarea at bounding box center [805, 437] width 953 height 108
click at [378, 440] on textarea at bounding box center [805, 437] width 953 height 108
click at [483, 411] on textarea at bounding box center [805, 437] width 953 height 108
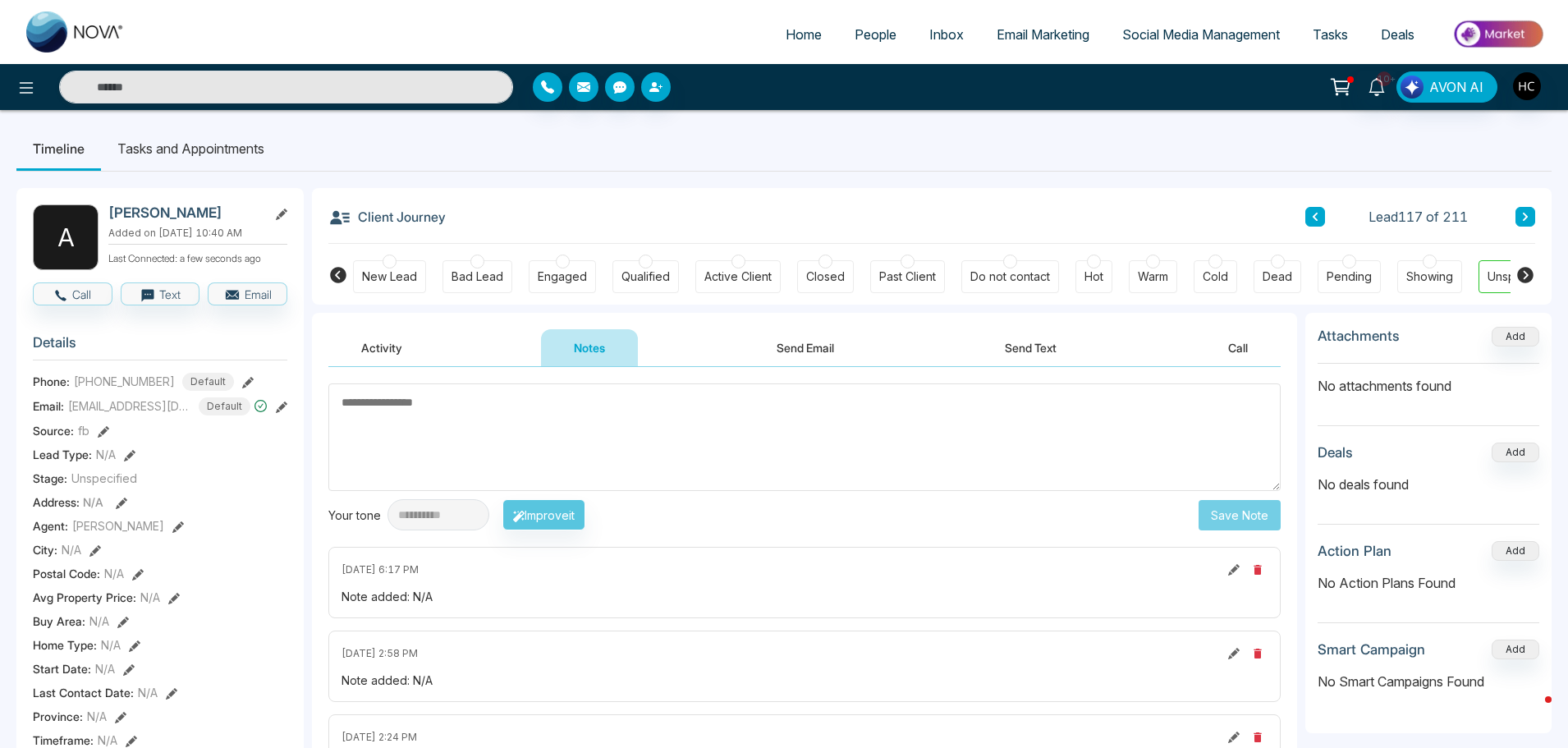
click at [482, 363] on div "Activity Notes Send Email Send Text Call" at bounding box center [805, 348] width 953 height 38
click at [461, 395] on textarea at bounding box center [805, 437] width 953 height 108
click at [417, 410] on textarea at bounding box center [805, 437] width 953 height 108
drag, startPoint x: 346, startPoint y: 403, endPoint x: 365, endPoint y: 401, distance: 19.1
click at [365, 401] on textarea at bounding box center [805, 437] width 953 height 108
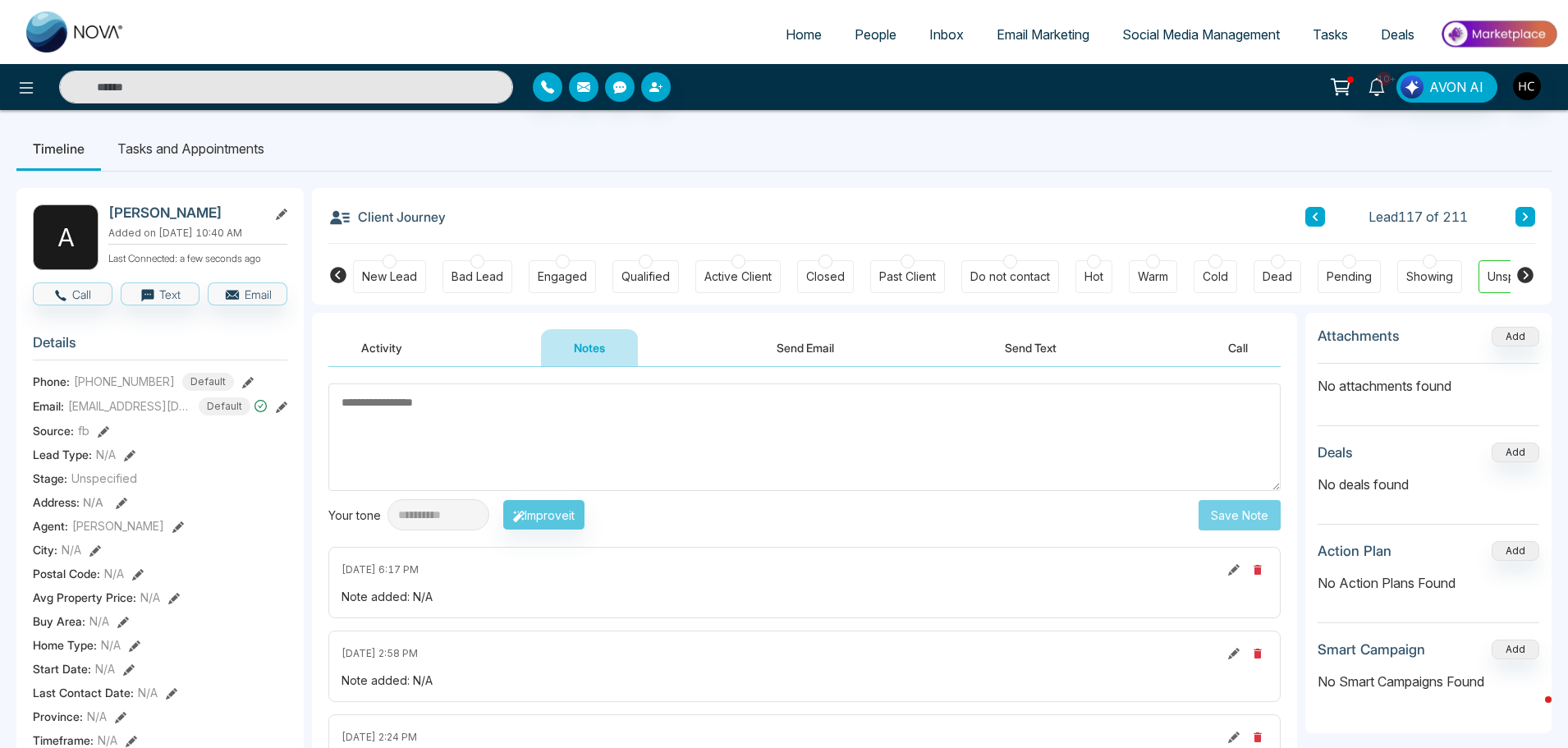
click at [367, 401] on textarea at bounding box center [805, 437] width 953 height 108
click at [339, 406] on textarea at bounding box center [805, 437] width 953 height 108
click at [353, 404] on textarea at bounding box center [805, 437] width 953 height 108
click at [415, 420] on textarea at bounding box center [805, 437] width 953 height 108
drag, startPoint x: 429, startPoint y: 407, endPoint x: 410, endPoint y: 415, distance: 20.6
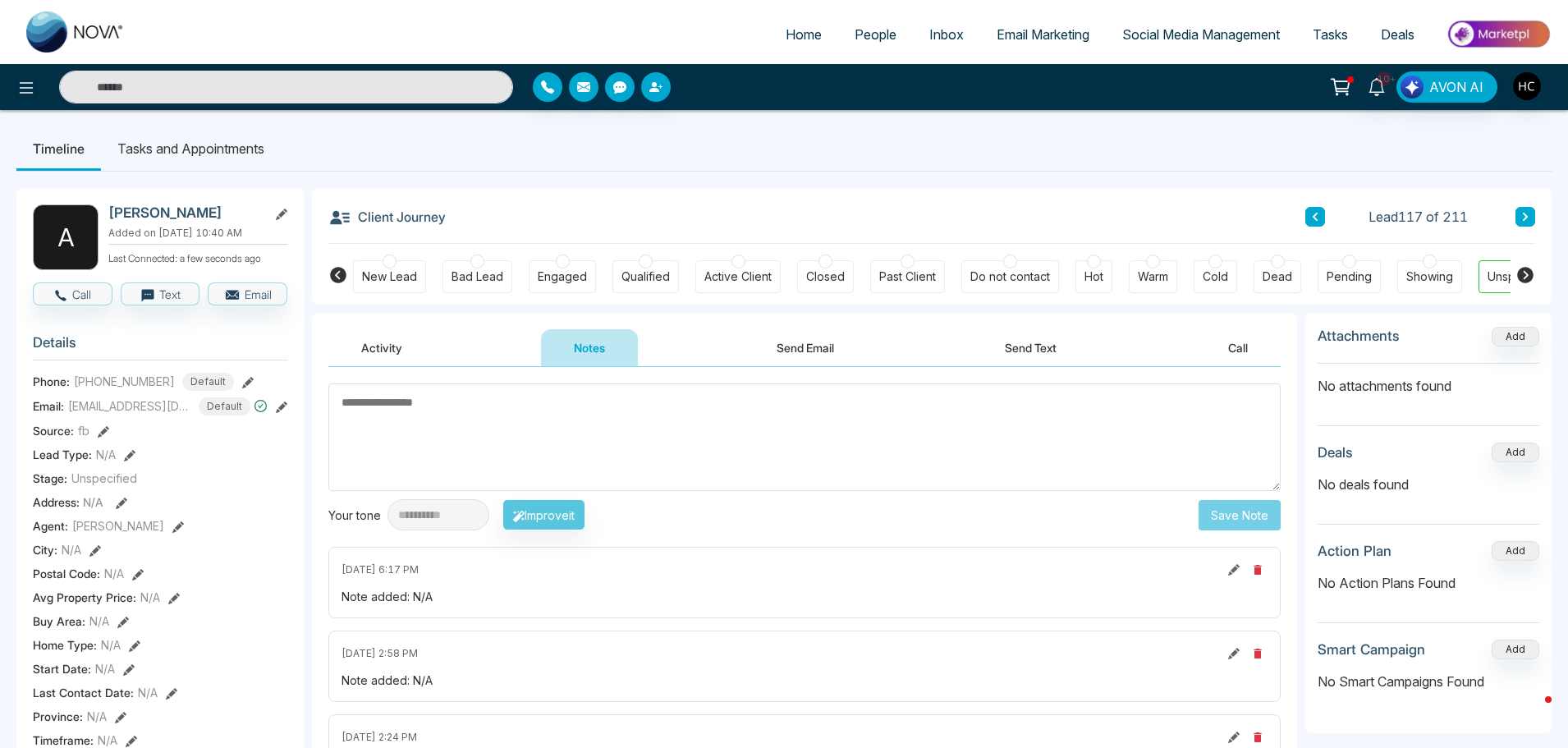
click at [410, 415] on textarea at bounding box center [805, 437] width 953 height 108
click at [424, 403] on textarea at bounding box center [805, 437] width 953 height 108
drag, startPoint x: 334, startPoint y: 402, endPoint x: 376, endPoint y: 401, distance: 42.0
click at [374, 401] on textarea at bounding box center [805, 437] width 953 height 108
drag, startPoint x: 443, startPoint y: 401, endPoint x: 406, endPoint y: 405, distance: 37.2
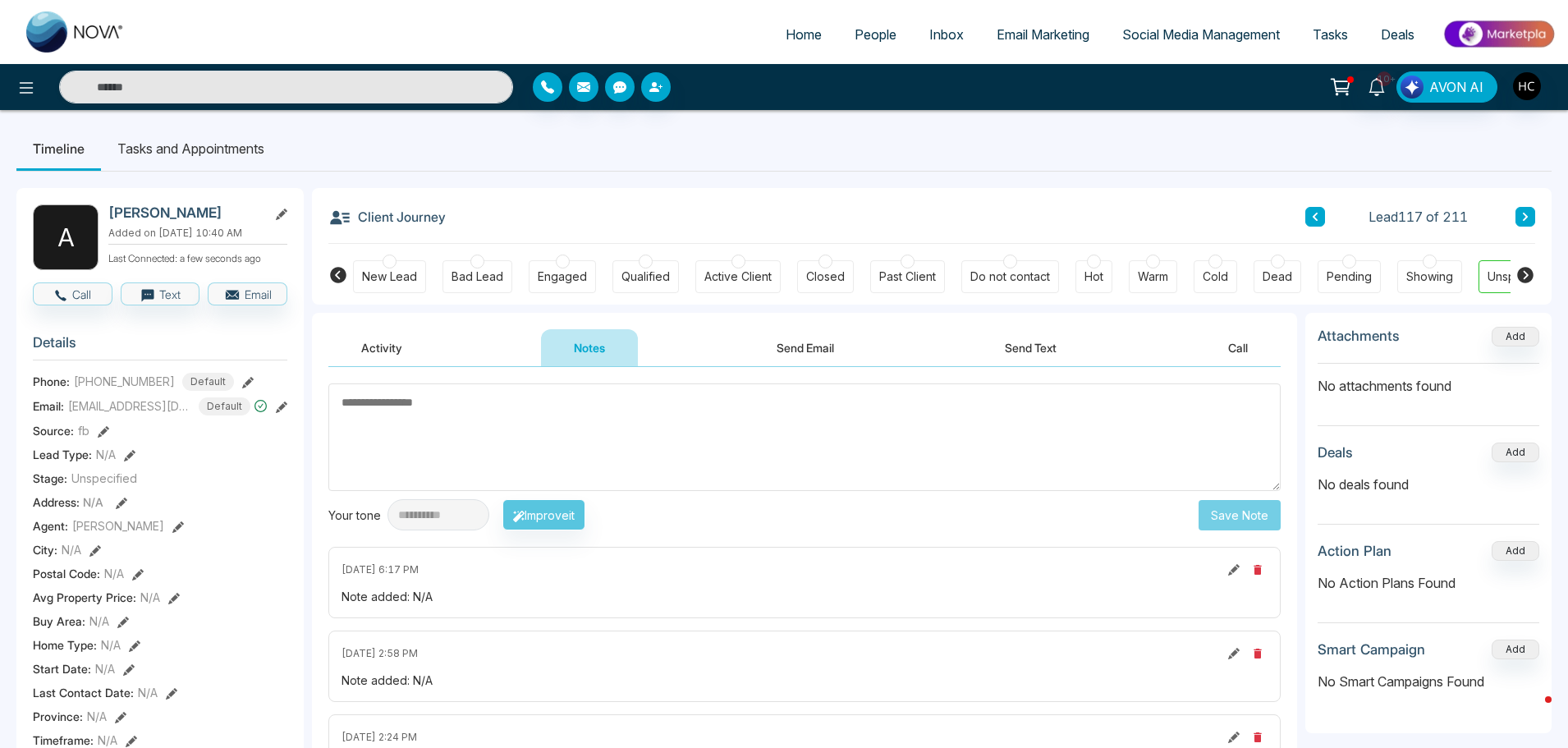
click at [406, 405] on textarea at bounding box center [805, 437] width 953 height 108
click at [391, 405] on textarea at bounding box center [805, 437] width 953 height 108
drag, startPoint x: 349, startPoint y: 406, endPoint x: 374, endPoint y: 427, distance: 32.6
click at [374, 427] on textarea at bounding box center [805, 437] width 953 height 108
drag, startPoint x: 346, startPoint y: 406, endPoint x: 386, endPoint y: 410, distance: 40.2
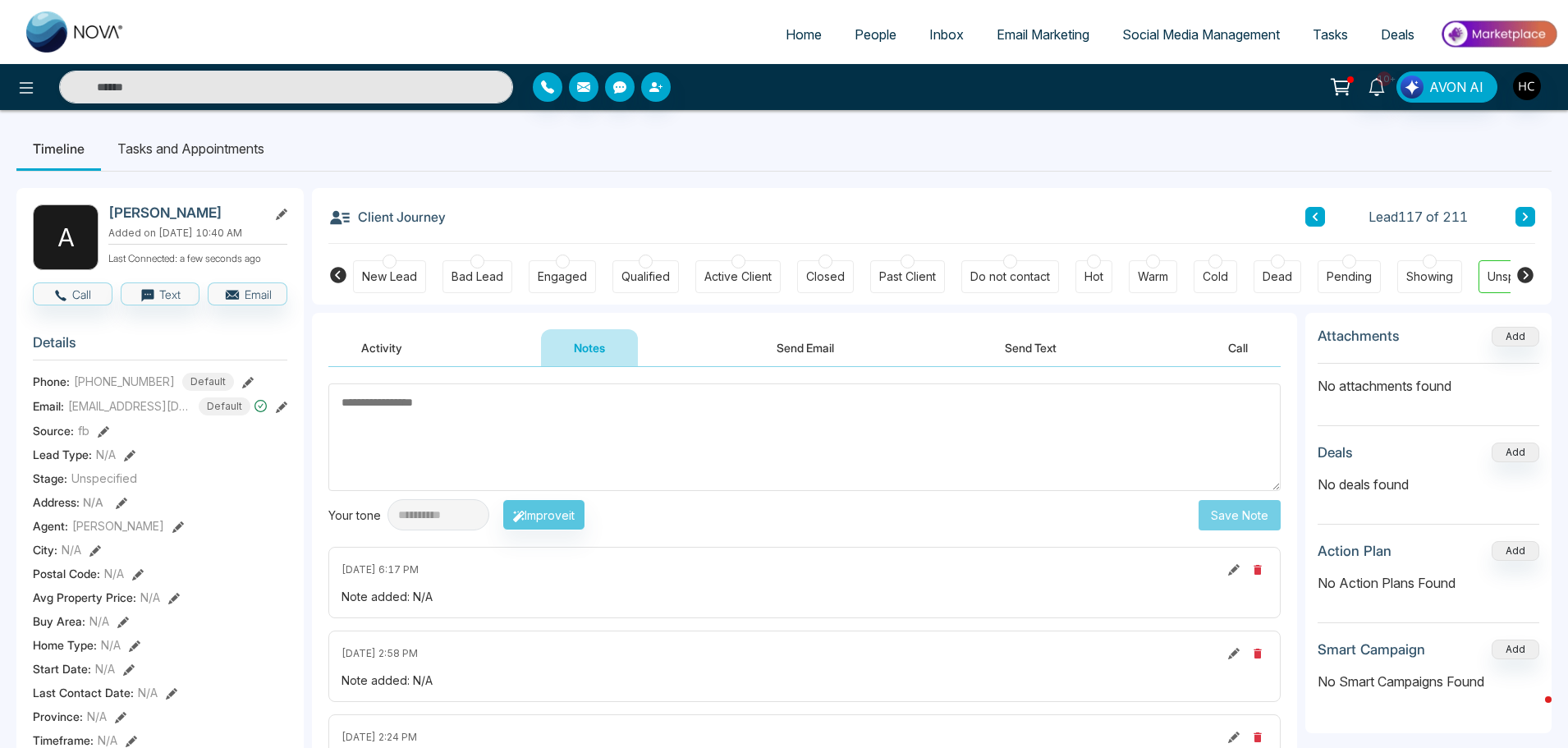
click at [386, 410] on textarea at bounding box center [805, 437] width 953 height 108
click at [352, 404] on textarea at bounding box center [805, 437] width 953 height 108
click at [362, 415] on textarea at bounding box center [805, 437] width 953 height 108
click at [400, 426] on textarea at bounding box center [805, 437] width 953 height 108
click at [393, 428] on textarea at bounding box center [805, 437] width 953 height 108
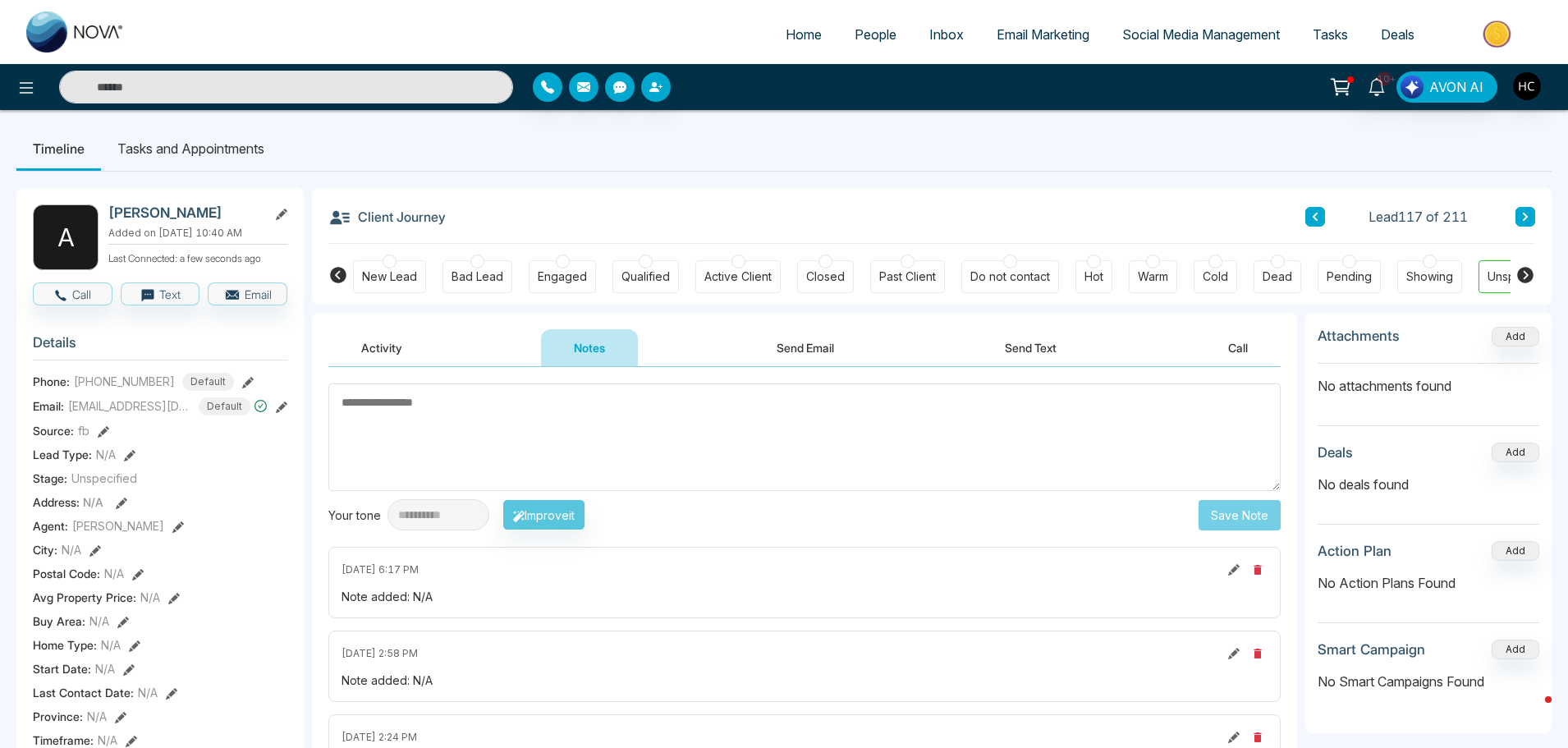
paste textarea "***"
type textarea "***"
click at [1201, 503] on button "Save Note" at bounding box center [1239, 515] width 82 height 31
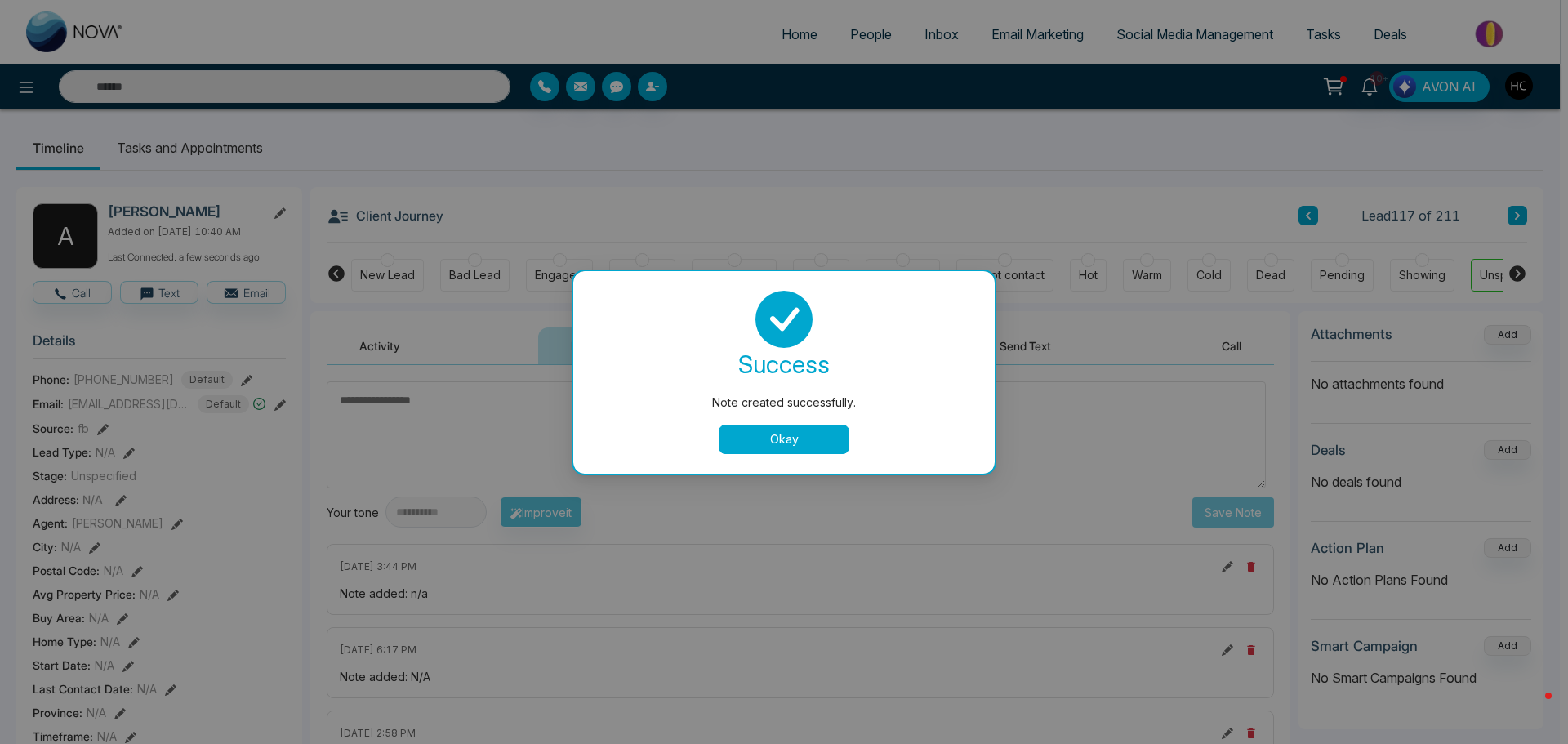
click at [808, 441] on button "Okay" at bounding box center [783, 440] width 131 height 30
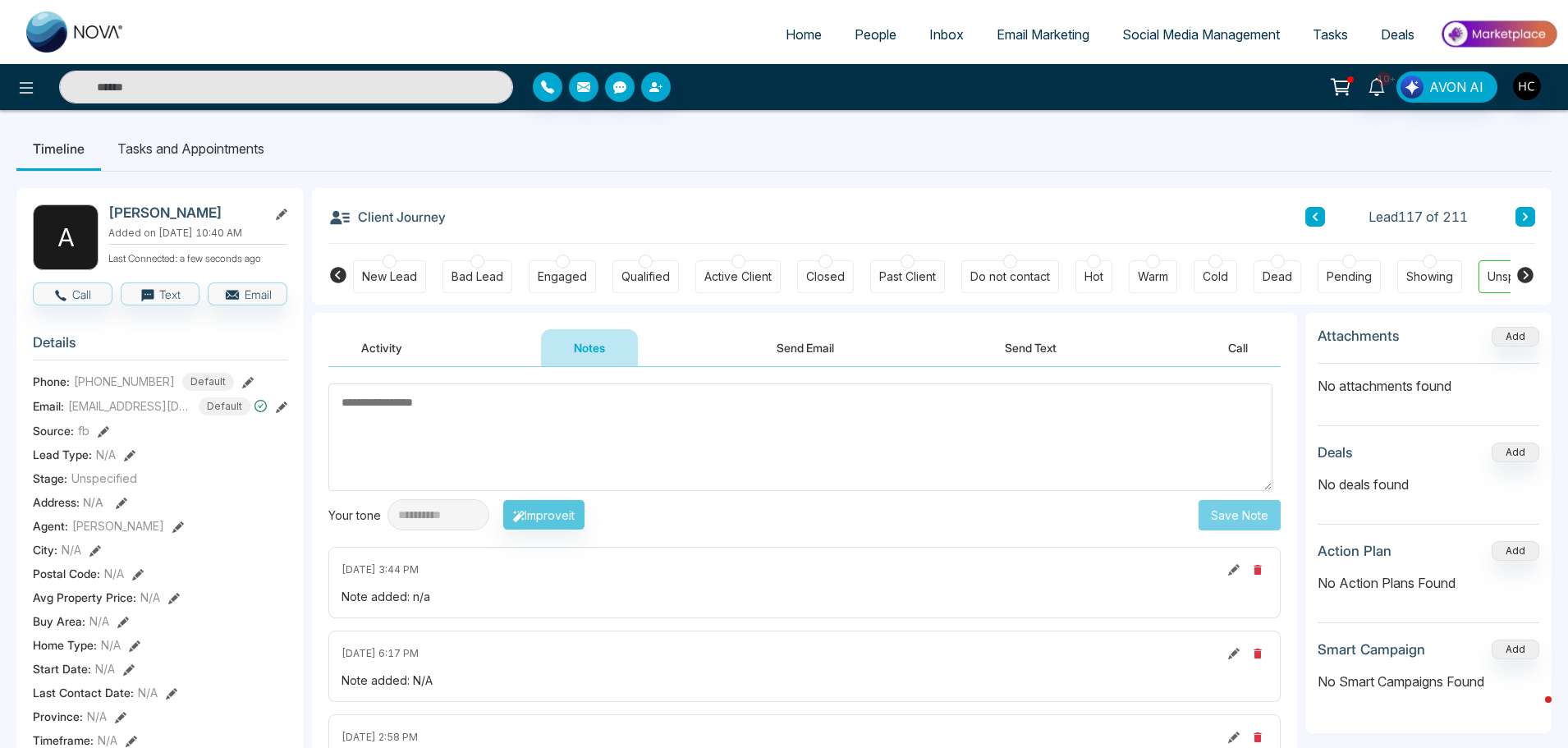
click at [1523, 212] on icon at bounding box center [1525, 217] width 8 height 10
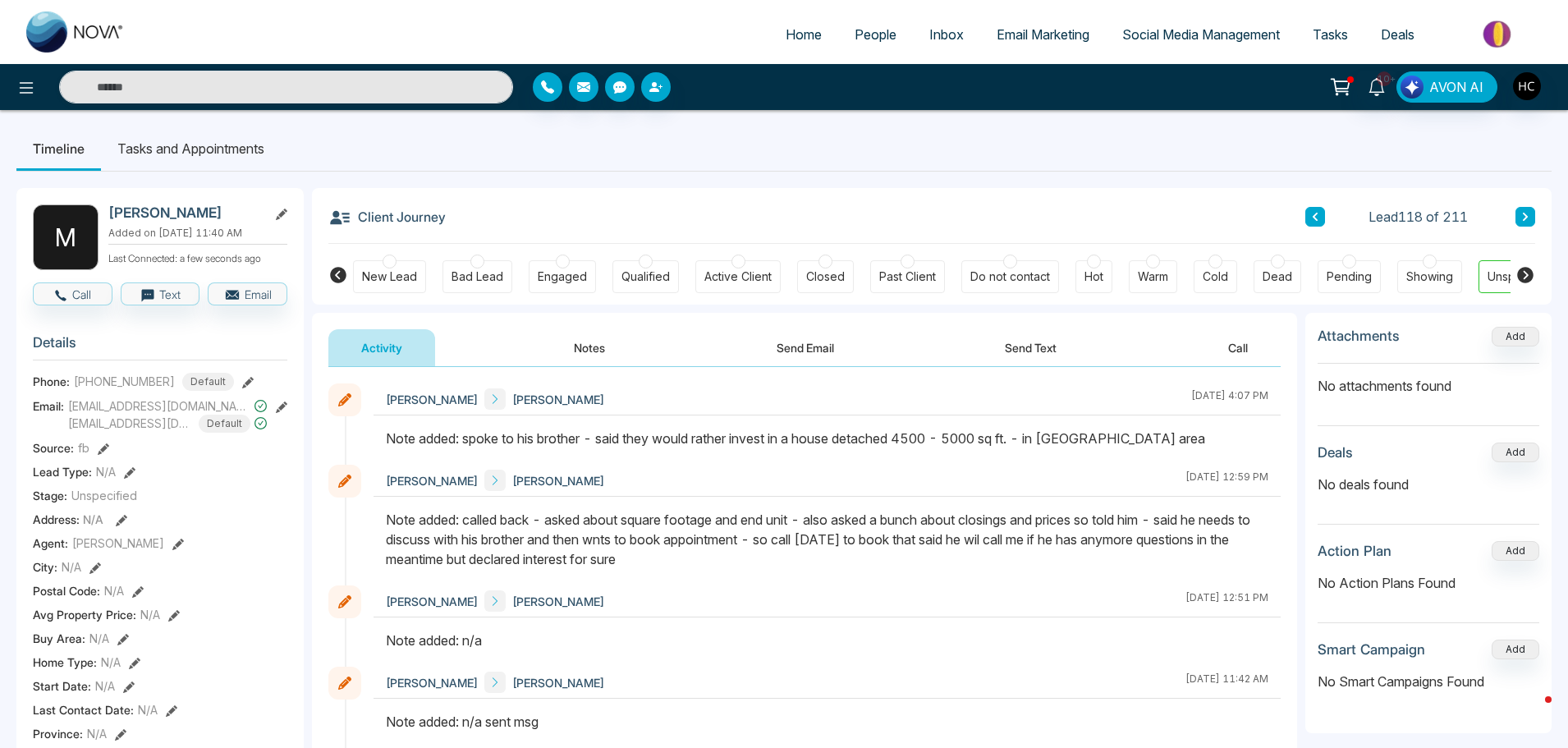
click at [1525, 218] on icon at bounding box center [1525, 217] width 5 height 8
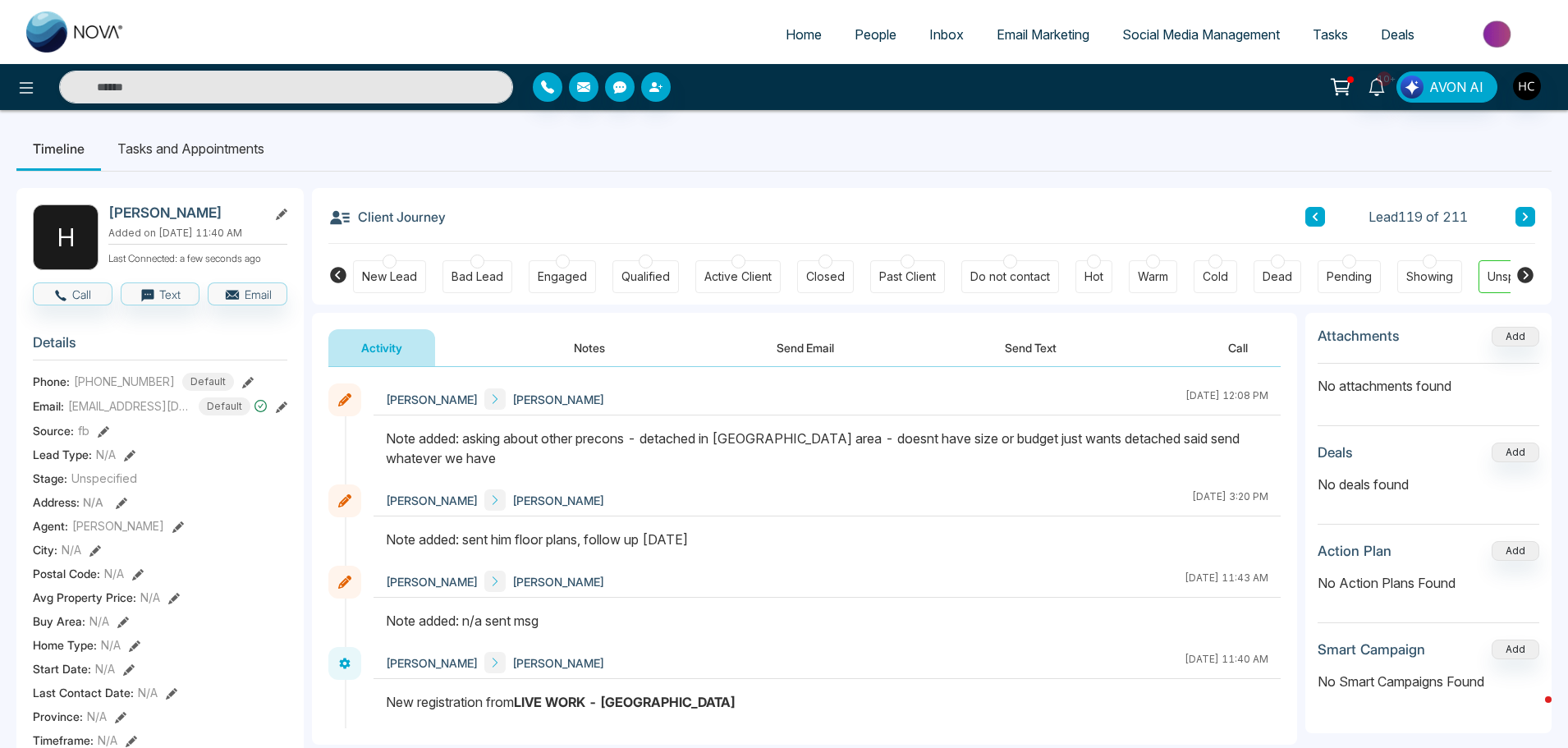
click at [1529, 219] on button at bounding box center [1525, 217] width 20 height 20
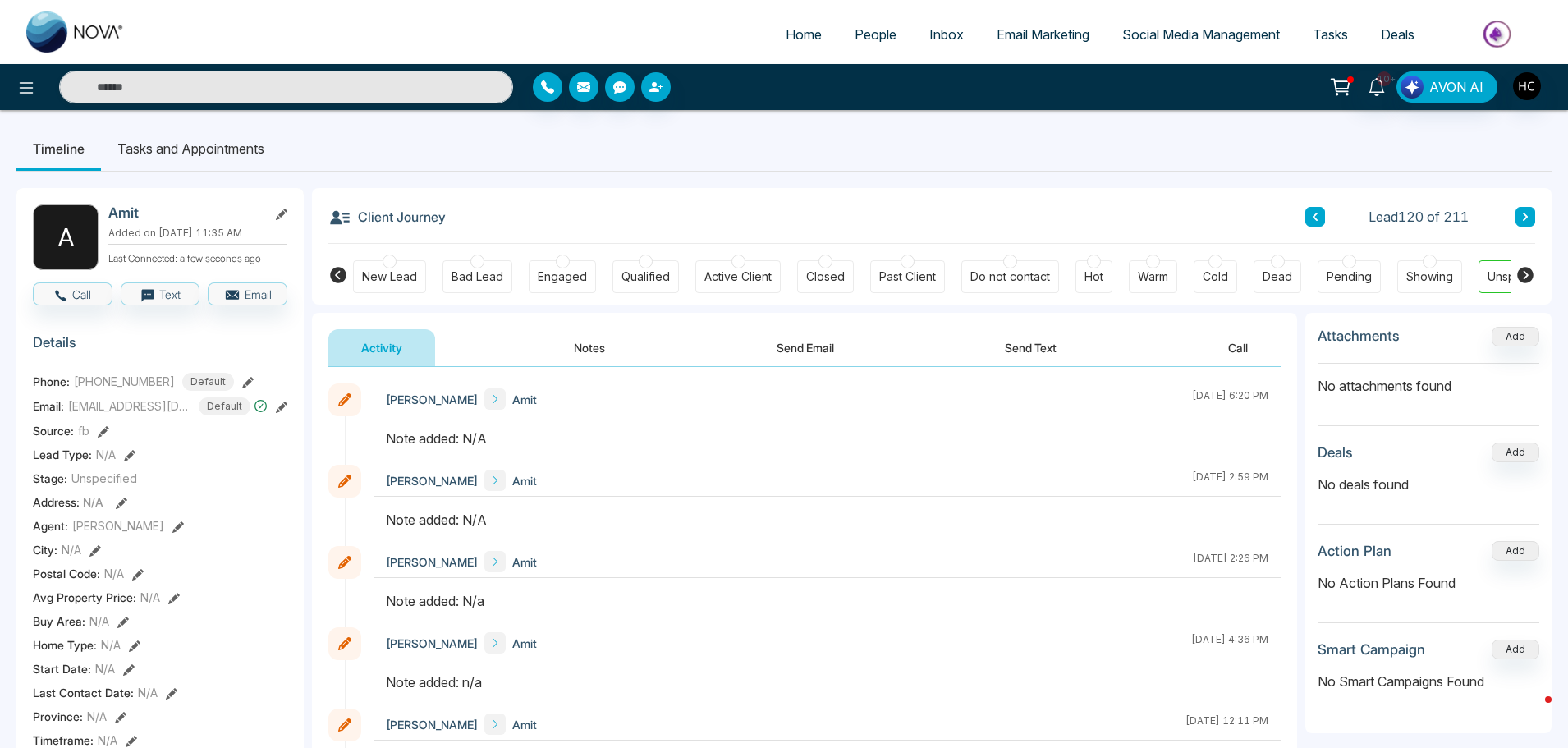
click at [587, 349] on button "Notes" at bounding box center [589, 347] width 97 height 37
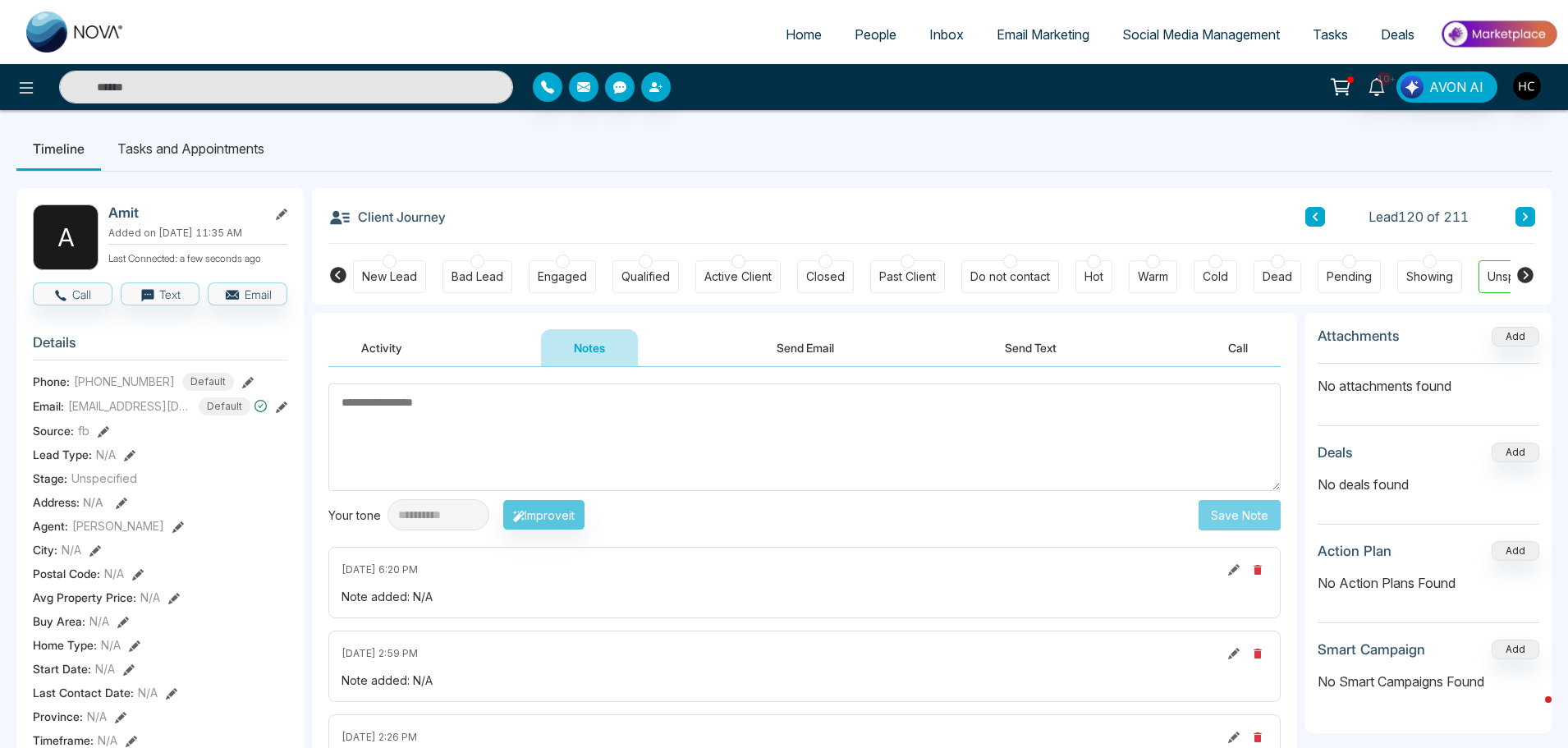
click at [633, 463] on textarea at bounding box center [805, 437] width 953 height 108
paste textarea "***"
type textarea "***"
click at [1230, 516] on button "Save Note" at bounding box center [1239, 515] width 82 height 31
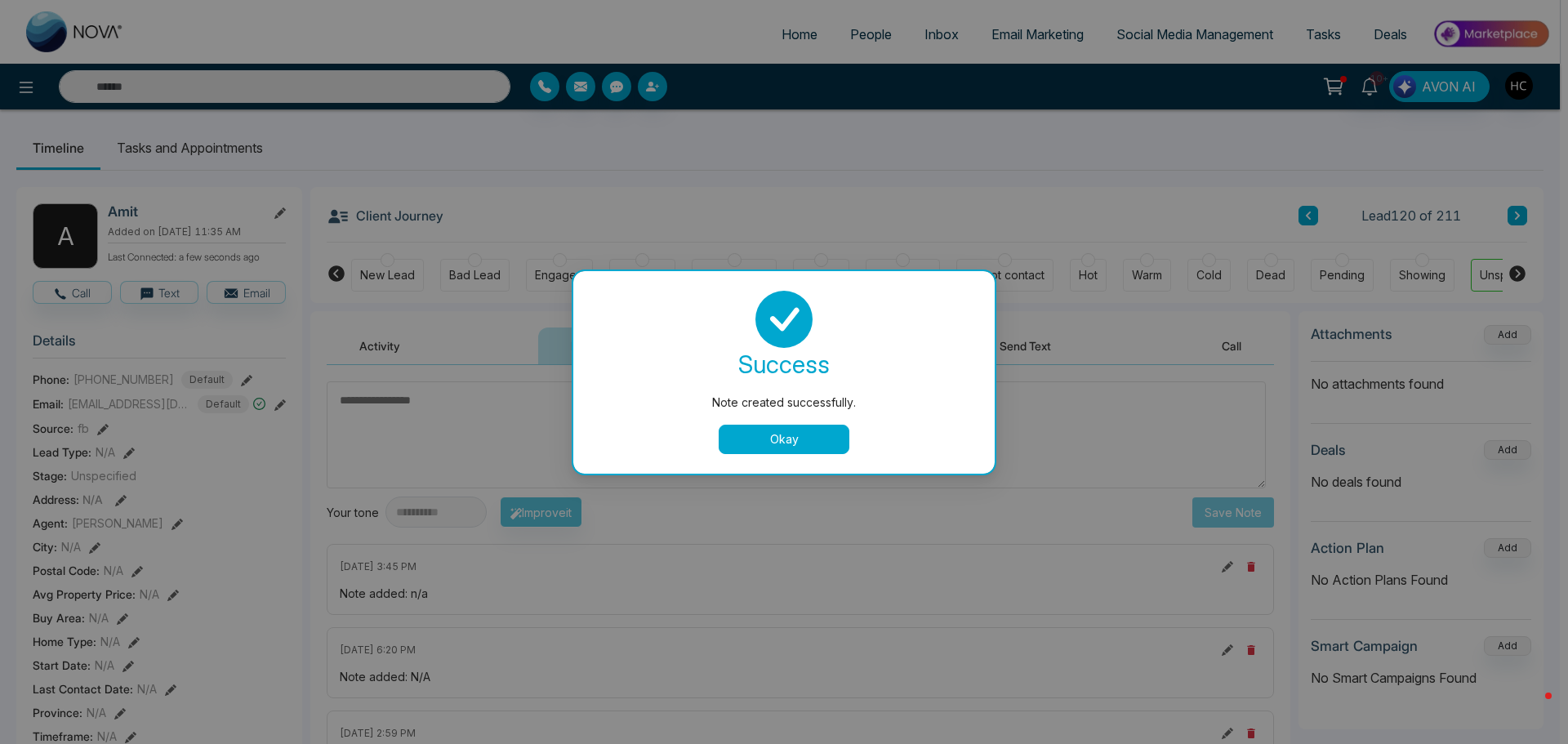
drag, startPoint x: 753, startPoint y: 445, endPoint x: 1115, endPoint y: 380, distance: 367.8
click at [755, 445] on button "Okay" at bounding box center [783, 440] width 131 height 30
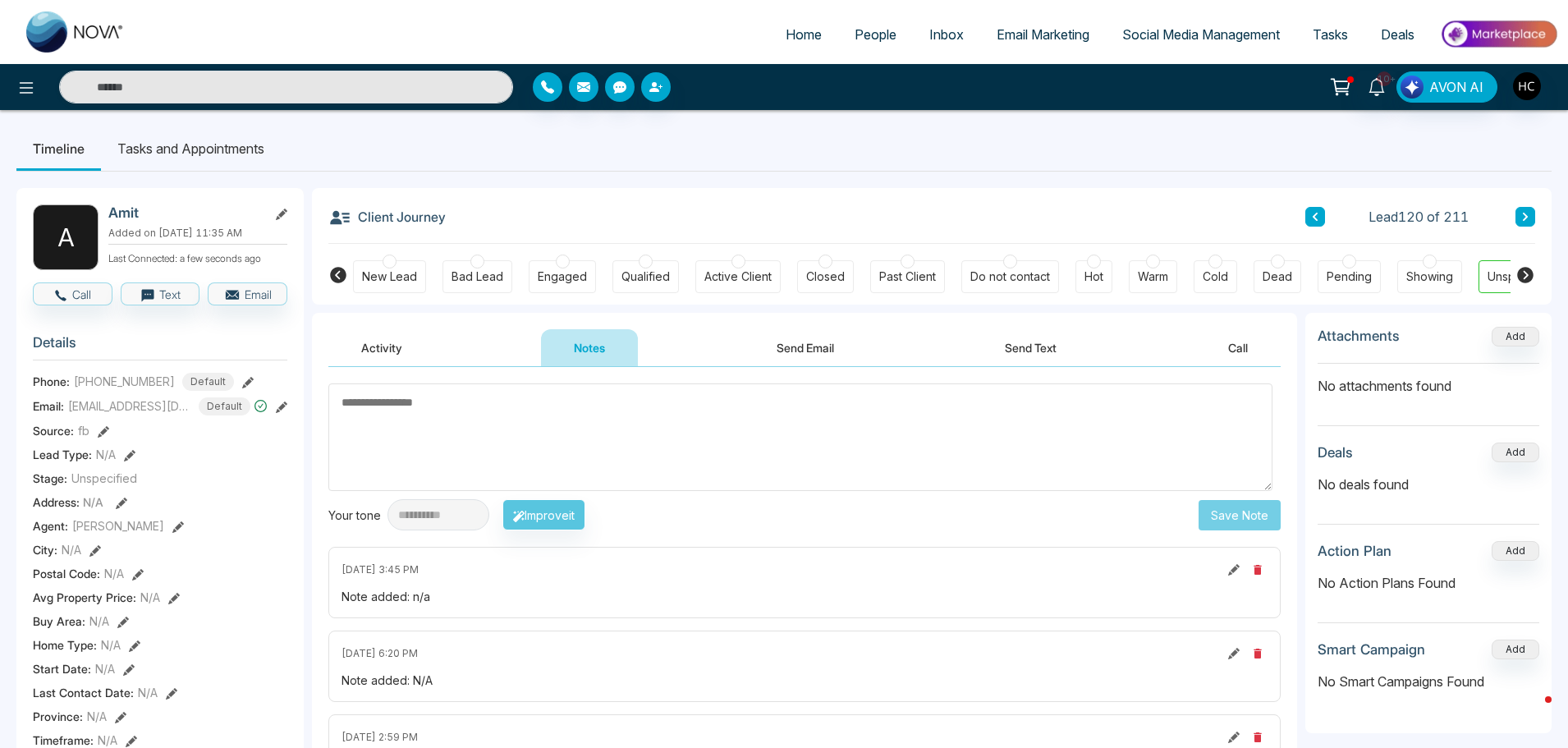
click at [1529, 209] on button at bounding box center [1525, 217] width 20 height 20
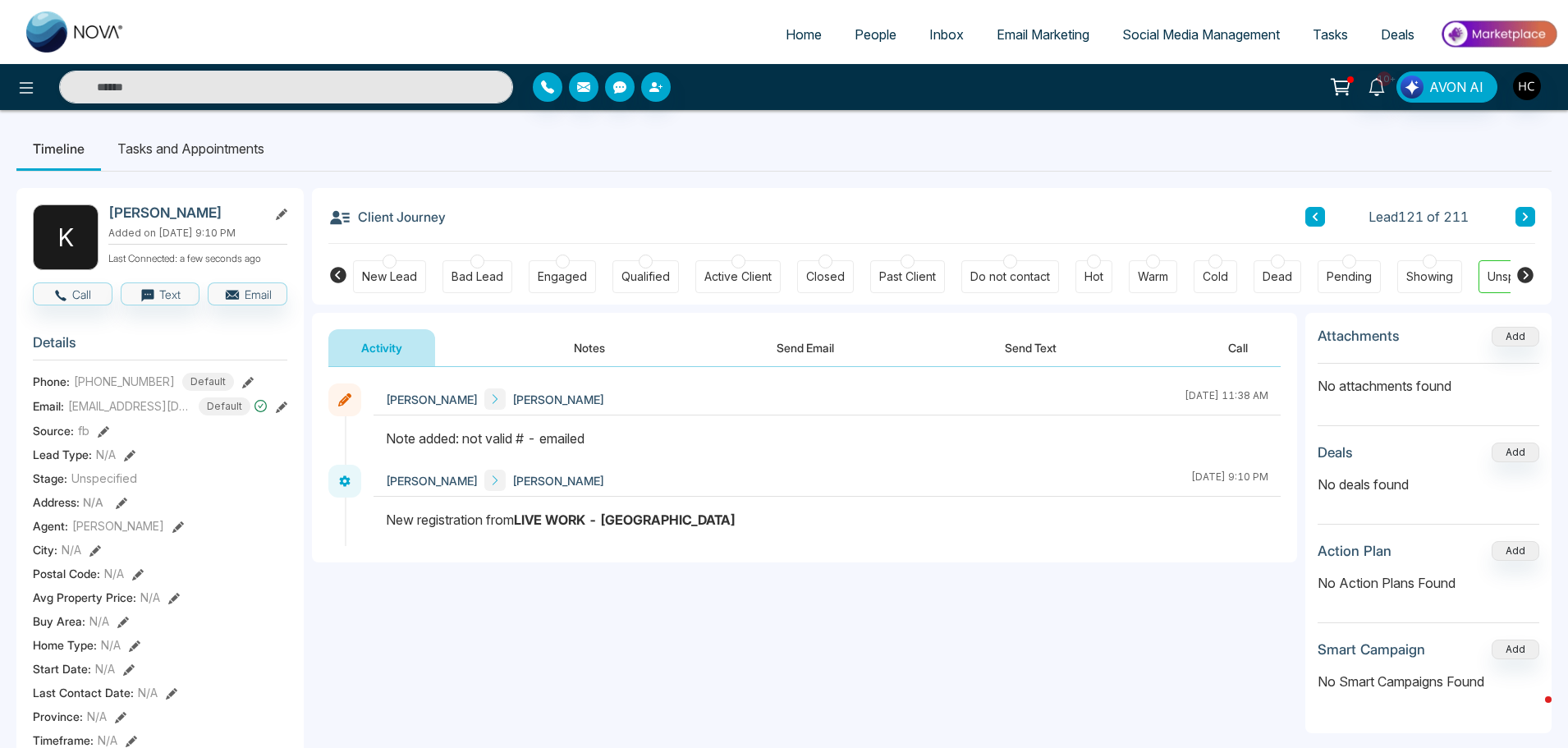
drag, startPoint x: 1536, startPoint y: 207, endPoint x: 1529, endPoint y: 213, distance: 9.2
click at [1535, 208] on div "Client Journey Lead 121 of 211 New Lead Bad Lead Engaged Qualified Active Clien…" at bounding box center [932, 247] width 1240 height 117
click at [1529, 213] on icon at bounding box center [1525, 217] width 8 height 10
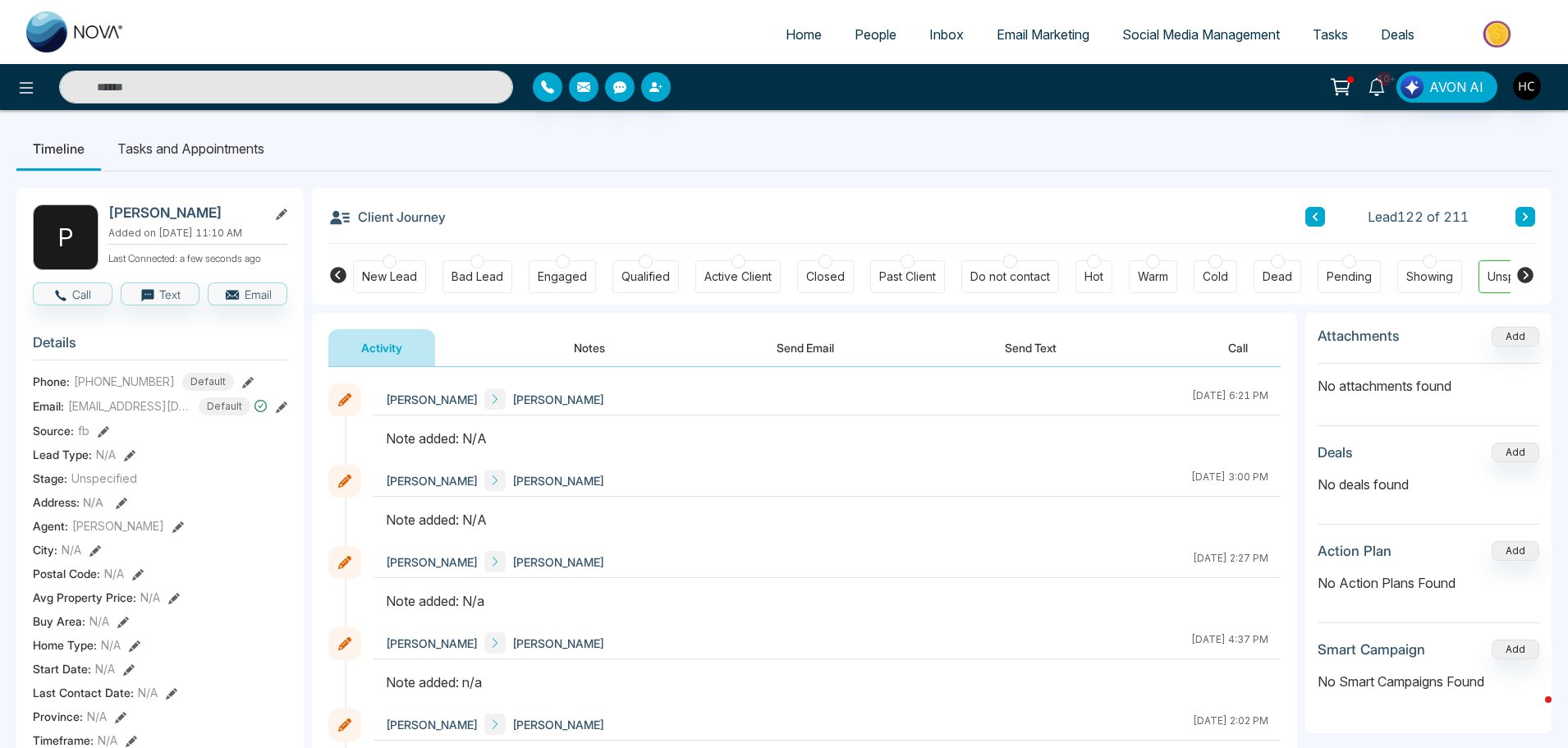
click at [593, 340] on button "Notes" at bounding box center [589, 347] width 97 height 37
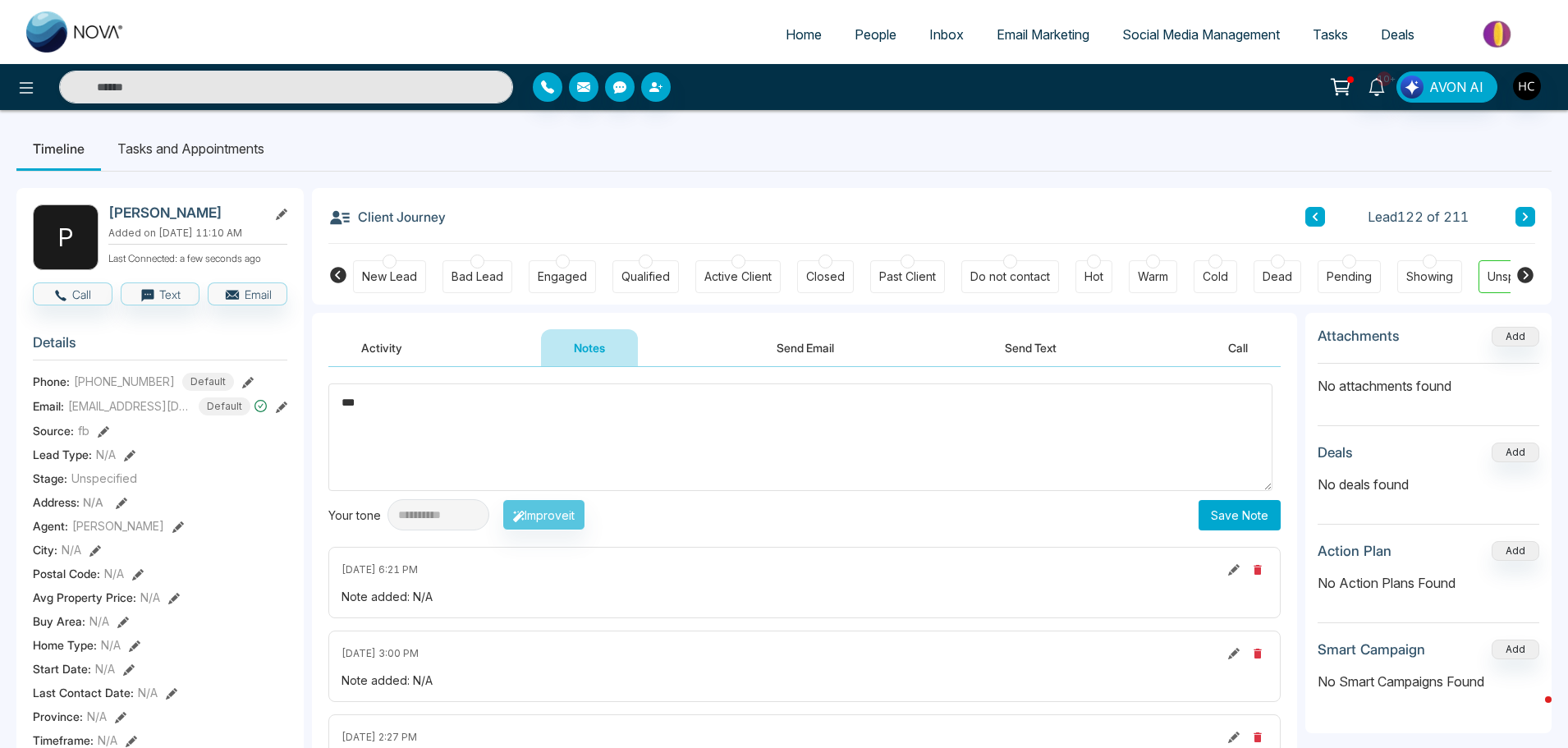
type textarea "***"
click at [1217, 506] on button "Save Note" at bounding box center [1239, 515] width 82 height 31
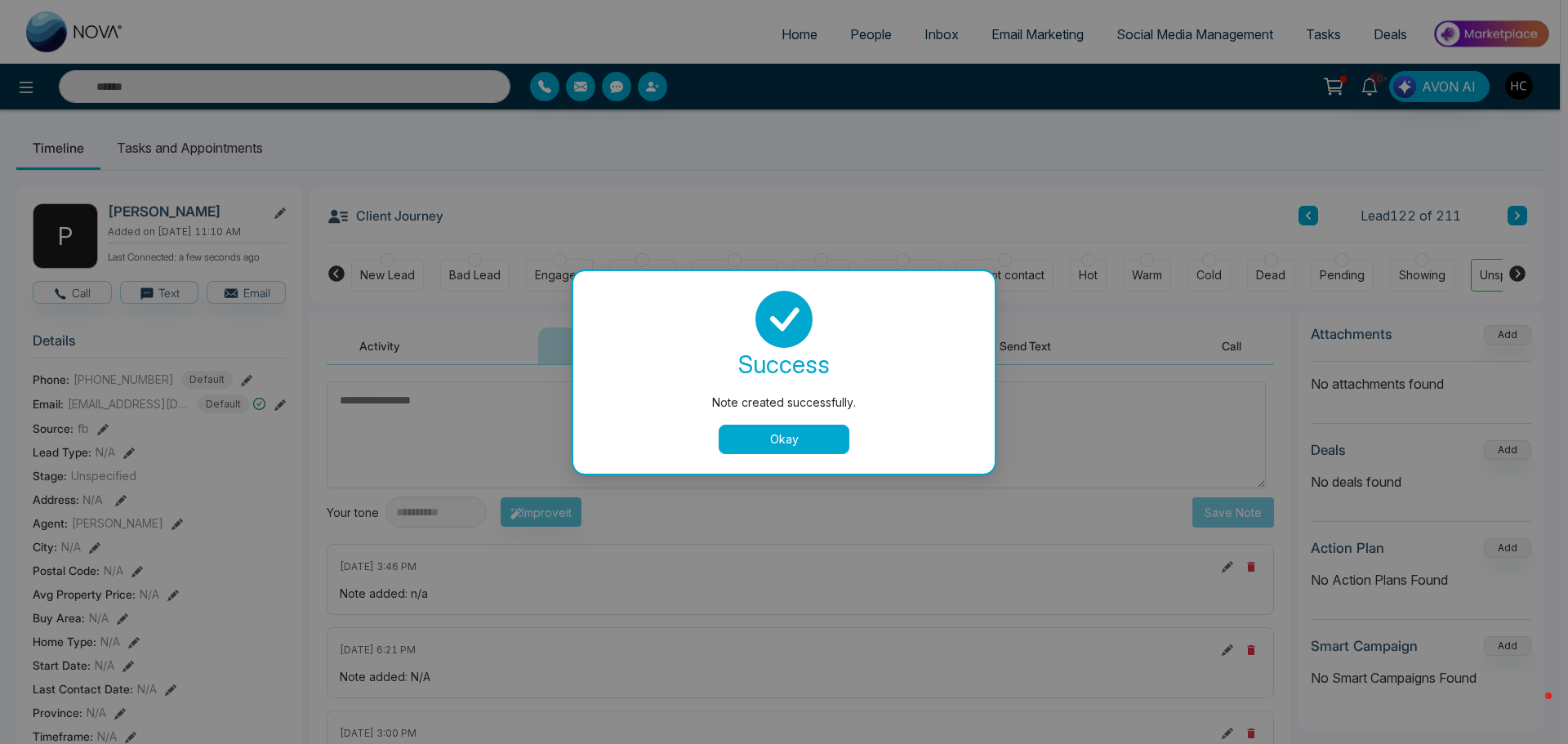
click at [769, 429] on button "Okay" at bounding box center [783, 440] width 131 height 30
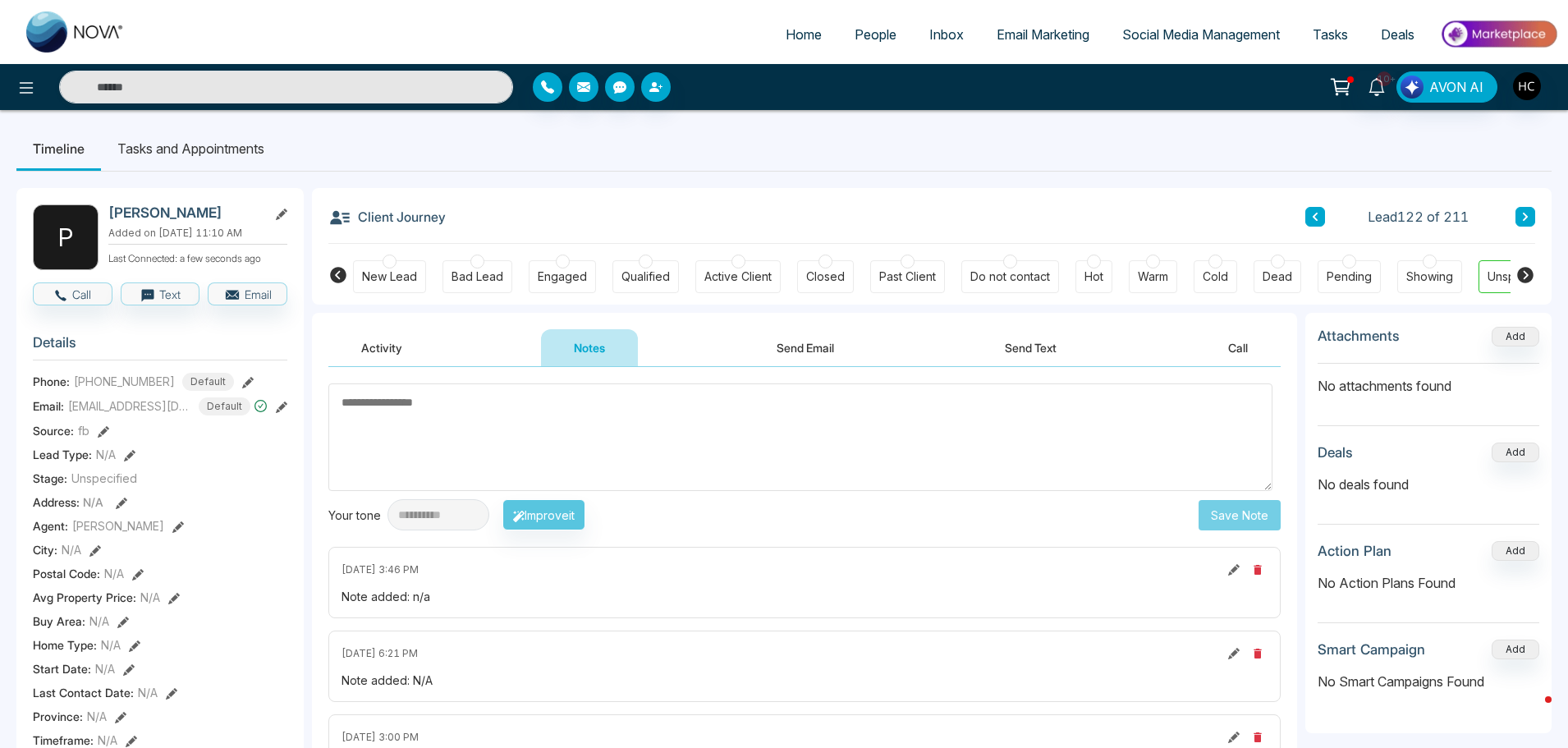
click at [1528, 212] on icon at bounding box center [1525, 217] width 8 height 10
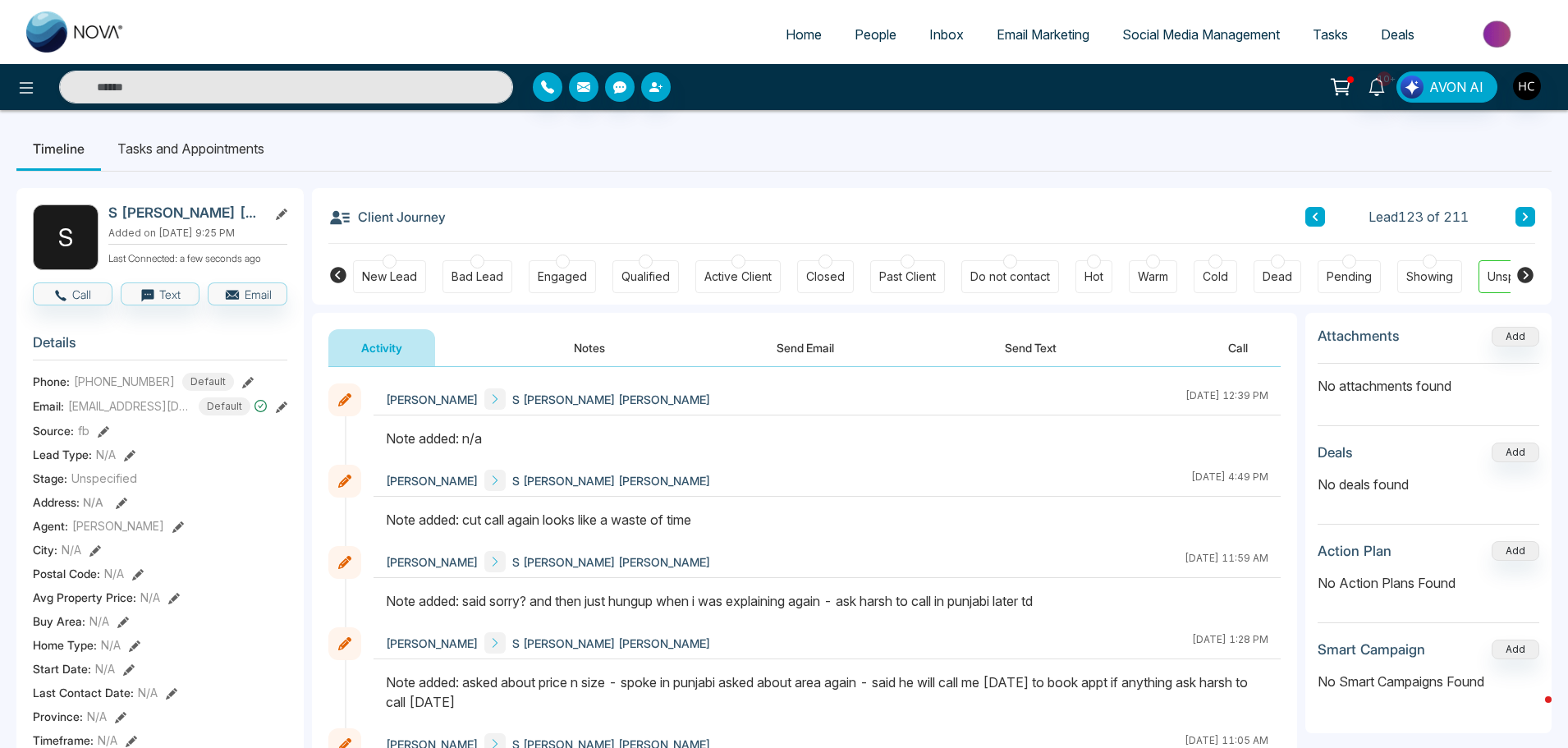
click at [571, 341] on button "Notes" at bounding box center [589, 347] width 97 height 37
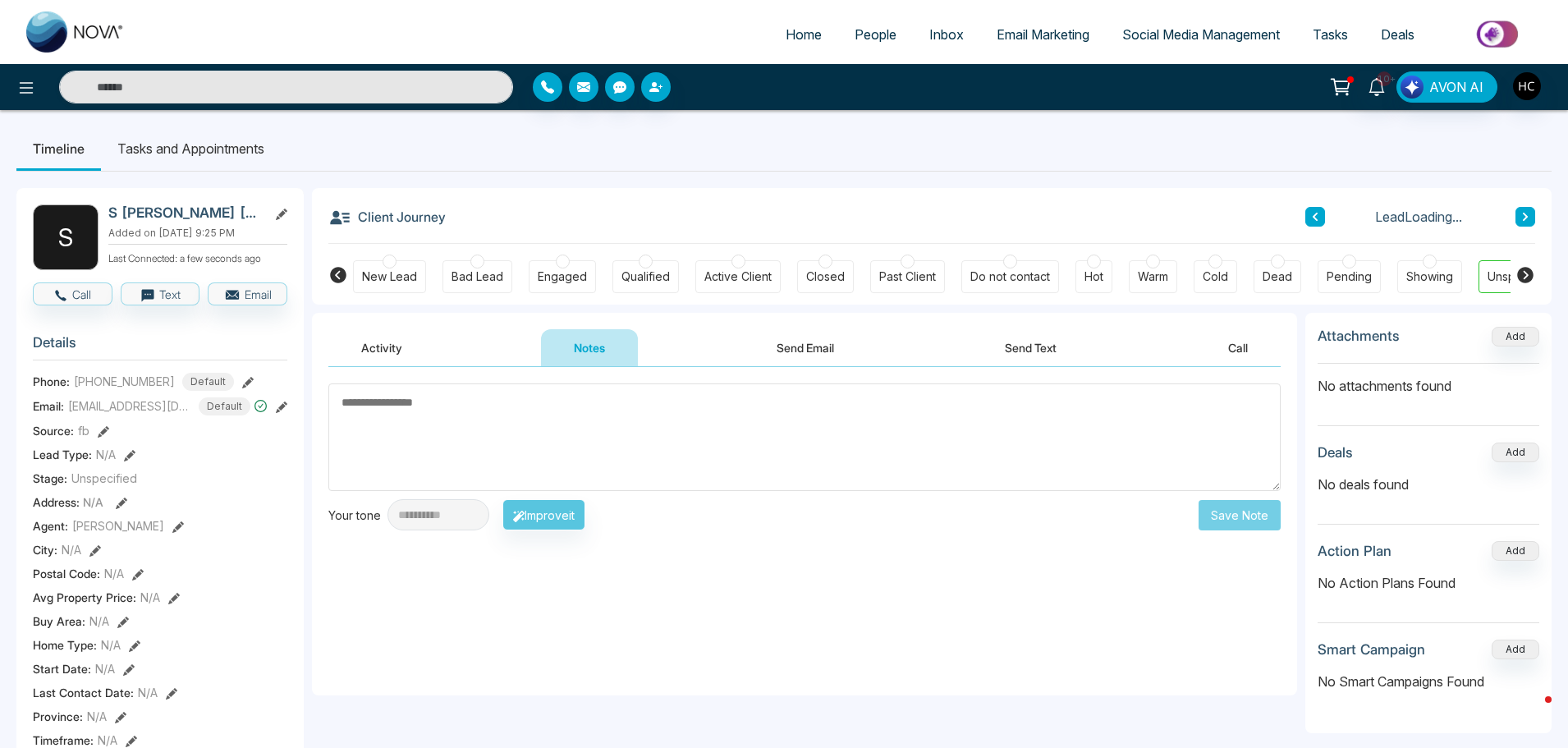
click at [1519, 210] on button at bounding box center [1525, 217] width 20 height 20
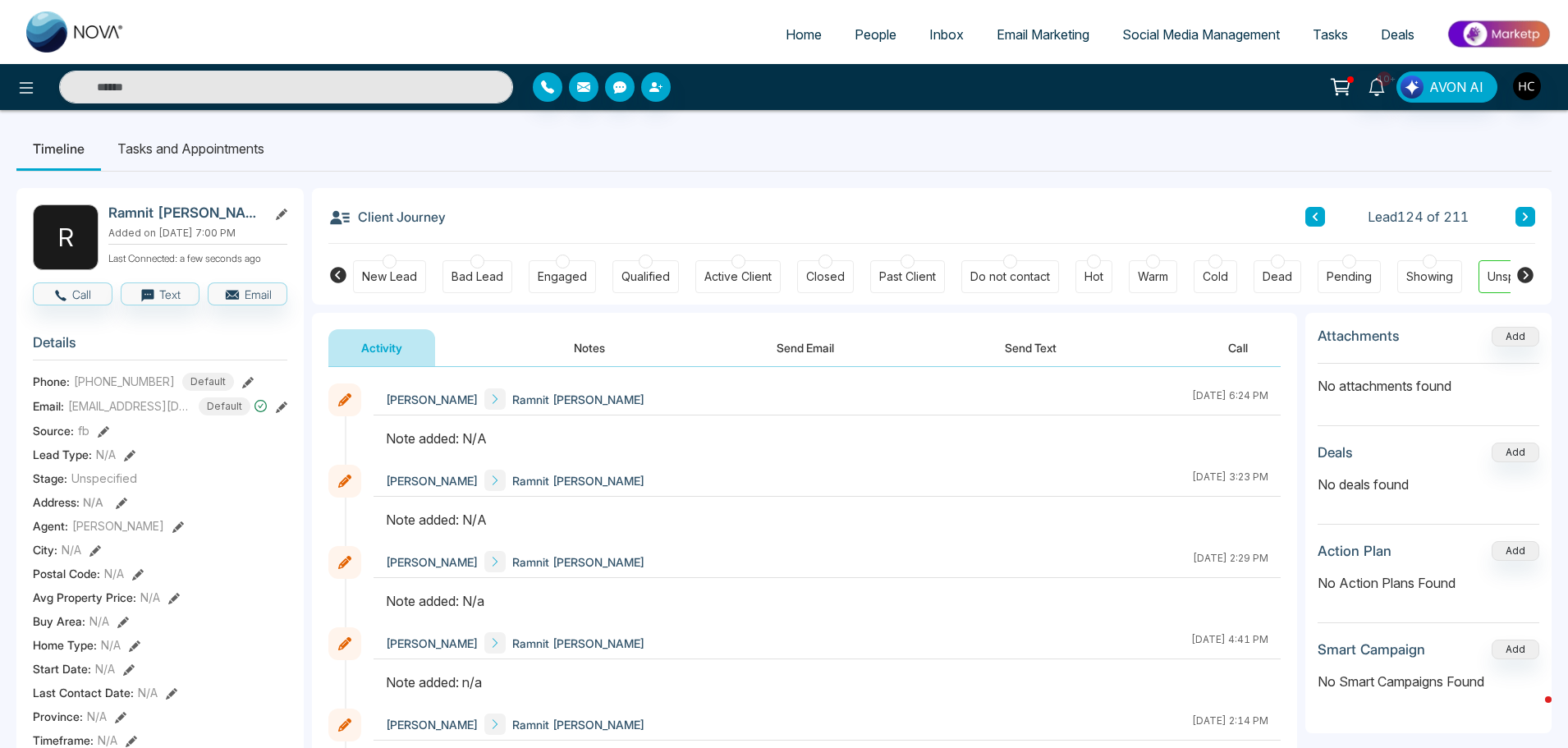
click at [606, 358] on button "Notes" at bounding box center [589, 347] width 97 height 37
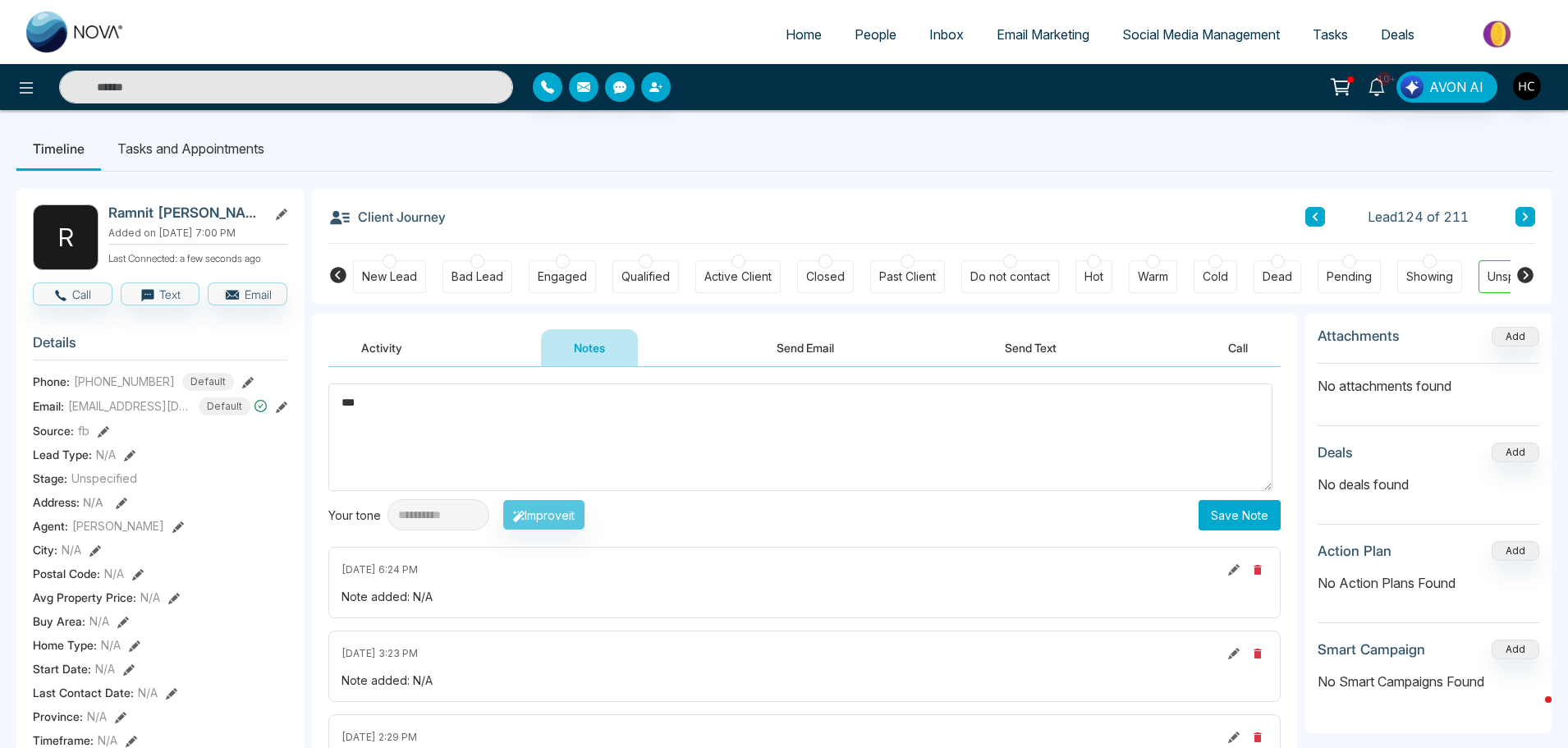
type textarea "***"
click at [1213, 503] on button "Save Note" at bounding box center [1239, 515] width 82 height 31
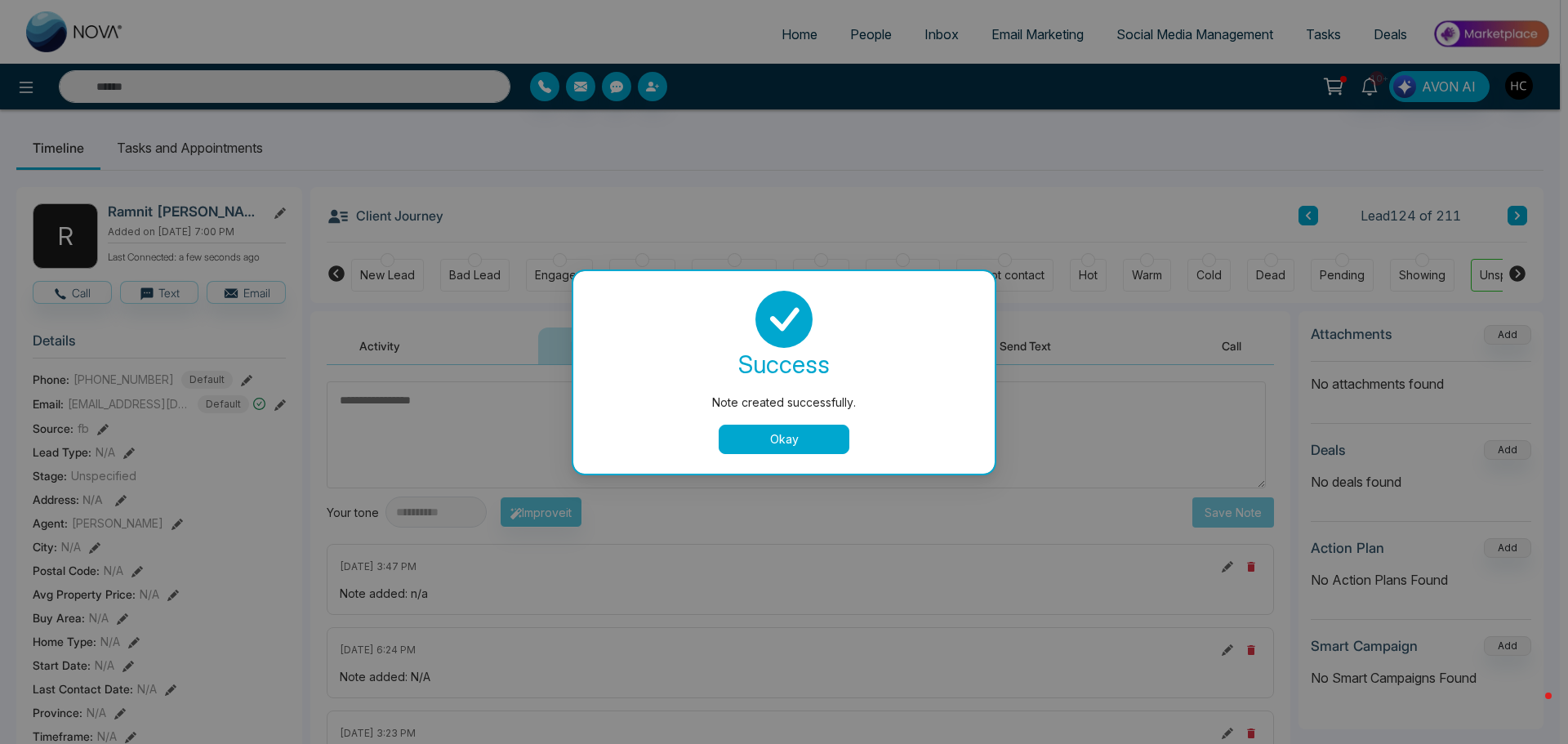
drag, startPoint x: 803, startPoint y: 437, endPoint x: 1099, endPoint y: 371, distance: 303.3
click at [802, 438] on button "Okay" at bounding box center [783, 440] width 131 height 30
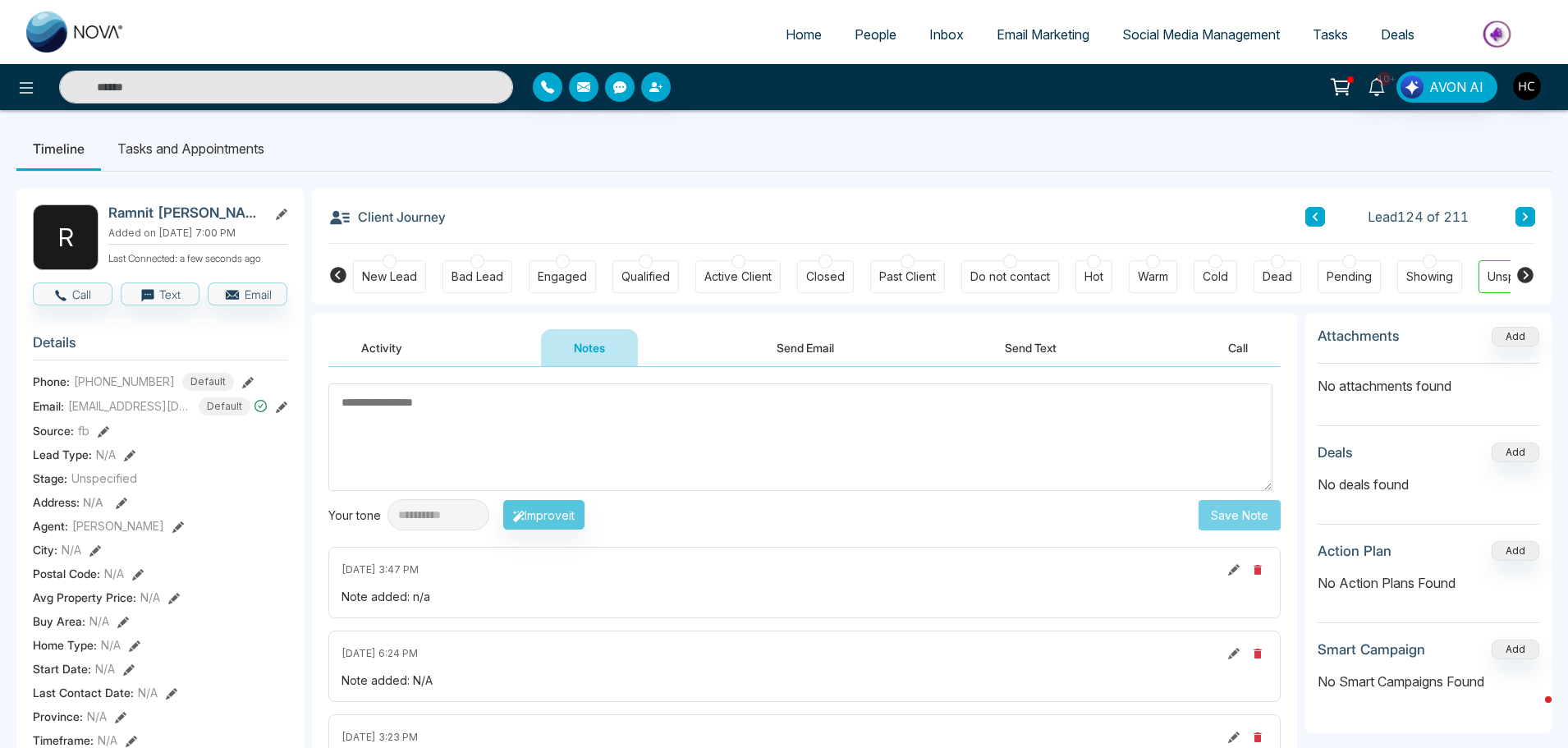
click at [1527, 207] on button at bounding box center [1525, 217] width 20 height 20
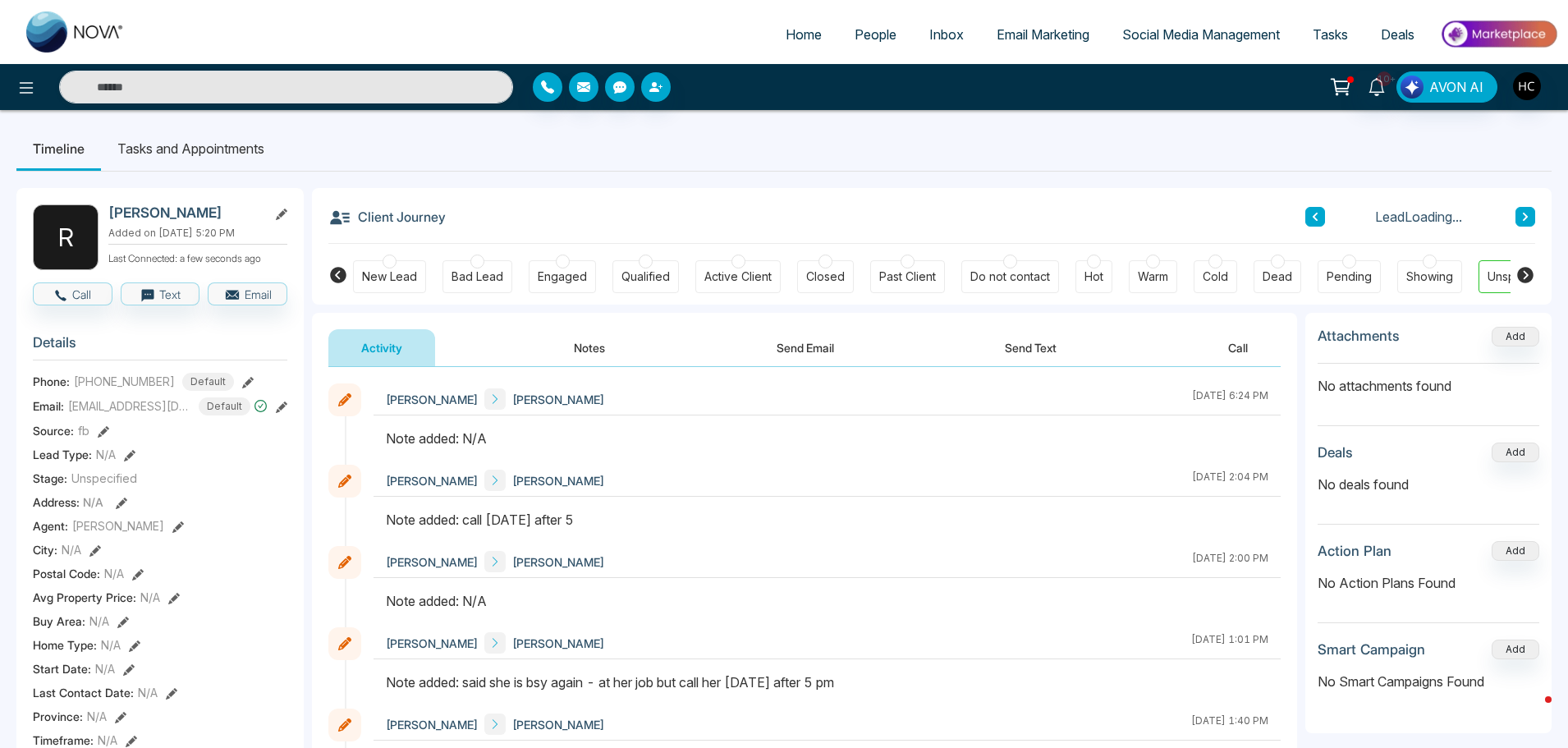
click at [583, 344] on button "Notes" at bounding box center [589, 347] width 97 height 37
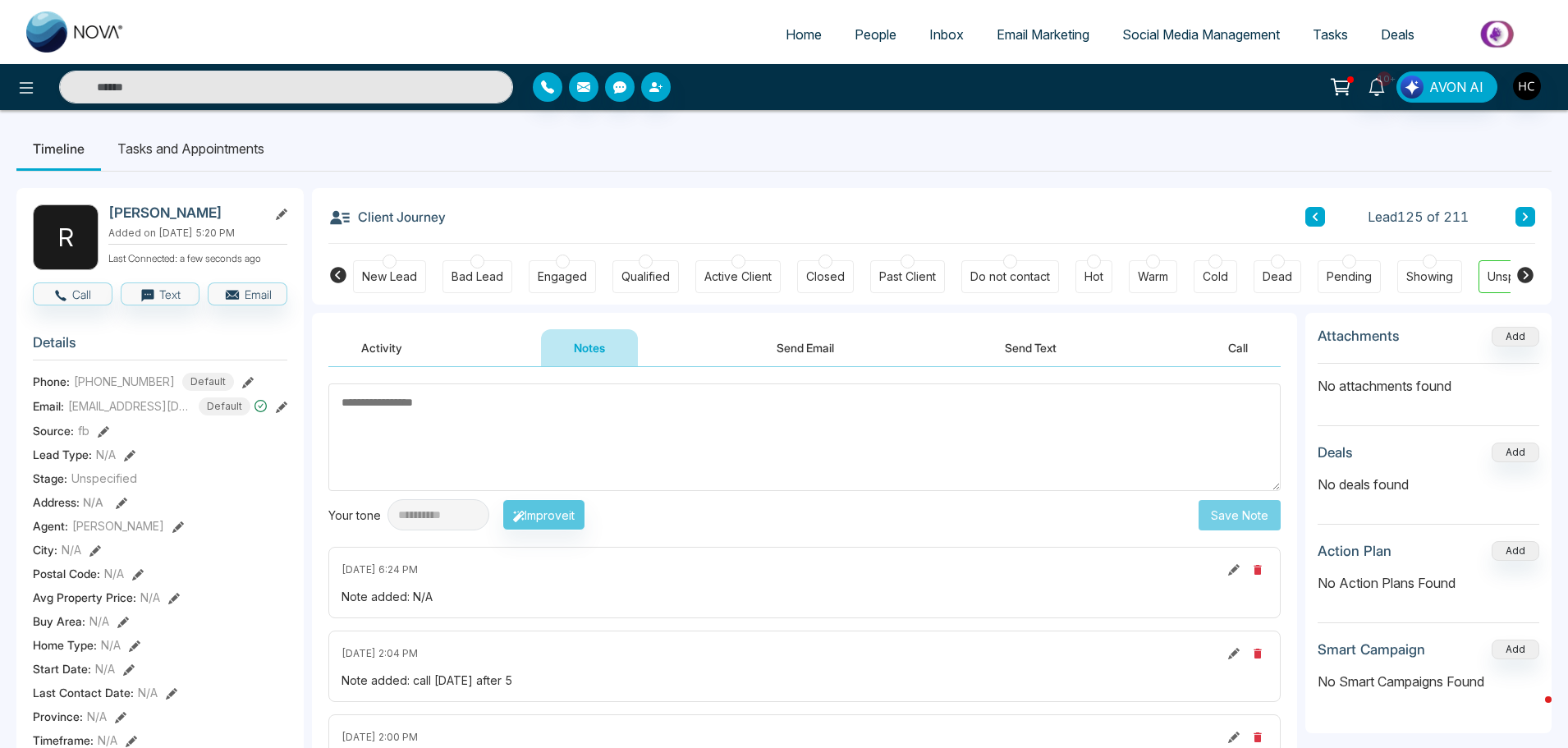
click at [1524, 214] on icon at bounding box center [1525, 217] width 5 height 8
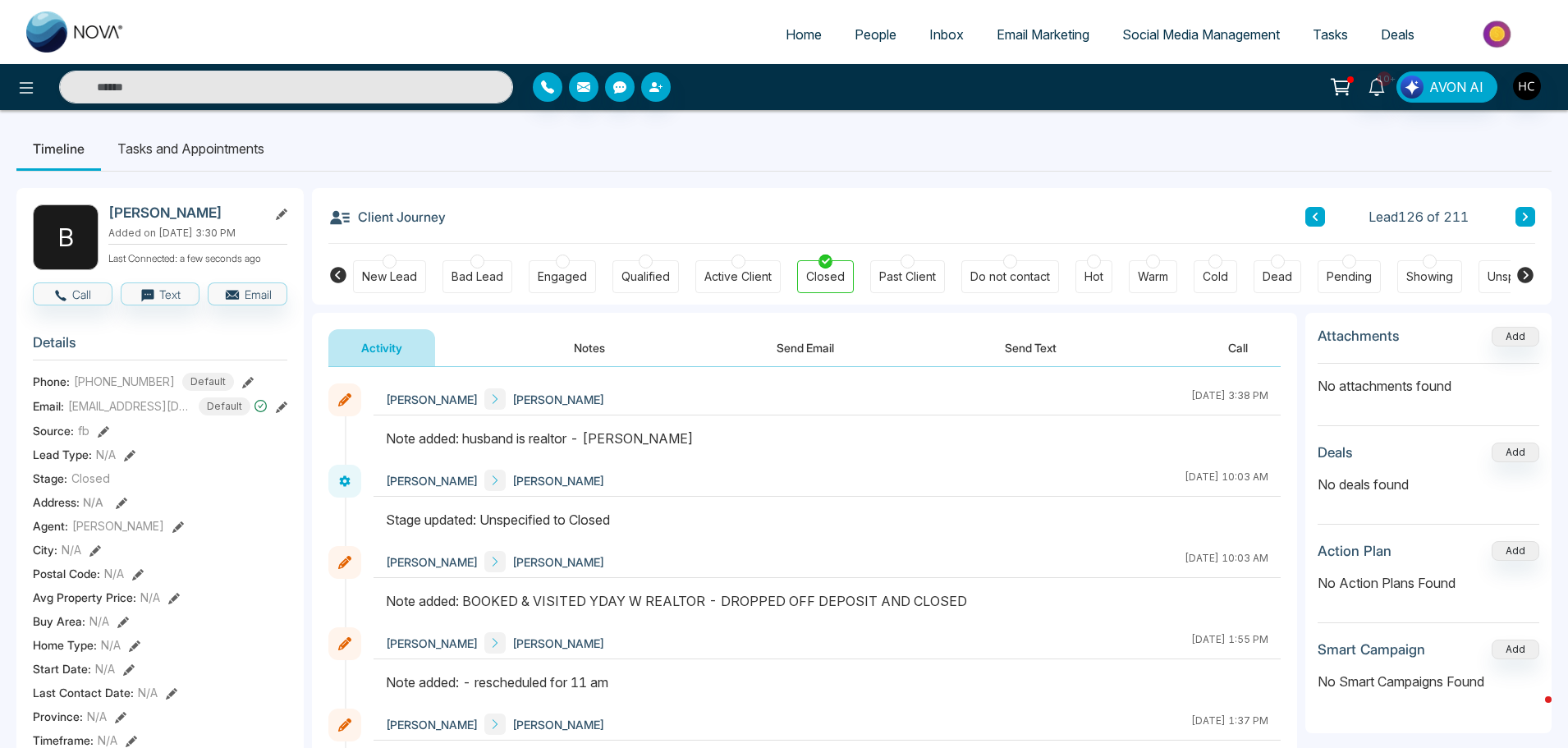
click at [1519, 216] on button at bounding box center [1525, 217] width 20 height 20
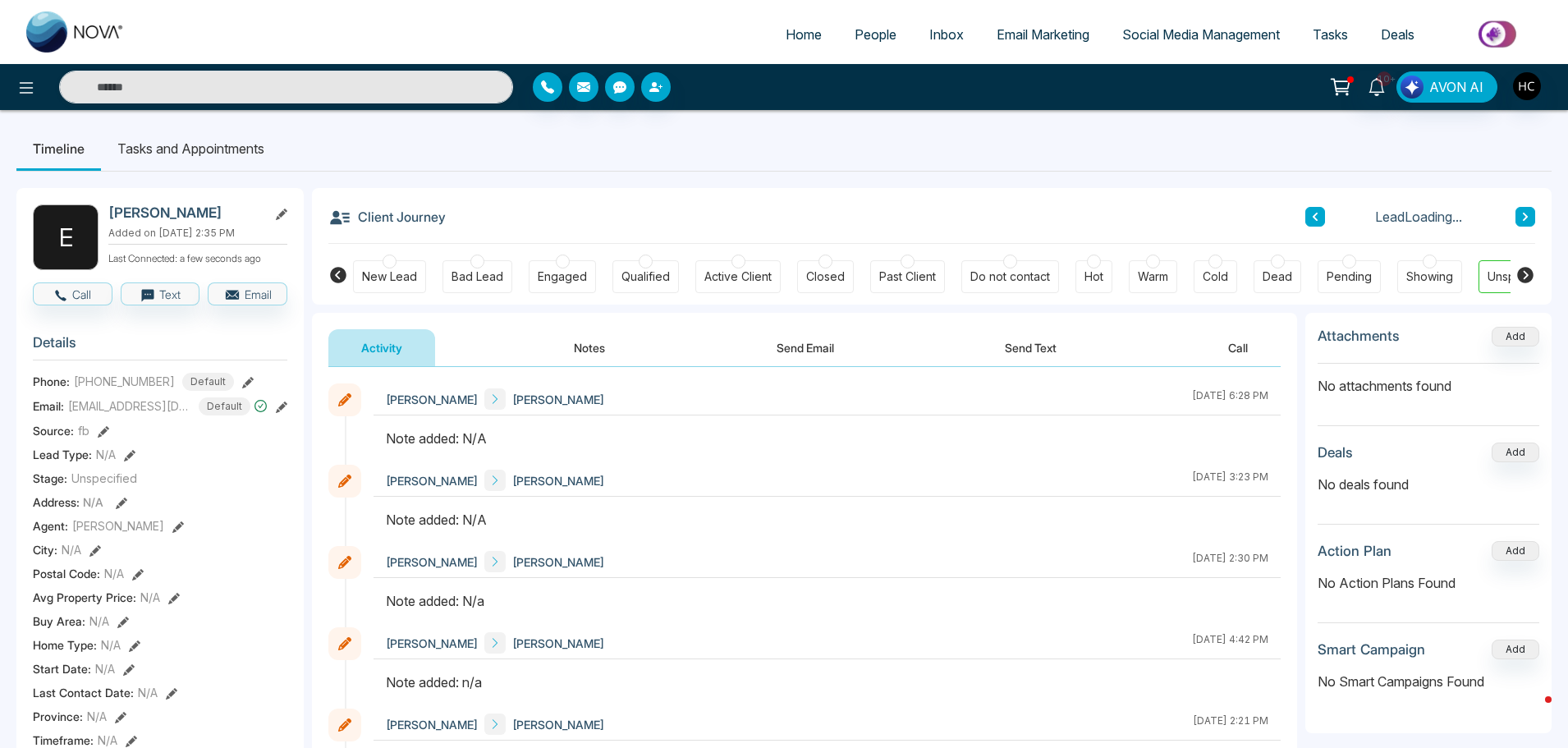
click at [574, 346] on button "Notes" at bounding box center [589, 347] width 97 height 37
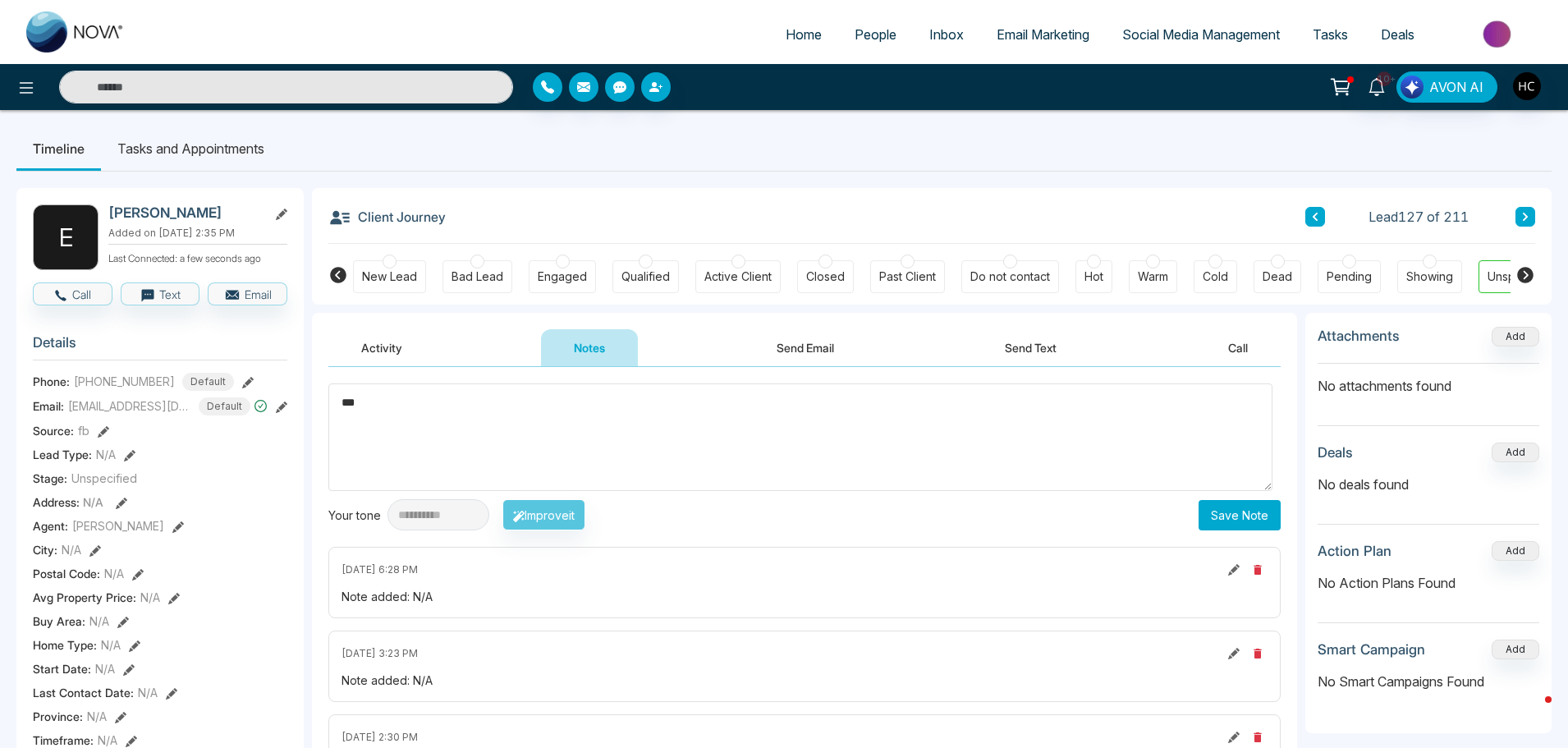
type textarea "***"
click at [1255, 531] on div "**********" at bounding box center [805, 515] width 953 height 32
click at [1253, 526] on button "Save Note" at bounding box center [1239, 515] width 82 height 31
click at [1006, 441] on textarea at bounding box center [800, 437] width 944 height 108
click at [1525, 213] on icon at bounding box center [1525, 217] width 8 height 10
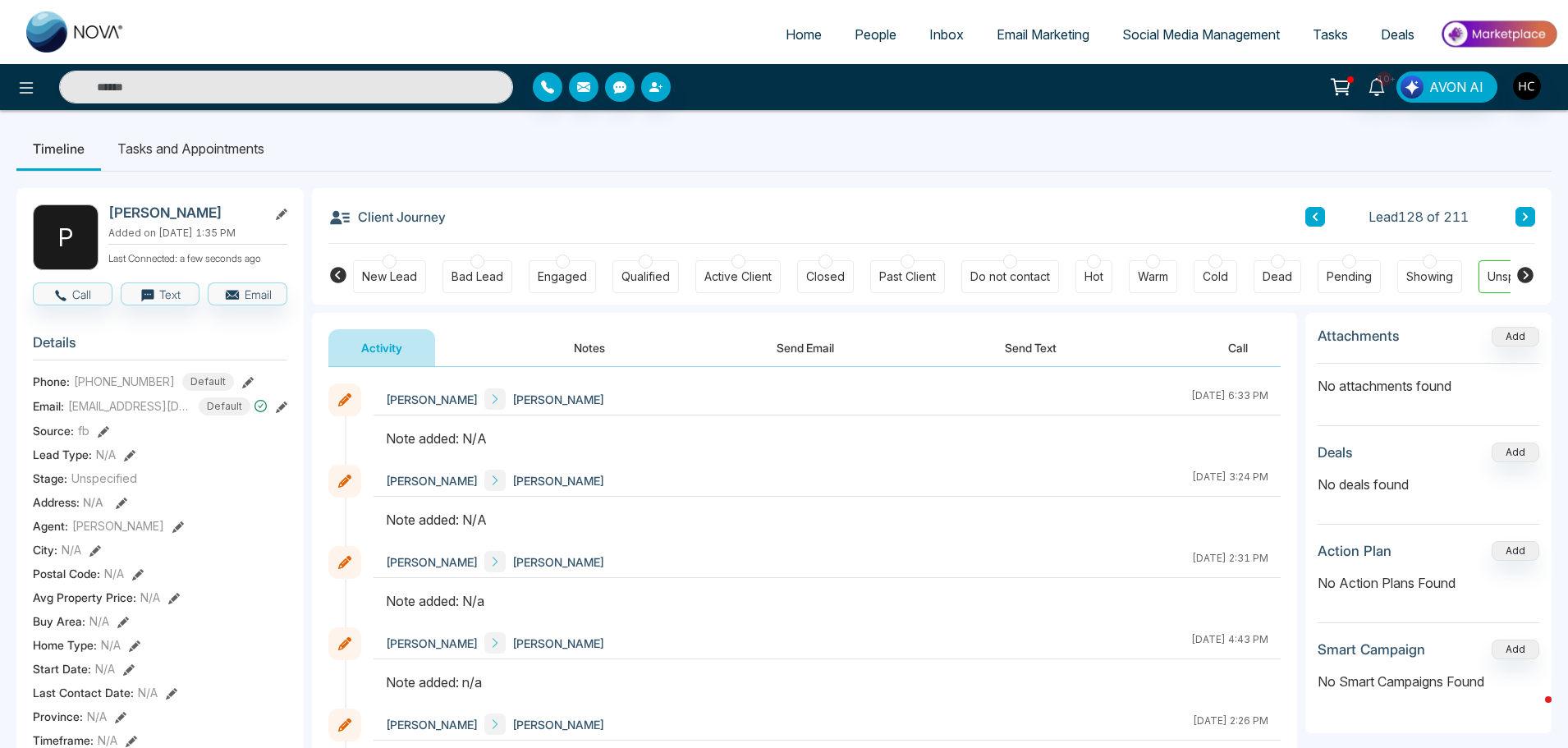
click at [587, 343] on button "Notes" at bounding box center [589, 347] width 97 height 37
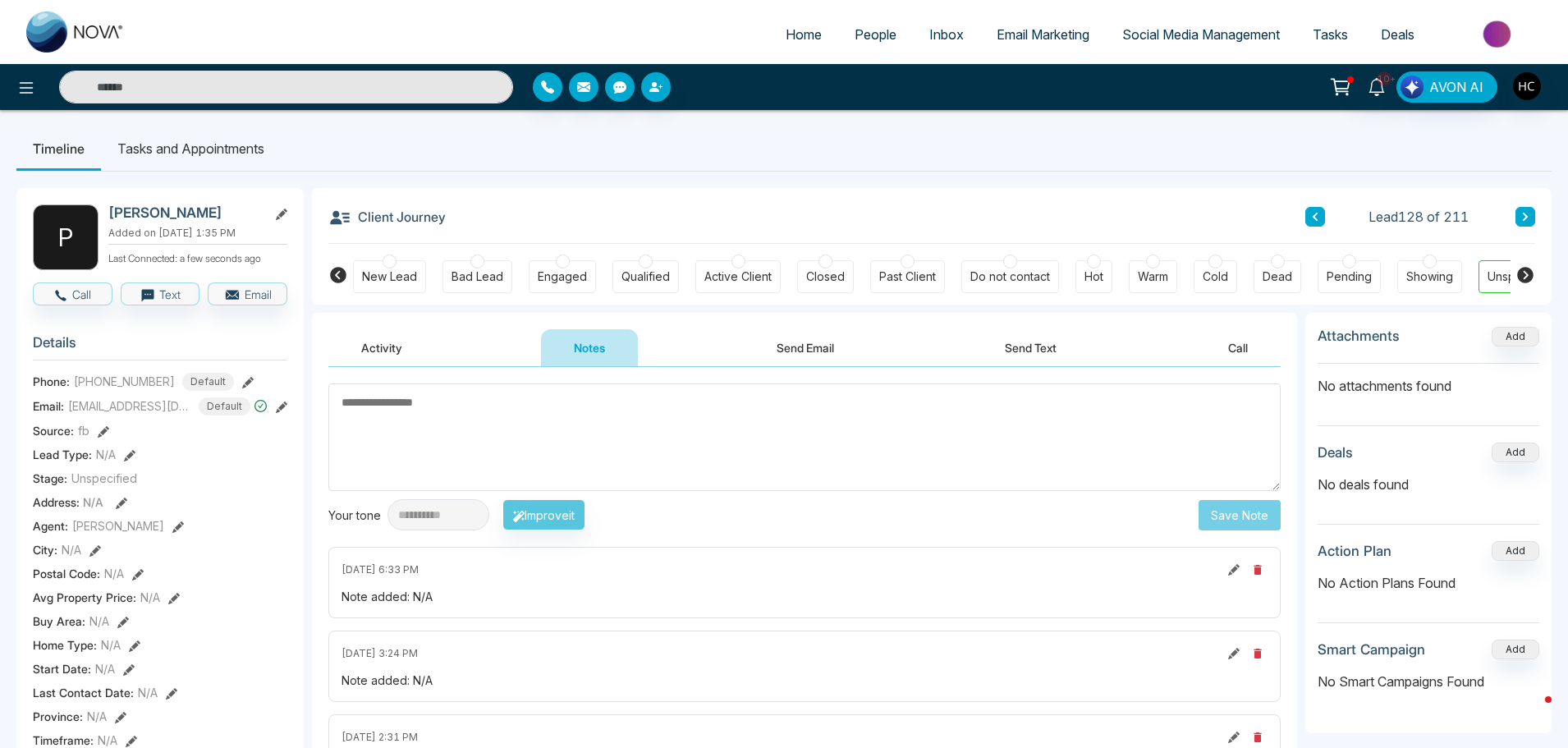
click at [555, 433] on textarea at bounding box center [805, 437] width 953 height 108
type textarea "***"
click at [1212, 516] on button "Save Note" at bounding box center [1239, 515] width 82 height 31
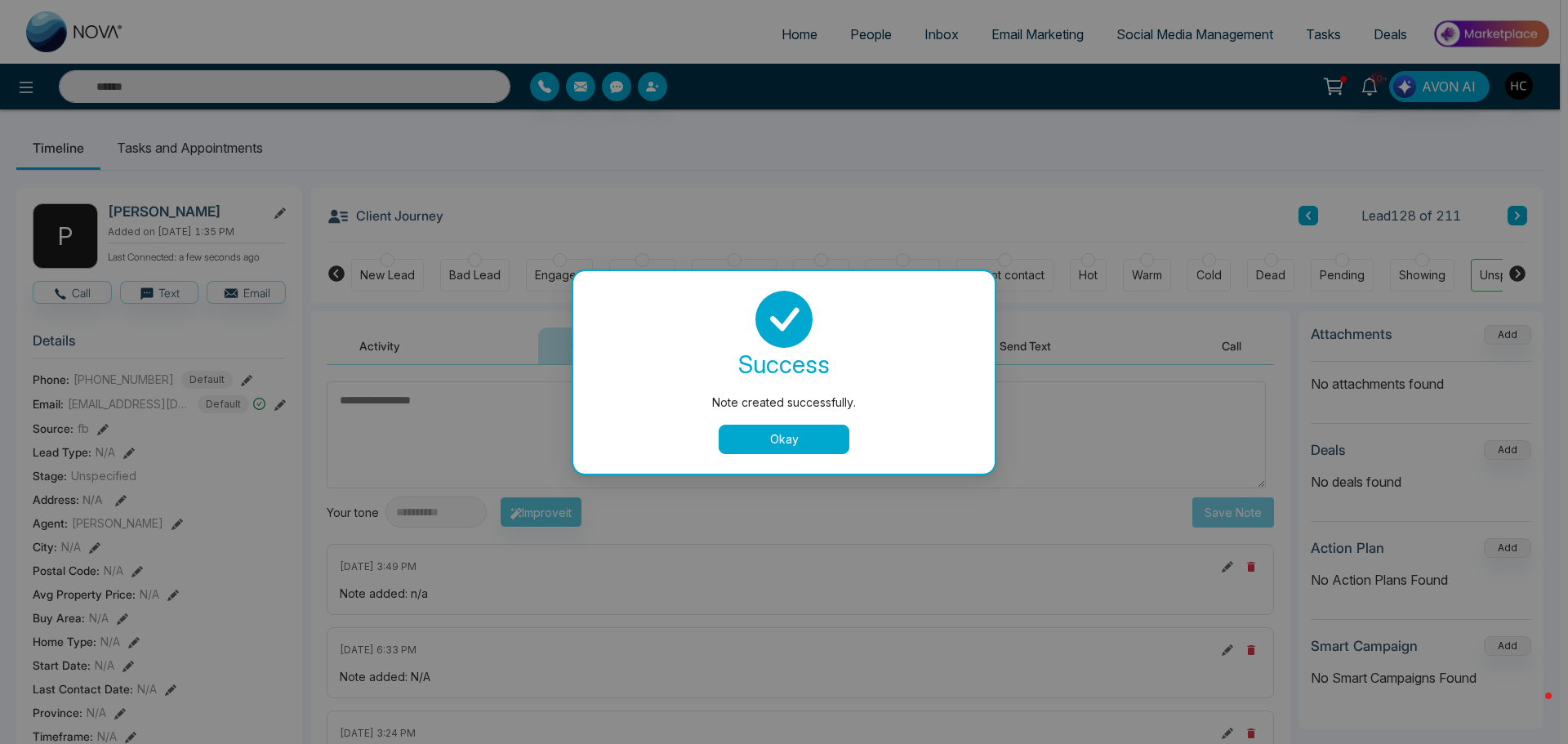
click at [782, 421] on div "success Note created successfully. Okay" at bounding box center [784, 372] width 382 height 164
drag, startPoint x: 783, startPoint y: 430, endPoint x: 1052, endPoint y: 423, distance: 269.1
click at [783, 431] on button "Okay" at bounding box center [783, 440] width 131 height 30
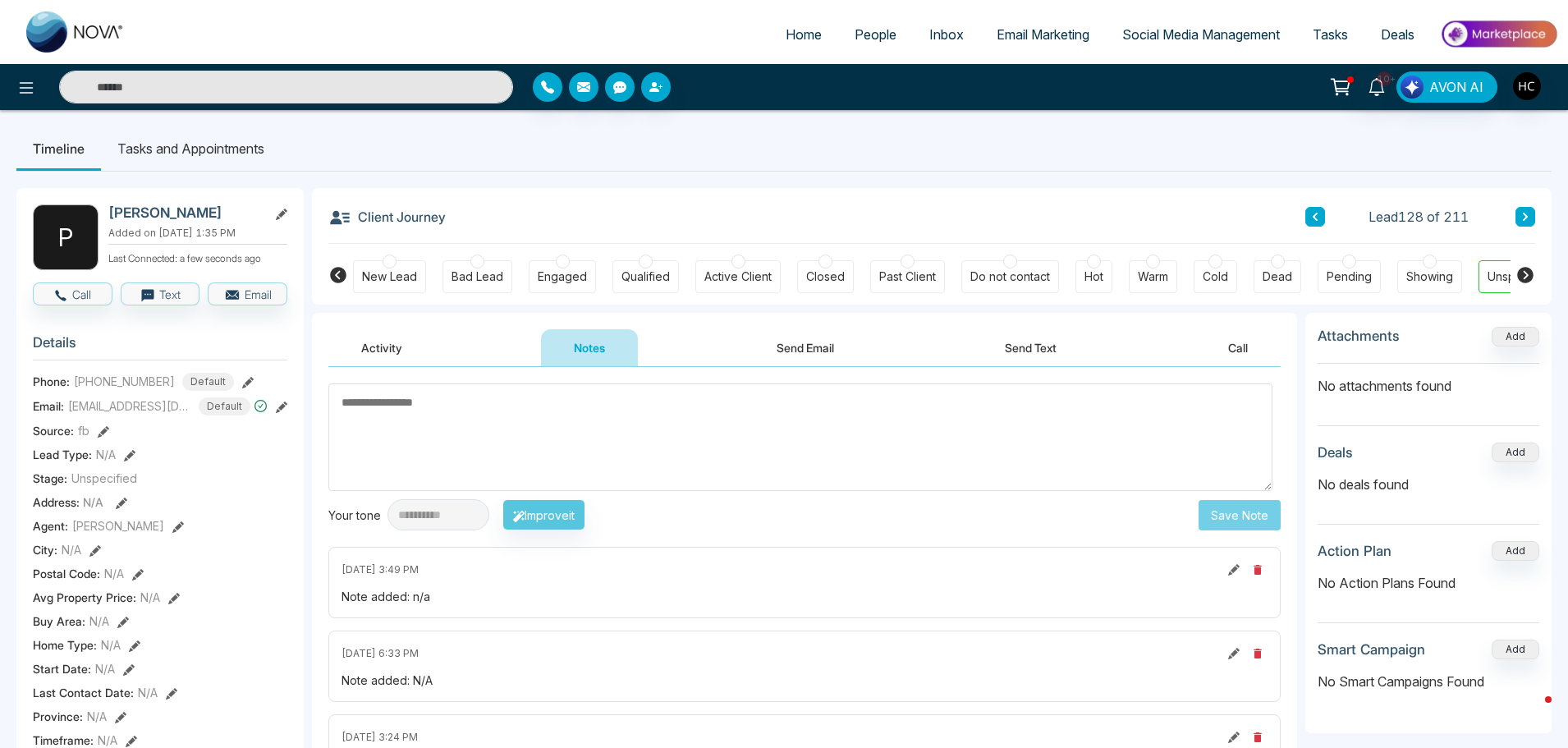
click at [1522, 212] on icon at bounding box center [1525, 217] width 8 height 10
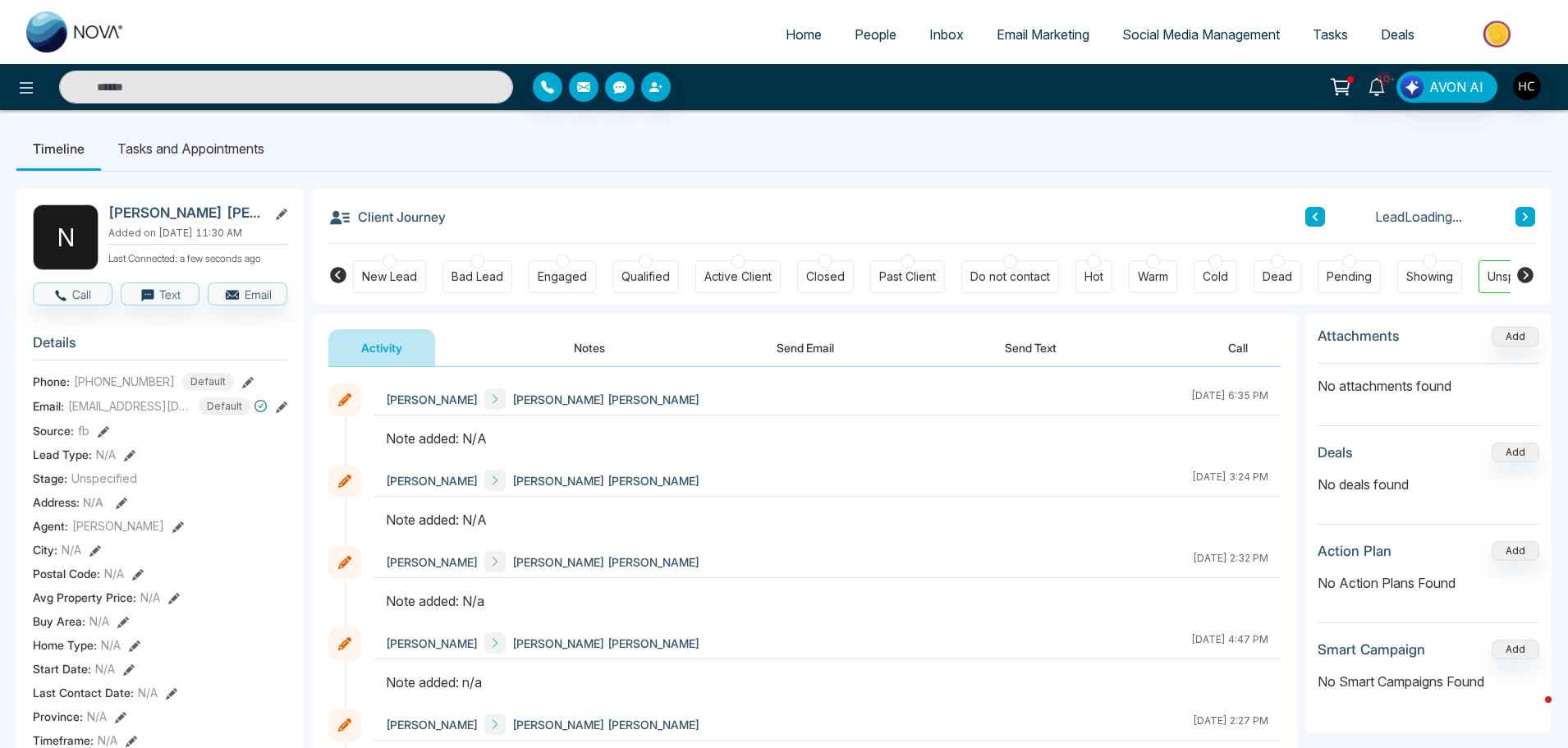
click at [591, 352] on button "Notes" at bounding box center [589, 347] width 97 height 37
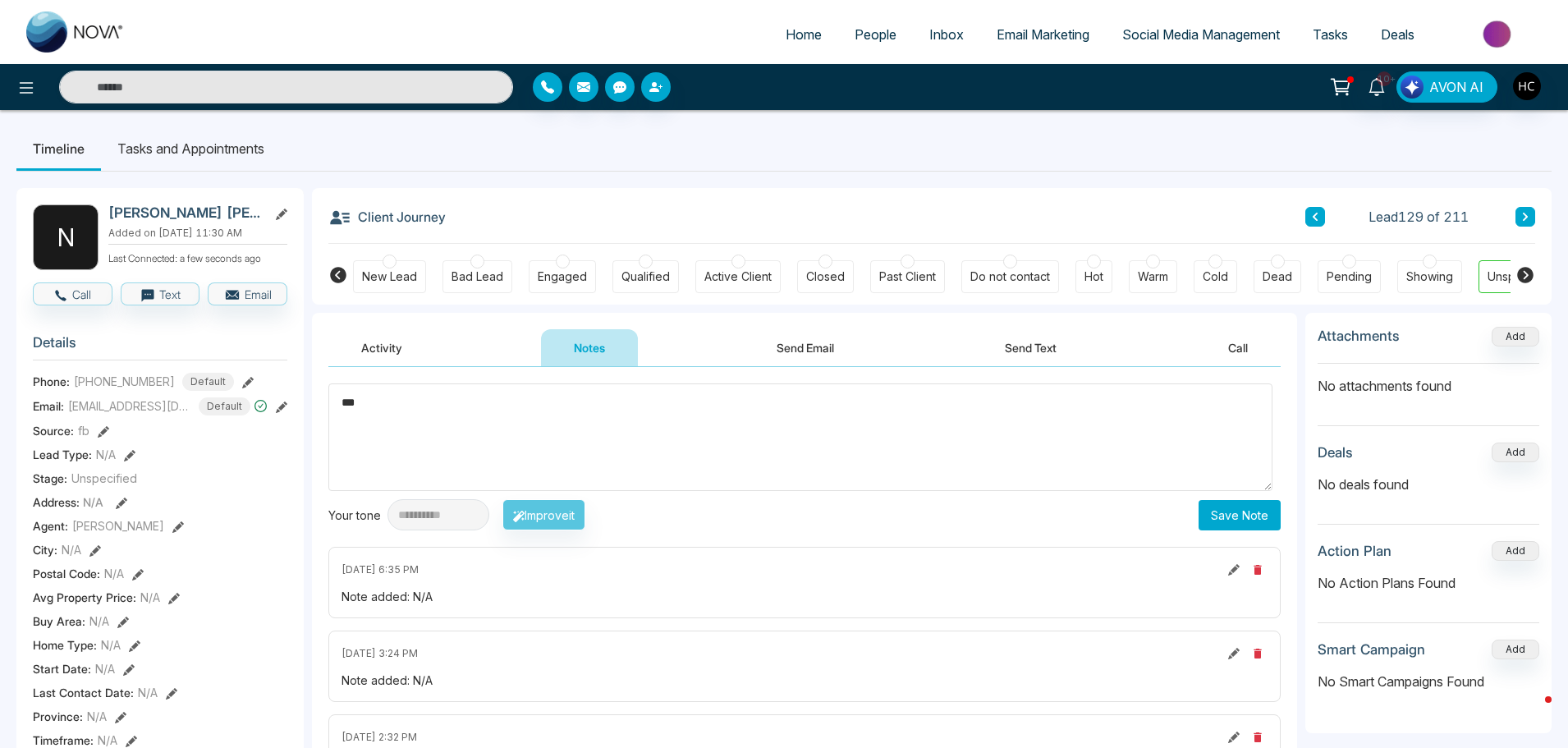
type textarea "***"
click at [1218, 511] on button "Save Note" at bounding box center [1239, 515] width 82 height 31
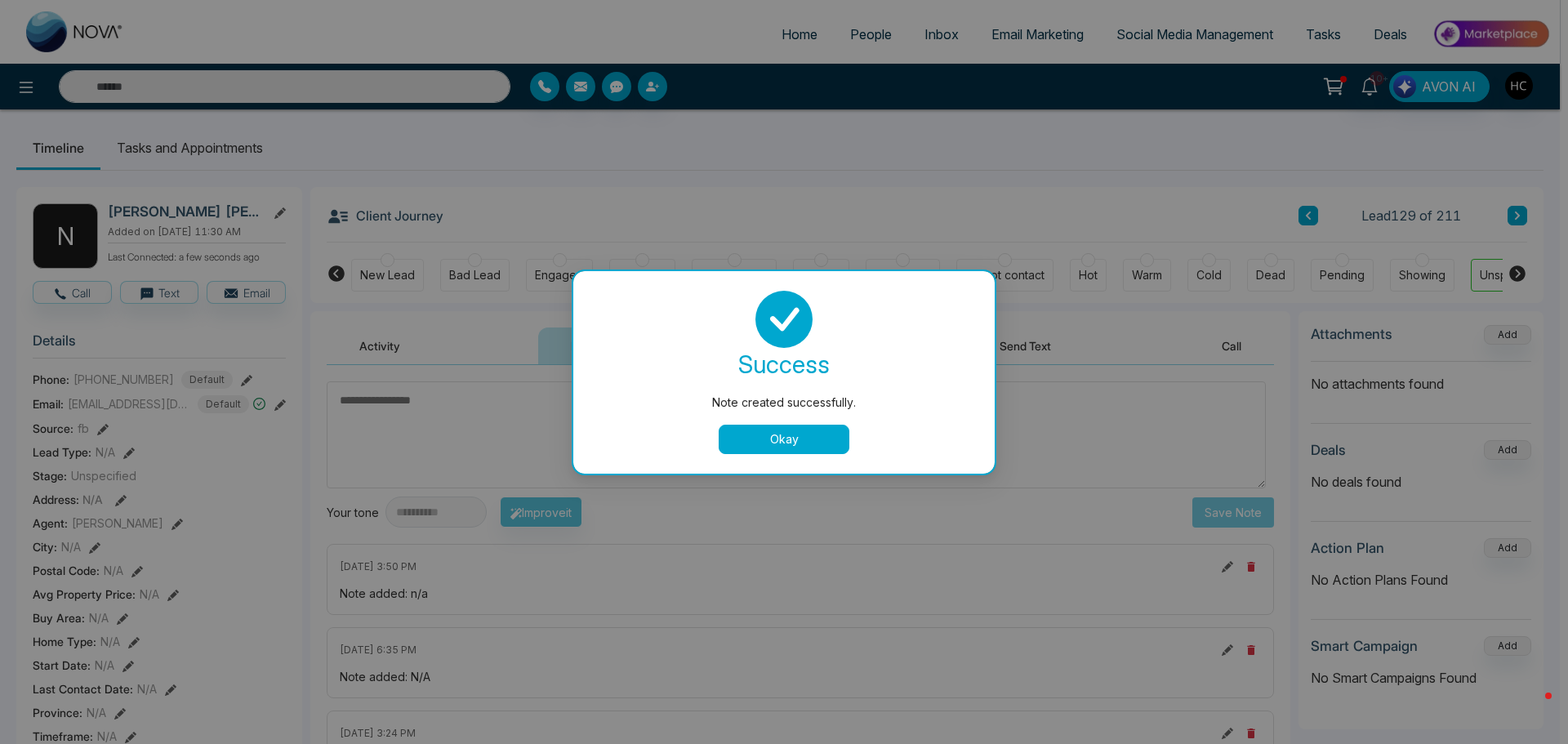
click at [766, 439] on button "Okay" at bounding box center [783, 440] width 131 height 30
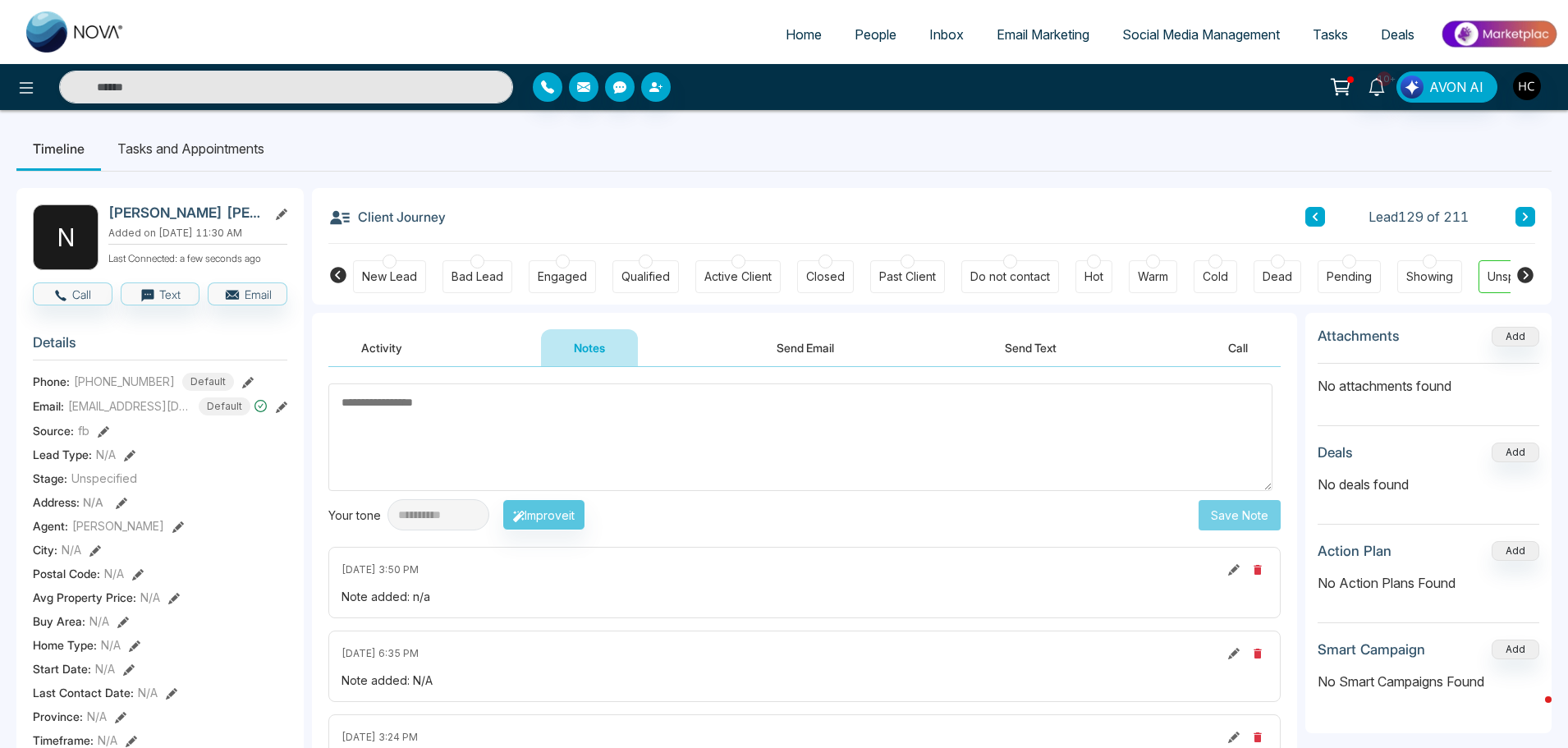
click at [1516, 217] on button at bounding box center [1525, 217] width 20 height 20
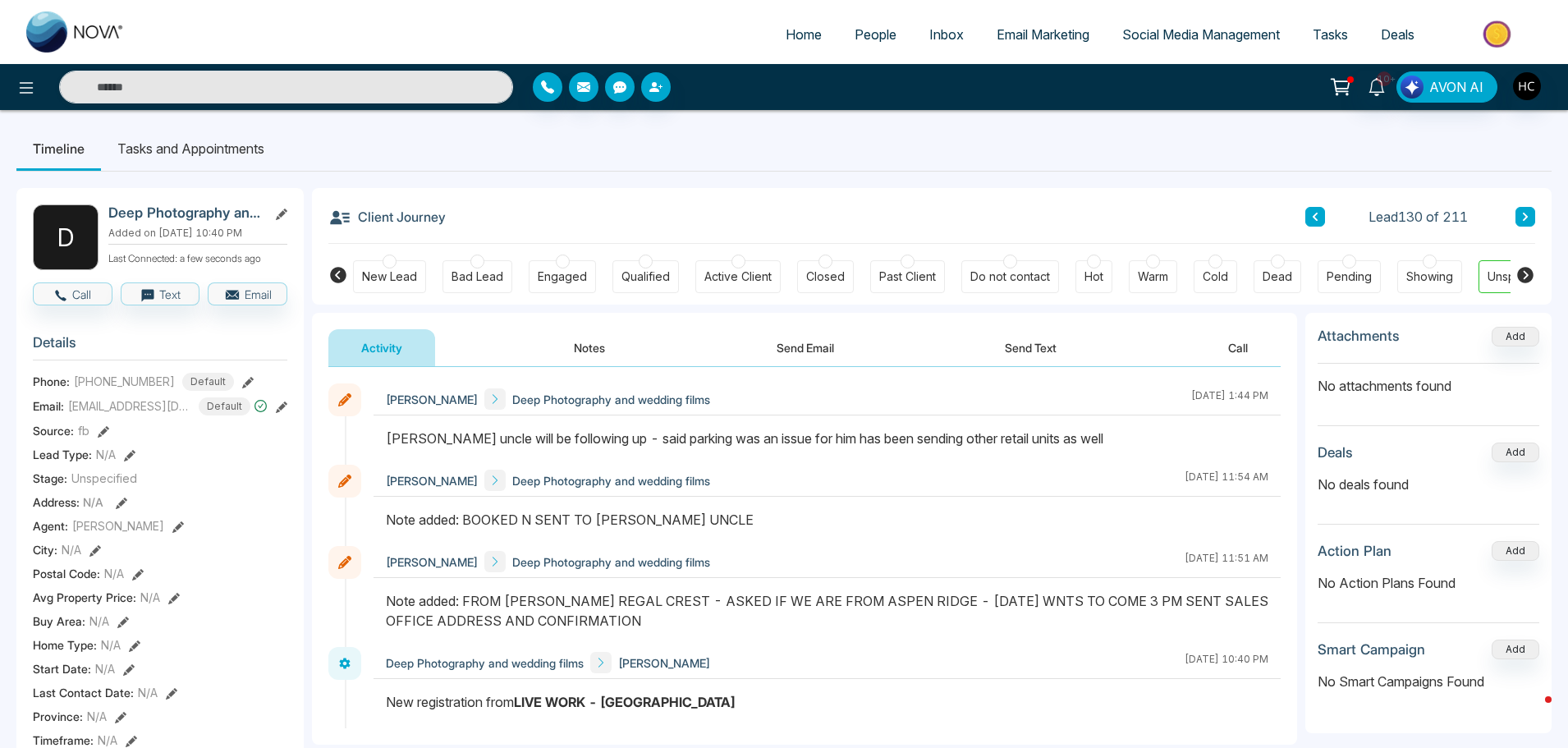
click at [1517, 213] on button at bounding box center [1525, 217] width 20 height 20
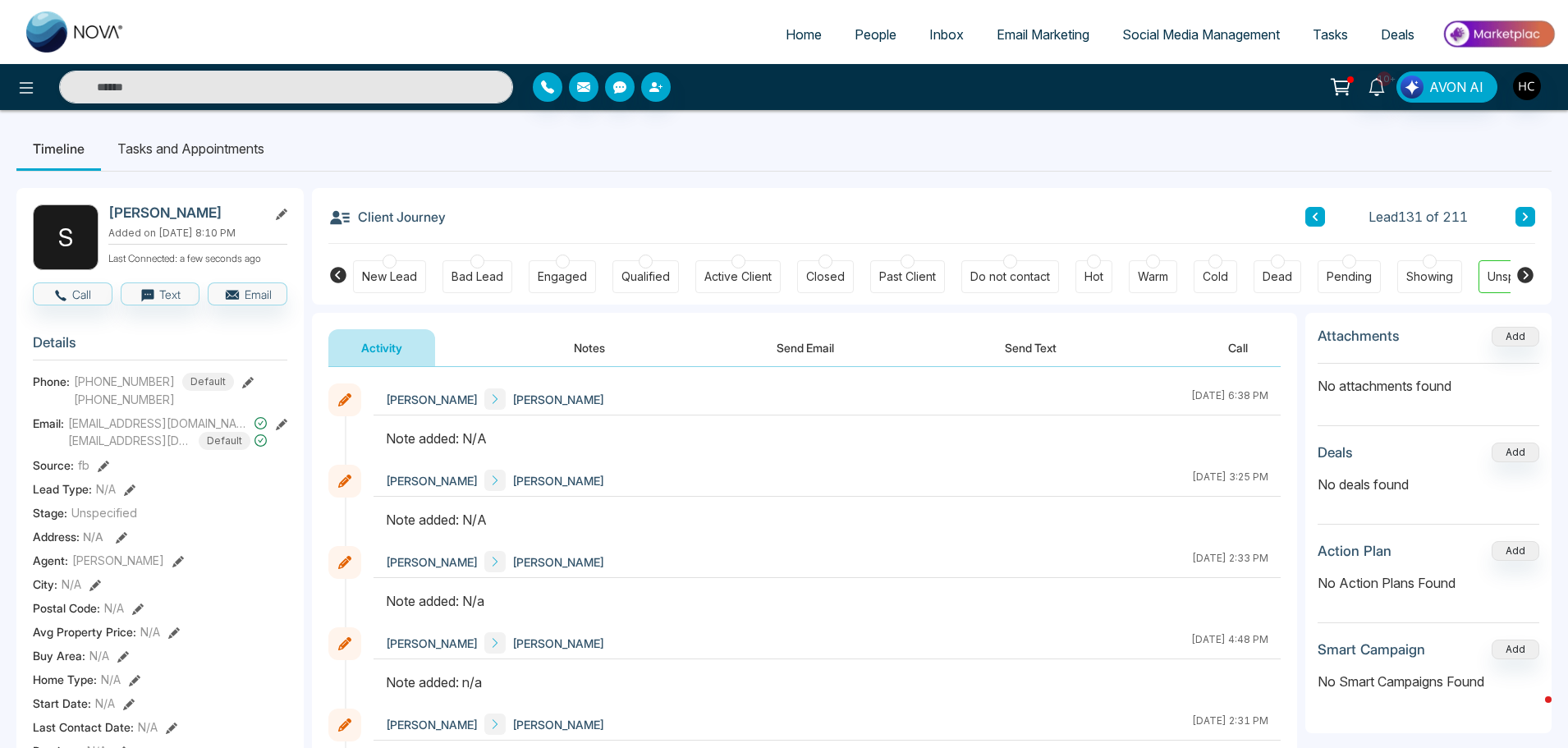
click at [595, 352] on button "Notes" at bounding box center [589, 347] width 97 height 37
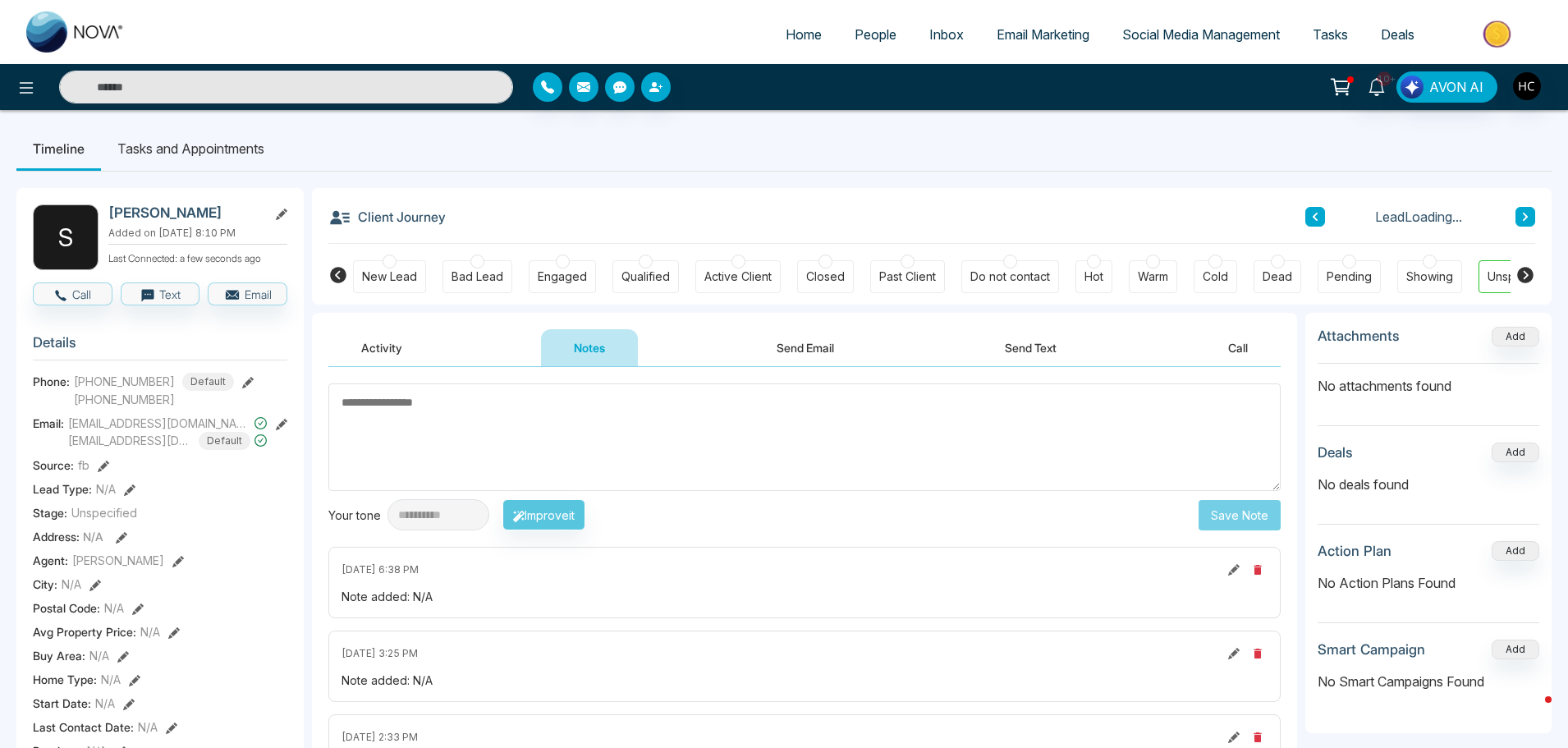
drag, startPoint x: 598, startPoint y: 423, endPoint x: 595, endPoint y: 410, distance: 13.3
click at [595, 410] on textarea at bounding box center [805, 437] width 953 height 108
click at [584, 446] on textarea at bounding box center [805, 437] width 953 height 108
click at [627, 433] on textarea at bounding box center [805, 437] width 953 height 108
click at [566, 417] on textarea at bounding box center [805, 437] width 953 height 108
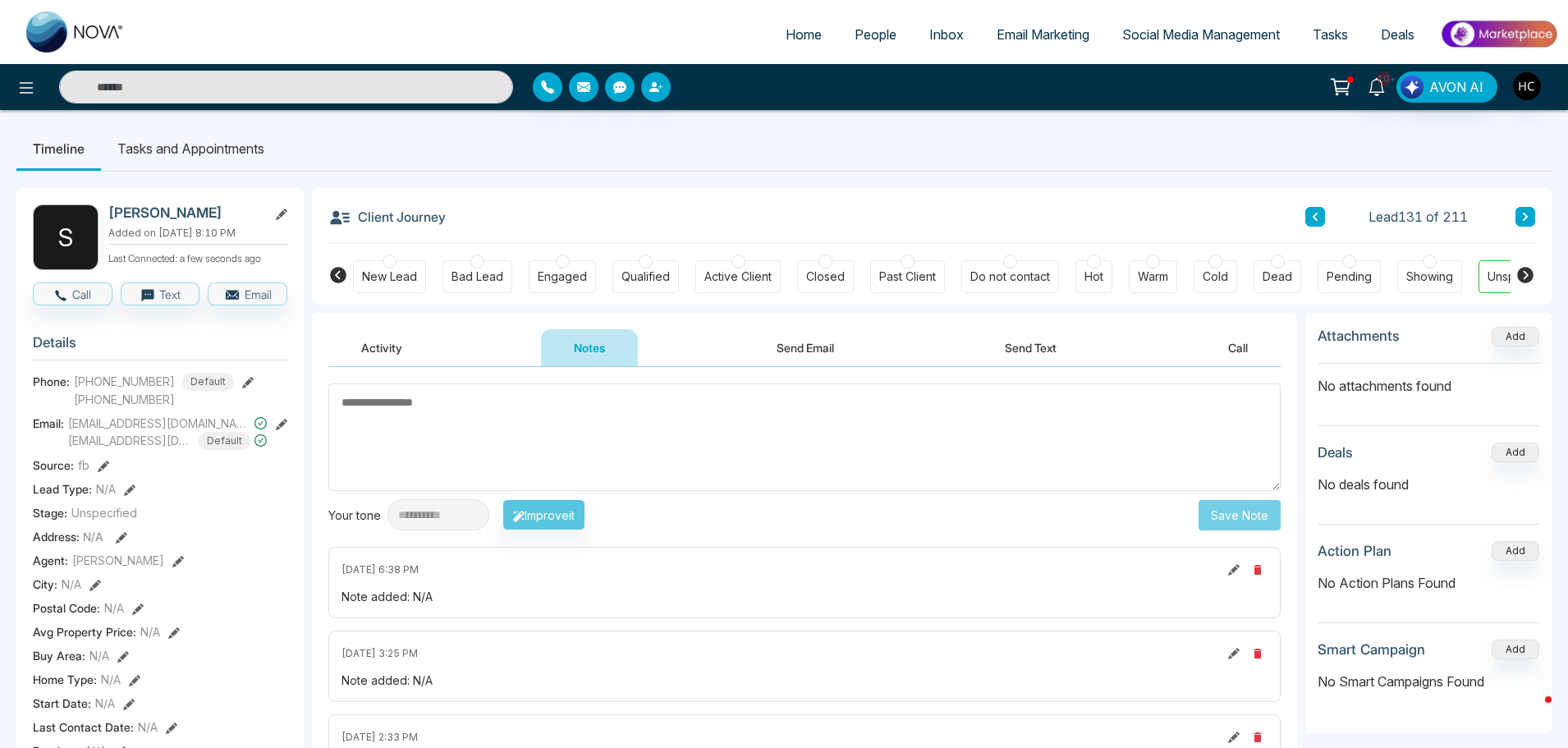
click at [576, 437] on textarea at bounding box center [805, 437] width 953 height 108
type textarea "***"
click at [1241, 526] on button "Save Note" at bounding box center [1239, 515] width 82 height 31
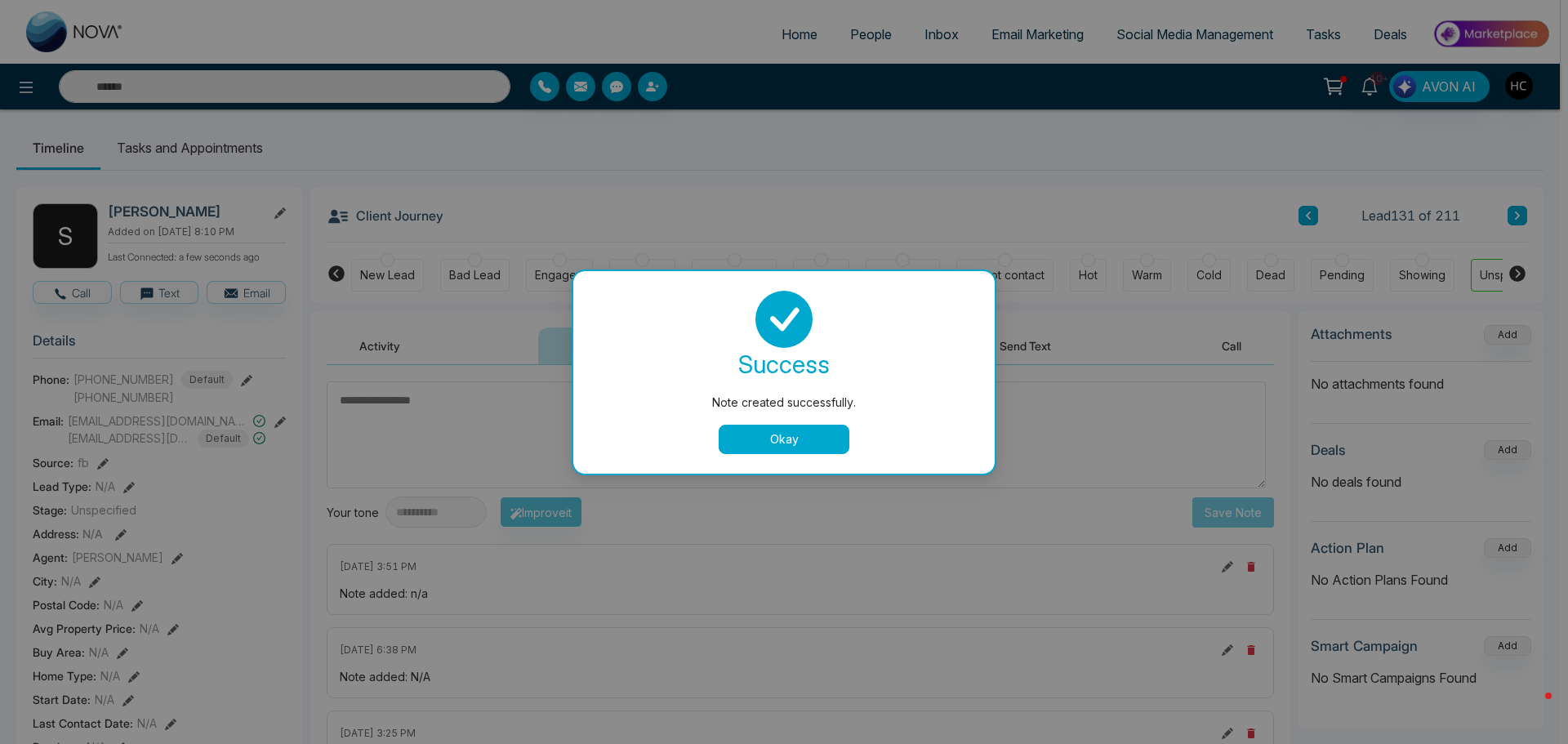
click at [808, 433] on button "Okay" at bounding box center [783, 440] width 131 height 30
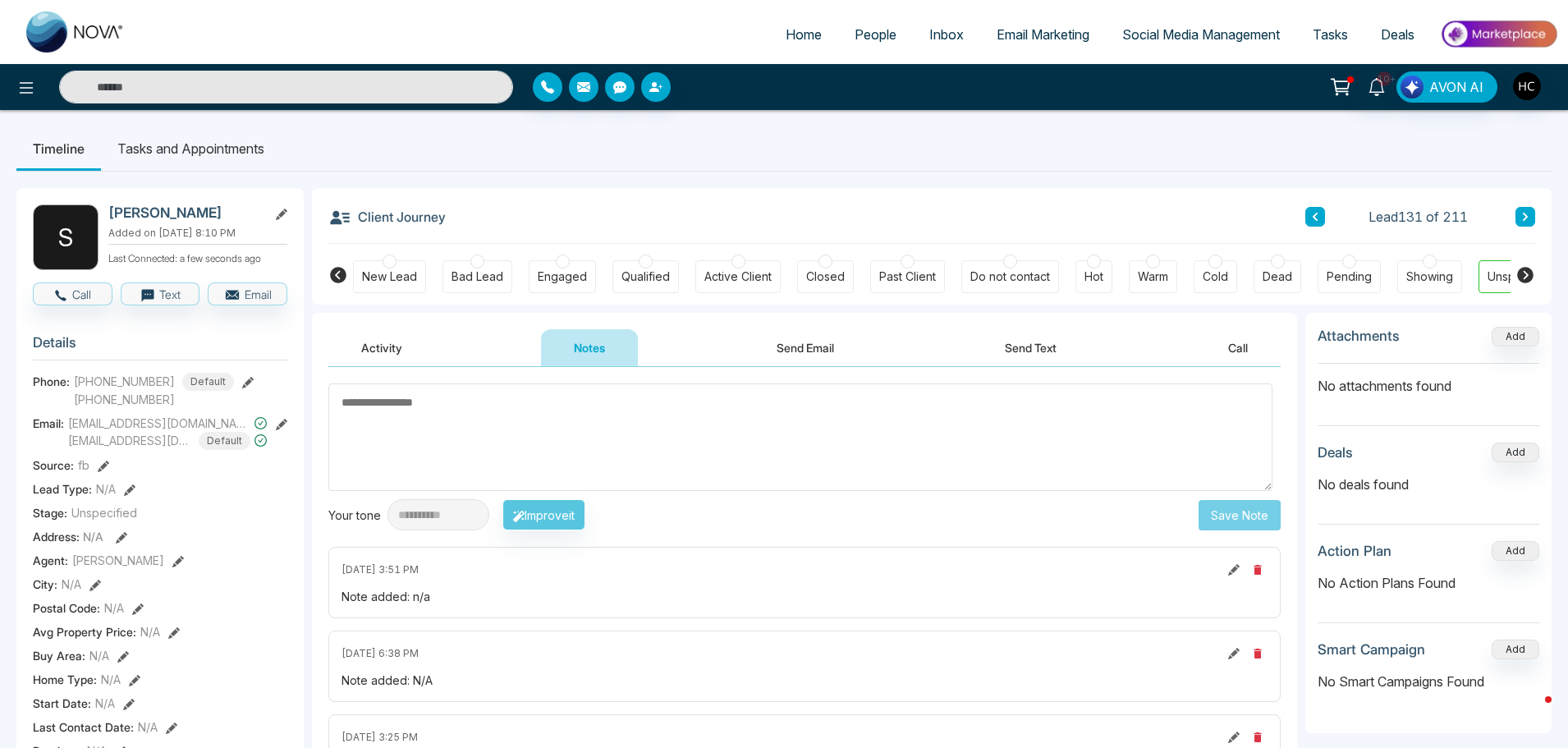
click at [1532, 212] on button at bounding box center [1525, 217] width 20 height 20
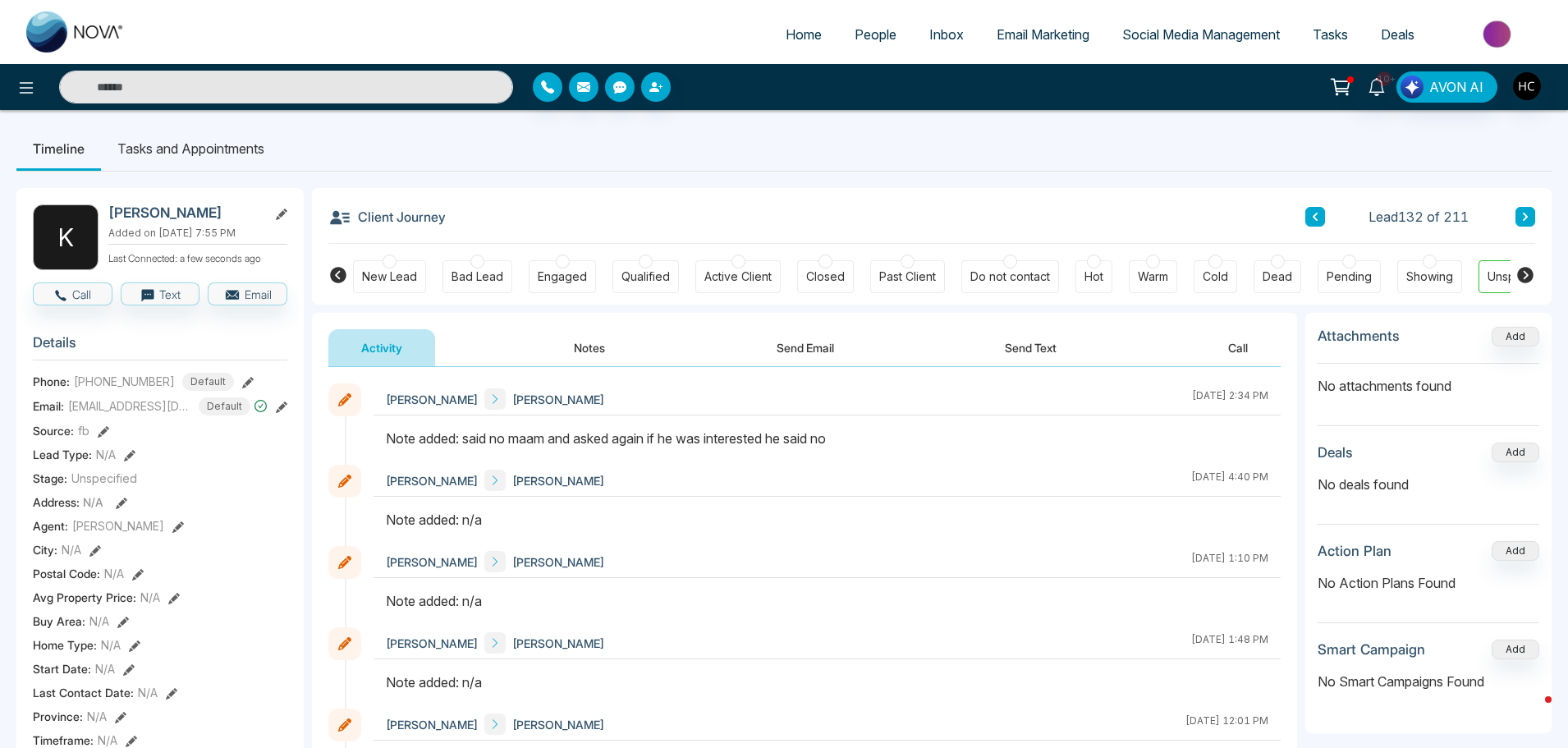
click at [1522, 215] on icon at bounding box center [1525, 217] width 8 height 10
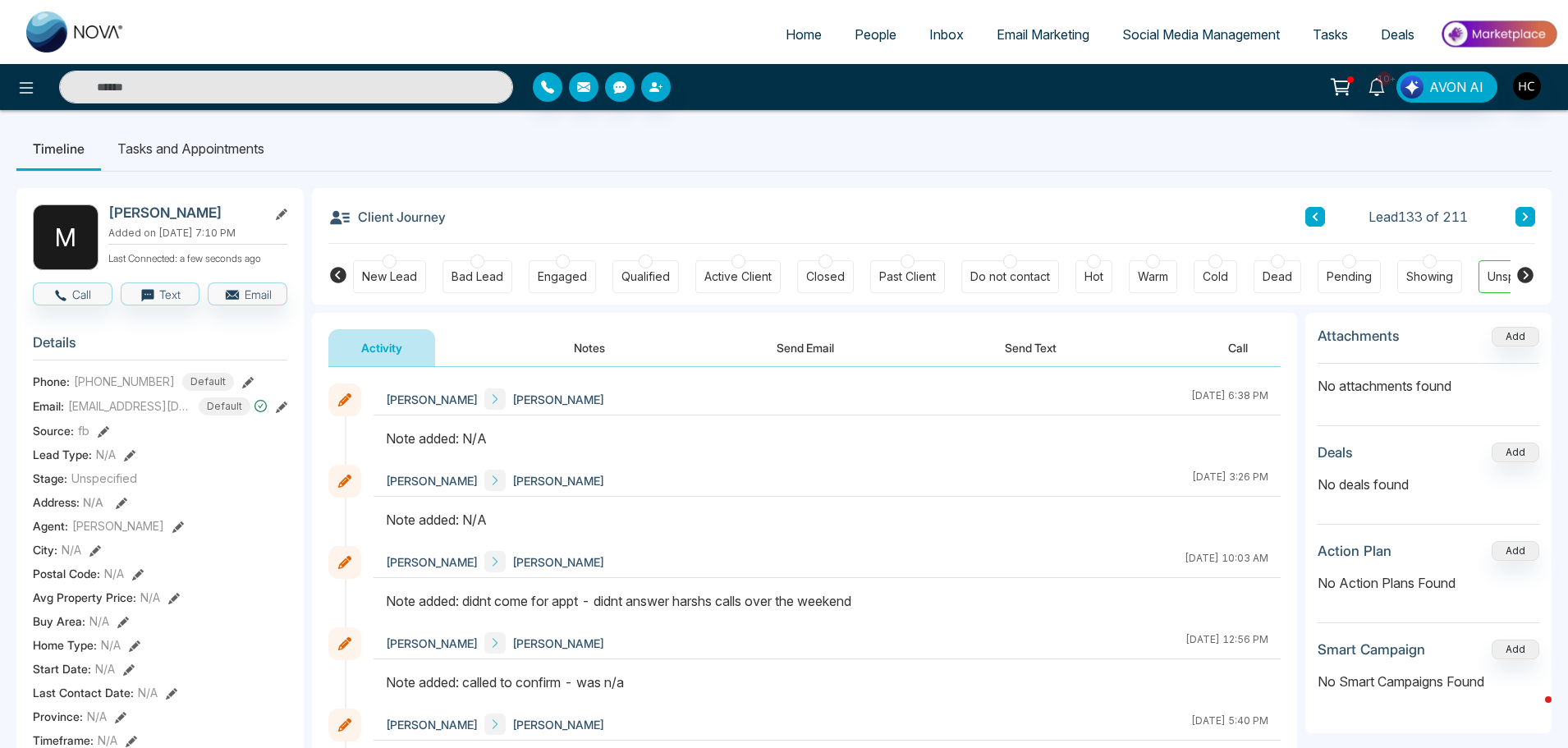
click at [855, 27] on span "People" at bounding box center [876, 35] width 42 height 17
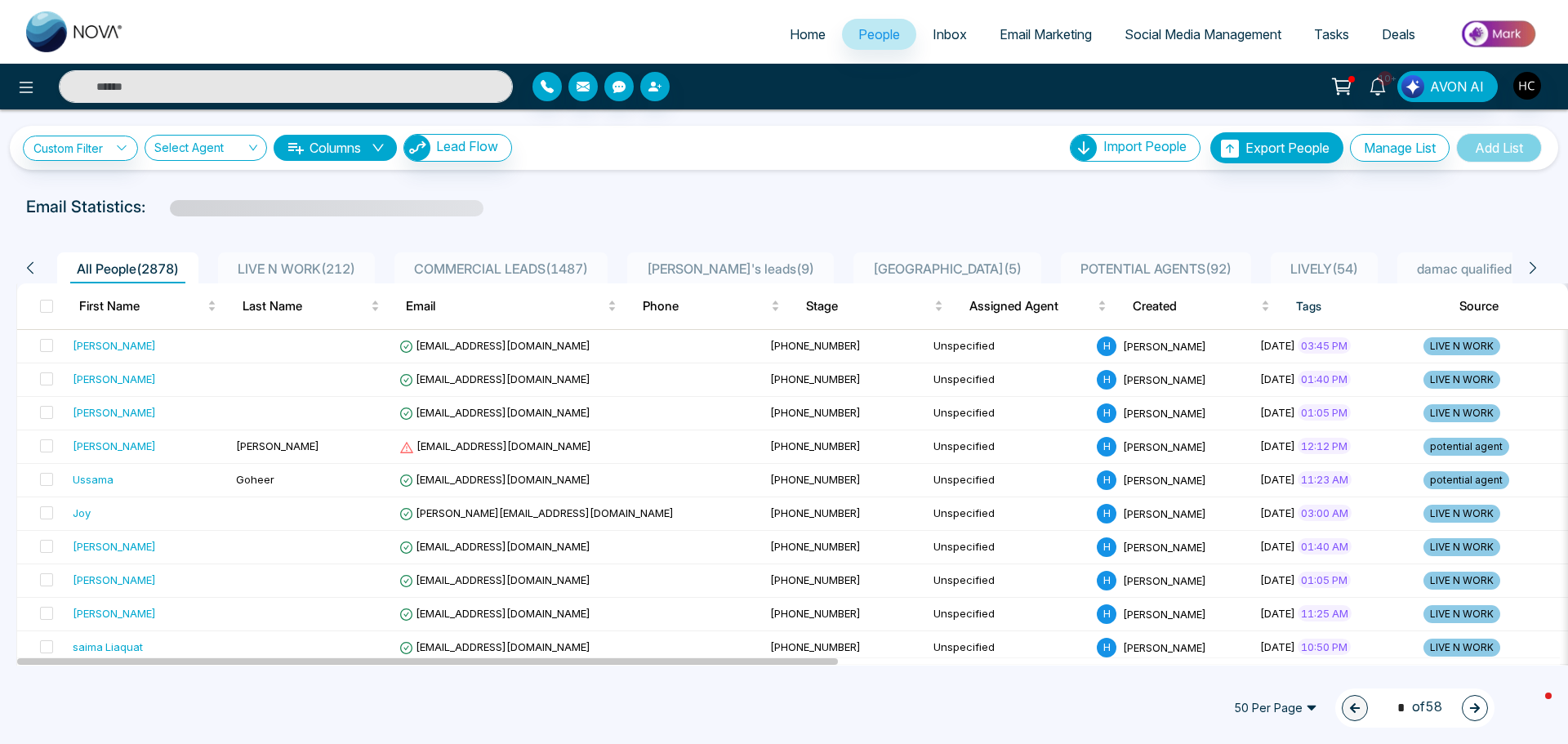
click at [321, 261] on span "LIVE N WORK ( 212 )" at bounding box center [296, 268] width 131 height 17
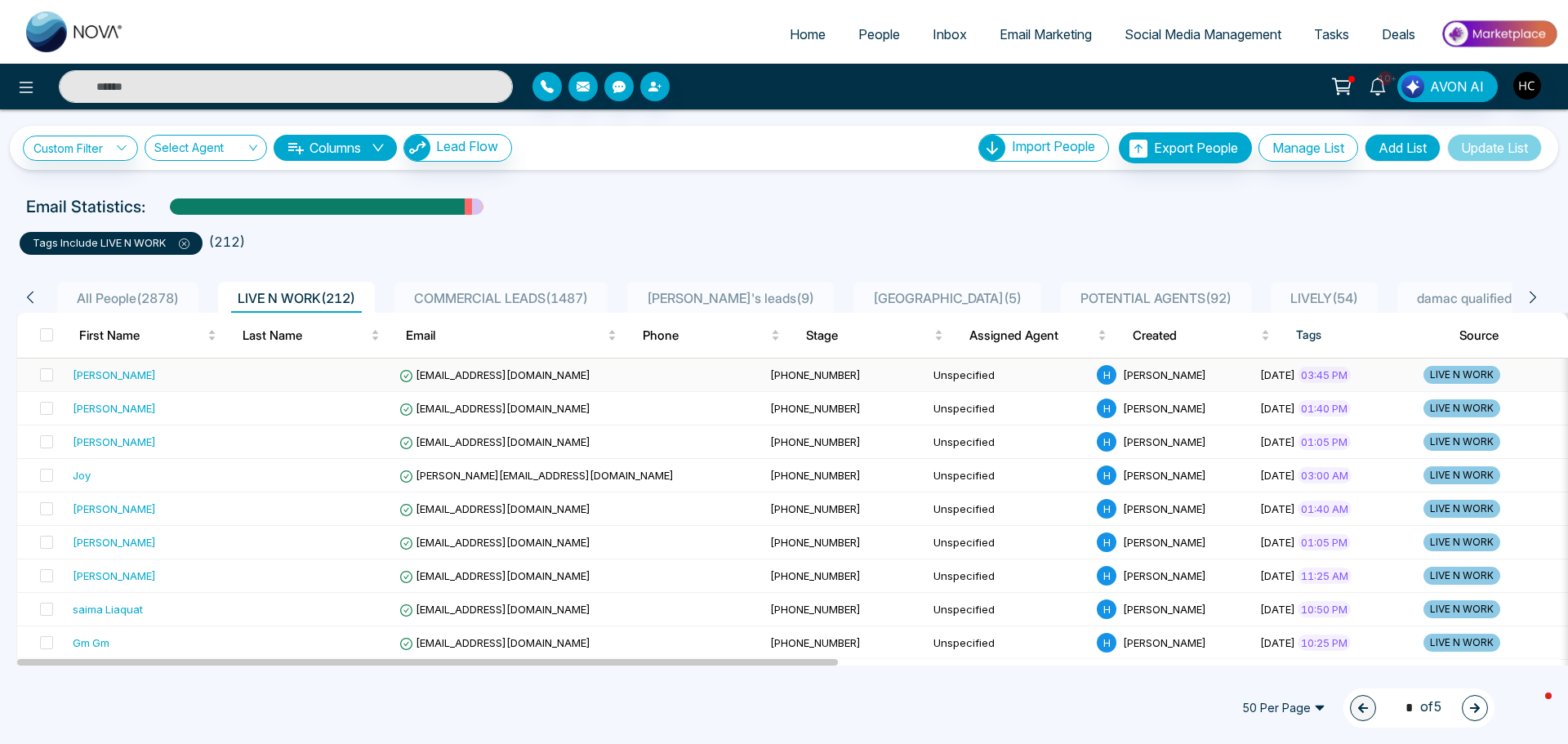
click at [156, 379] on div "Rajan Dhillon" at bounding box center [148, 374] width 151 height 17
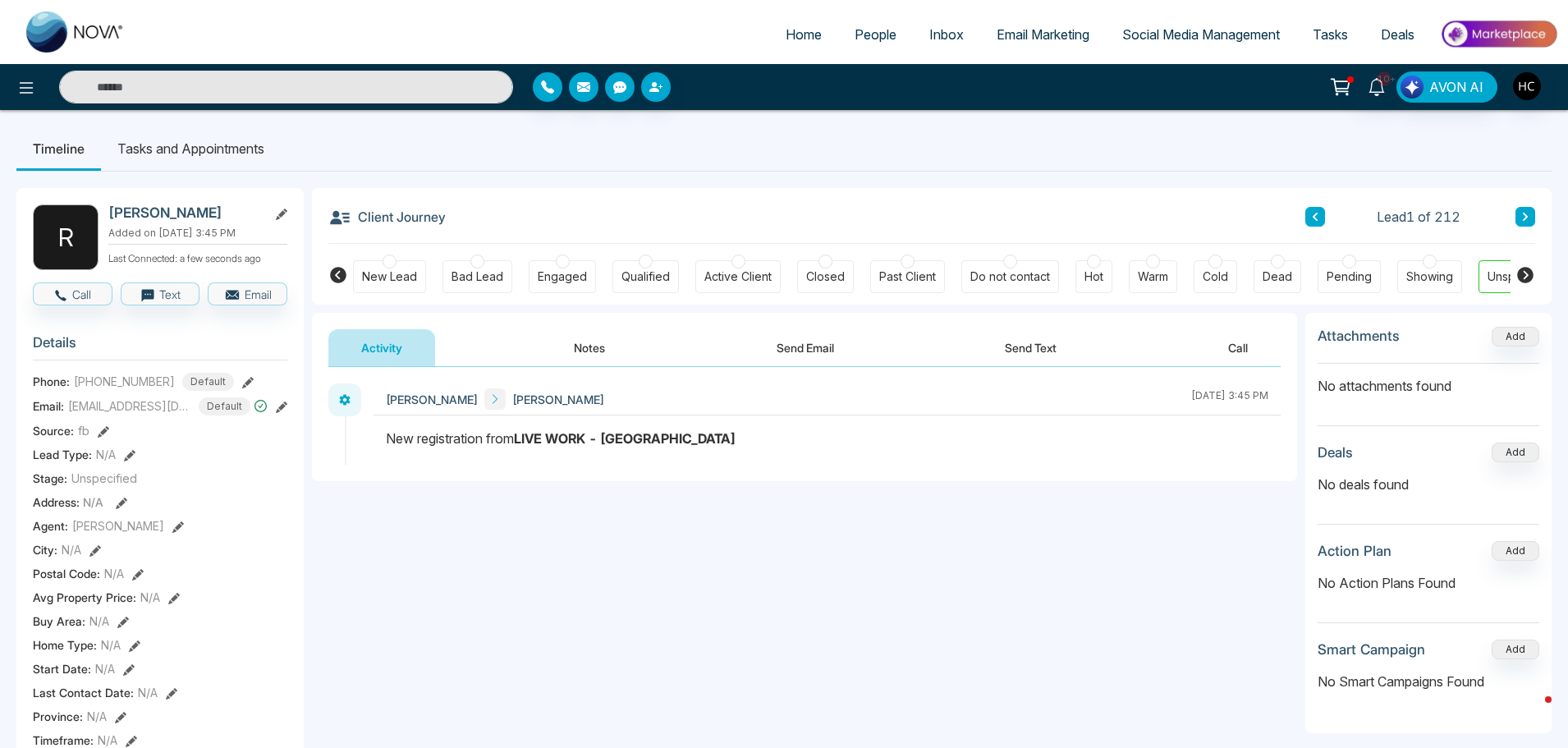
click at [585, 341] on button "Notes" at bounding box center [589, 347] width 97 height 37
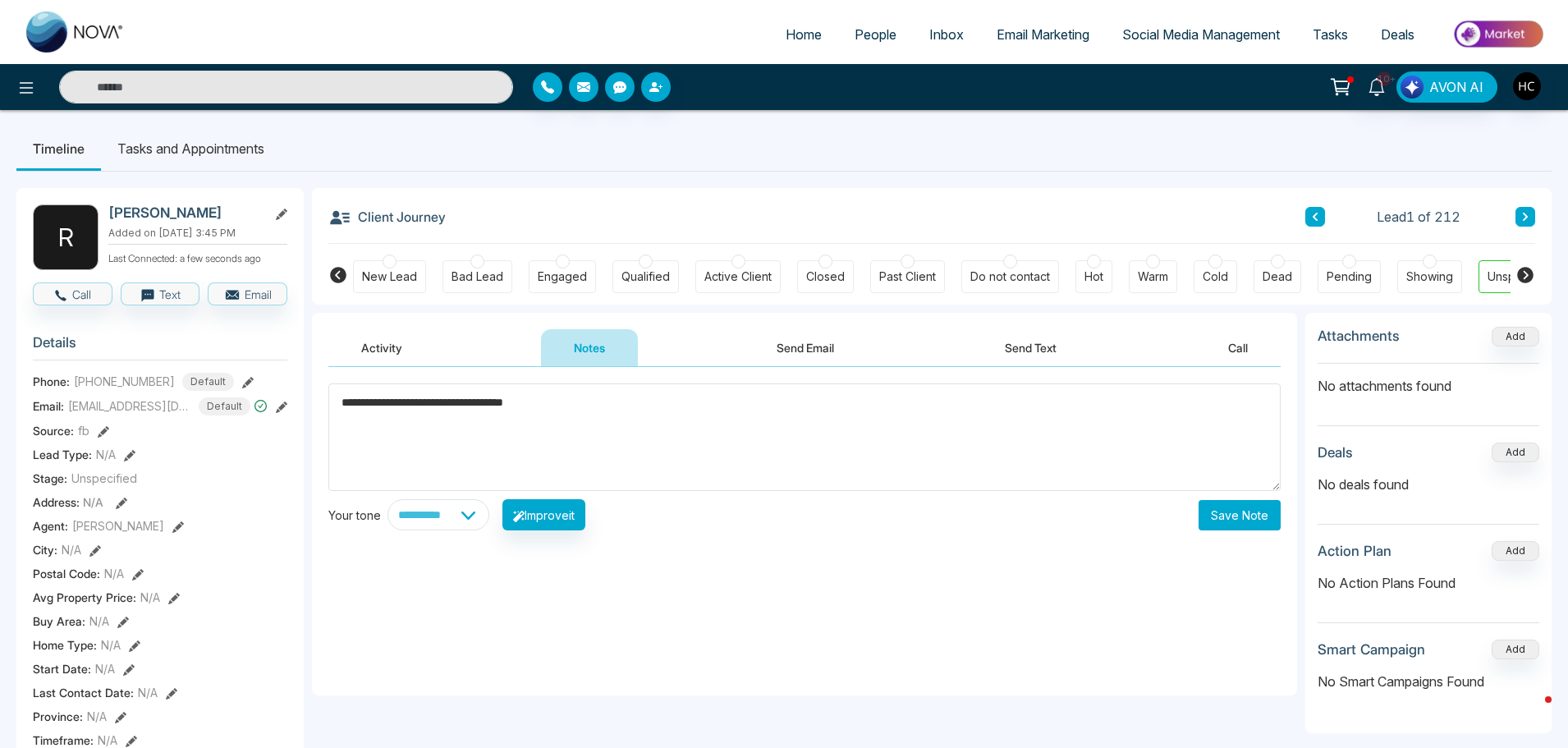
type textarea "**********"
click at [1217, 509] on button "Save Note" at bounding box center [1239, 515] width 82 height 31
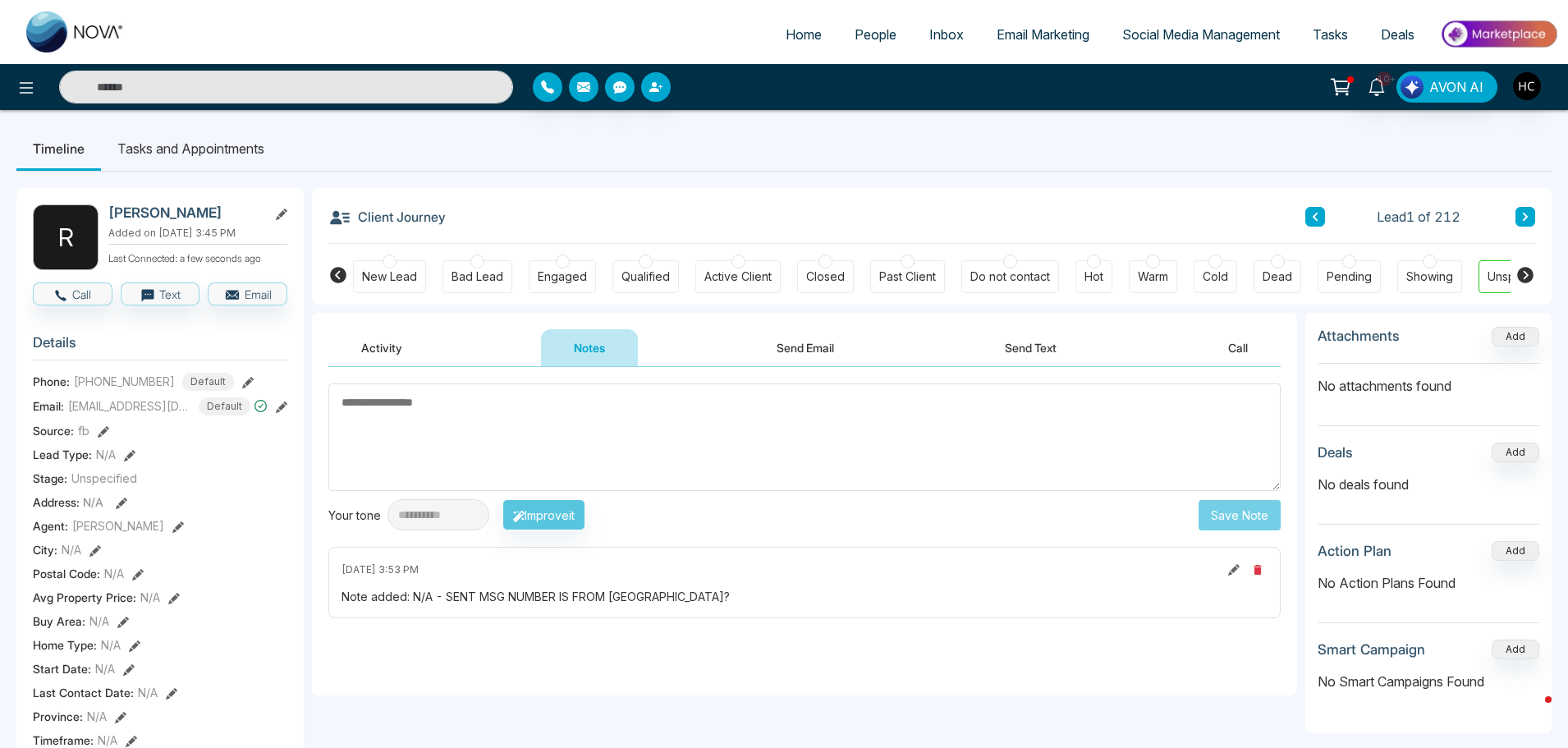
click at [1537, 222] on div "Client Journey Lead 1 of 212 New Lead Bad Lead Engaged Qualified Active Client …" at bounding box center [932, 247] width 1240 height 117
click at [1530, 223] on button at bounding box center [1525, 217] width 20 height 20
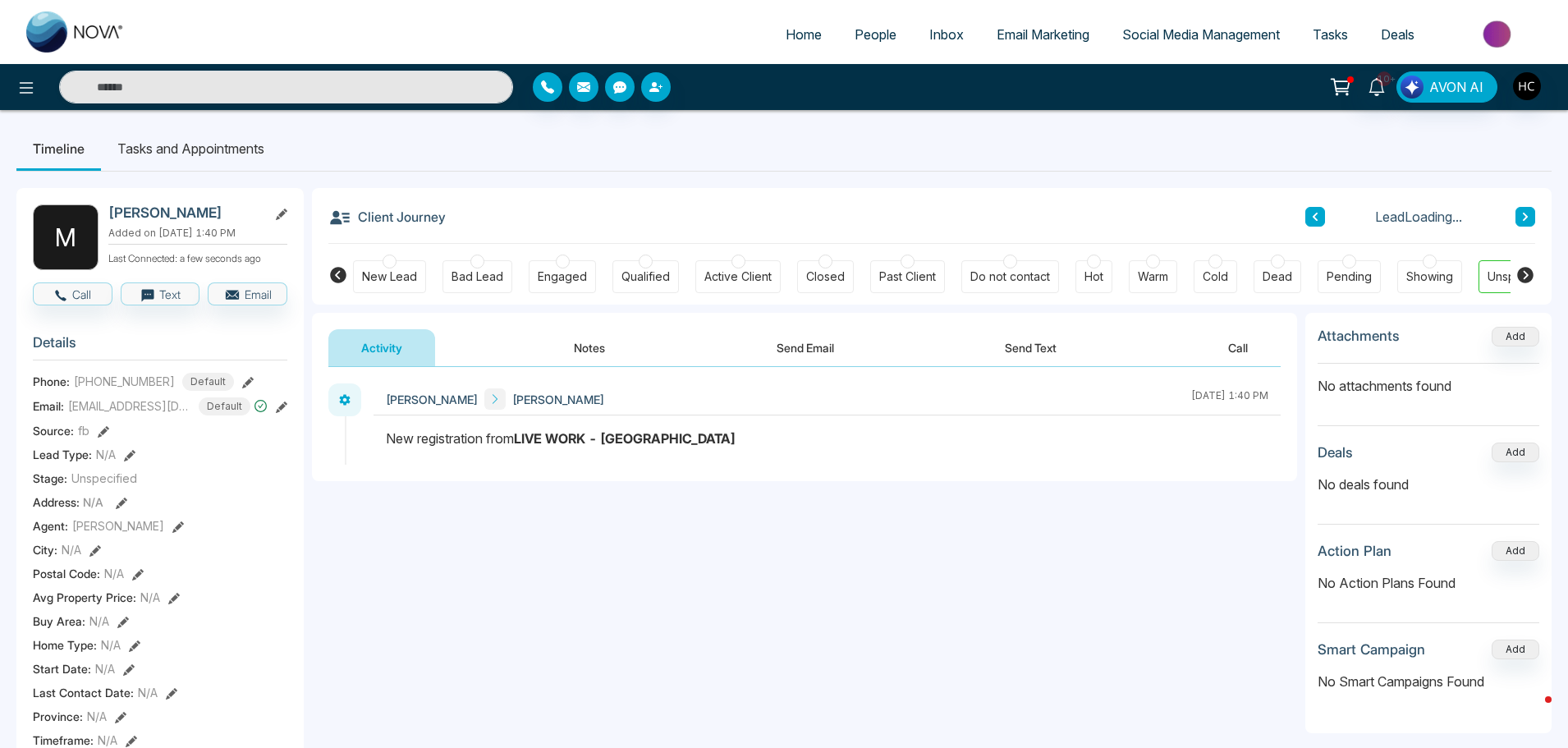
click at [604, 346] on button "Notes" at bounding box center [589, 347] width 97 height 37
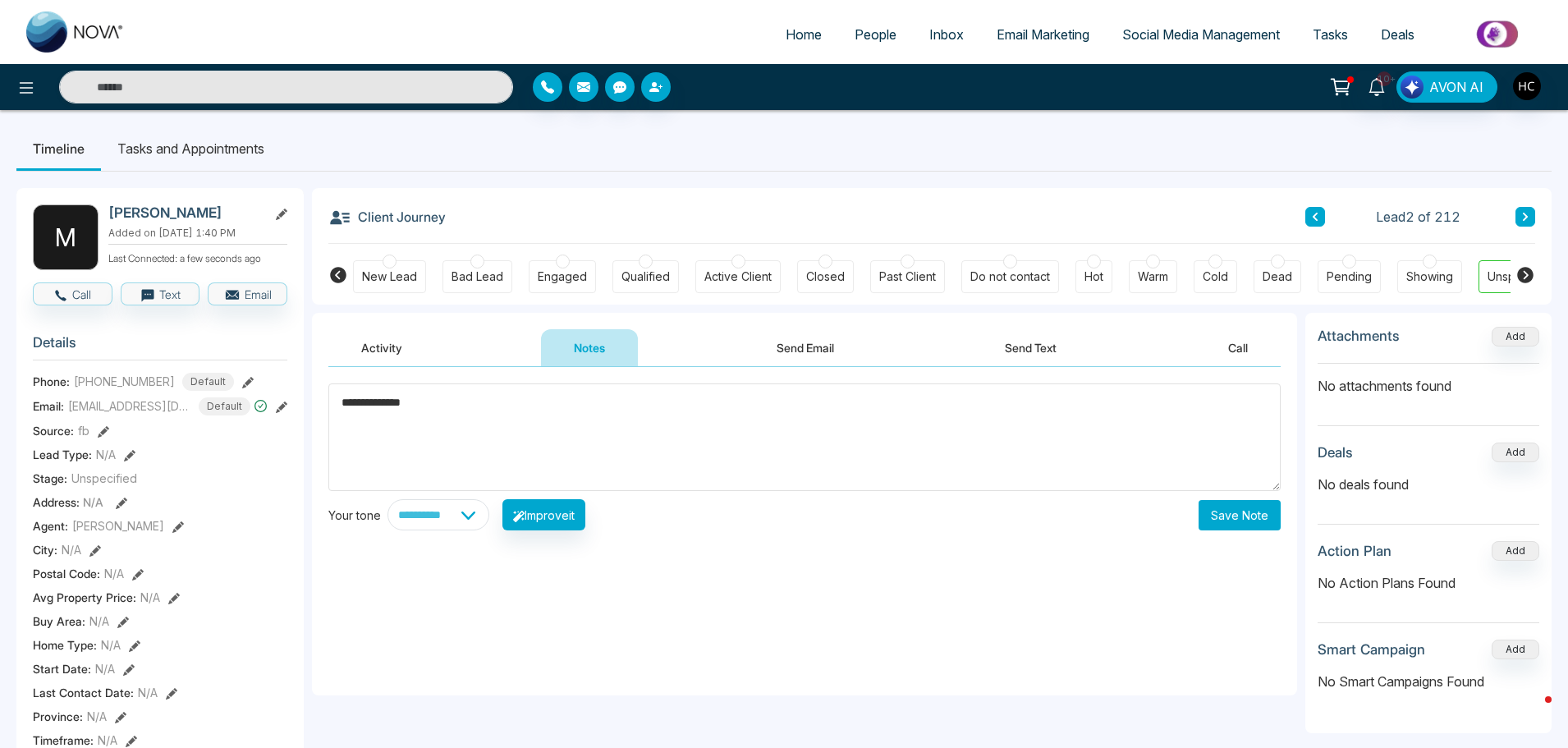
type textarea "**********"
click at [1231, 511] on button "Save Note" at bounding box center [1239, 515] width 82 height 31
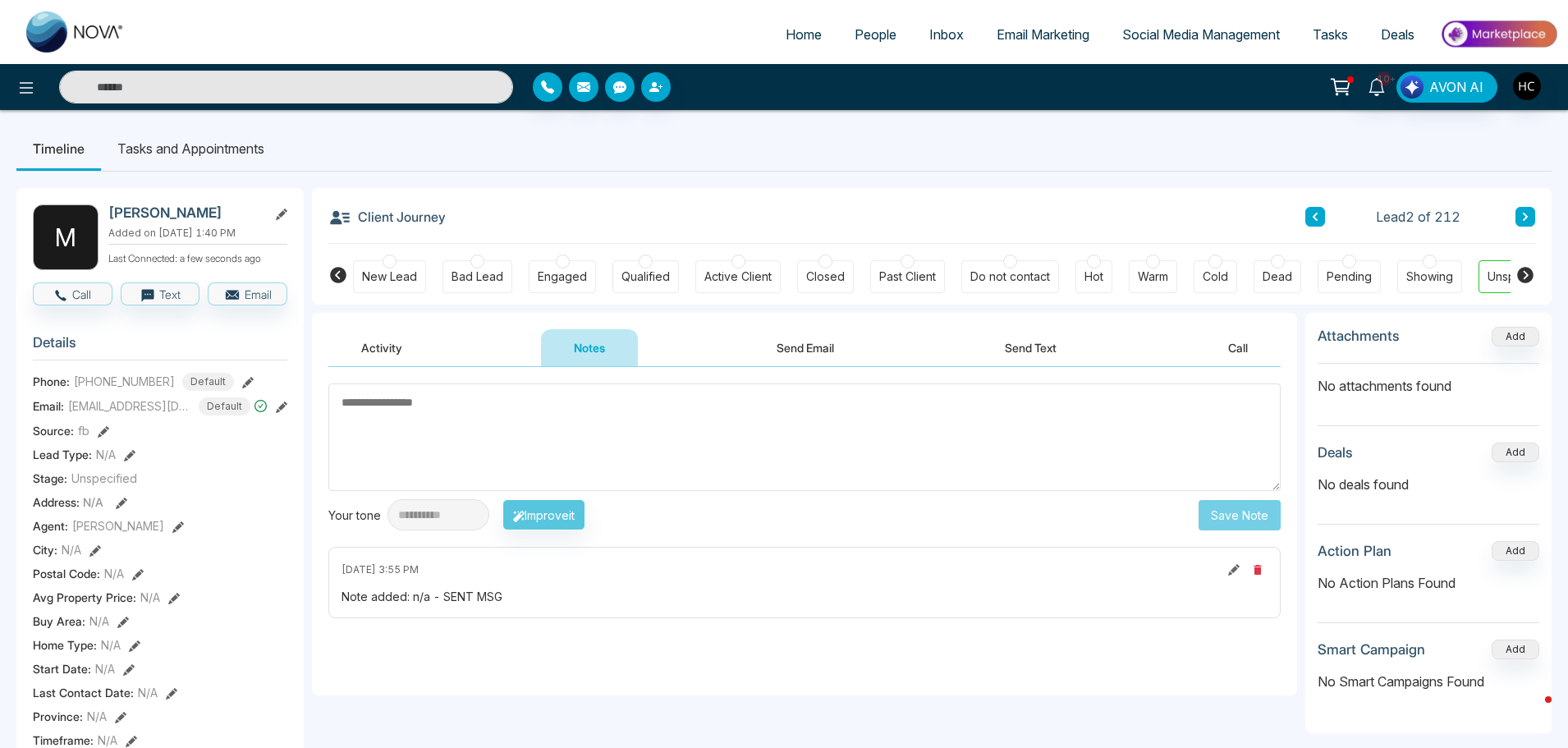
click at [493, 417] on textarea at bounding box center [805, 437] width 953 height 108
click at [1530, 212] on button at bounding box center [1525, 217] width 20 height 20
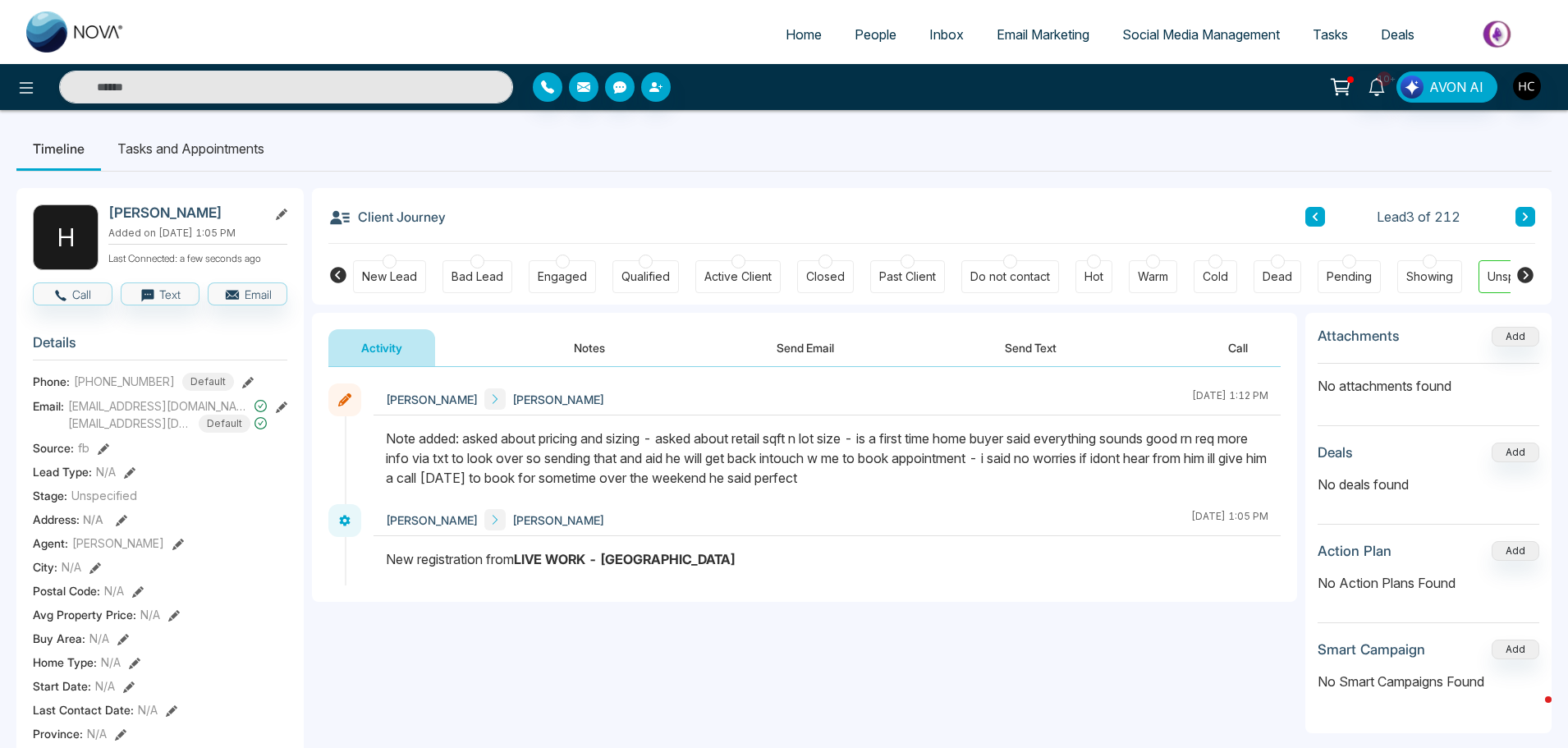
click at [875, 37] on span "People" at bounding box center [876, 35] width 42 height 17
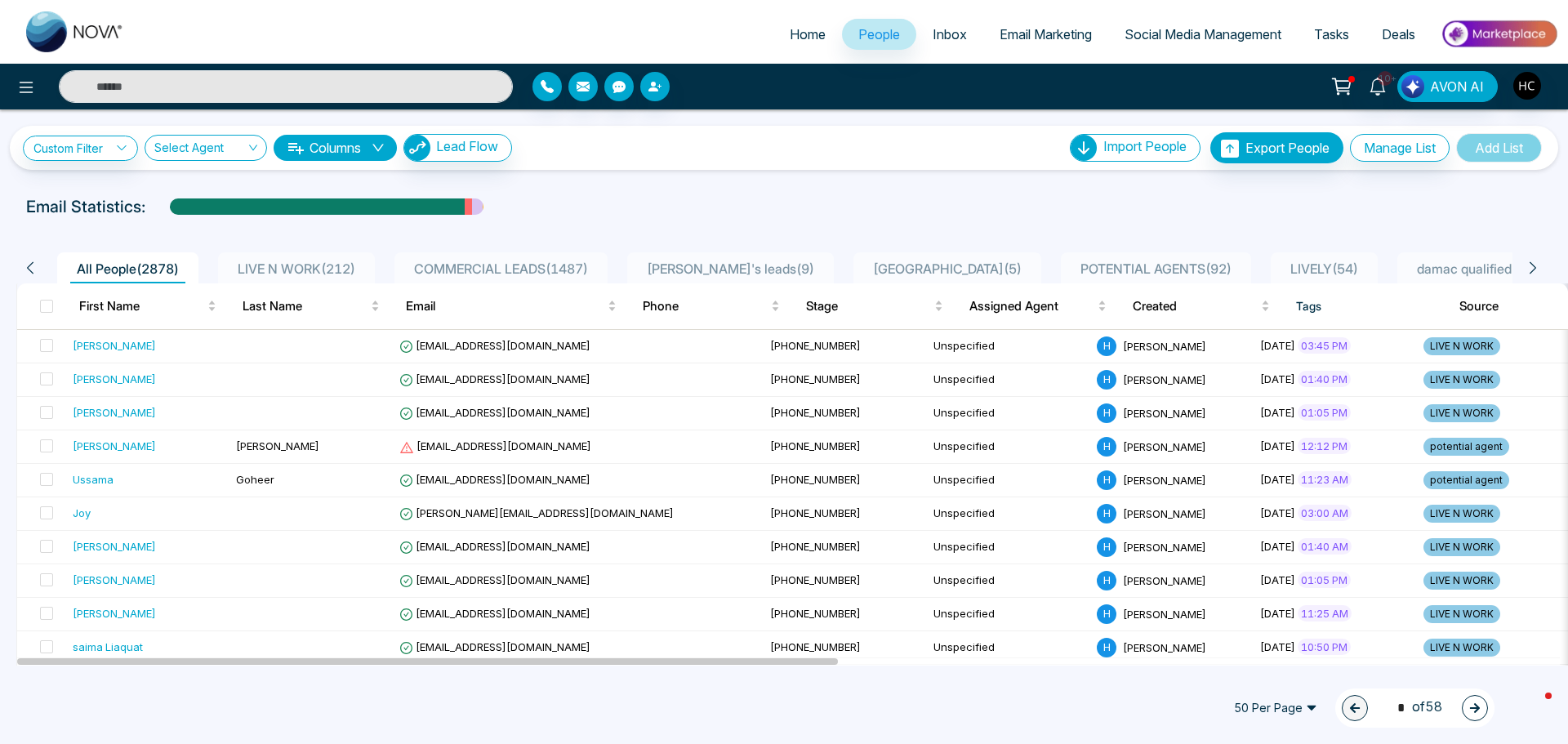
click at [324, 264] on span "LIVE N WORK ( 212 )" at bounding box center [296, 268] width 131 height 17
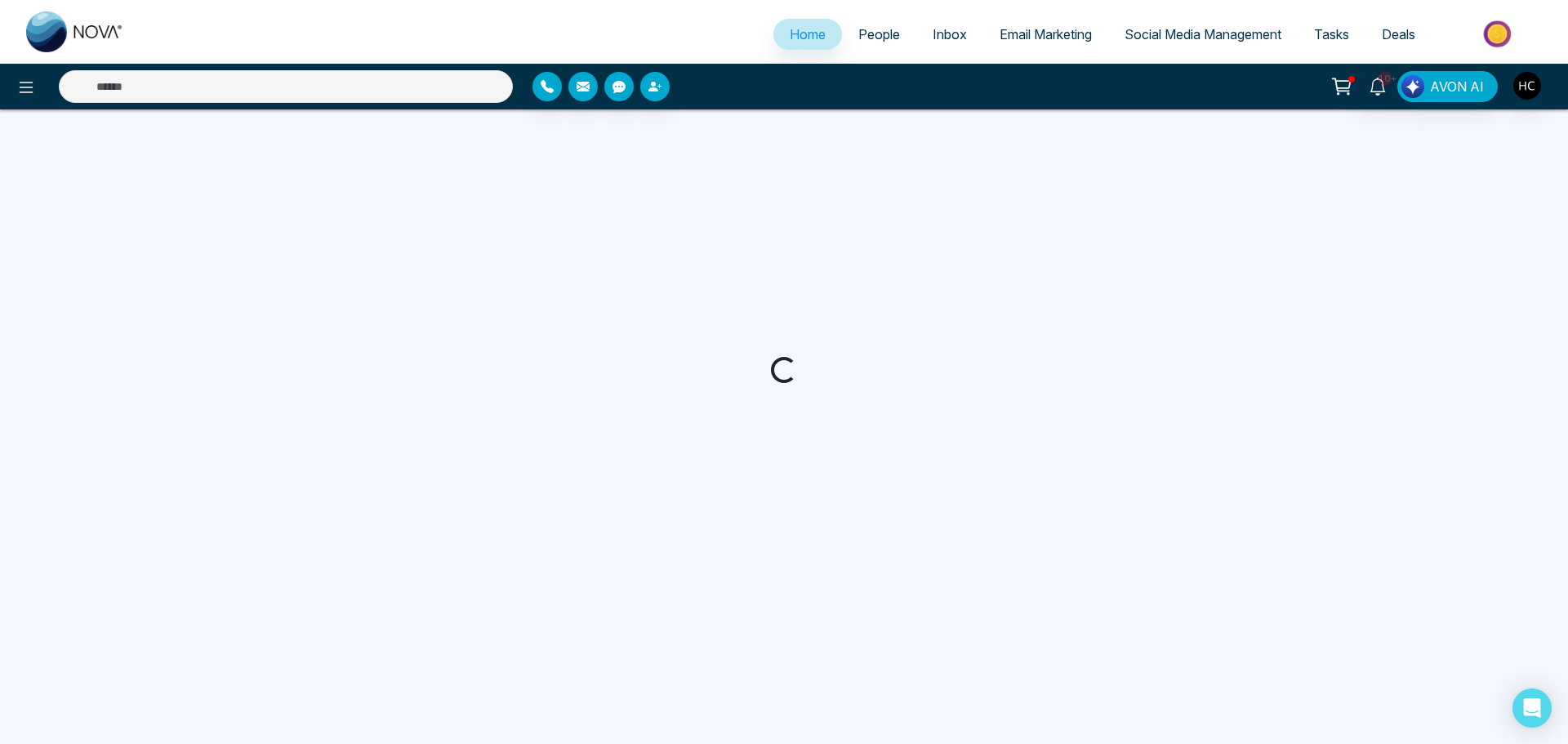
select select "*"
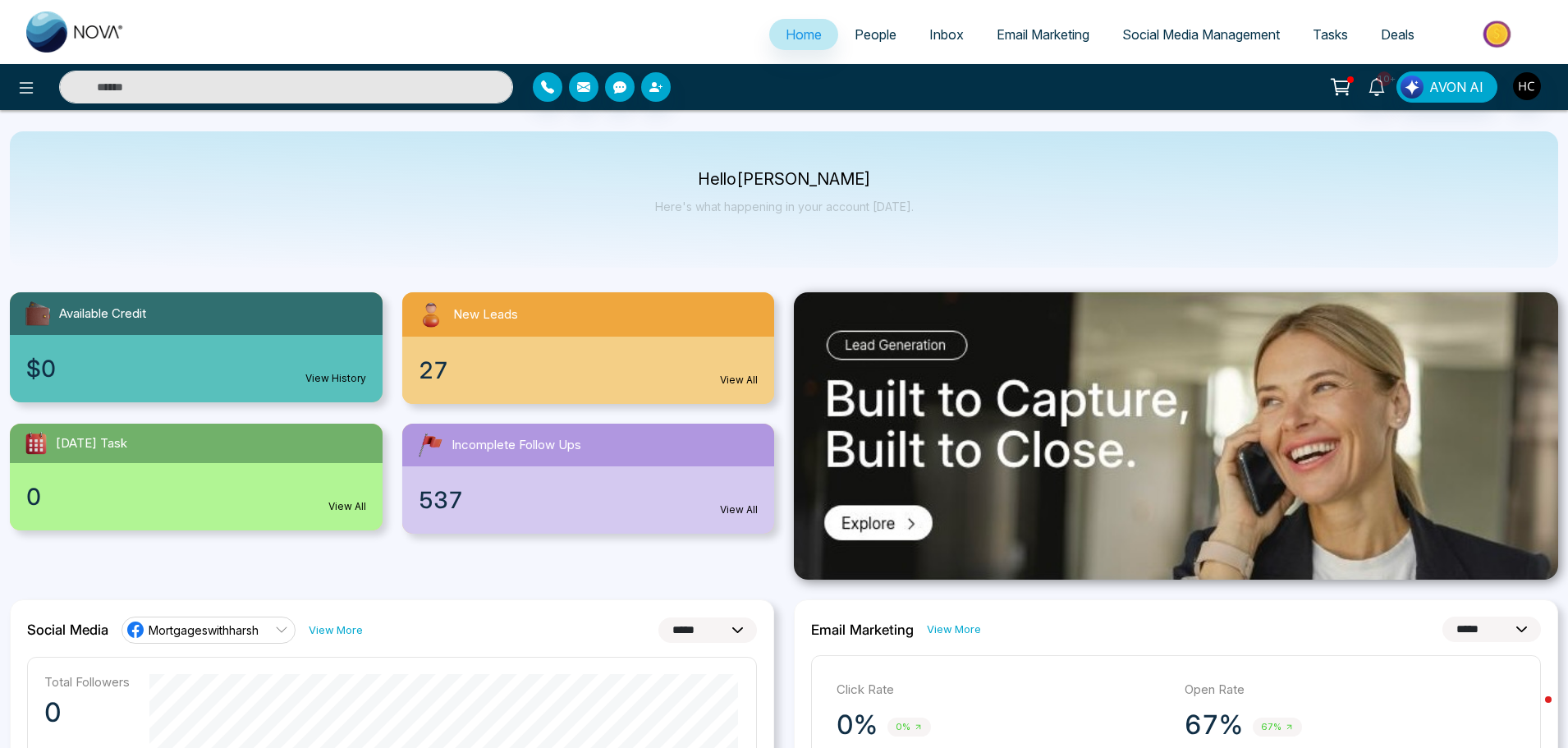
click at [146, 81] on input "text" at bounding box center [286, 86] width 454 height 33
type input "**********"
click at [363, 66] on div "**********" at bounding box center [784, 87] width 1568 height 46
click at [156, 94] on input "text" at bounding box center [286, 86] width 454 height 33
type input "**********"
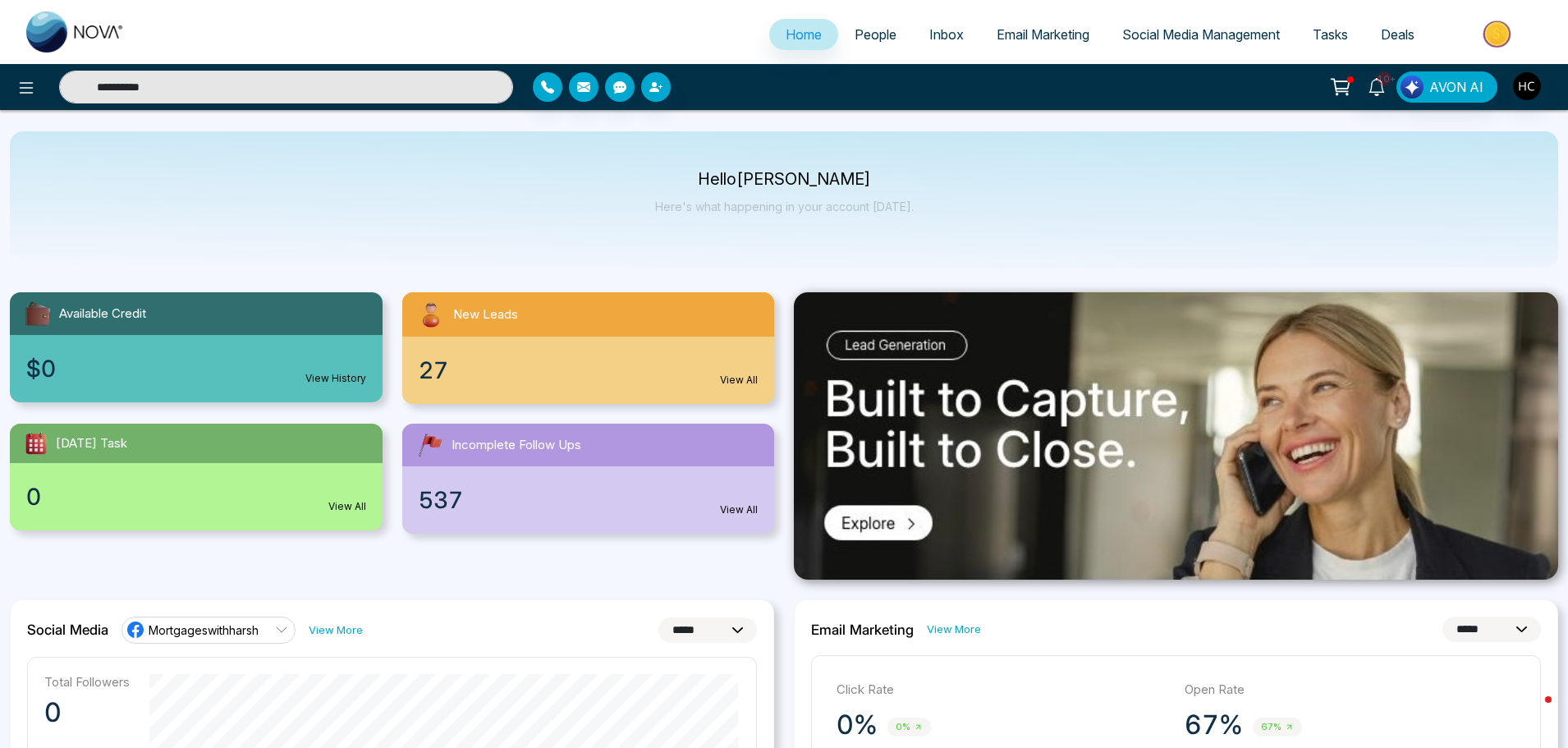
click at [879, 28] on span "People" at bounding box center [876, 35] width 42 height 17
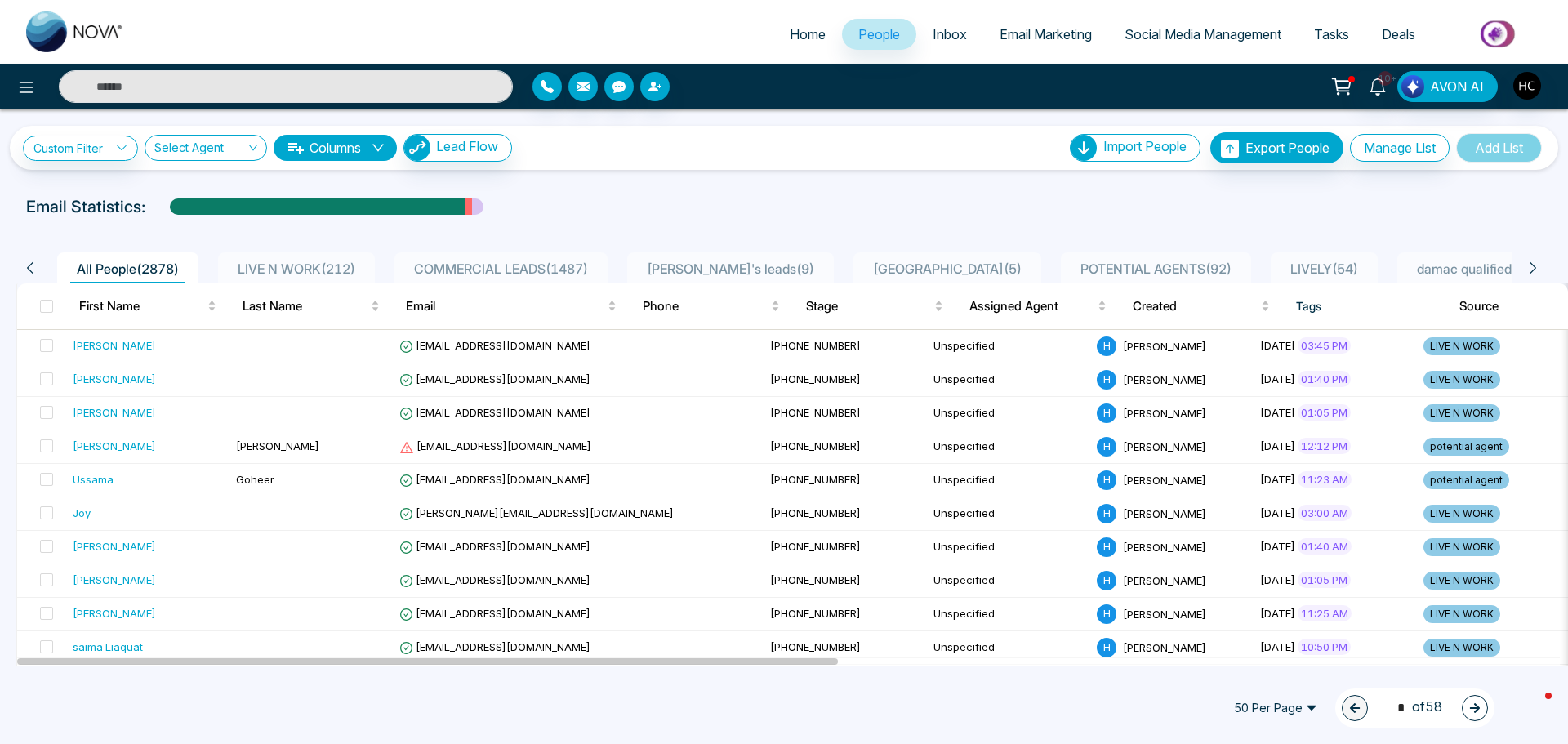
click at [359, 260] on span "LIVE N WORK ( 212 )" at bounding box center [296, 268] width 131 height 17
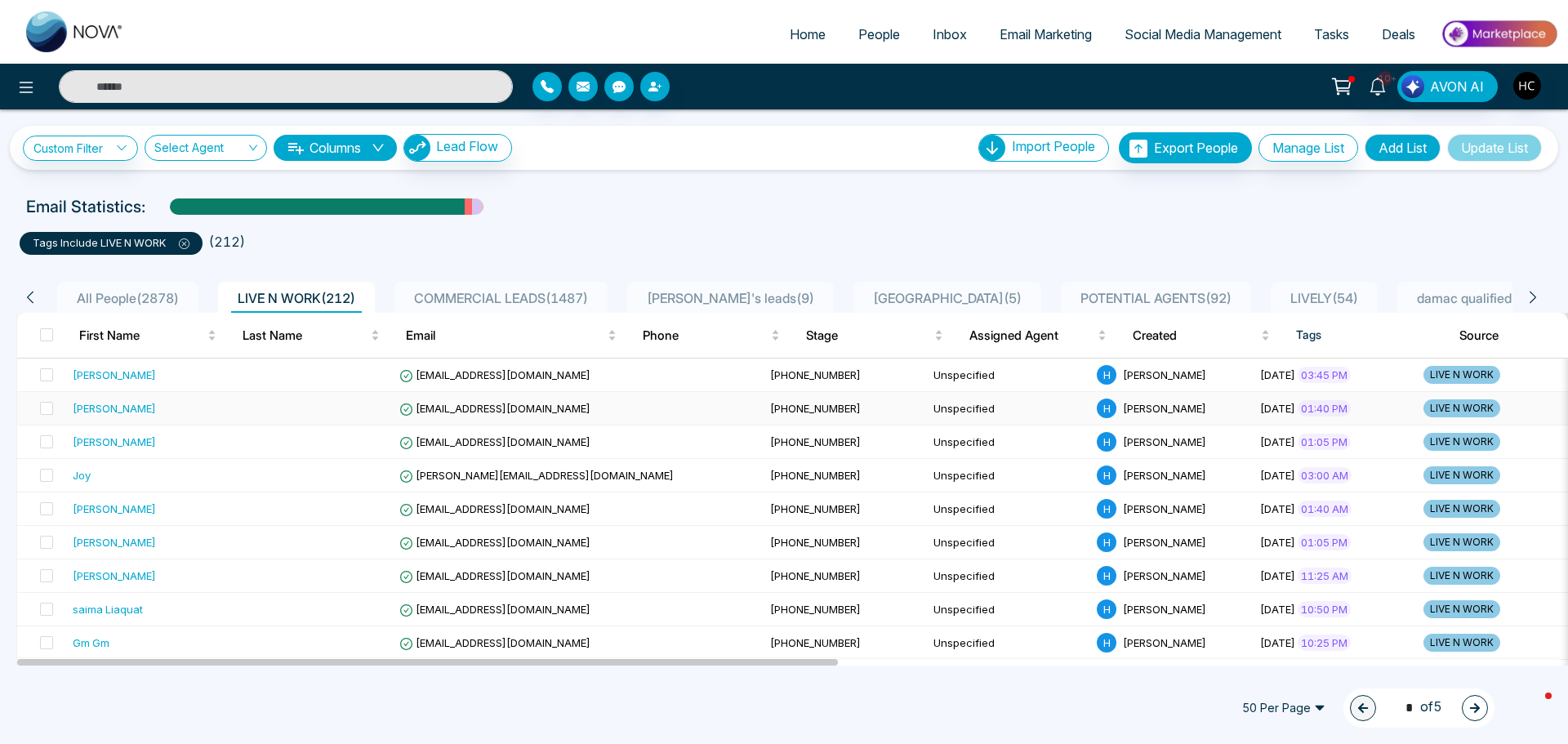
click at [179, 403] on div "[PERSON_NAME]" at bounding box center [148, 408] width 151 height 17
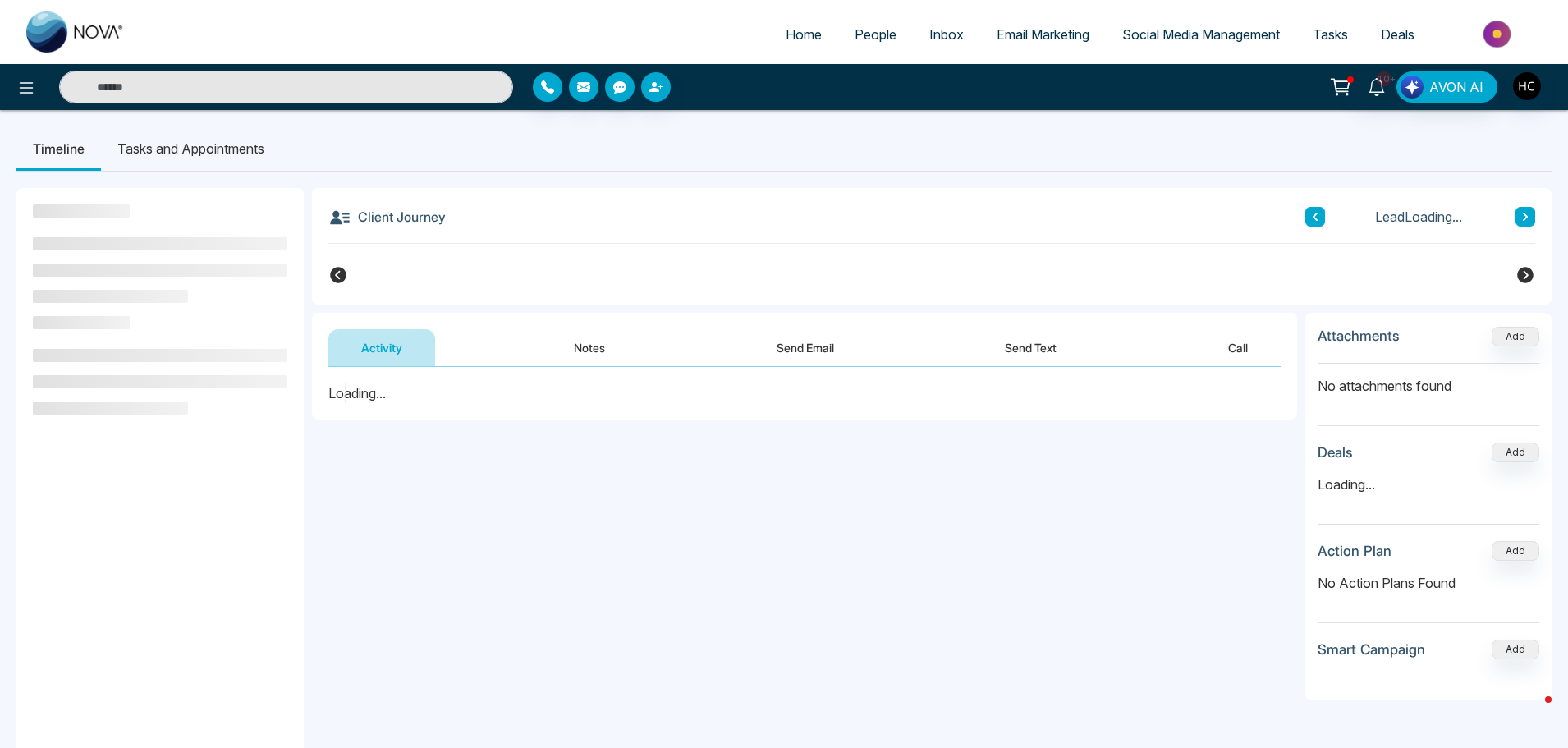
click at [580, 349] on button "Notes" at bounding box center [589, 347] width 97 height 37
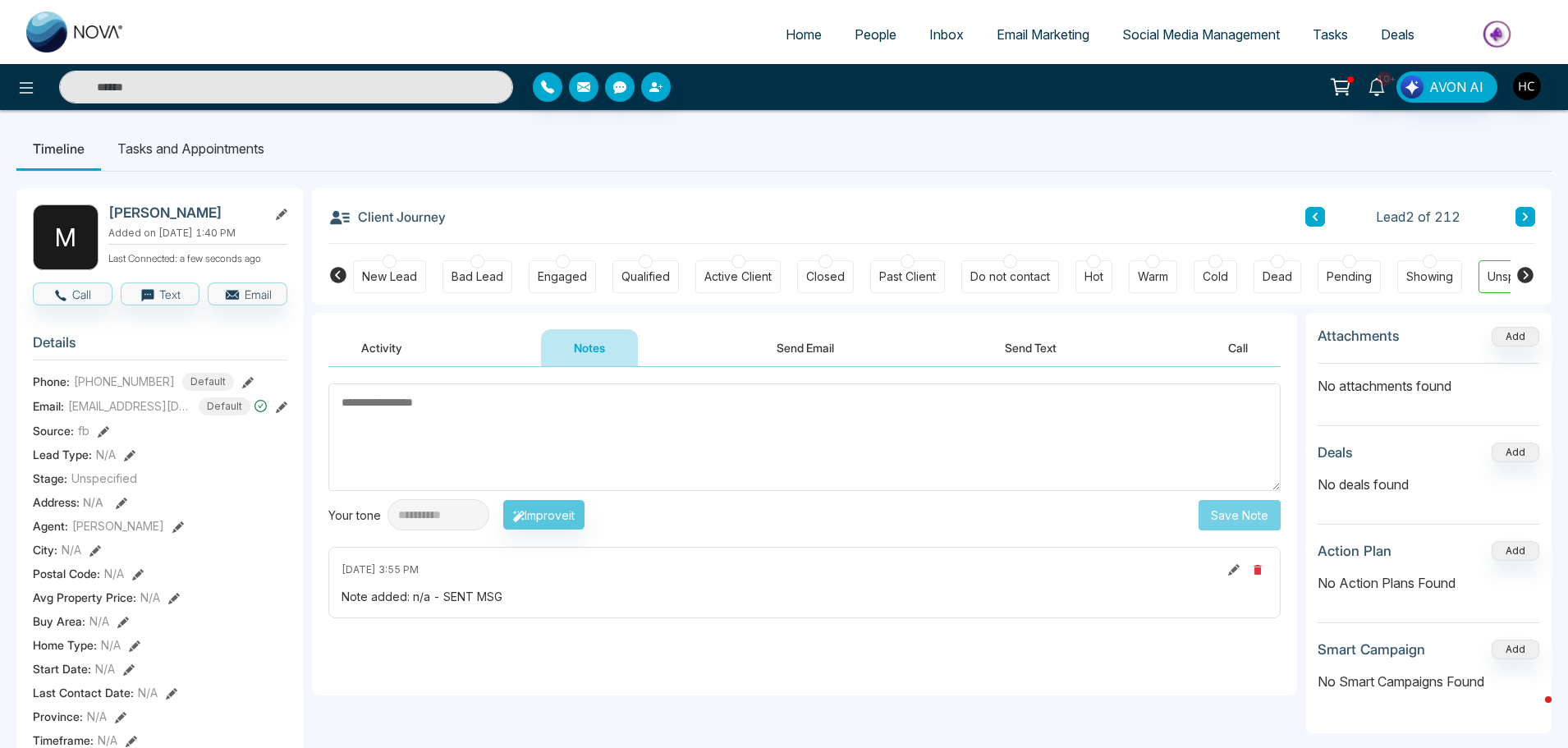
click at [572, 420] on textarea at bounding box center [805, 437] width 953 height 108
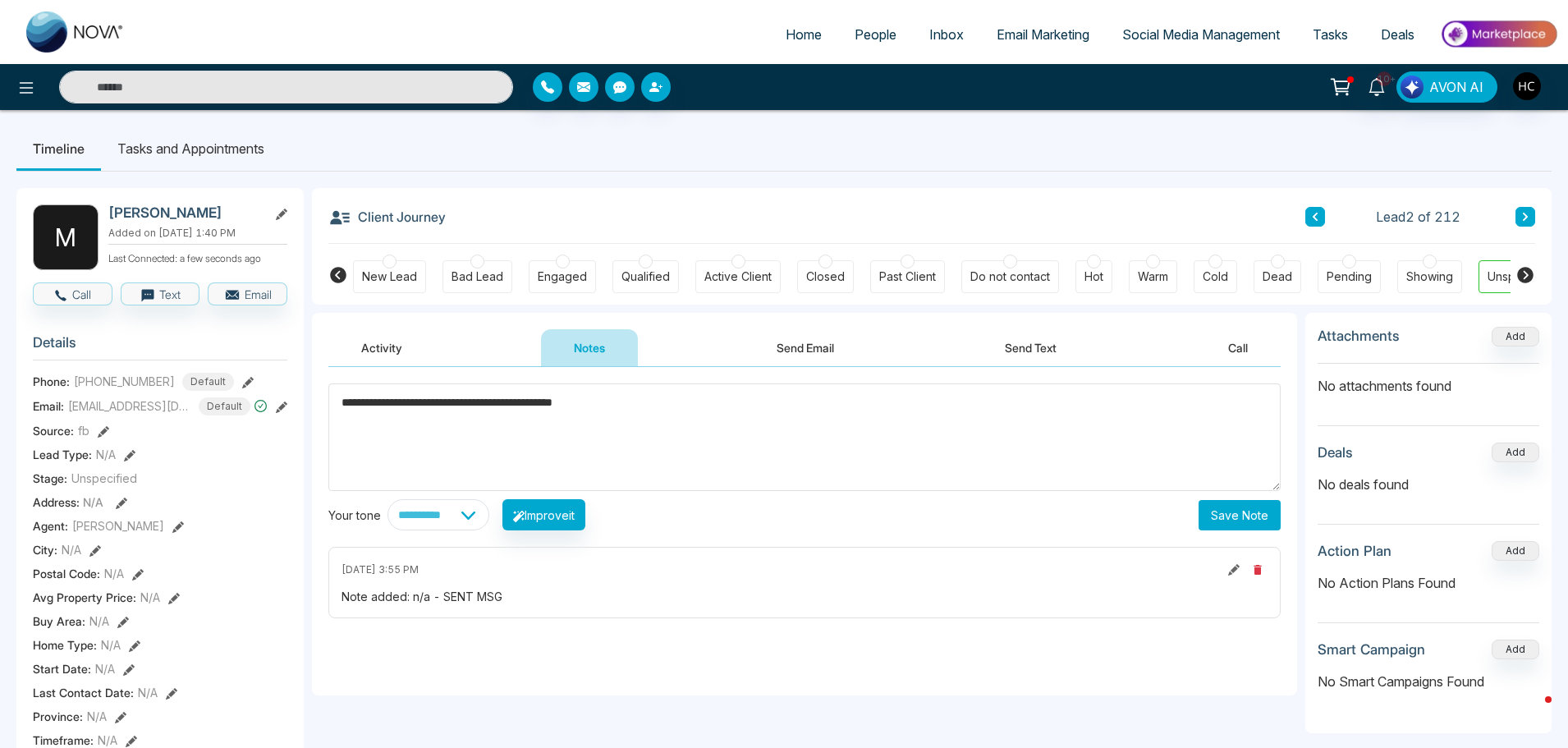
type textarea "**********"
click at [1207, 514] on button "Save Note" at bounding box center [1239, 515] width 82 height 31
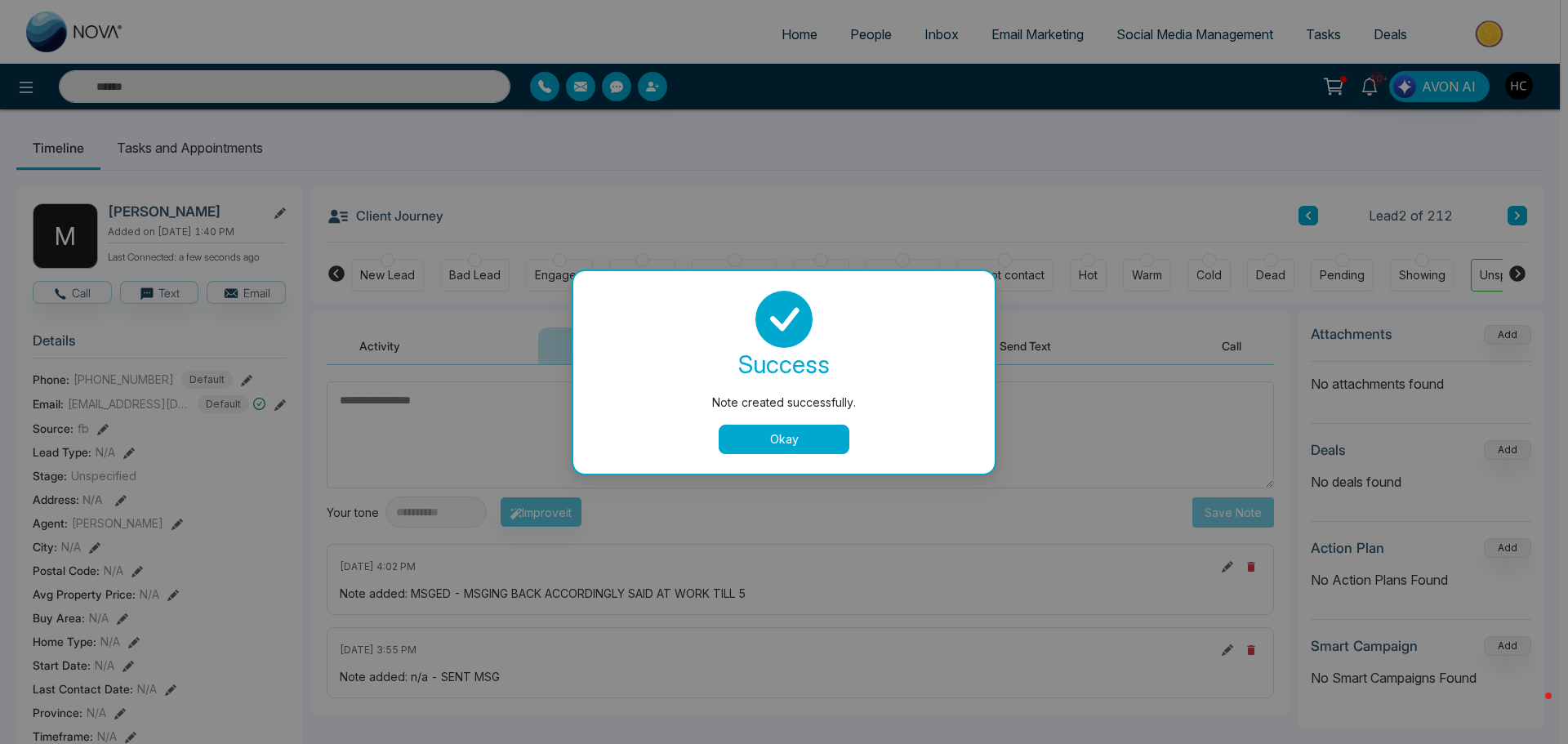
click at [790, 435] on button "Okay" at bounding box center [783, 440] width 131 height 30
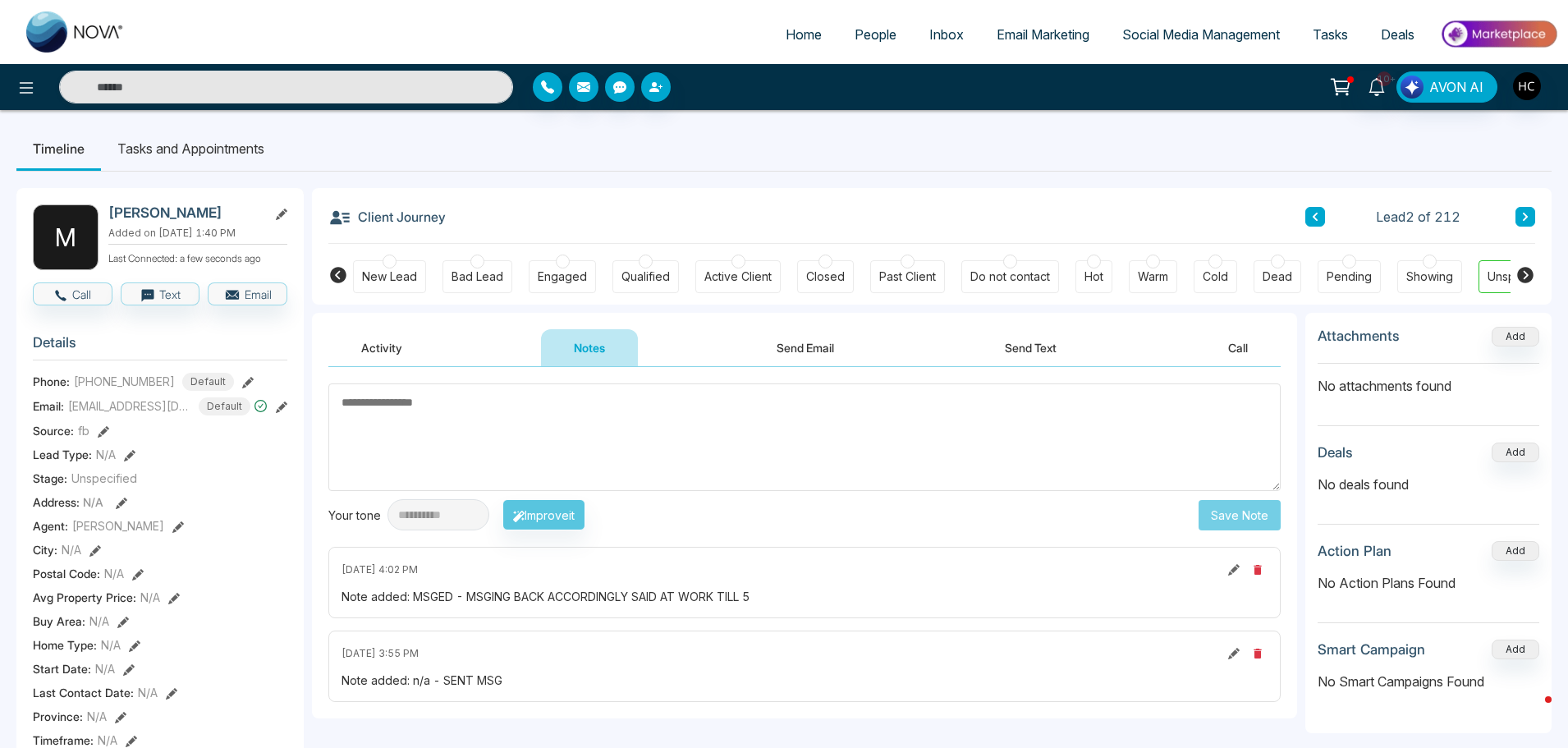
click at [1534, 215] on button at bounding box center [1525, 217] width 20 height 20
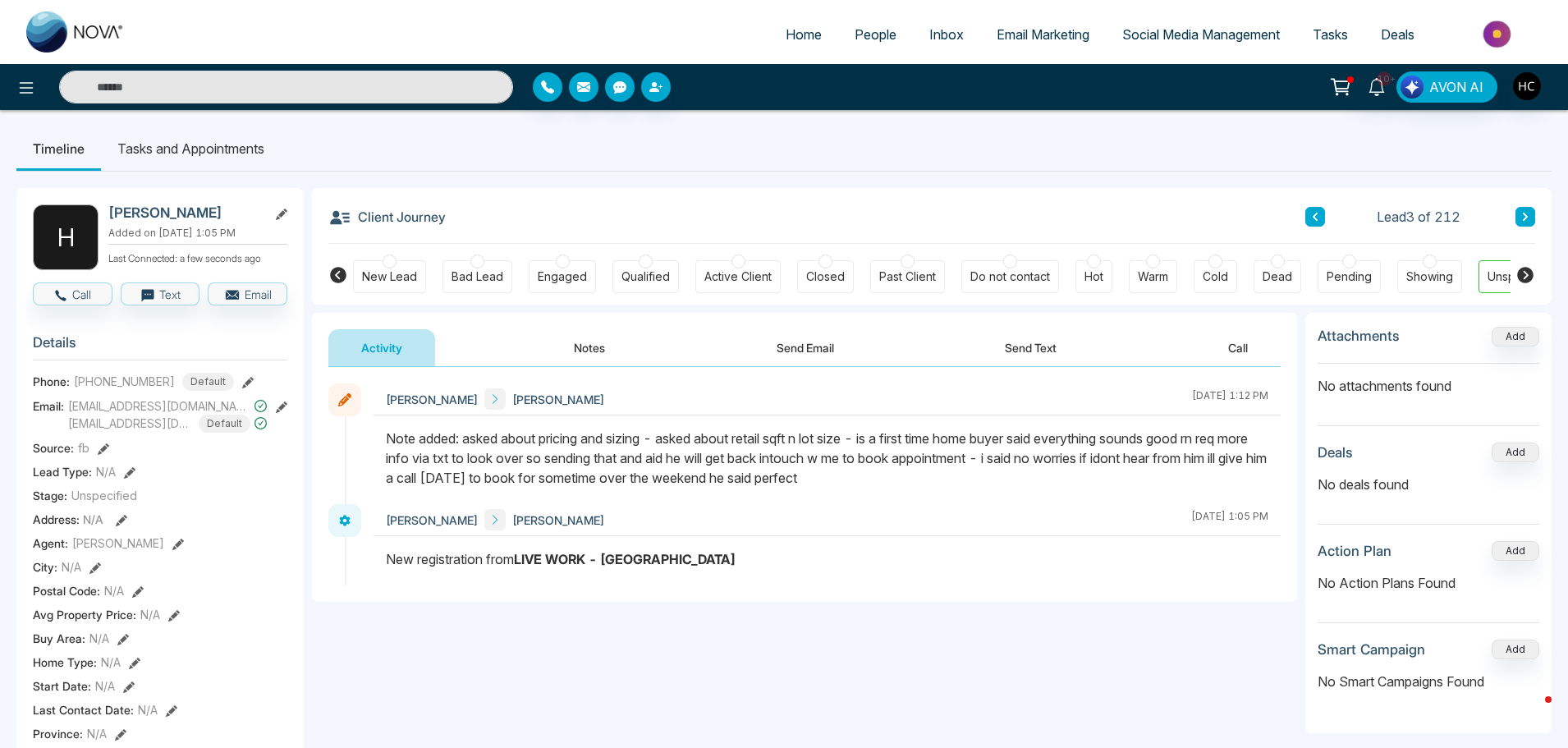
drag, startPoint x: 1292, startPoint y: 213, endPoint x: 1306, endPoint y: 212, distance: 14.0
click at [1293, 213] on div "Client Journey Lead 3 of 212" at bounding box center [932, 216] width 1207 height 55
click at [1308, 211] on button at bounding box center [1315, 217] width 20 height 20
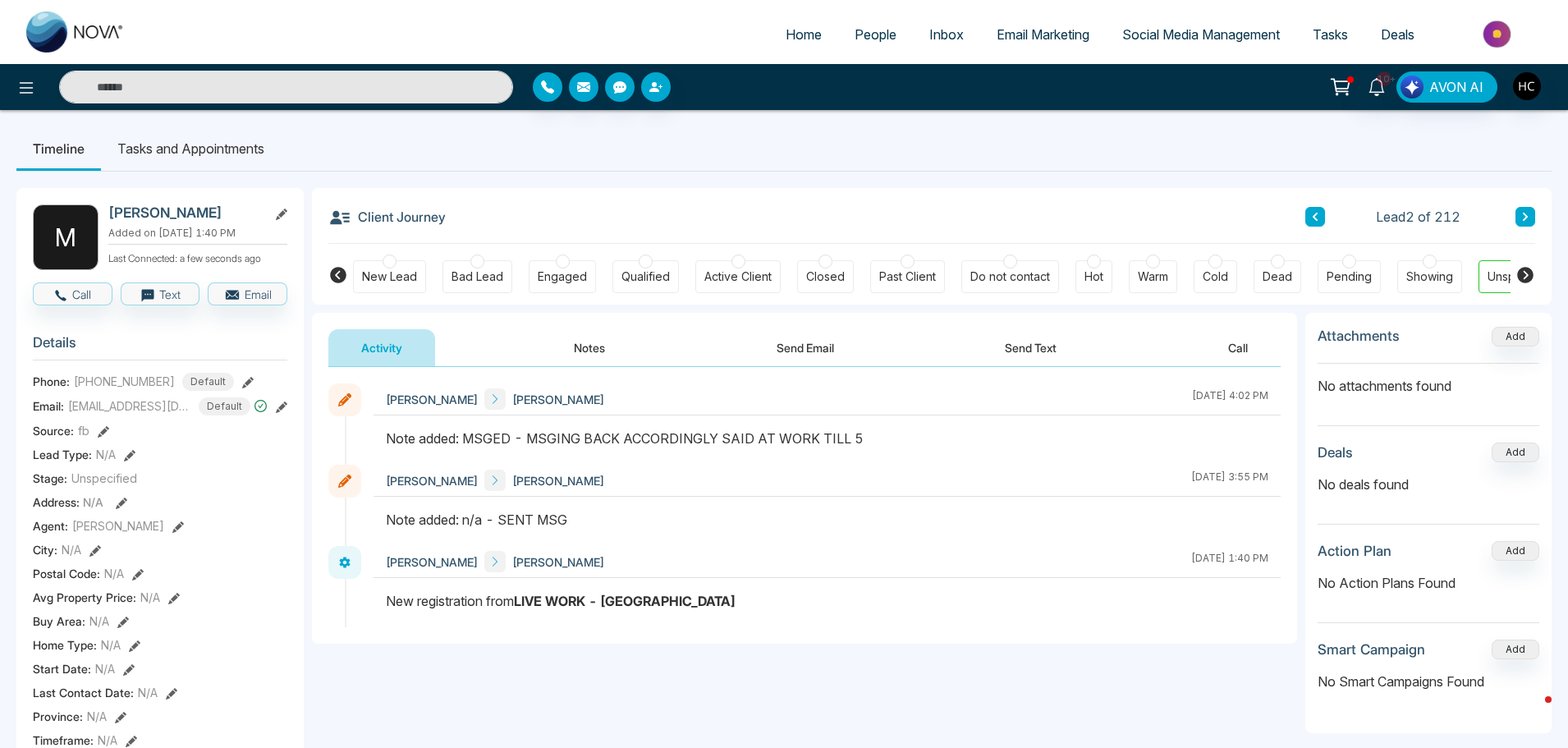
click at [1313, 216] on icon at bounding box center [1315, 217] width 5 height 8
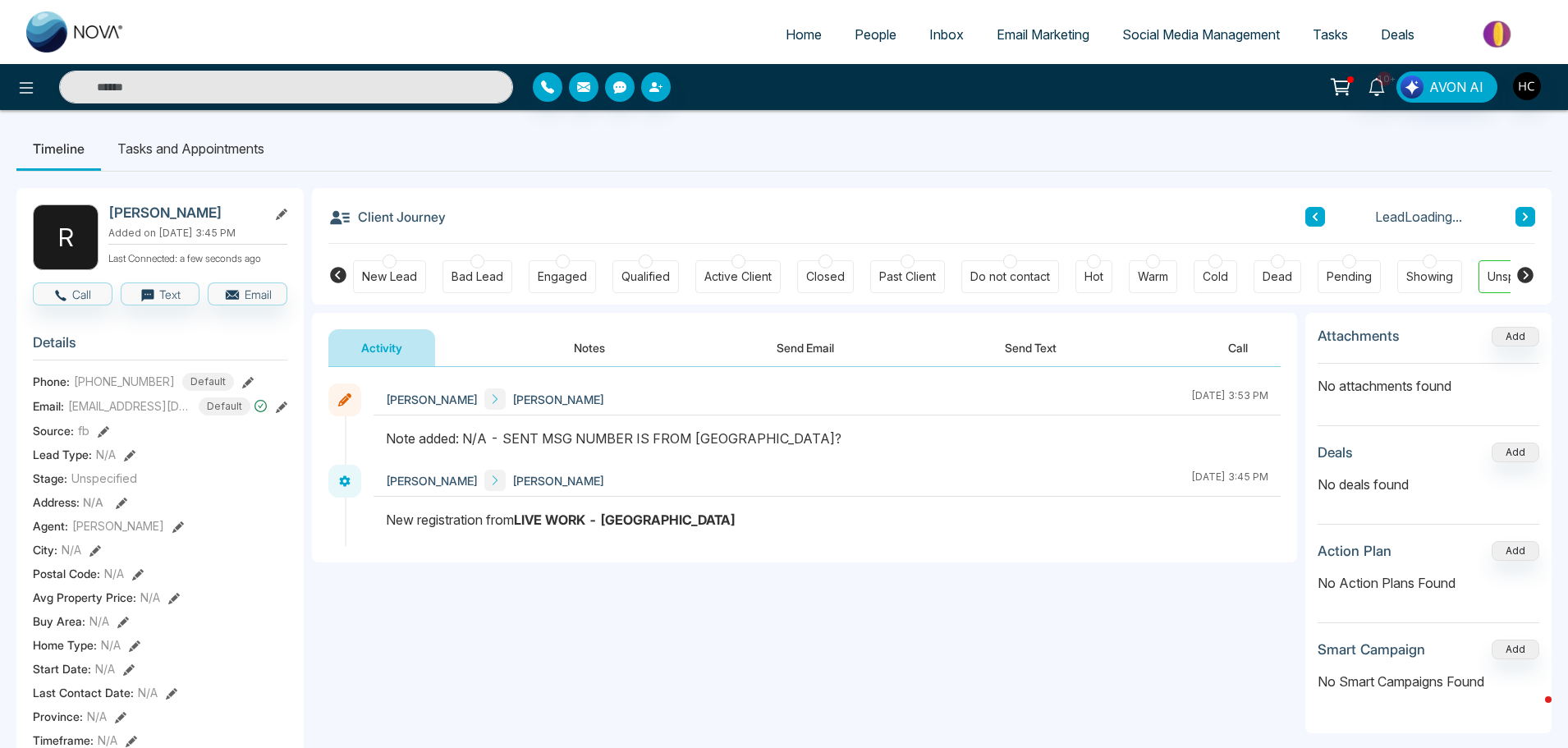
click at [592, 348] on button "Notes" at bounding box center [589, 347] width 97 height 37
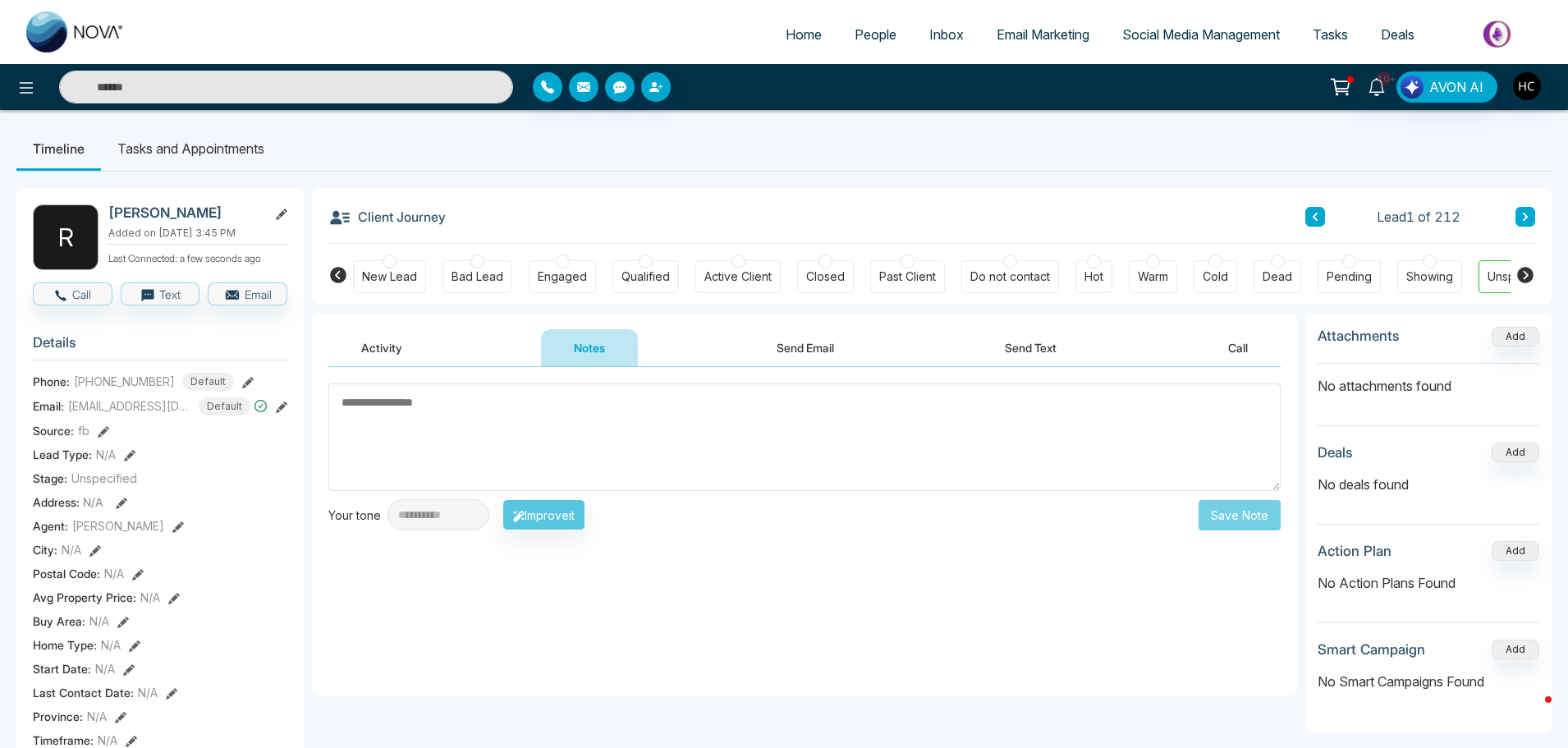
click at [646, 413] on textarea at bounding box center [805, 437] width 953 height 108
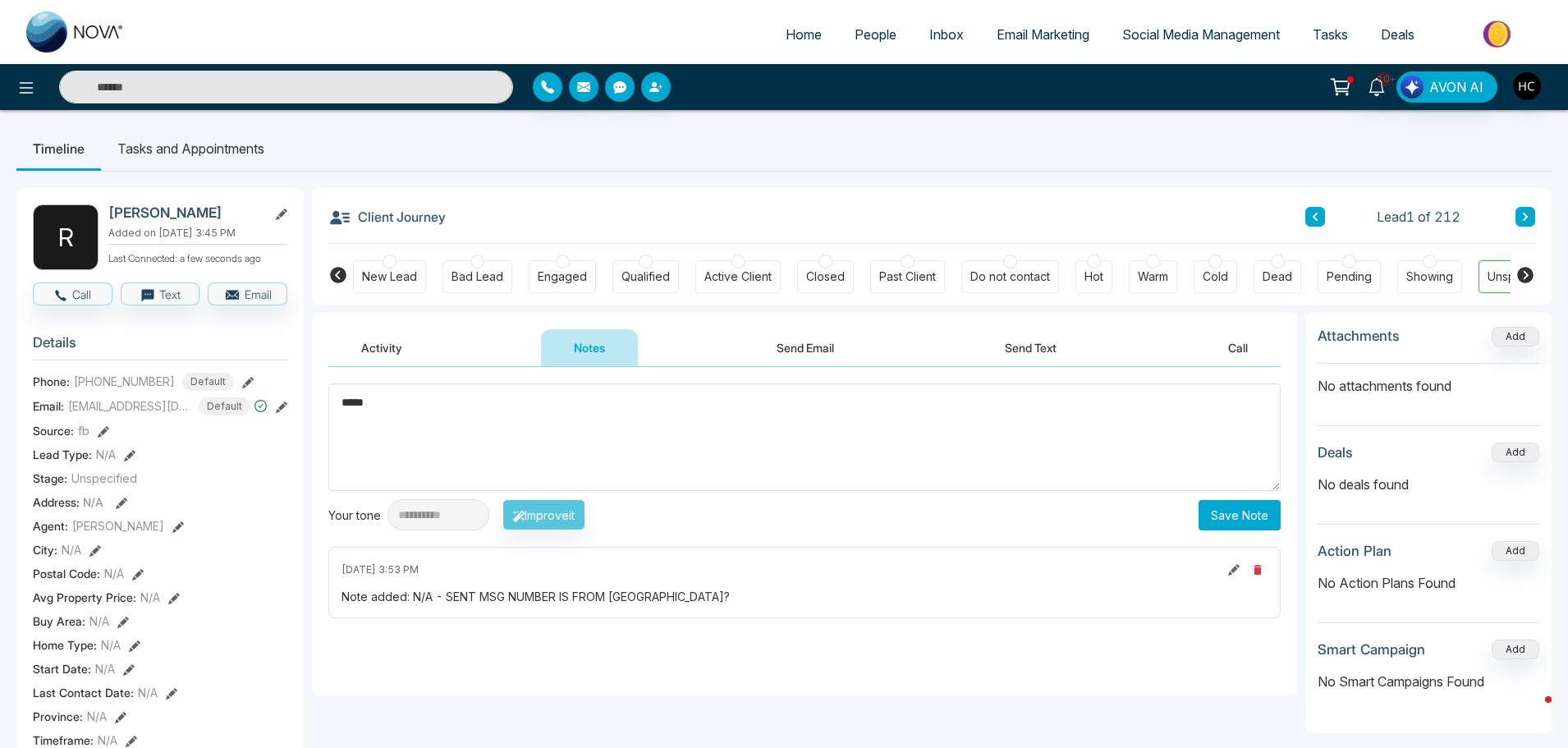
type textarea "*****"
click at [1221, 512] on button "Save Note" at bounding box center [1239, 515] width 82 height 31
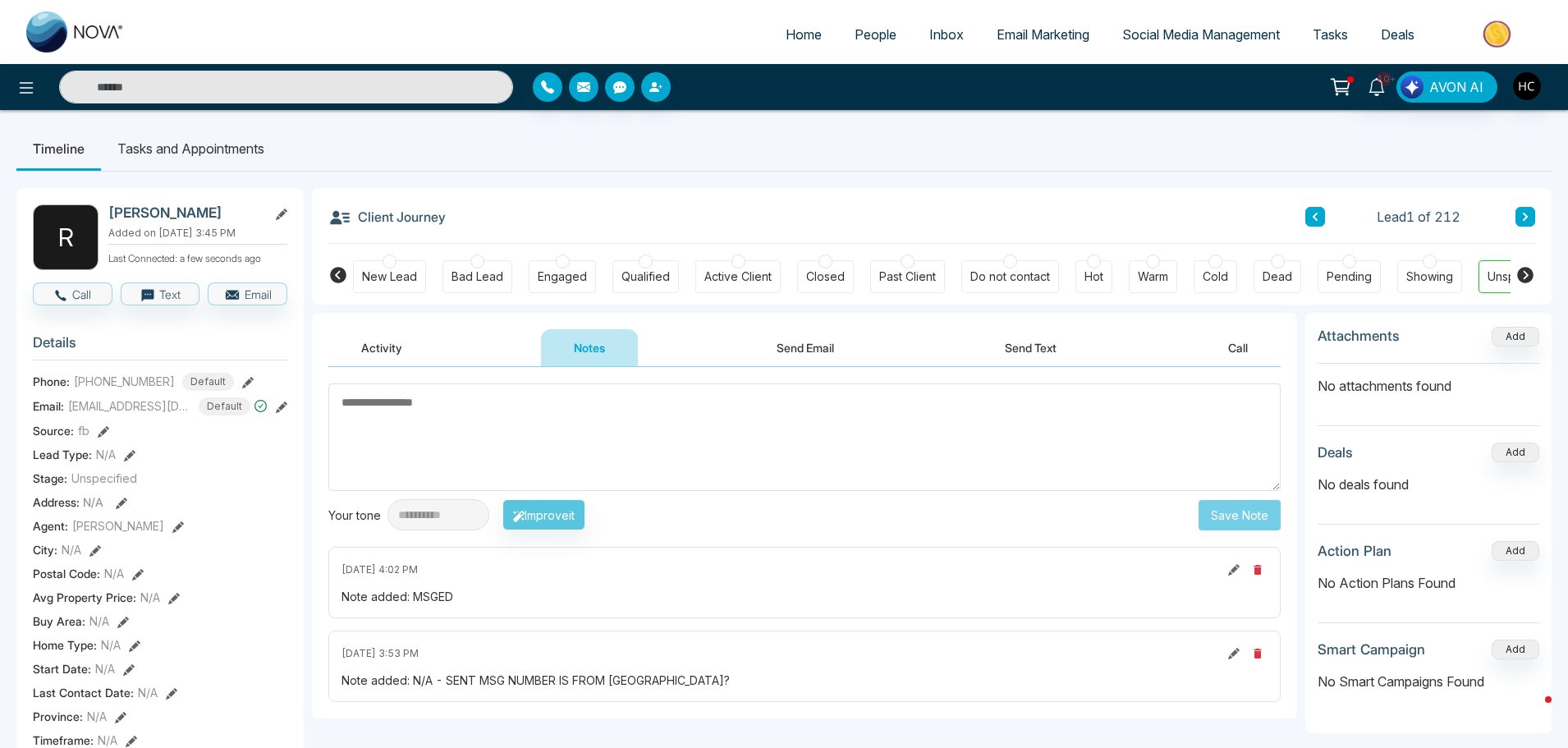
click at [867, 27] on span "People" at bounding box center [876, 35] width 42 height 17
